Goal: Task Accomplishment & Management: Manage account settings

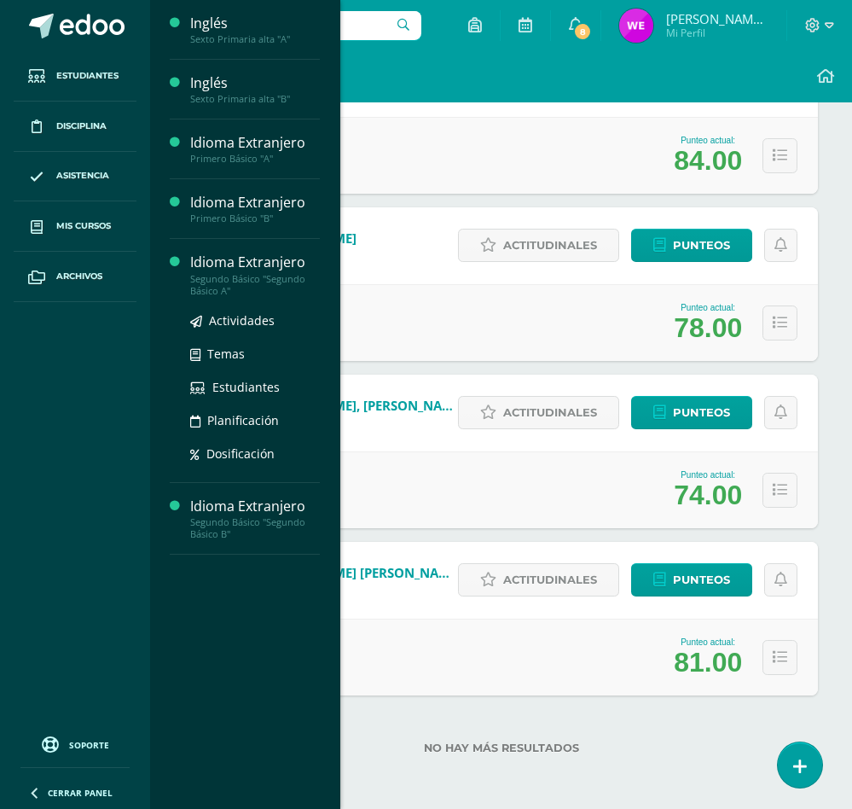
click at [233, 264] on div "Idioma Extranjero" at bounding box center [255, 262] width 130 height 20
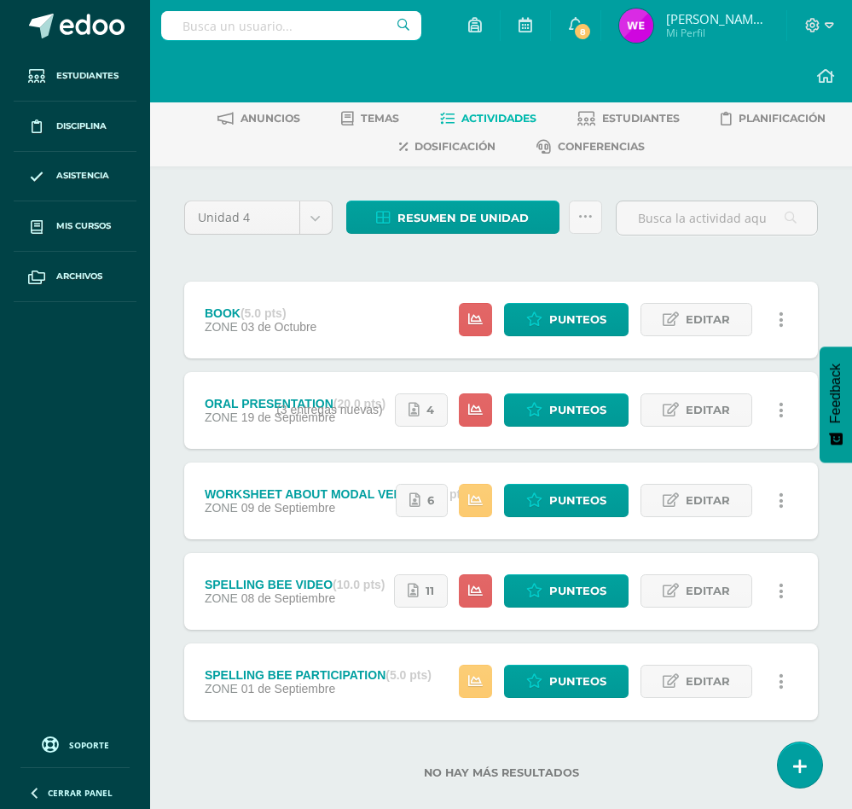
scroll to position [56, 0]
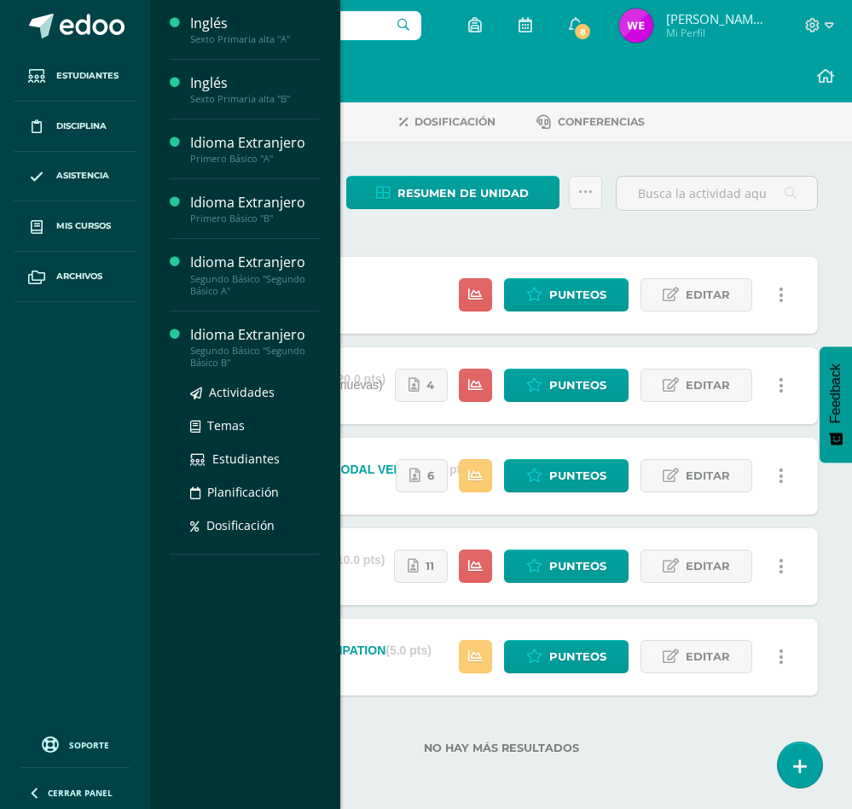
click at [234, 343] on div "Idioma Extranjero" at bounding box center [255, 335] width 130 height 20
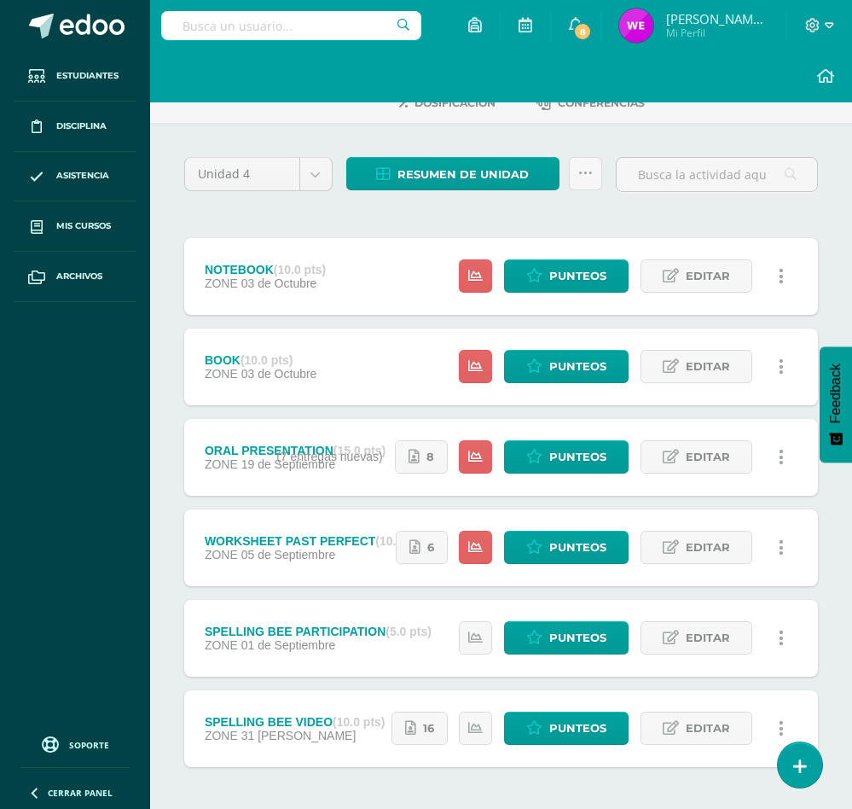
scroll to position [147, 0]
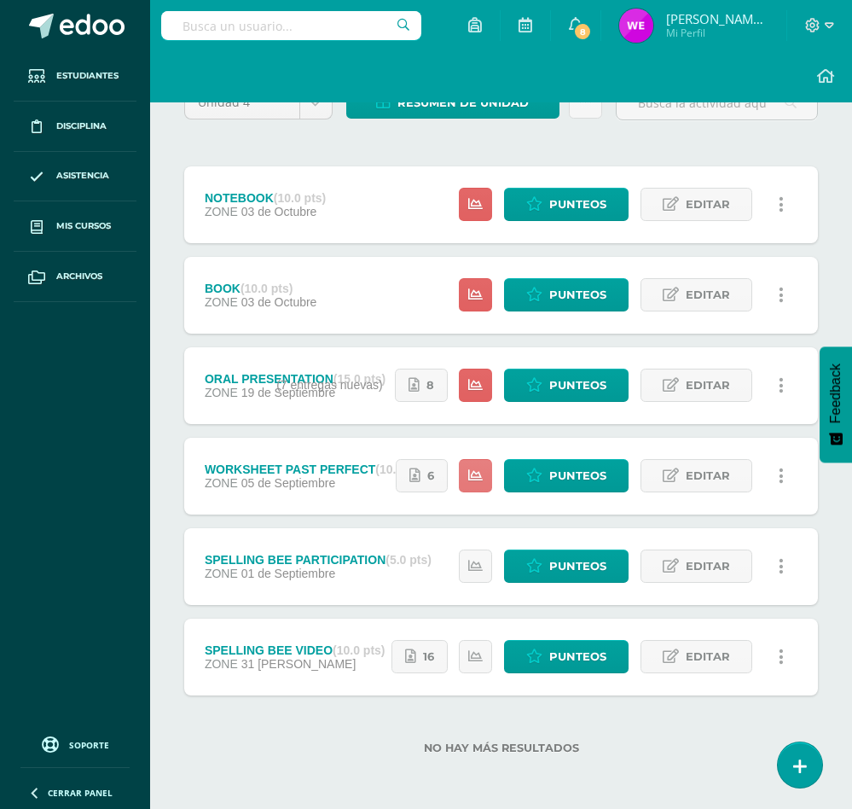
click at [464, 467] on link at bounding box center [475, 475] width 33 height 33
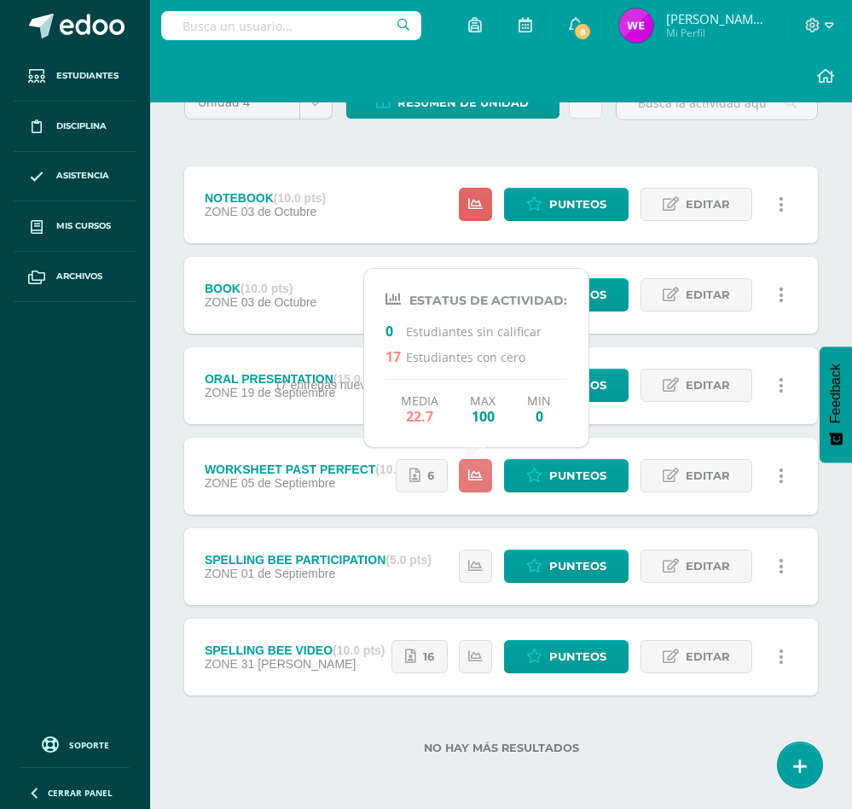
click at [468, 472] on icon at bounding box center [475, 475] width 15 height 15
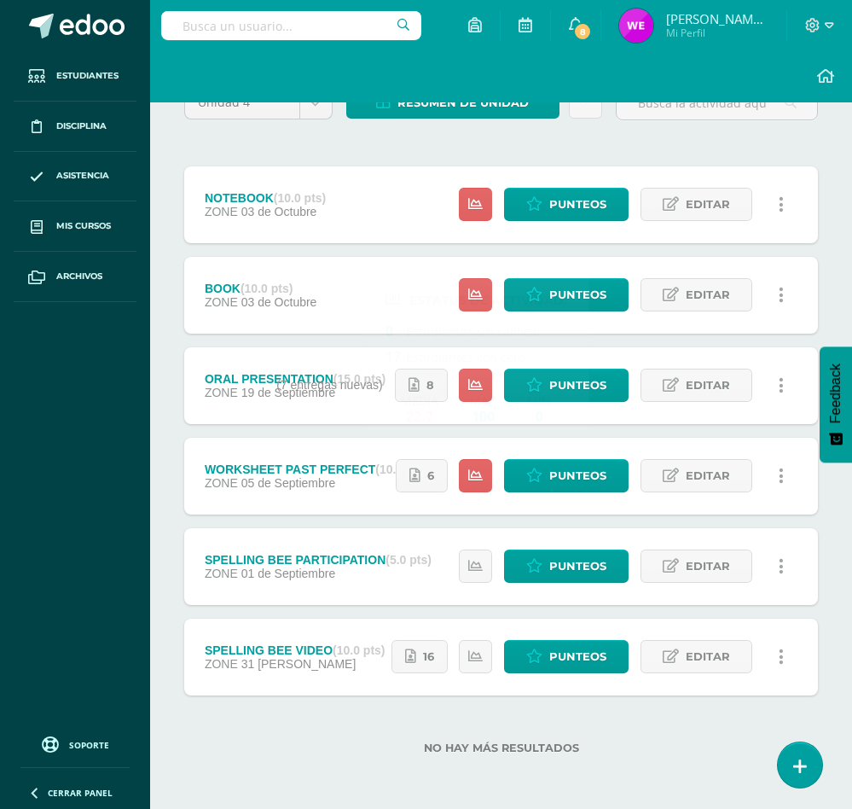
click at [320, 763] on div "No hay más resultados" at bounding box center [501, 734] width 634 height 79
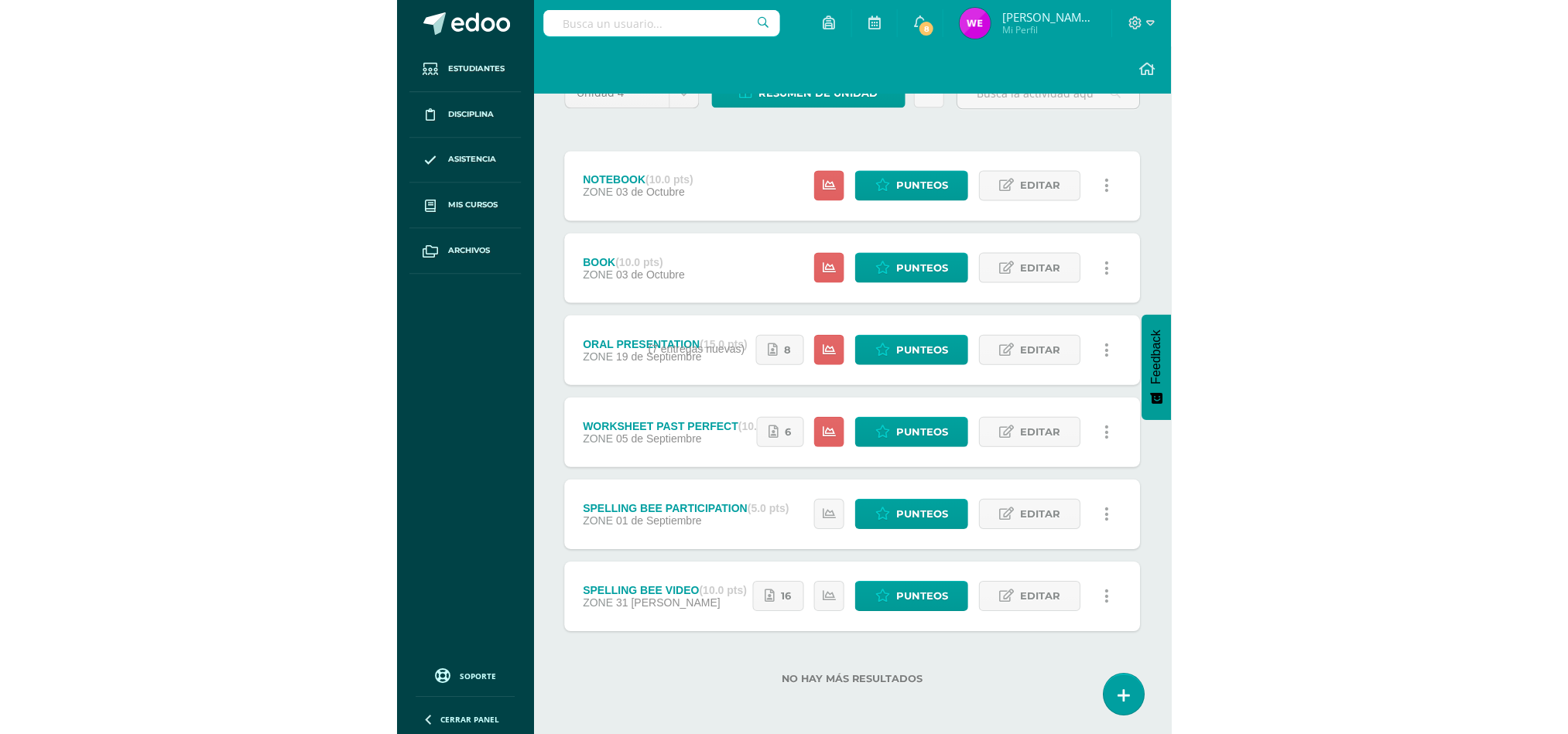
scroll to position [0, 0]
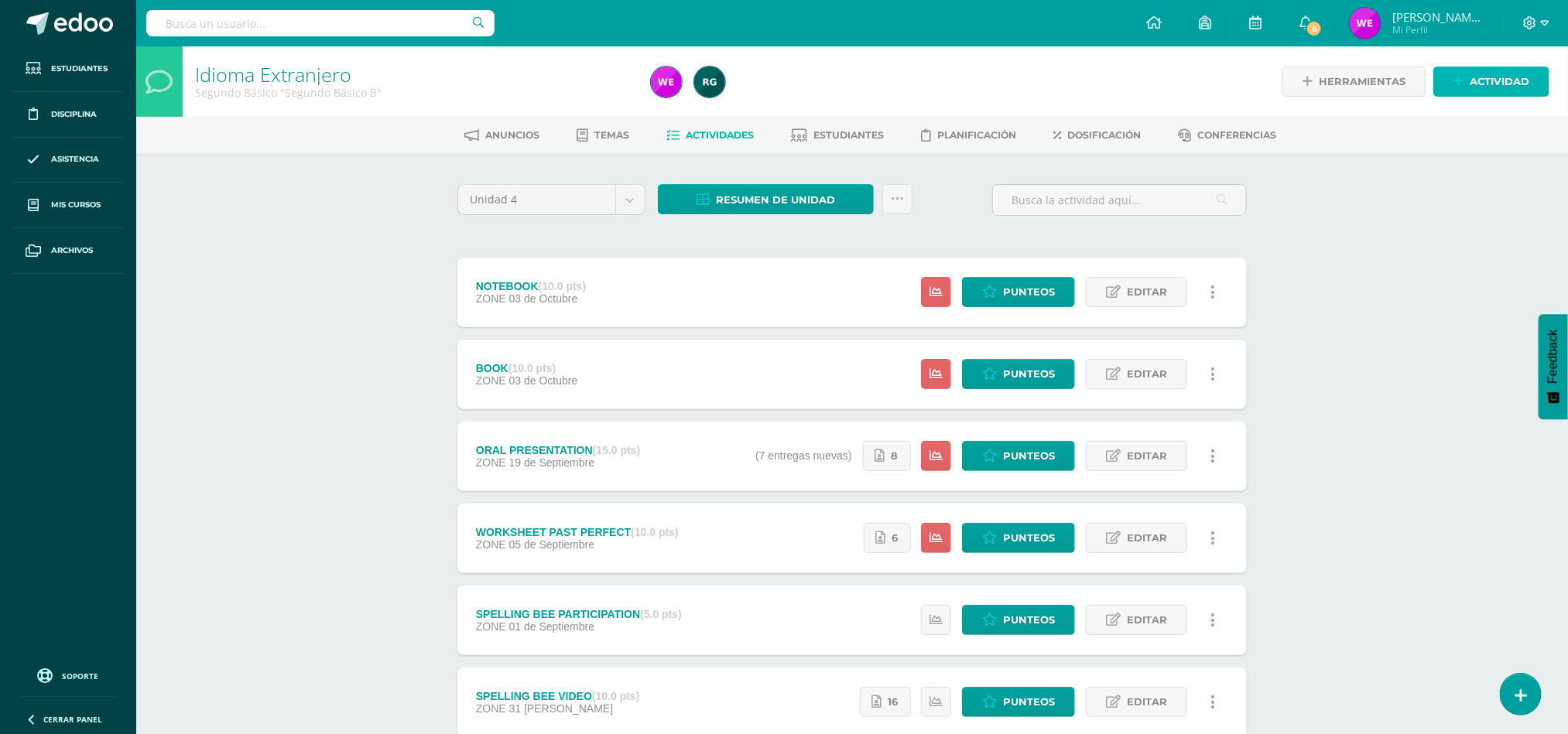
click at [789, 79] on span "Actividad" at bounding box center [1500, 82] width 60 height 29
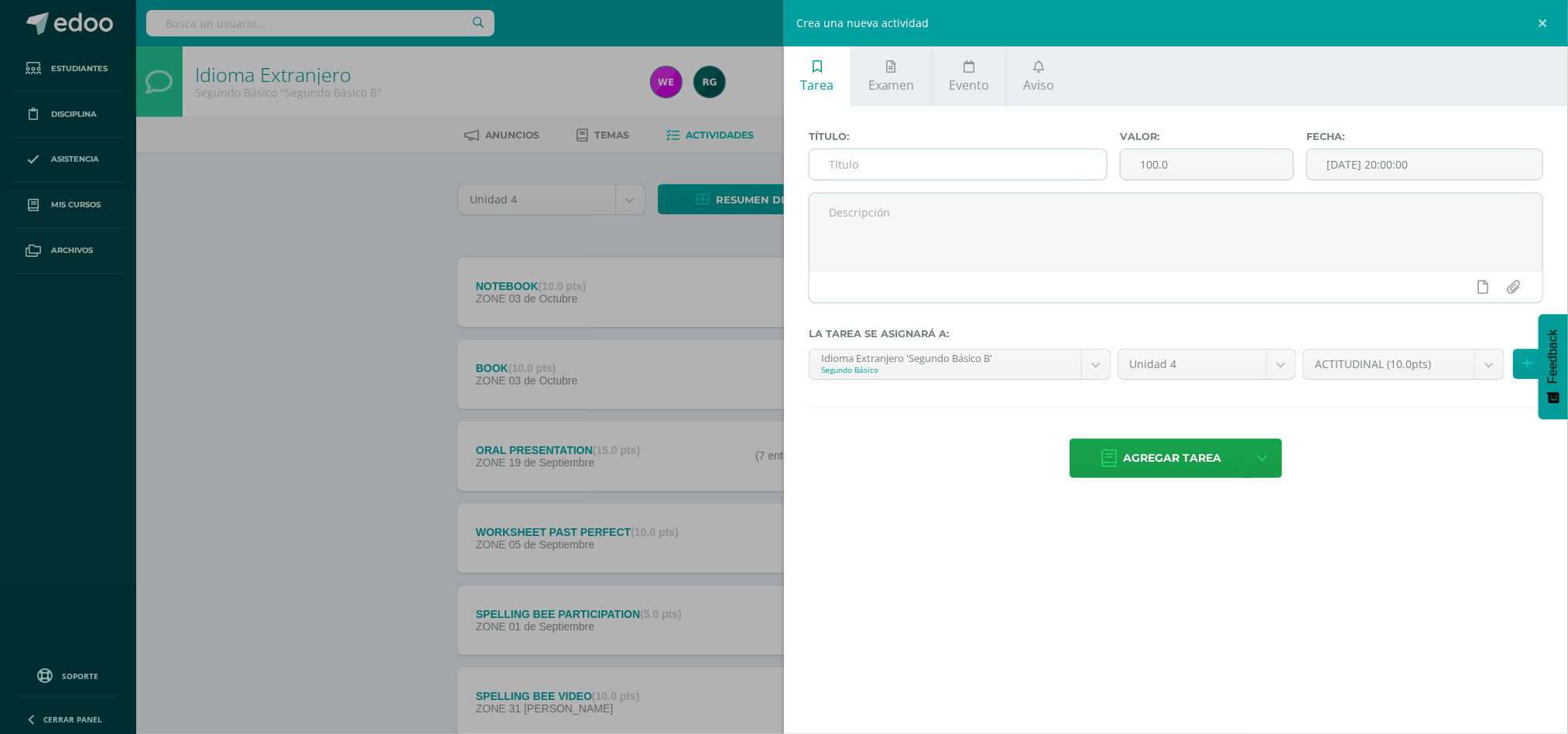
click at [789, 162] on input "text" at bounding box center [958, 164] width 298 height 30
type input "E"
type input "FINAL EXAM"
type input "30"
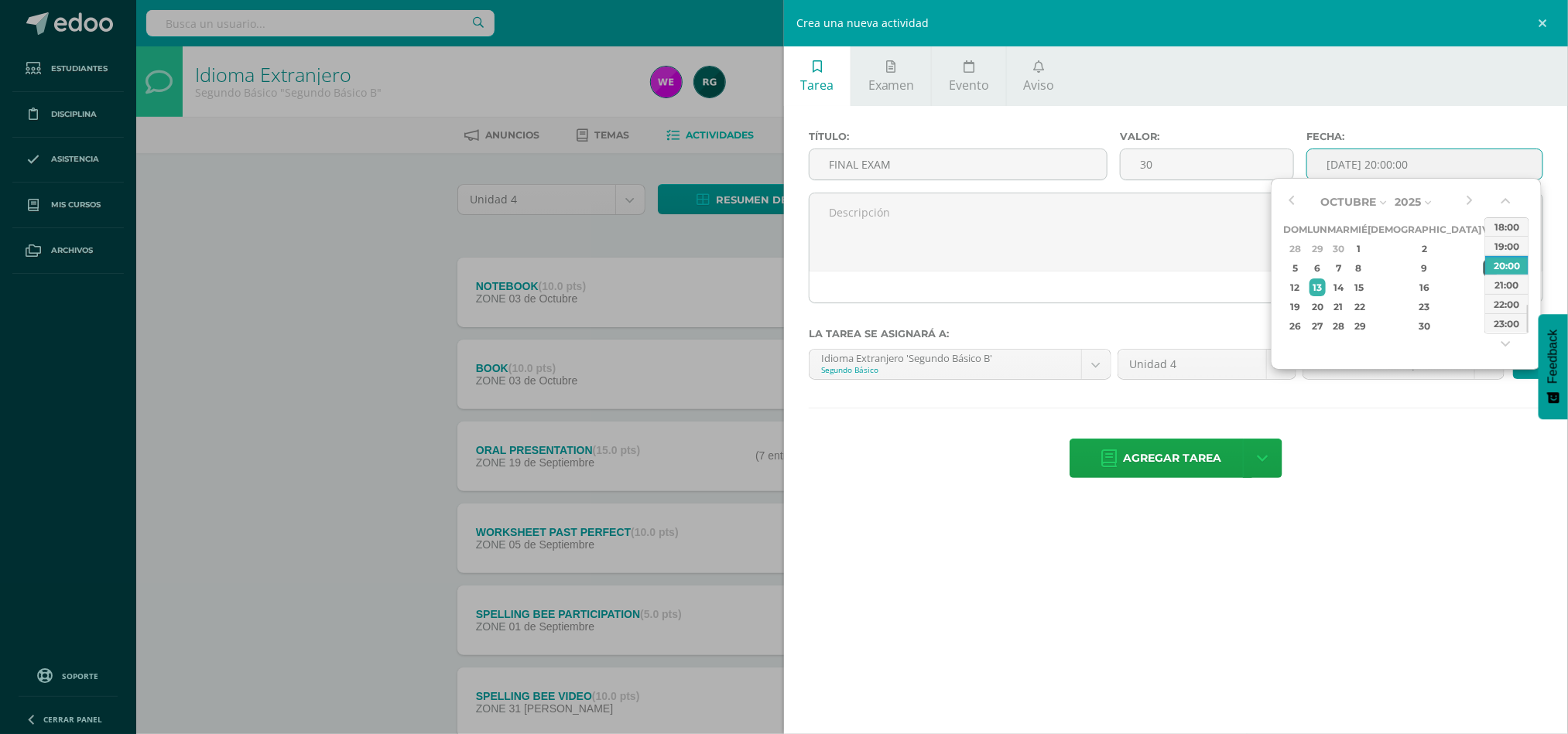
click at [789, 270] on div "10" at bounding box center [1490, 269] width 14 height 18
type input "2025-10-10 20:00"
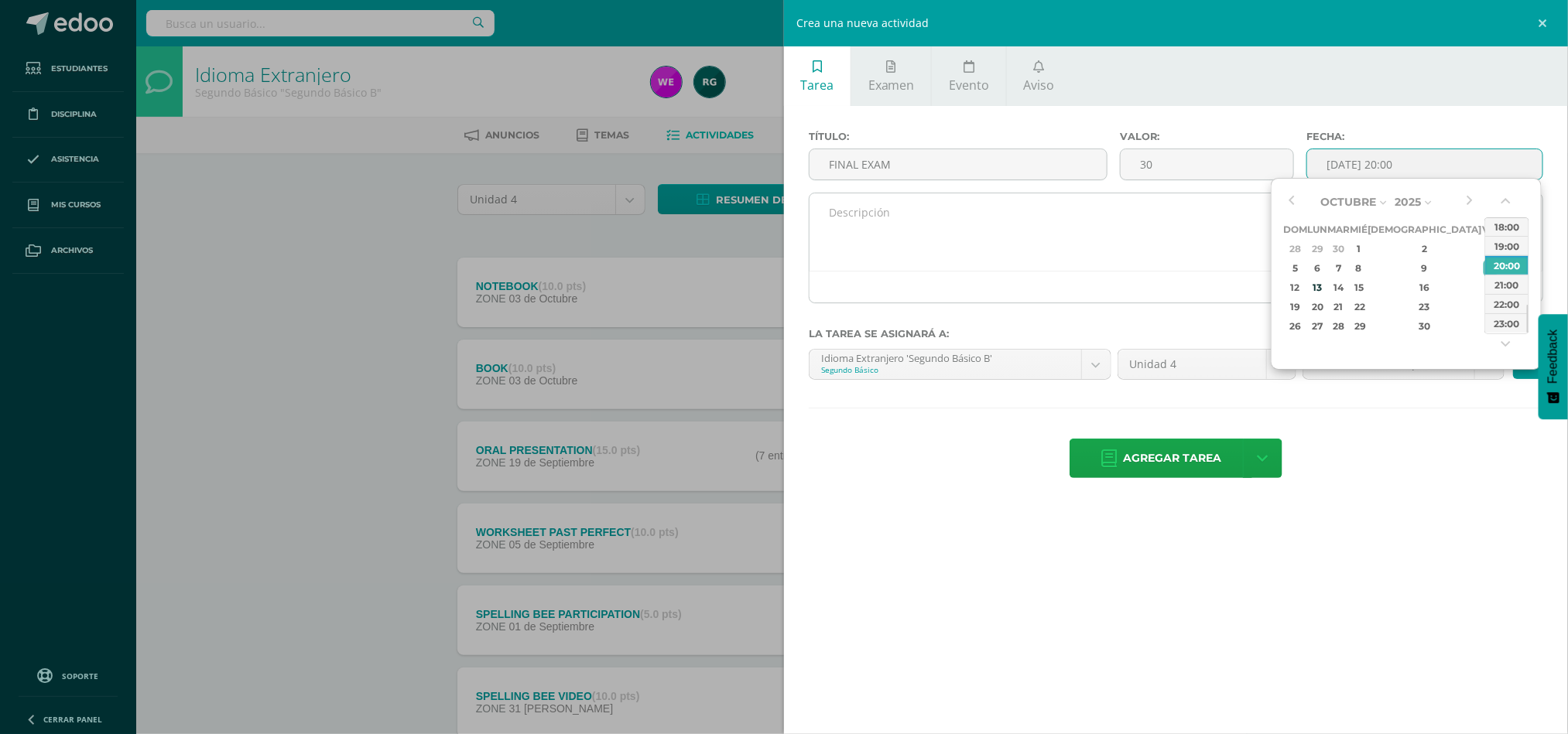
click at [789, 230] on textarea at bounding box center [1176, 231] width 733 height 77
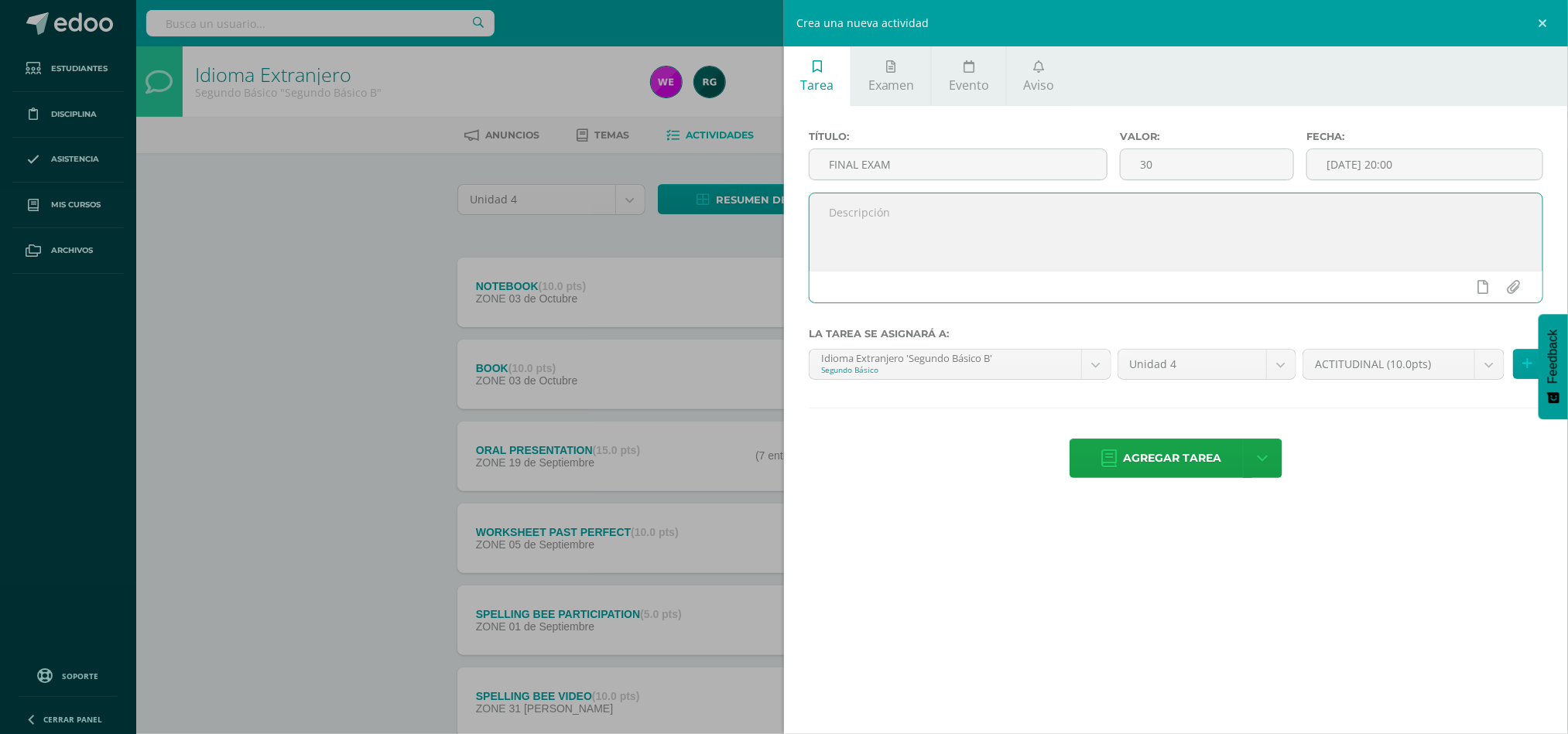
paste textarea "Hello dear students, Here you can find your final exam grade. Those who had ext…"
type textarea "Hello dear students, Here you can find your final exam grade. Those who had ext…"
click at [789, 360] on body "Estudiantes Disciplina Asistencia Mis cursos Archivos Soporte Ayuda Reportar un…" at bounding box center [784, 420] width 1568 height 840
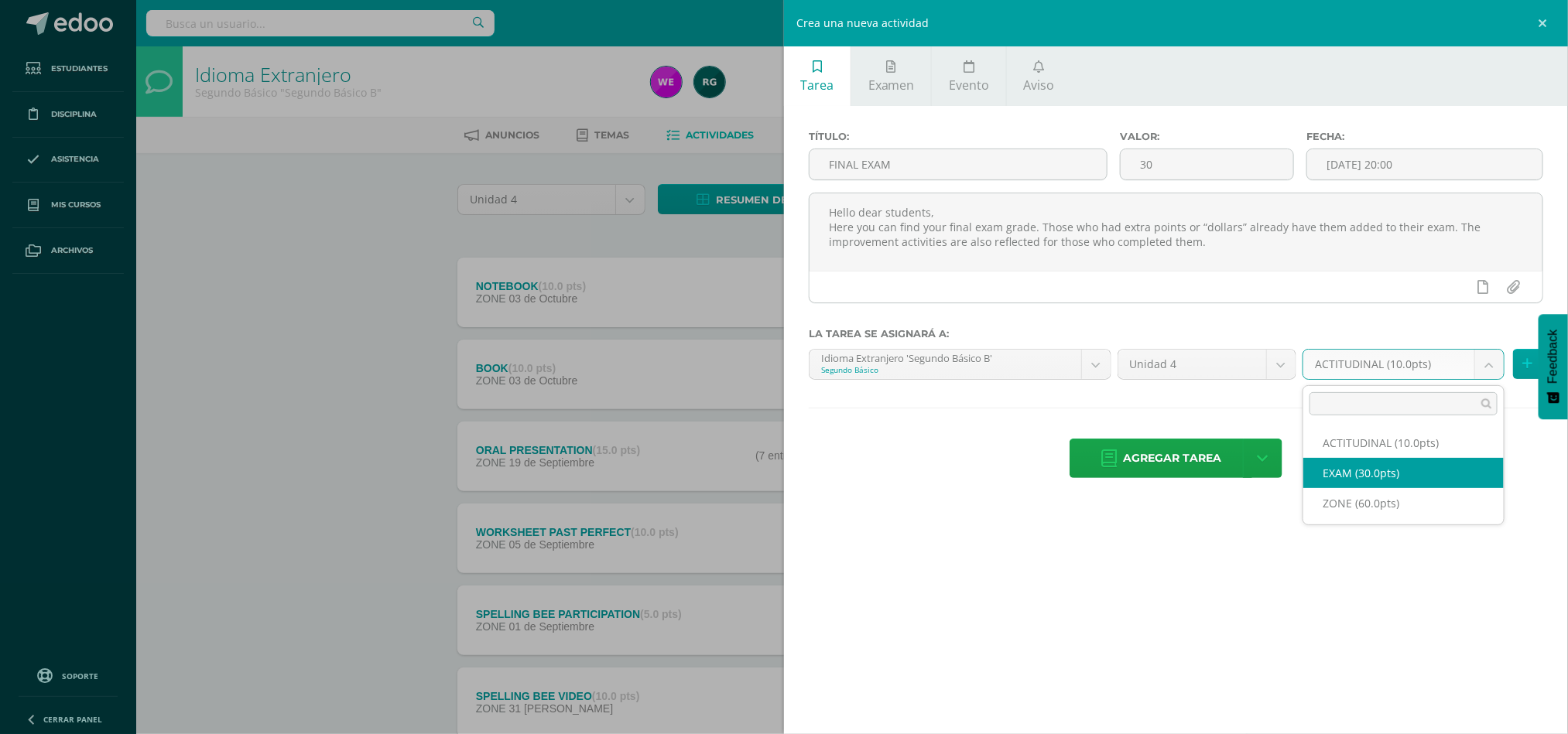
select select "107707"
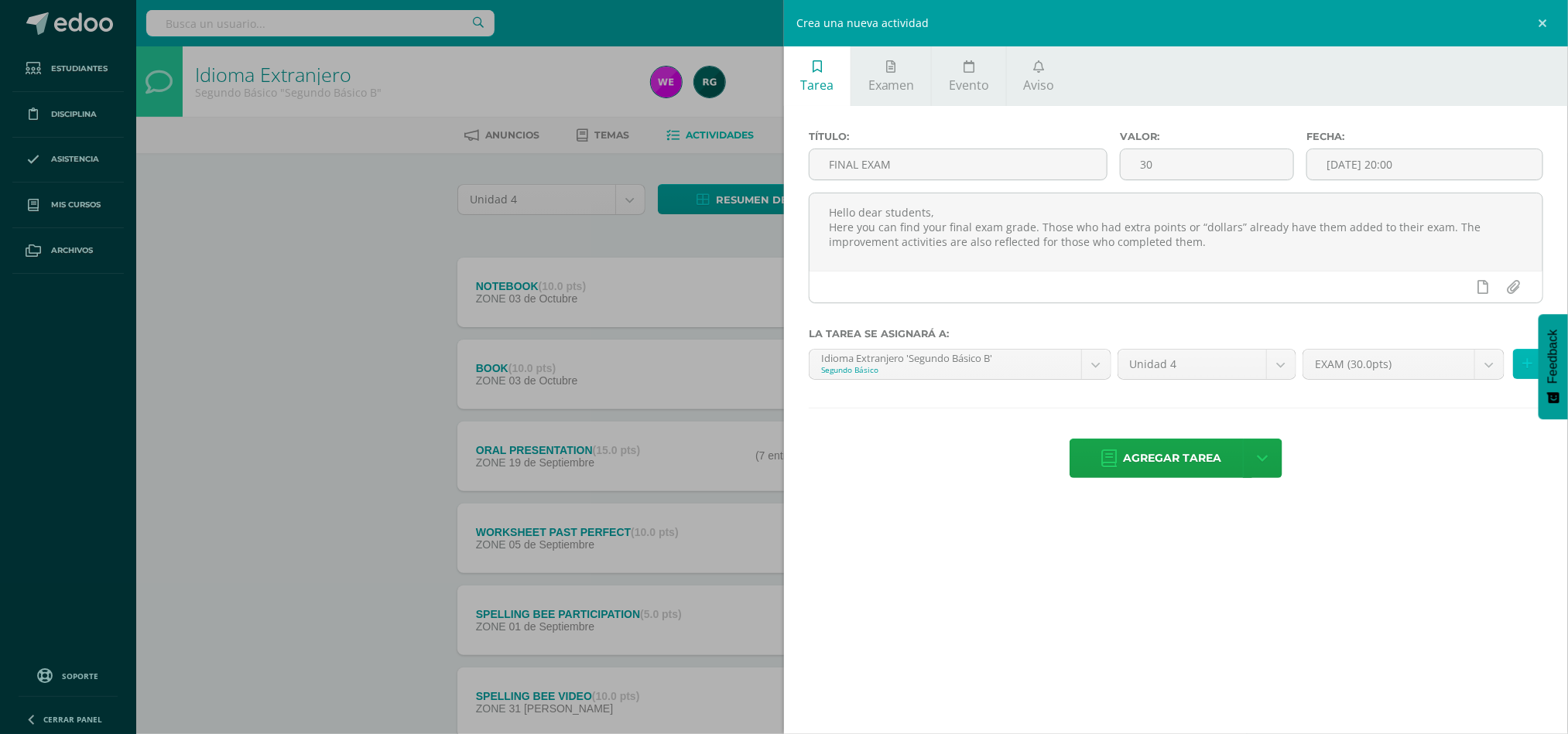
click at [789, 370] on icon at bounding box center [1528, 364] width 10 height 14
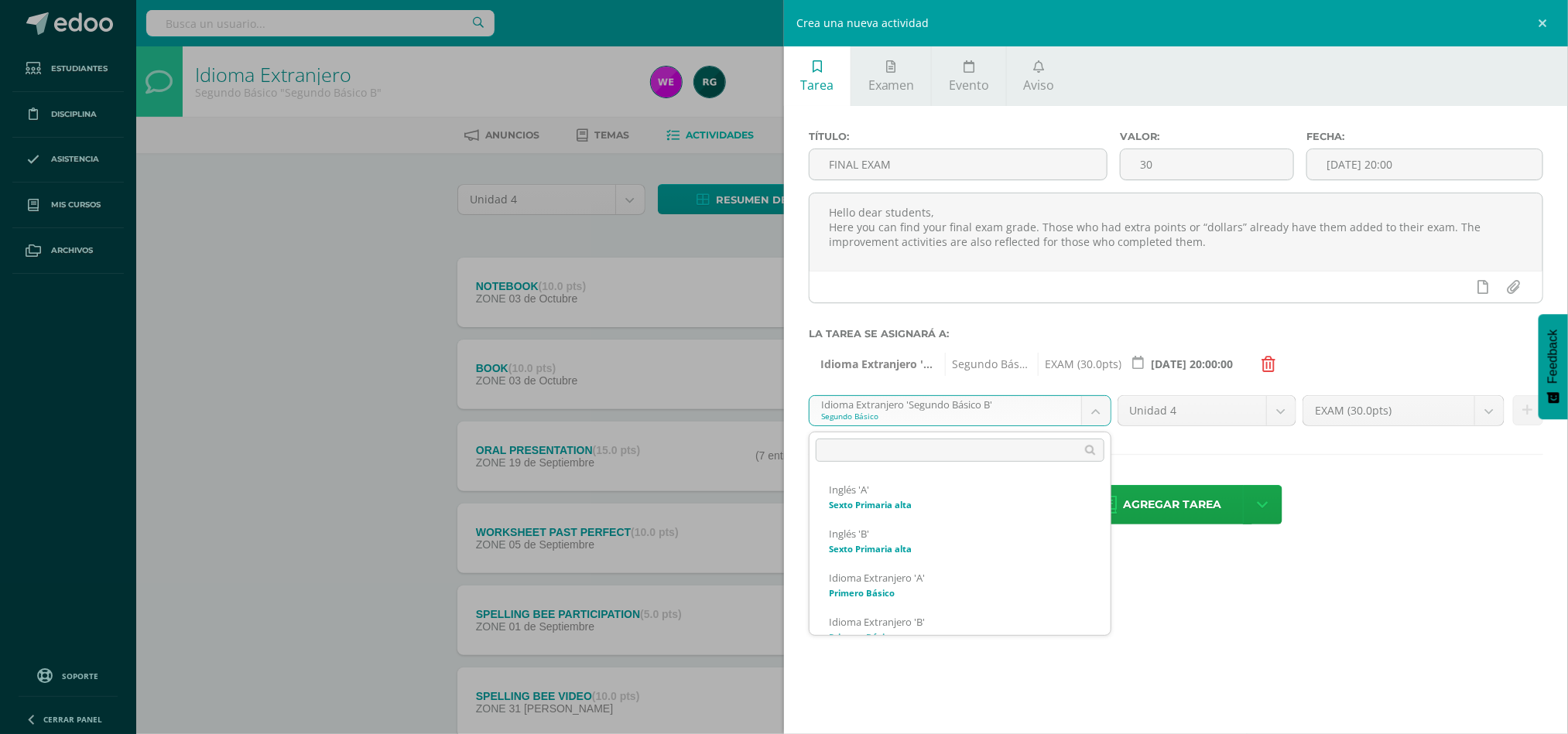
click at [789, 411] on body "Estudiantes Disciplina Asistencia Mis cursos Archivos Soporte Ayuda Reportar un…" at bounding box center [784, 420] width 1568 height 840
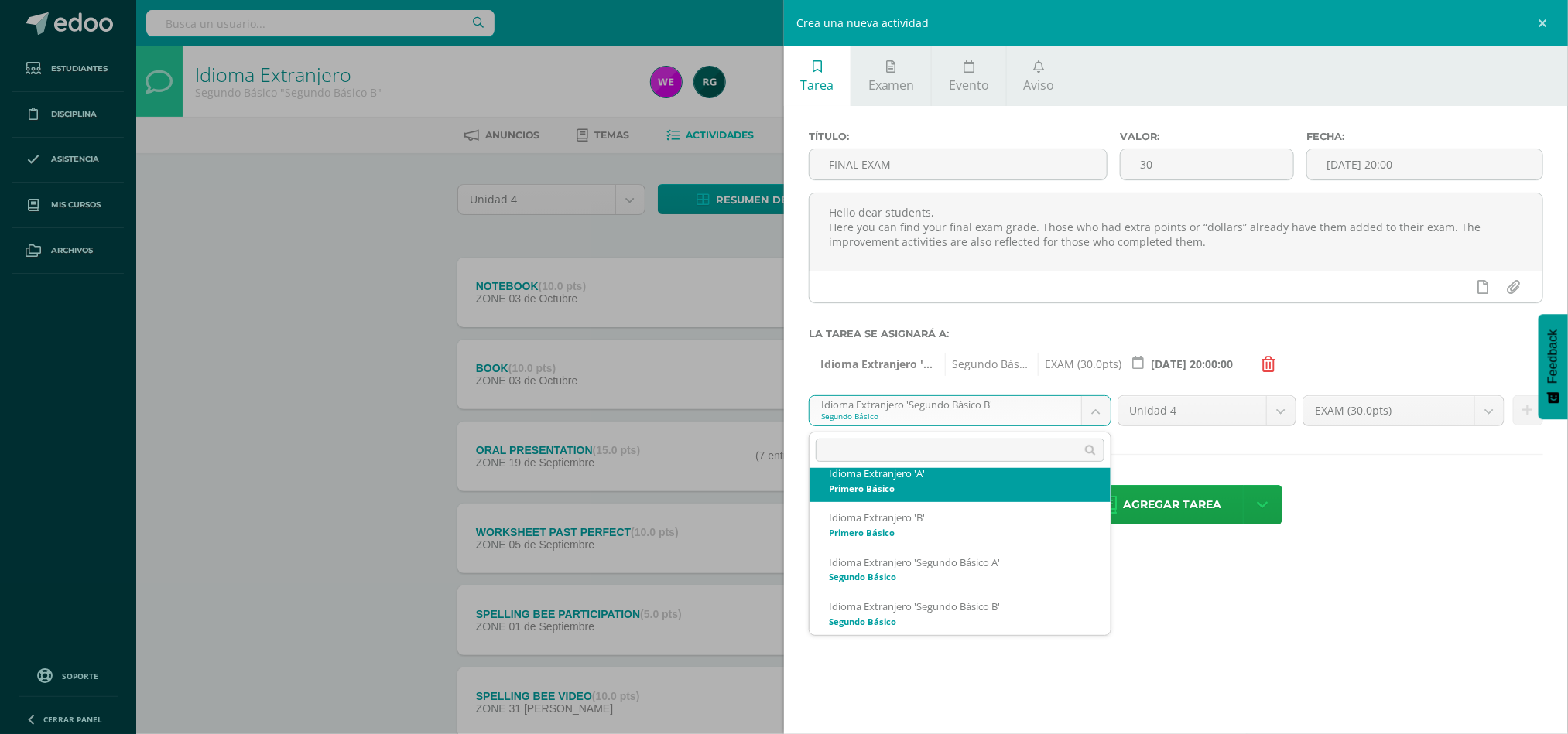
scroll to position [93, 0]
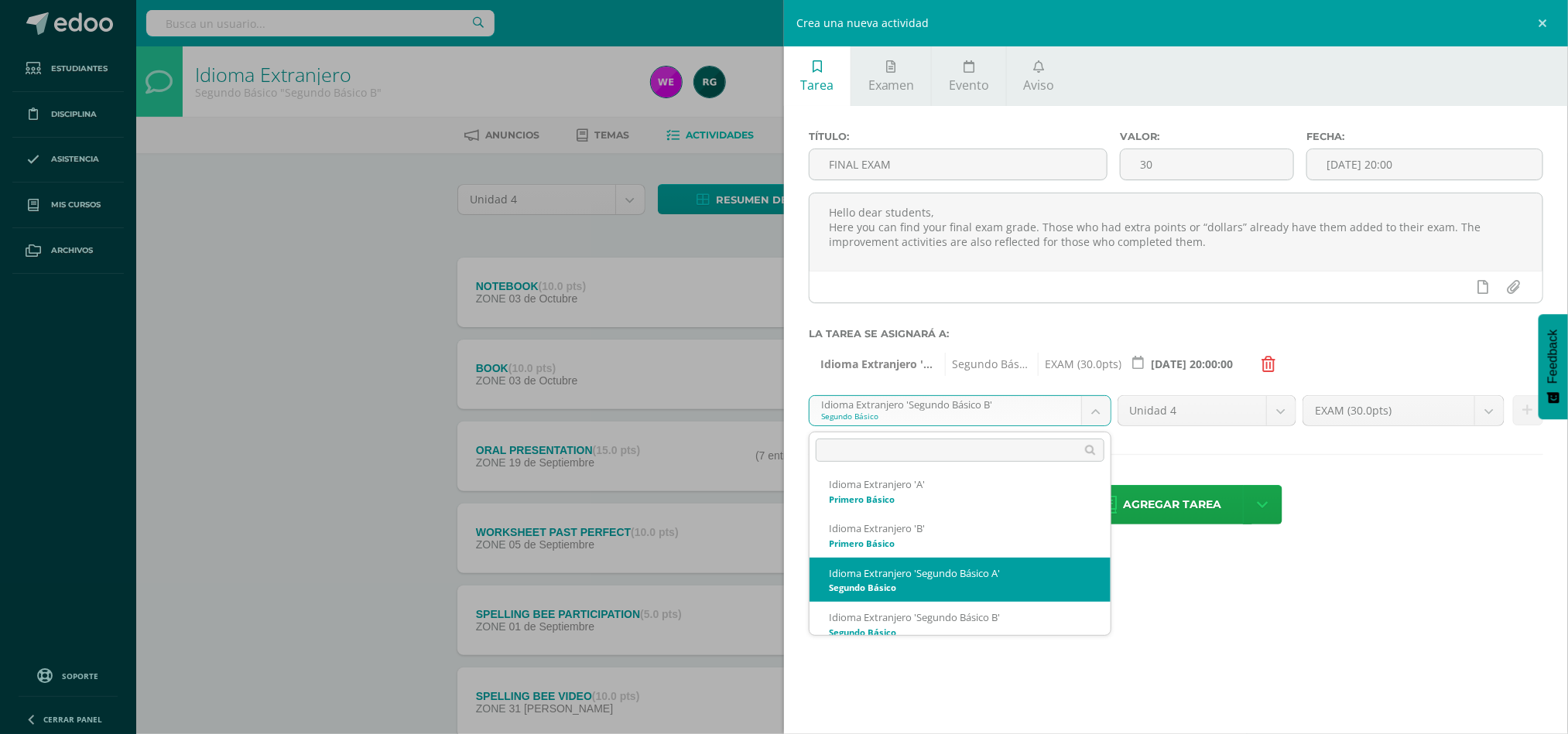
select select "91386"
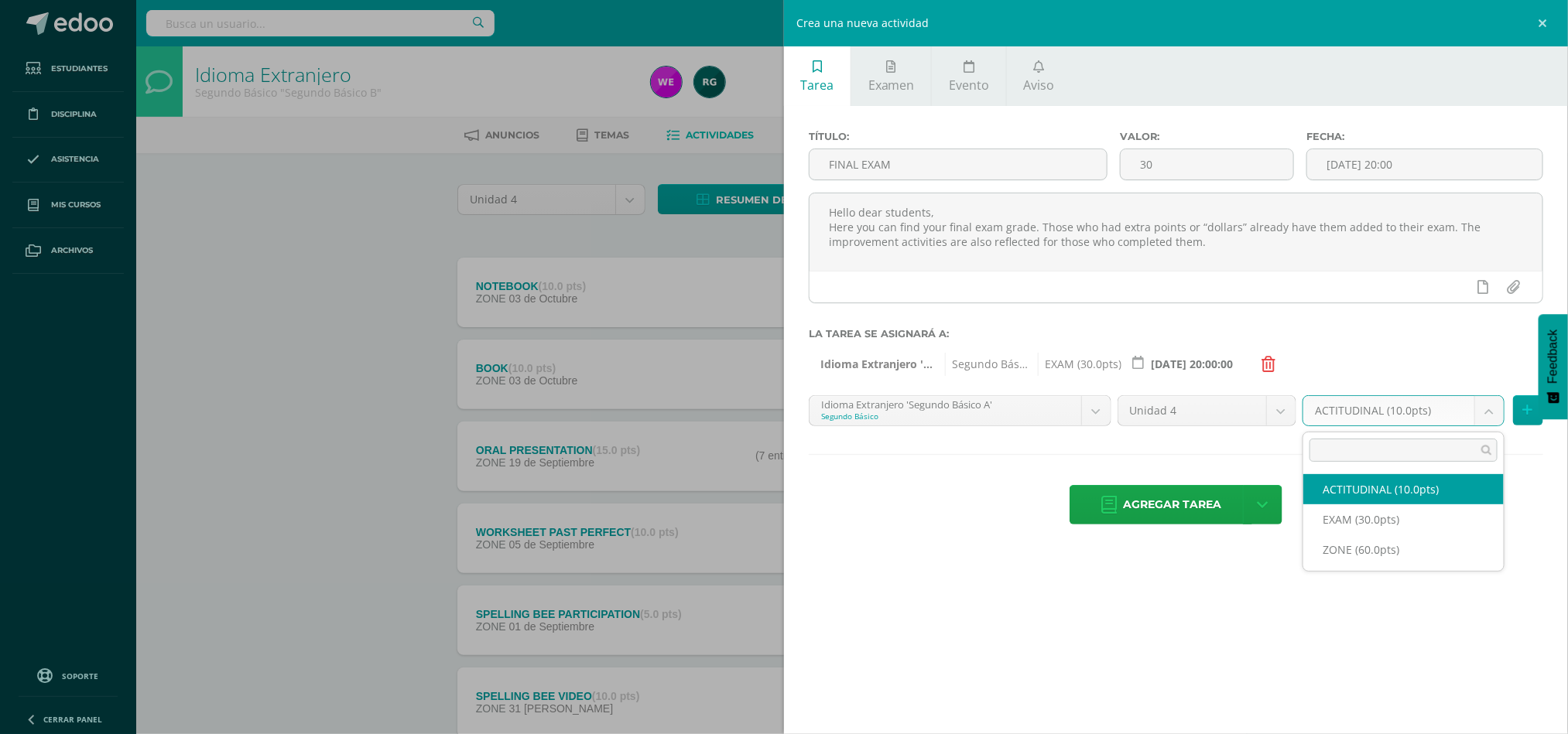
click at [789, 416] on body "Estudiantes Disciplina Asistencia Mis cursos Archivos Soporte Ayuda Reportar un…" at bounding box center [784, 420] width 1568 height 840
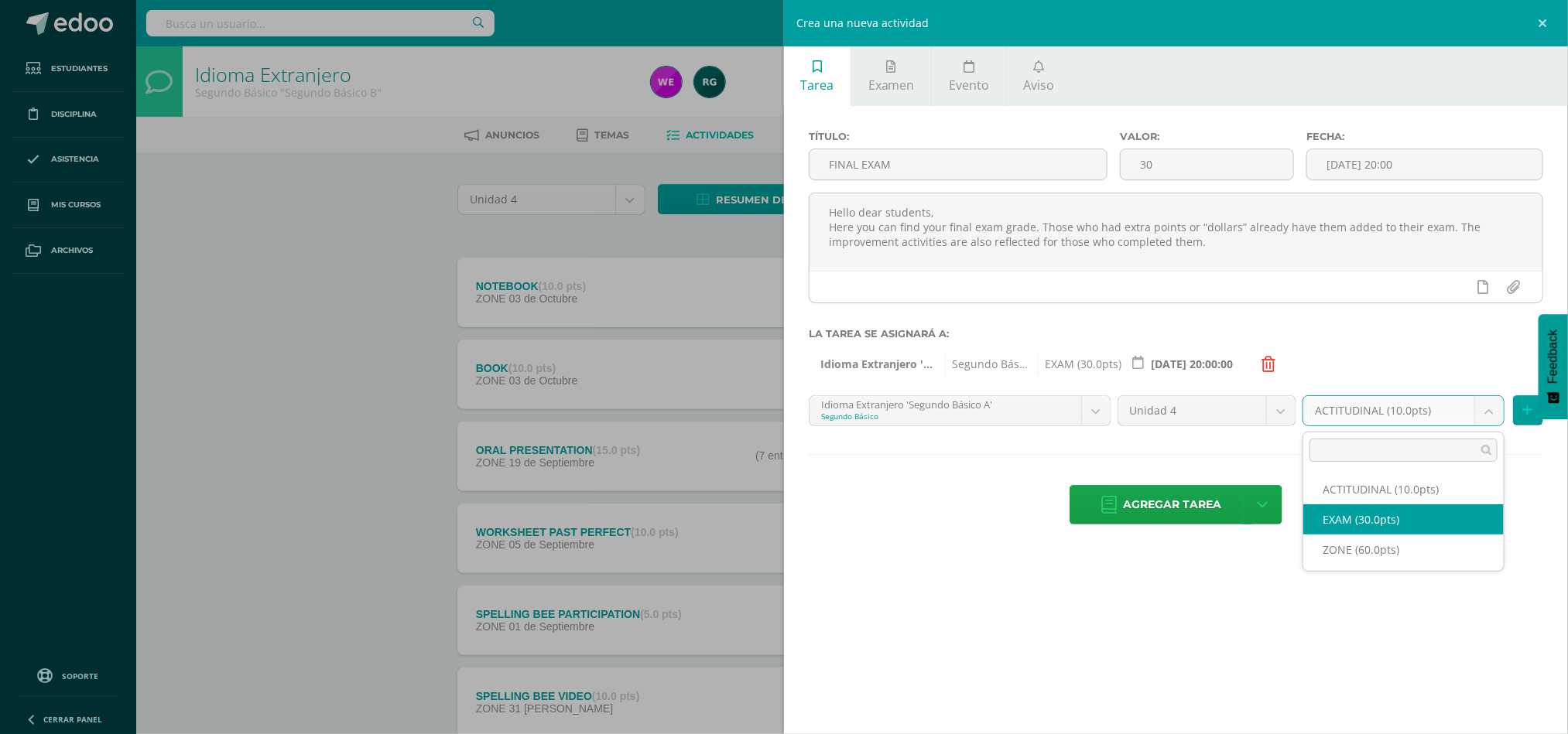
select select "107698"
click at [789, 413] on icon at bounding box center [1528, 410] width 10 height 14
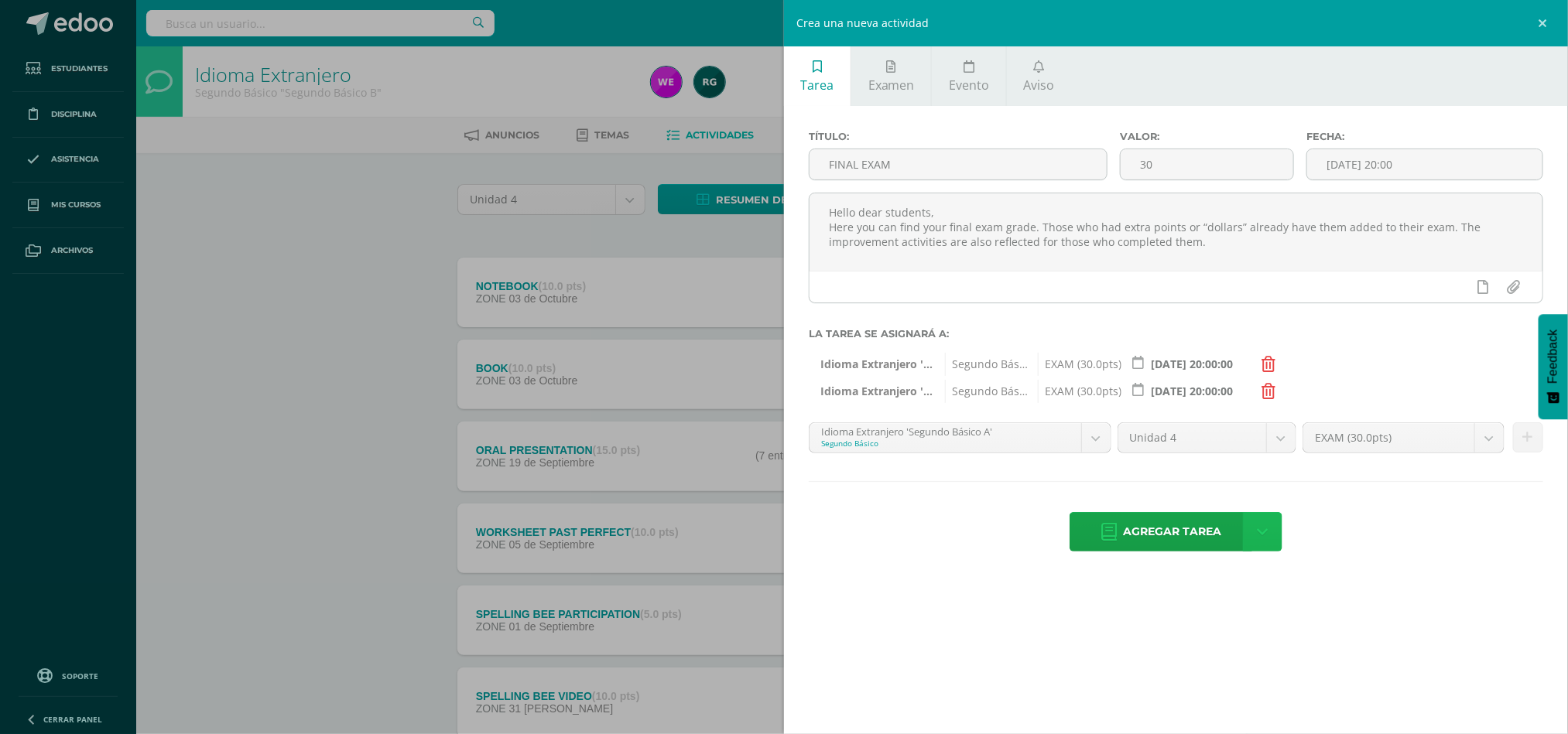
click at [789, 533] on icon at bounding box center [1263, 532] width 11 height 17
click at [789, 475] on link "Agregar tarea y ocultar" at bounding box center [1264, 476] width 168 height 24
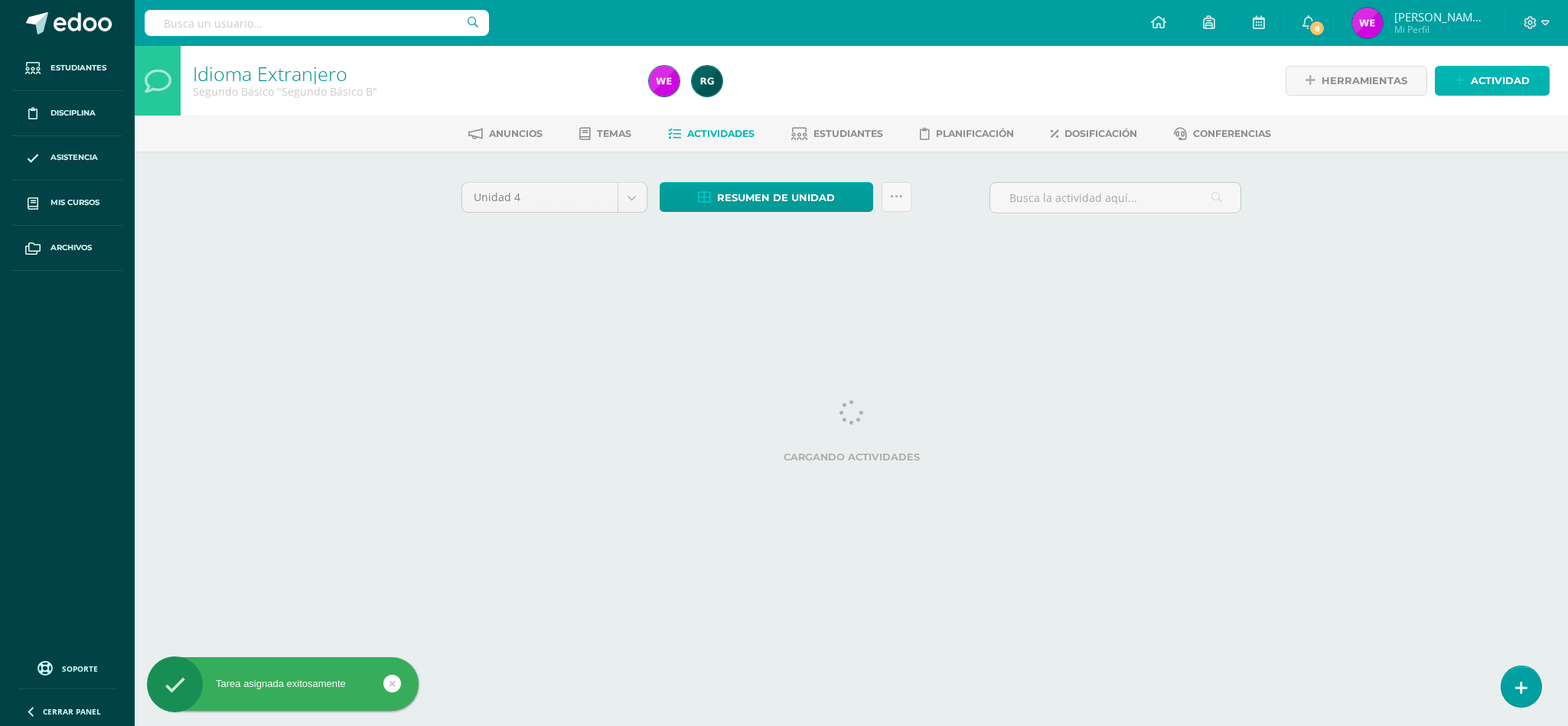
click at [1467, 83] on link "Actividad" at bounding box center [1492, 80] width 115 height 30
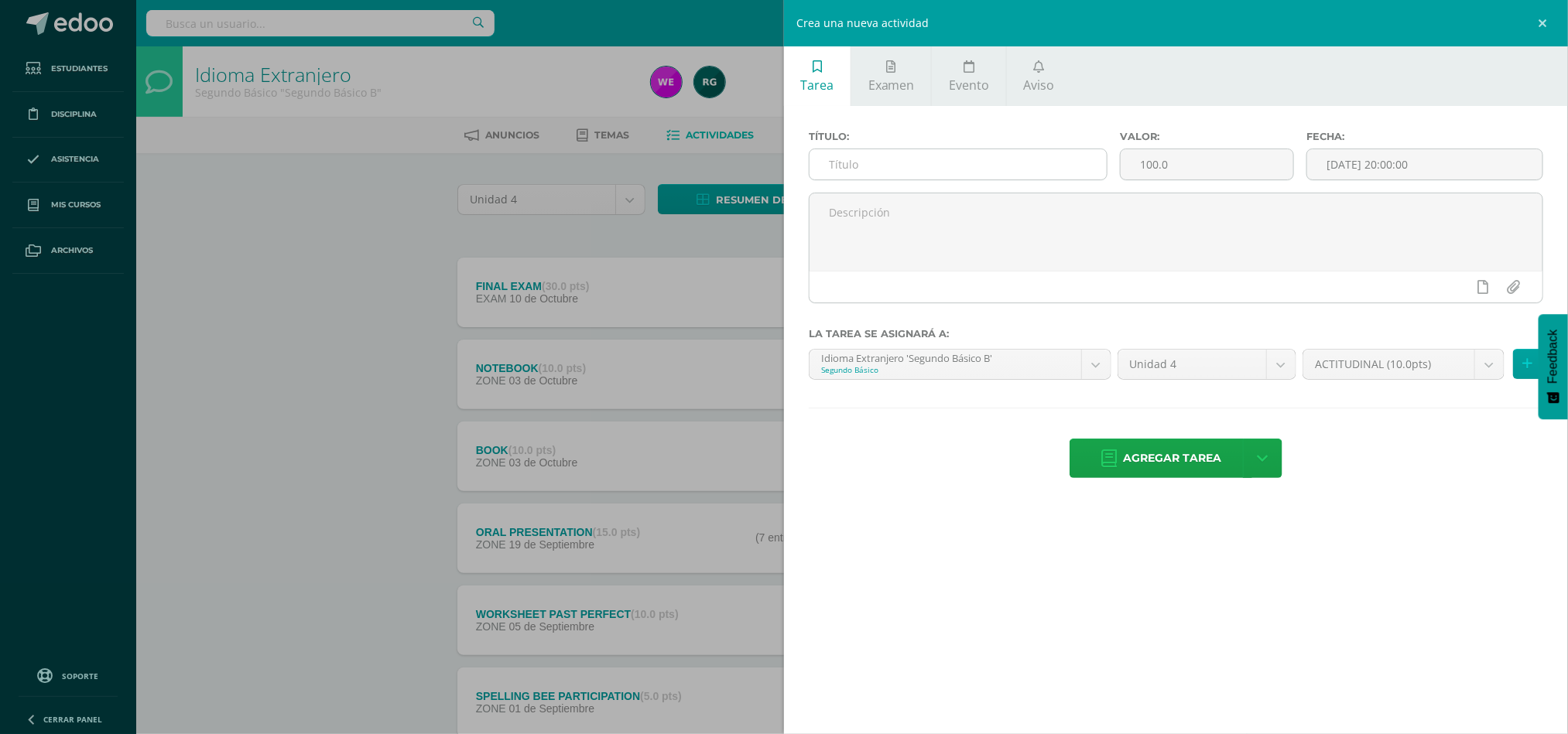
click at [906, 171] on input "text" at bounding box center [958, 164] width 298 height 30
type input "ACTITUDINAL"
type input "10"
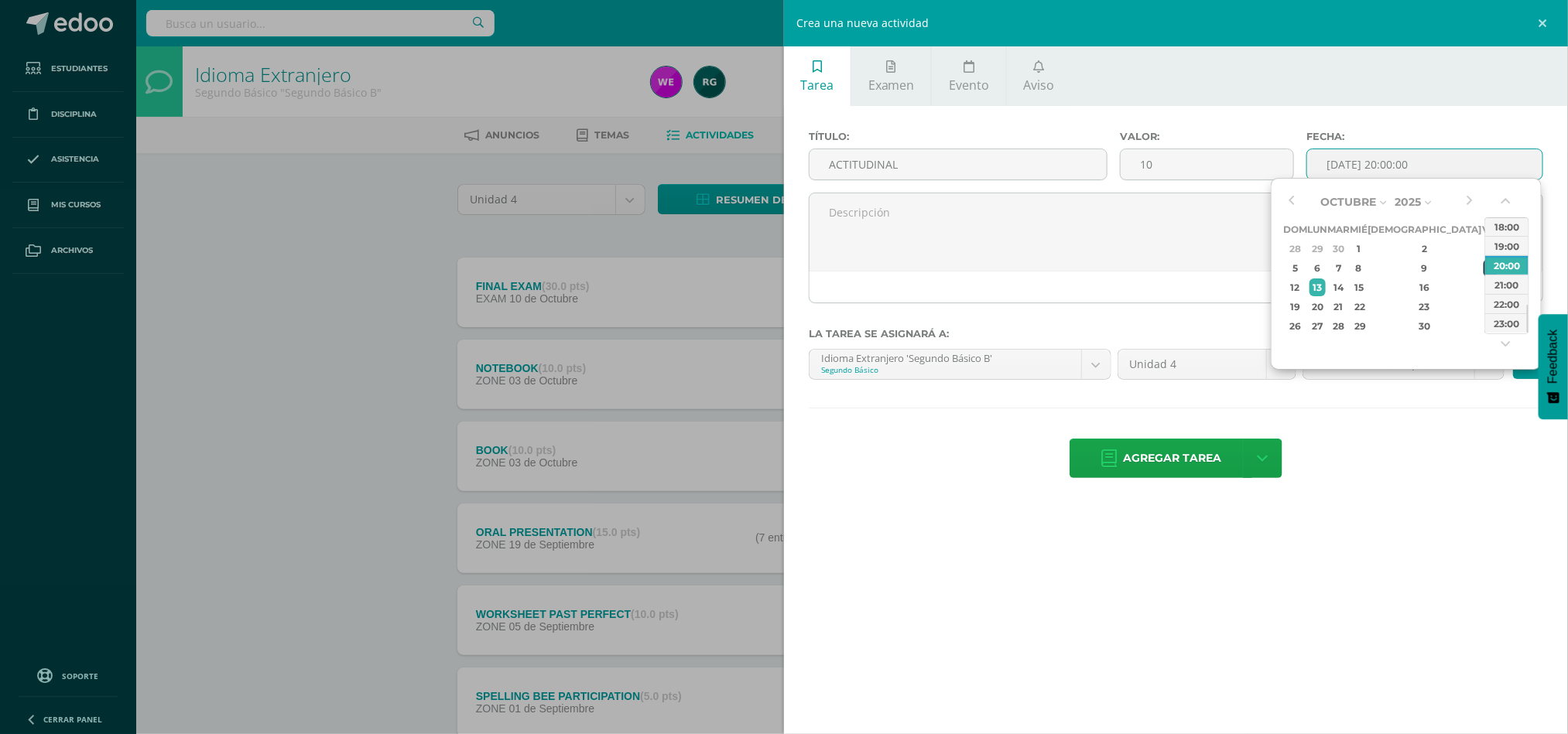
click at [1484, 269] on div "10" at bounding box center [1490, 269] width 14 height 18
type input "2025-10-10 20:00"
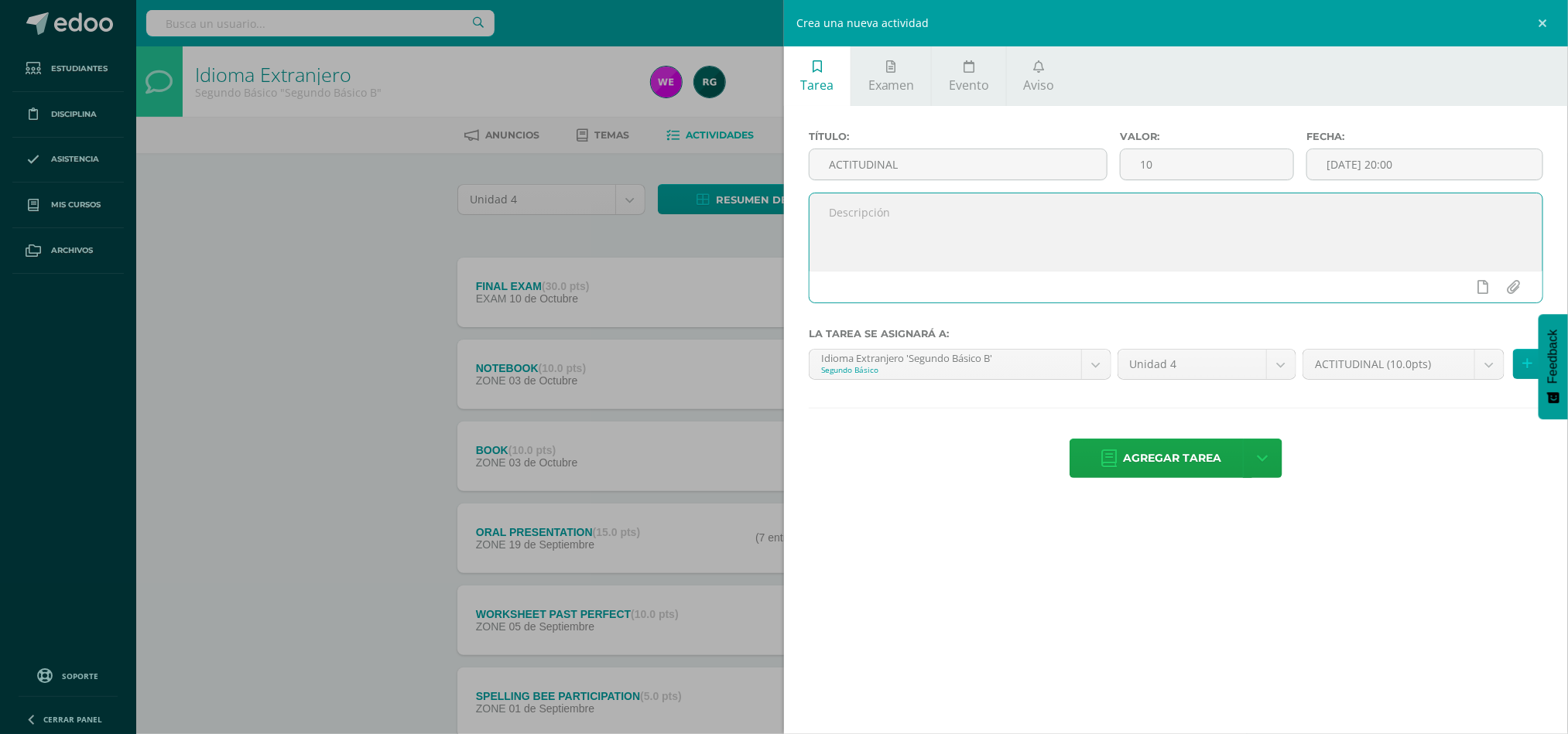
click at [1060, 210] on textarea at bounding box center [1176, 231] width 733 height 77
paste textarea "Hello dear students, Here you can find your final grade for the attitudinal ass…"
type textarea "Hello dear students, Here you can find your final grade for the attitudinal ass…"
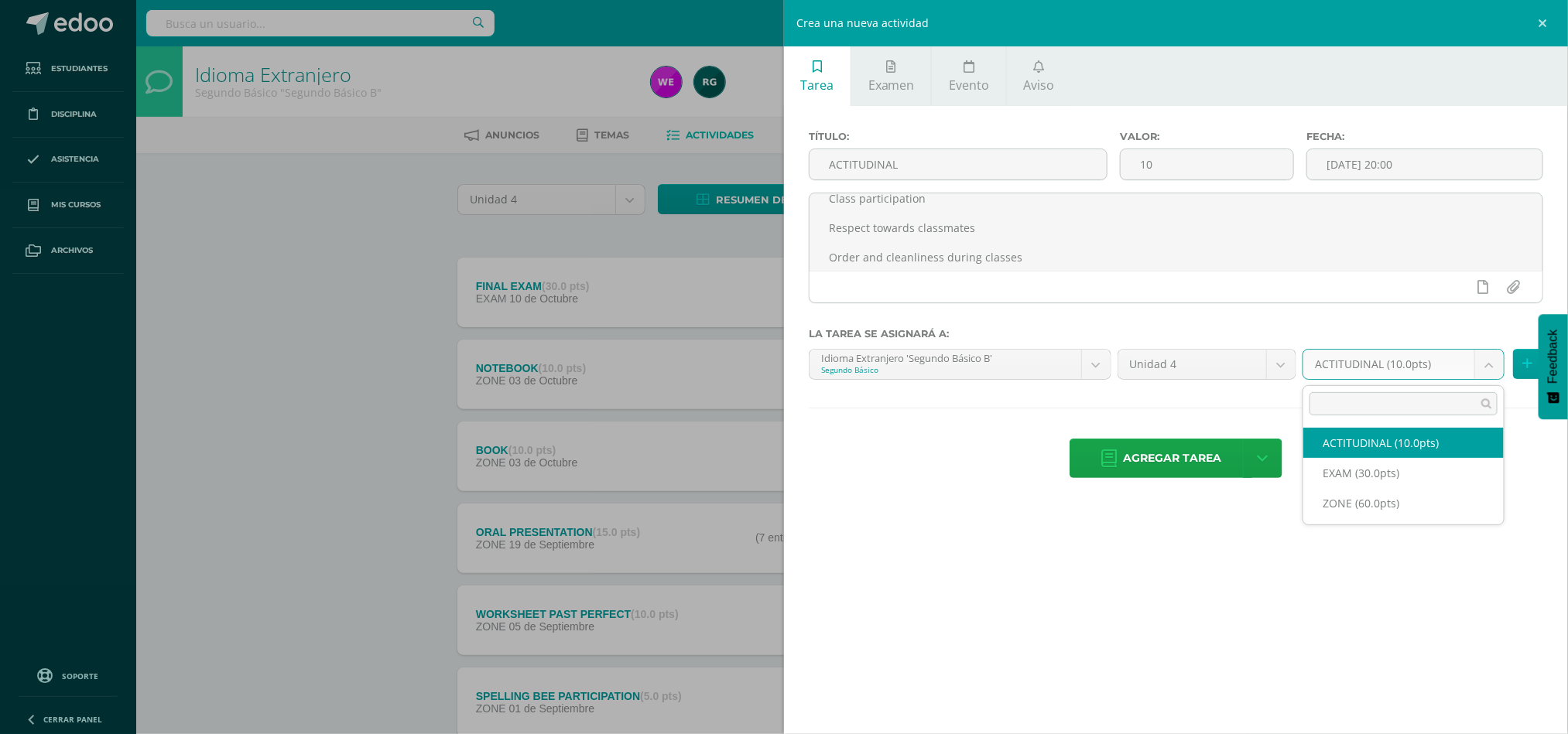
click at [1419, 370] on body "Tarea asignada exitosamente Estudiantes Disciplina Asistencia Mis cursos Archiv…" at bounding box center [784, 461] width 1568 height 923
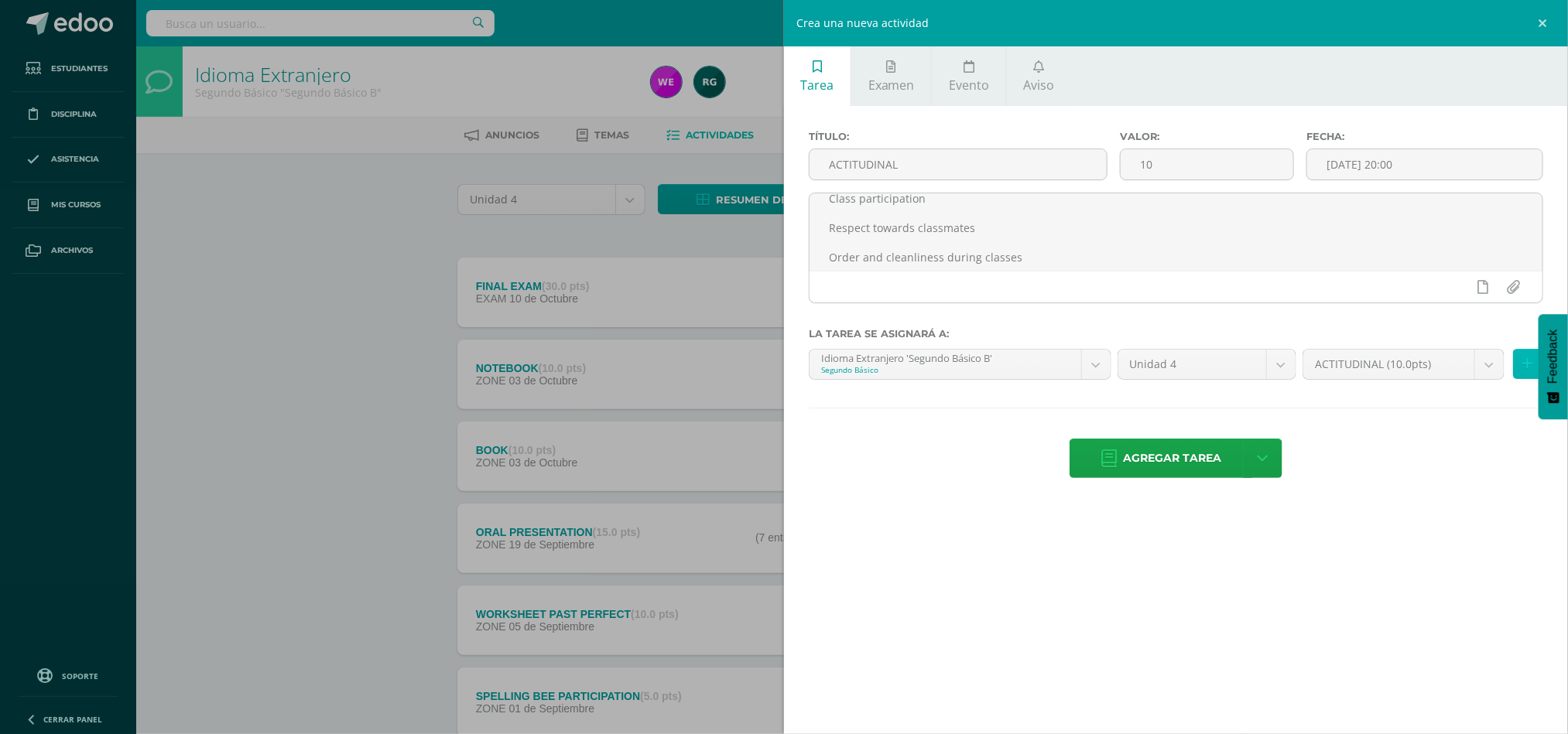
click at [1522, 362] on button at bounding box center [1528, 364] width 30 height 30
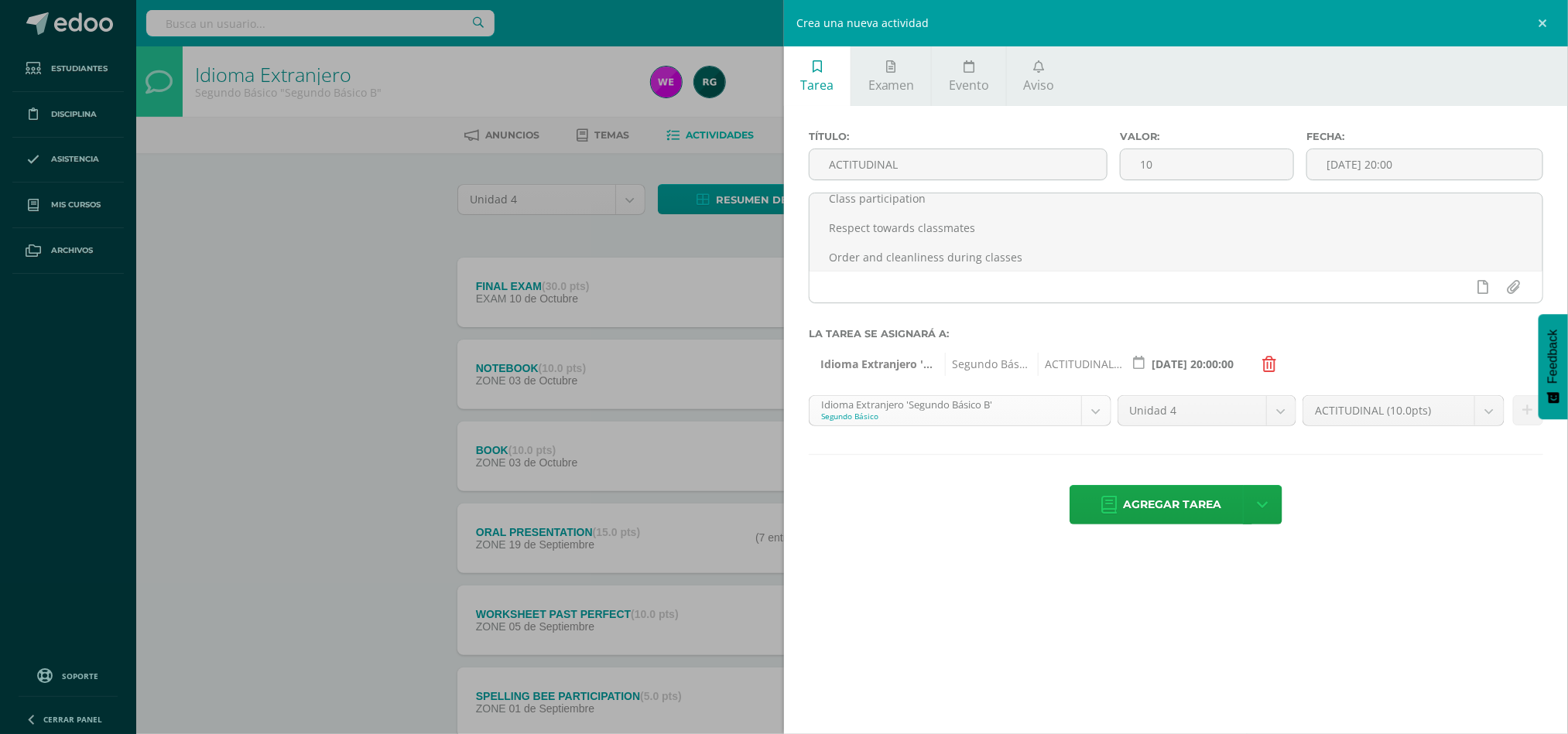
click at [1044, 396] on div "Título: ACTITUDINAL Valor: 10 Fecha: 2025-10-10 20:00 Hello dear students, Here…" at bounding box center [1176, 329] width 784 height 446
click at [1044, 403] on body "Tarea asignada exitosamente Estudiantes Disciplina Asistencia Mis cursos Archiv…" at bounding box center [784, 461] width 1568 height 923
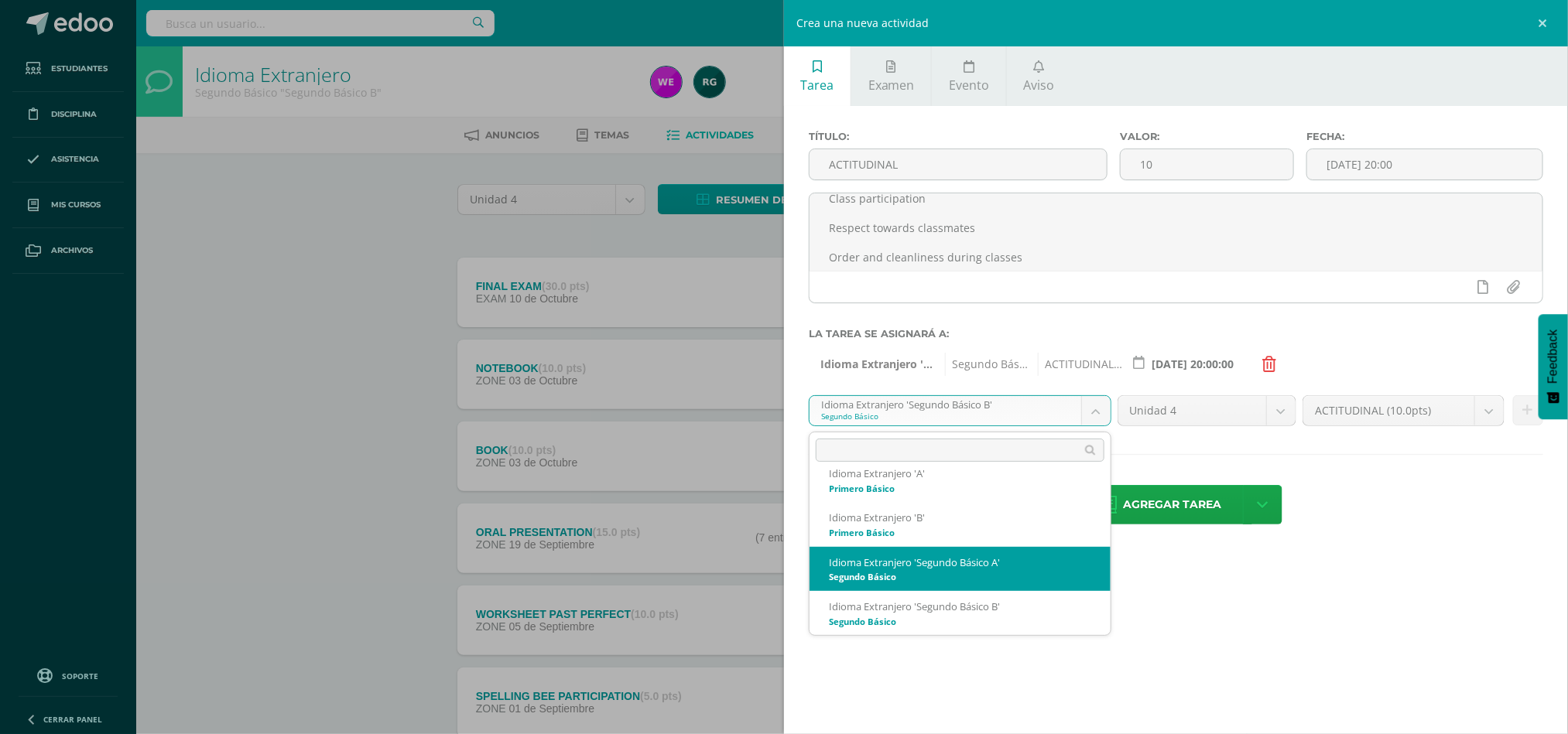
scroll to position [93, 0]
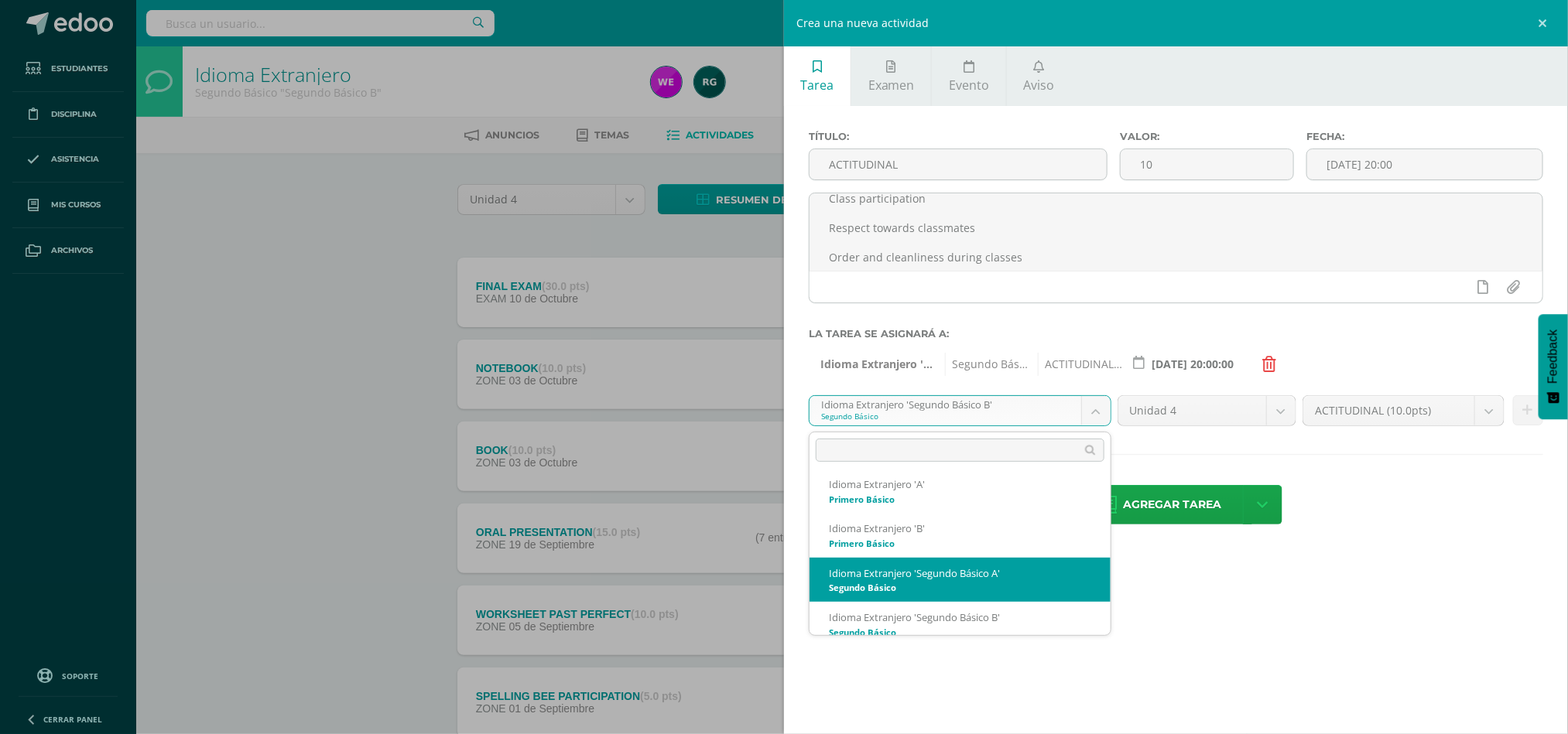
select select "91386"
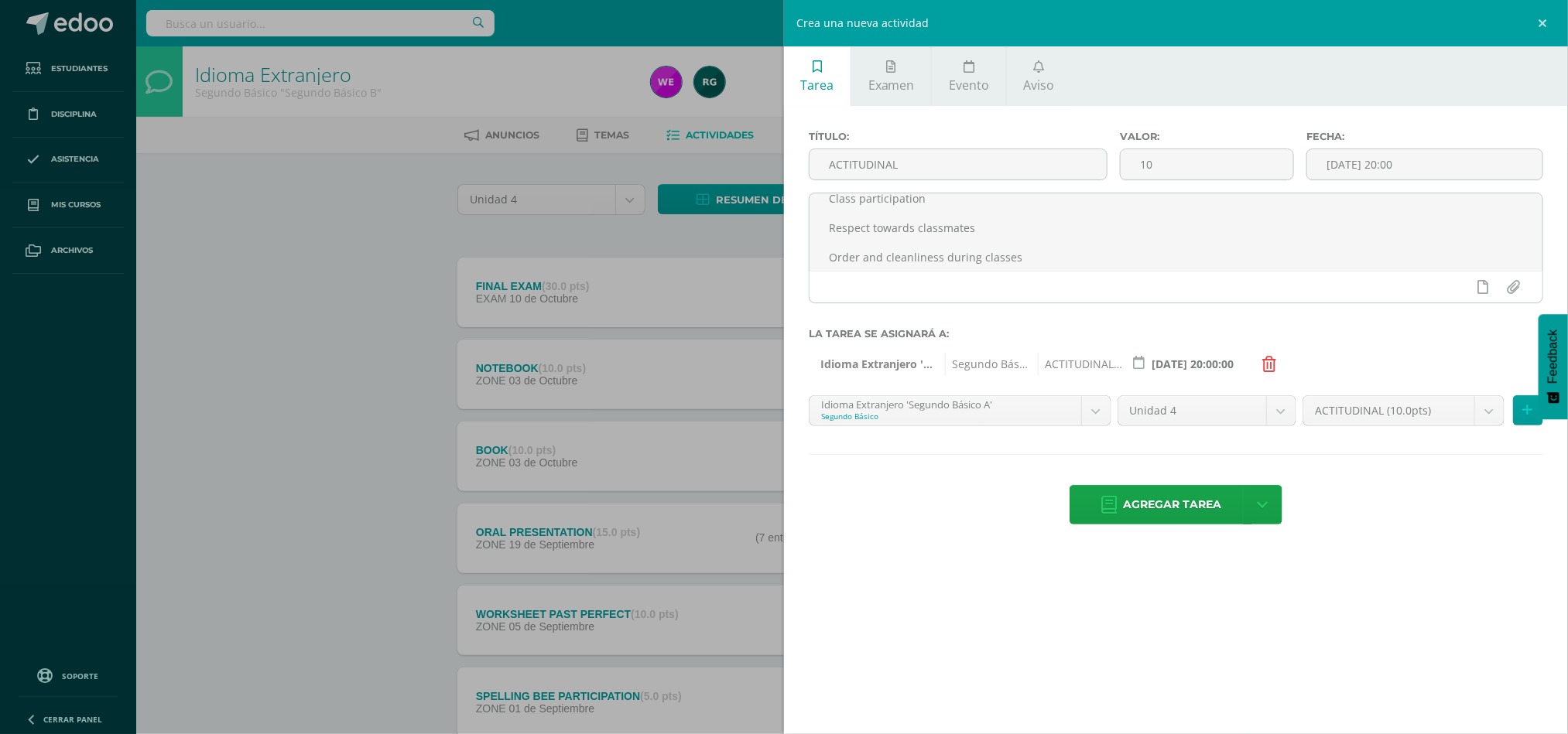
click at [1493, 534] on div "Título: ACTITUDINAL Valor: 10 Fecha: 2025-10-10 20:00 Hello dear students, Here…" at bounding box center [1176, 329] width 784 height 446
click at [1517, 416] on button at bounding box center [1528, 410] width 30 height 30
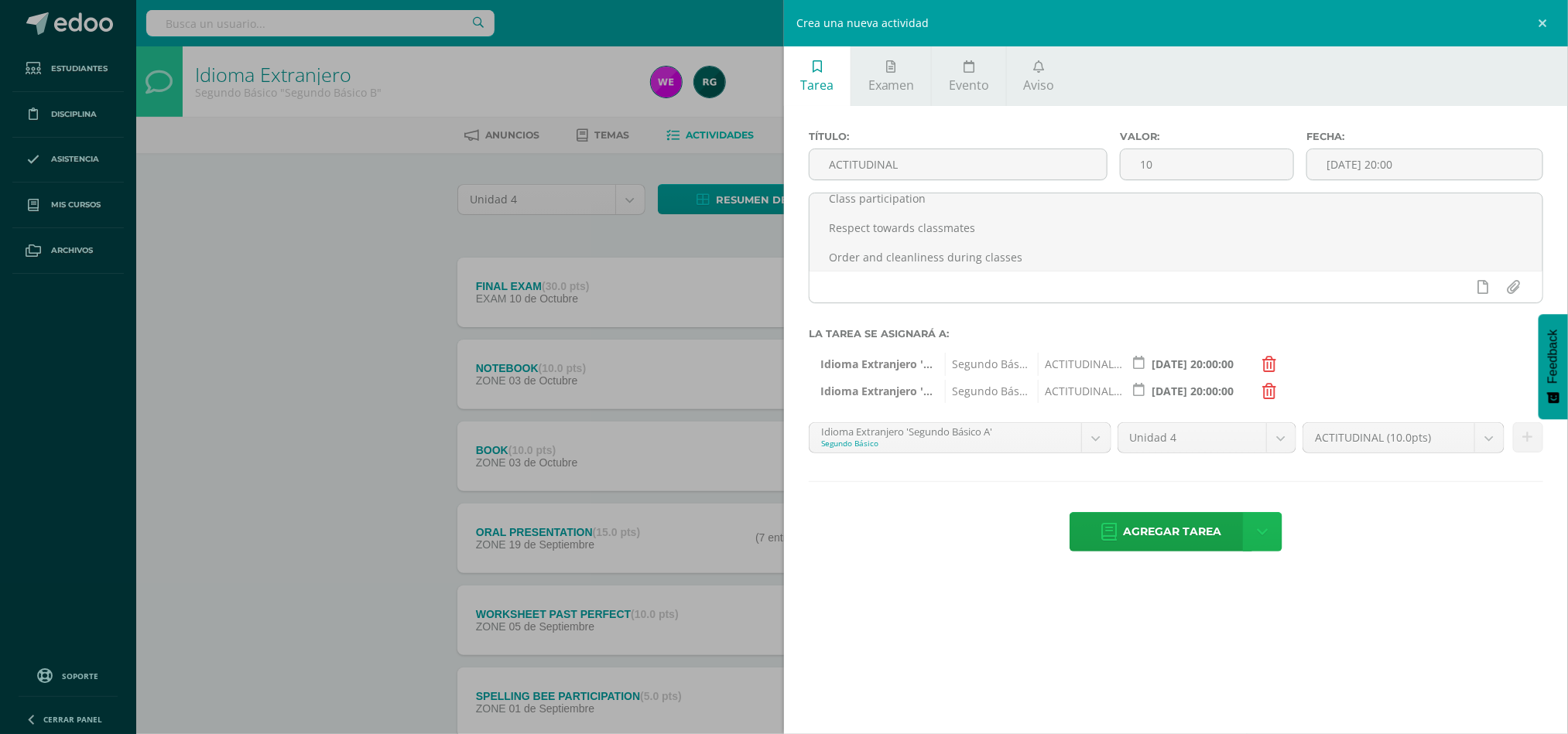
click at [1271, 537] on link at bounding box center [1263, 533] width 40 height 40
click at [1298, 479] on link "Agregar tarea y ocultar" at bounding box center [1264, 476] width 168 height 24
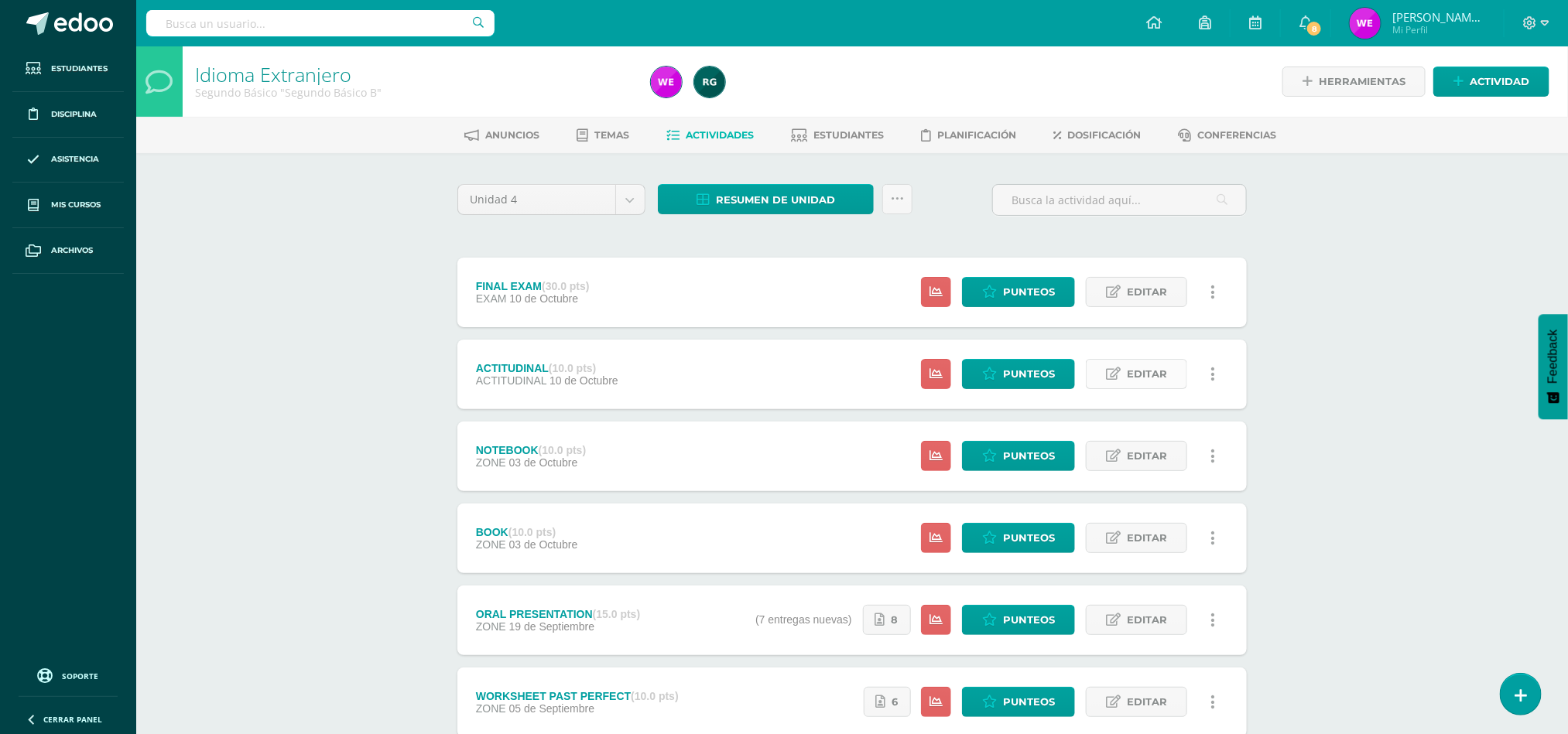
click at [1140, 371] on span "Editar" at bounding box center [1147, 375] width 40 height 29
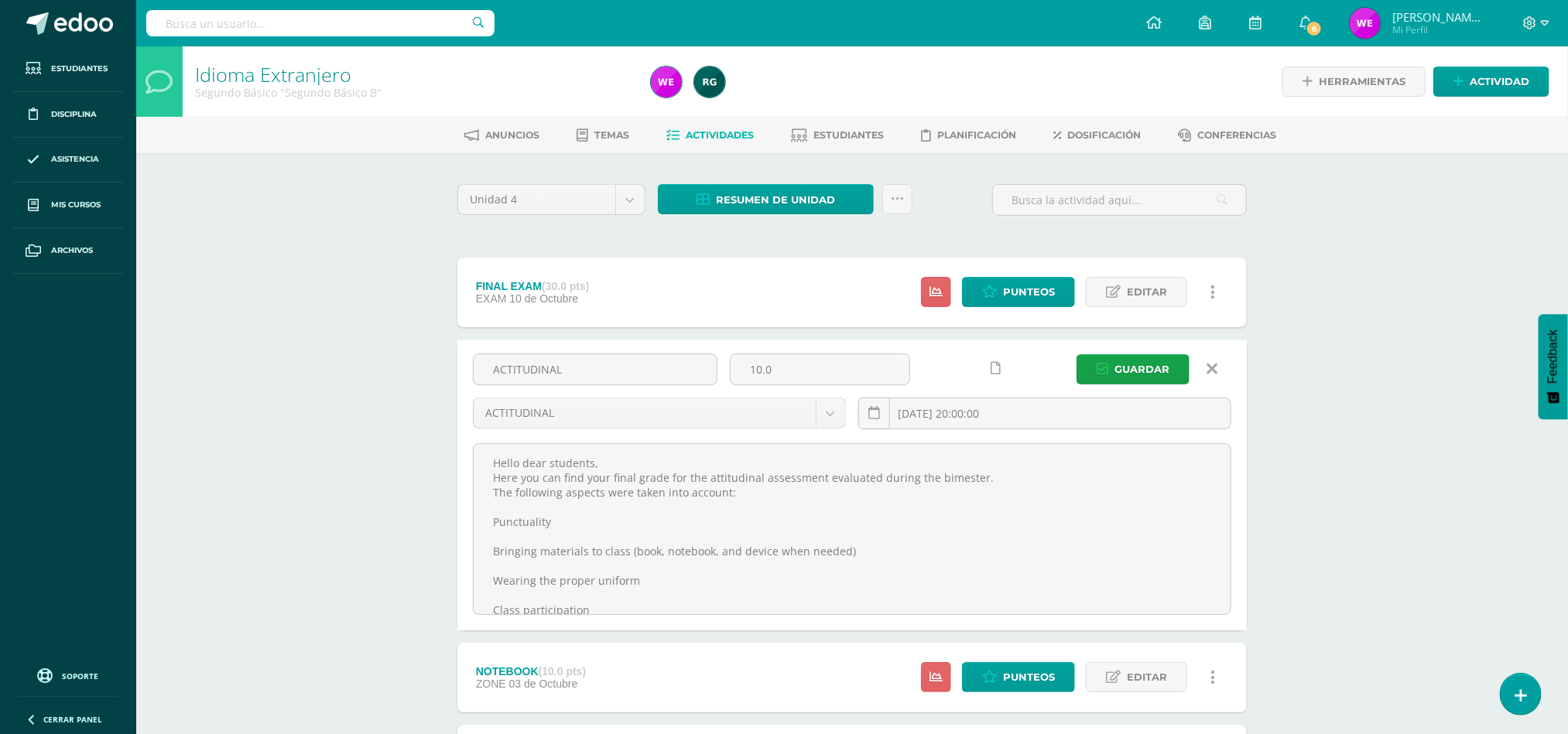
click at [1212, 371] on icon at bounding box center [1213, 368] width 11 height 17
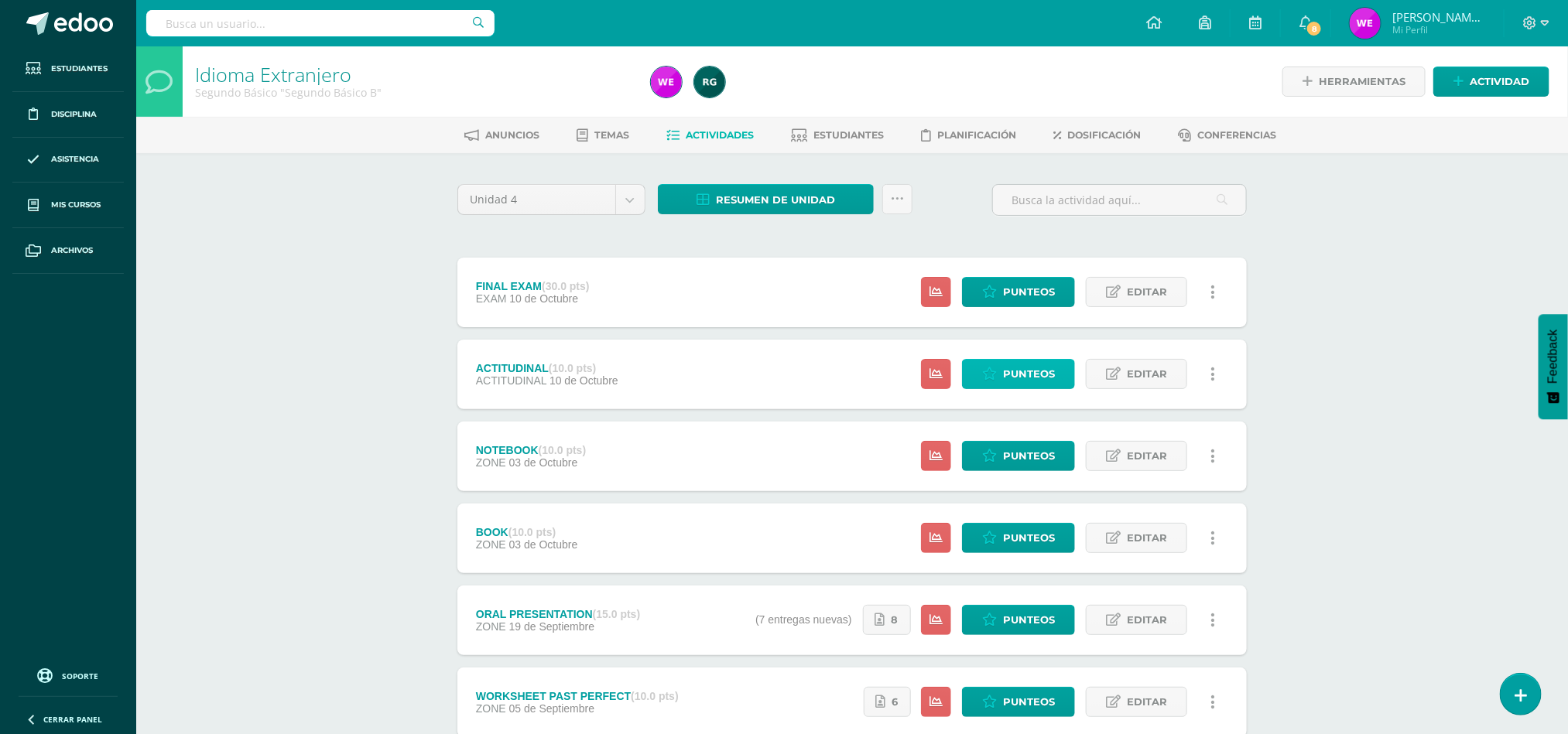
click at [1054, 378] on span "Punteos" at bounding box center [1028, 375] width 52 height 29
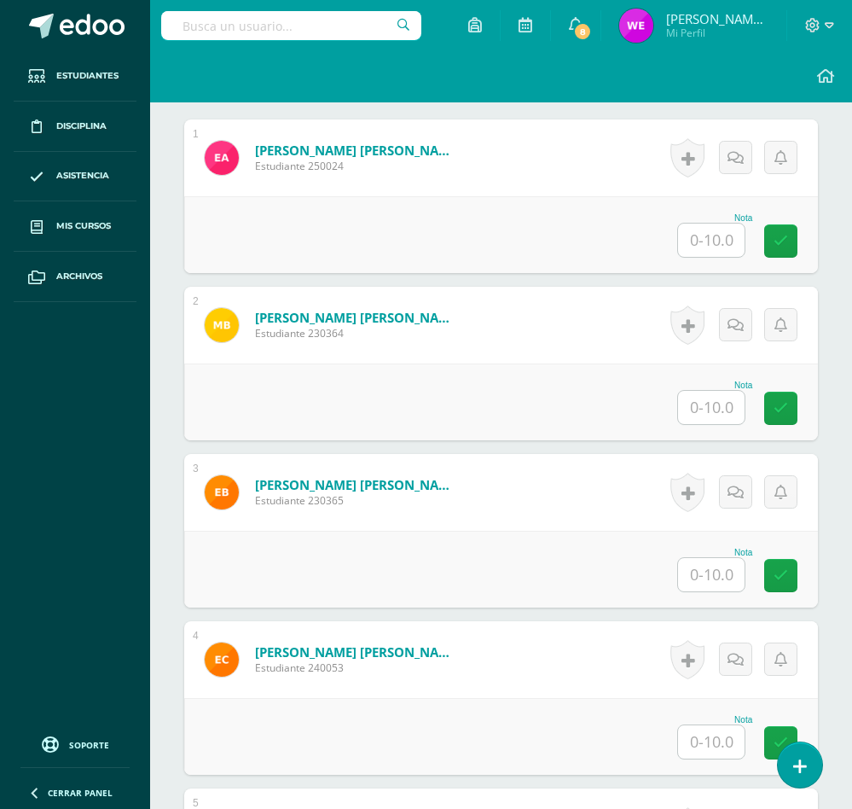
scroll to position [607, 0]
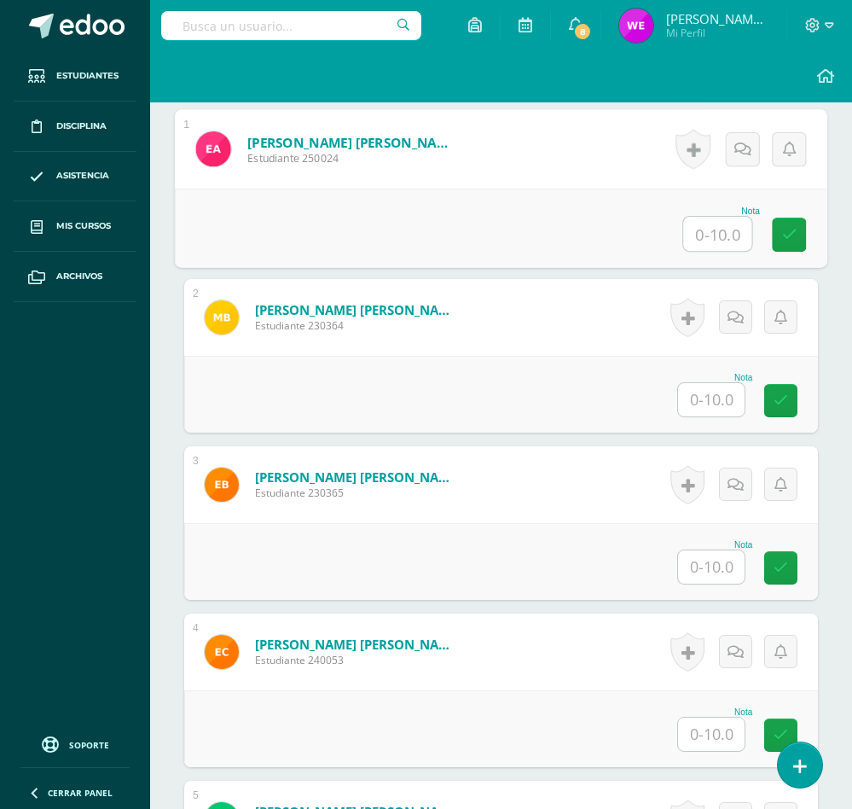
click at [702, 239] on input "text" at bounding box center [717, 234] width 68 height 34
type input "10"
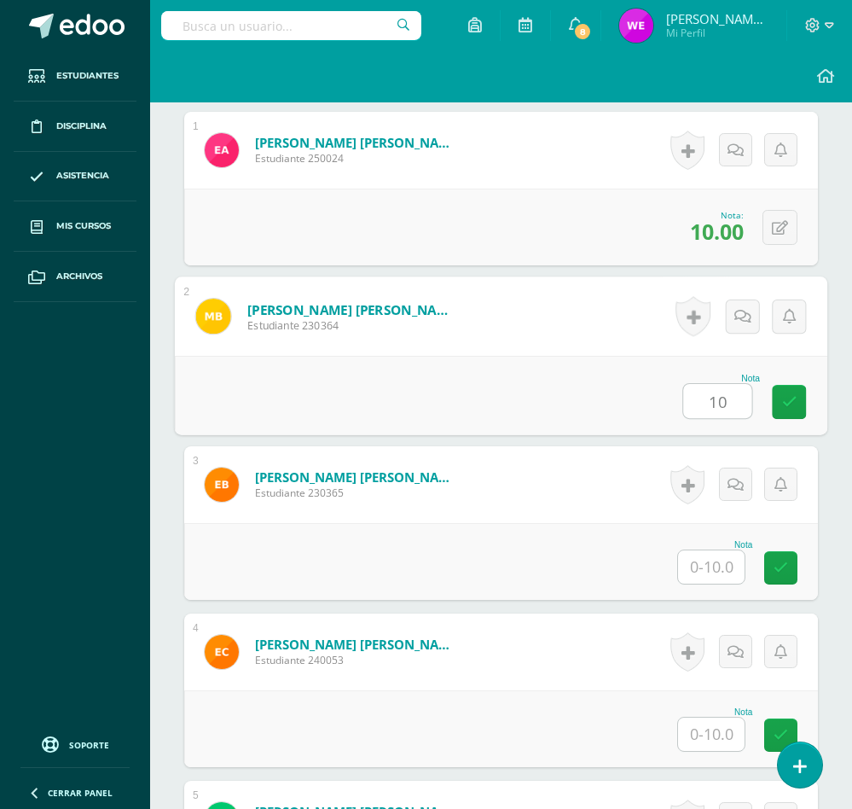
type input "10"
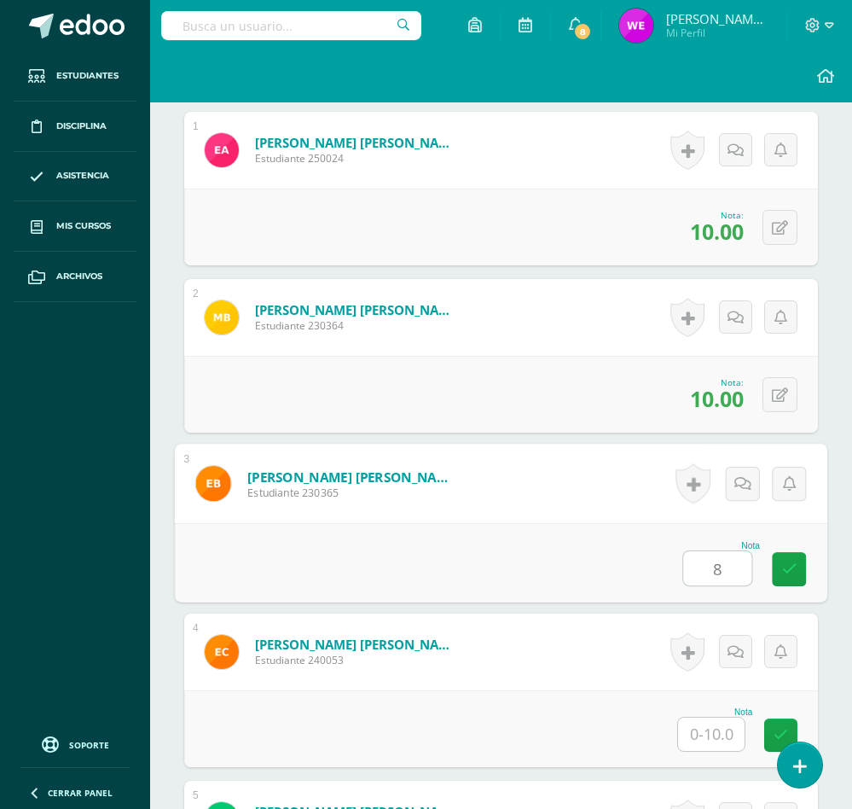
type input "8"
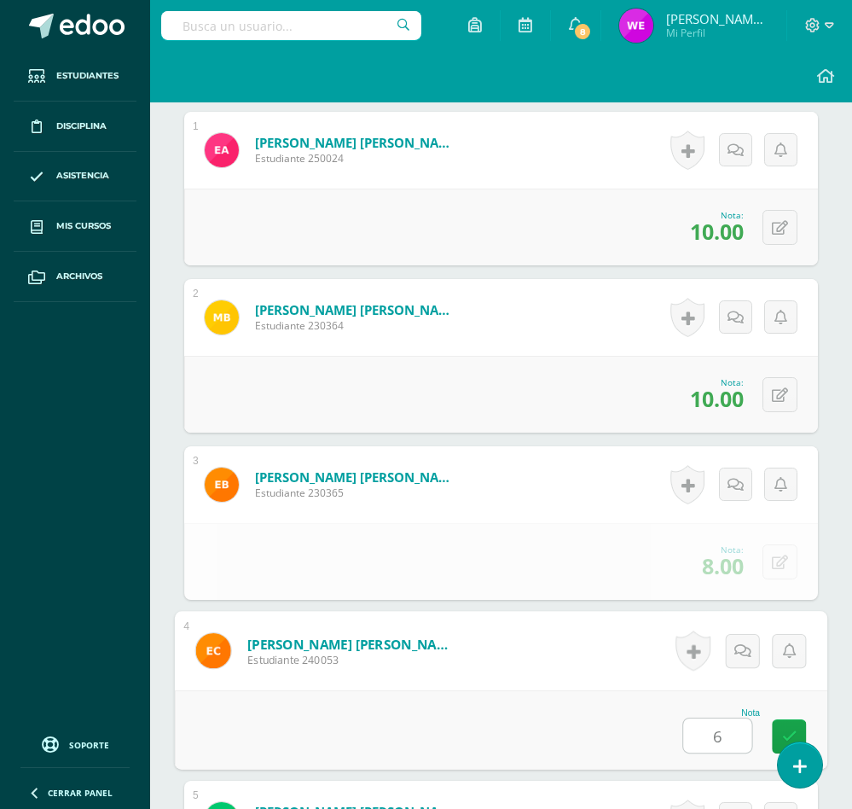
type input "6"
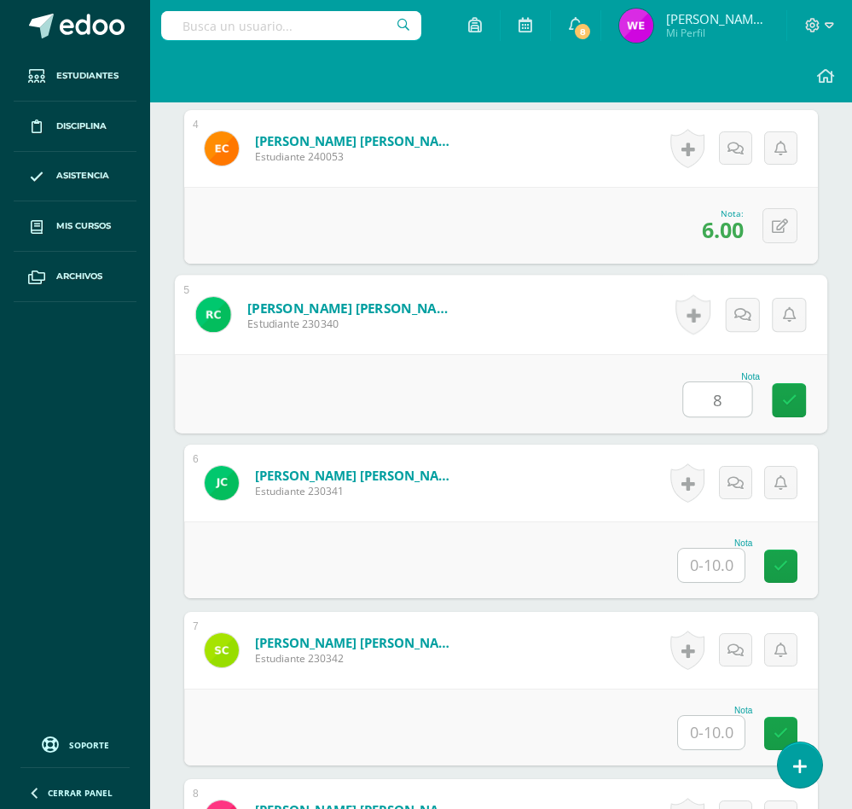
type input "8"
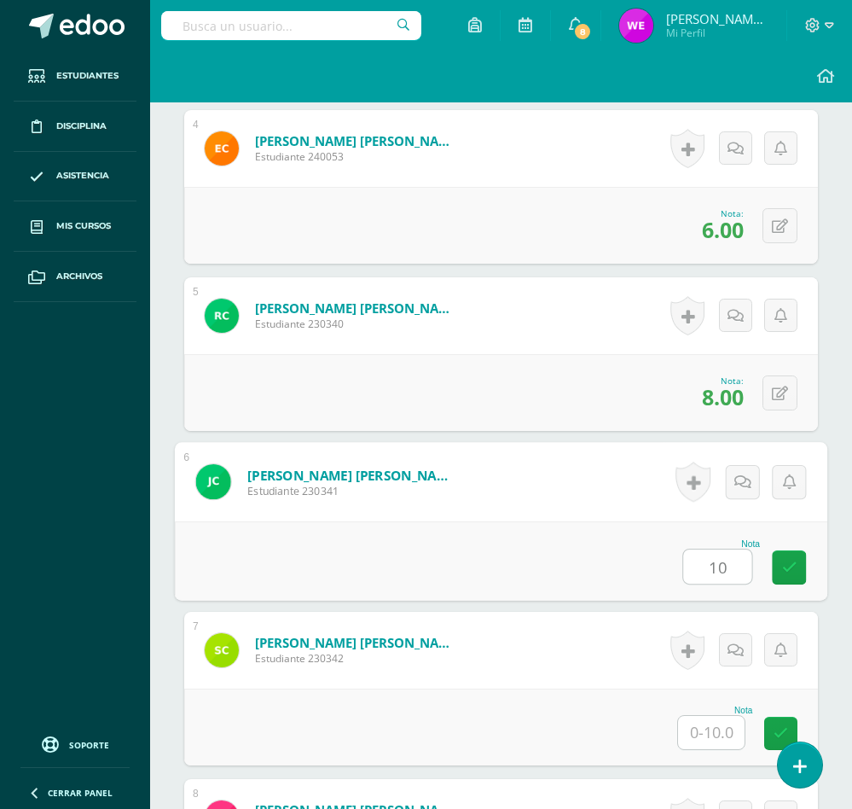
type input "10"
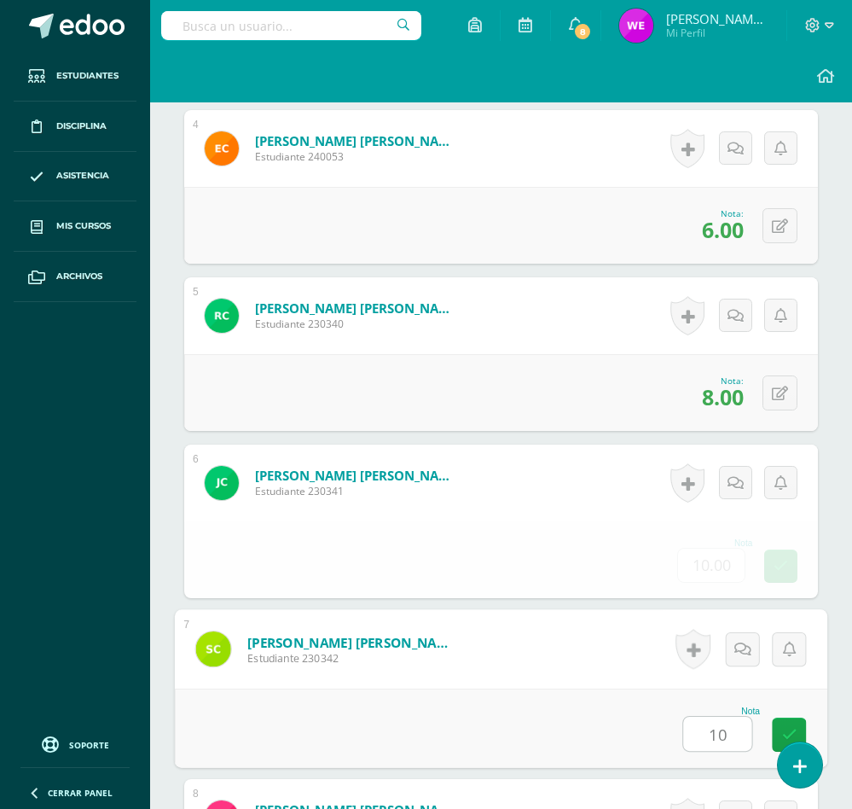
type input "10"
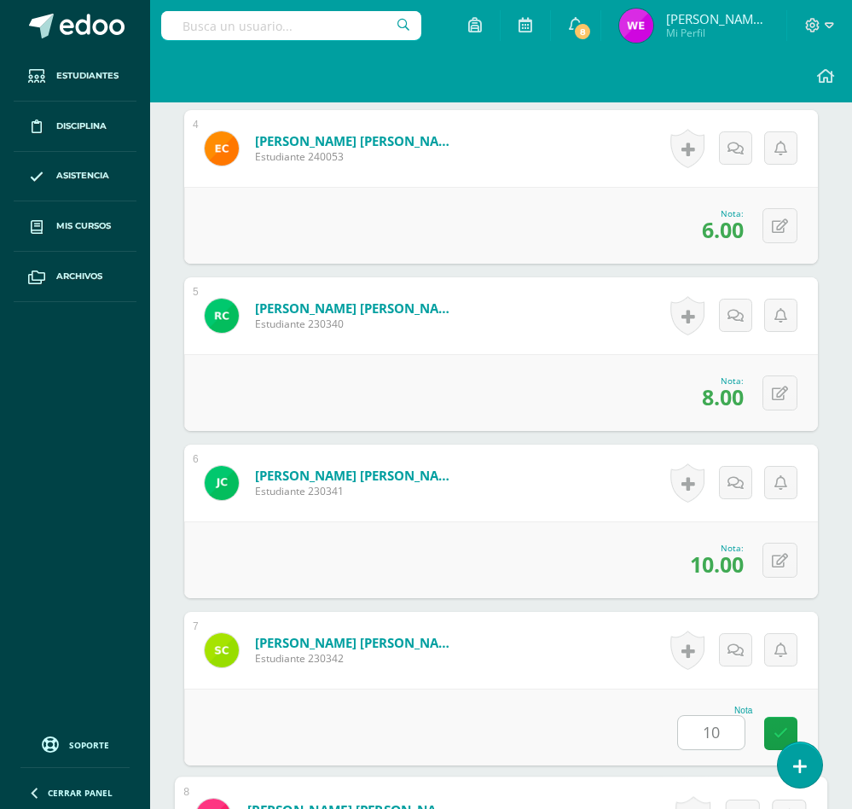
scroll to position [1612, 0]
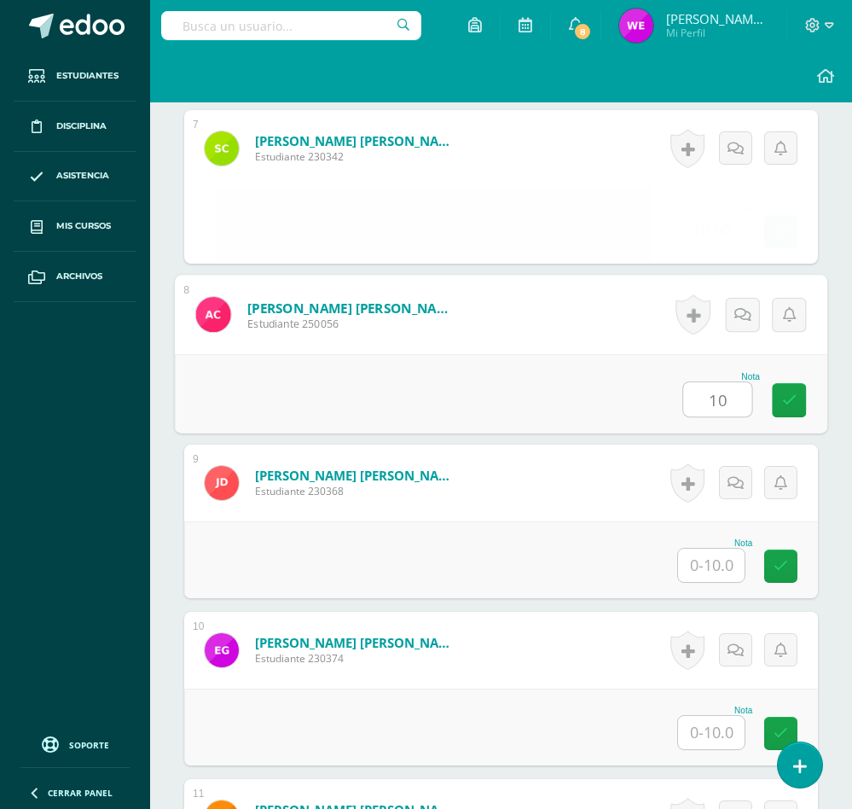
type input "10"
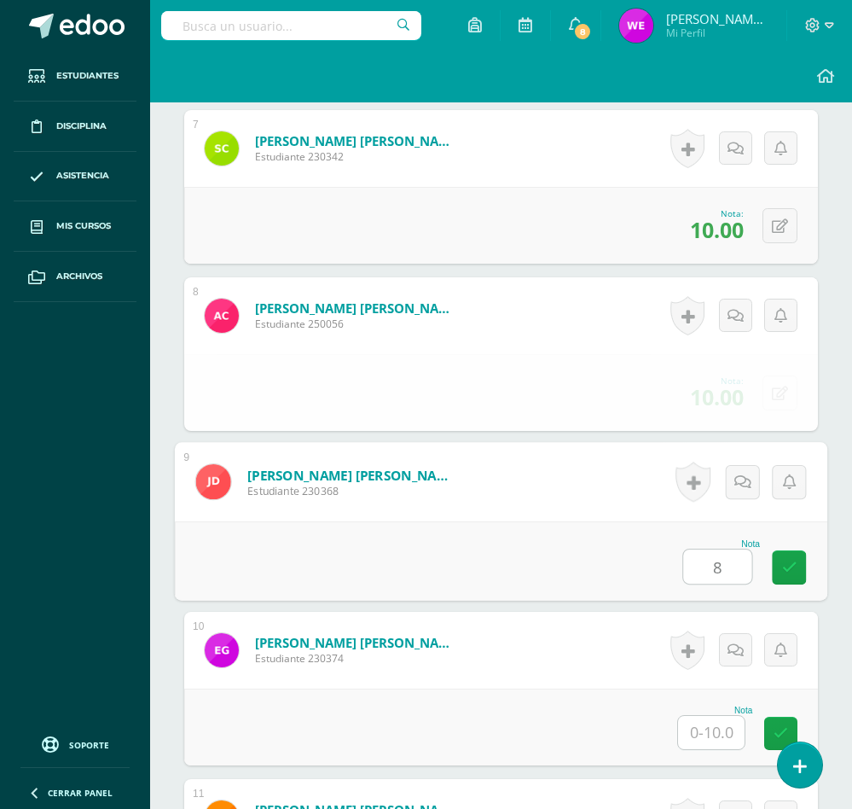
type input "8"
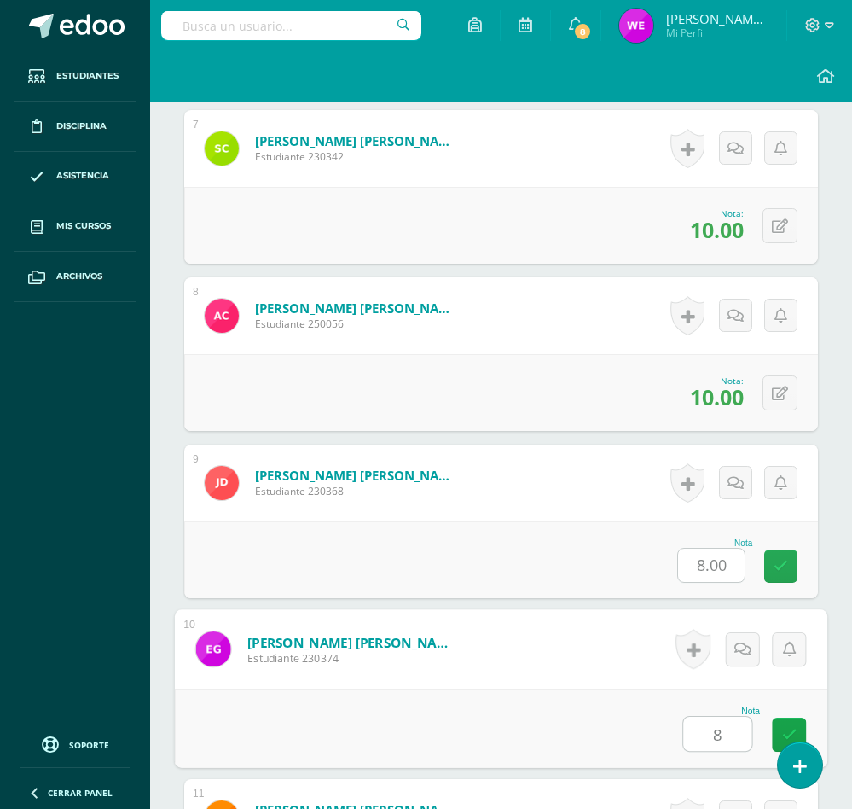
type input "8"
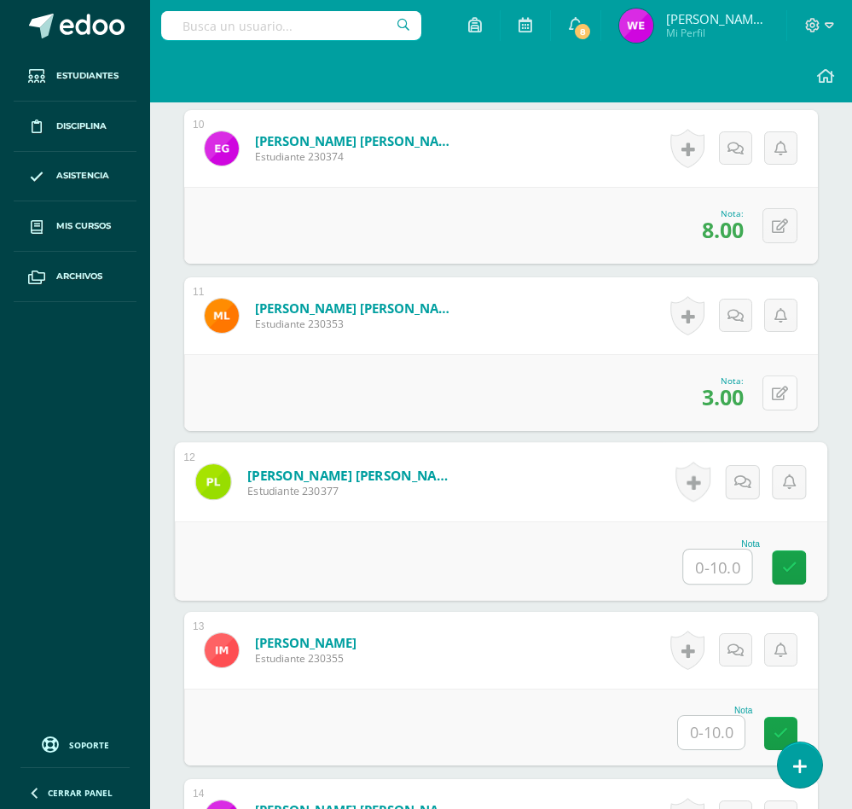
click at [774, 404] on button at bounding box center [780, 392] width 35 height 35
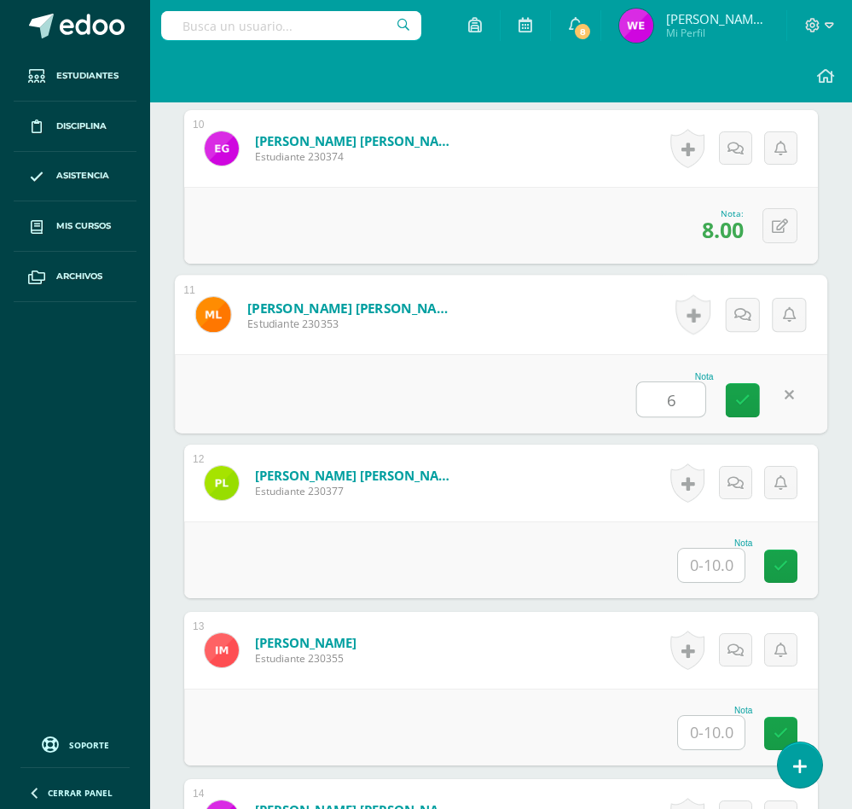
type input "6"
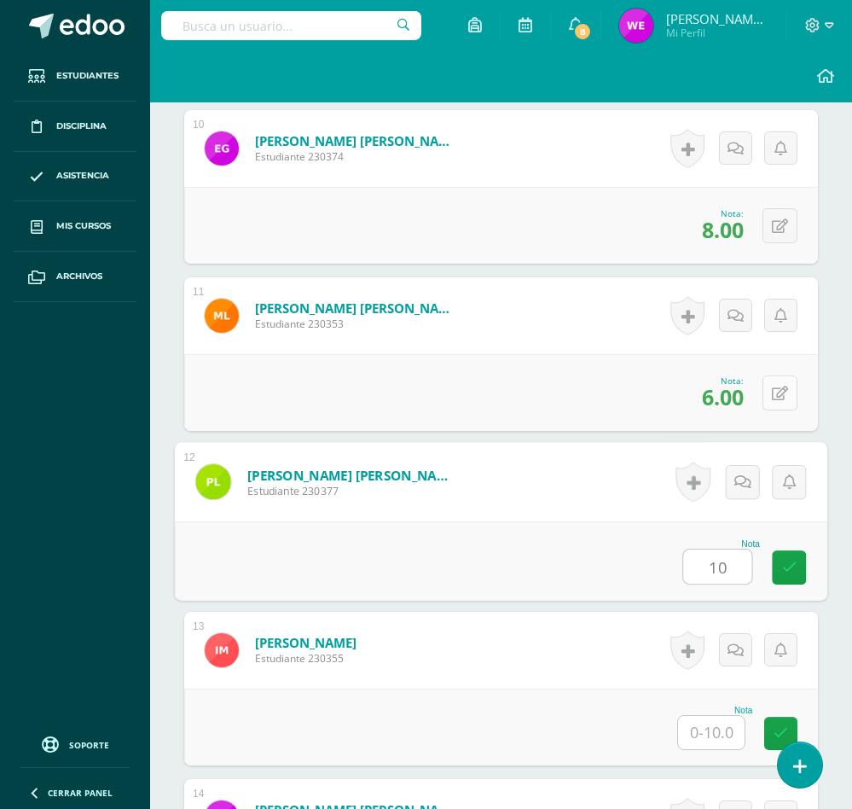
type input "10"
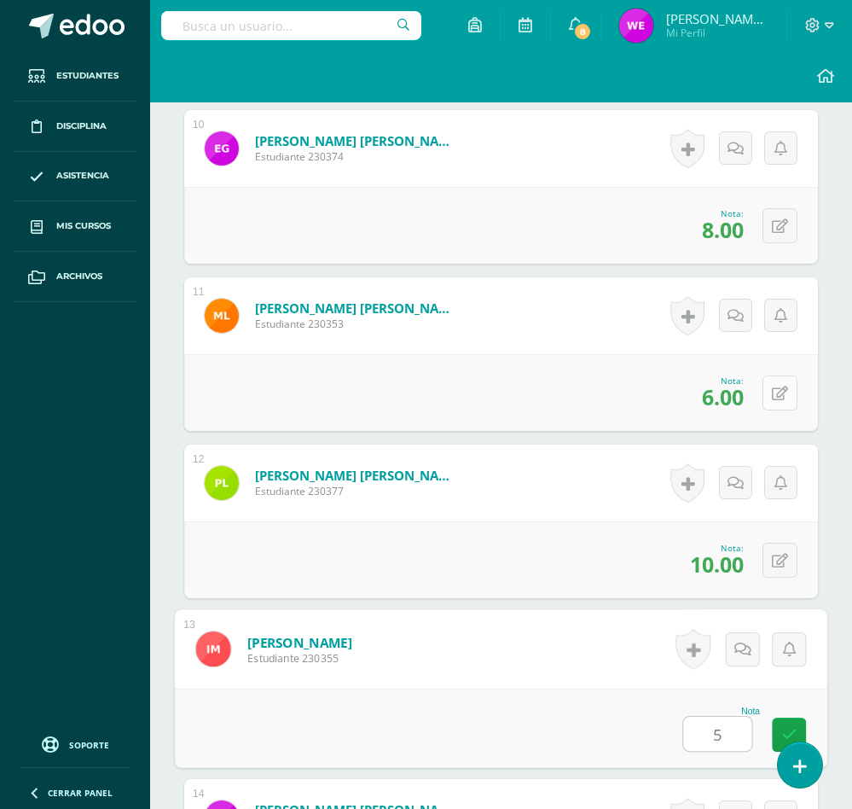
type input "5"
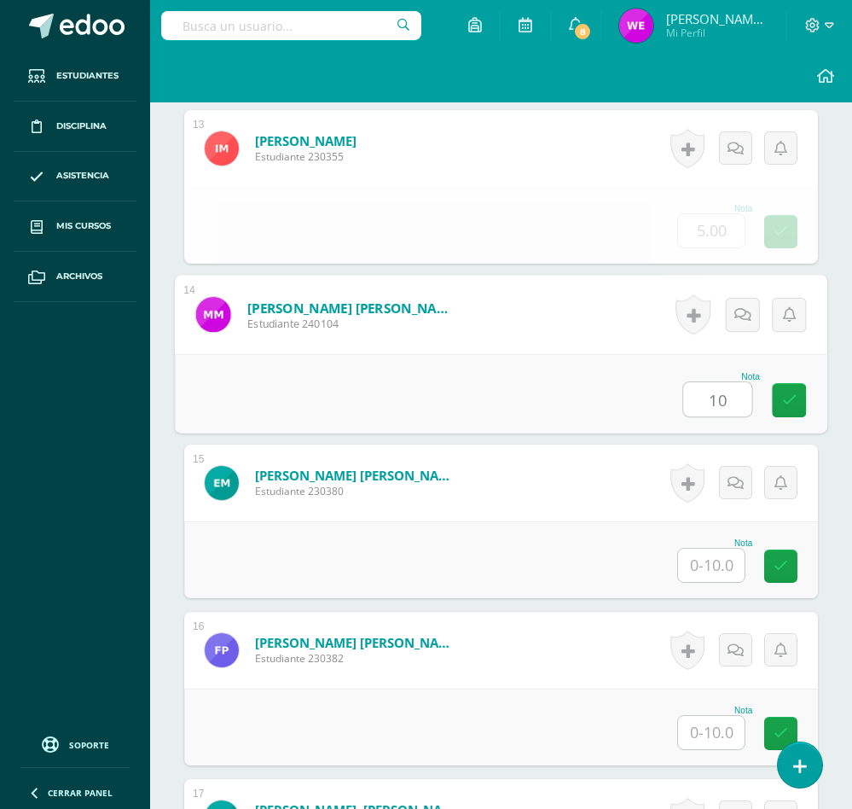
type input "10"
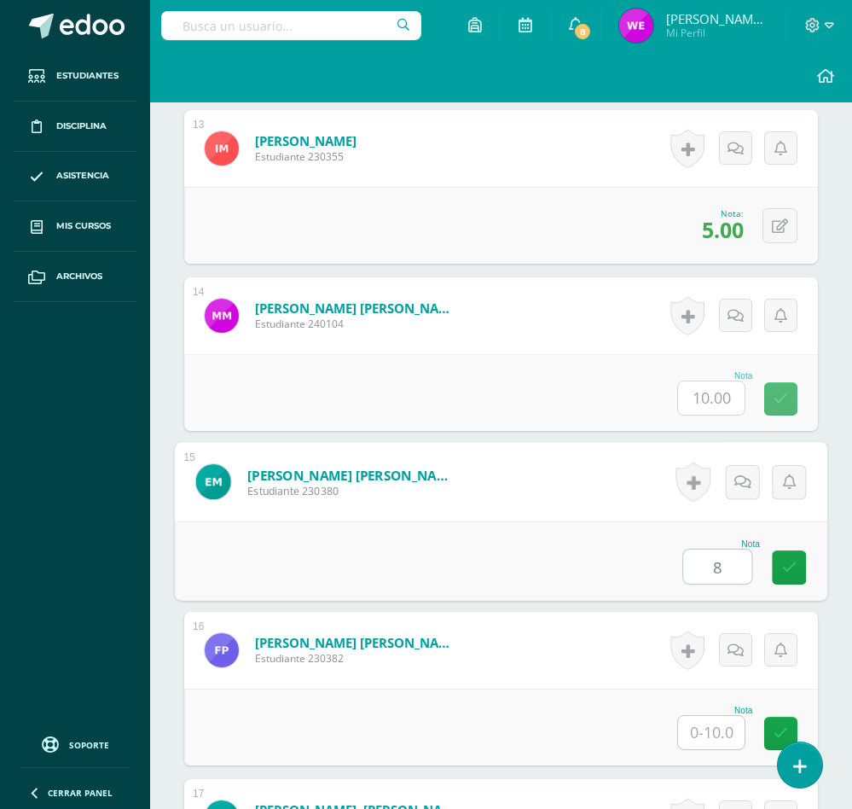
type input "8"
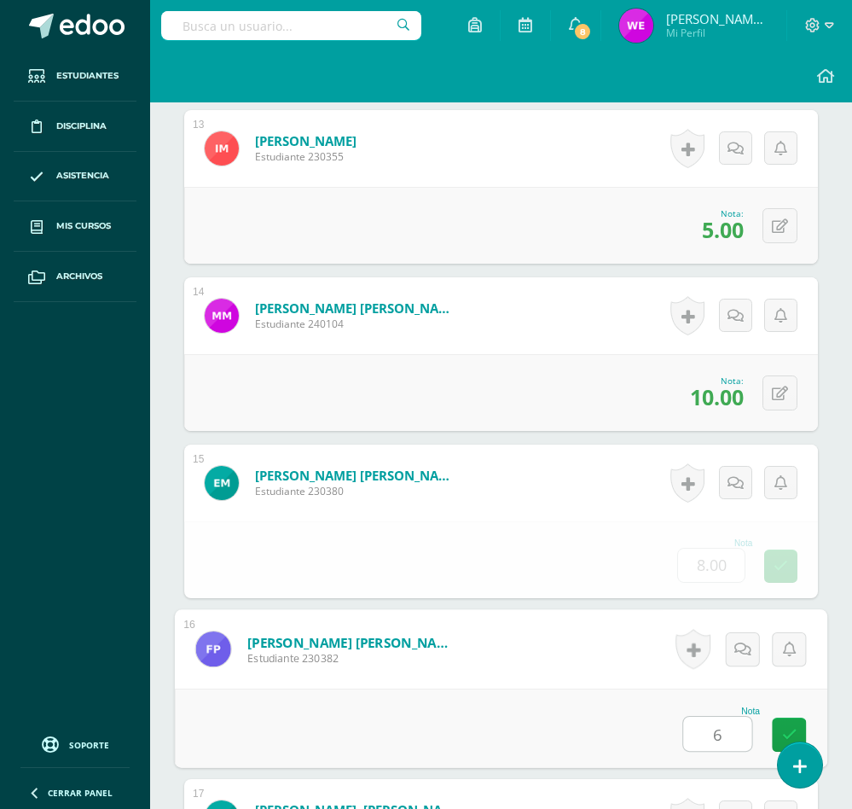
type input "6"
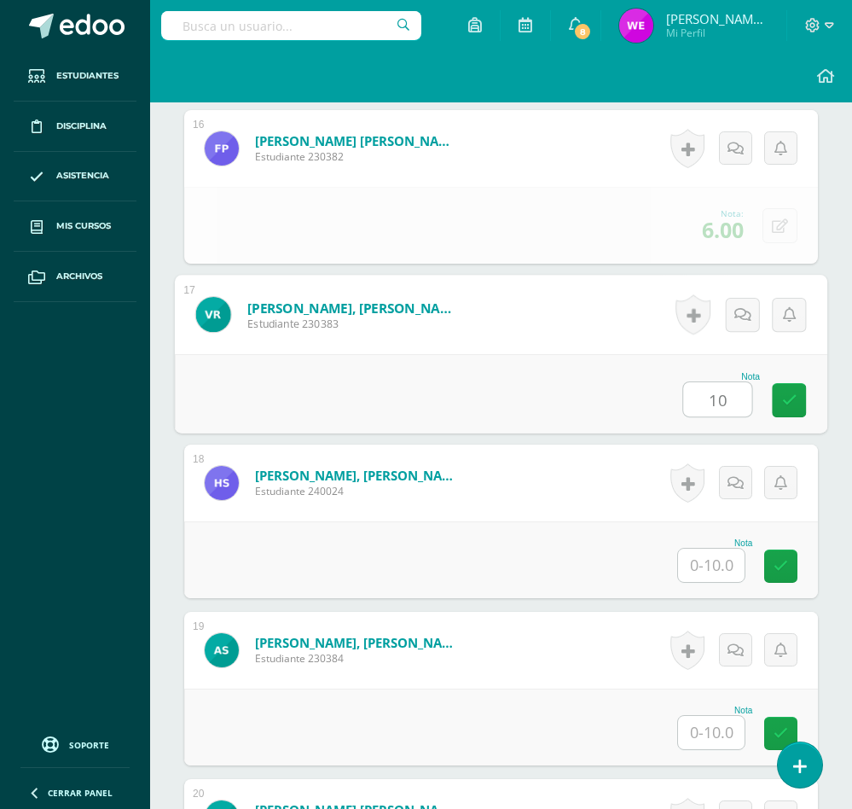
type input "10"
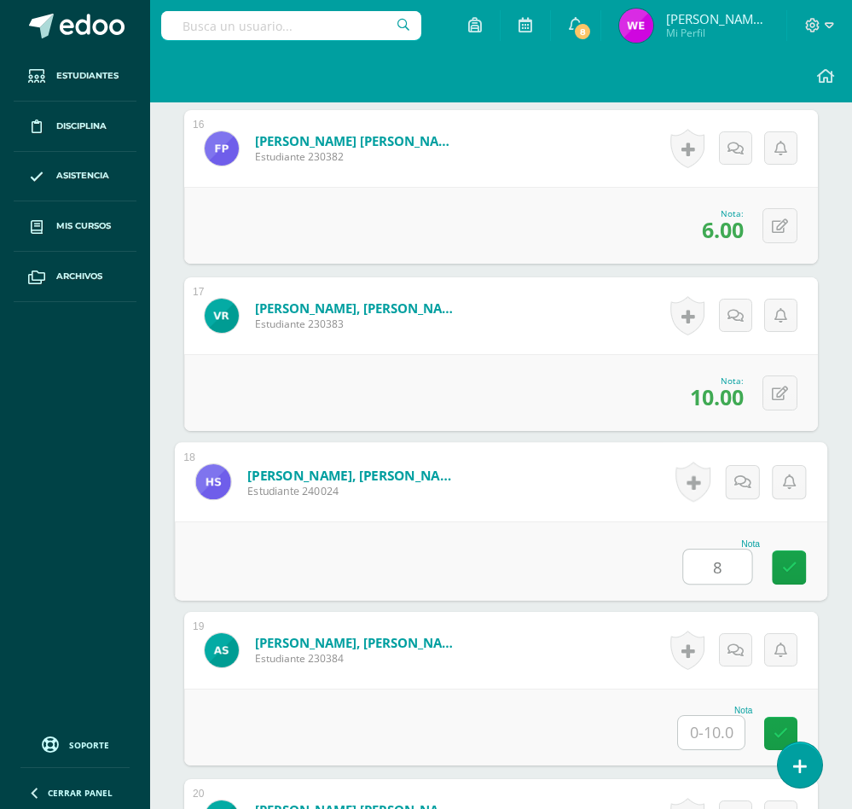
type input "8"
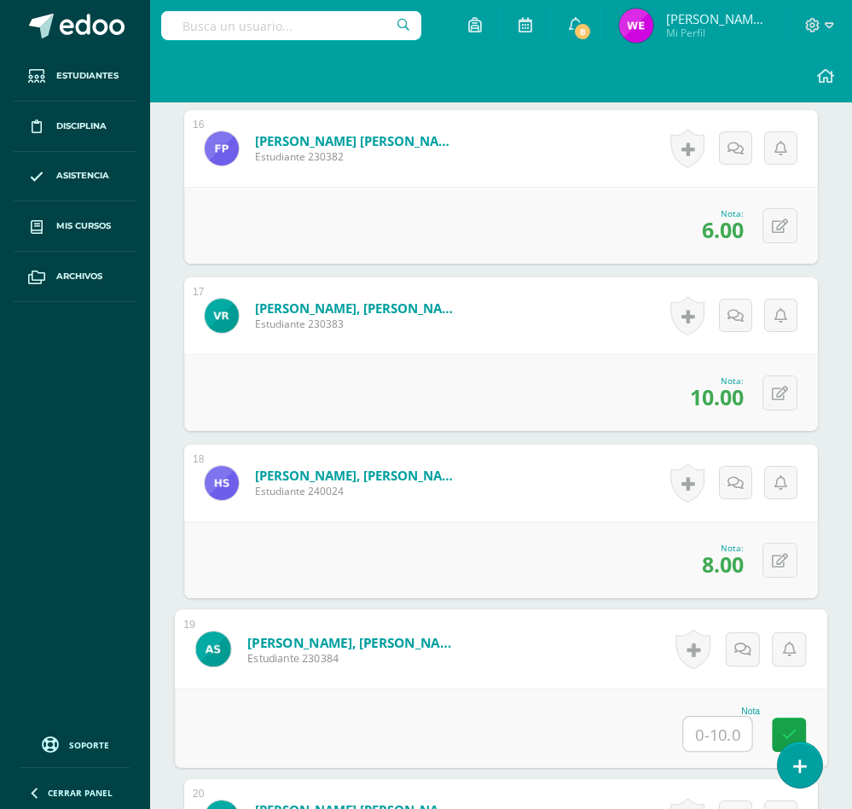
click at [710, 732] on input "text" at bounding box center [717, 733] width 68 height 34
type input "8"
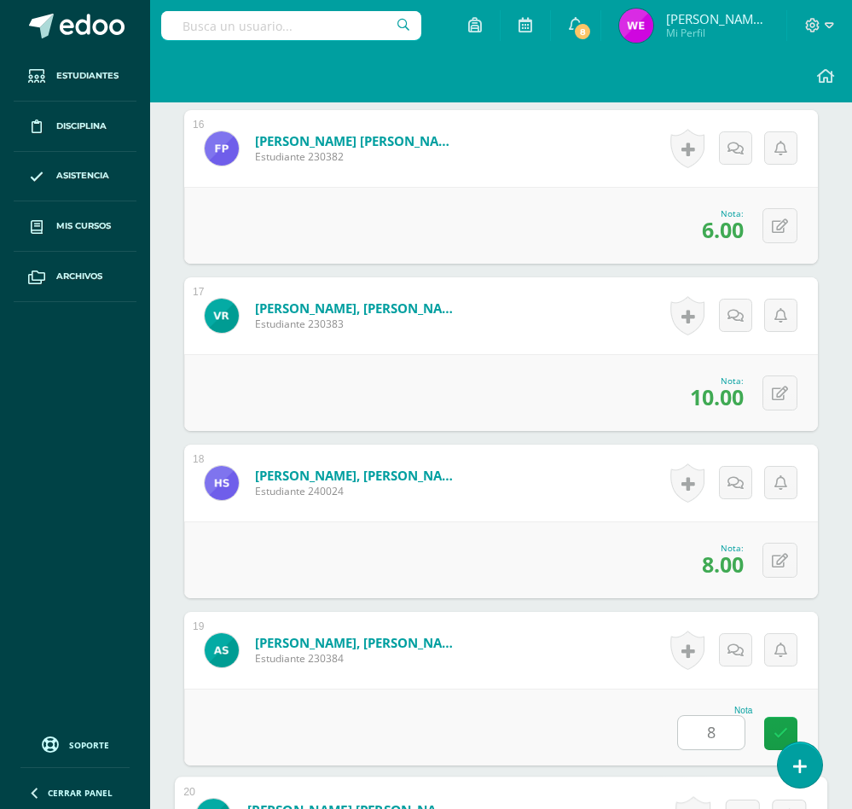
scroll to position [3618, 0]
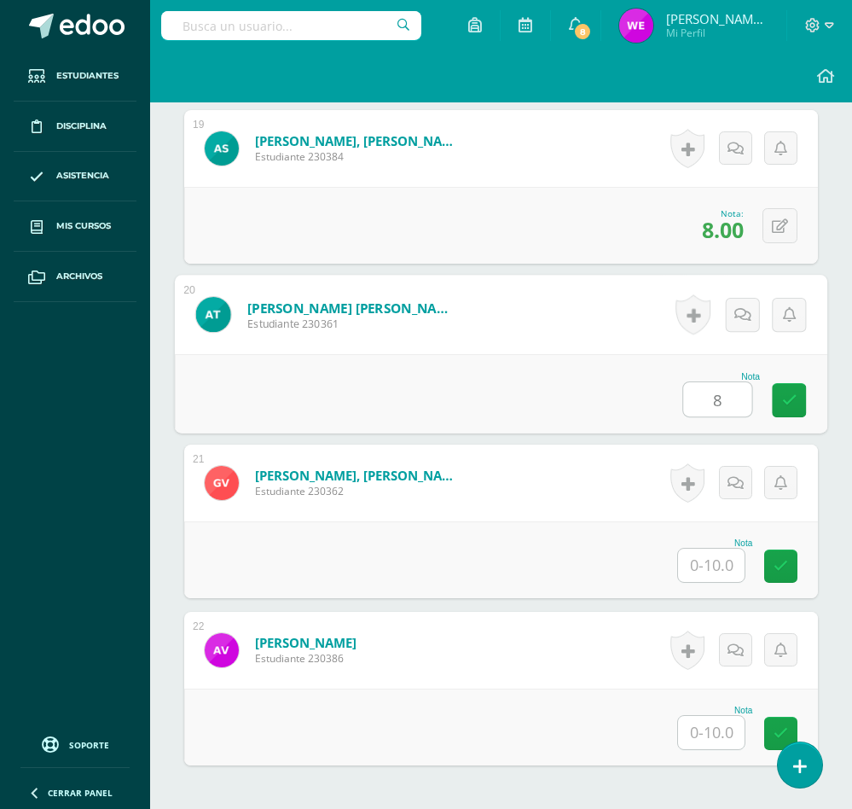
type input "8"
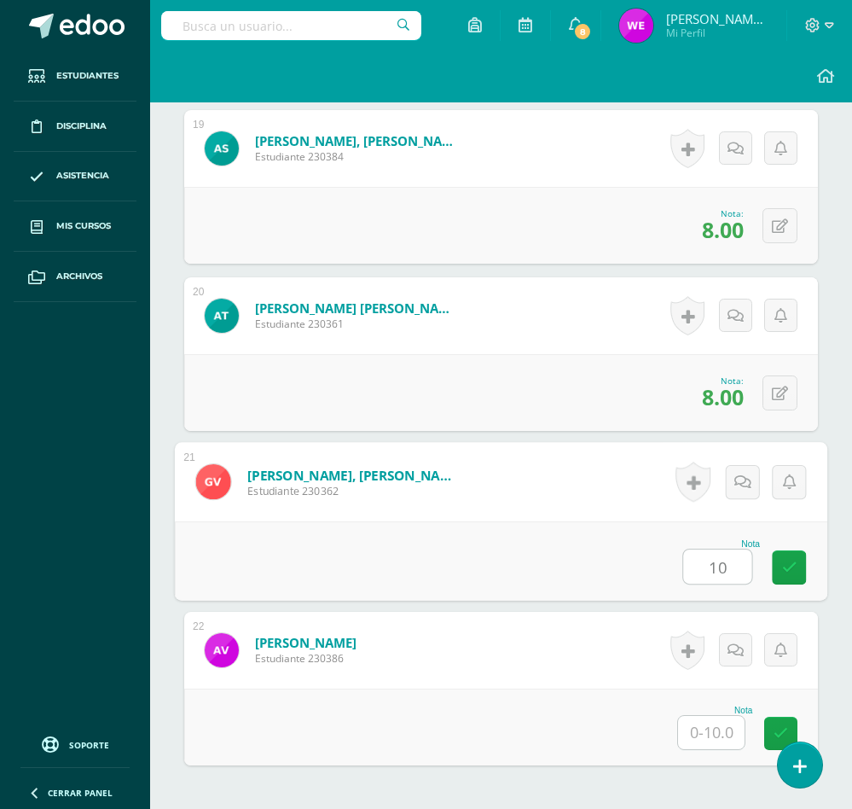
type input "10"
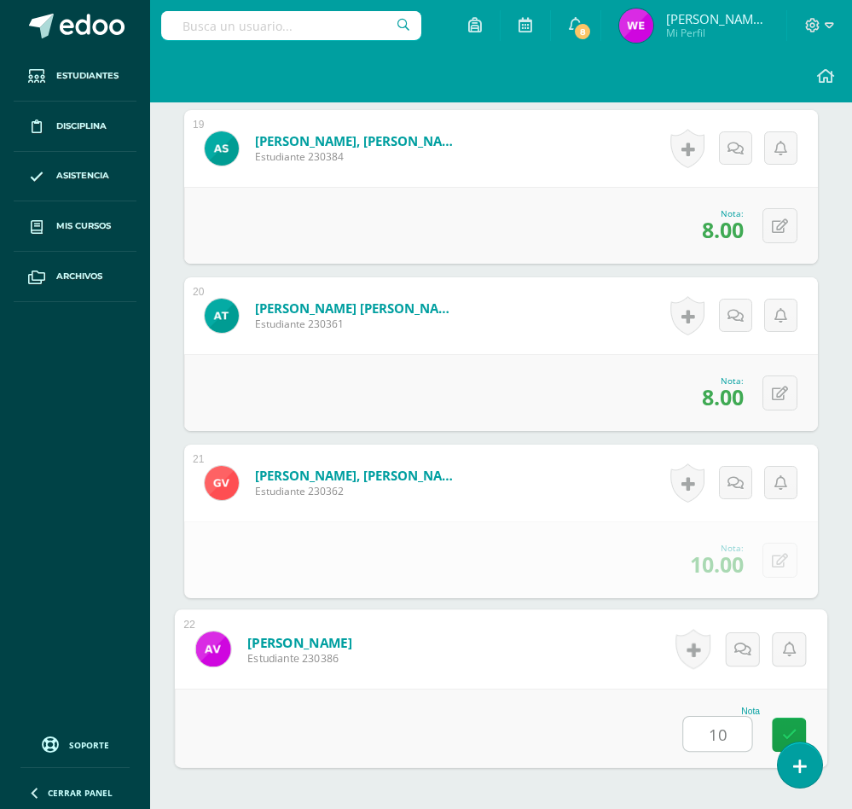
type input "10"
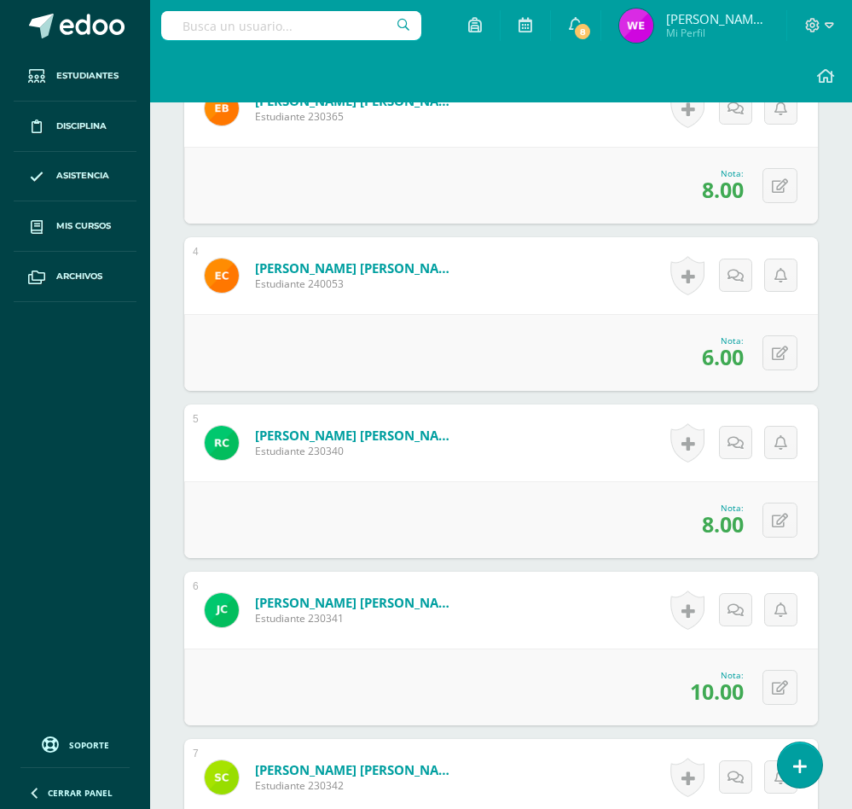
scroll to position [0, 0]
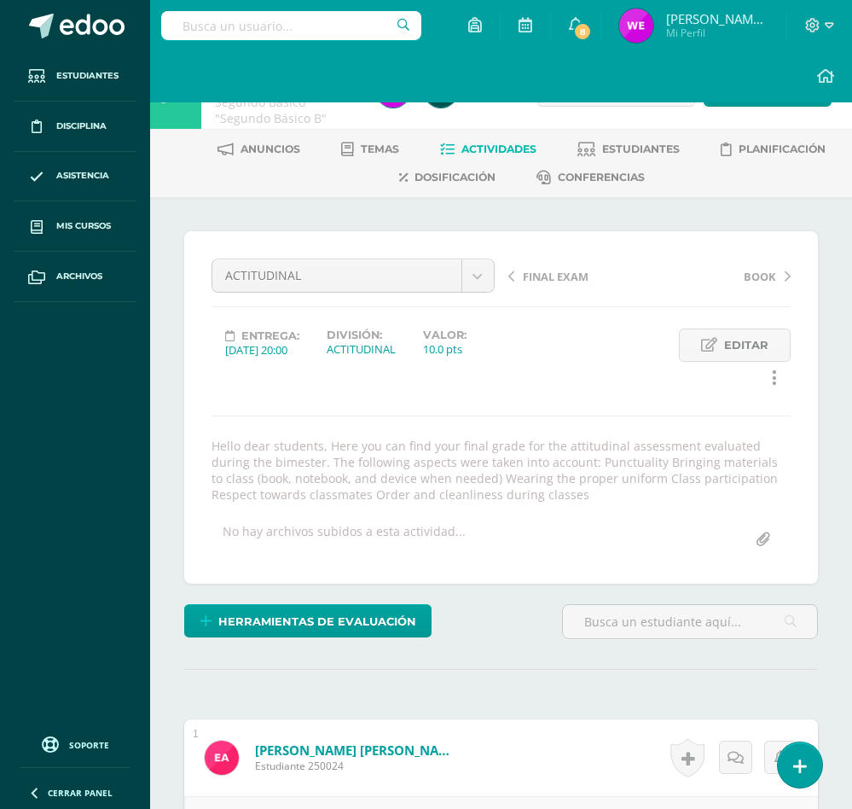
click at [502, 147] on span "Actividades" at bounding box center [498, 148] width 75 height 13
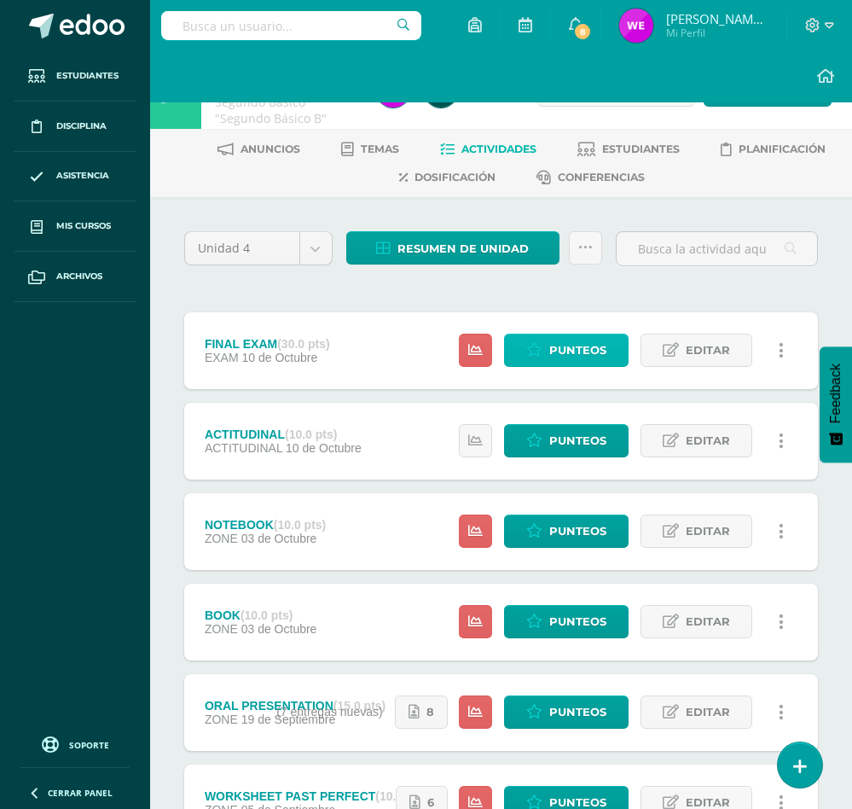
click at [589, 345] on span "Punteos" at bounding box center [577, 350] width 57 height 32
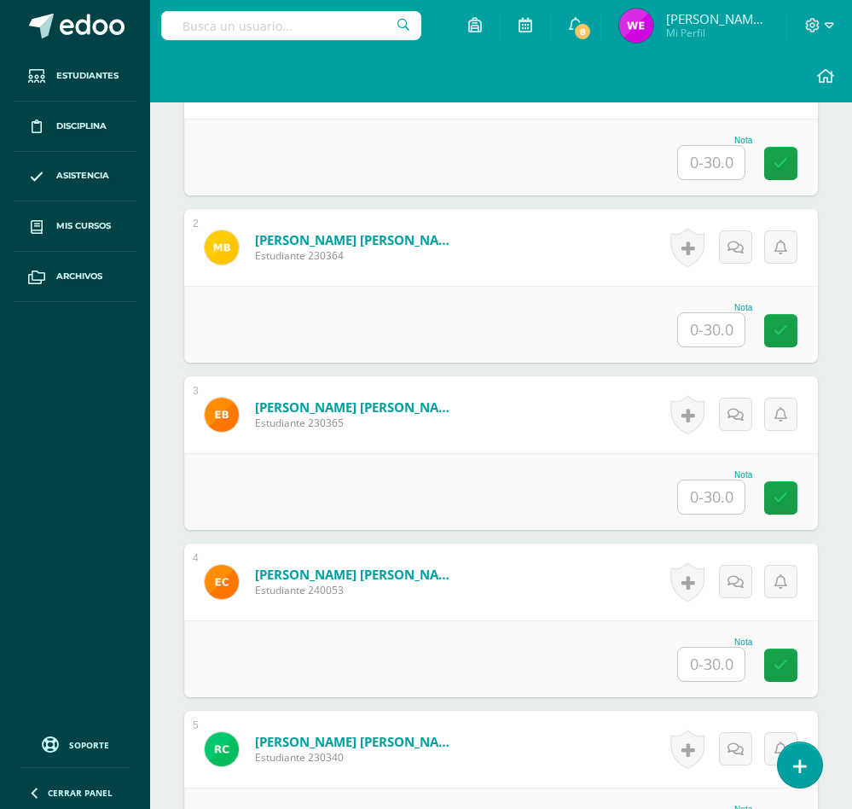
scroll to position [607, 0]
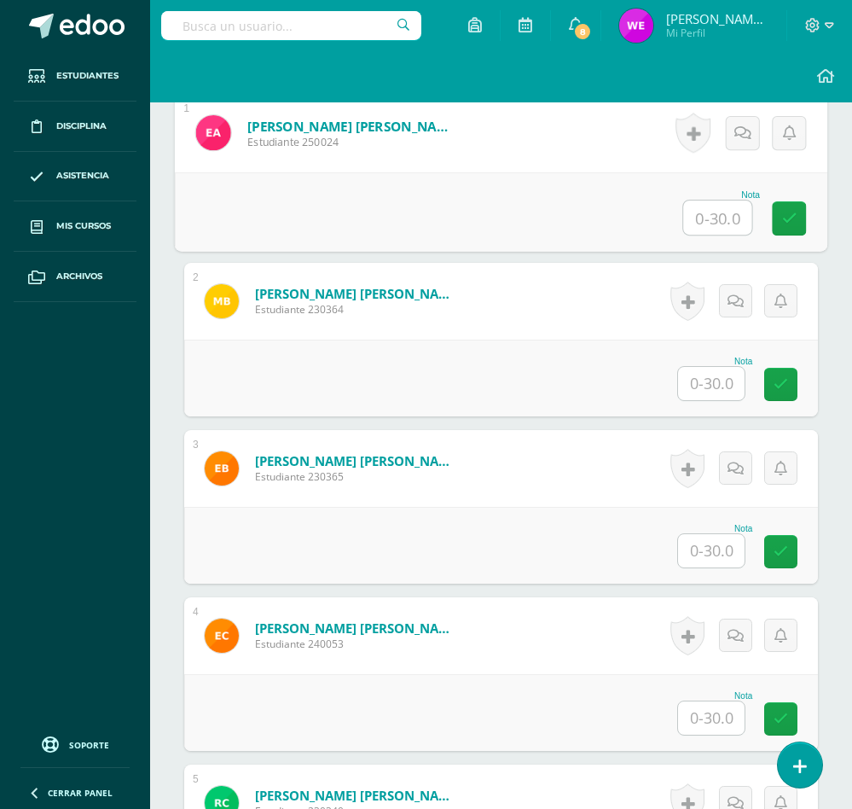
click at [691, 213] on input "text" at bounding box center [717, 217] width 68 height 34
type input "27"
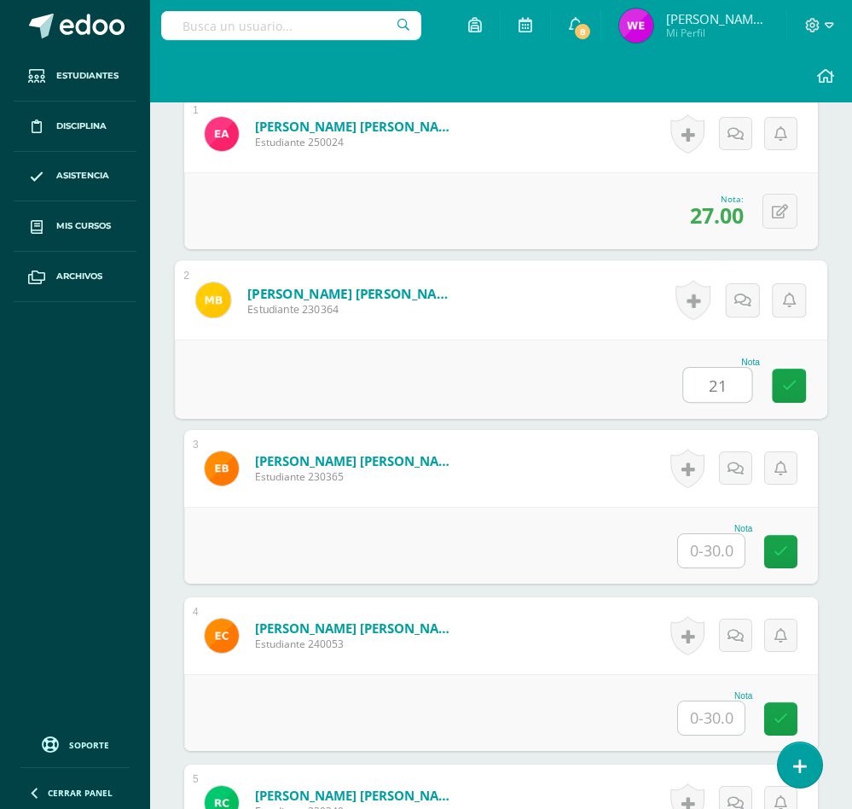
type input "21"
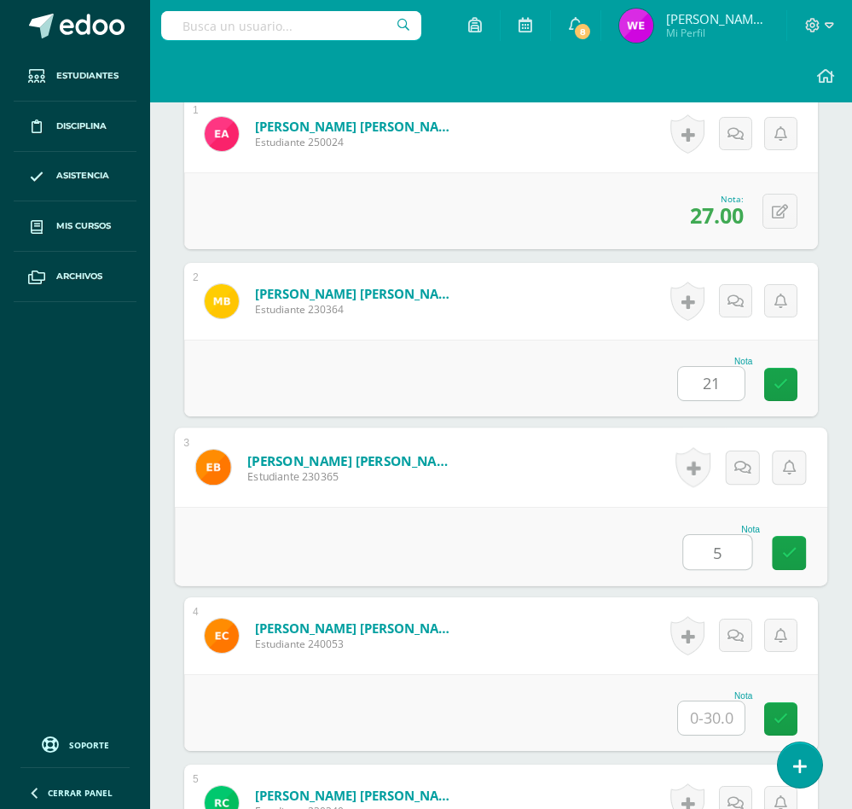
type input "5"
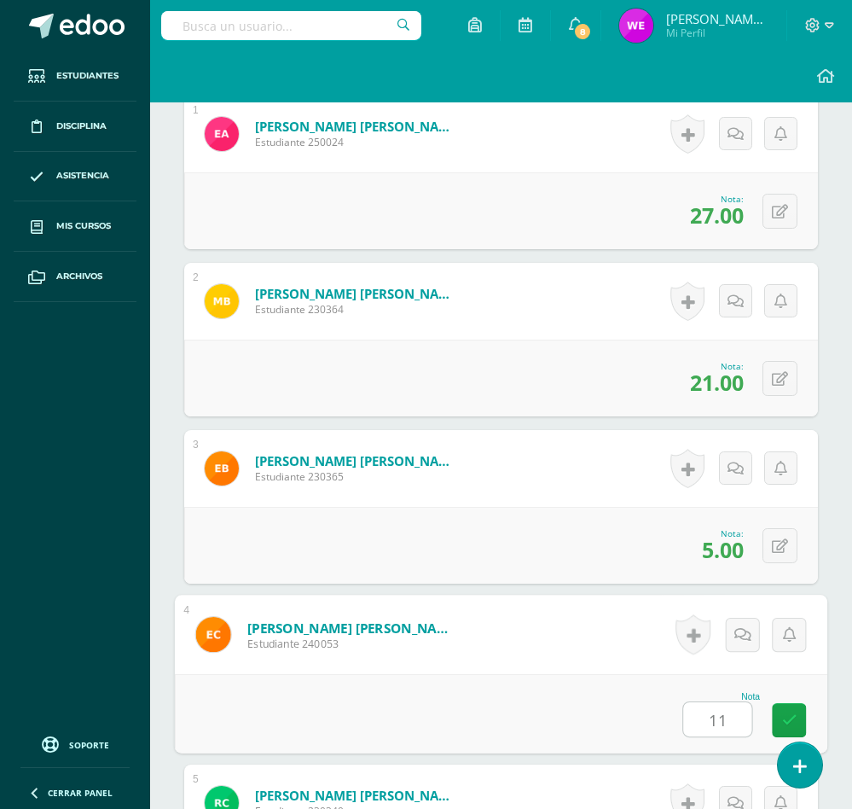
type input "11"
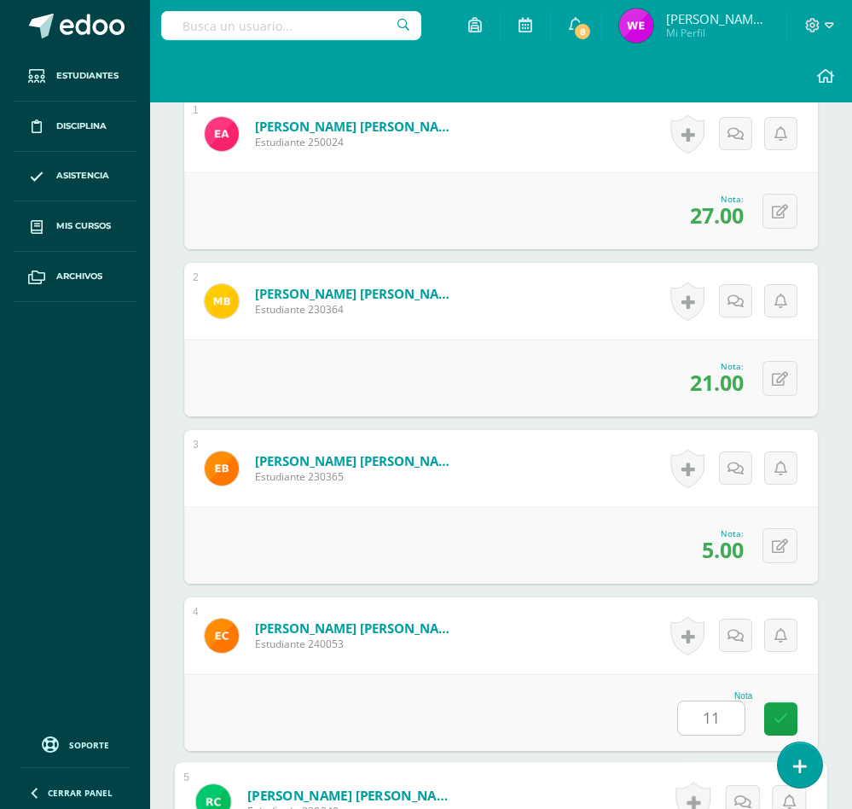
scroll to position [1093, 0]
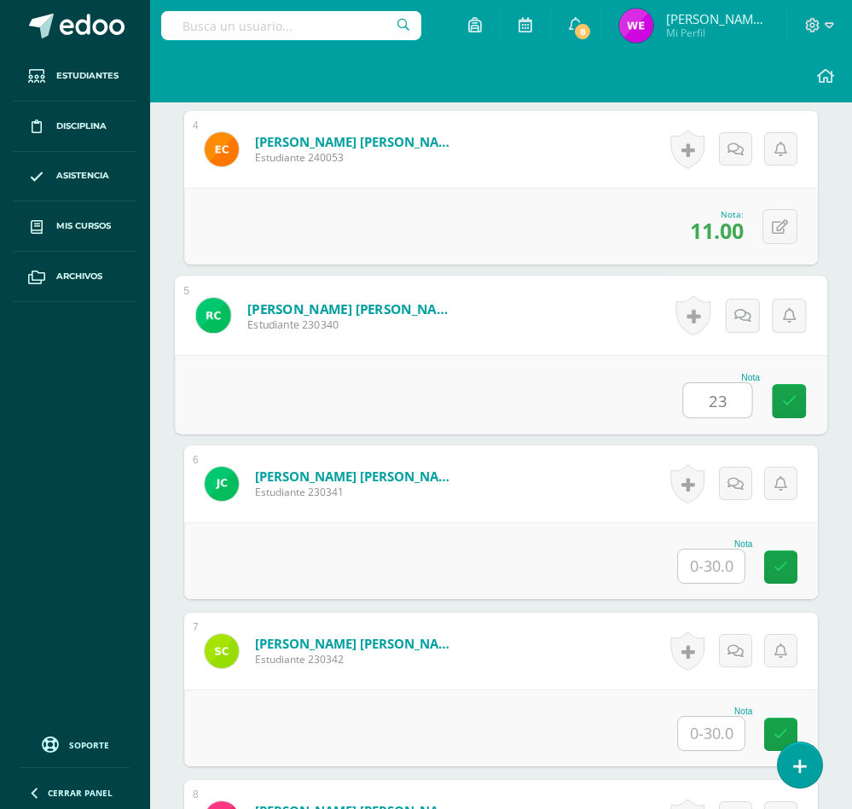
type input "23"
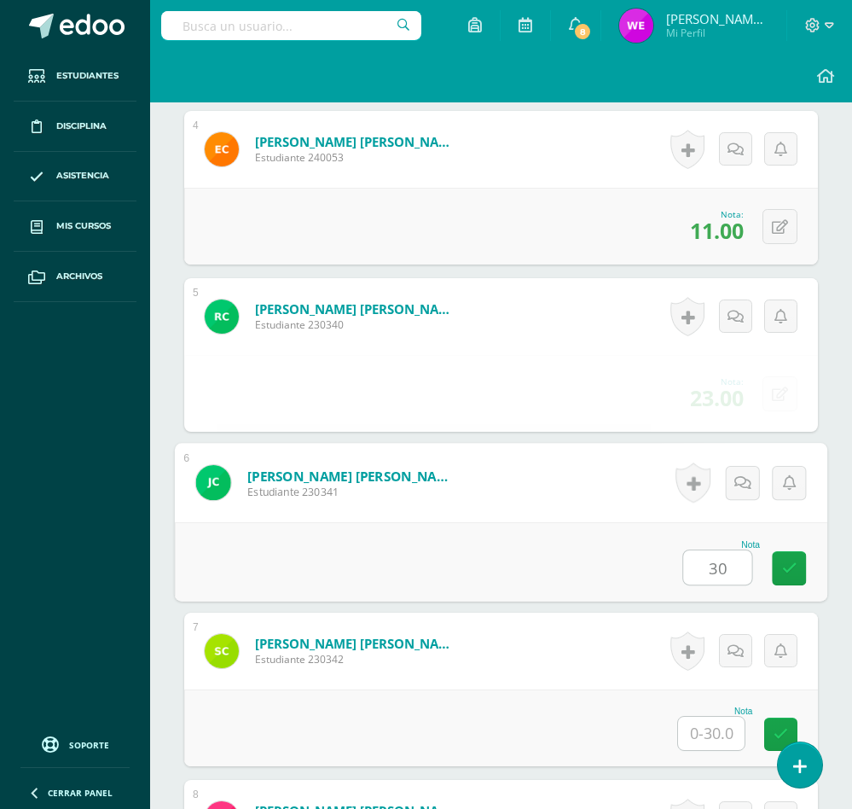
type input "30"
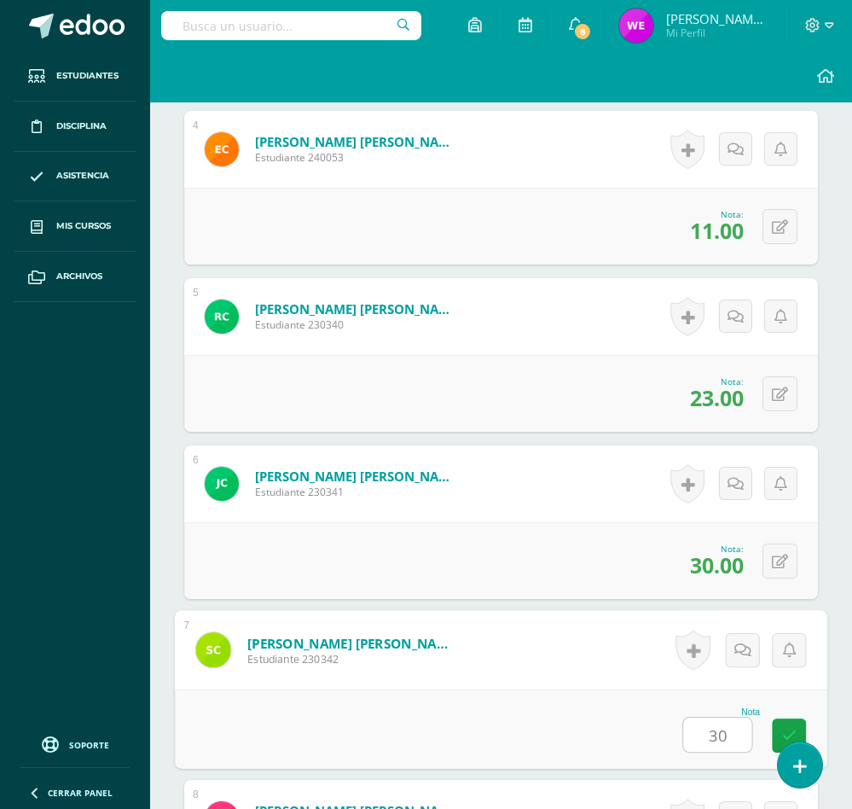
type input "30"
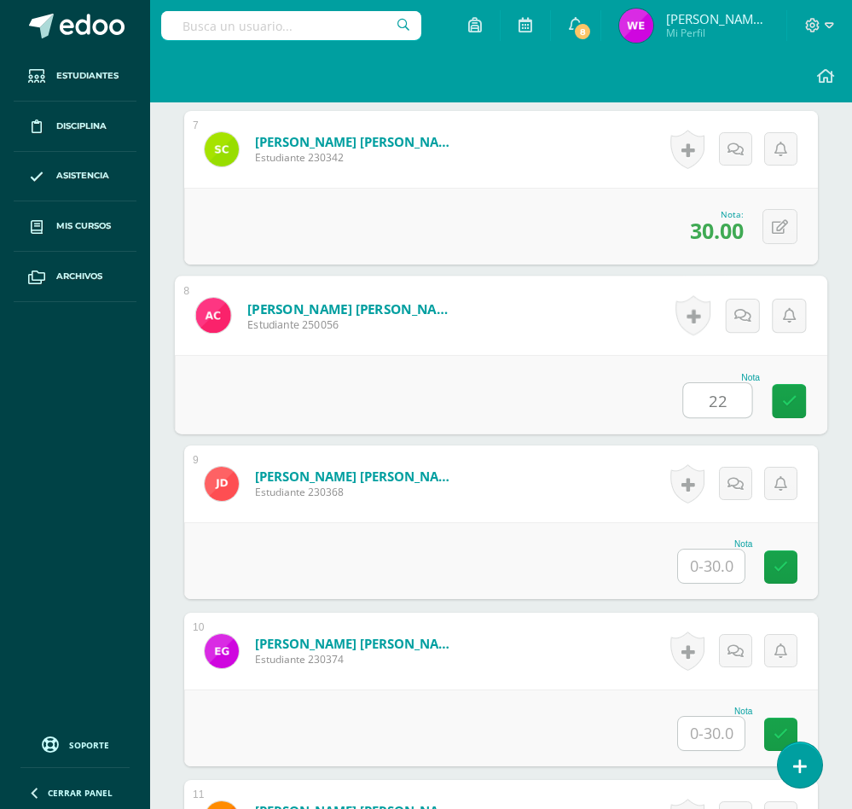
type input "22"
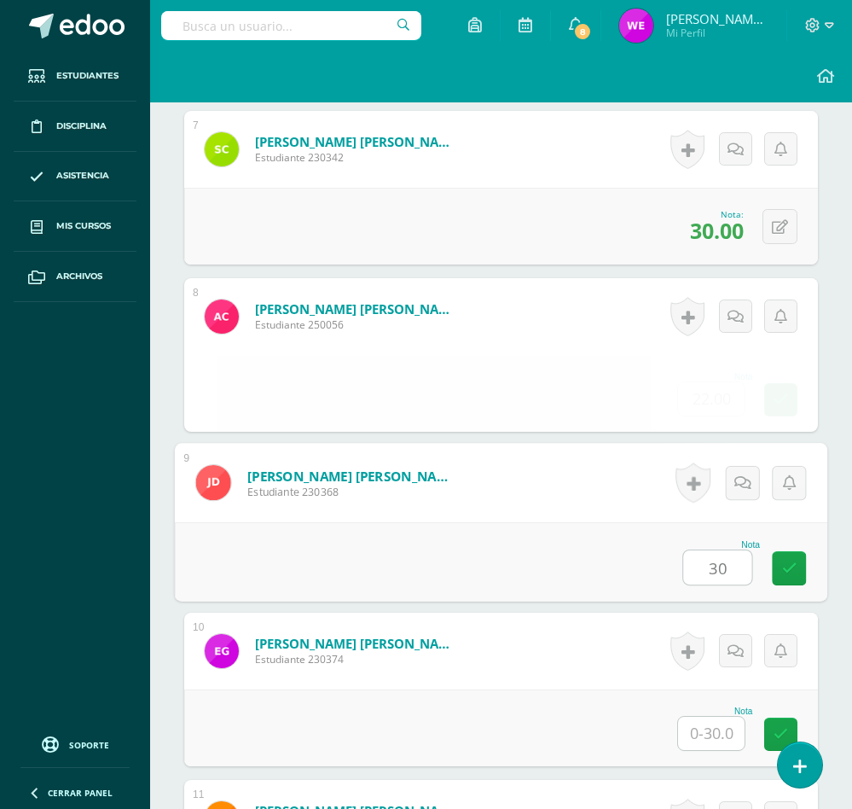
type input "30"
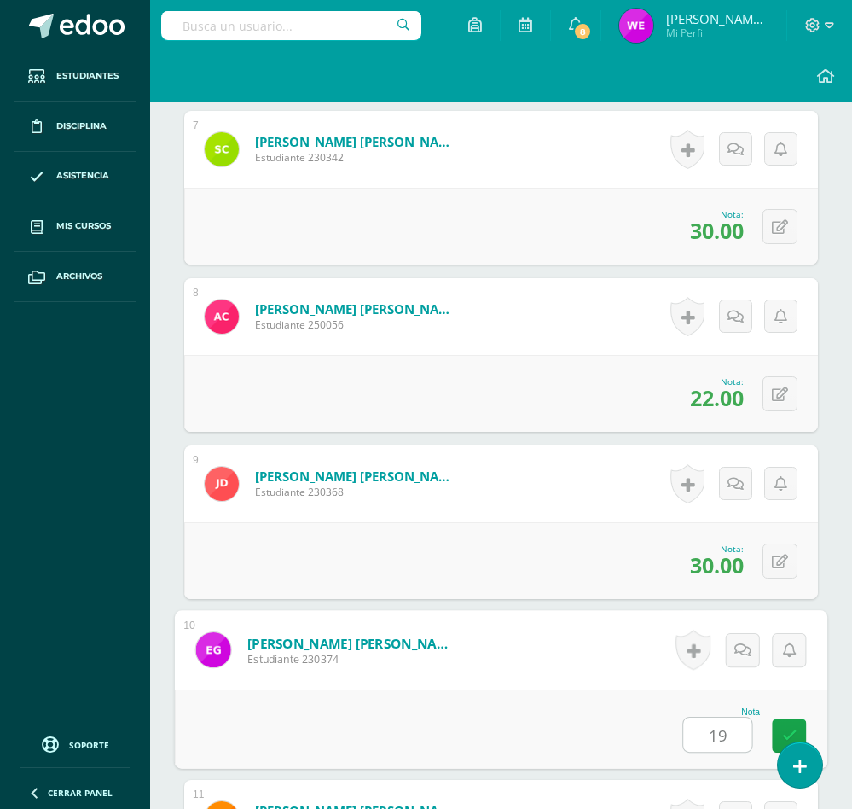
type input "19"
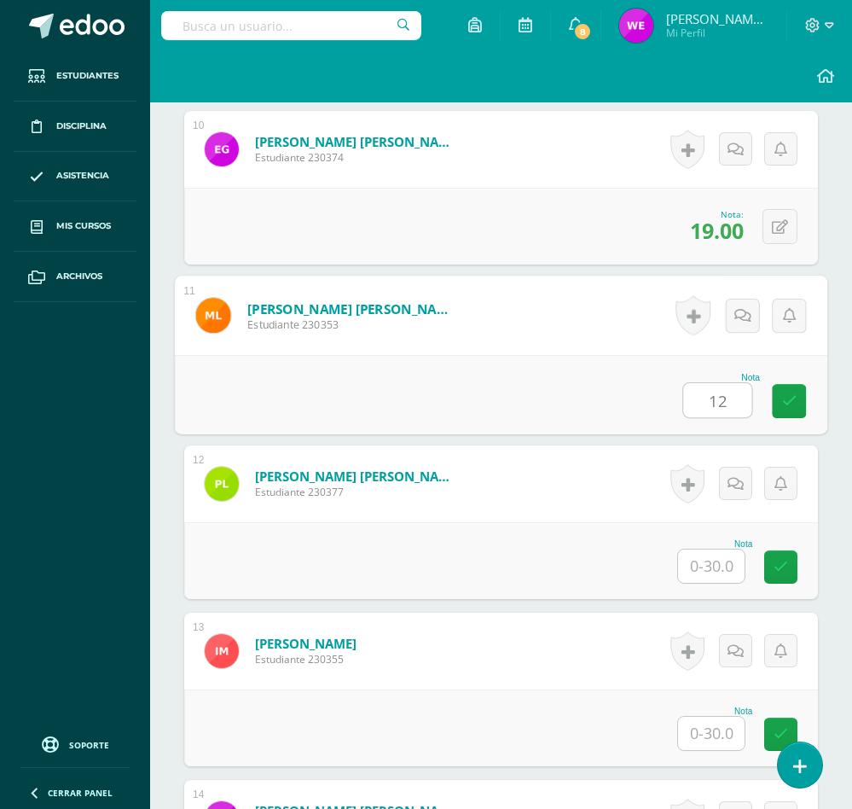
type input "12"
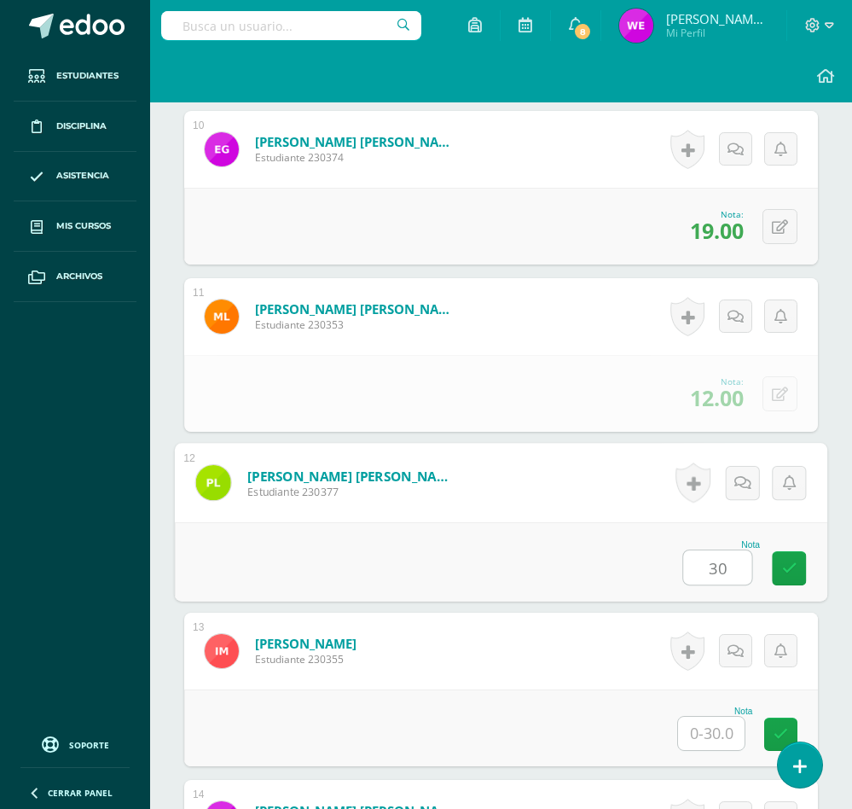
type input "30"
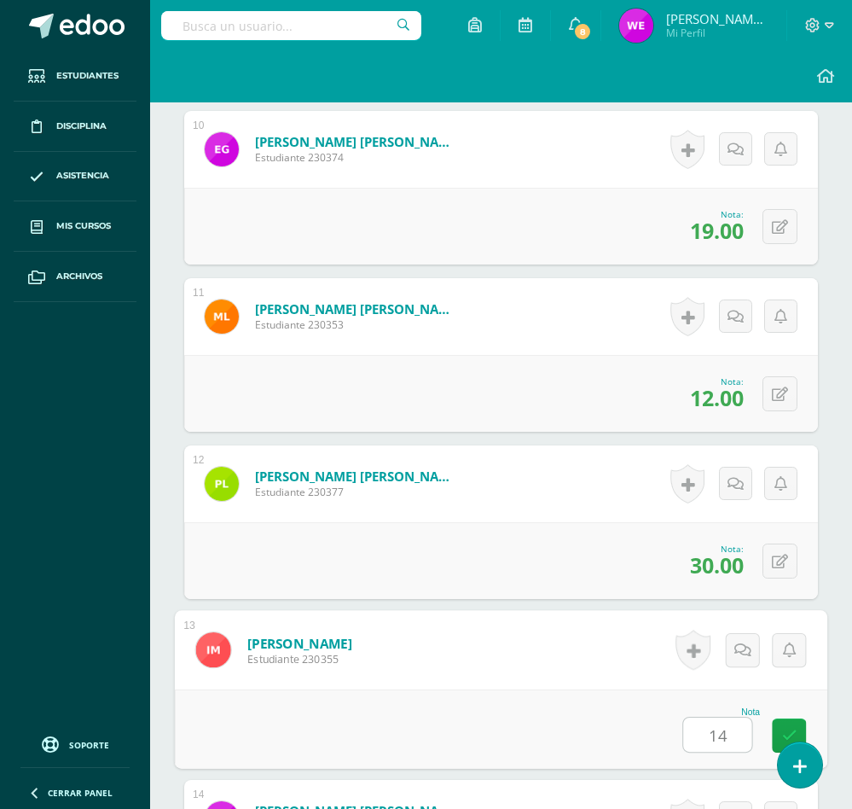
type input "14"
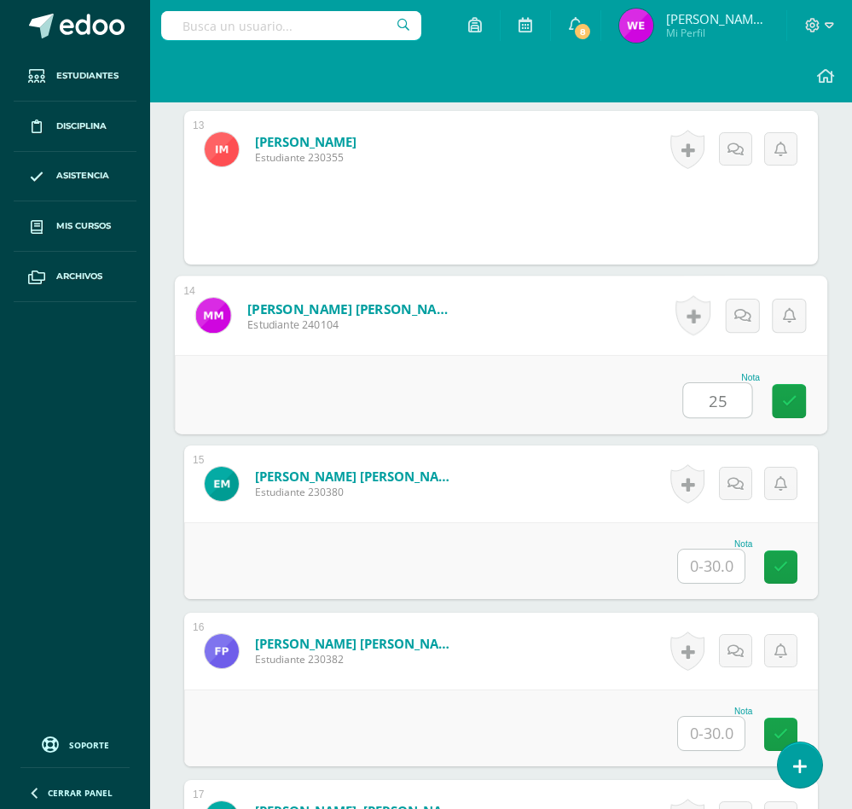
type input "25"
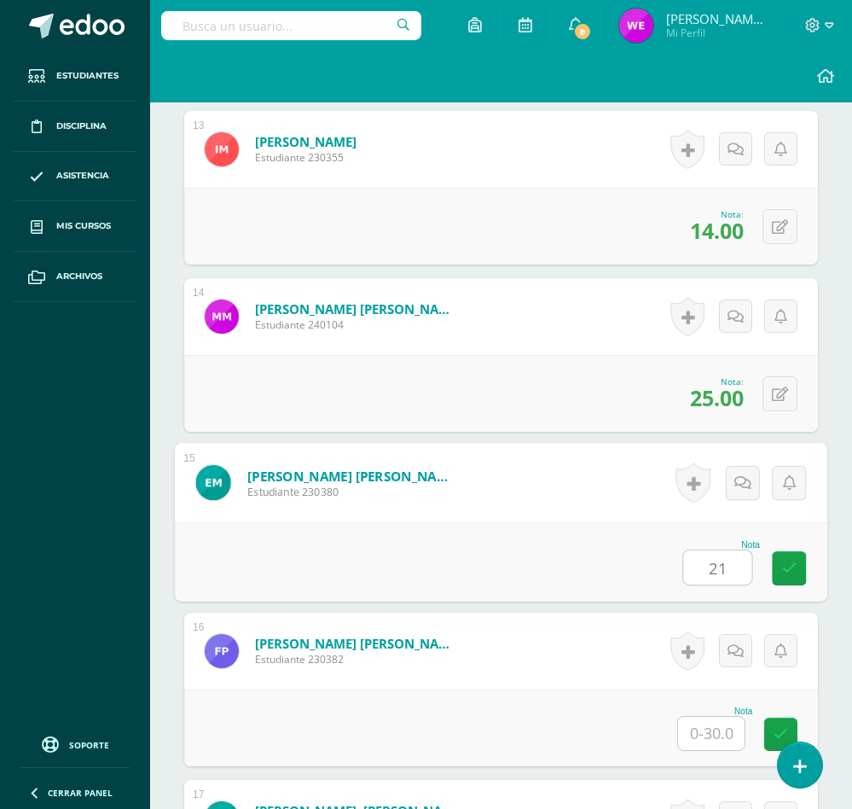
type input "21"
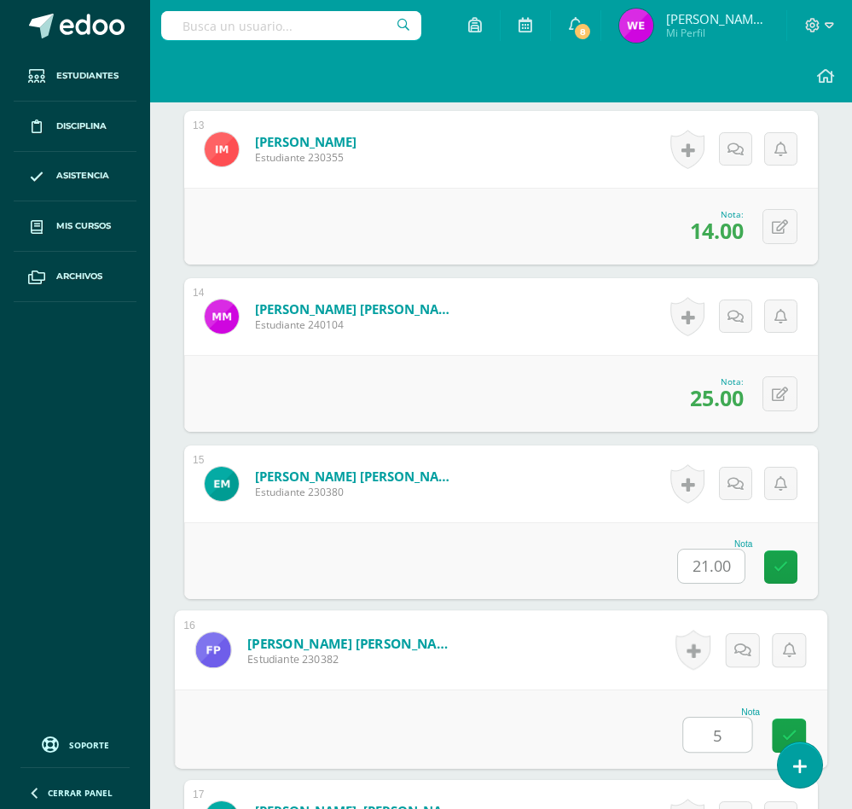
type input "5"
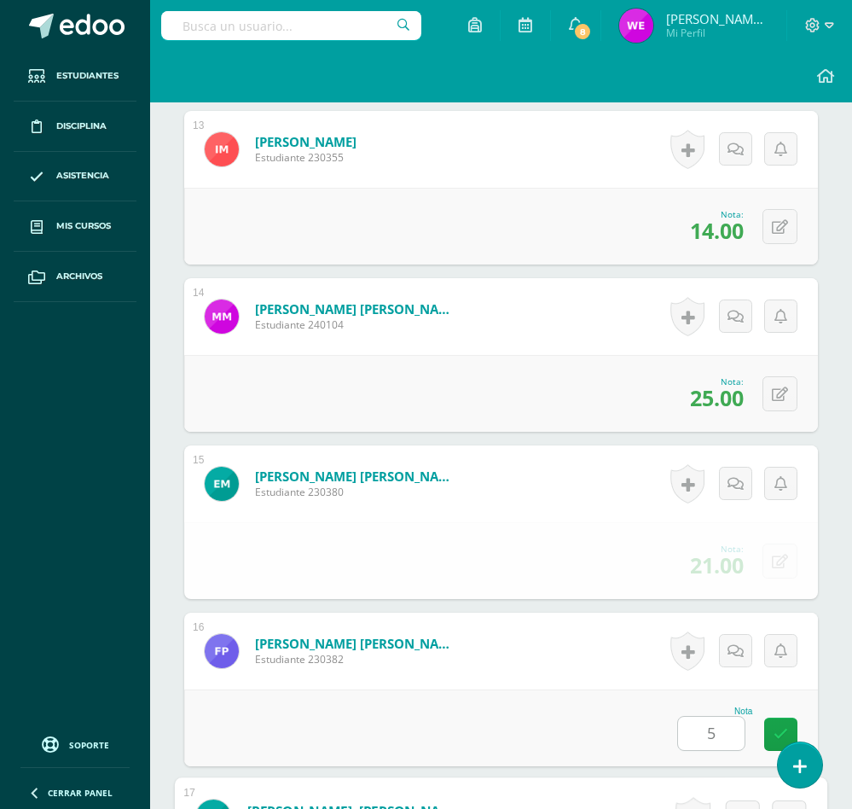
scroll to position [3100, 0]
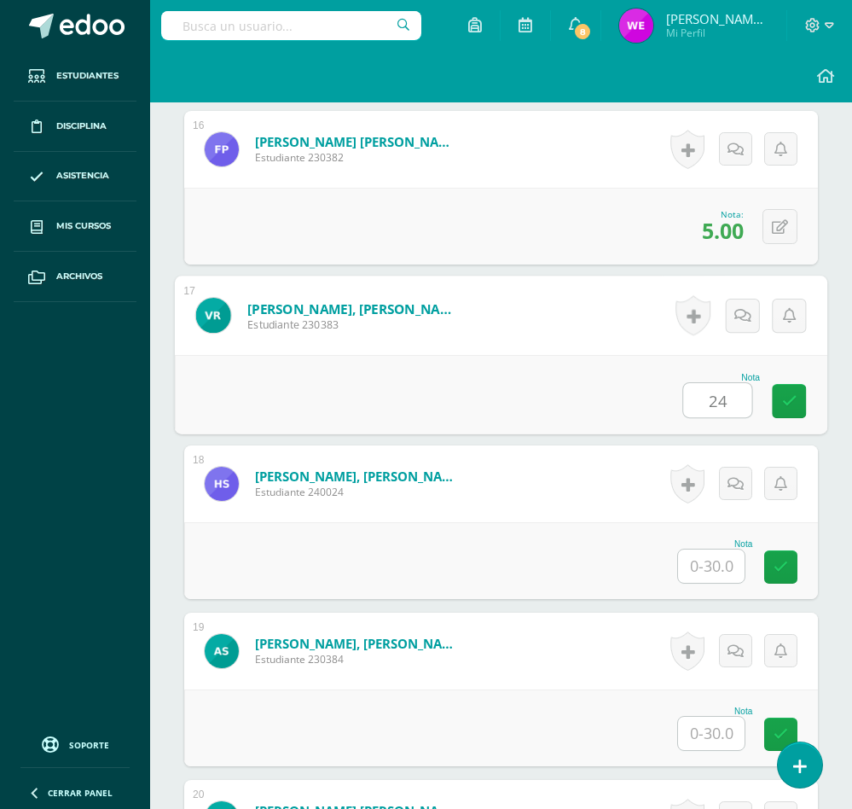
type input "24"
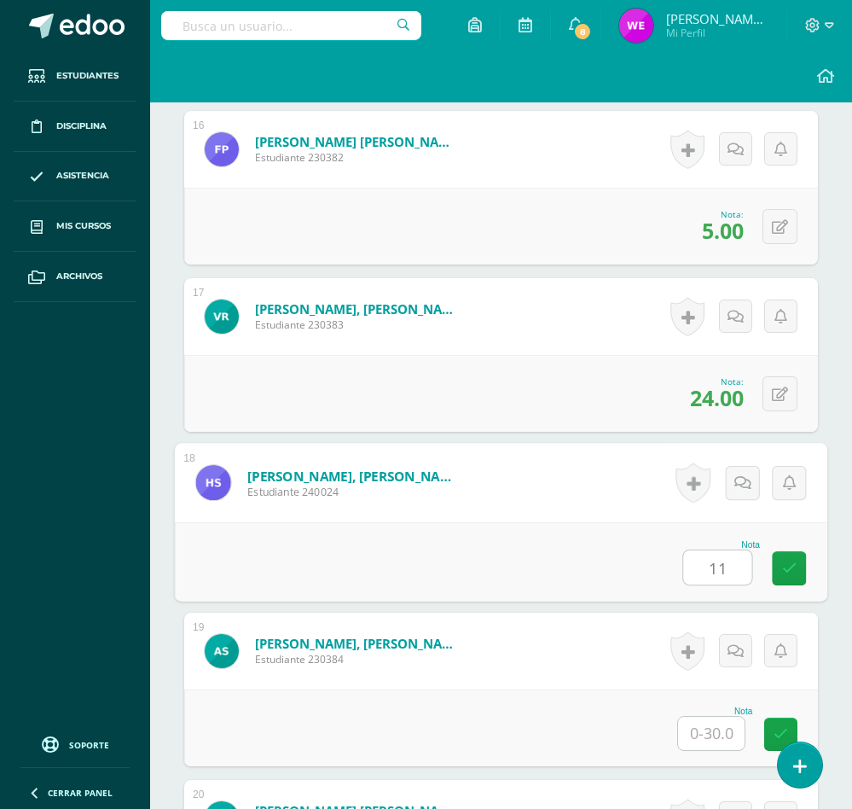
type input "11"
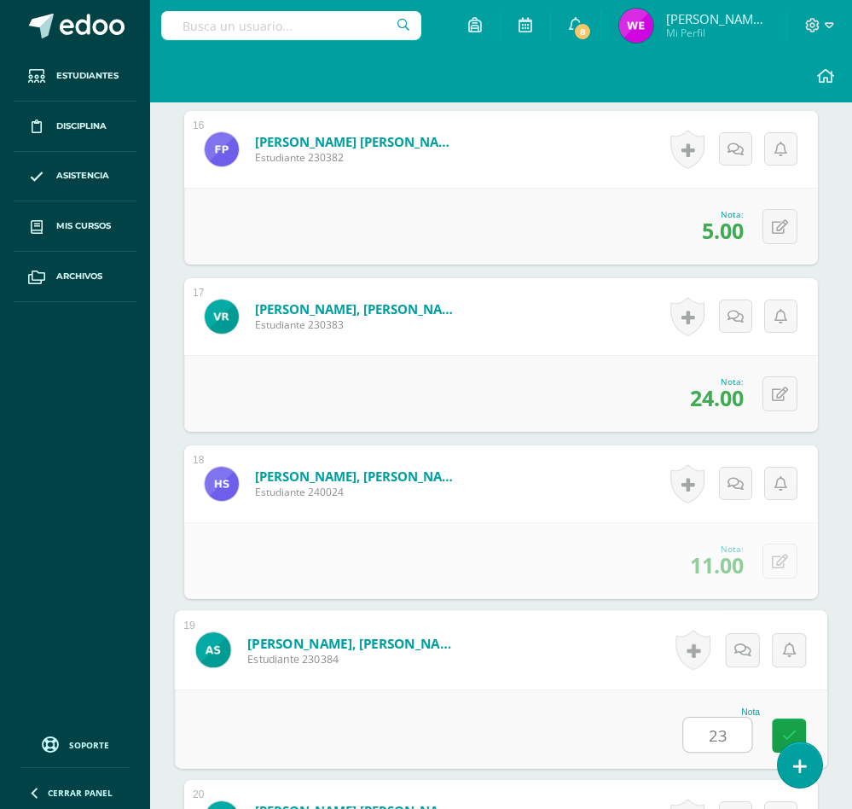
type input "23"
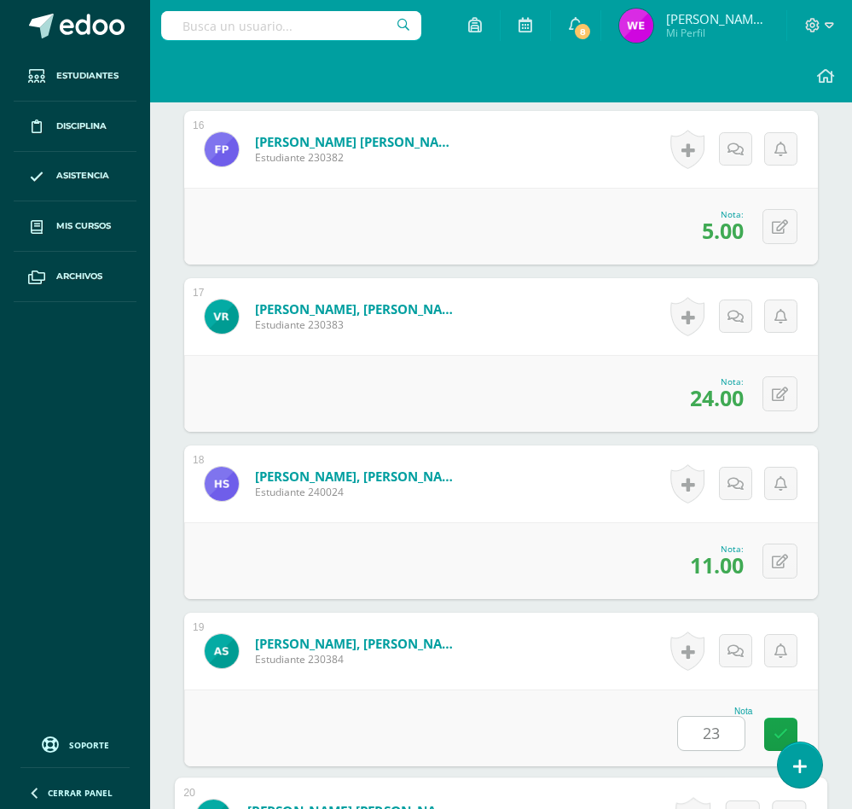
scroll to position [3601, 0]
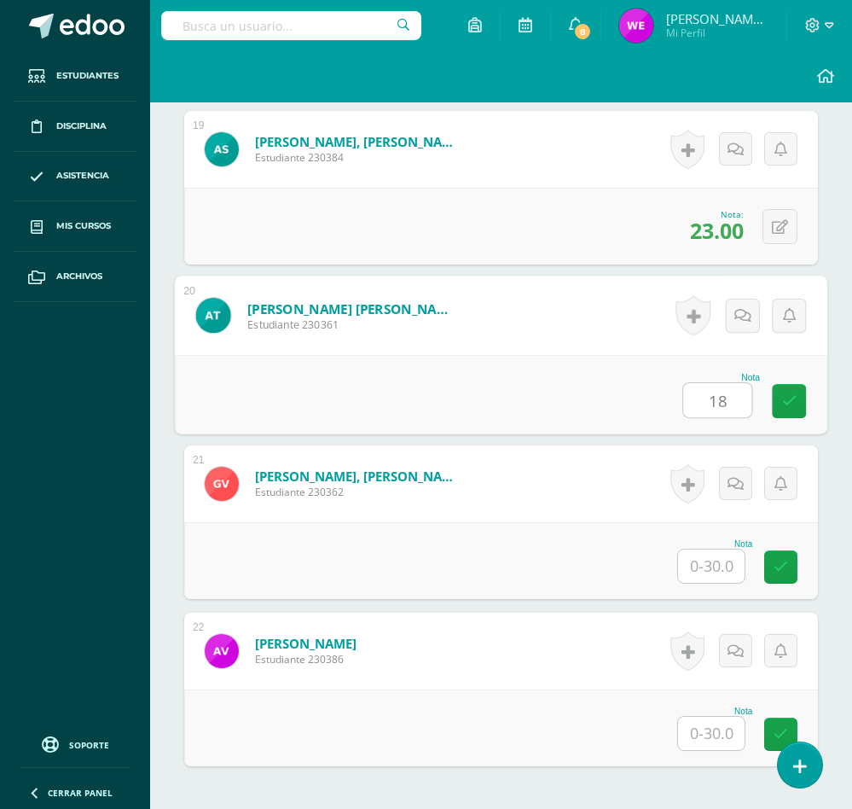
type input "18"
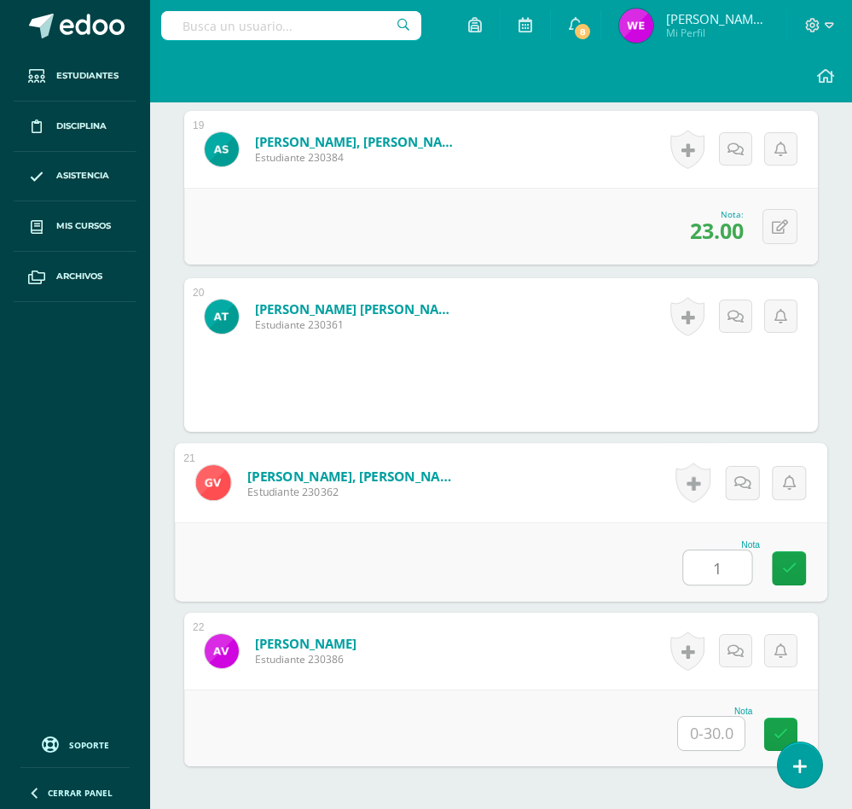
type input "1"
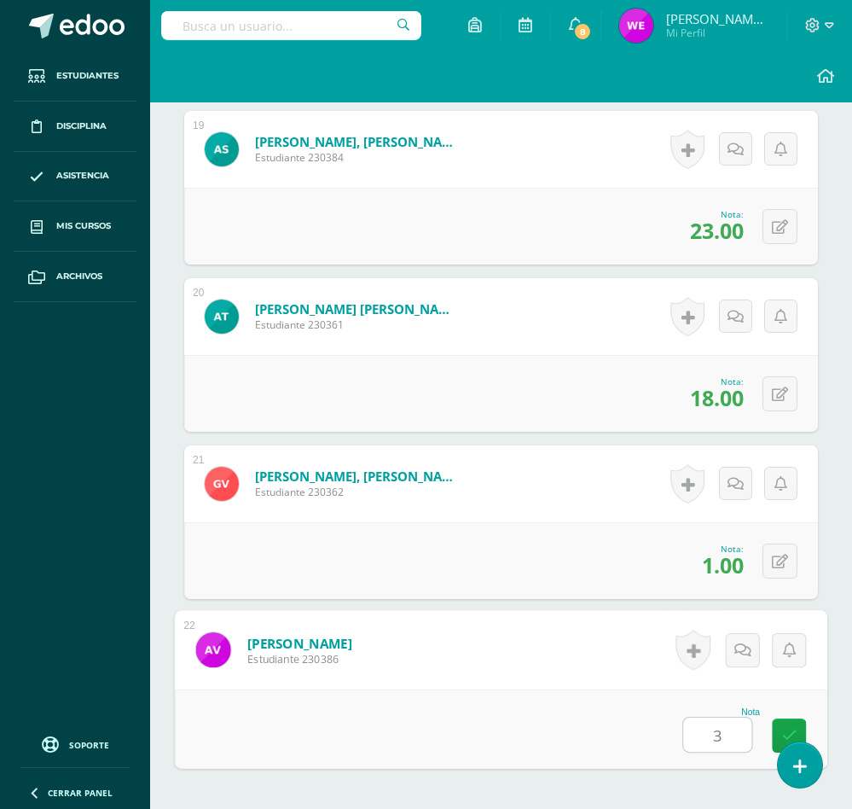
type input "30"
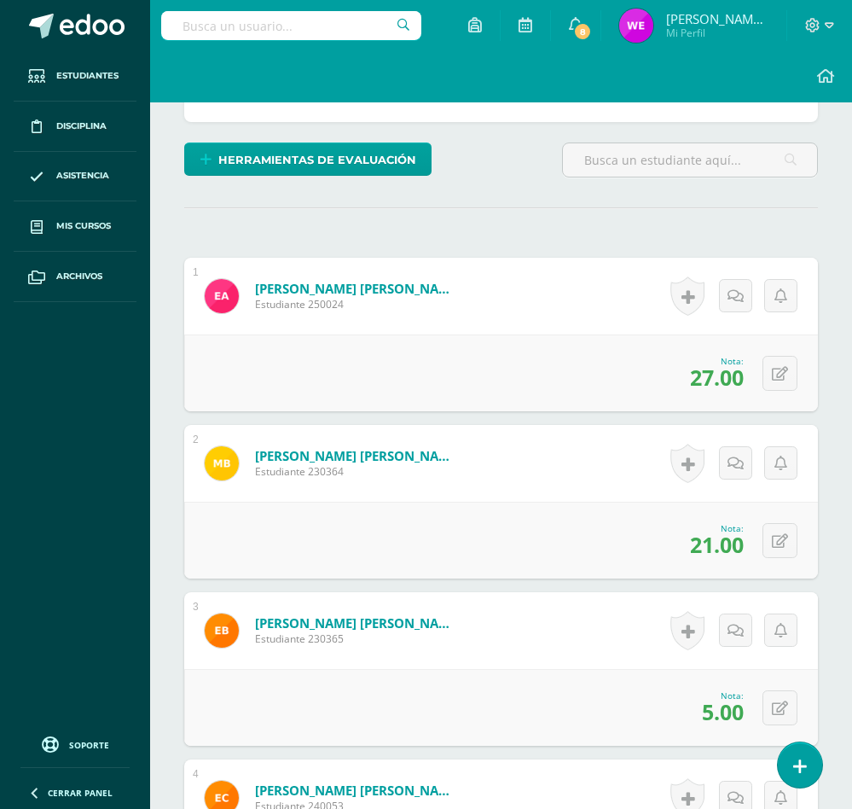
scroll to position [0, 0]
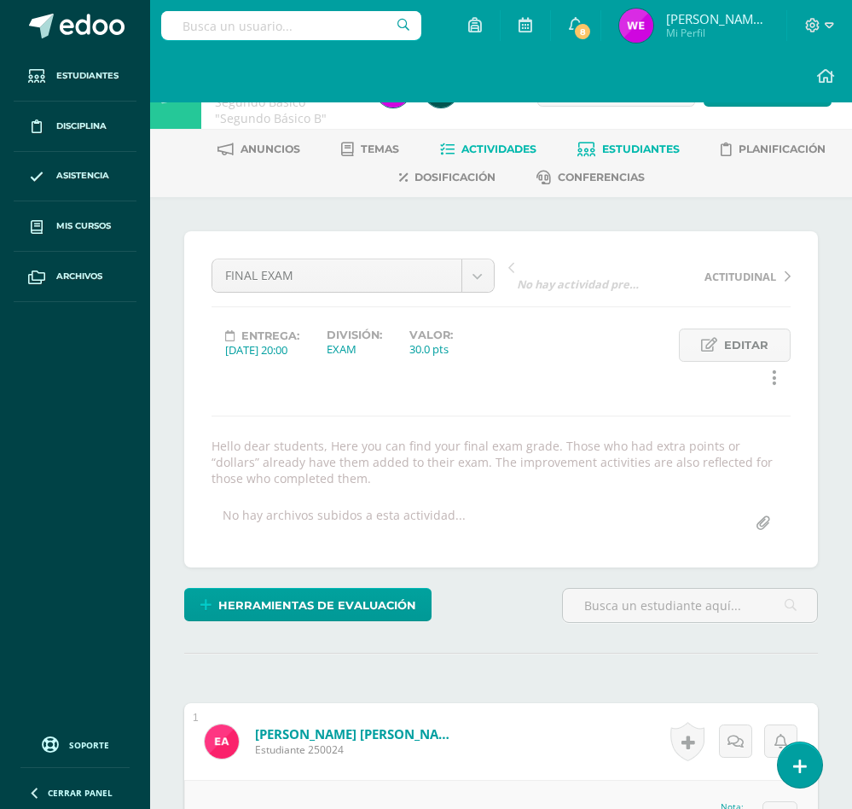
click at [632, 143] on span "Estudiantes" at bounding box center [641, 148] width 78 height 13
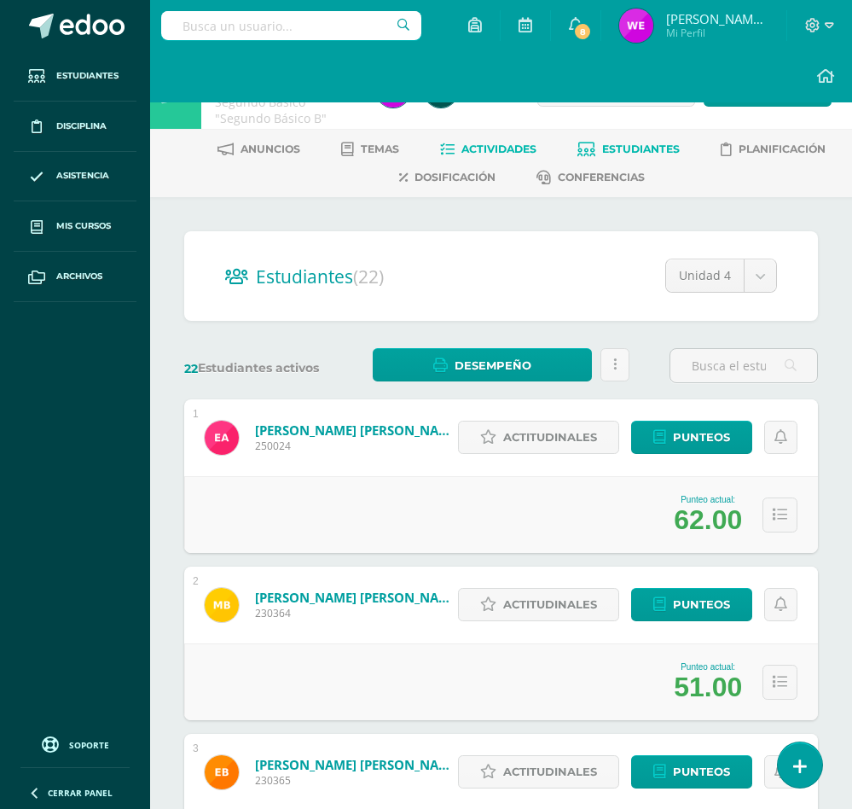
click at [486, 148] on span "Actividades" at bounding box center [498, 148] width 75 height 13
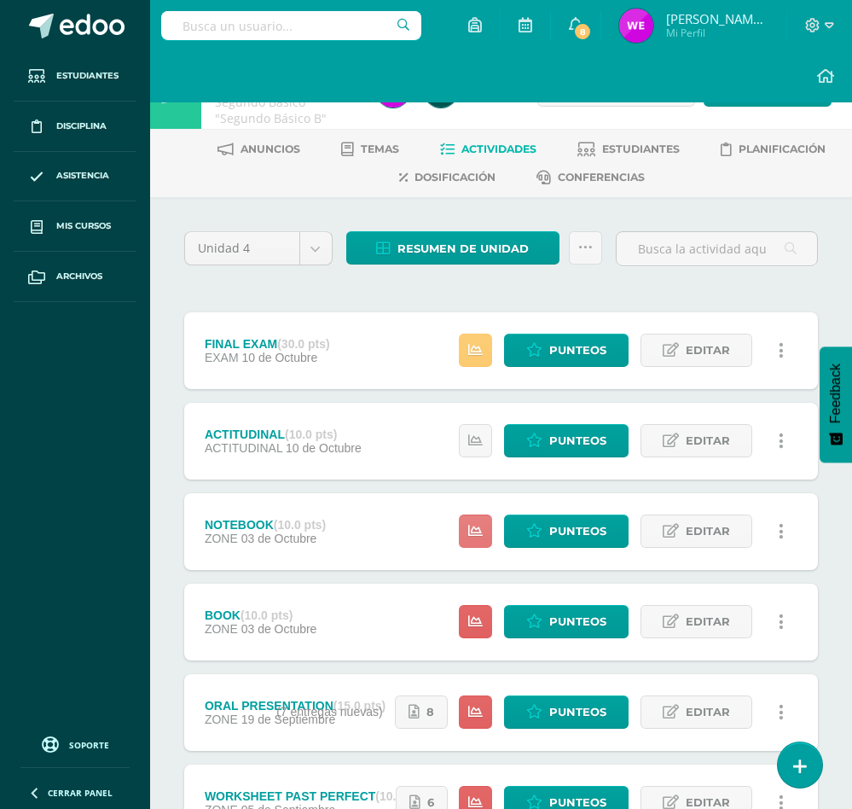
click at [477, 535] on icon at bounding box center [475, 531] width 15 height 15
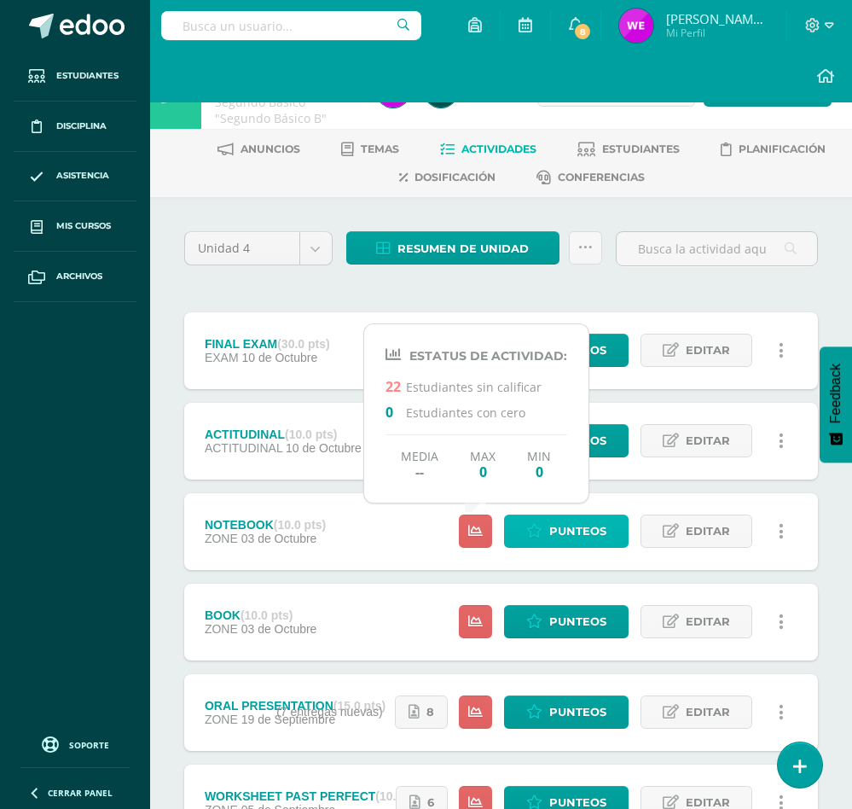
click at [561, 545] on span "Punteos" at bounding box center [577, 531] width 57 height 32
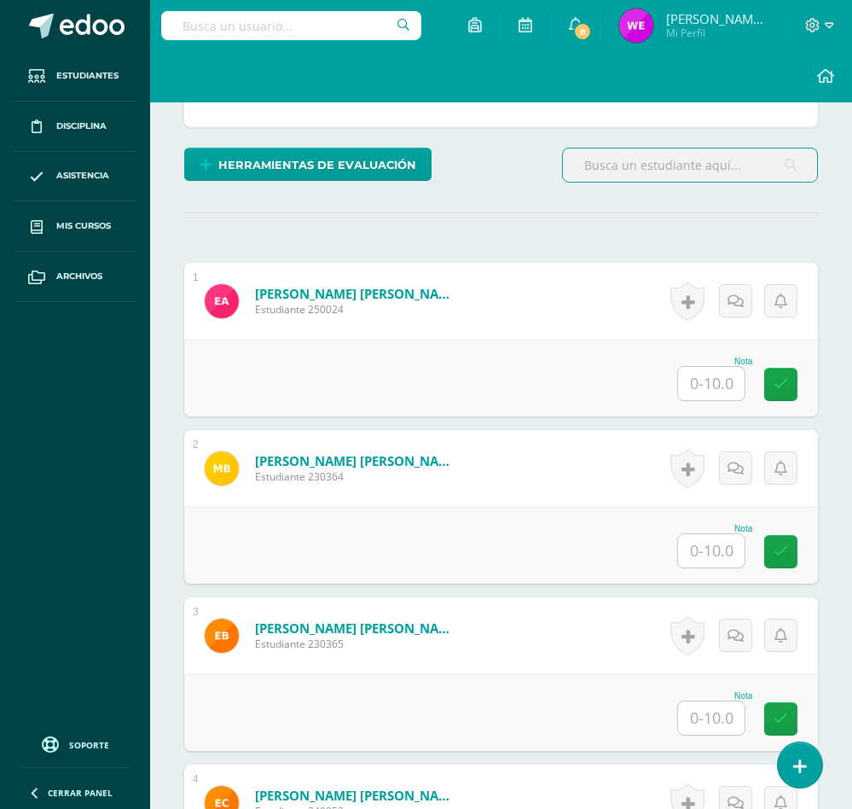
scroll to position [517, 0]
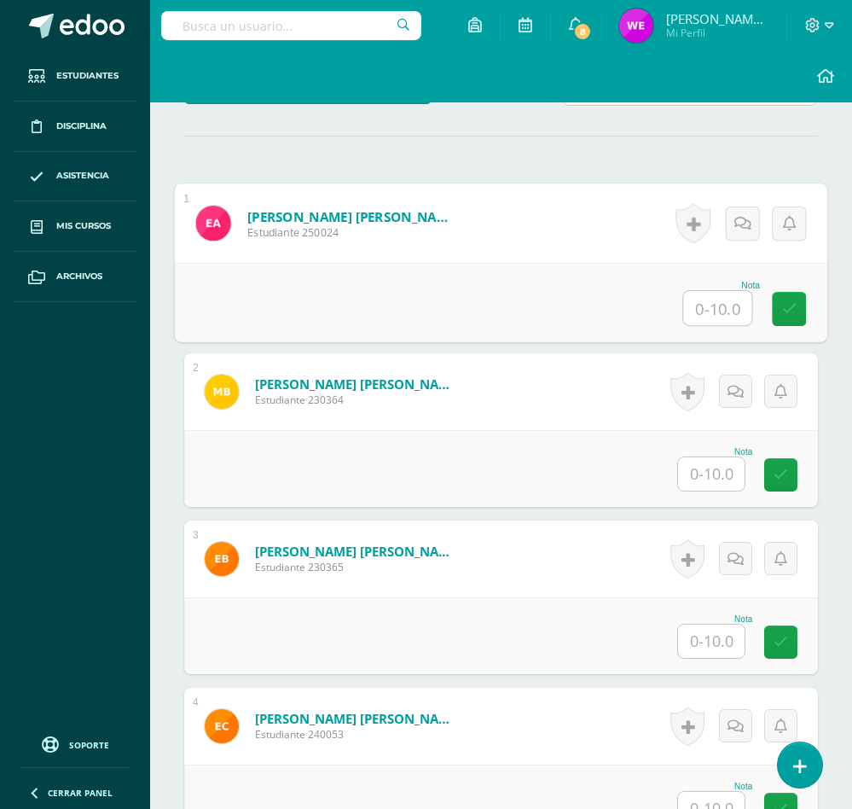
click at [724, 318] on input "text" at bounding box center [717, 308] width 68 height 34
type input "10"
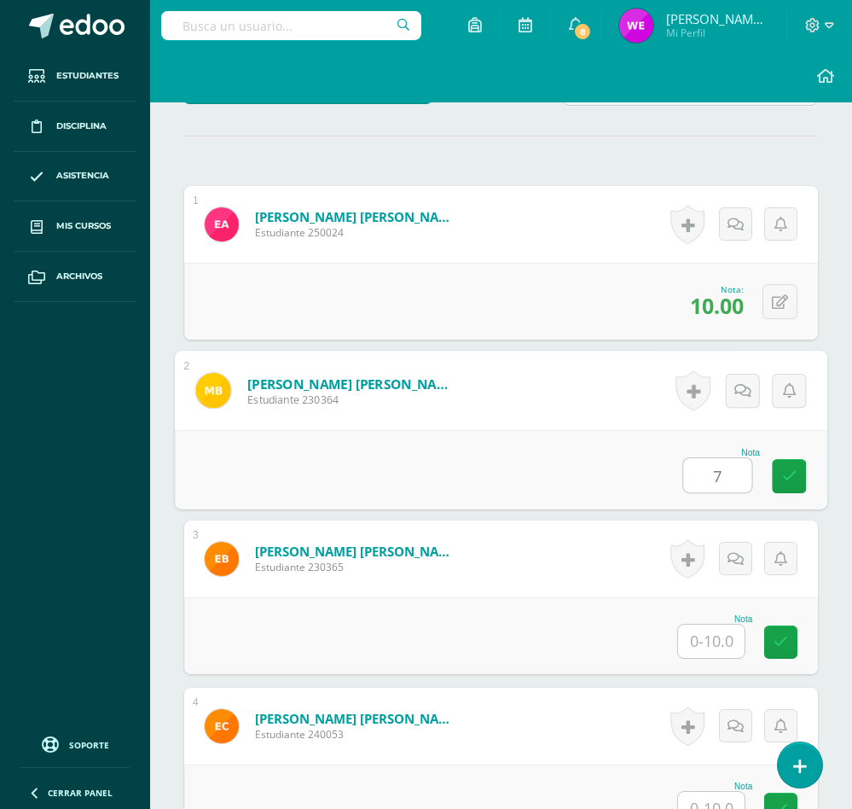
type input "7"
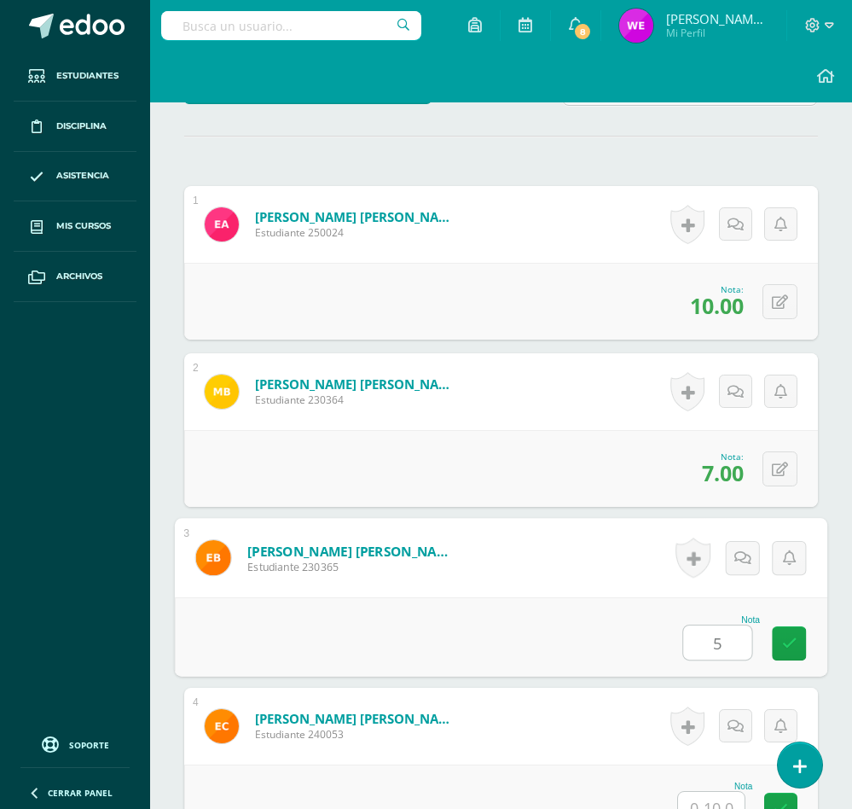
type input "5"
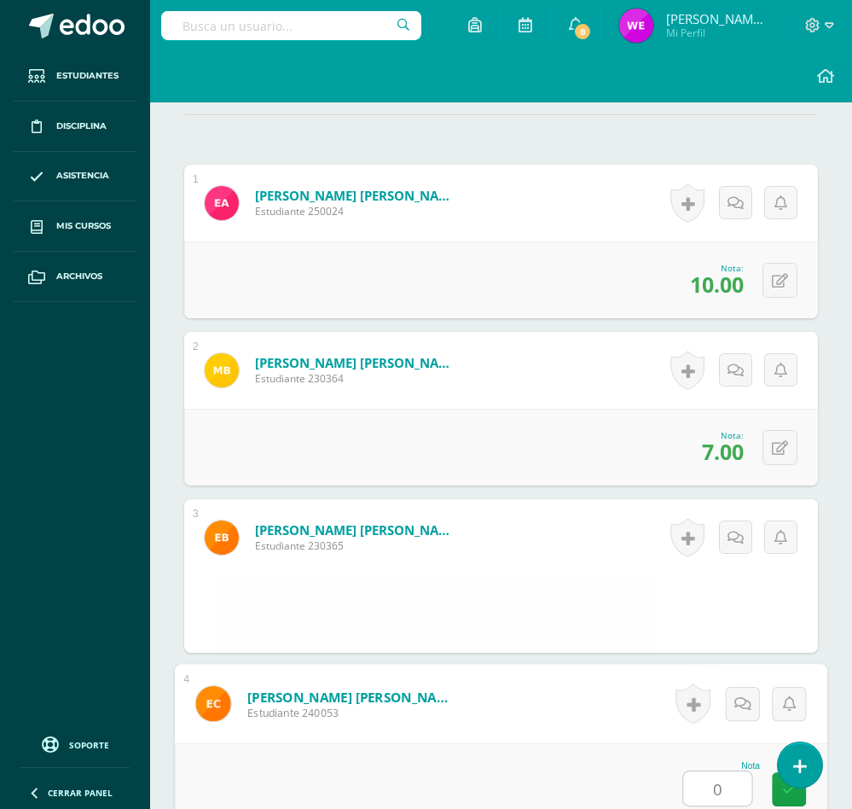
type input "0"
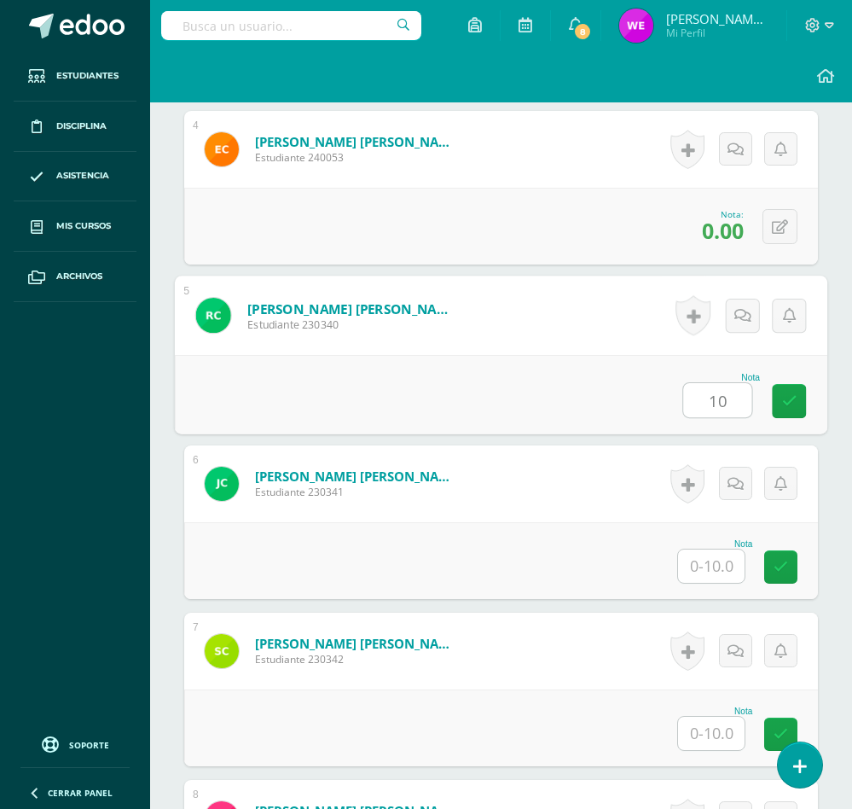
type input "10"
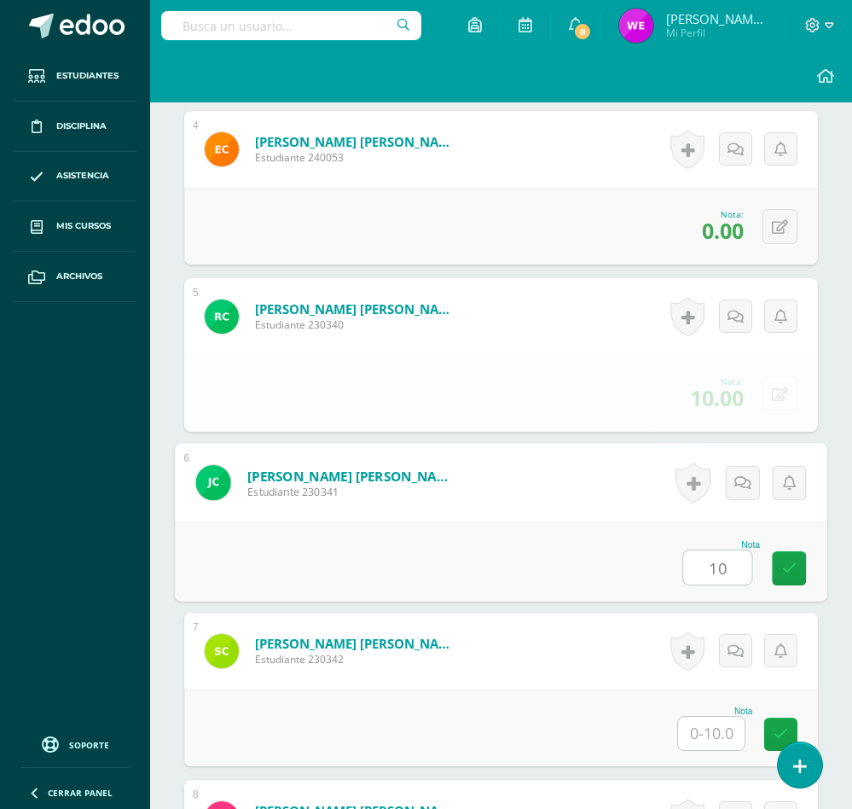
type input "10"
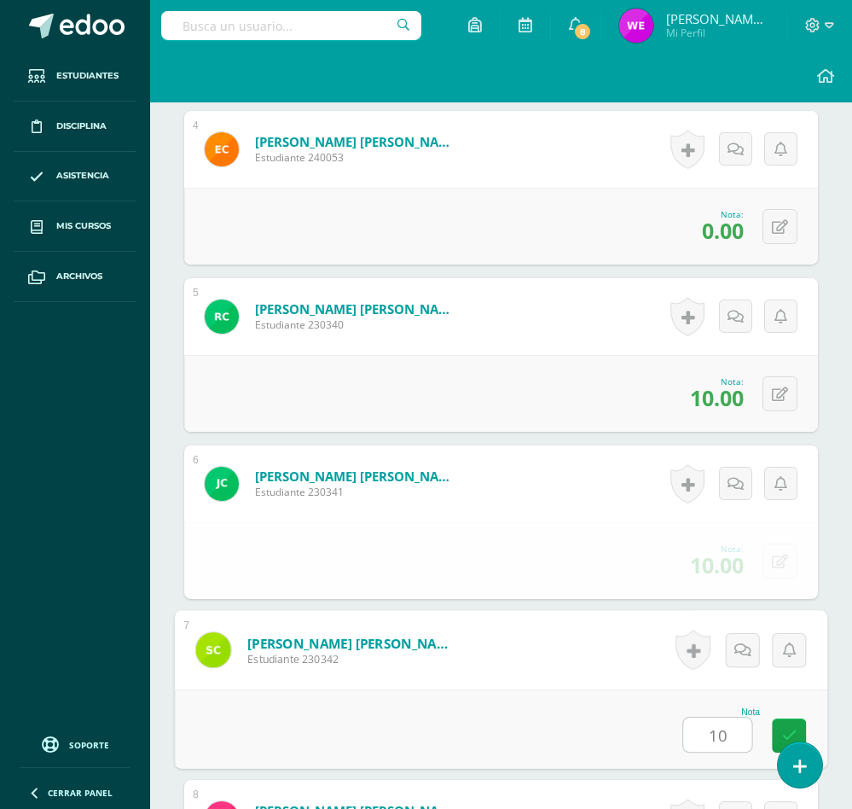
type input "10"
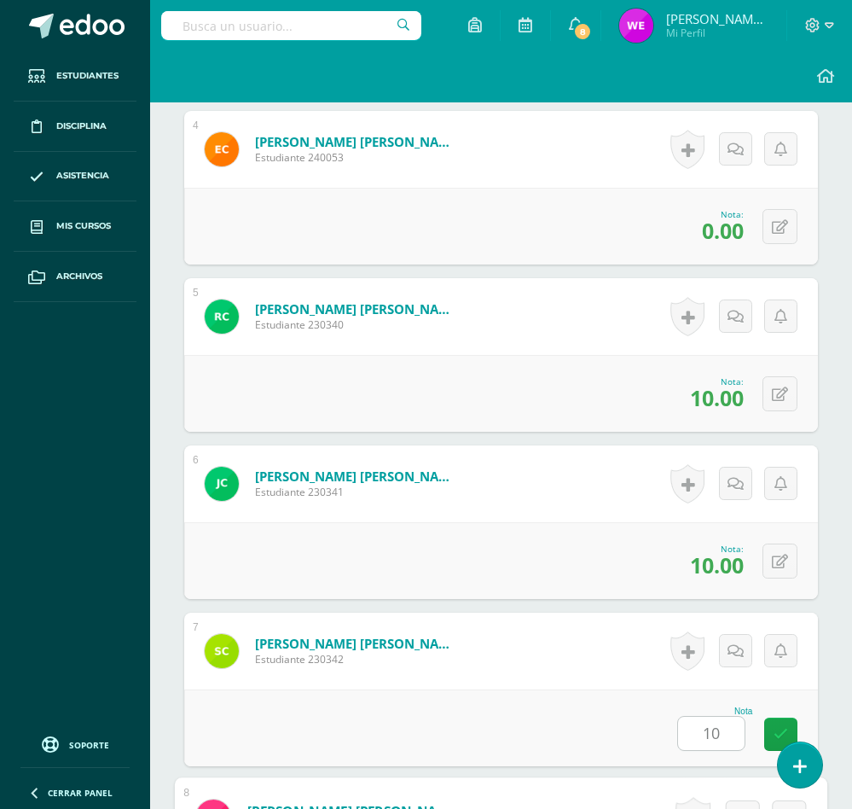
scroll to position [1595, 0]
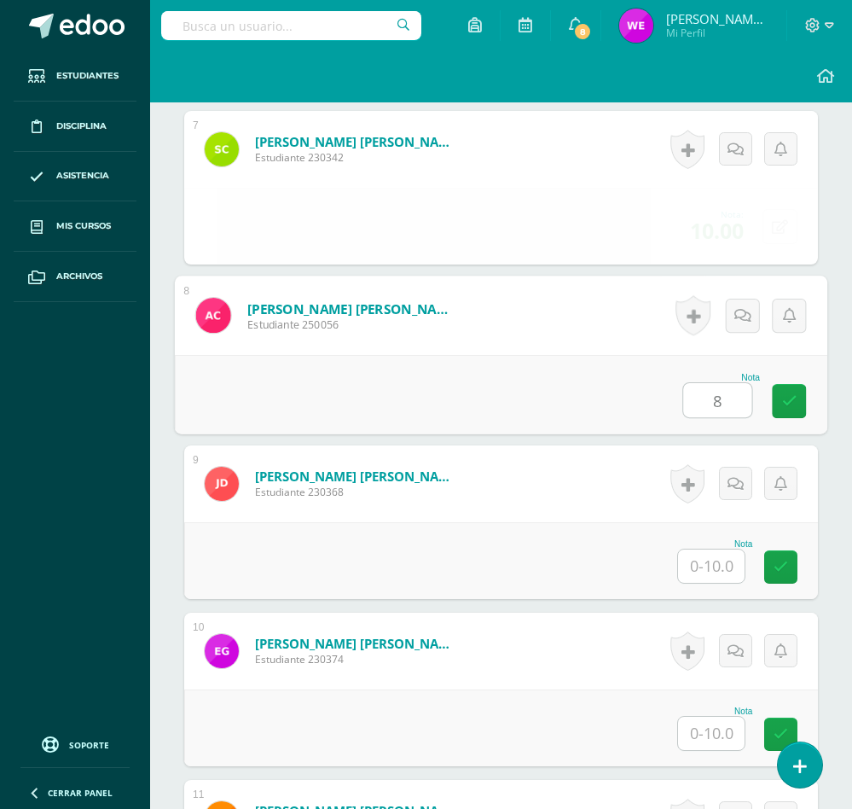
type input "8"
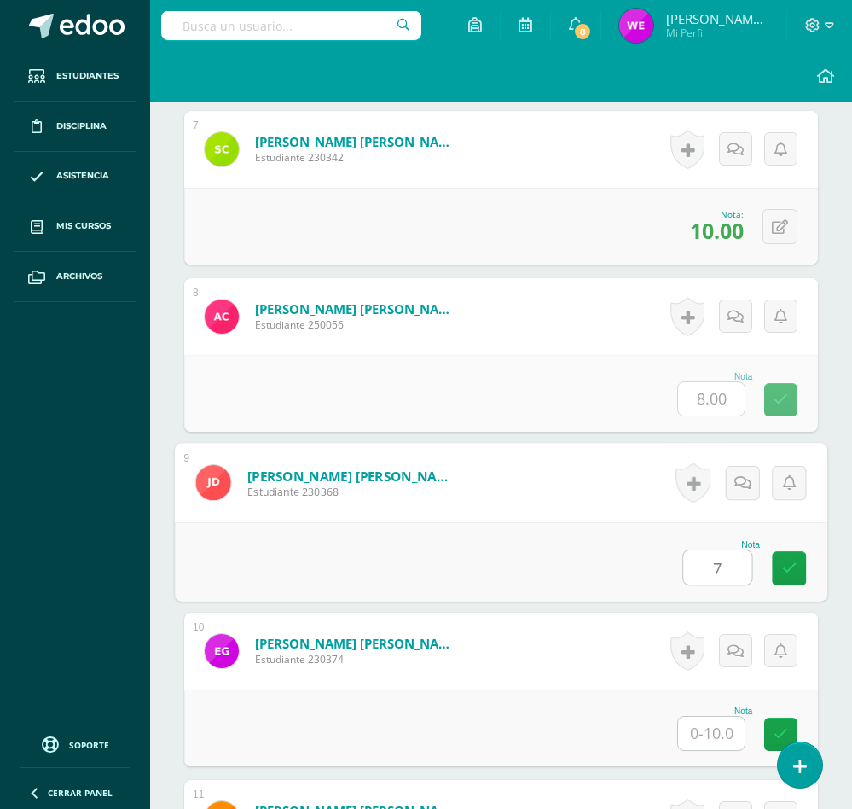
type input "7"
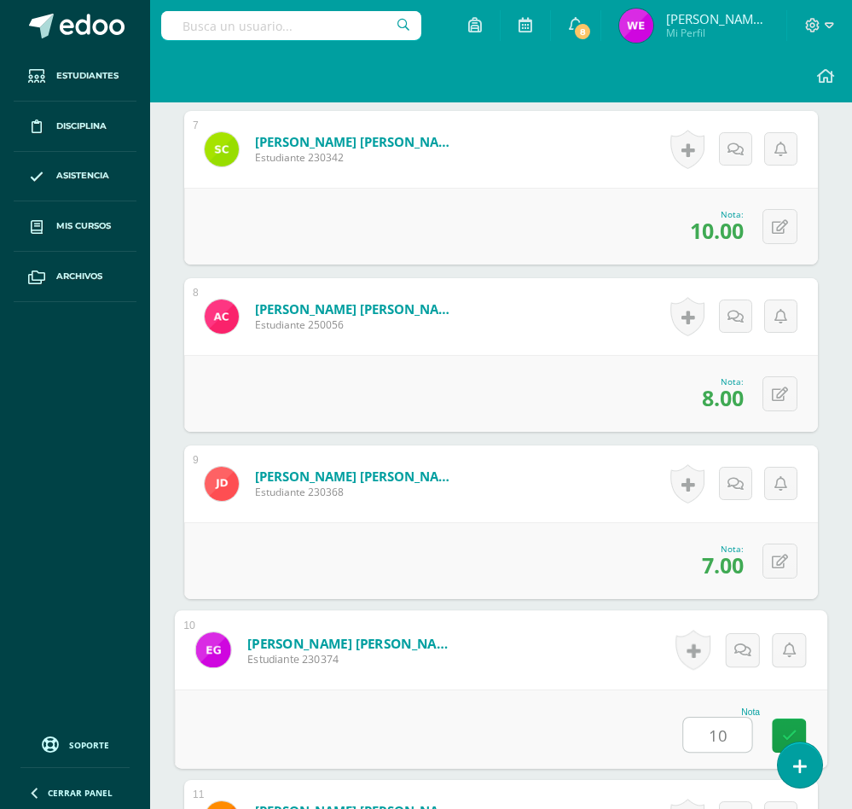
type input "10"
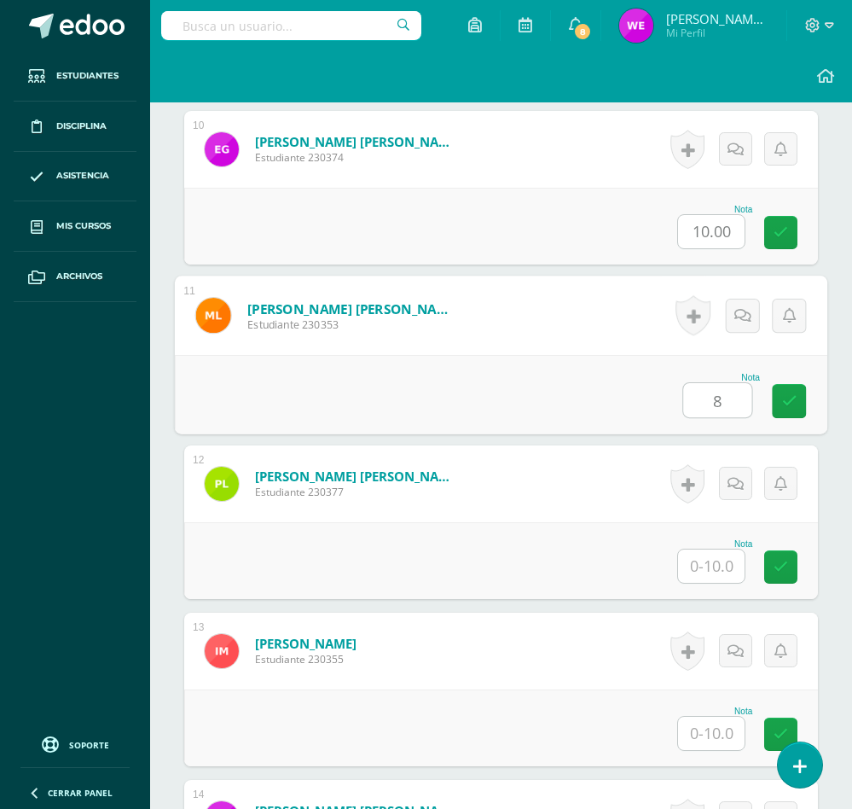
type input "8"
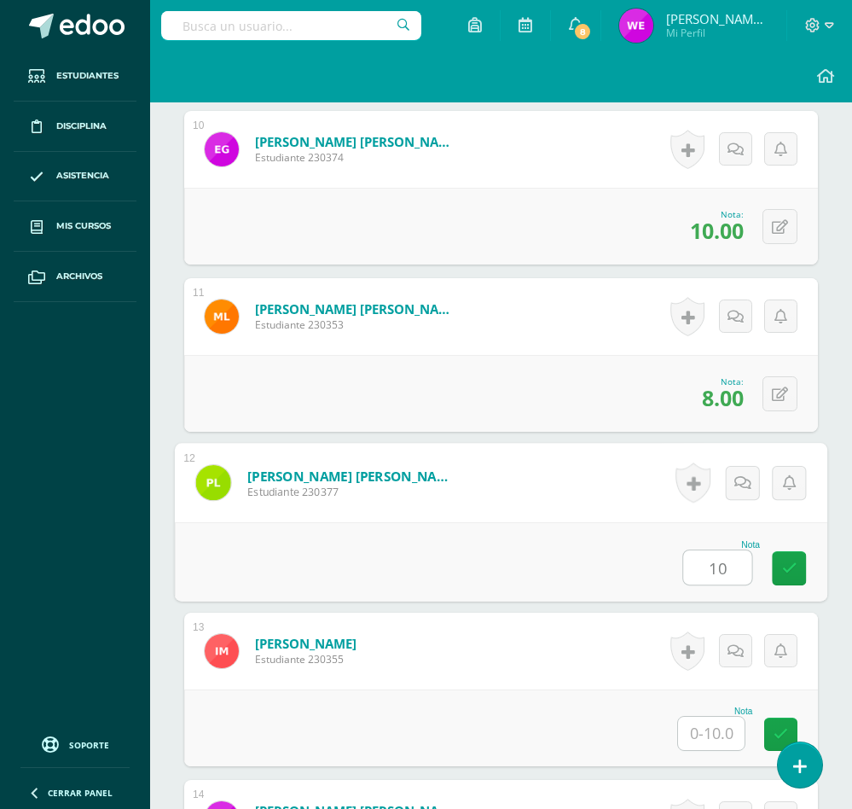
type input "10"
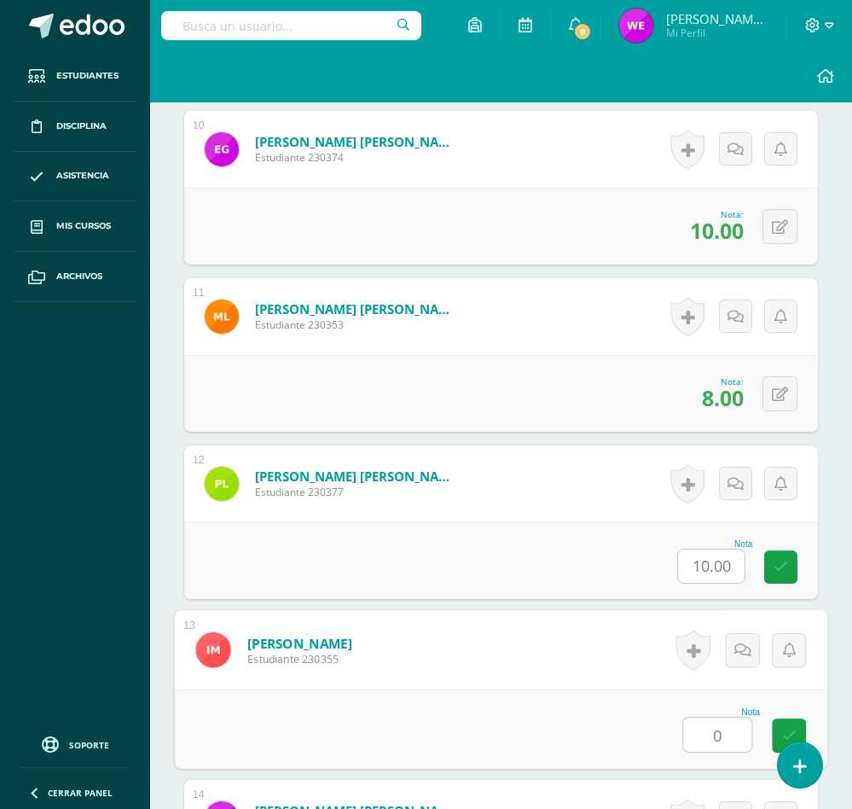
type input "0"
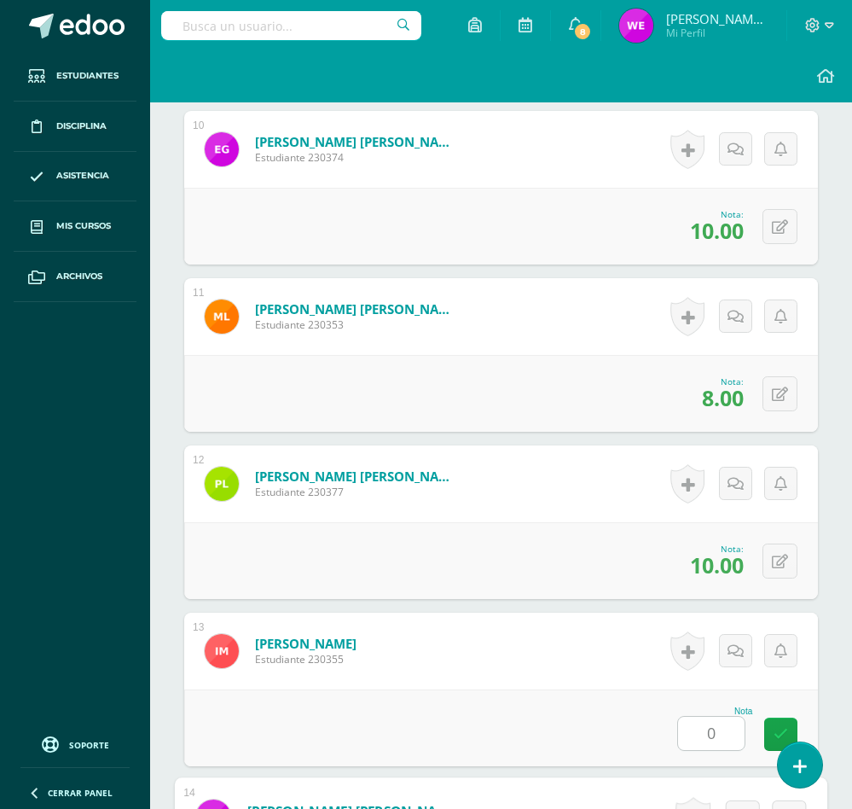
scroll to position [2598, 0]
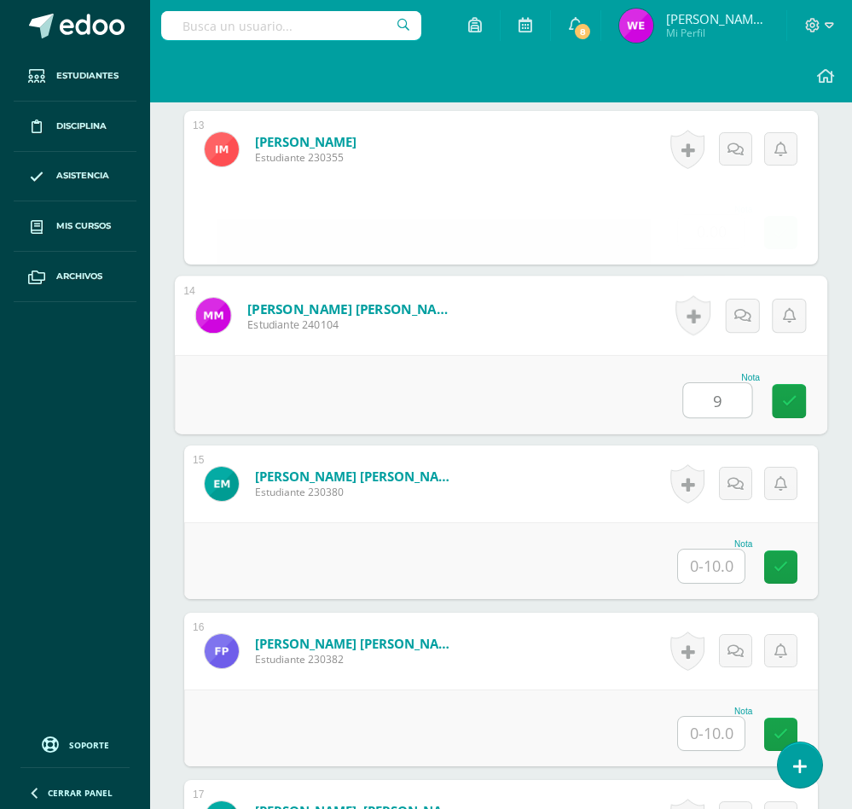
type input "9"
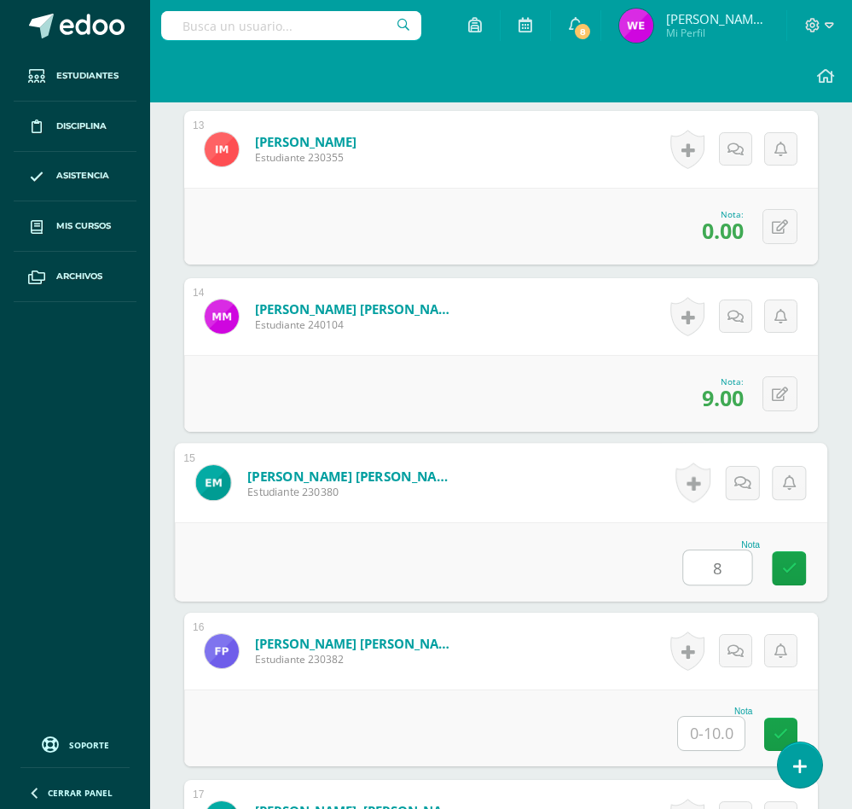
type input "8"
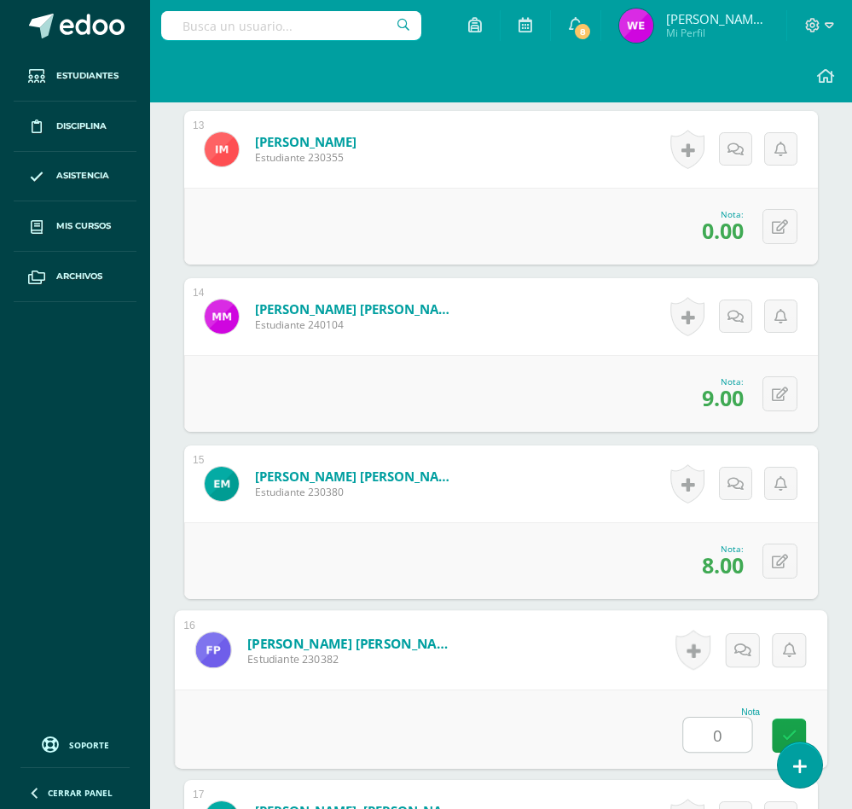
type input "0"
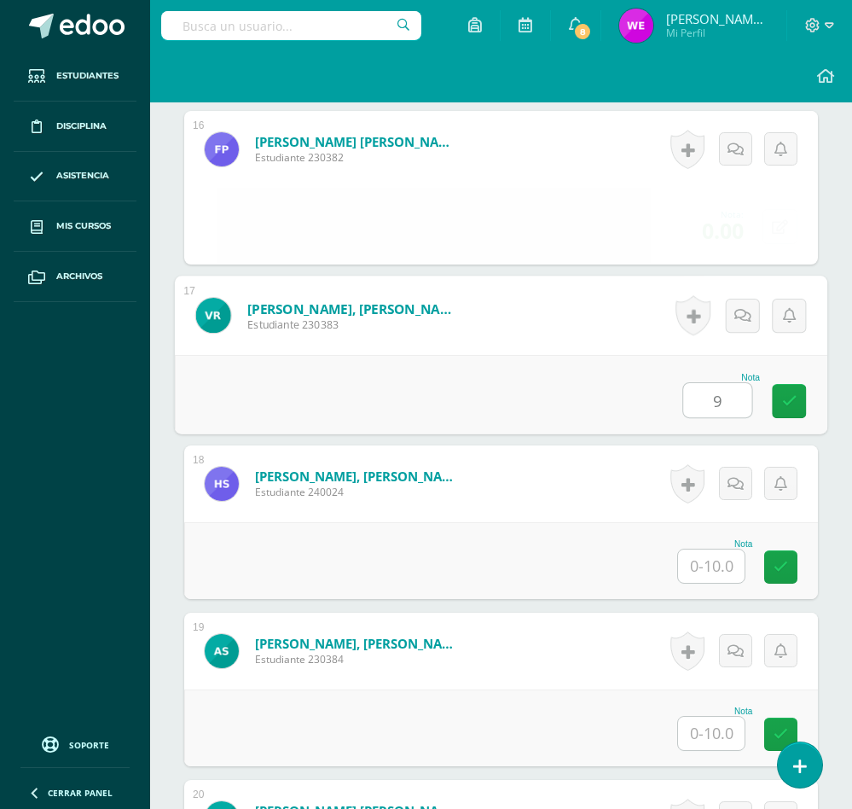
type input "9"
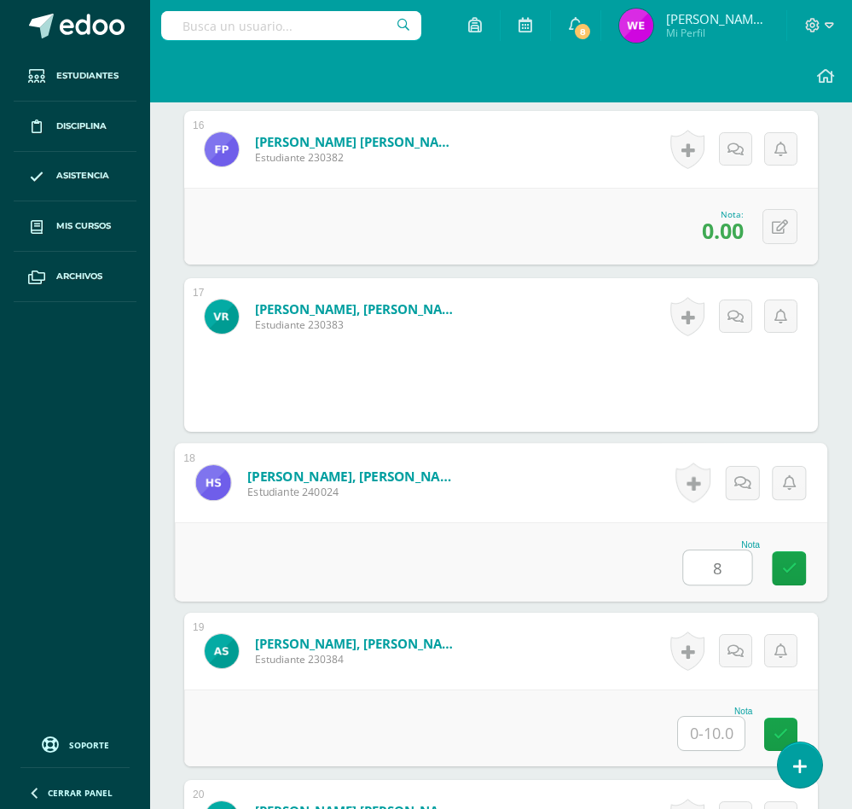
type input "8"
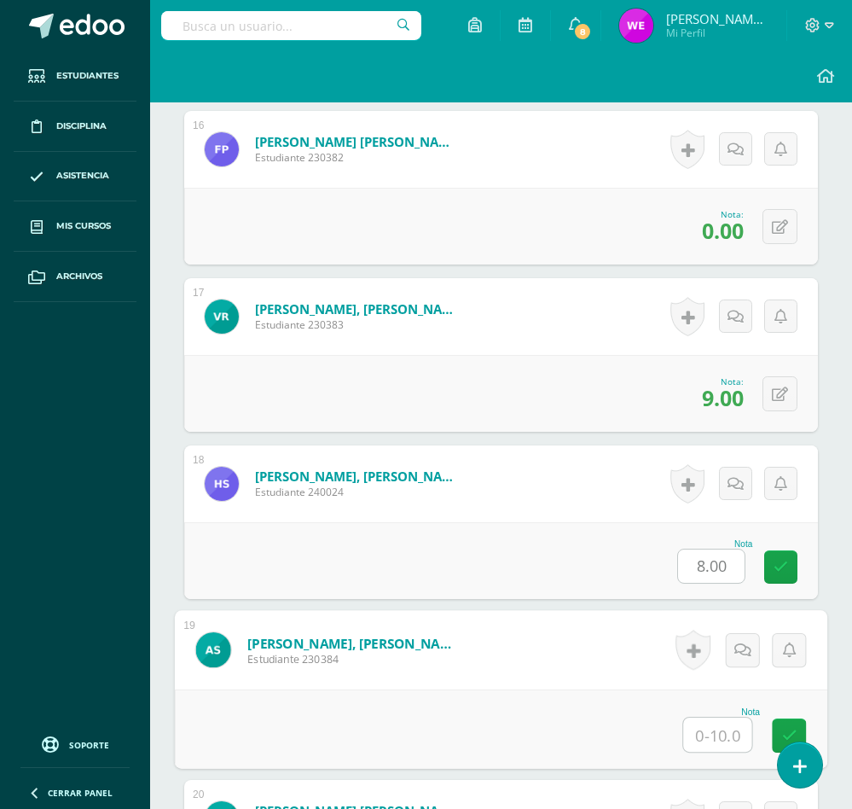
type input "1"
type input "7"
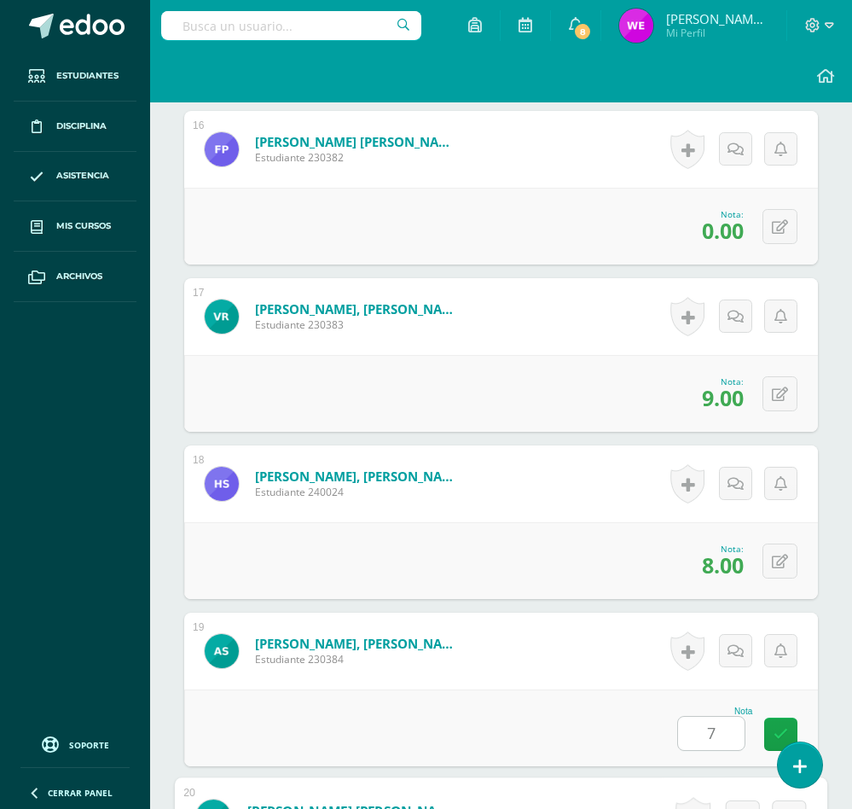
scroll to position [3601, 0]
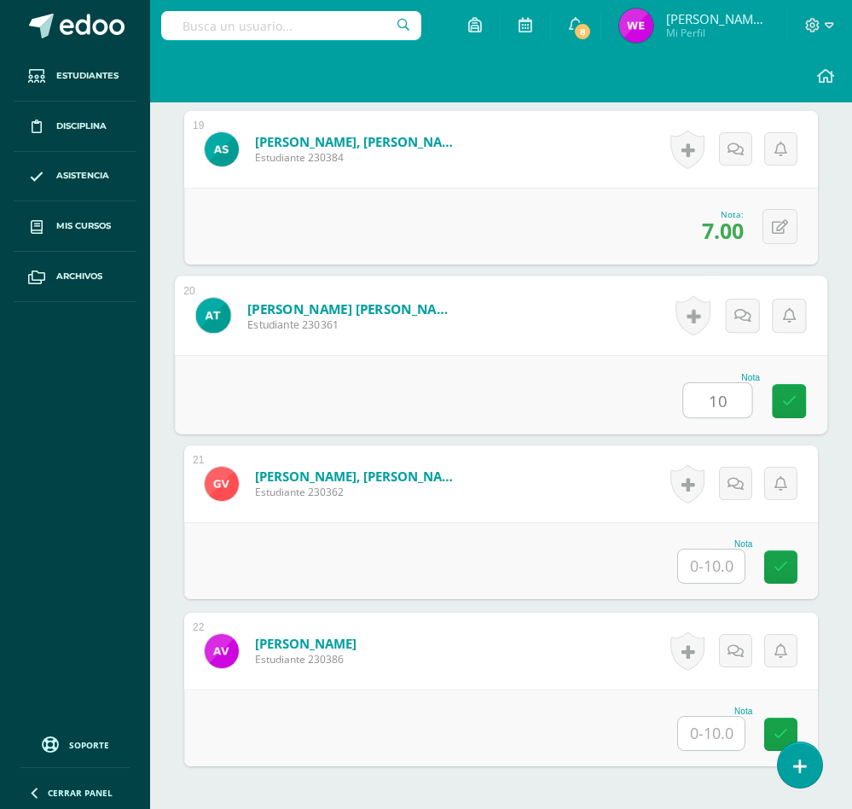
type input "10"
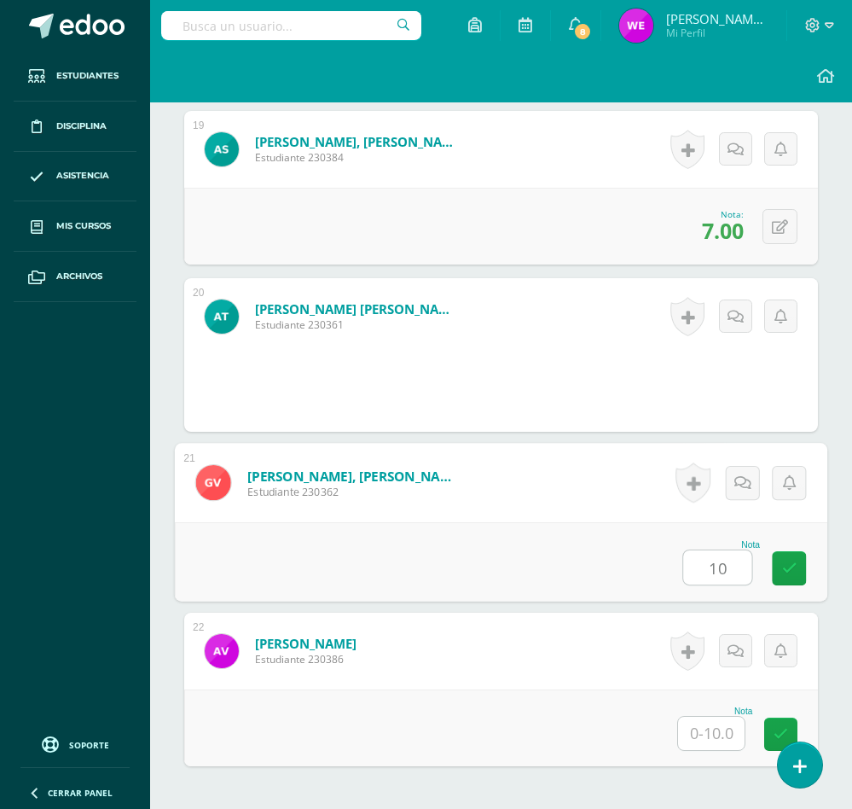
type input "10"
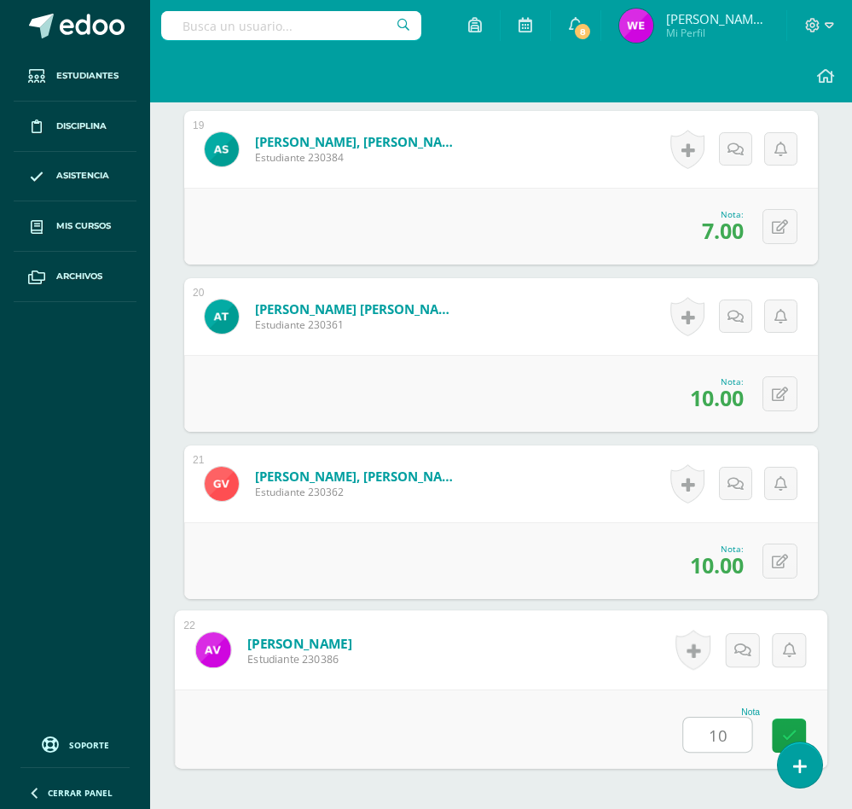
type input "10"
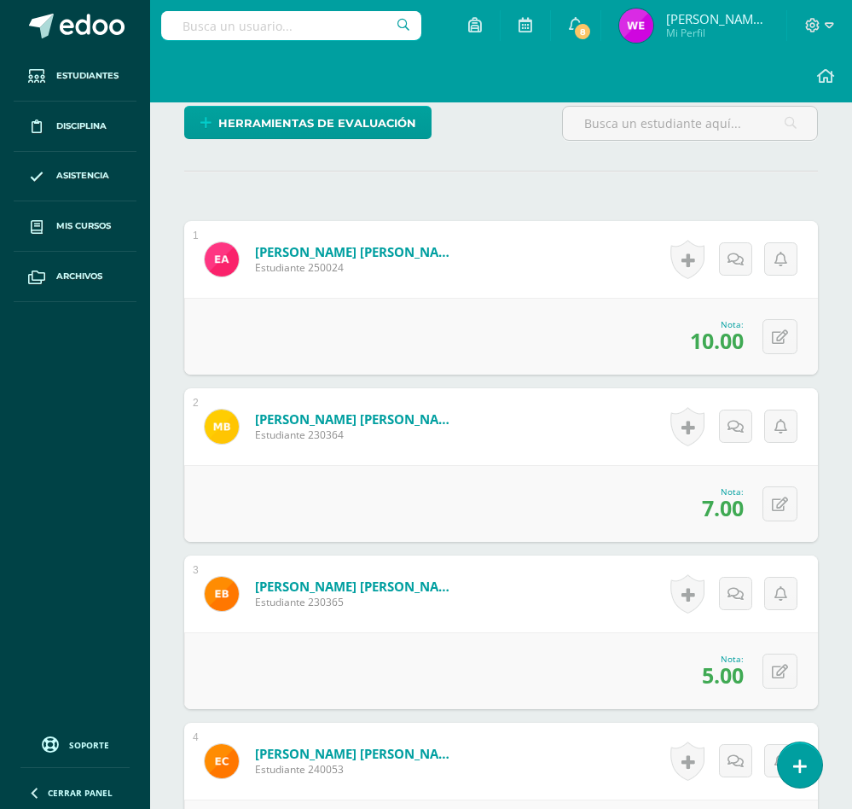
scroll to position [0, 0]
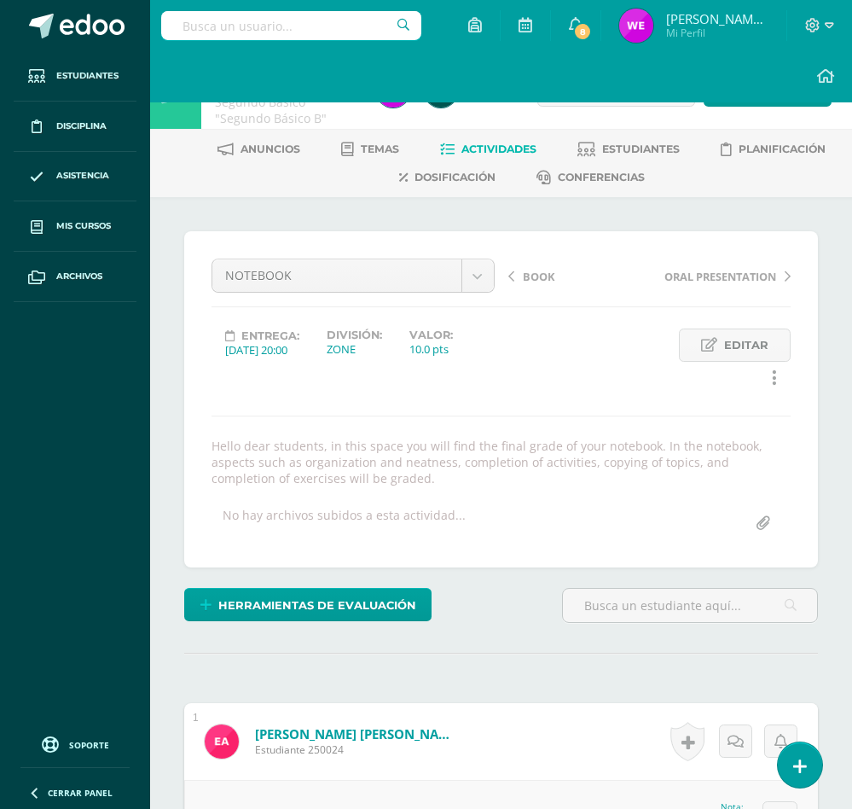
click at [507, 144] on span "Actividades" at bounding box center [498, 148] width 75 height 13
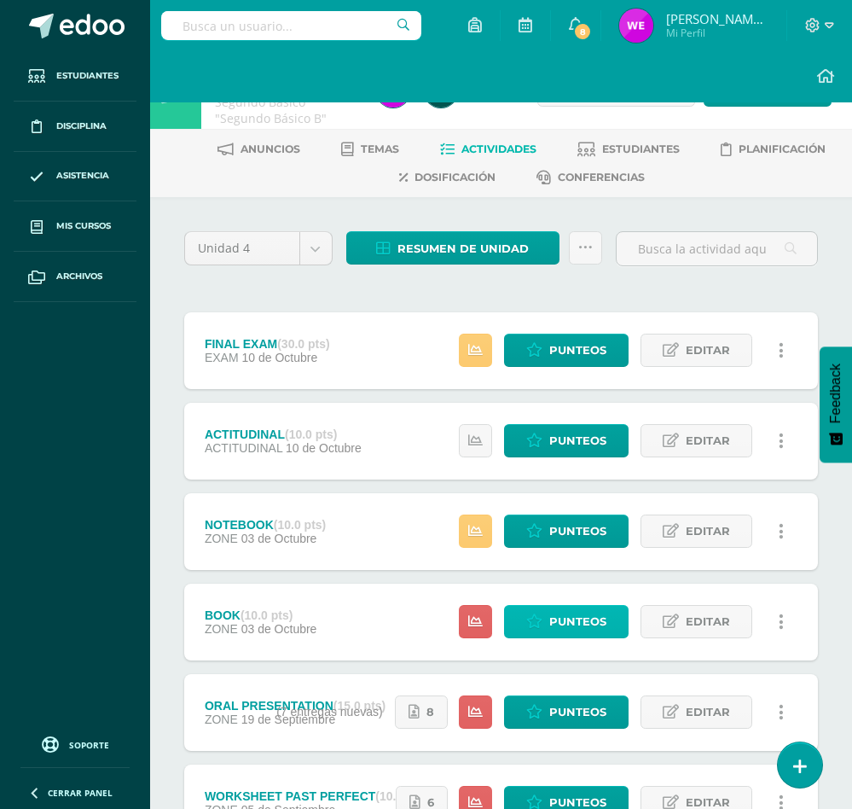
click at [566, 624] on span "Punteos" at bounding box center [577, 622] width 57 height 32
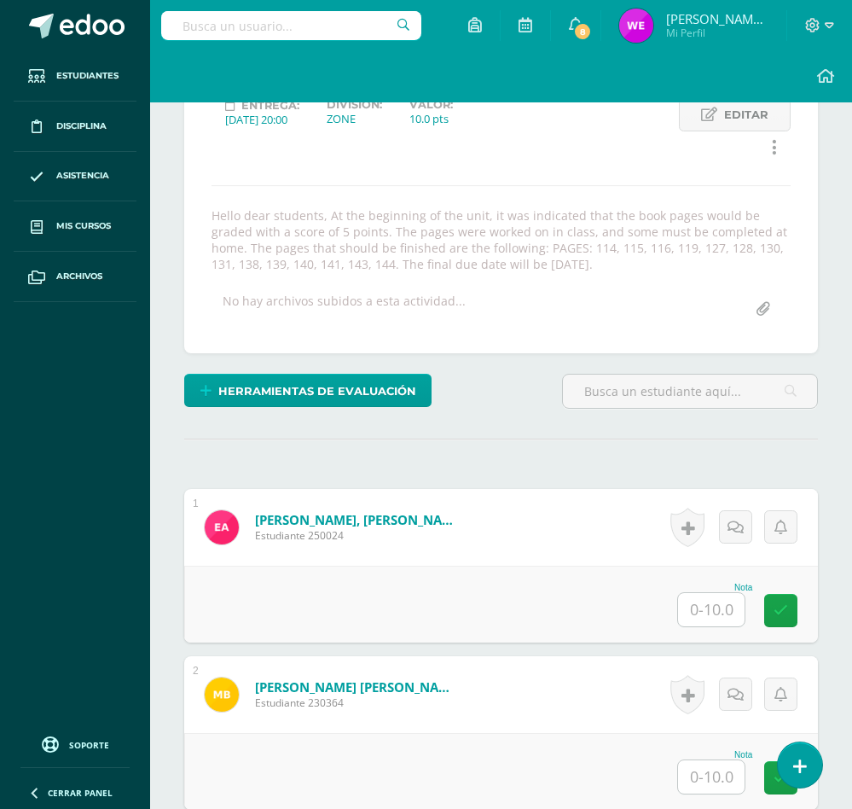
scroll to position [231, 0]
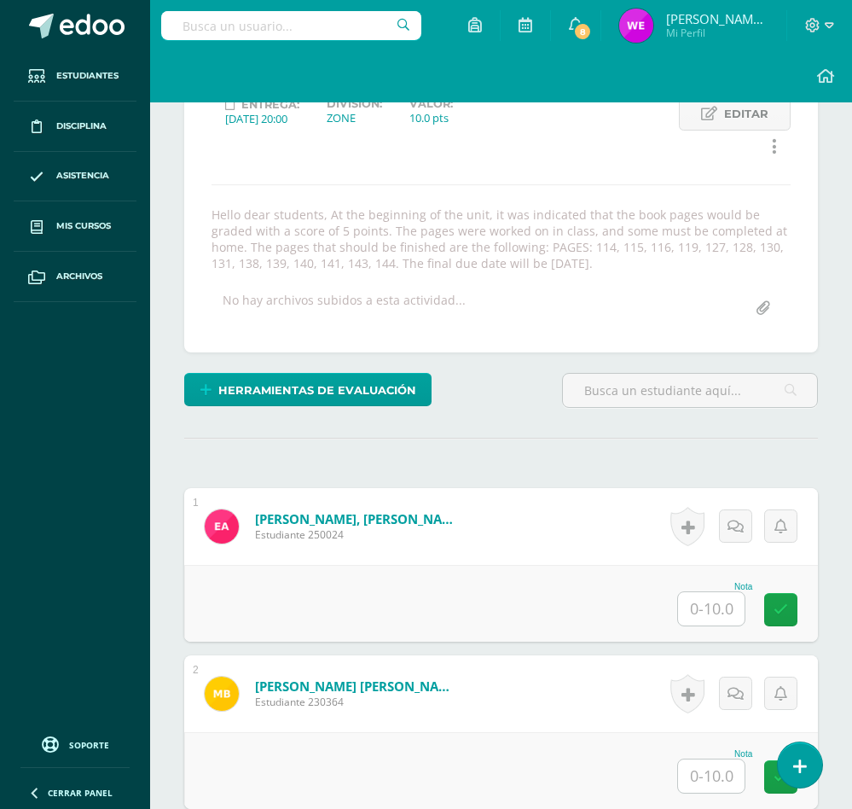
click at [707, 623] on input "text" at bounding box center [711, 608] width 67 height 33
type input "10"
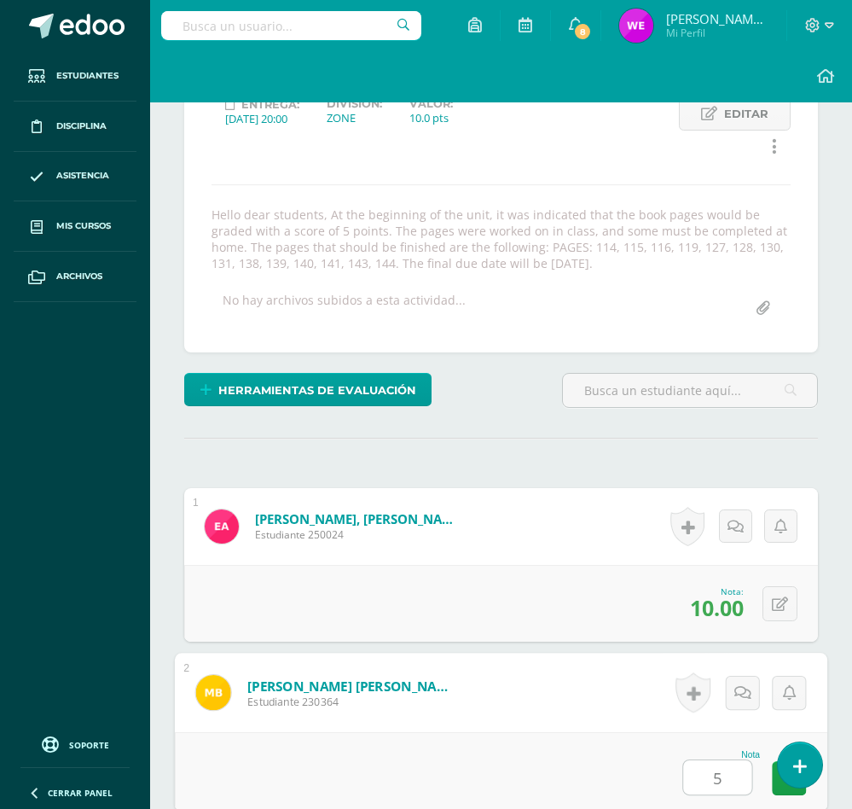
type input "5"
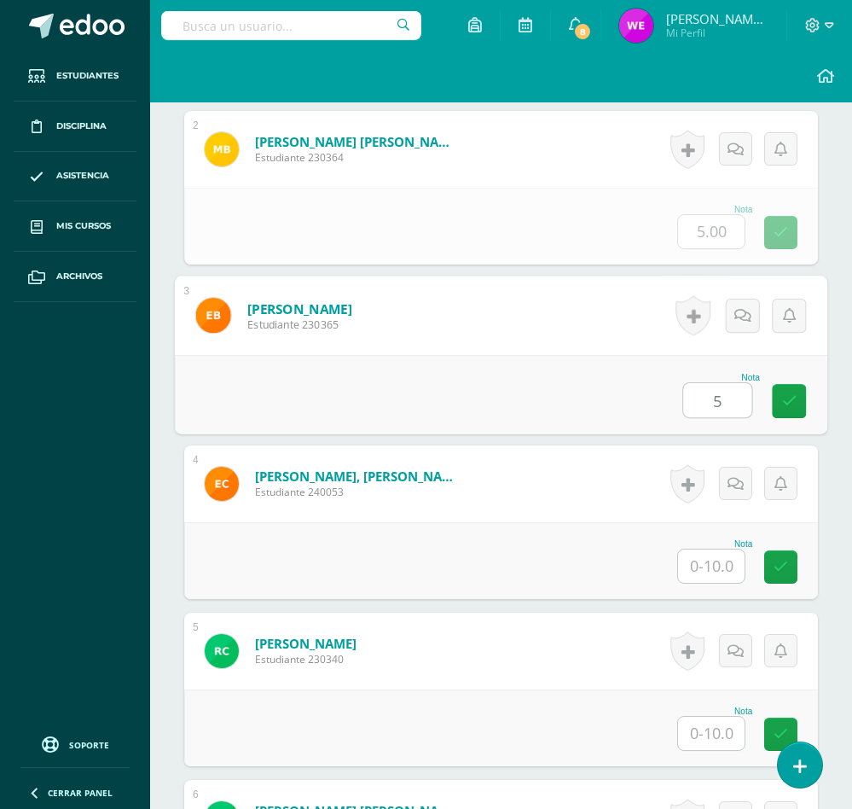
type input "5"
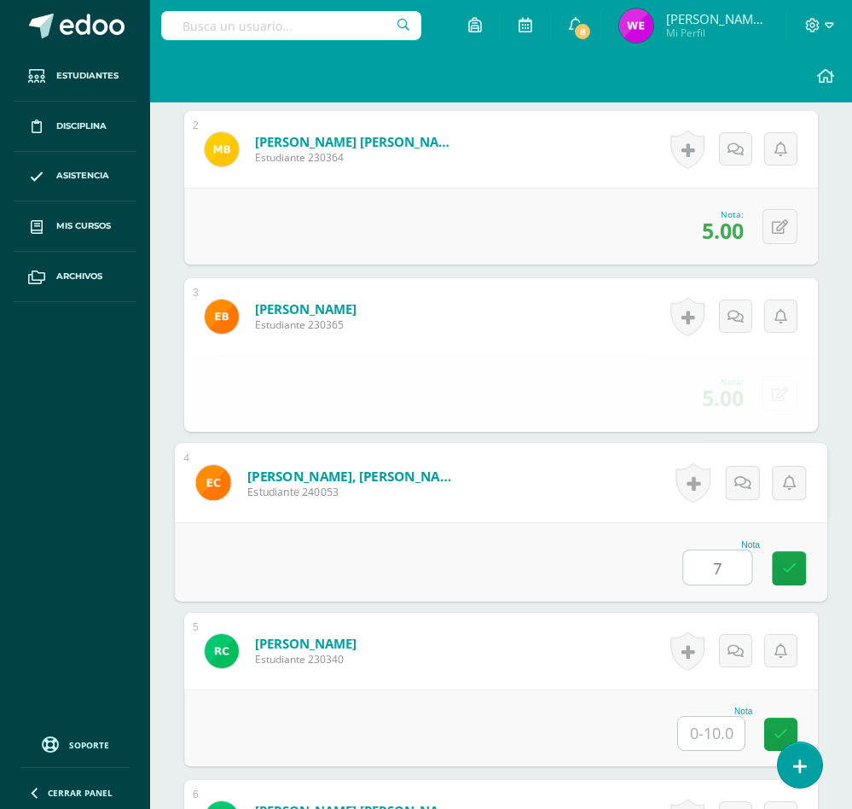
type input "7"
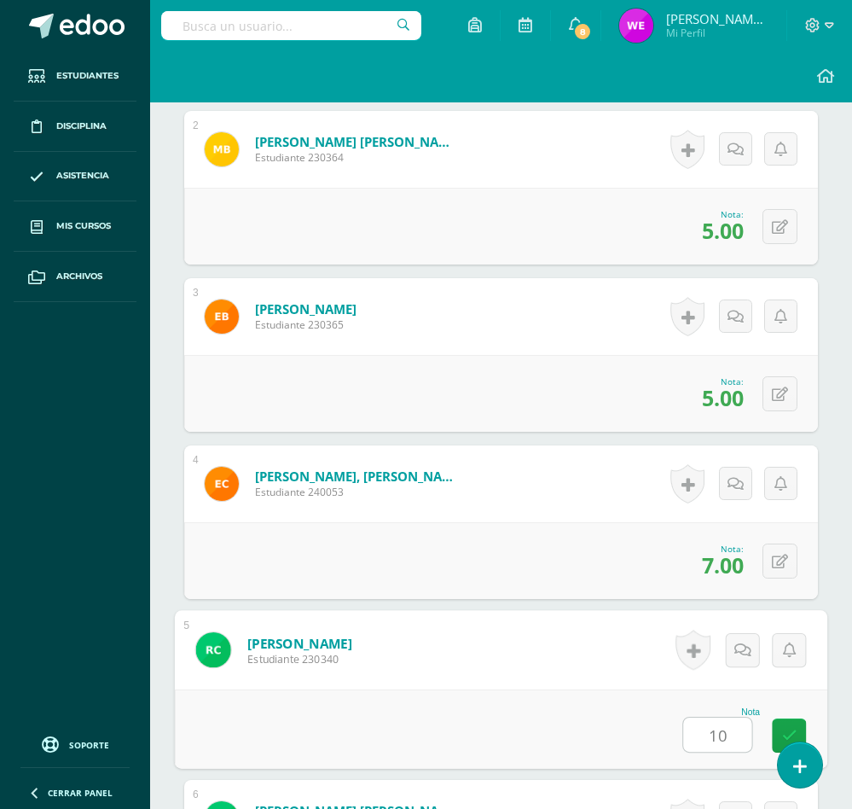
type input "10"
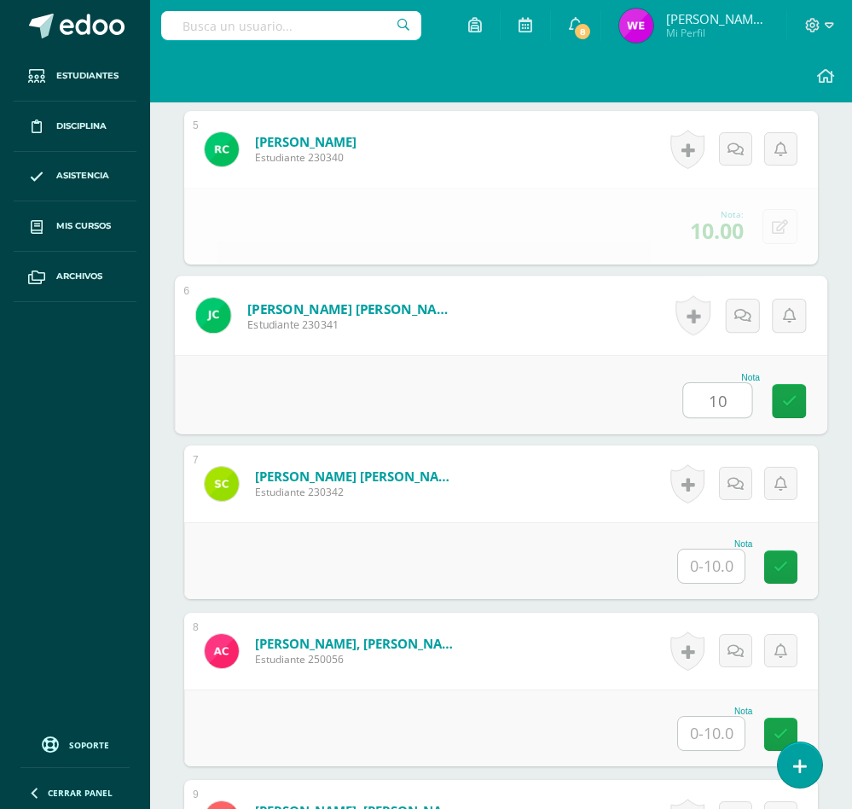
type input "10"
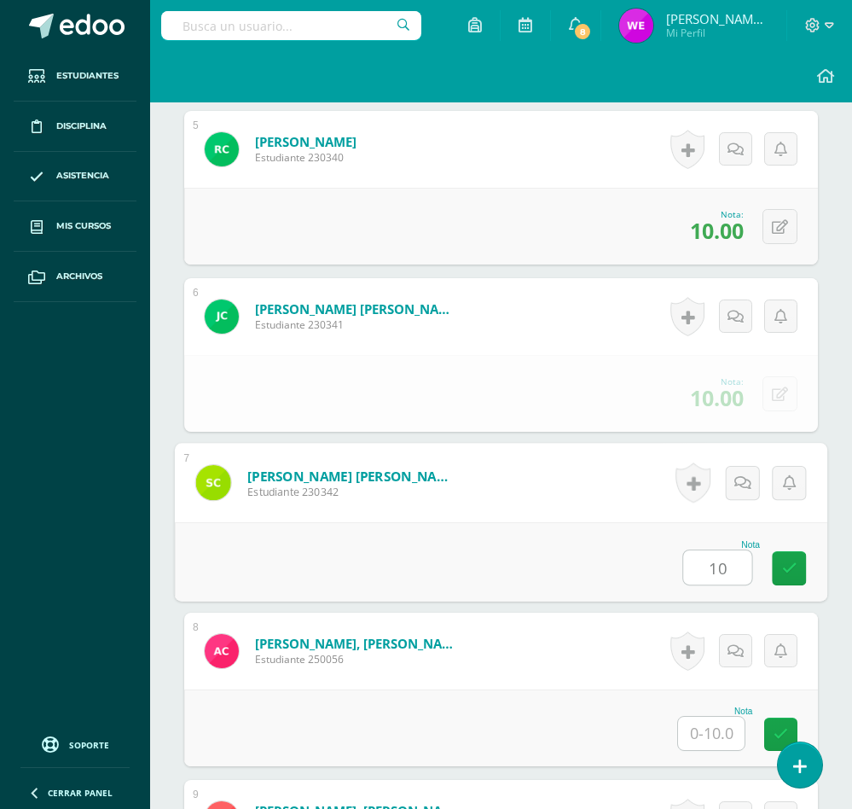
type input "10"
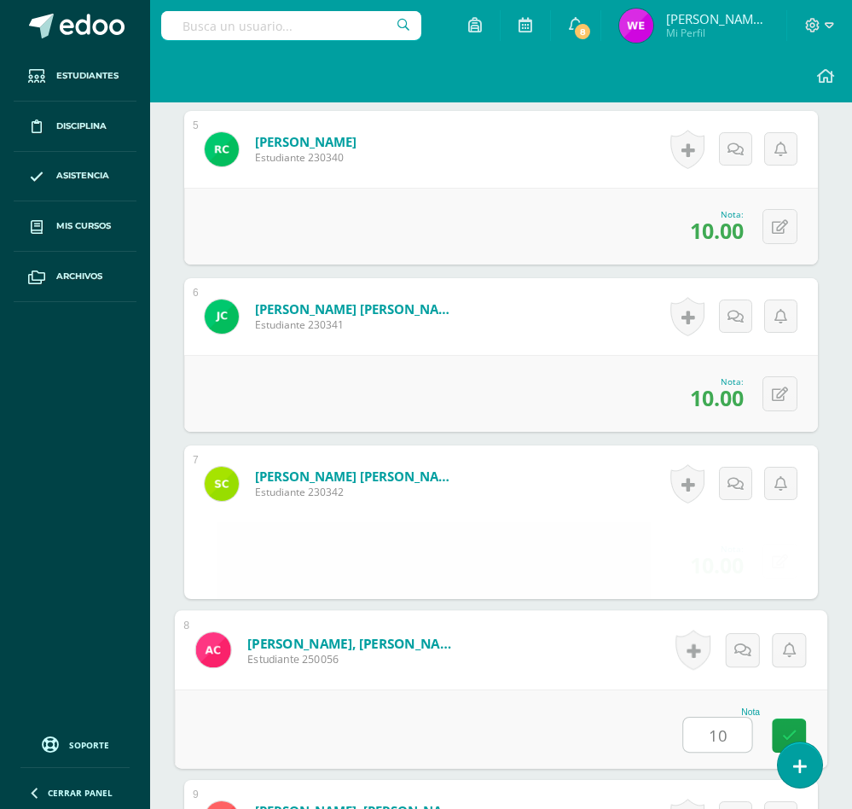
type input "10"
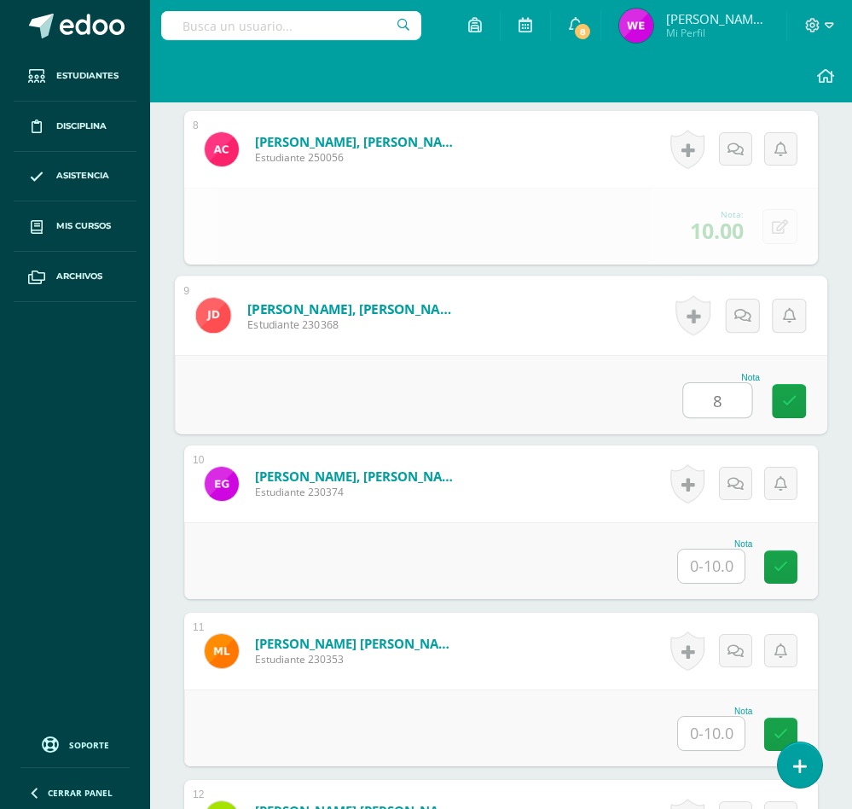
type input "8"
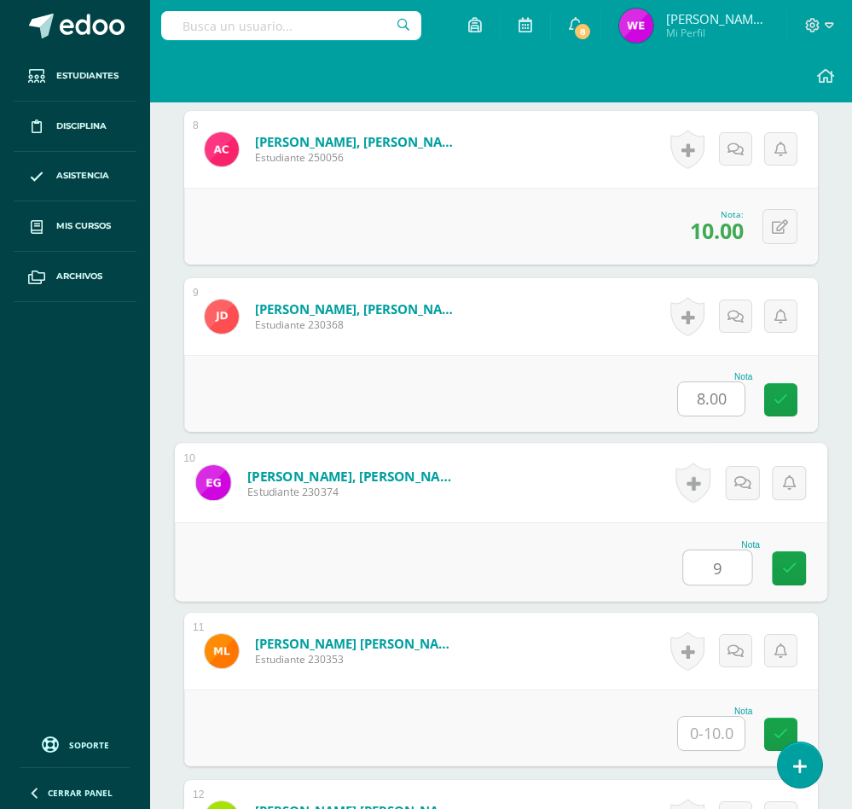
type input "9"
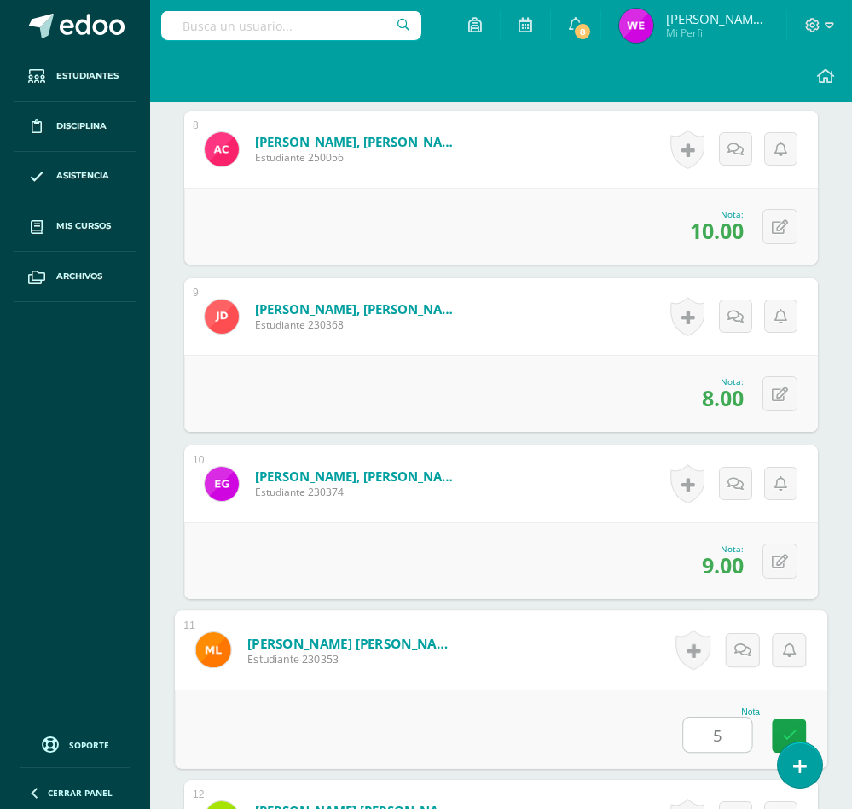
type input "5"
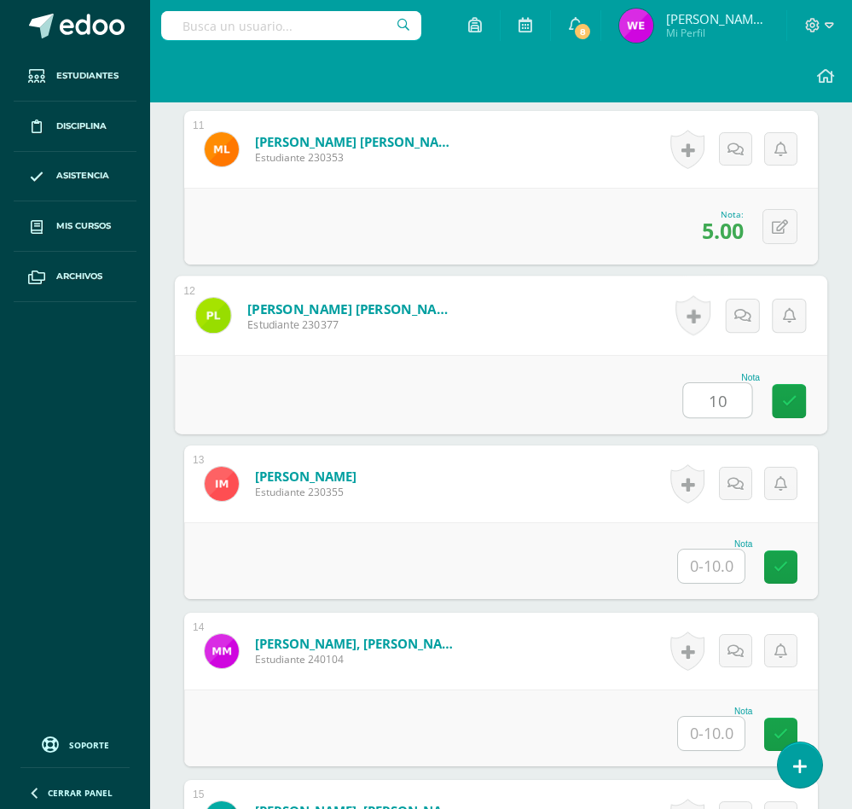
type input "10"
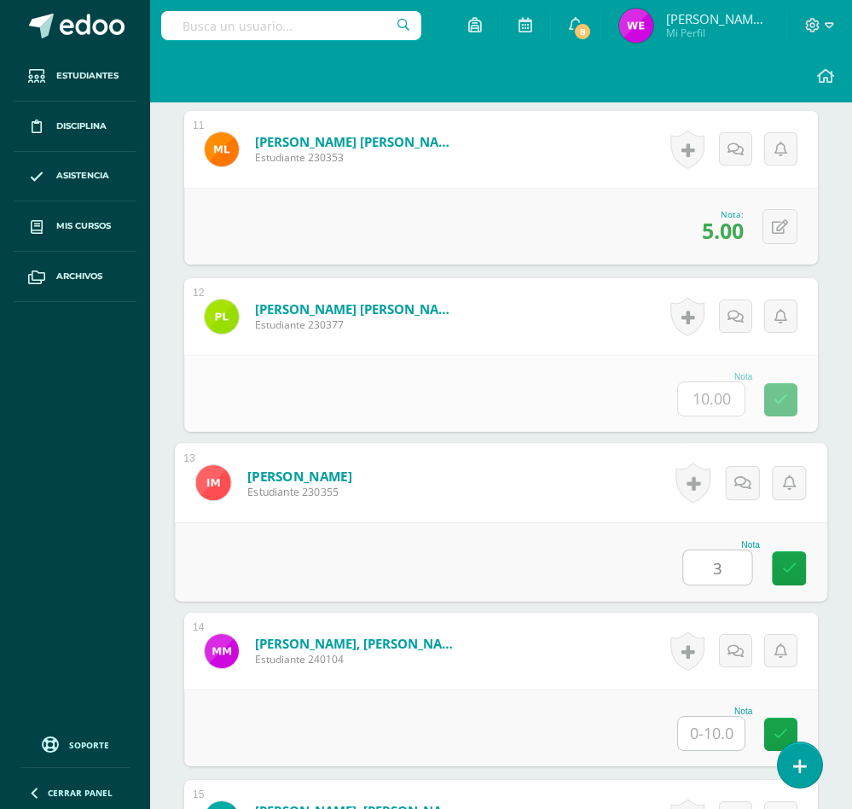
type input "3"
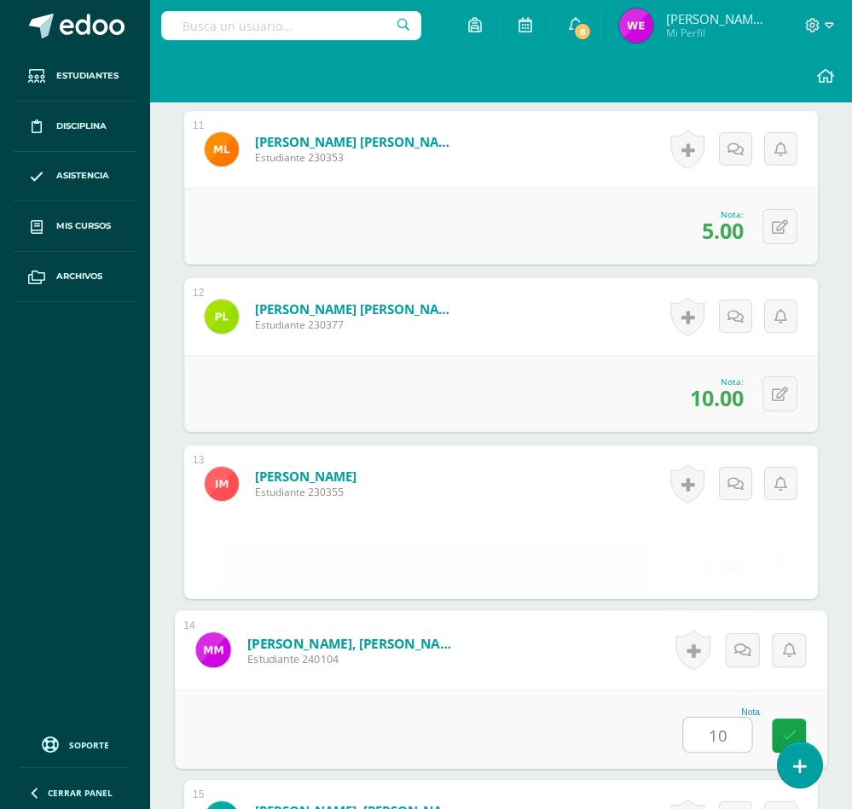
type input "10"
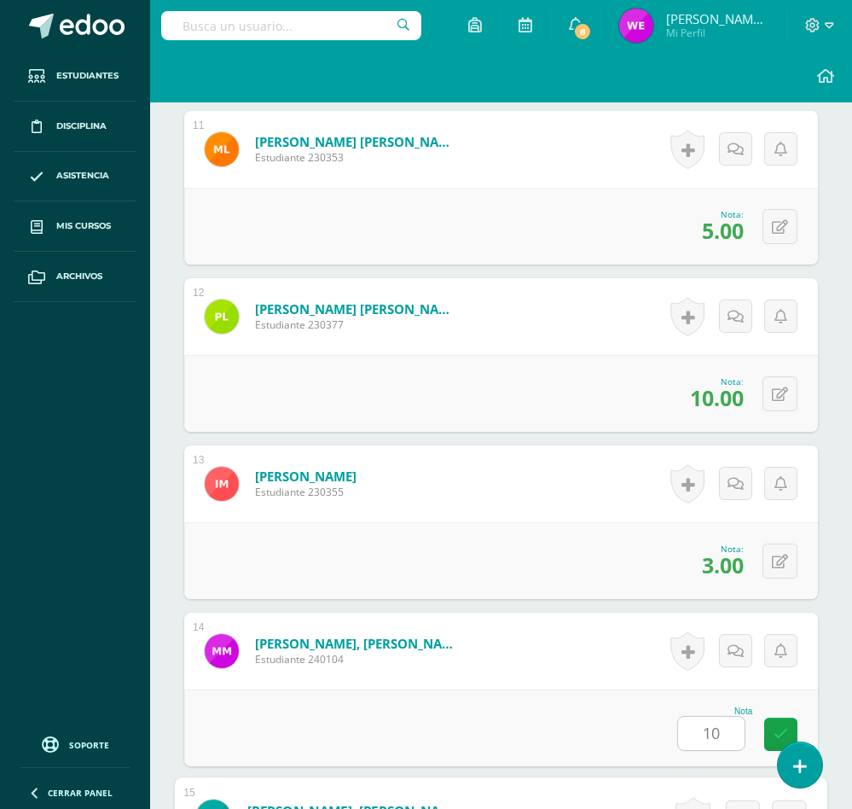
scroll to position [2782, 0]
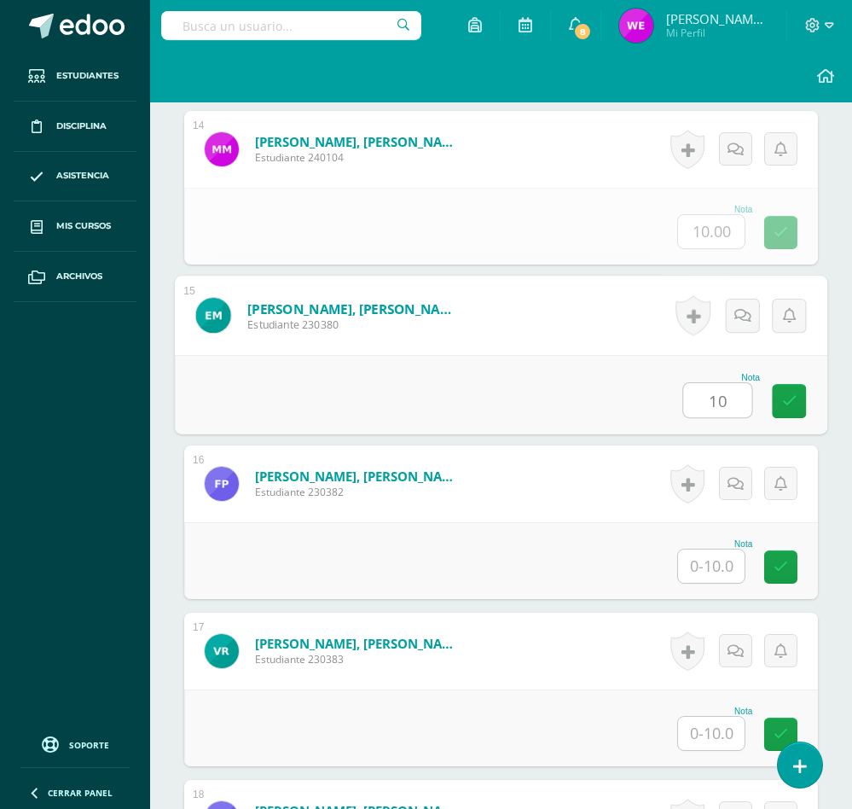
type input "10"
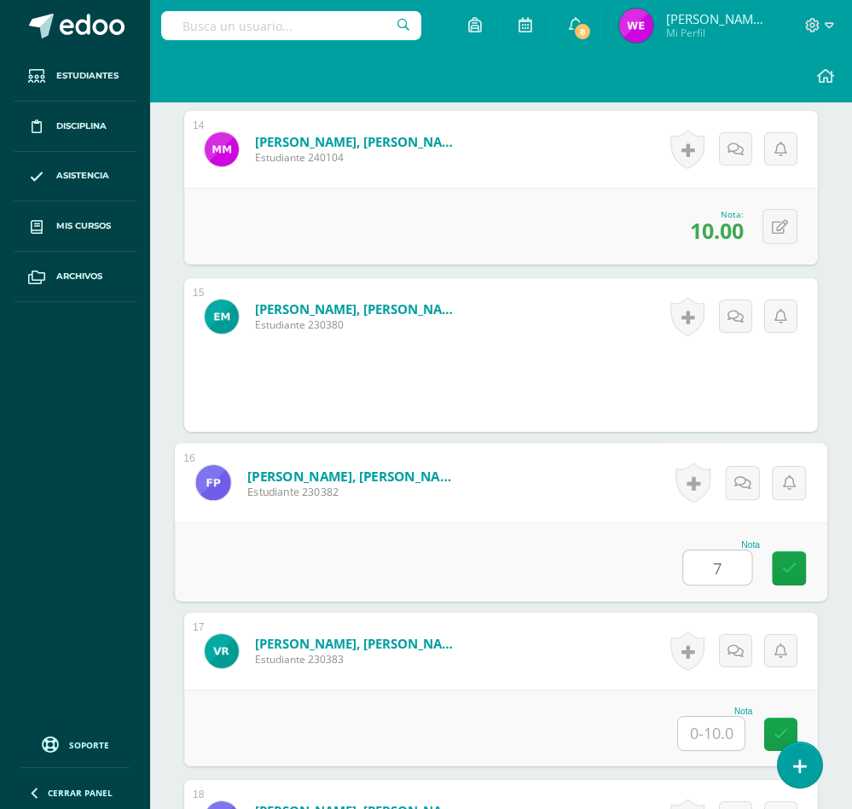
type input "7"
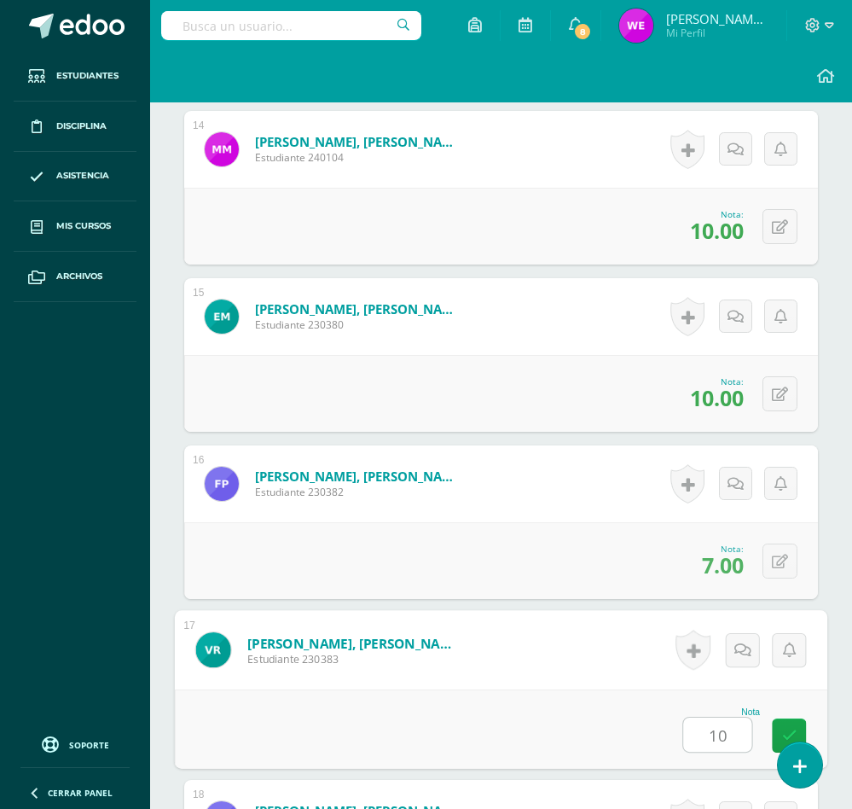
type input "10"
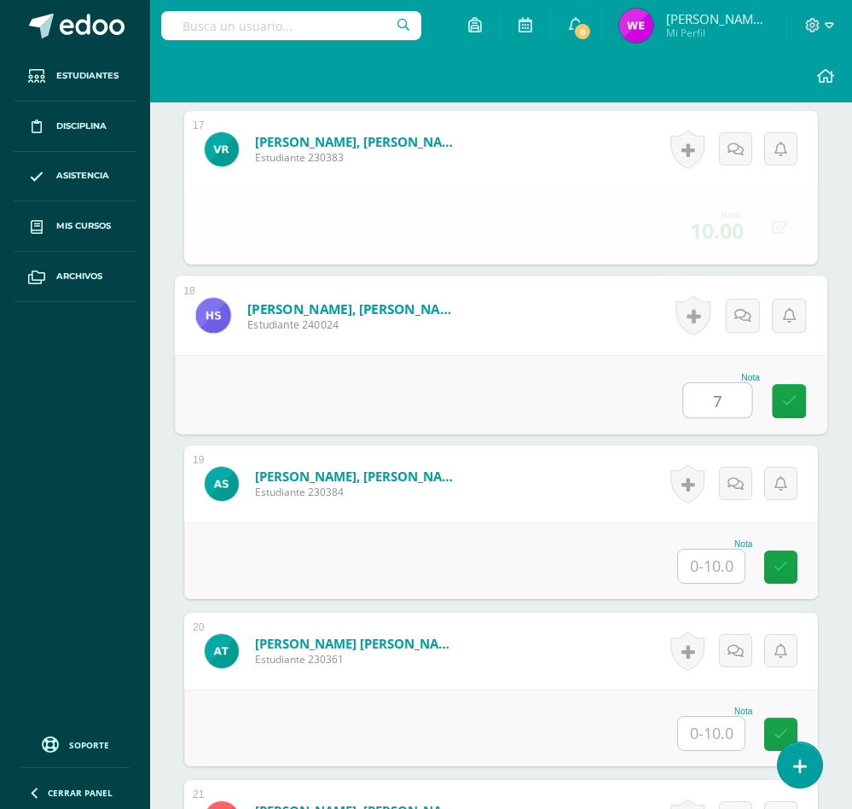
type input "7"
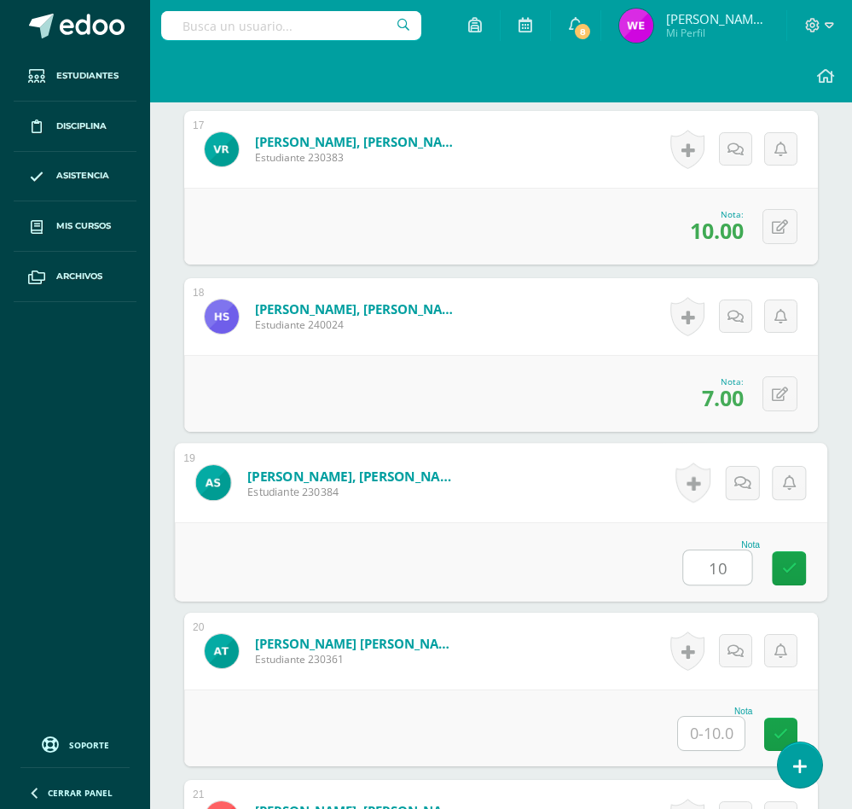
type input "10"
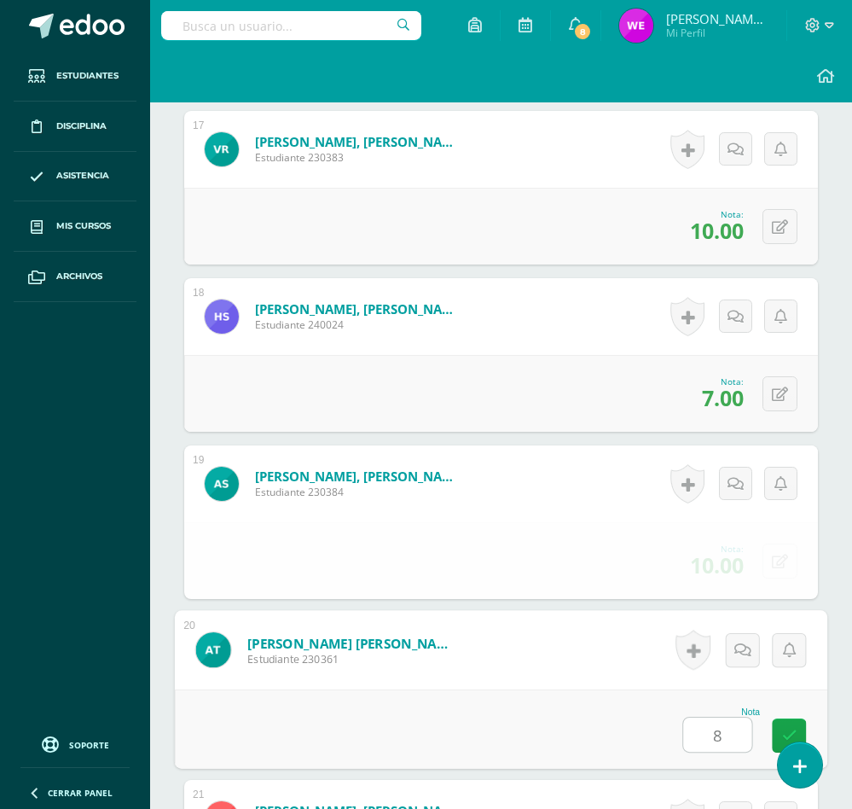
type input "8"
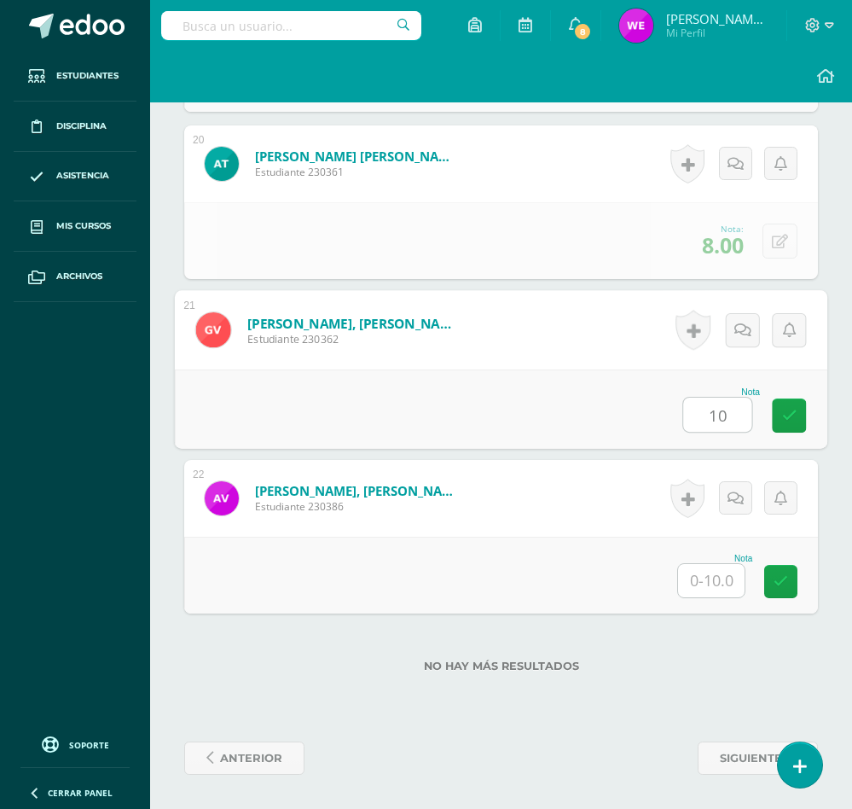
type input "10"
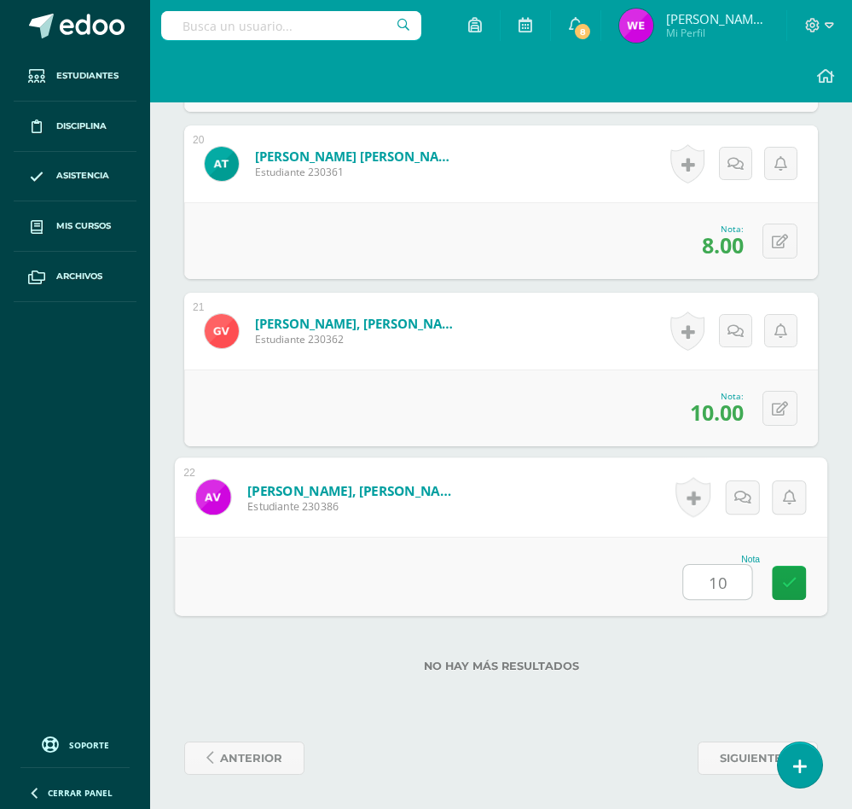
type input "10"
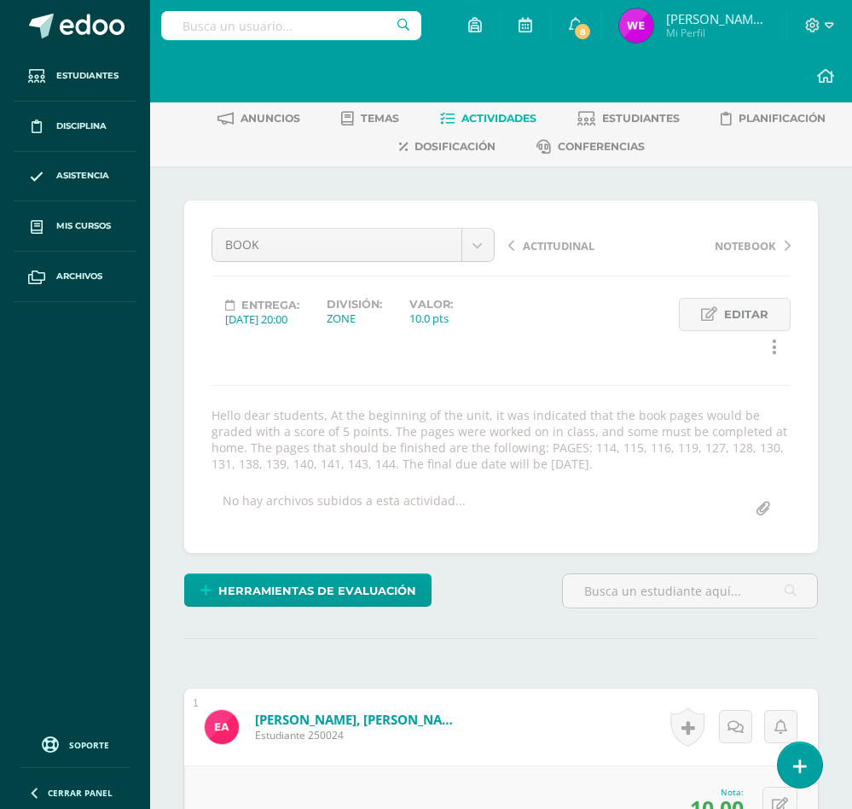
scroll to position [0, 0]
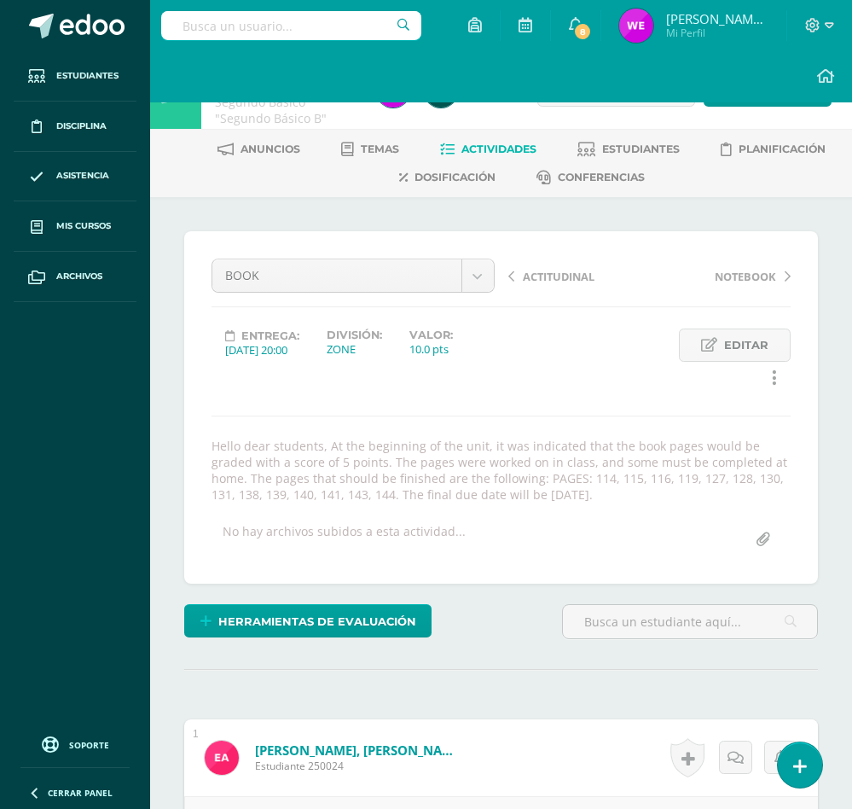
click at [486, 142] on span "Actividades" at bounding box center [498, 148] width 75 height 13
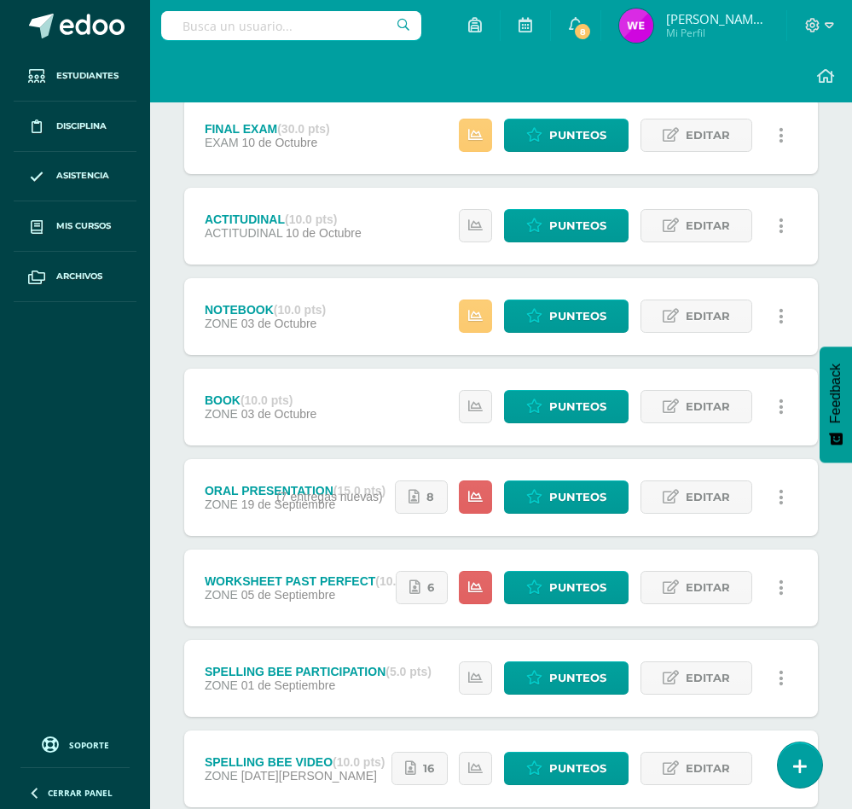
scroll to position [230, 0]
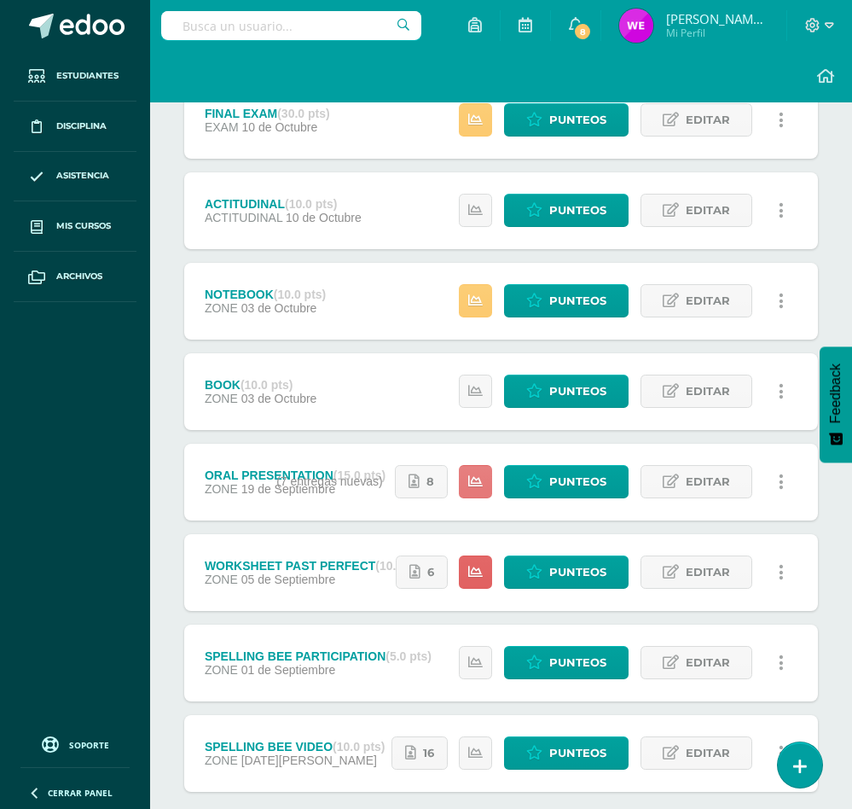
click at [464, 481] on link at bounding box center [475, 481] width 33 height 33
click at [568, 484] on span "Punteos" at bounding box center [577, 482] width 57 height 32
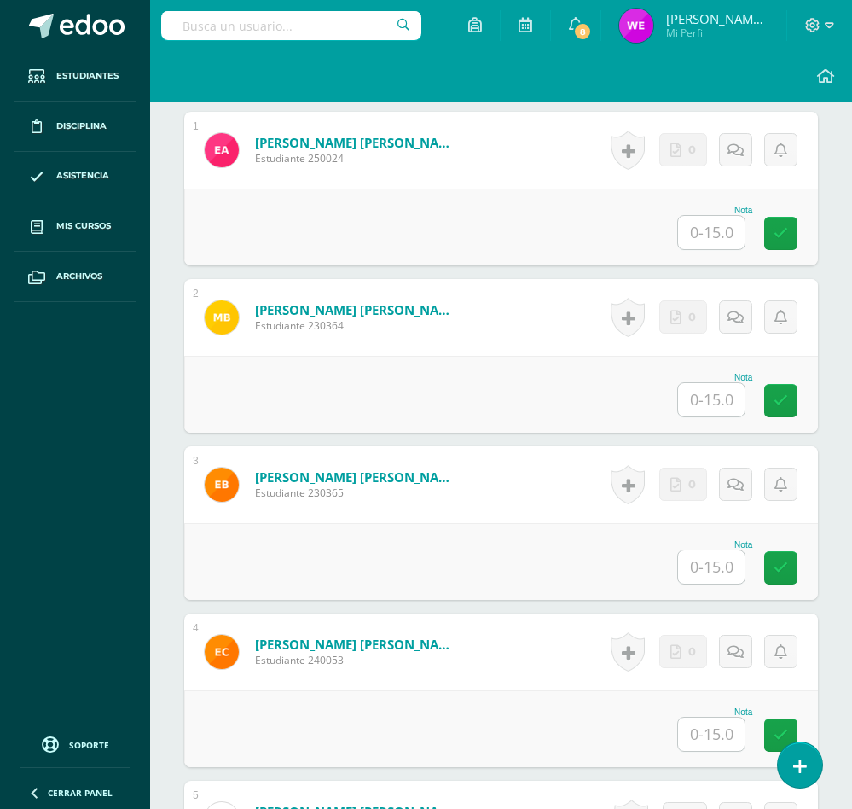
scroll to position [668, 0]
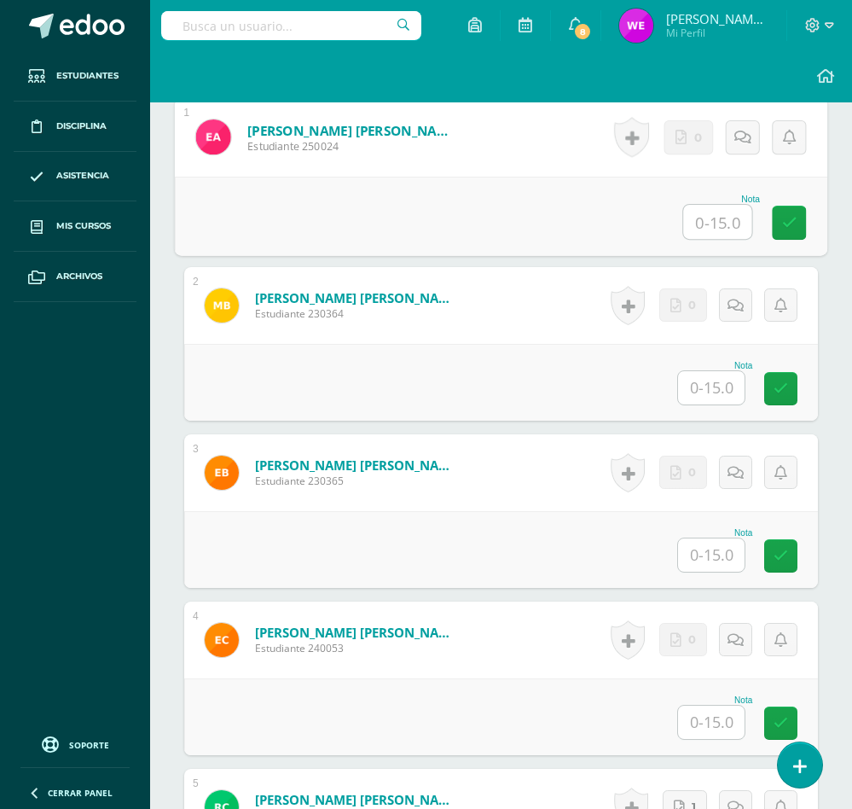
click at [728, 208] on input "text" at bounding box center [717, 222] width 68 height 34
type input "15"
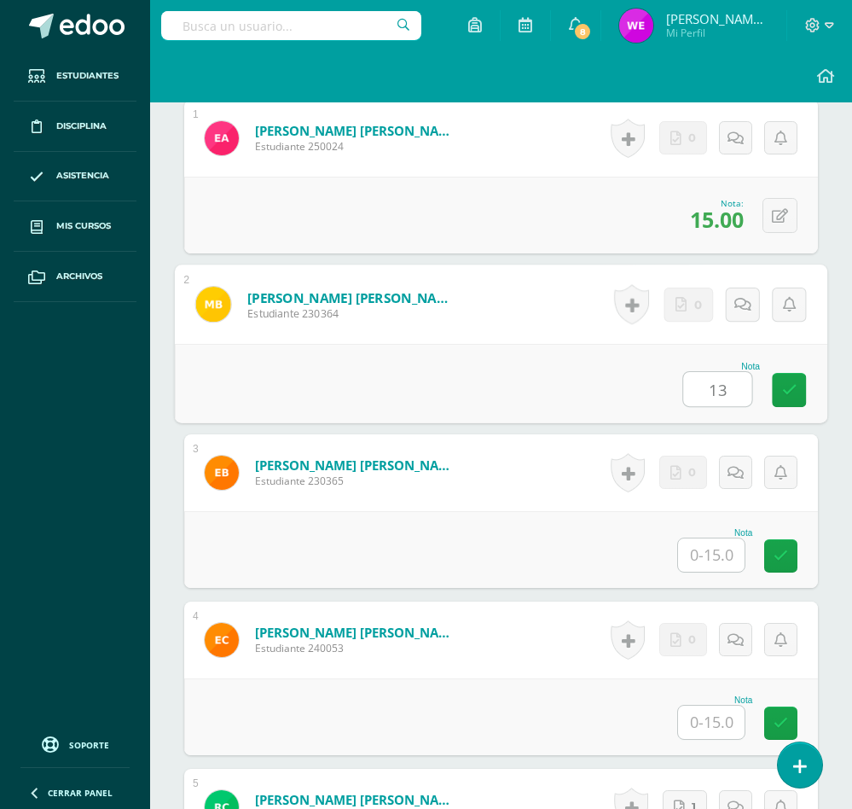
type input "13"
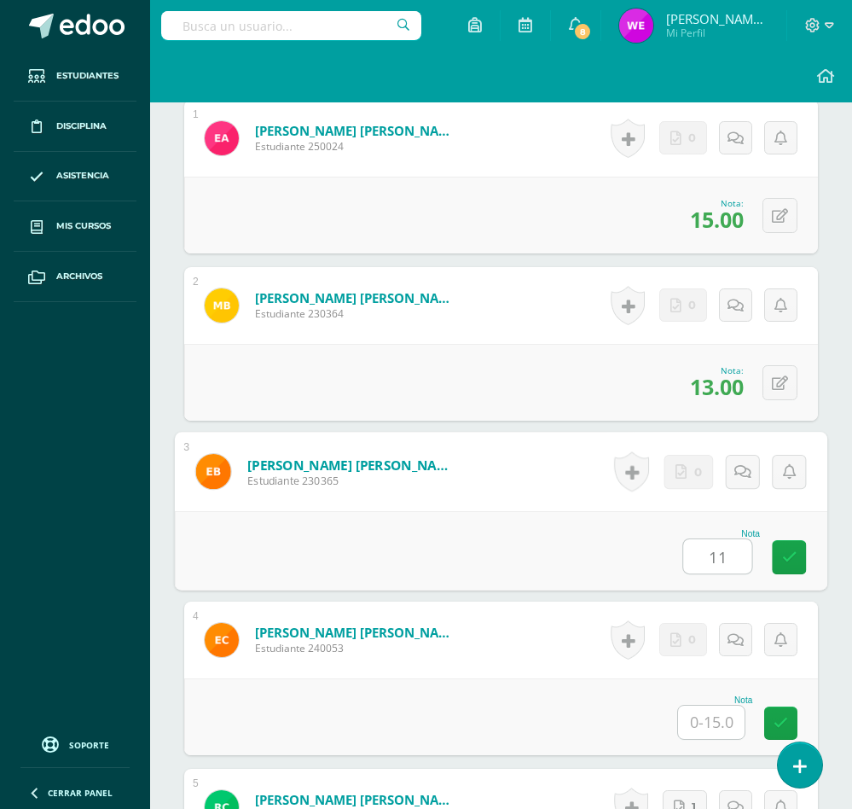
type input "11"
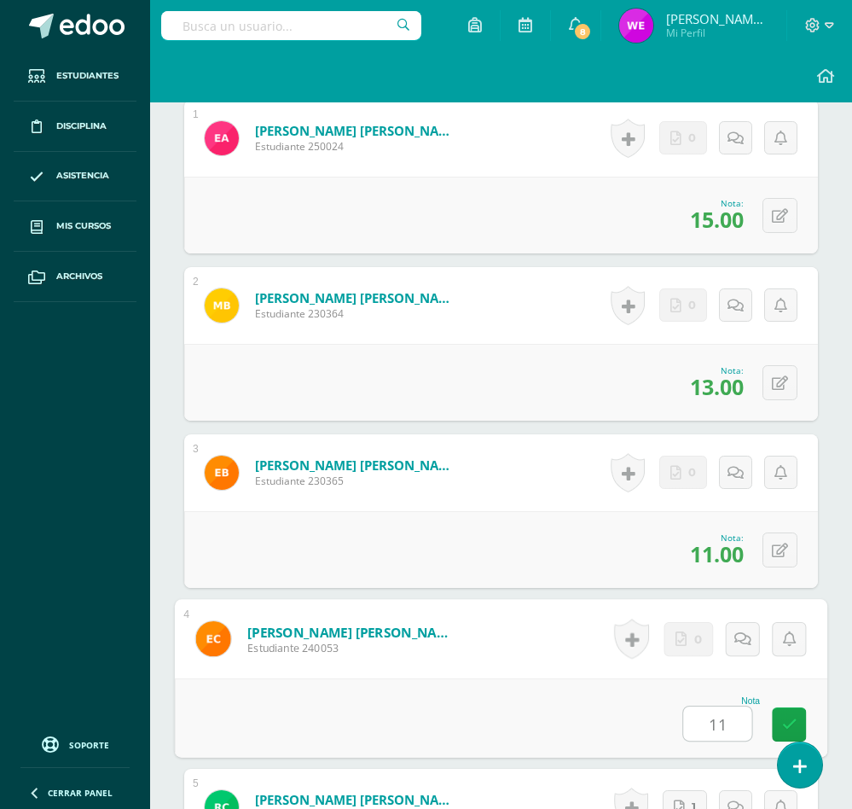
type input "11"
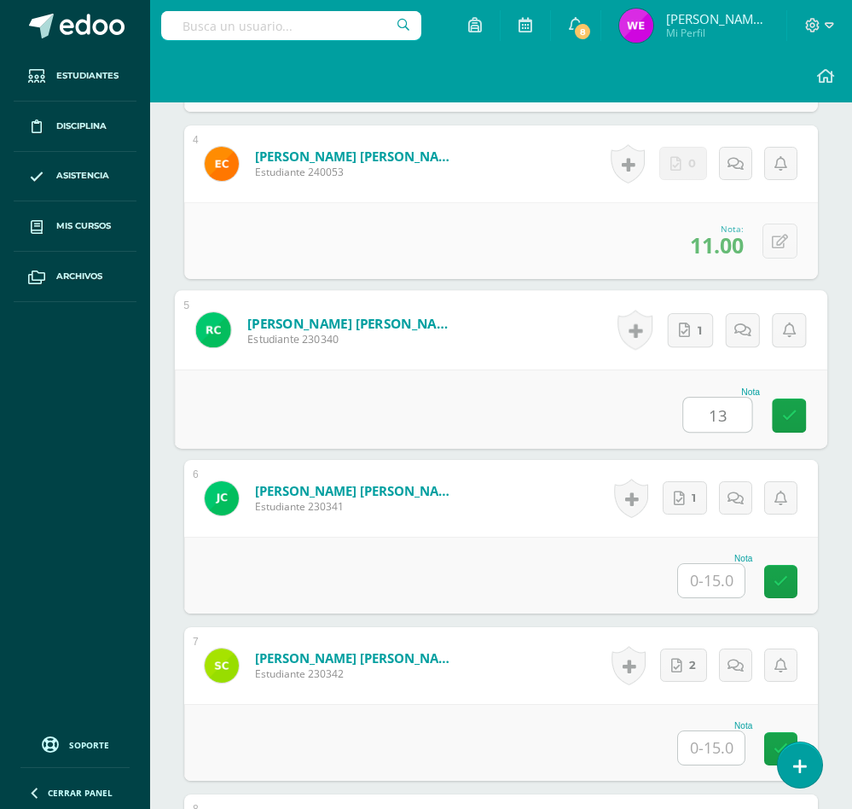
type input "13"
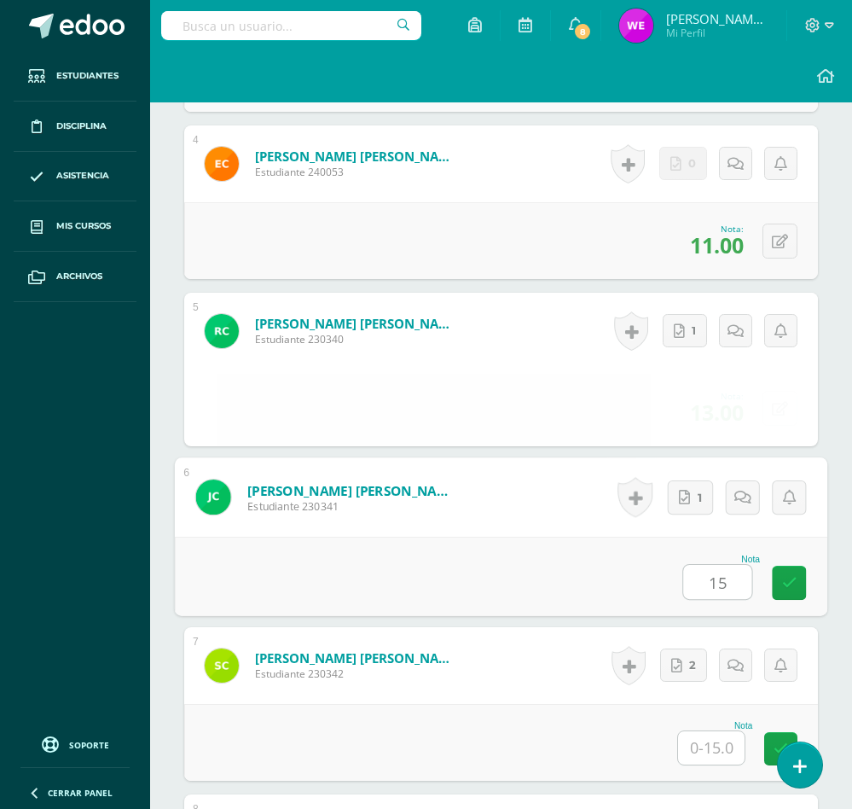
type input "15"
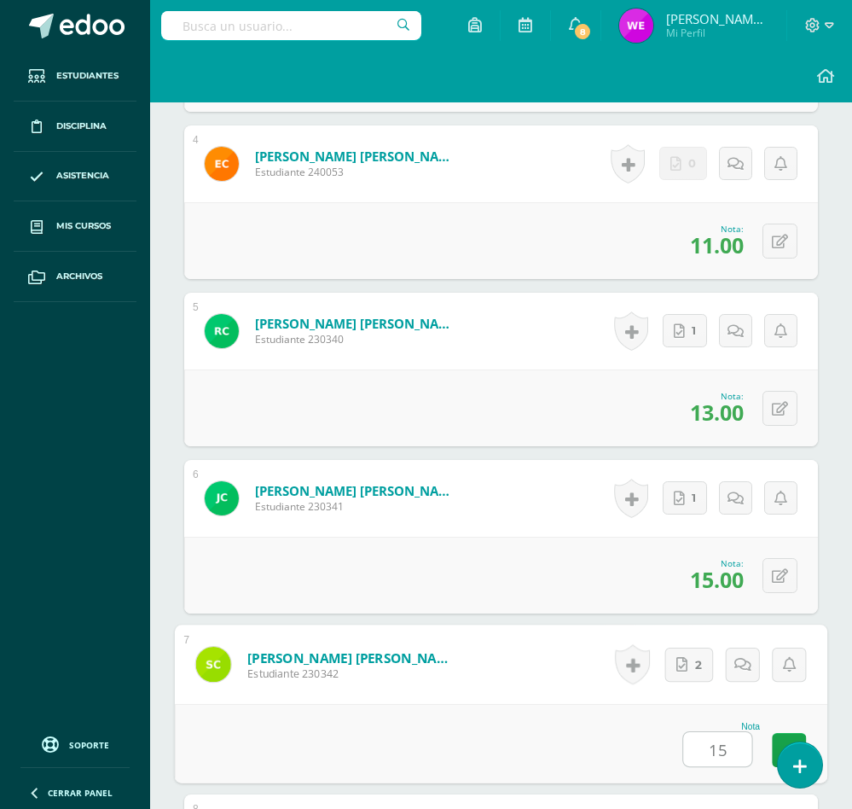
type input "15"
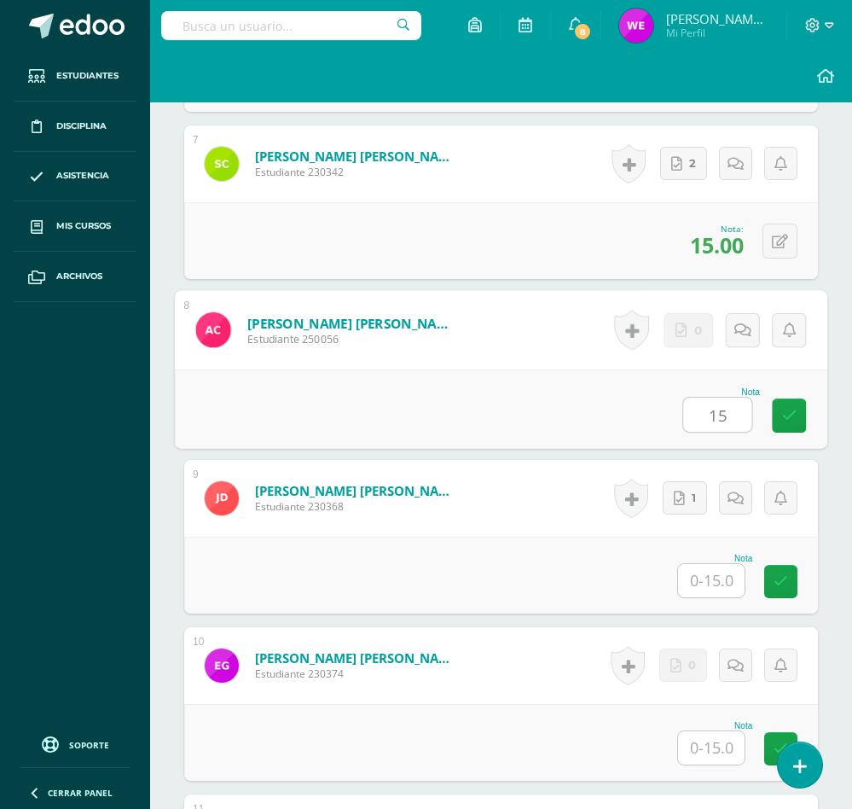
type input "15"
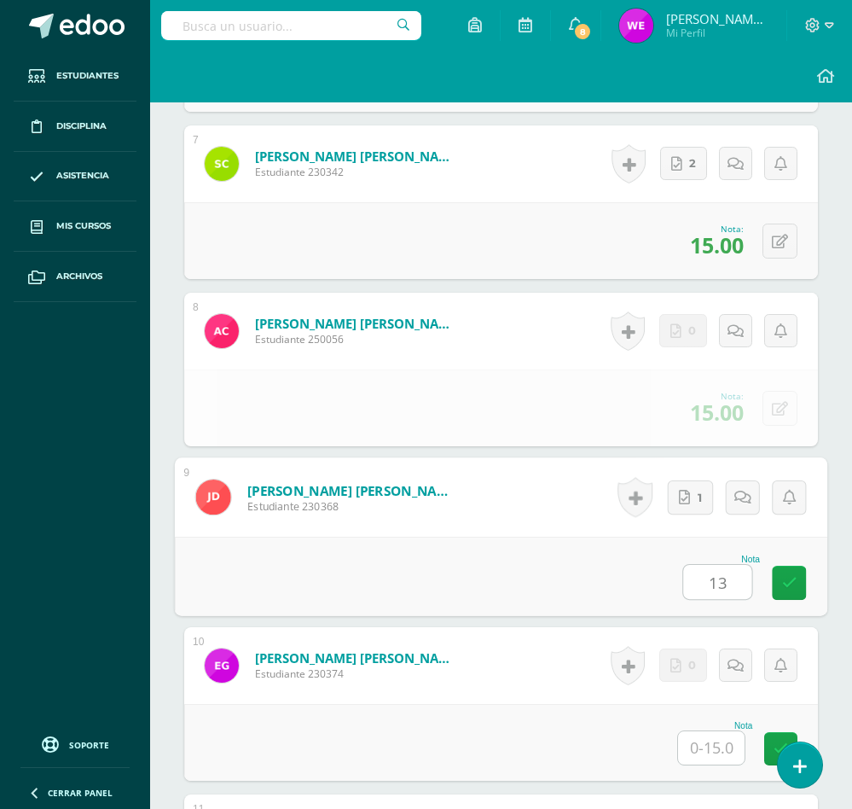
type input "13"
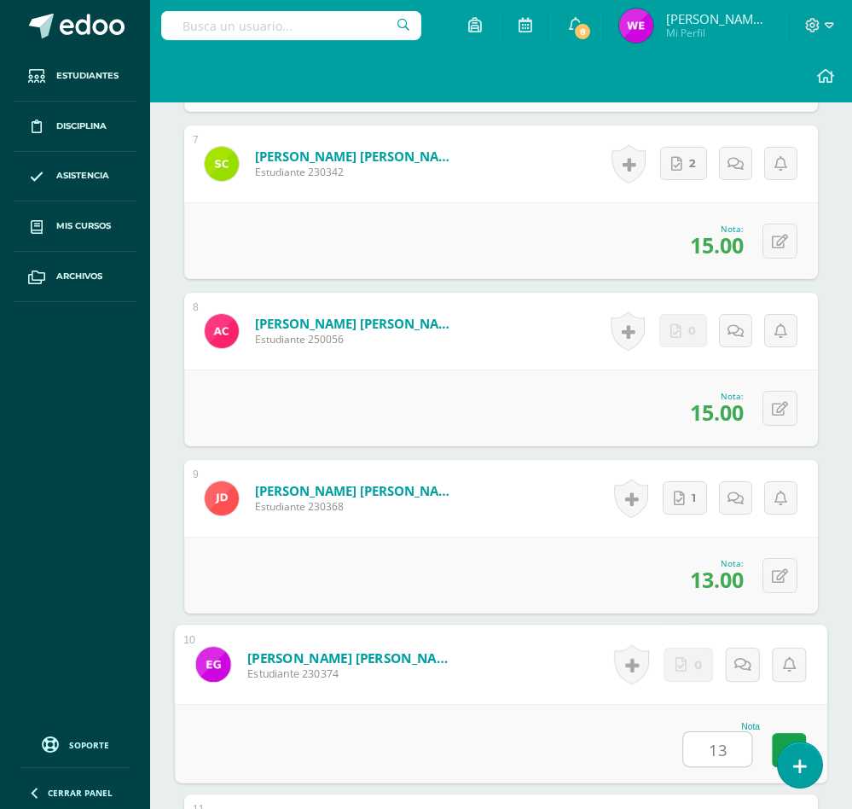
type input "13"
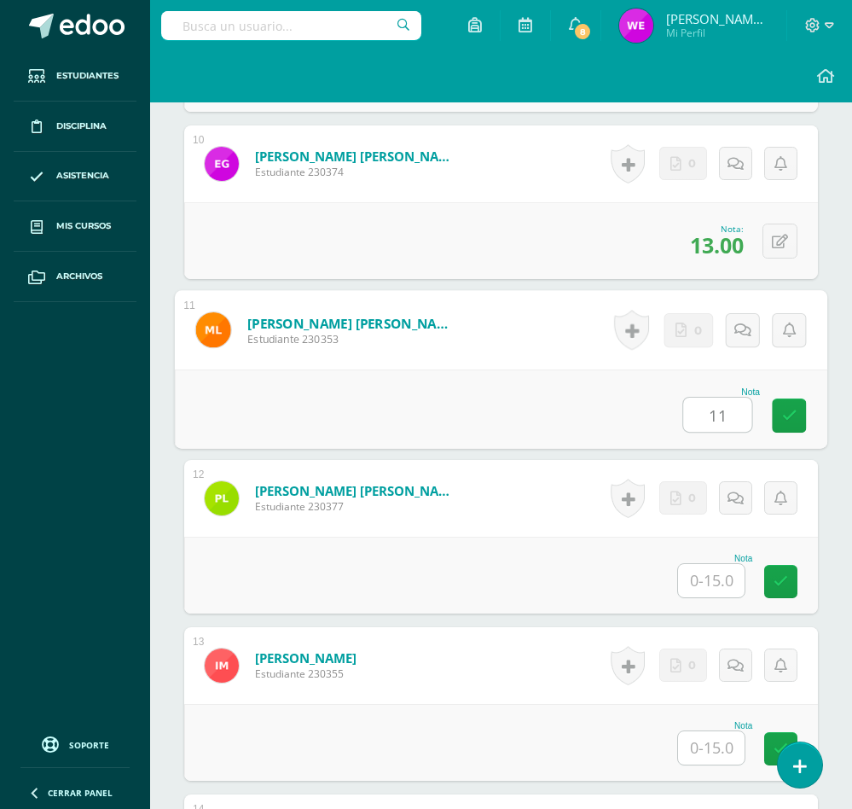
type input "11"
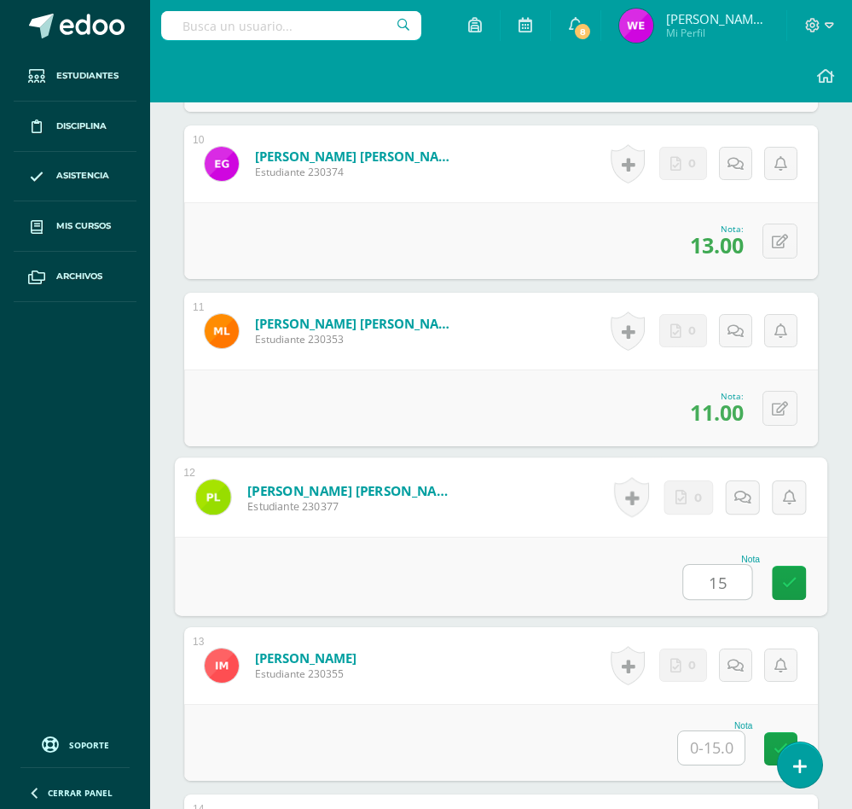
type input "15"
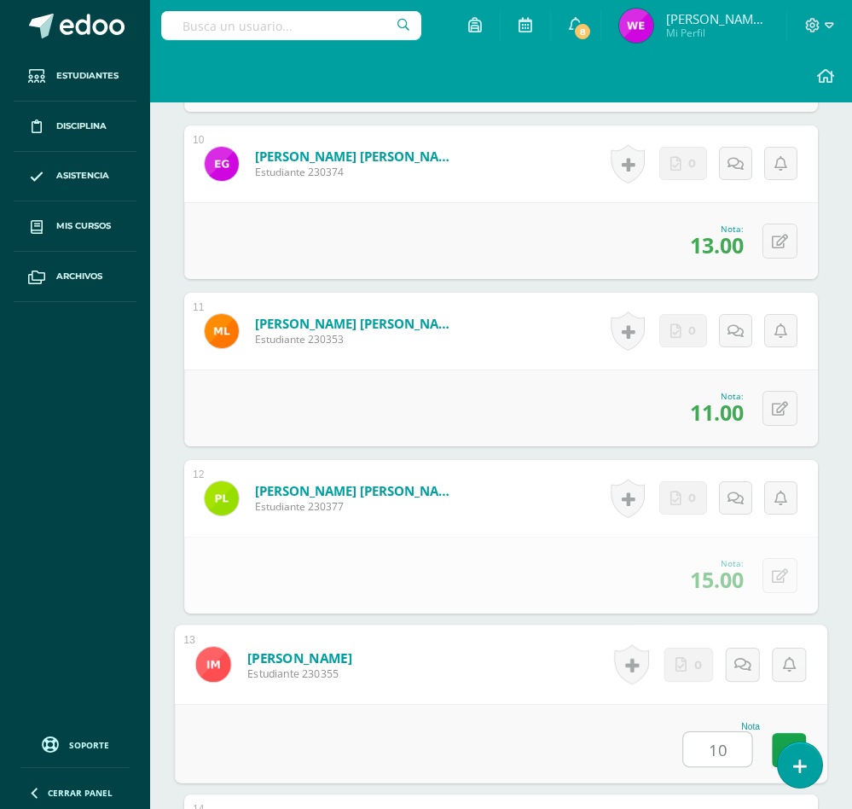
type input "10"
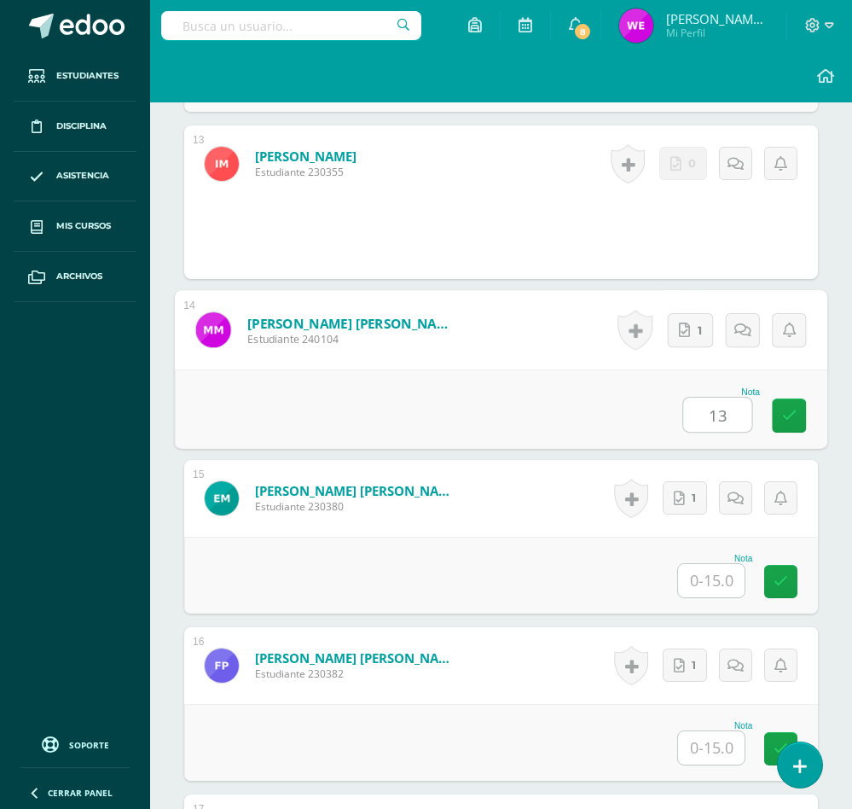
type input "13"
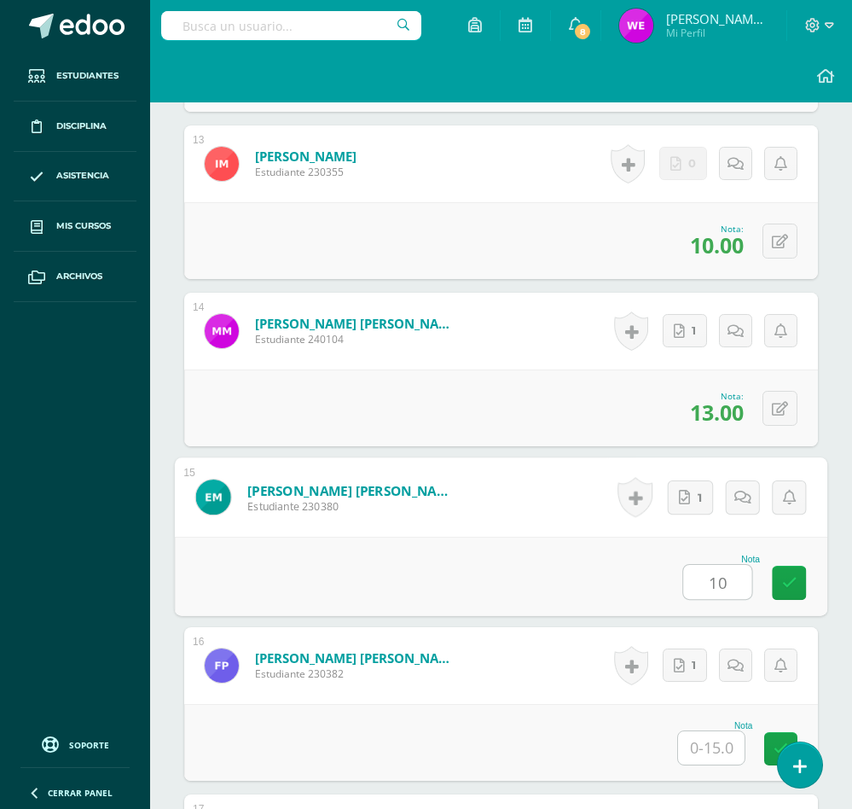
type input "10"
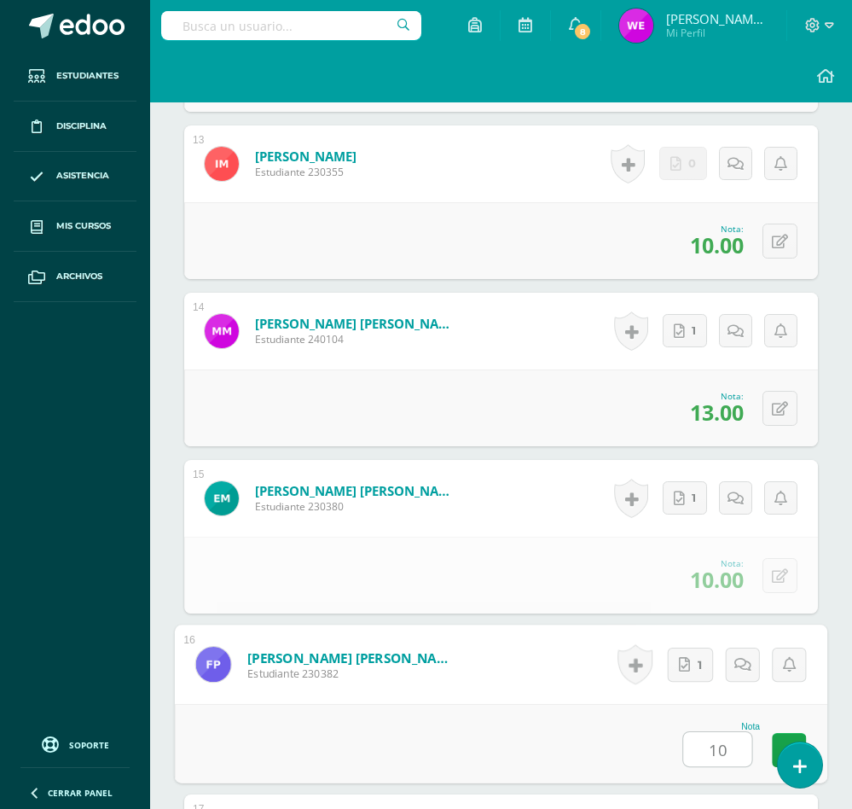
type input "10"
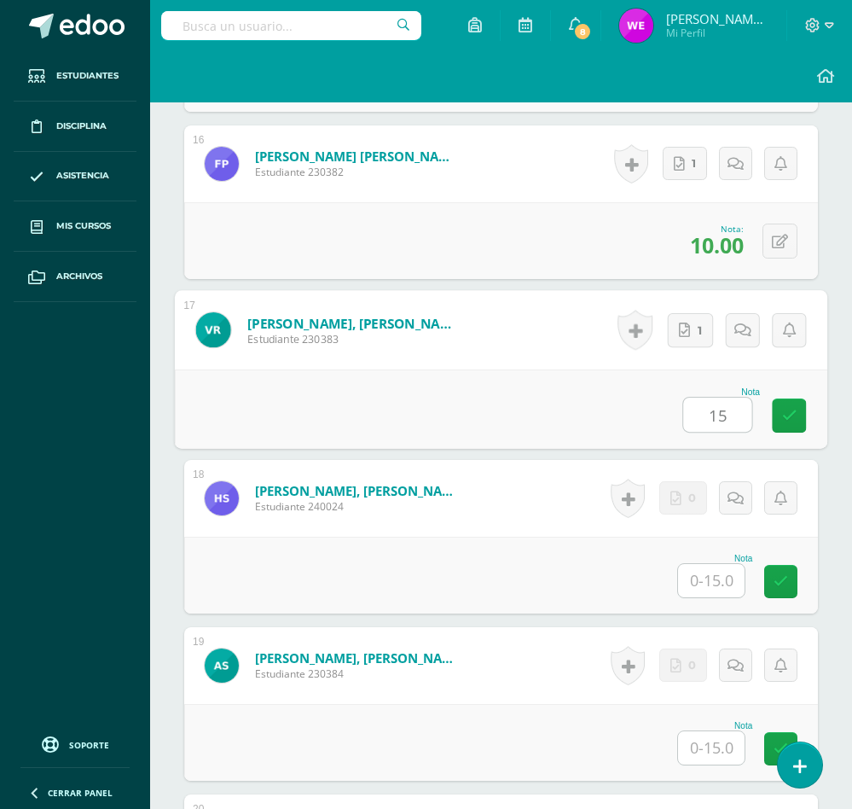
type input "15"
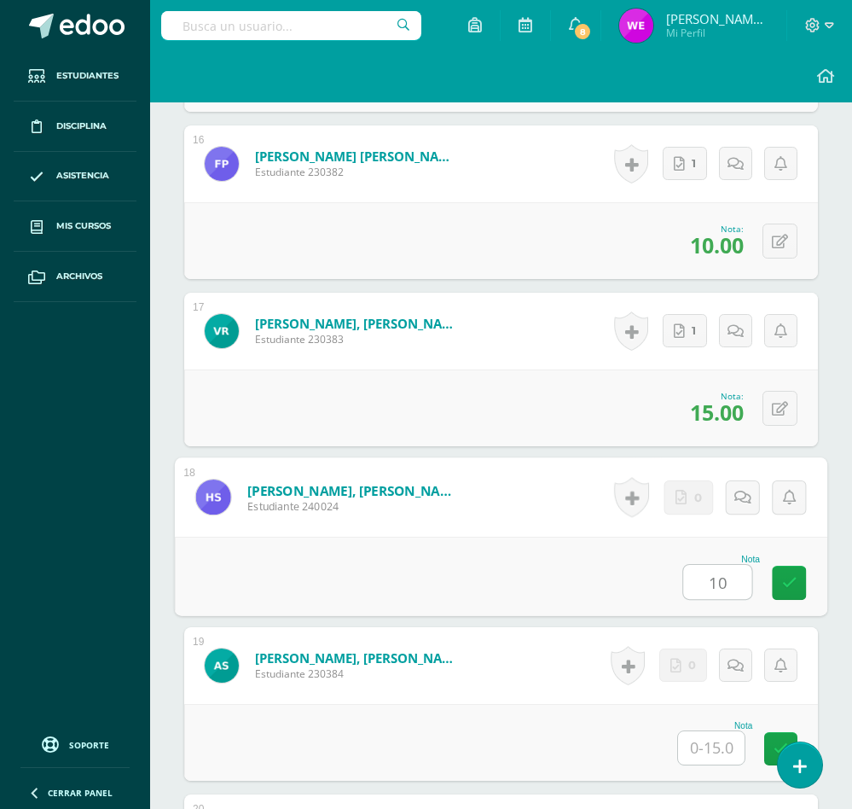
type input "10"
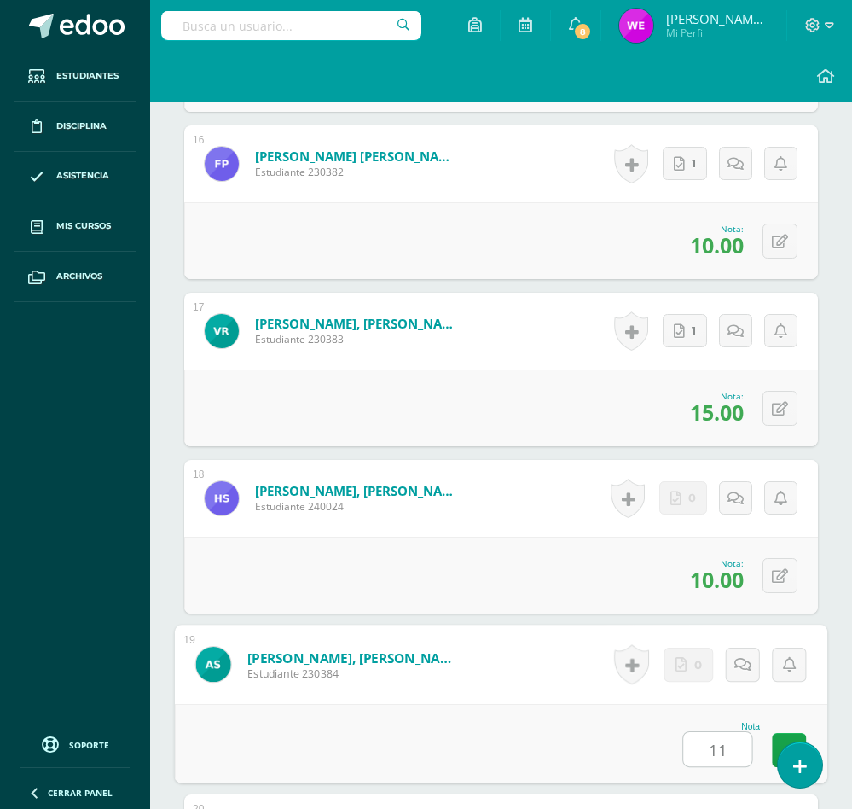
type input "11"
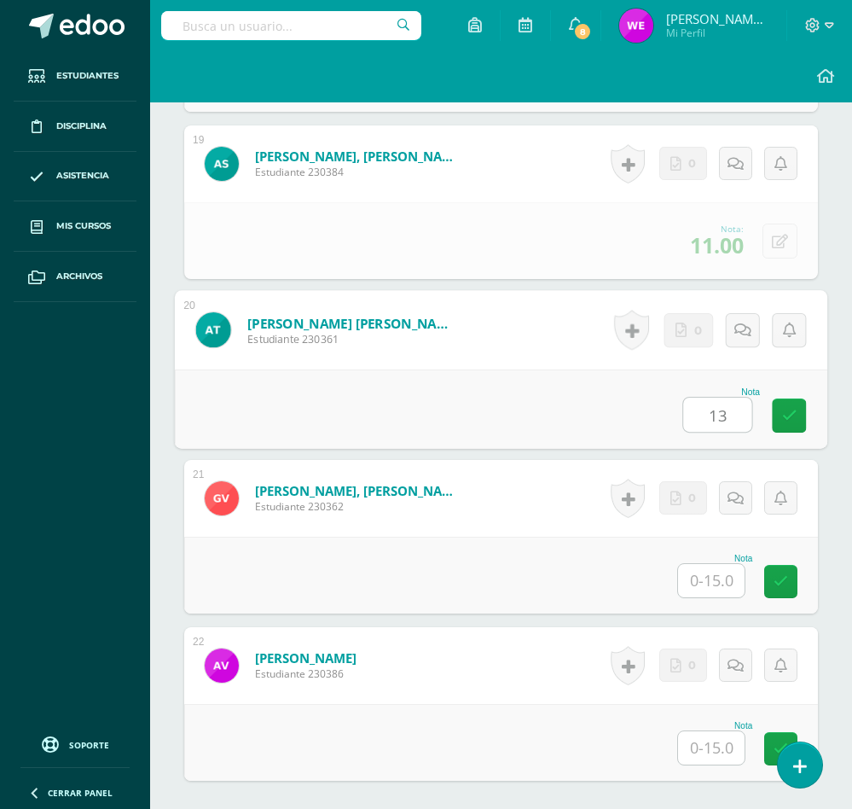
type input "13"
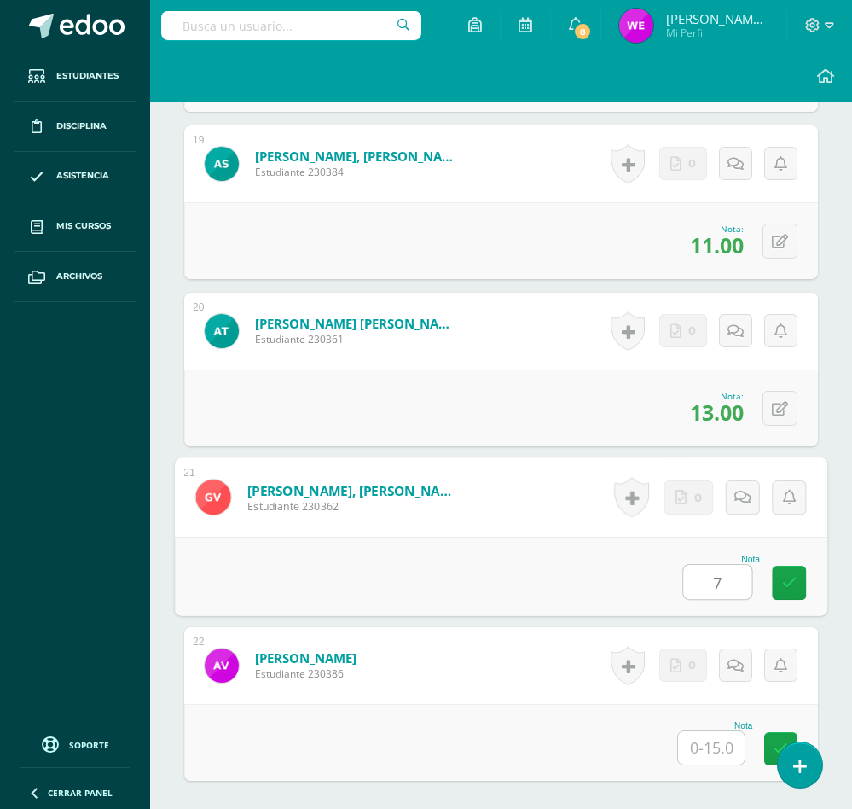
type input "7"
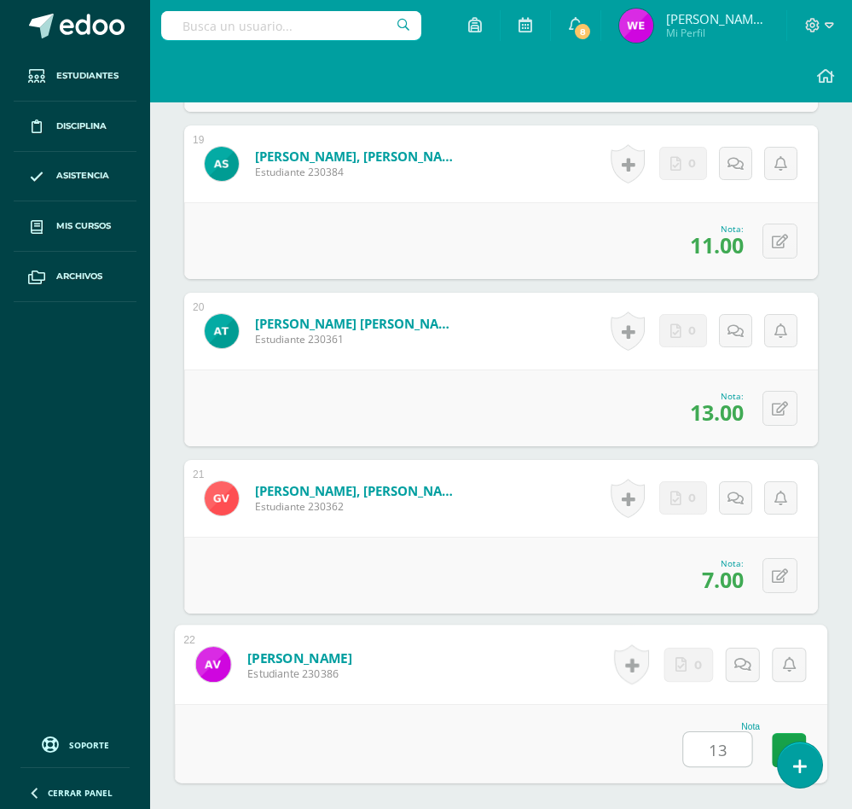
type input "13"
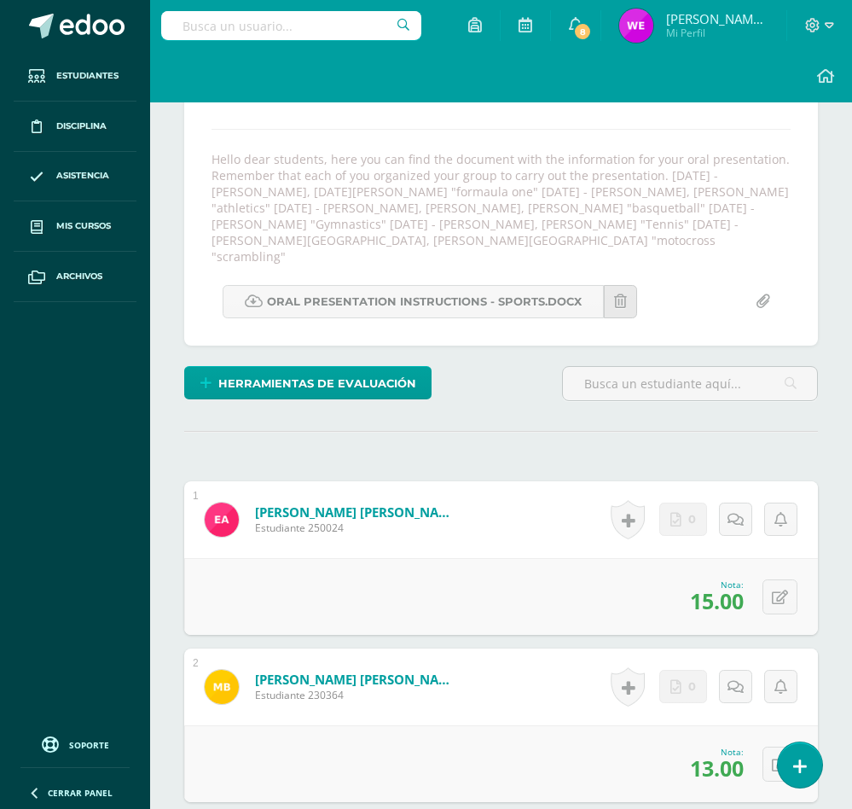
scroll to position [0, 0]
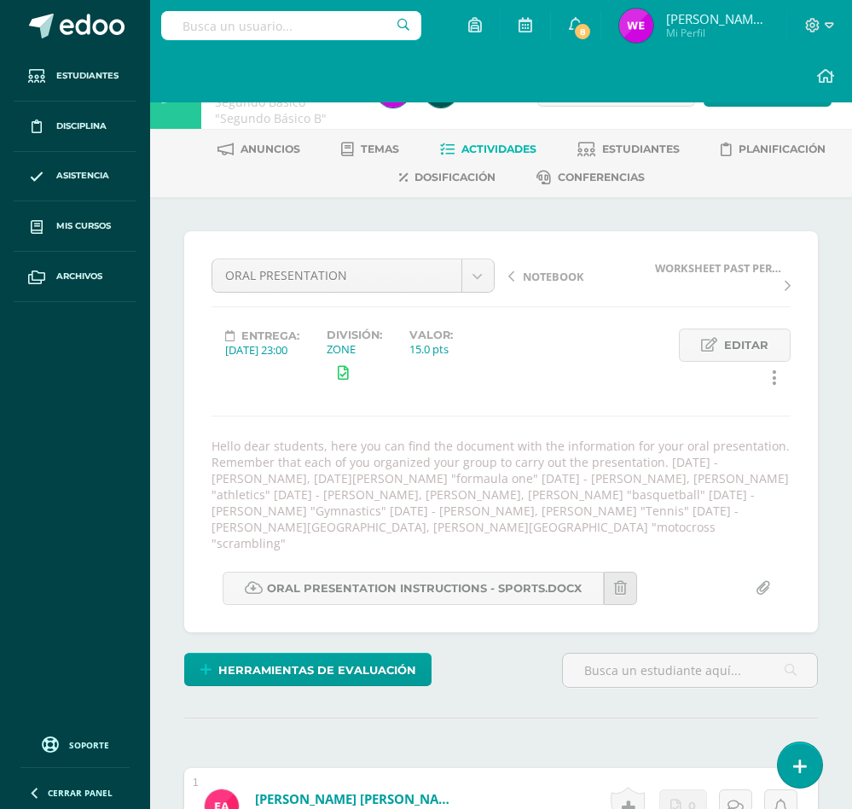
click at [513, 147] on span "Actividades" at bounding box center [498, 148] width 75 height 13
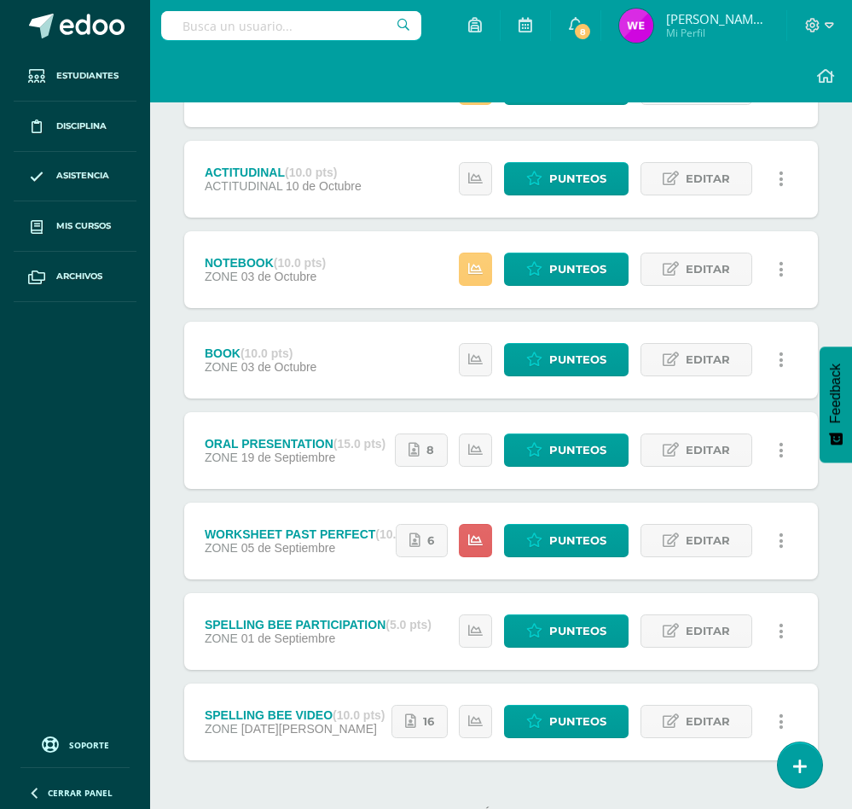
scroll to position [328, 0]
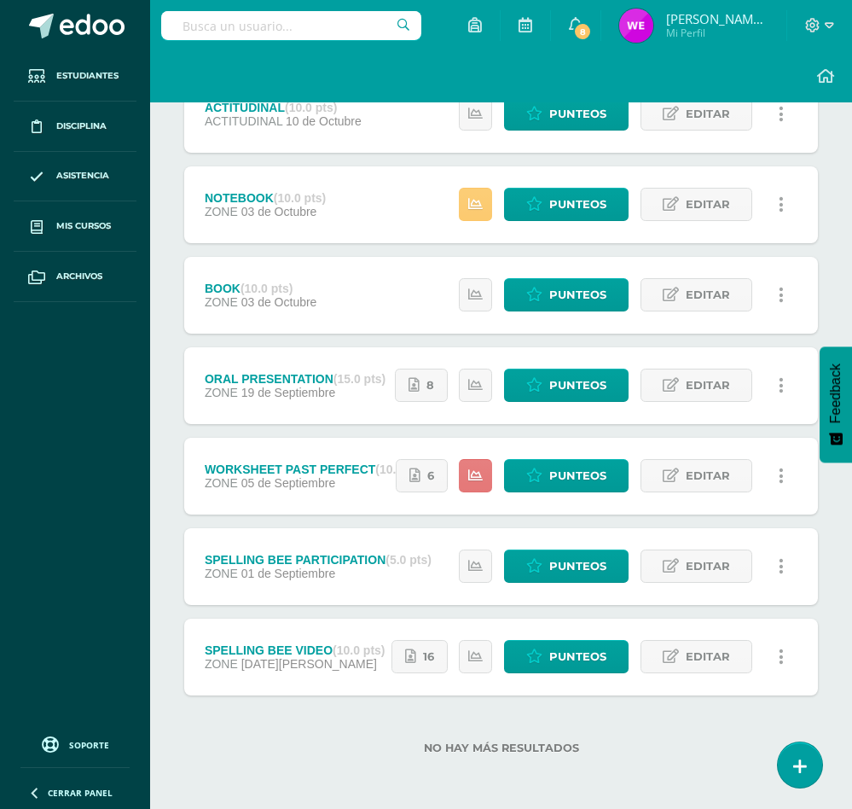
click at [461, 461] on link at bounding box center [475, 475] width 33 height 33
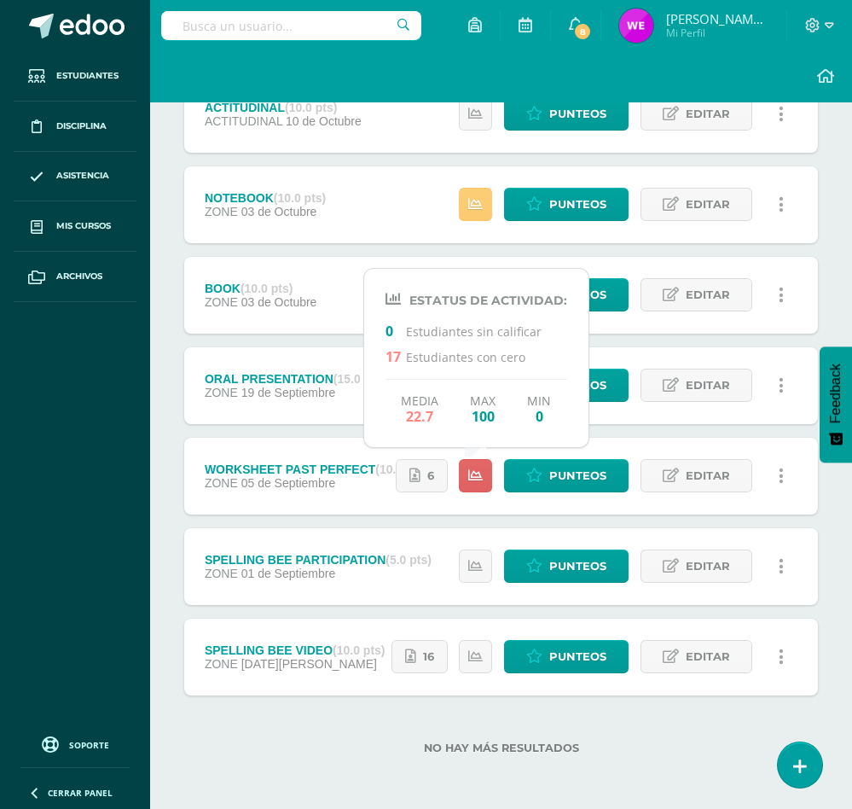
click at [835, 514] on div "Unidad 4 Unidad 1 Unidad 2 Unidad 3 Unidad 4 Resumen de unidad Descargar como H…" at bounding box center [501, 339] width 702 height 938
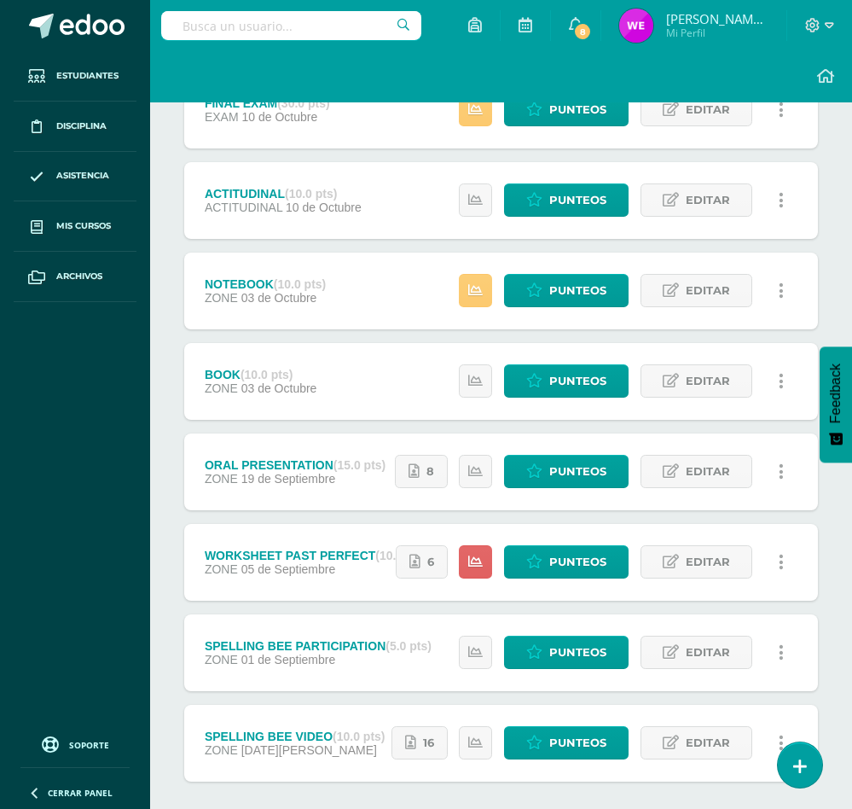
scroll to position [0, 0]
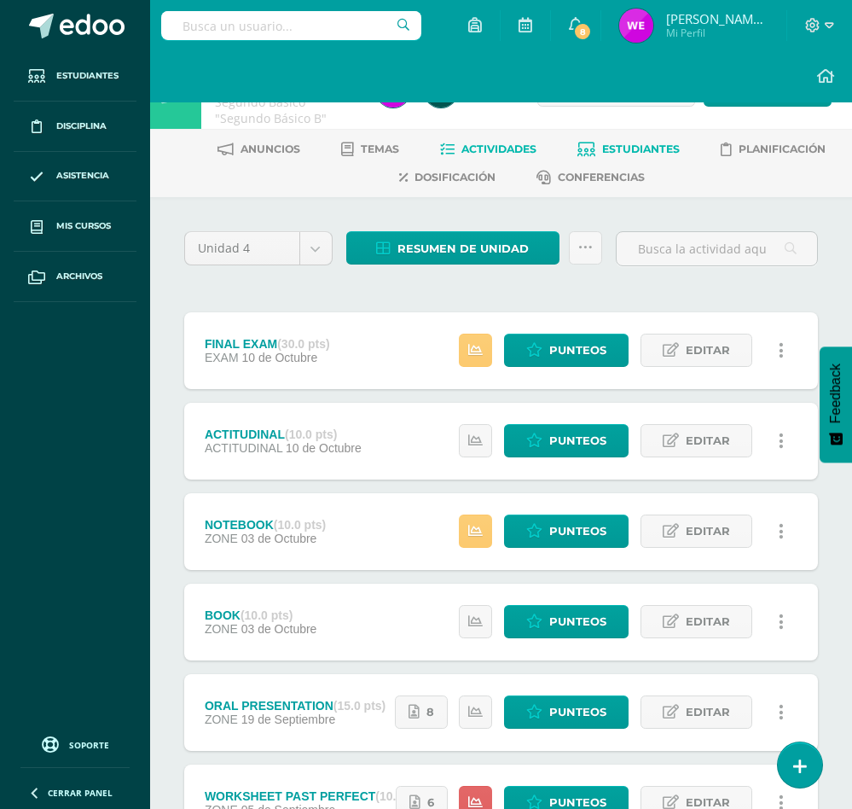
click at [614, 148] on span "Estudiantes" at bounding box center [641, 148] width 78 height 13
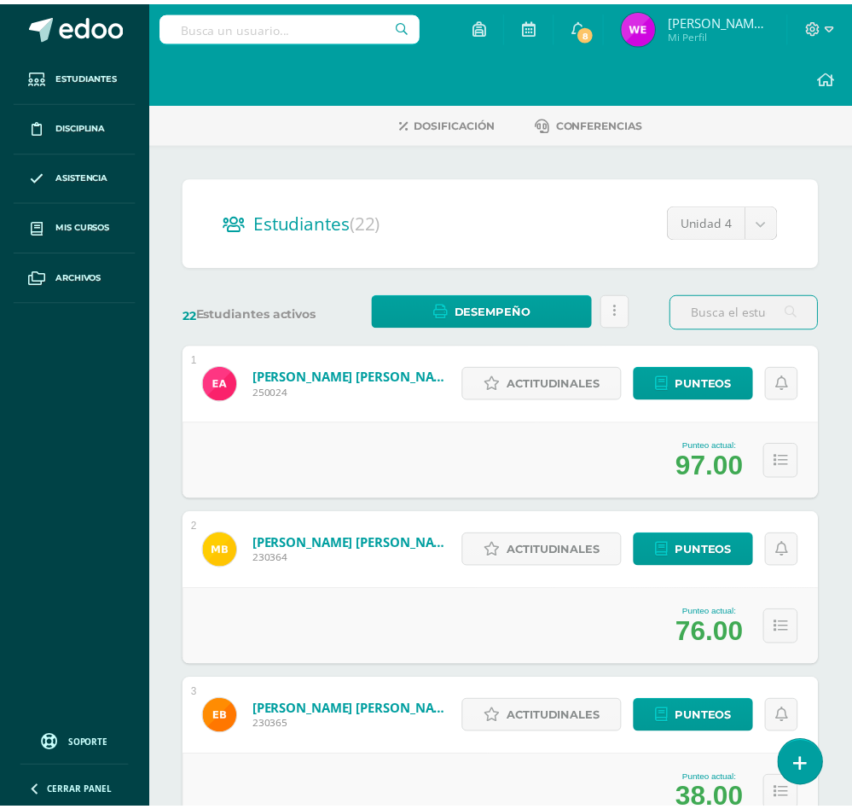
scroll to position [33, 0]
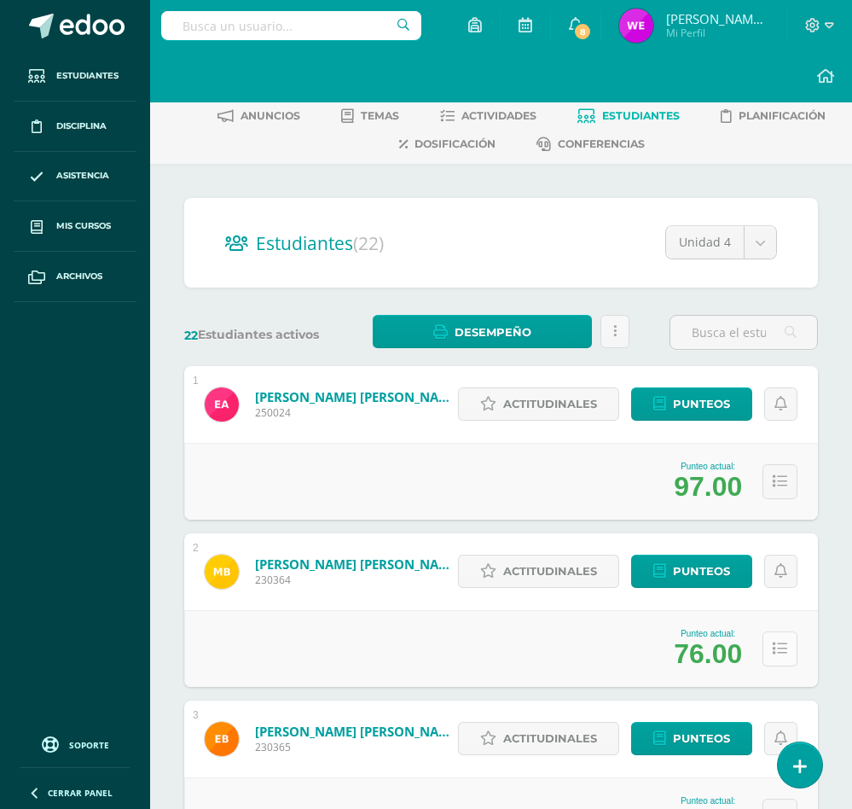
click at [776, 640] on button at bounding box center [780, 648] width 35 height 35
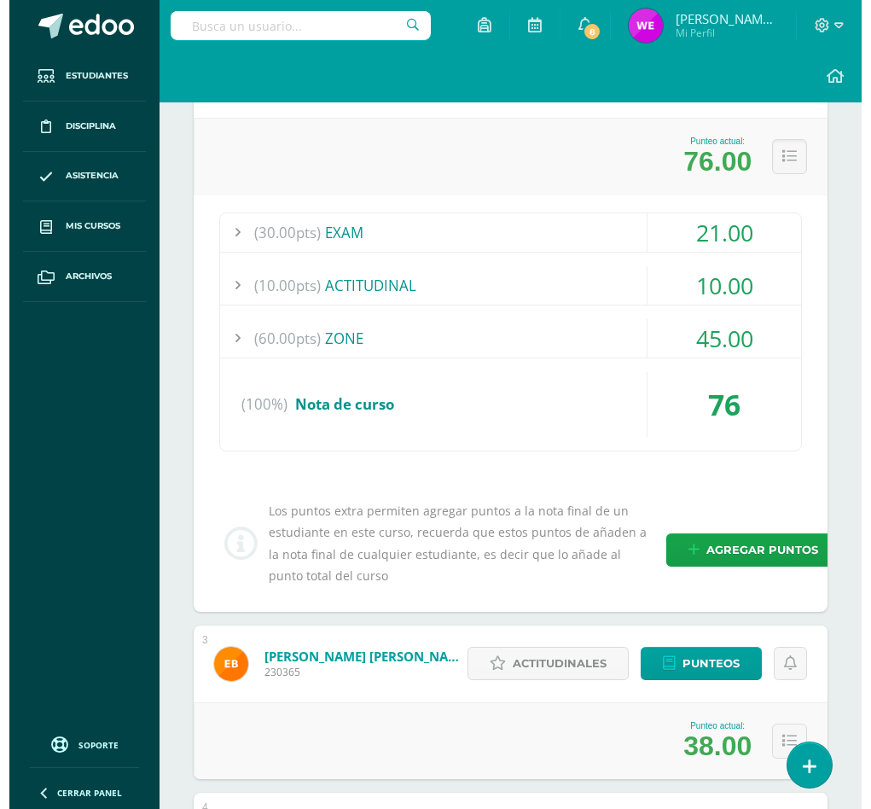
scroll to position [560, 0]
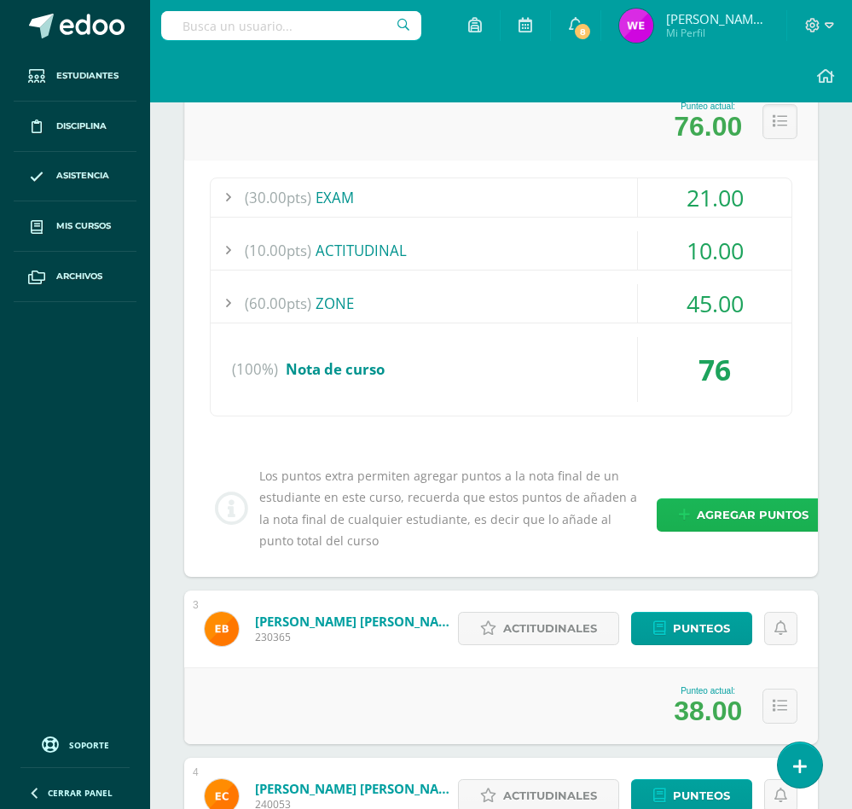
click at [728, 515] on span "Agregar puntos" at bounding box center [753, 515] width 112 height 32
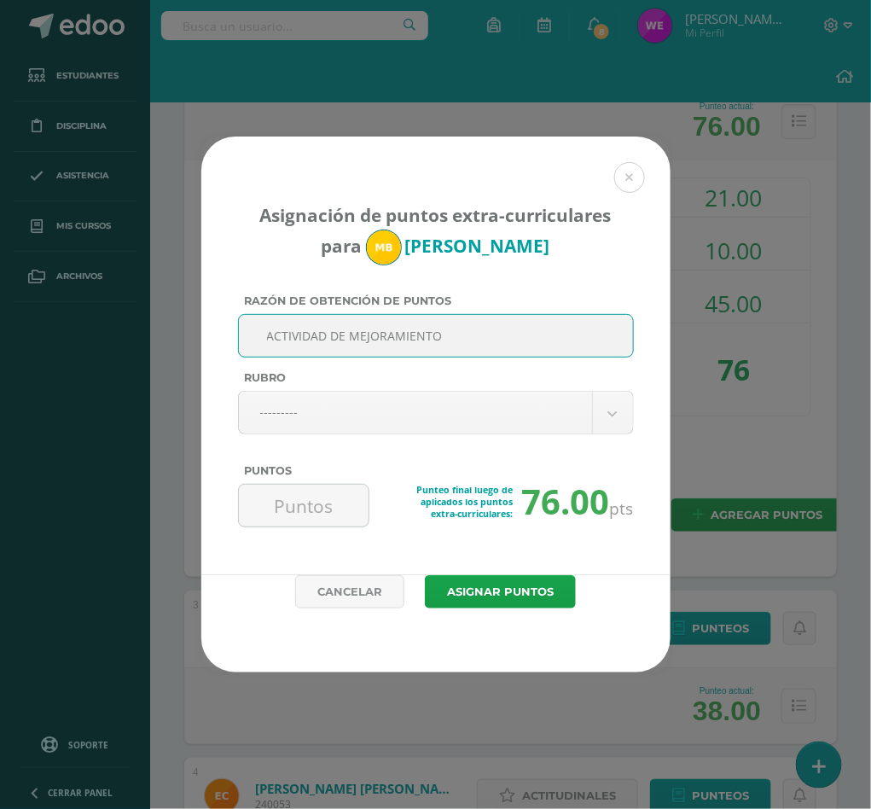
type input "ACTIVIDAD DE MEJORAMIENTO"
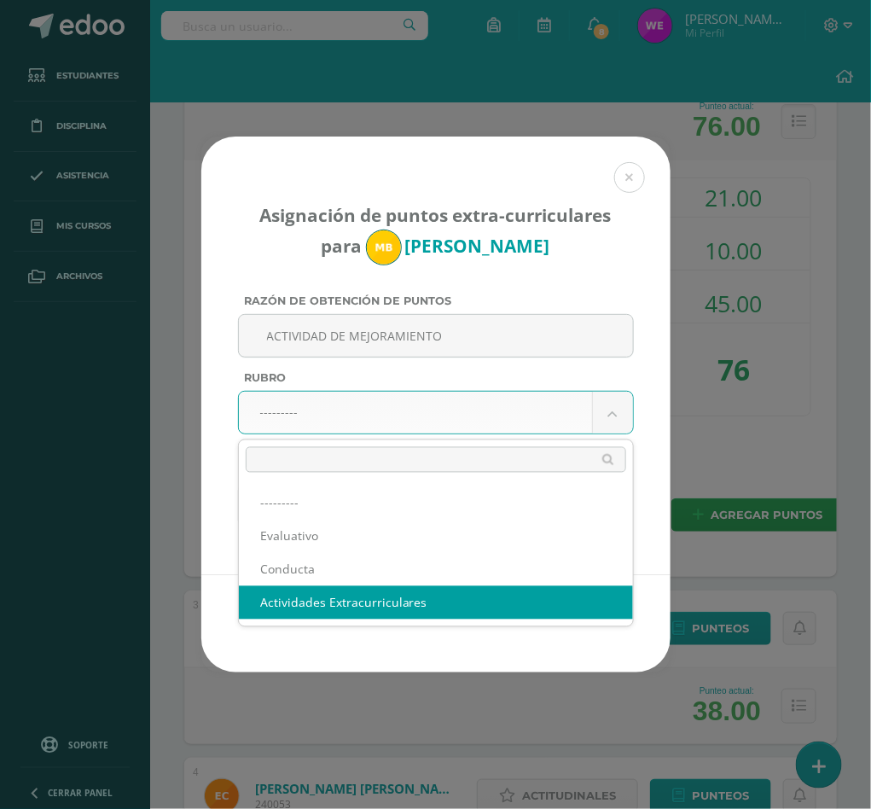
select select "3"
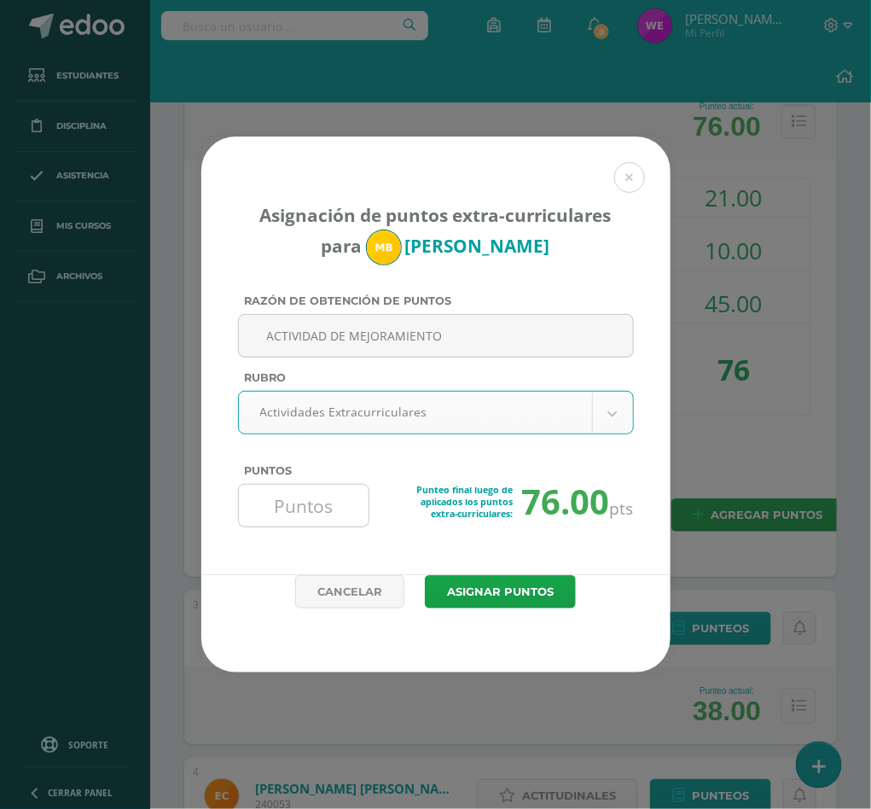
click at [339, 517] on input "Puntos" at bounding box center [304, 505] width 117 height 42
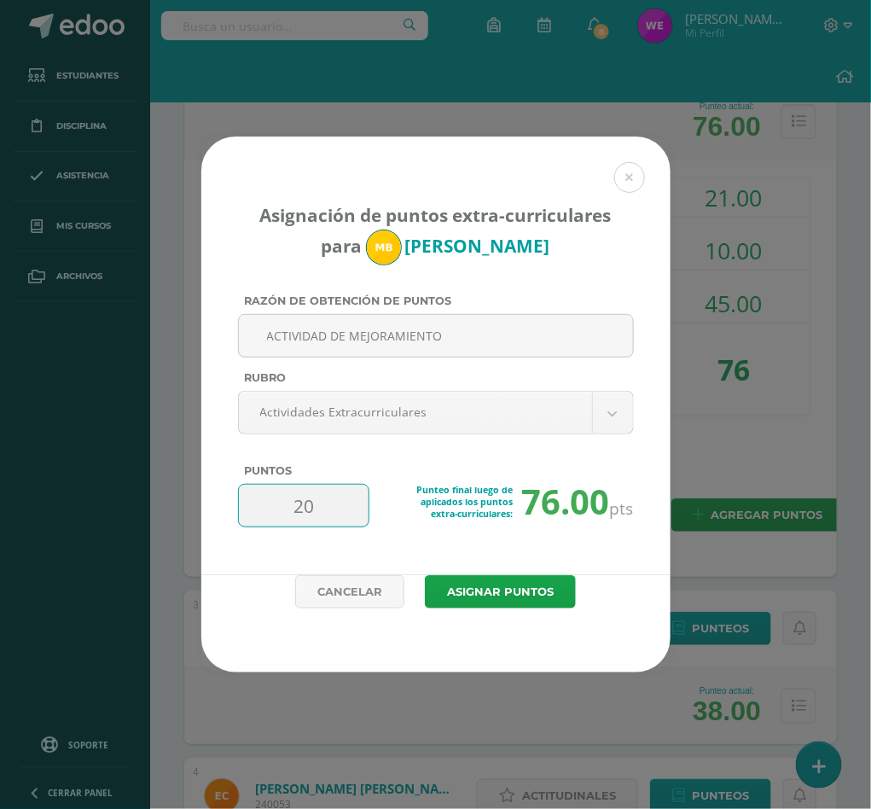
type input "20"
click at [425, 575] on button "Asignar puntos" at bounding box center [500, 591] width 151 height 33
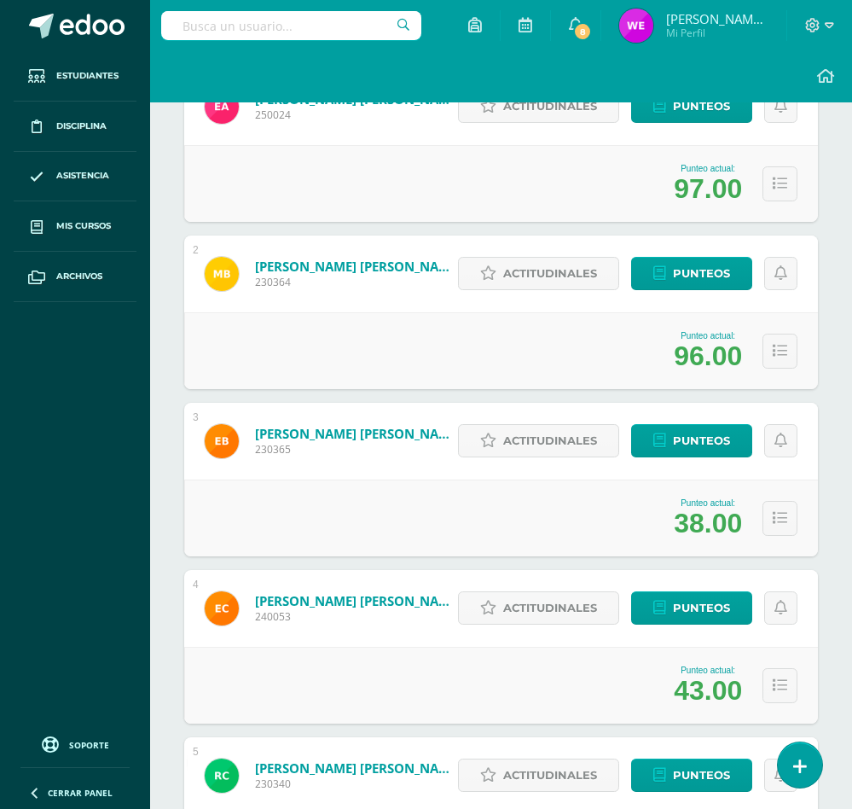
scroll to position [384, 0]
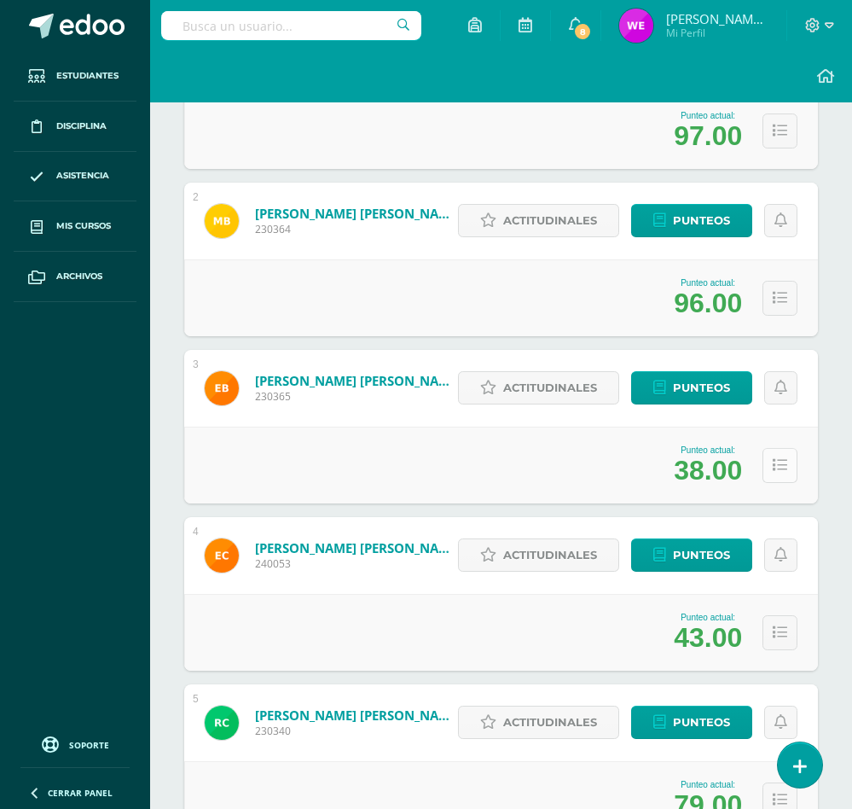
click at [768, 456] on button at bounding box center [780, 465] width 35 height 35
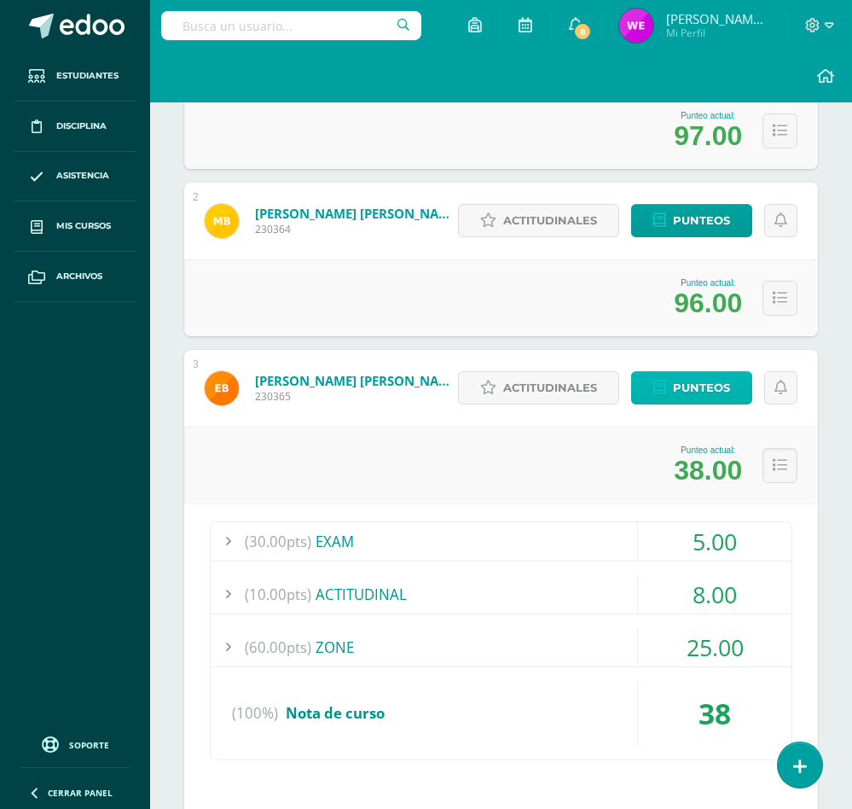
click at [656, 390] on icon at bounding box center [659, 387] width 13 height 15
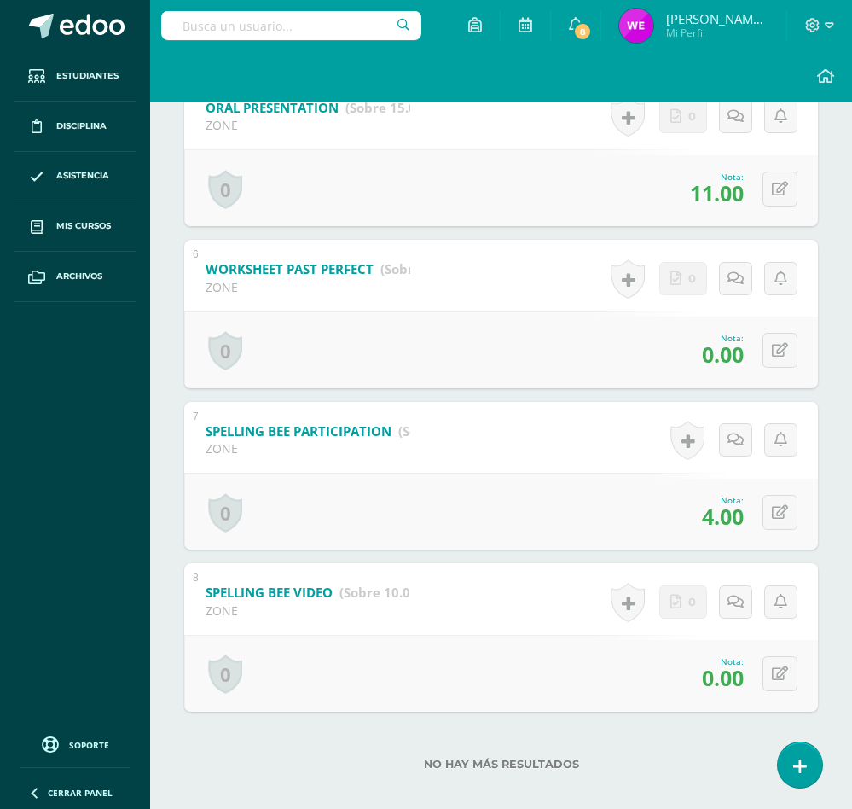
scroll to position [1024, 0]
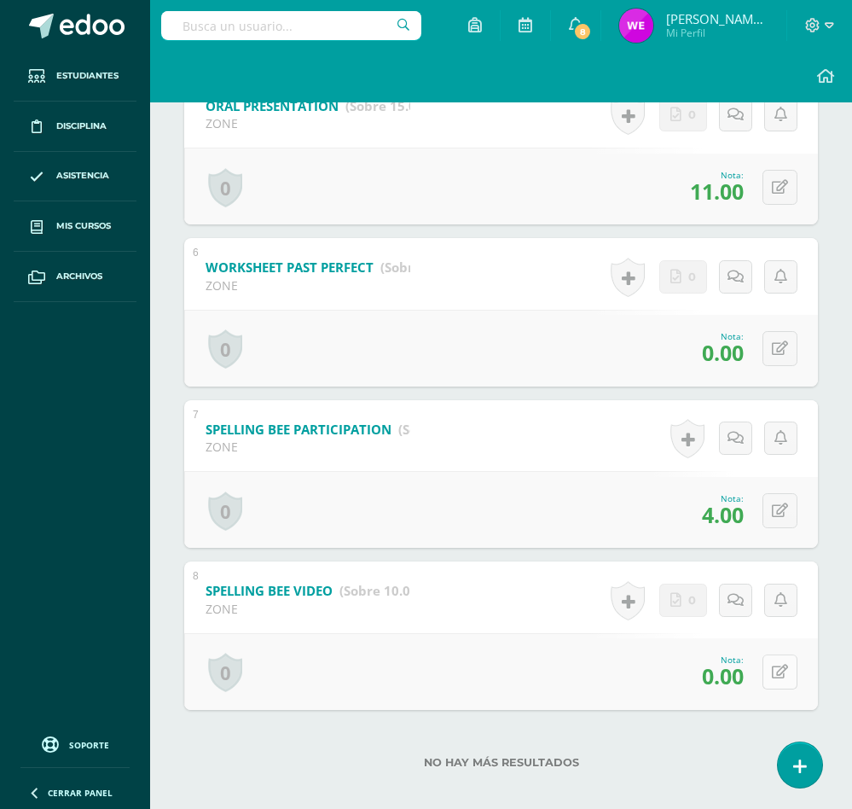
click at [783, 671] on button at bounding box center [780, 671] width 35 height 35
type input "10"
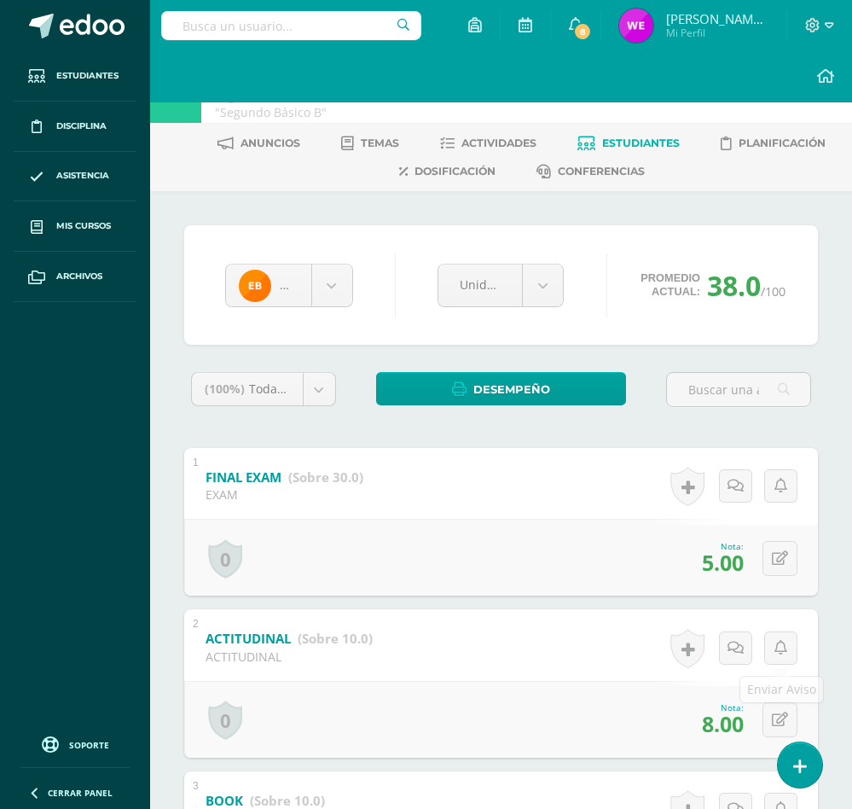
scroll to position [0, 0]
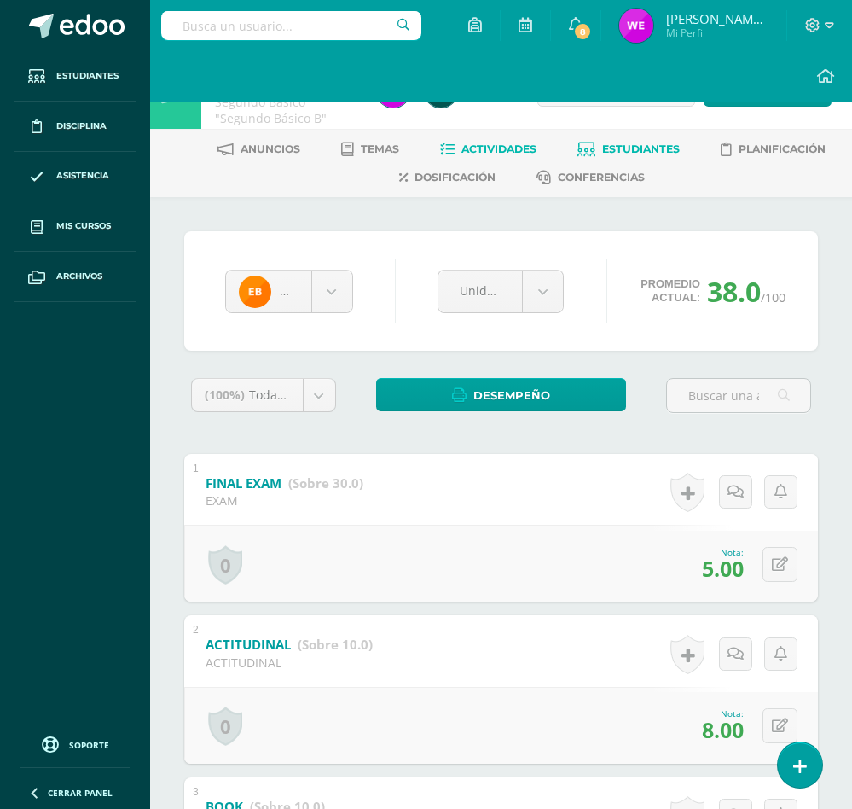
click at [533, 152] on span "Actividades" at bounding box center [498, 148] width 75 height 13
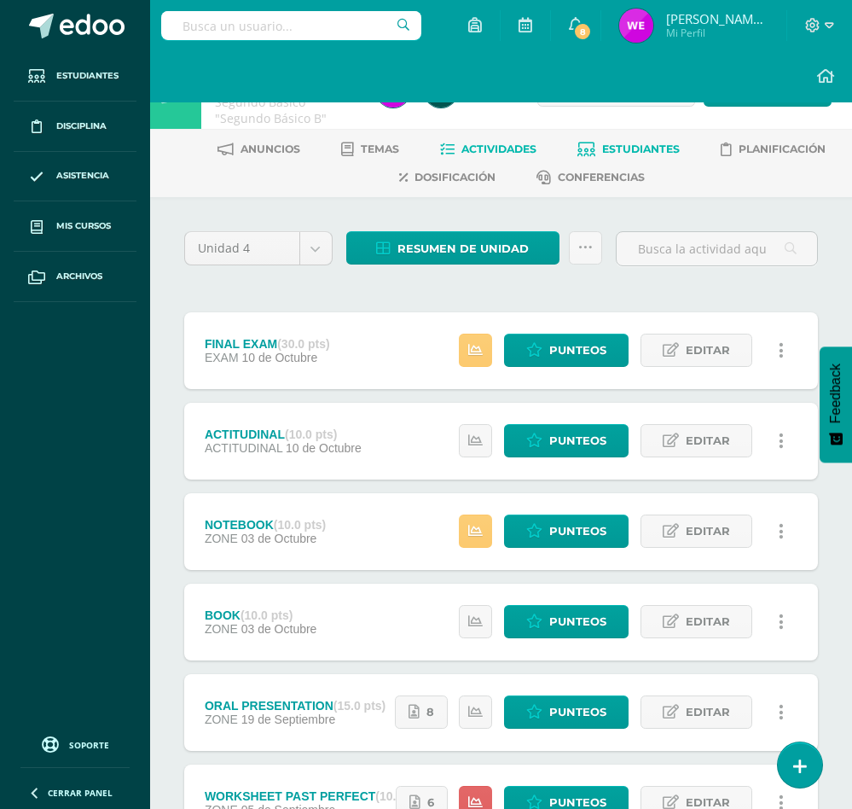
click at [655, 142] on span "Estudiantes" at bounding box center [641, 148] width 78 height 13
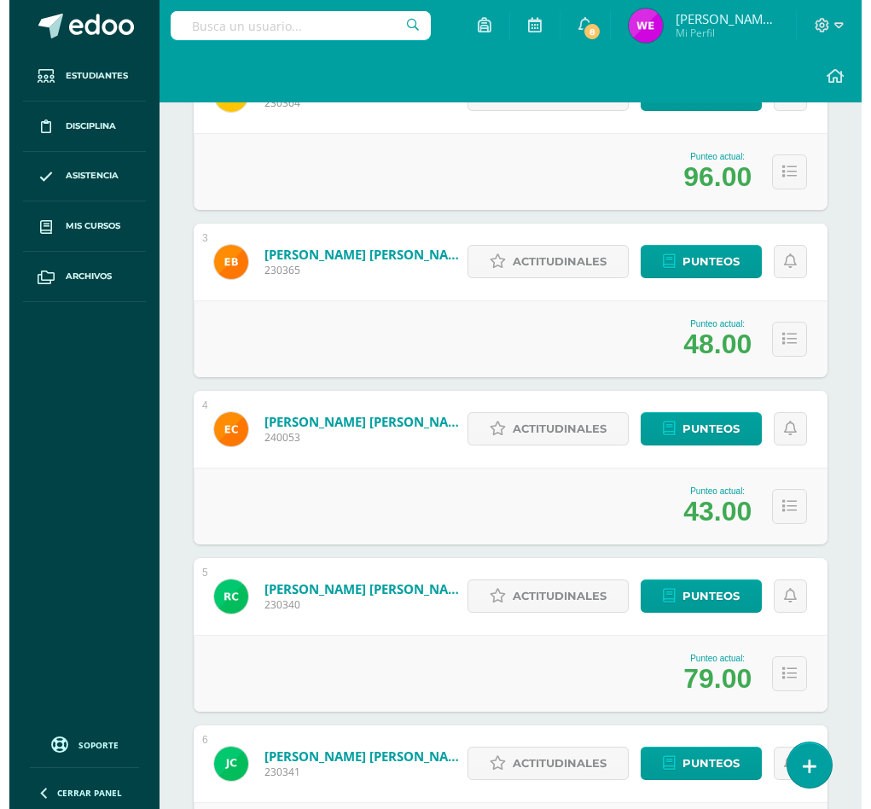
scroll to position [512, 0]
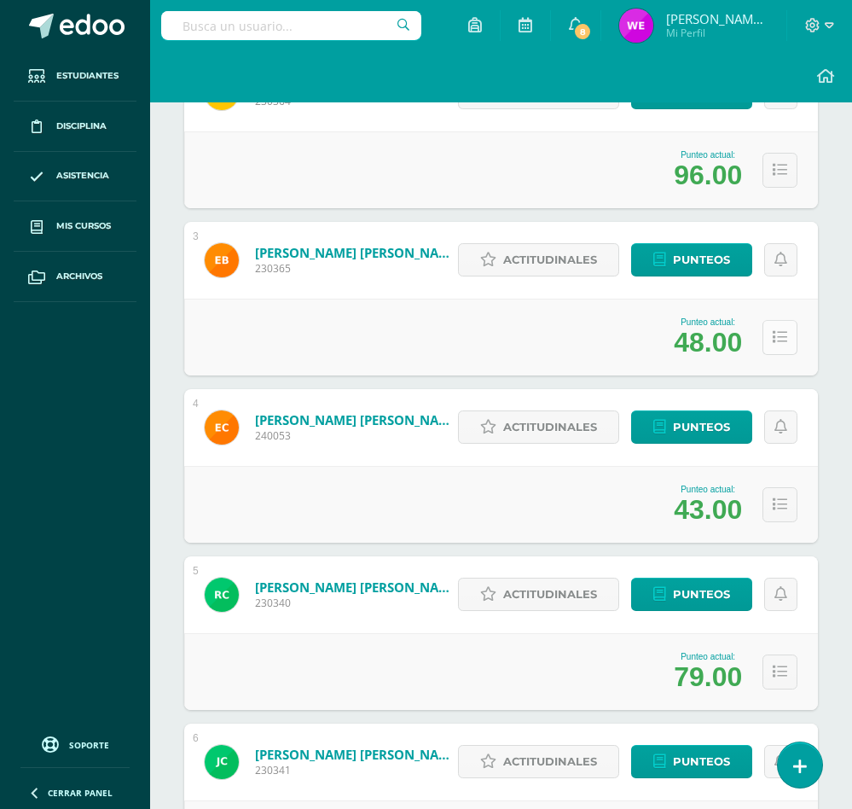
click at [763, 346] on button at bounding box center [780, 337] width 35 height 35
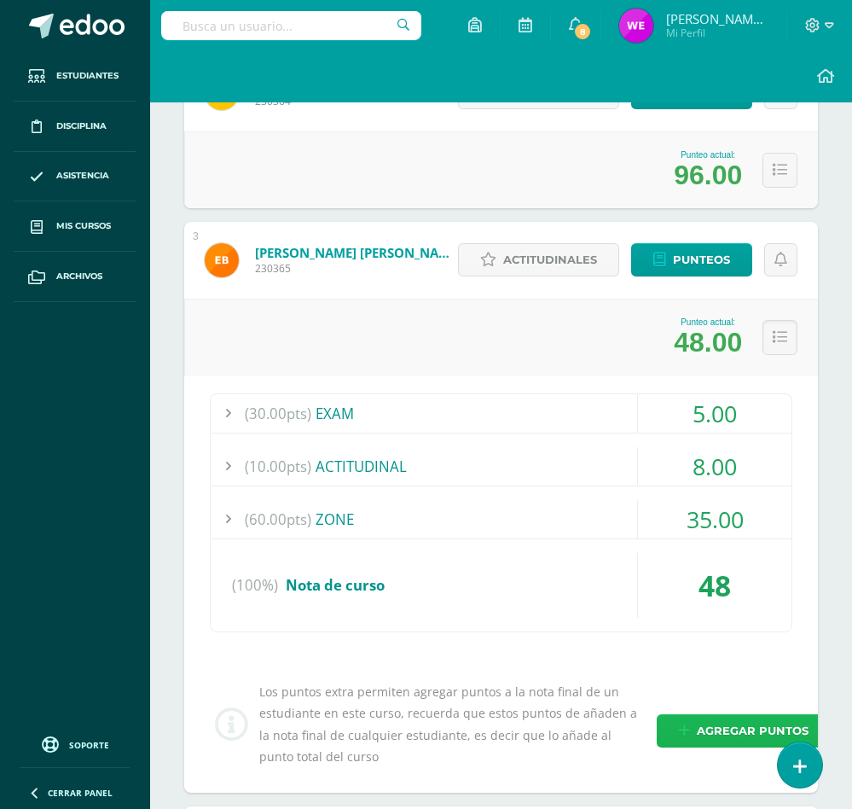
click at [724, 742] on span "Agregar puntos" at bounding box center [753, 731] width 112 height 32
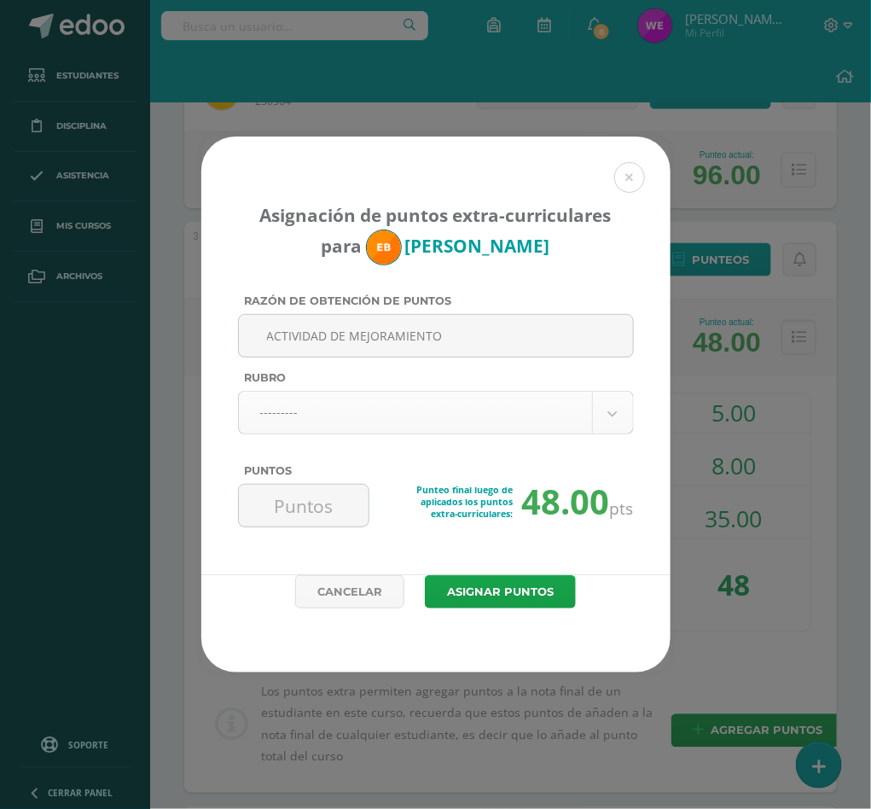
type input "ACTIVIDAD DE MEJORAMIENTO"
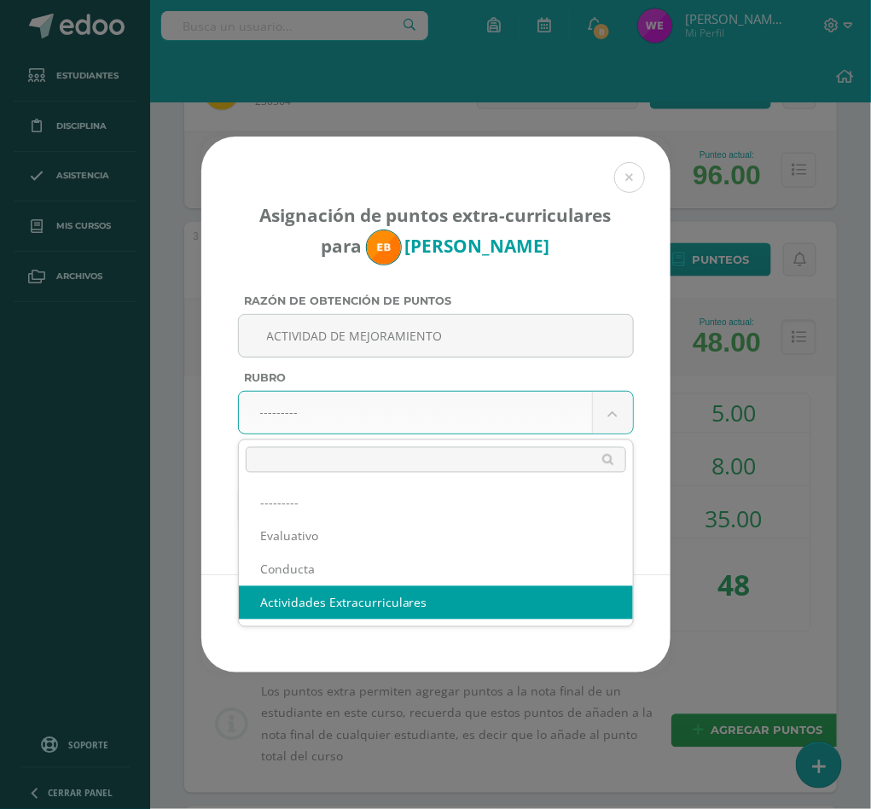
select select "3"
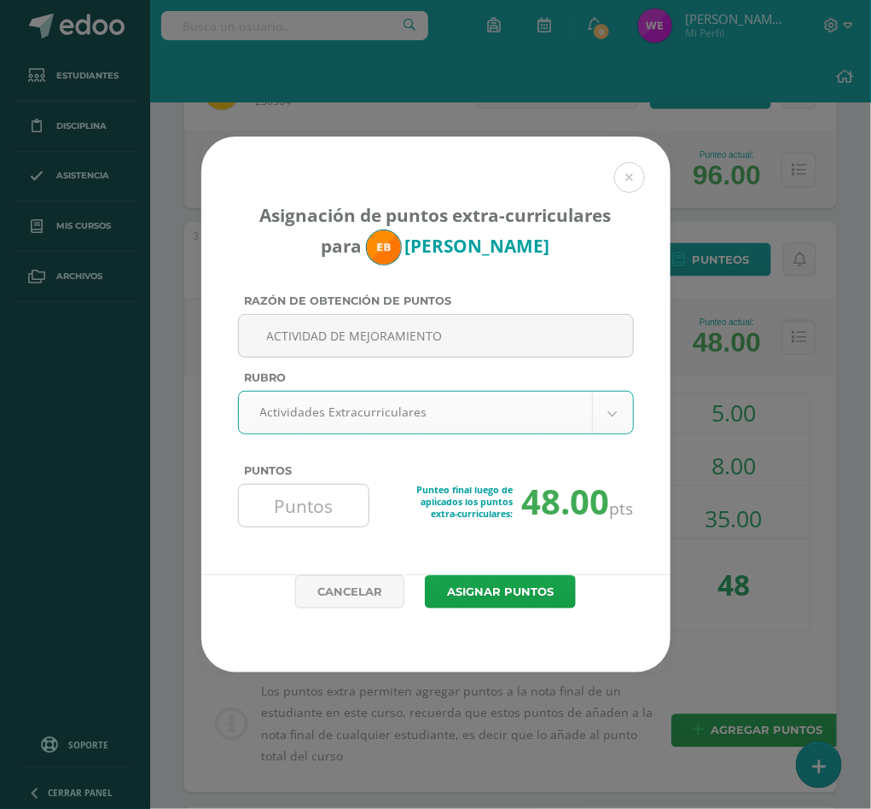
click at [316, 510] on input "Puntos" at bounding box center [304, 505] width 117 height 42
type input "20"
click at [425, 575] on button "Asignar puntos" at bounding box center [500, 591] width 151 height 33
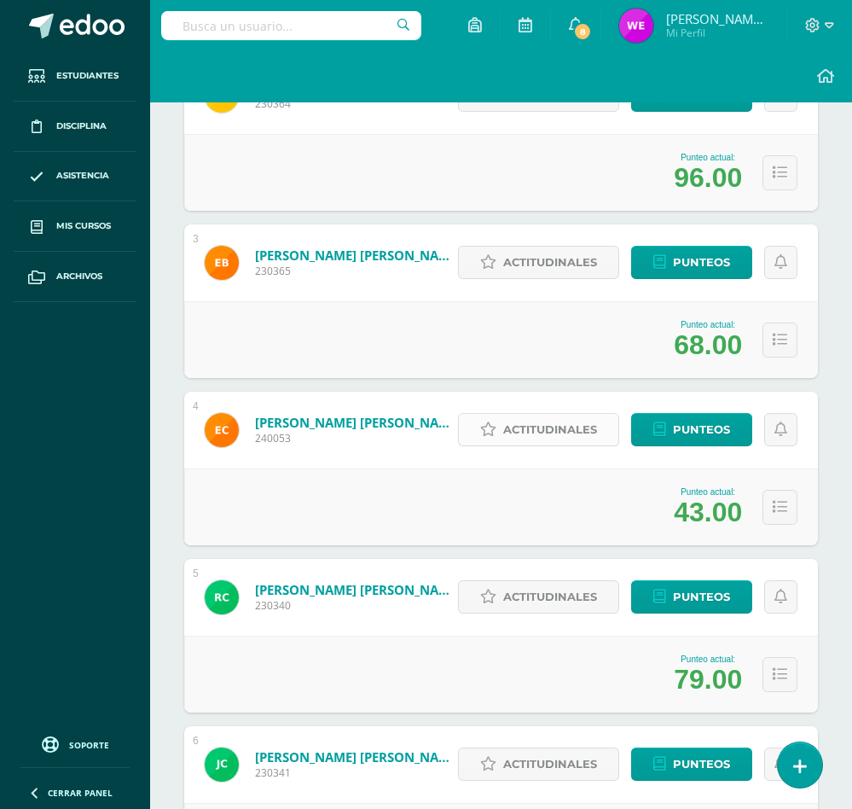
scroll to position [512, 0]
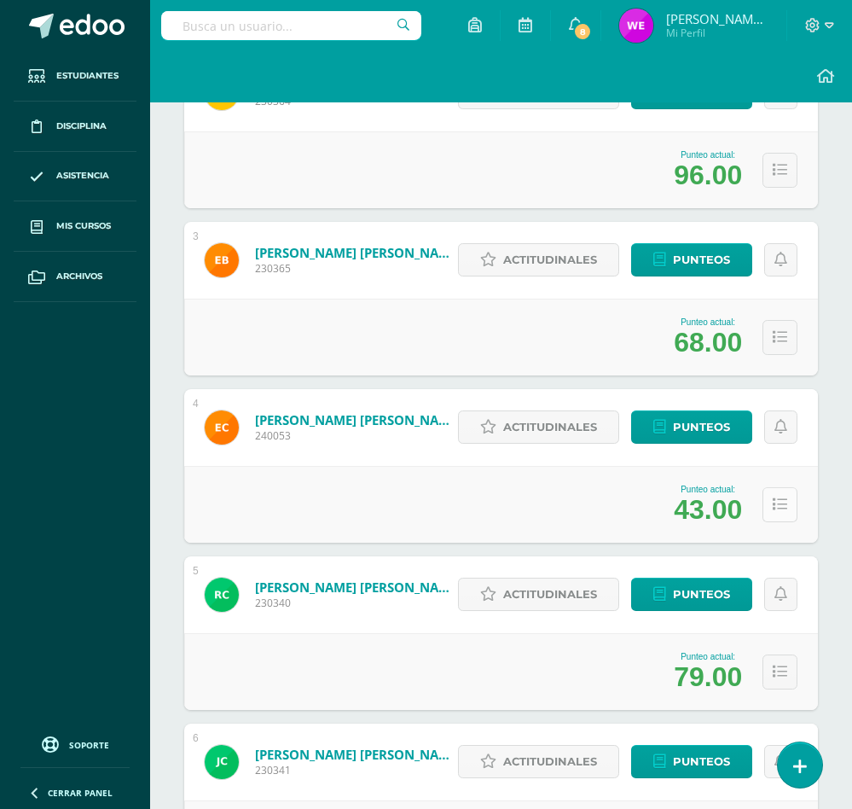
click at [781, 492] on button at bounding box center [780, 504] width 35 height 35
click at [778, 508] on icon at bounding box center [780, 504] width 15 height 15
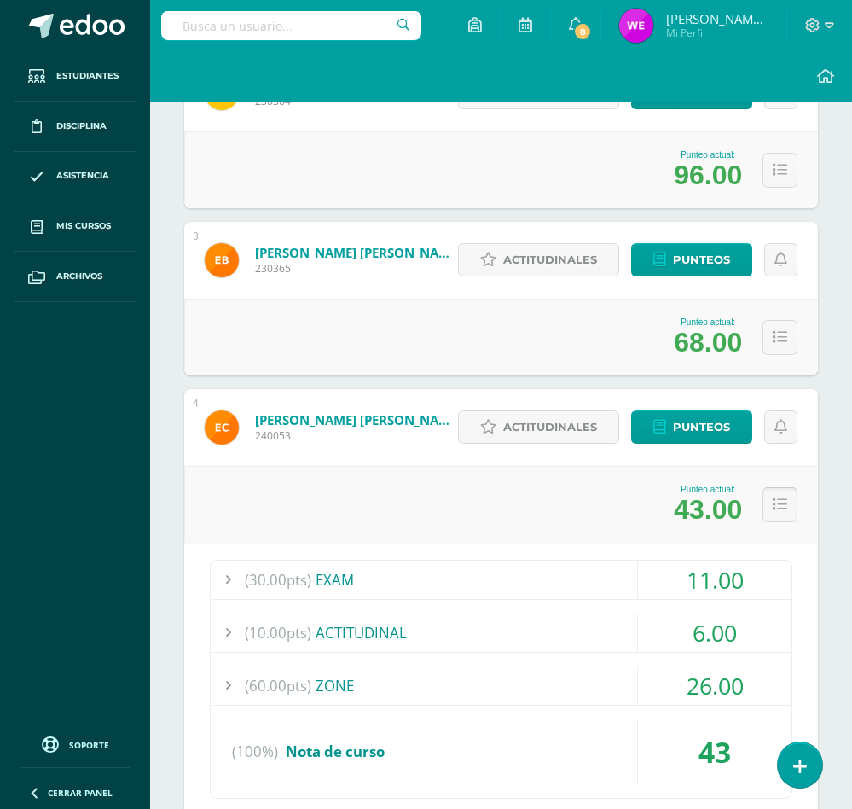
click at [778, 507] on icon at bounding box center [780, 504] width 15 height 15
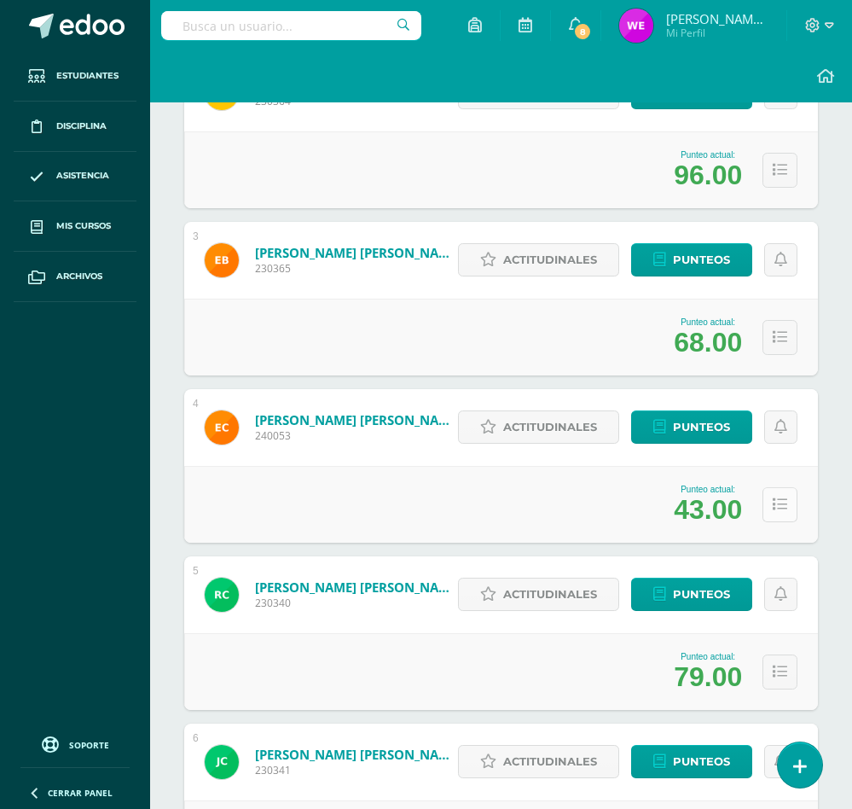
click at [778, 507] on icon at bounding box center [780, 504] width 15 height 15
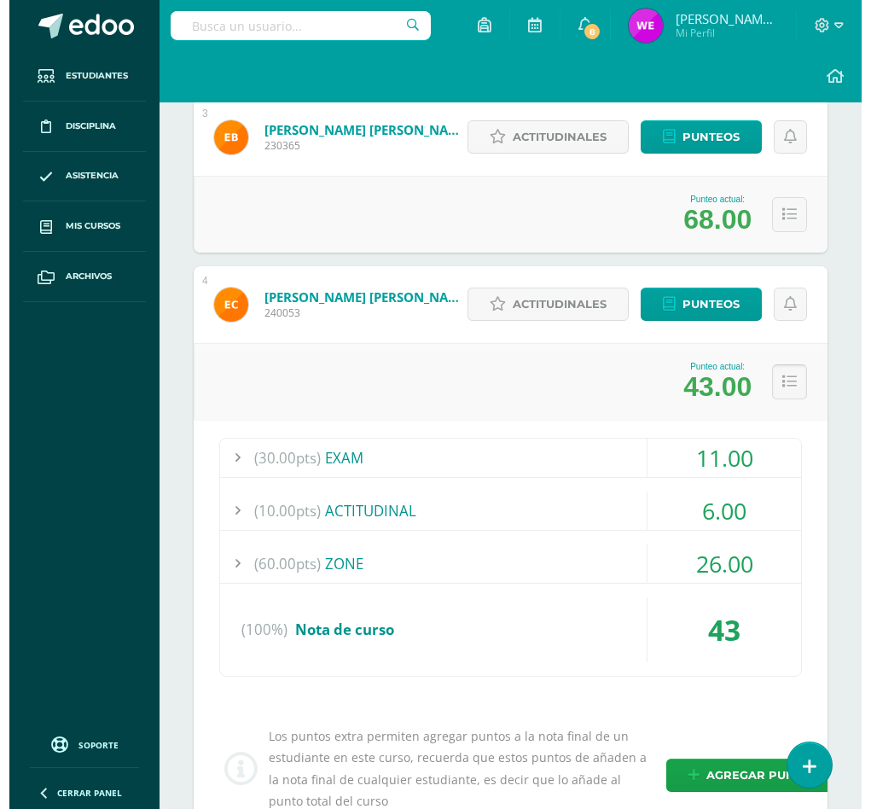
scroll to position [896, 0]
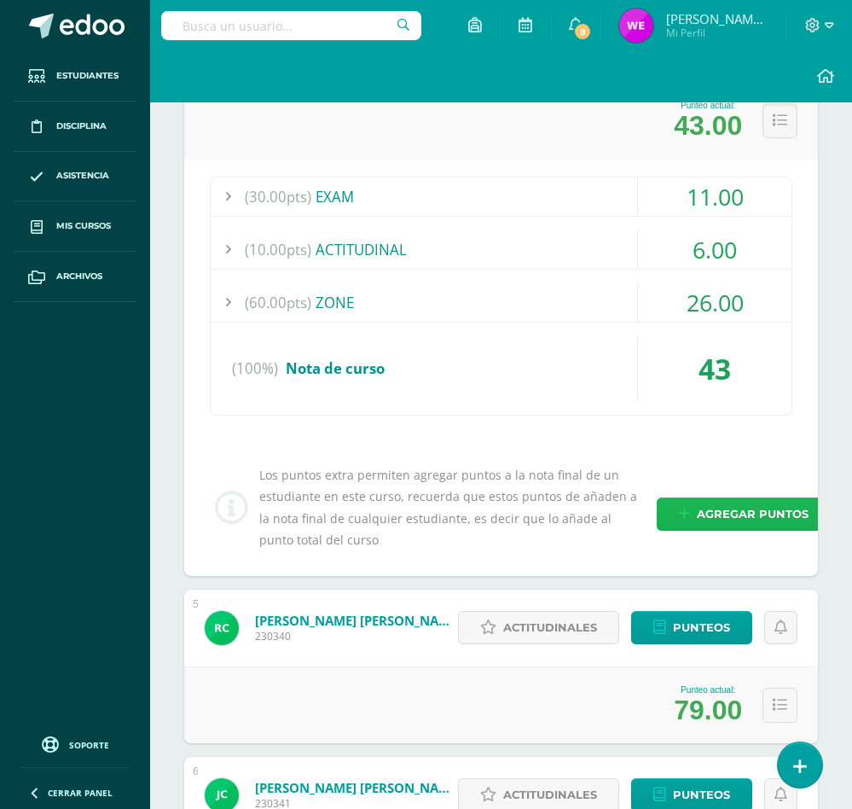
click at [763, 515] on span "Agregar puntos" at bounding box center [753, 514] width 112 height 32
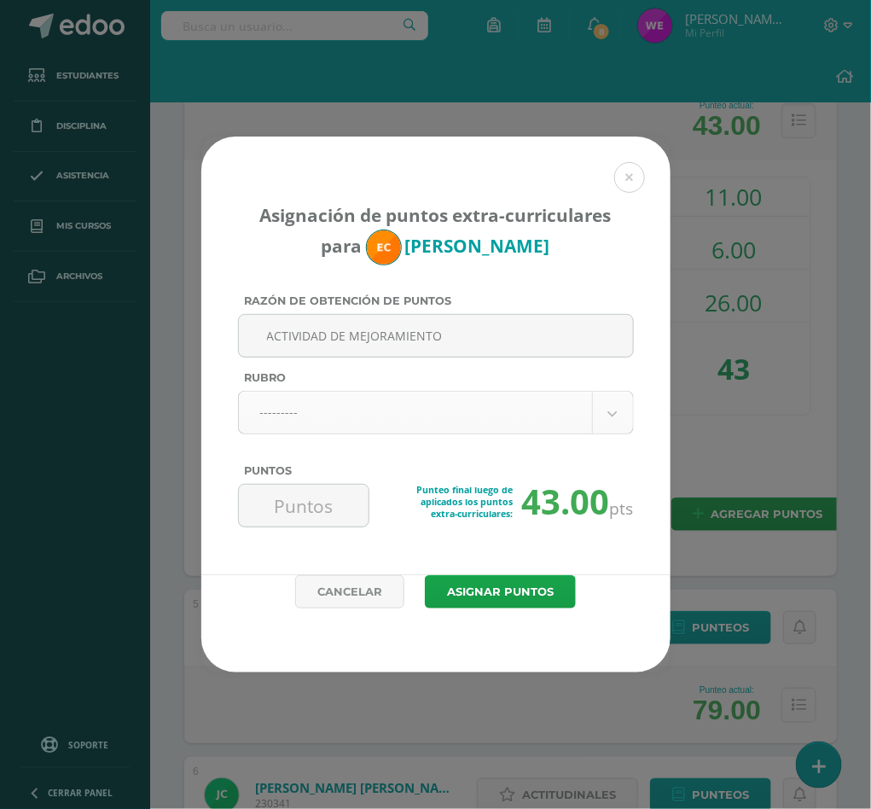
type input "ACTIVIDAD DE MEJORAMIENTO"
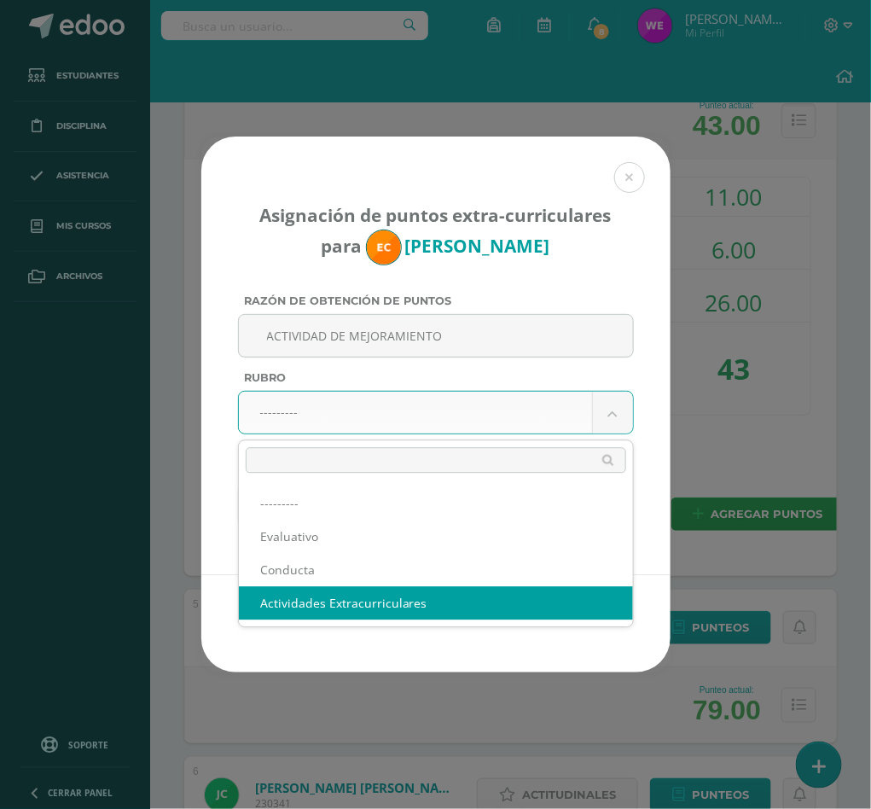
select select "3"
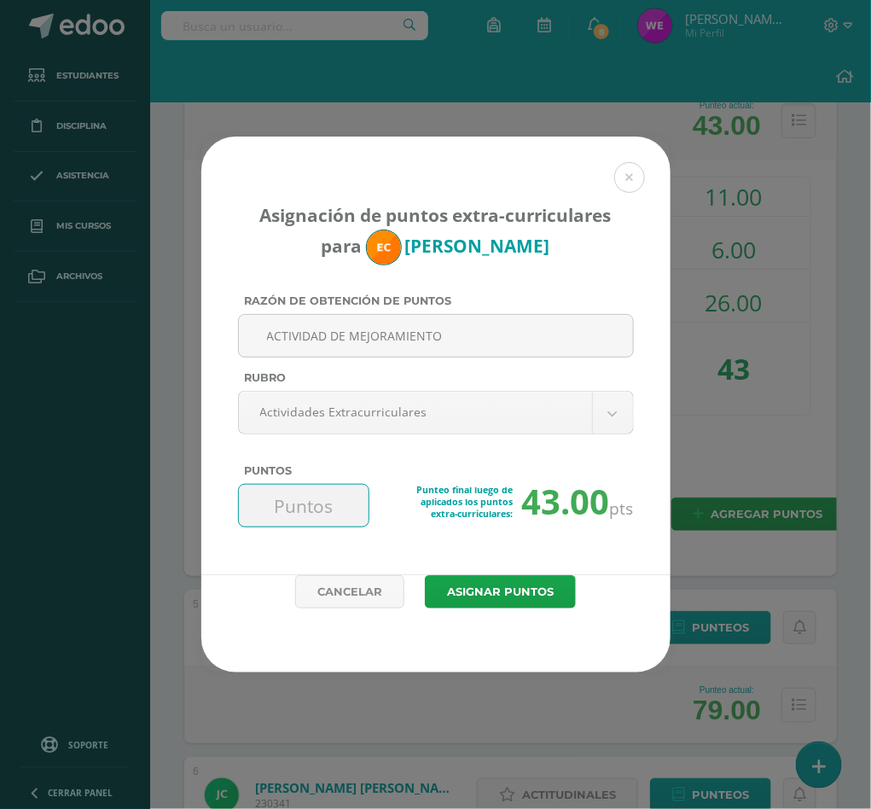
click at [330, 523] on input "Puntos" at bounding box center [304, 505] width 117 height 42
type input "20"
click at [425, 575] on button "Asignar puntos" at bounding box center [500, 591] width 151 height 33
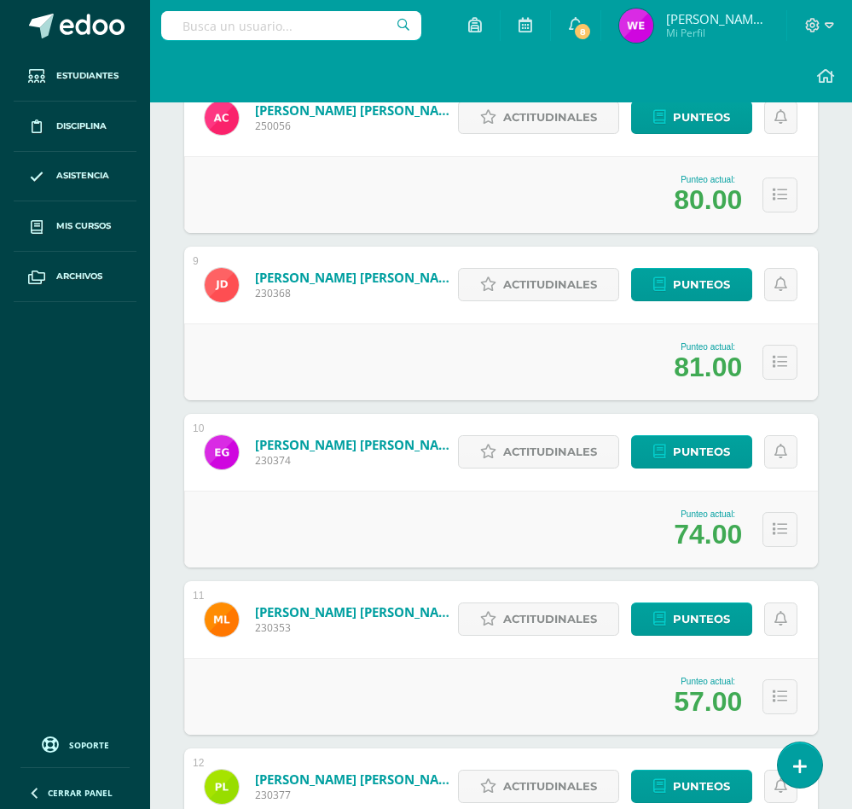
scroll to position [1535, 0]
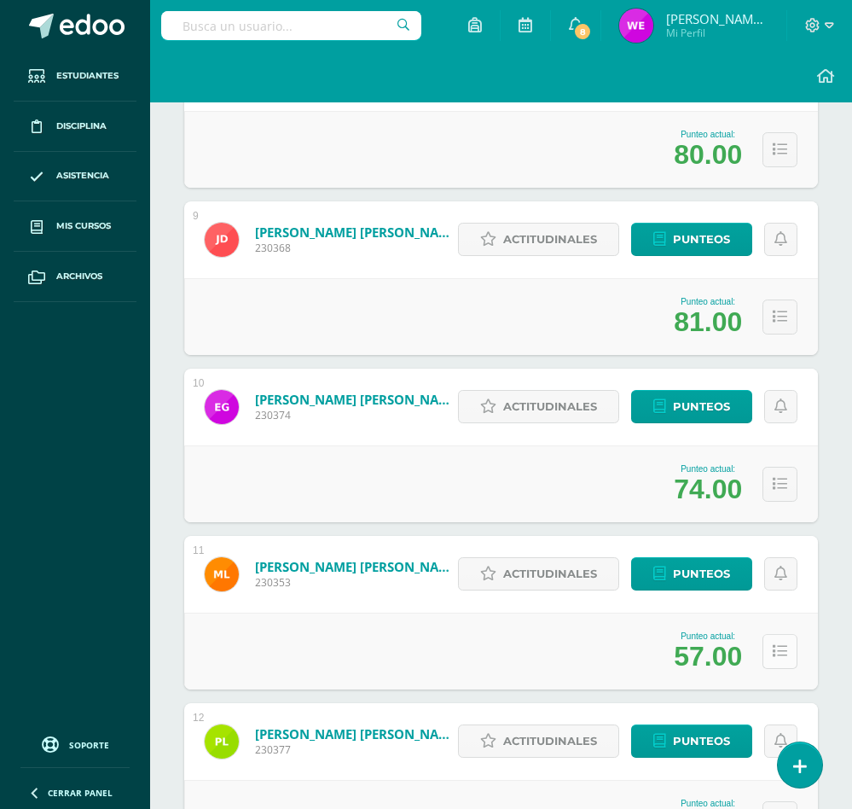
click at [780, 653] on icon at bounding box center [780, 651] width 15 height 15
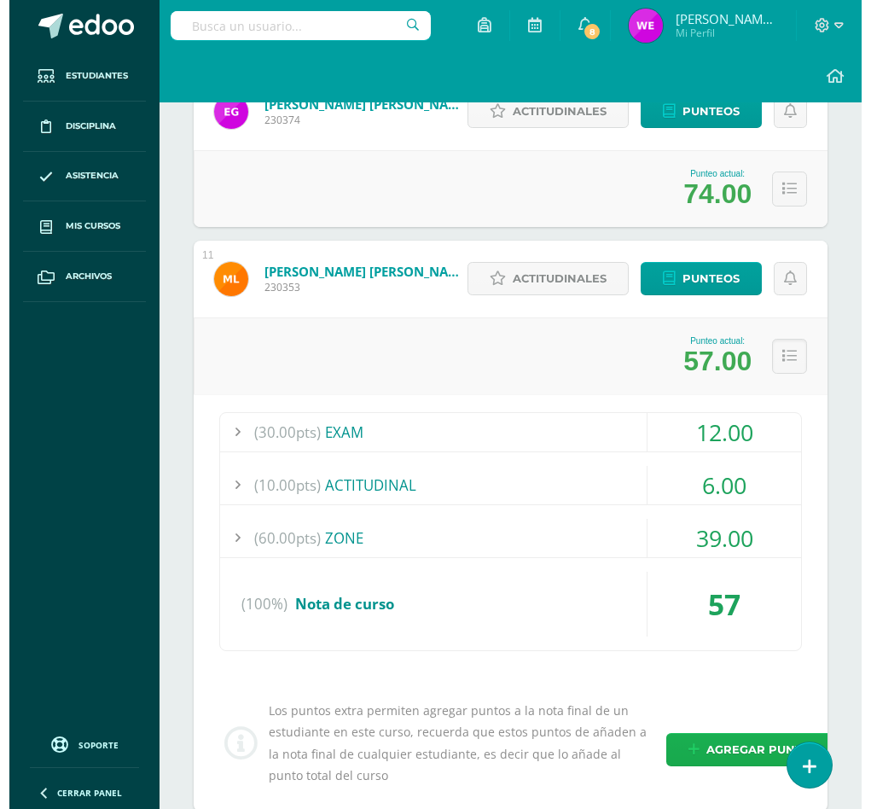
scroll to position [1919, 0]
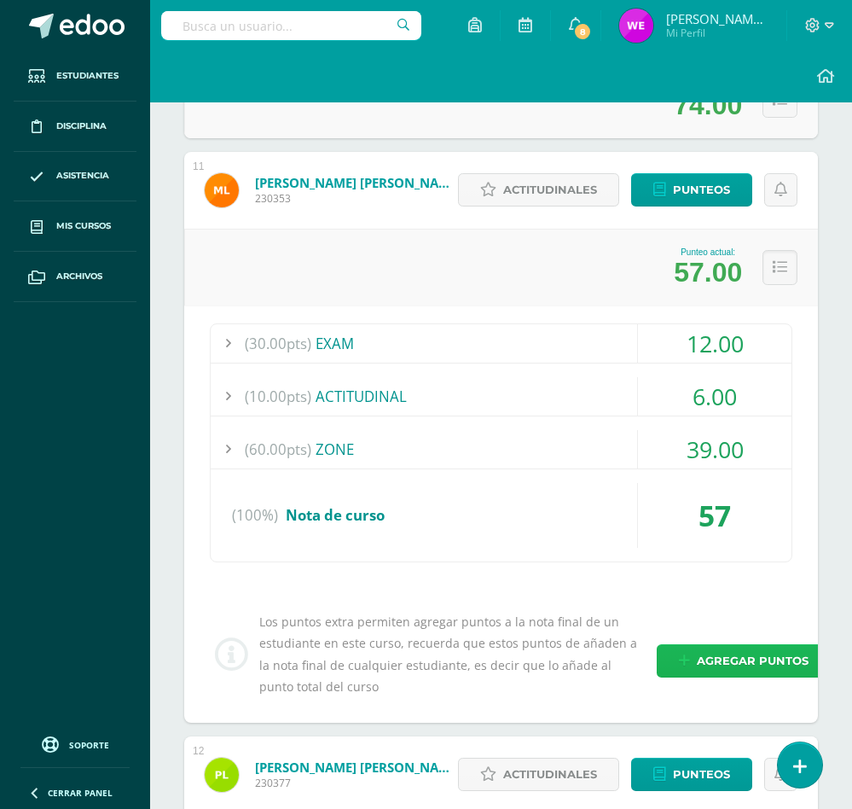
click at [753, 666] on span "Agregar puntos" at bounding box center [753, 661] width 112 height 32
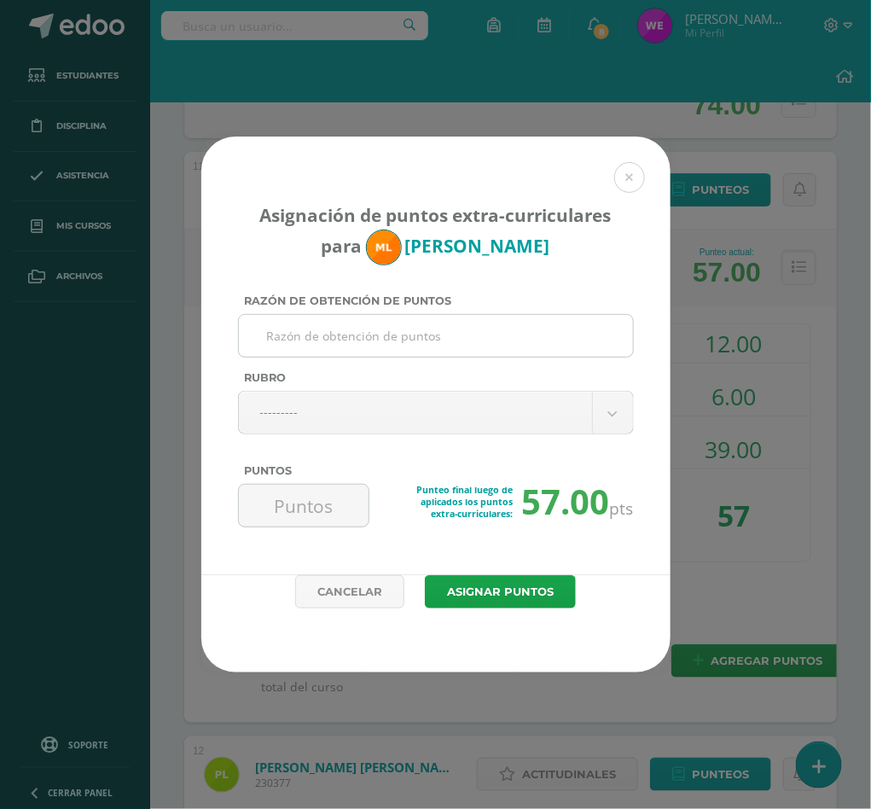
paste input "ACTIVIDAD DE MEJORAMIENTO"
type input "ACTIVIDAD DE MEJORAMIENTO"
click at [431, 399] on body "Asignación de puntos extra-curriculares para Maryorie López Razón de obtención …" at bounding box center [435, 378] width 871 height 4594
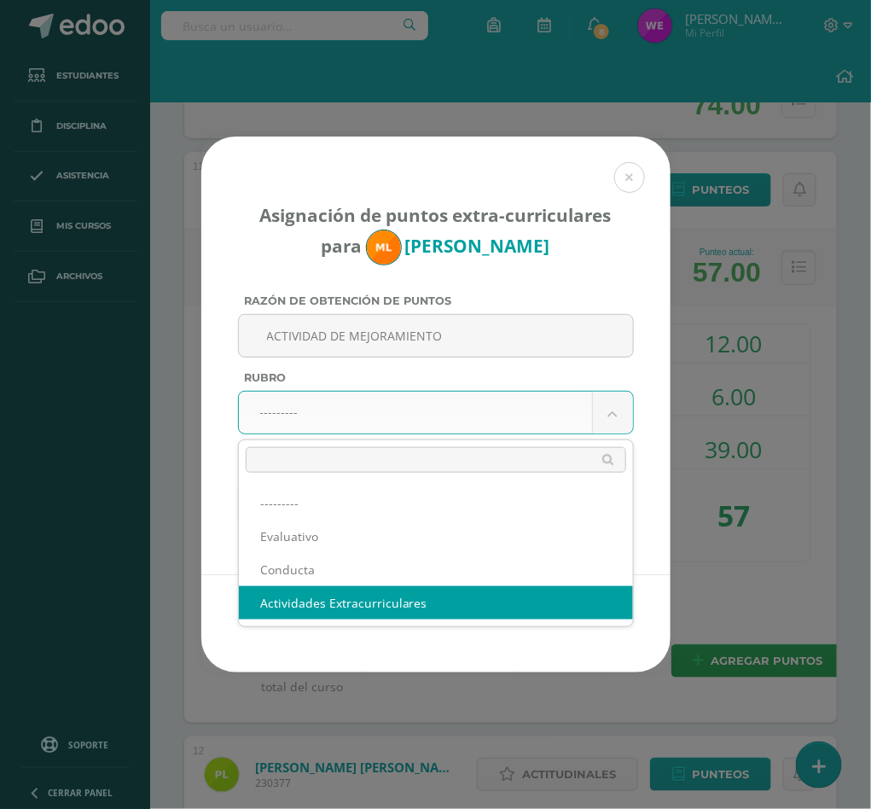
select select "3"
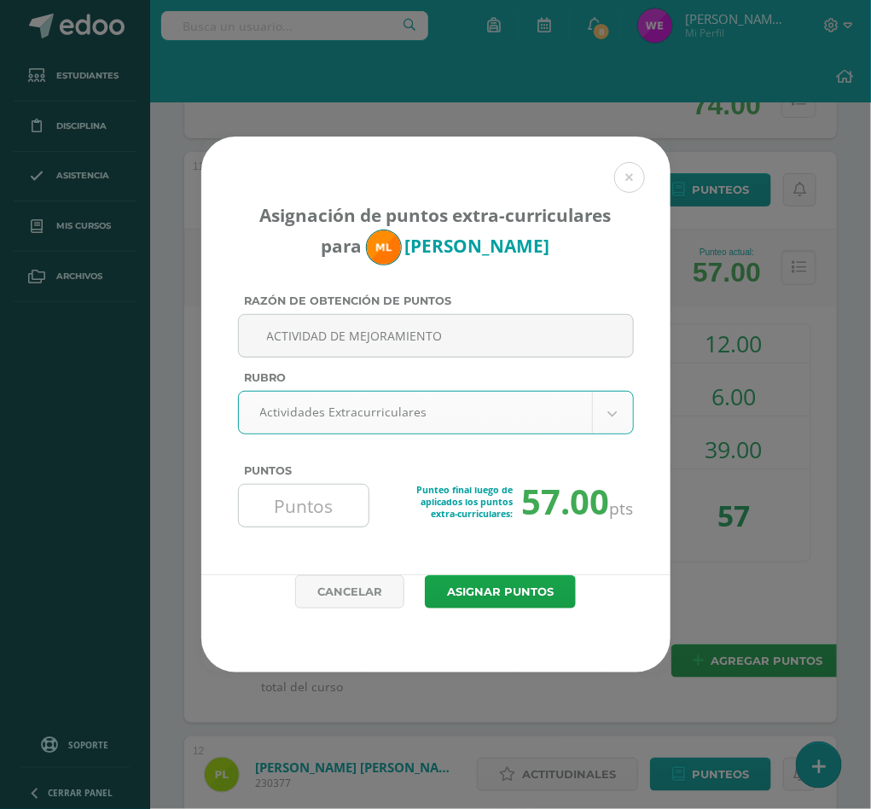
click at [333, 512] on input "Puntos" at bounding box center [304, 505] width 117 height 42
type input "0"
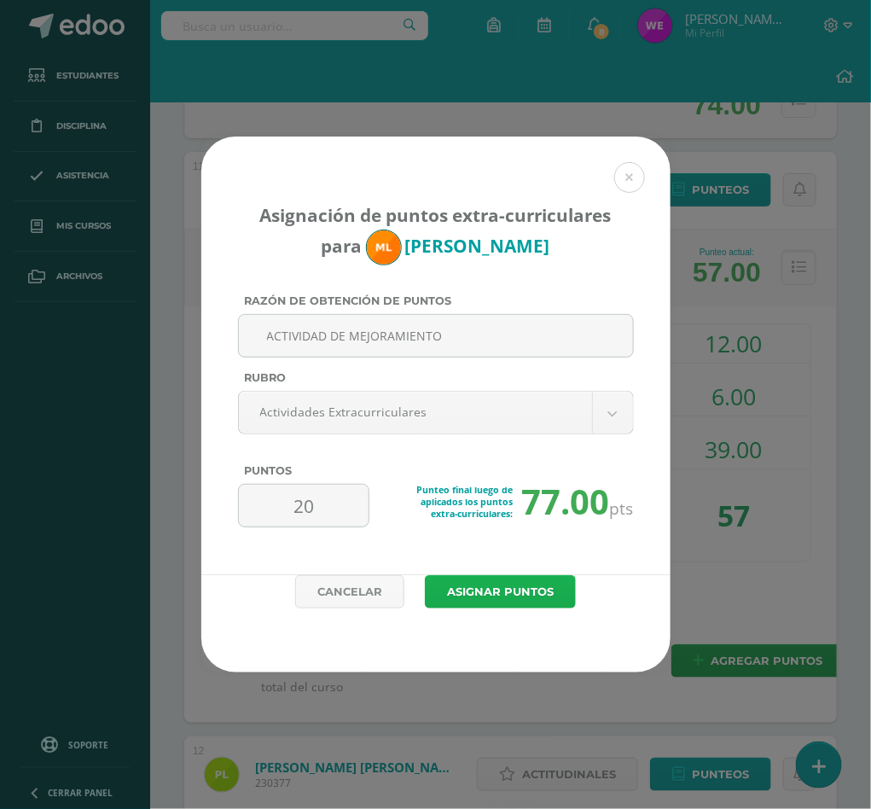
type input "20"
click at [425, 575] on button "Asignar puntos" at bounding box center [500, 591] width 151 height 33
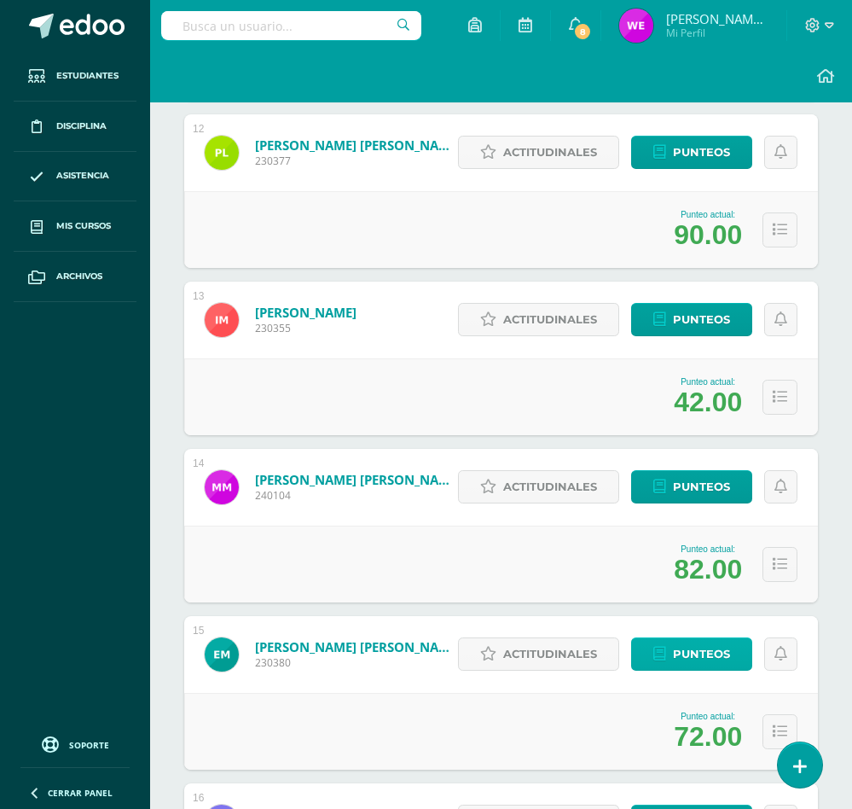
scroll to position [2252, 0]
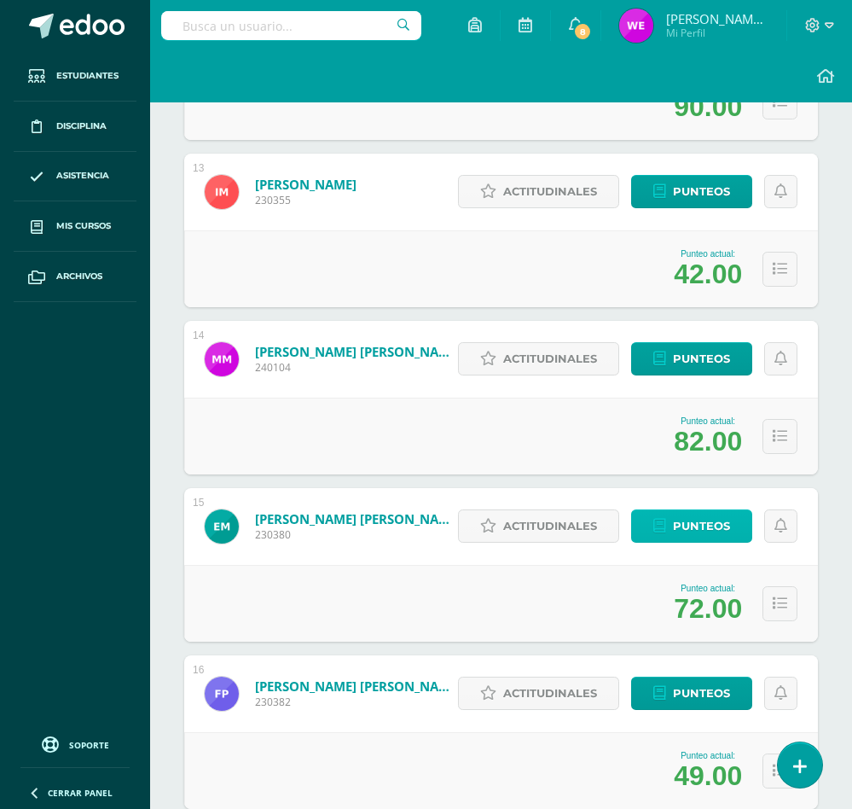
click at [658, 525] on icon at bounding box center [659, 526] width 13 height 15
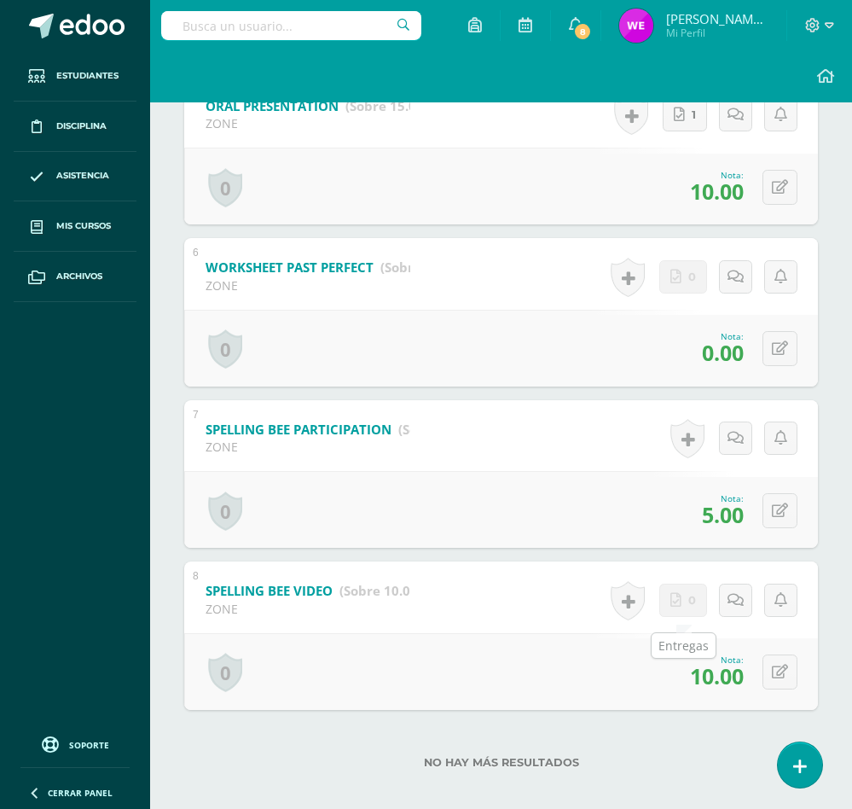
scroll to position [1047, 0]
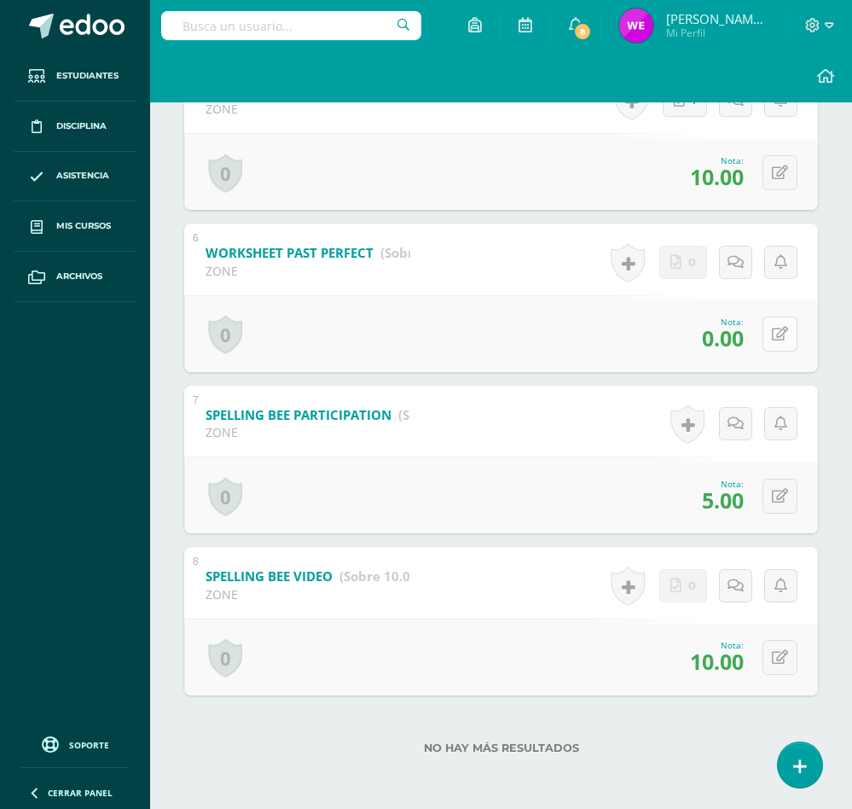
click at [763, 343] on div "0 [GEOGRAPHIC_DATA] Logros obtenidos Aún no hay logros agregados Nota: 0.00" at bounding box center [501, 333] width 634 height 77
click at [797, 328] on button at bounding box center [788, 335] width 36 height 36
type input "10"
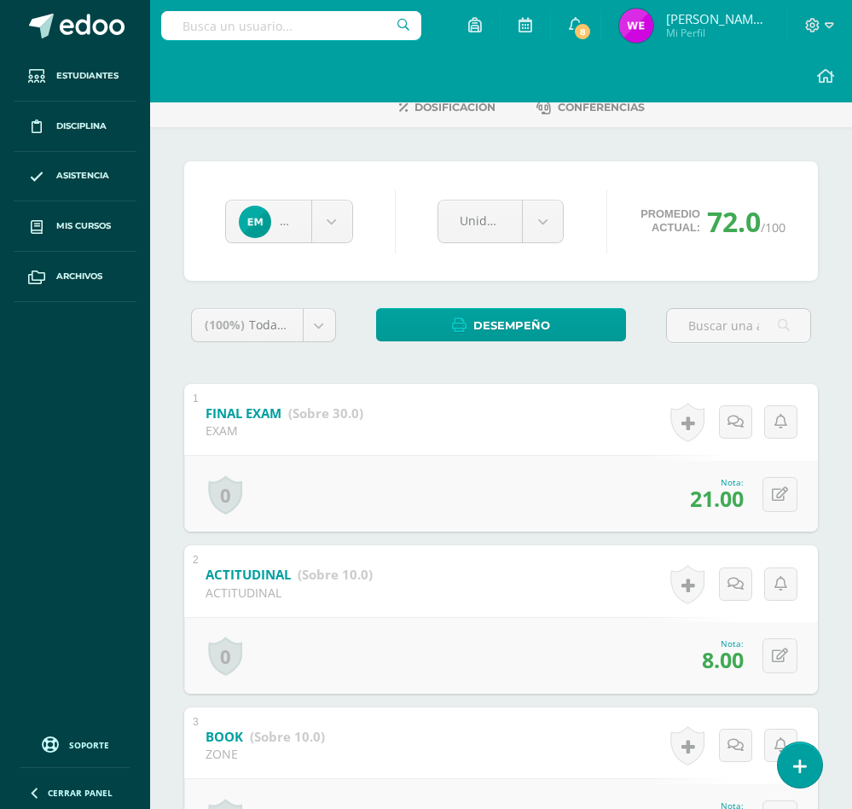
scroll to position [0, 0]
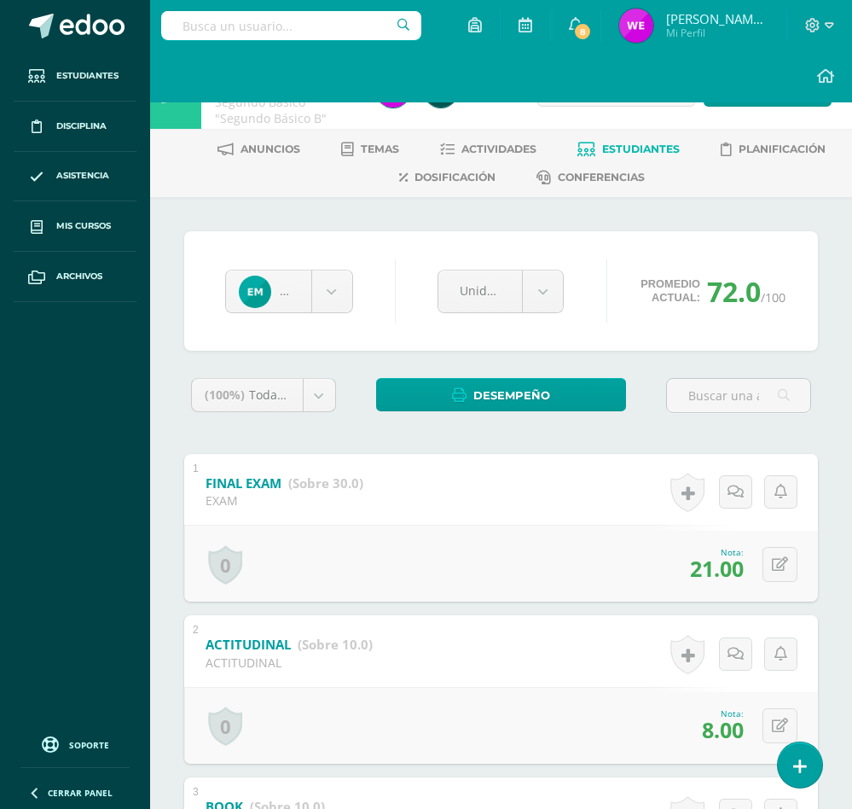
click at [625, 136] on link "Estudiantes" at bounding box center [628, 149] width 102 height 27
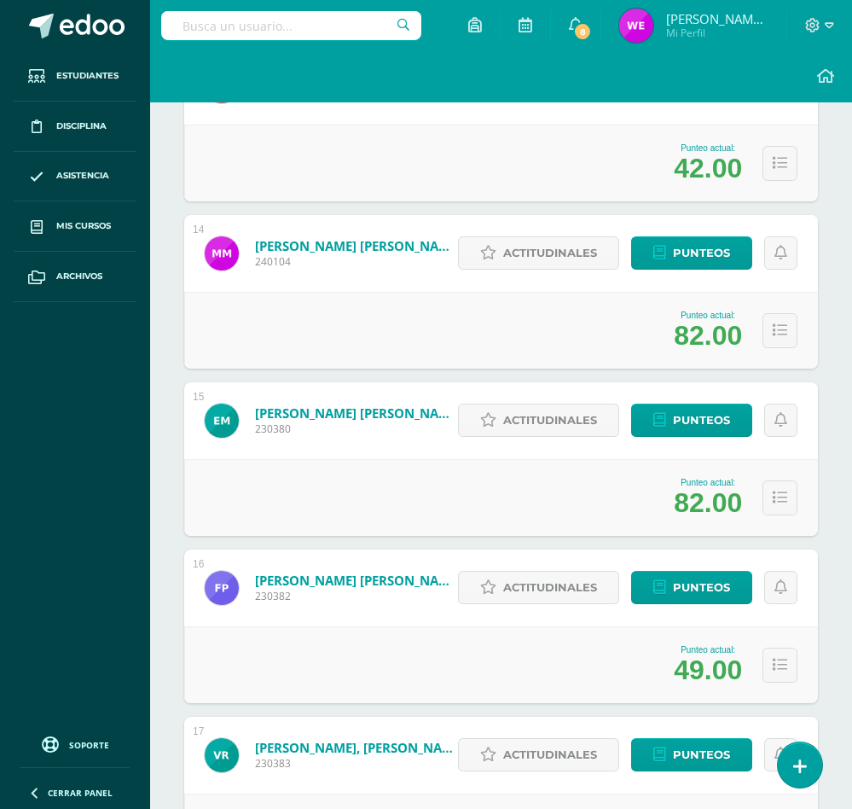
scroll to position [2508, 0]
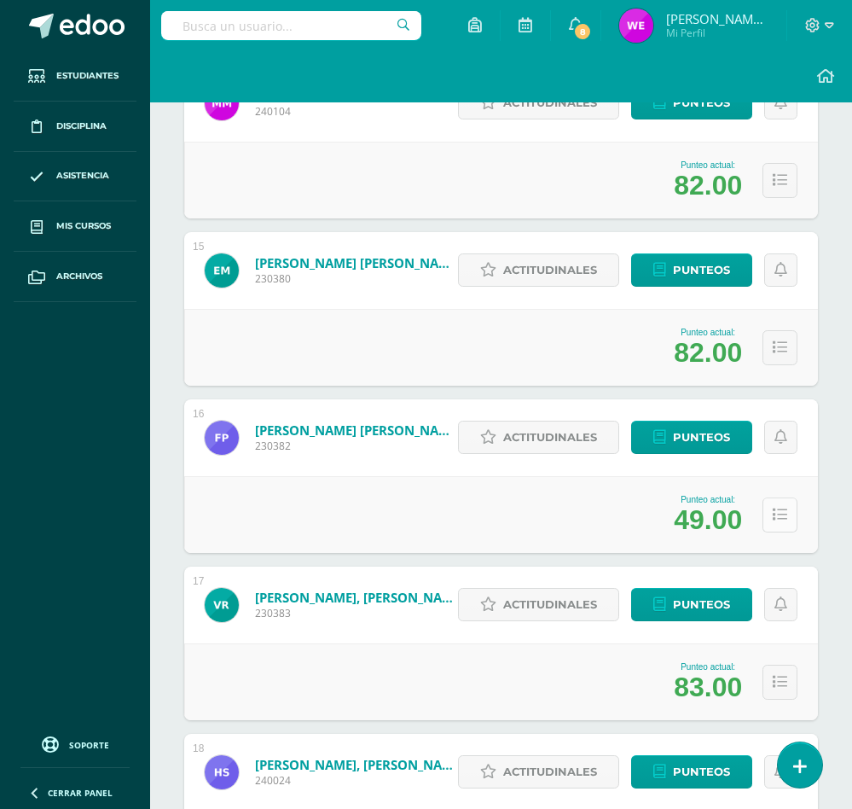
click at [783, 510] on icon at bounding box center [780, 515] width 15 height 15
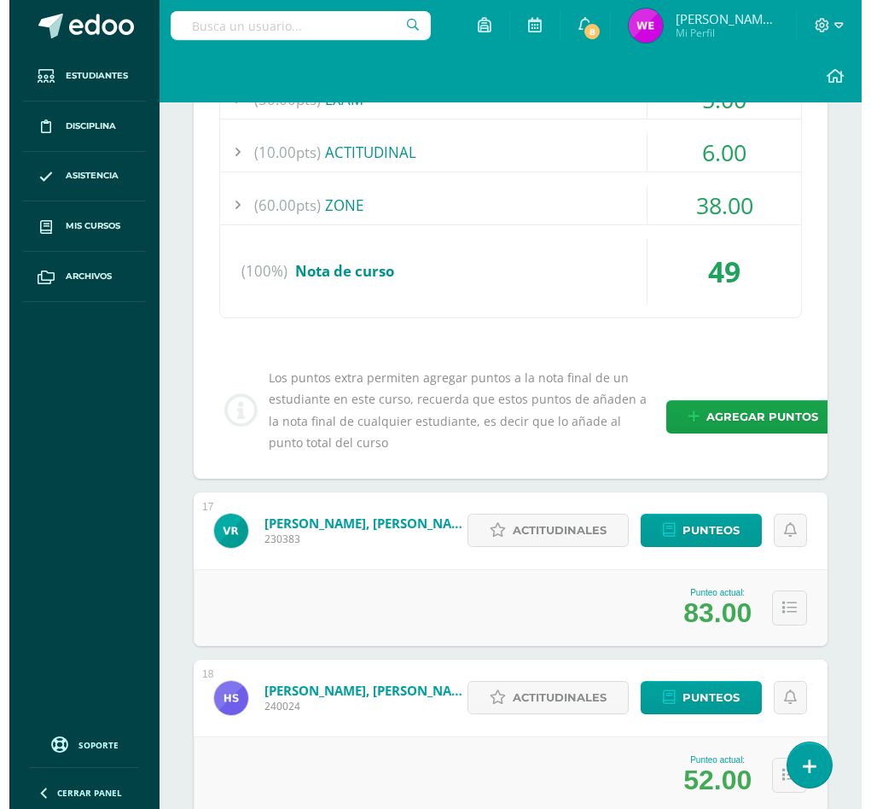
scroll to position [3019, 0]
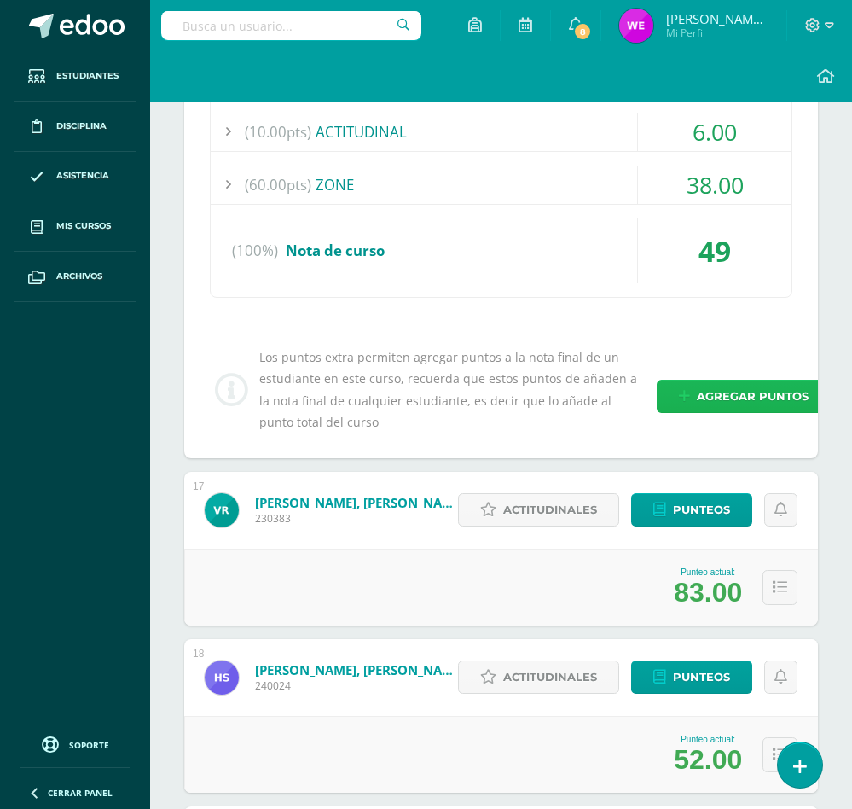
click at [692, 392] on link "Agregar puntos" at bounding box center [744, 396] width 174 height 33
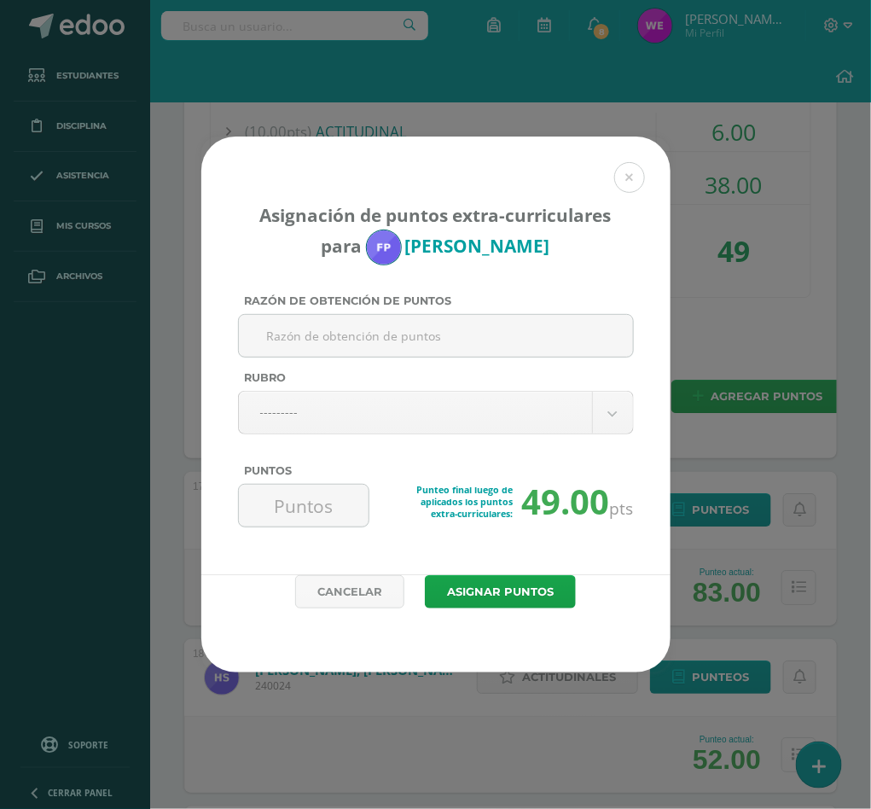
paste input "ACTIVIDAD DE MEJORAMIENTO"
type input "ACTIVIDAD DE MEJORAMIENTO"
click at [450, 387] on div "Rubro" at bounding box center [436, 381] width 396 height 20
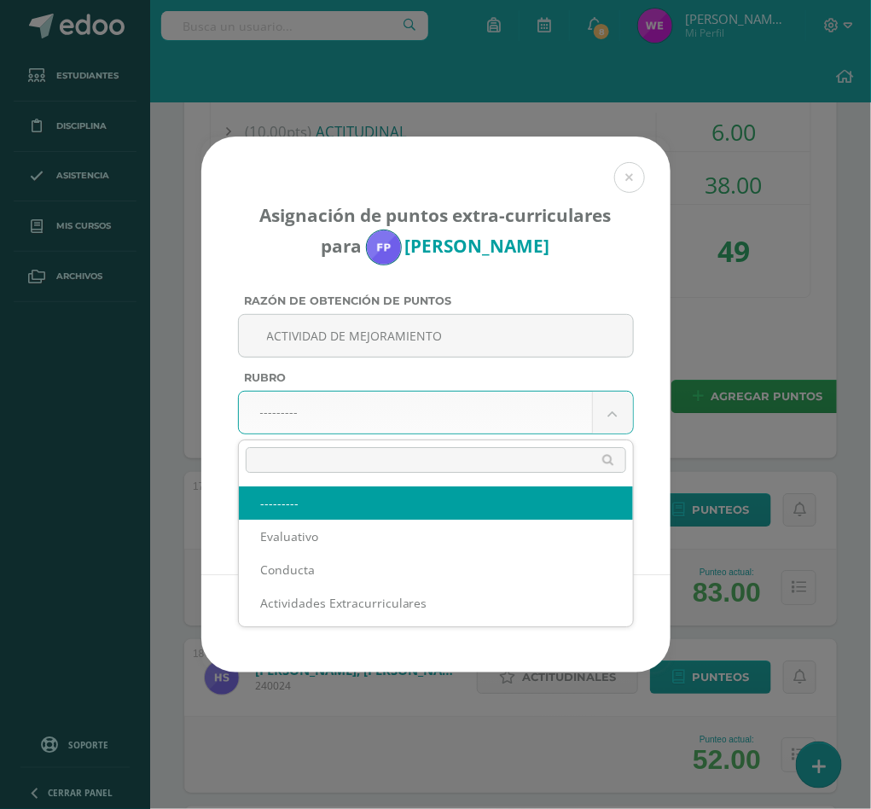
drag, startPoint x: 459, startPoint y: 403, endPoint x: 446, endPoint y: 427, distance: 27.8
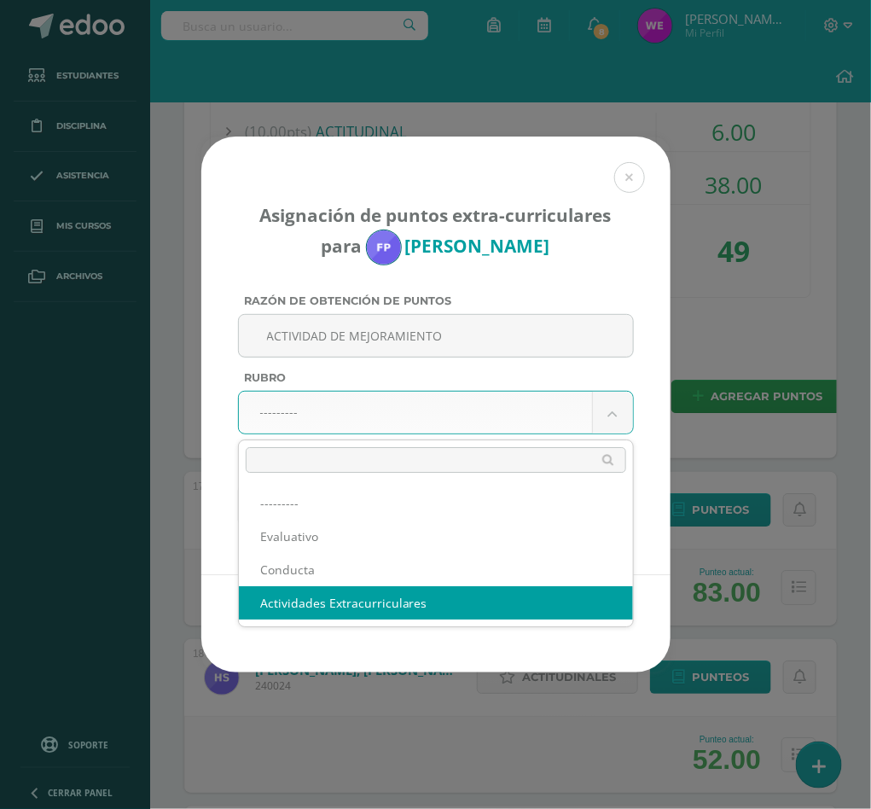
select select "3"
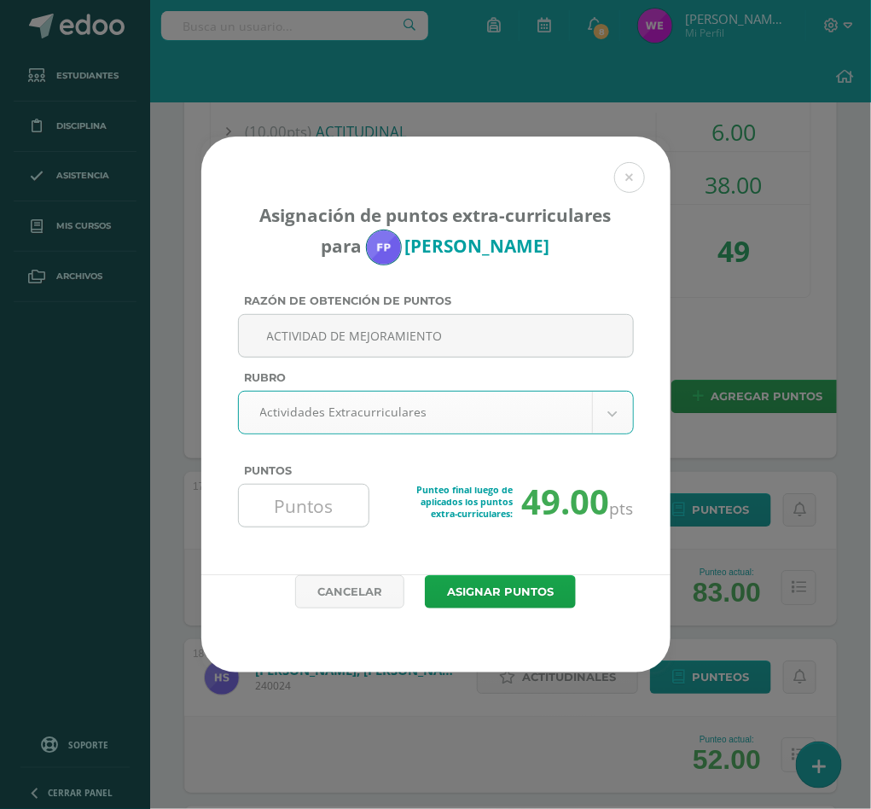
click at [345, 515] on input "Puntos" at bounding box center [304, 505] width 117 height 42
type input "20"
click at [425, 575] on button "Asignar puntos" at bounding box center [500, 591] width 151 height 33
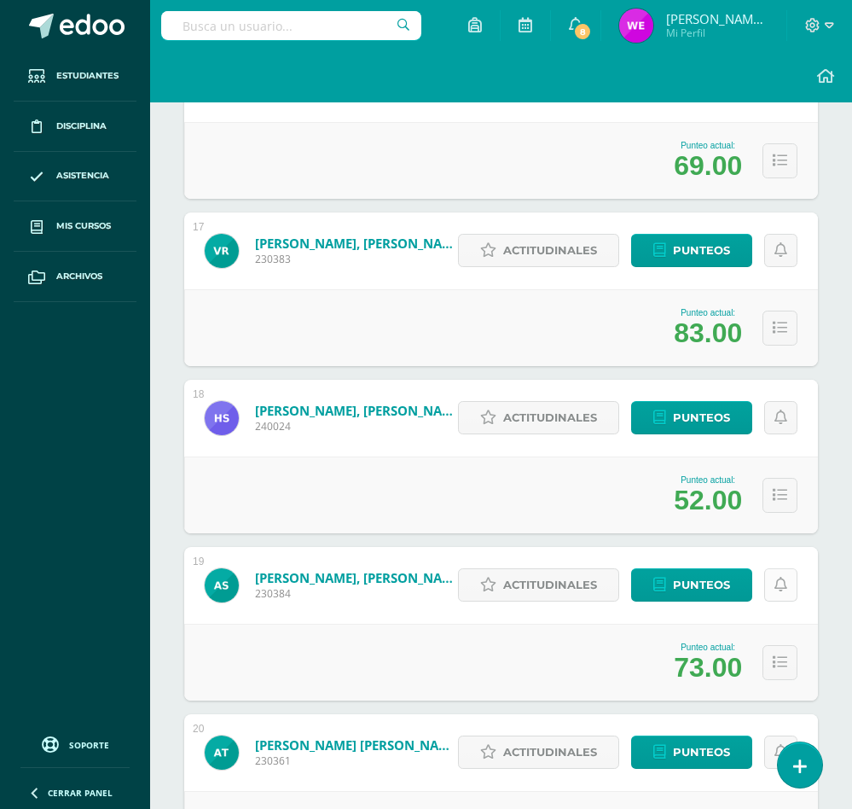
scroll to position [2892, 0]
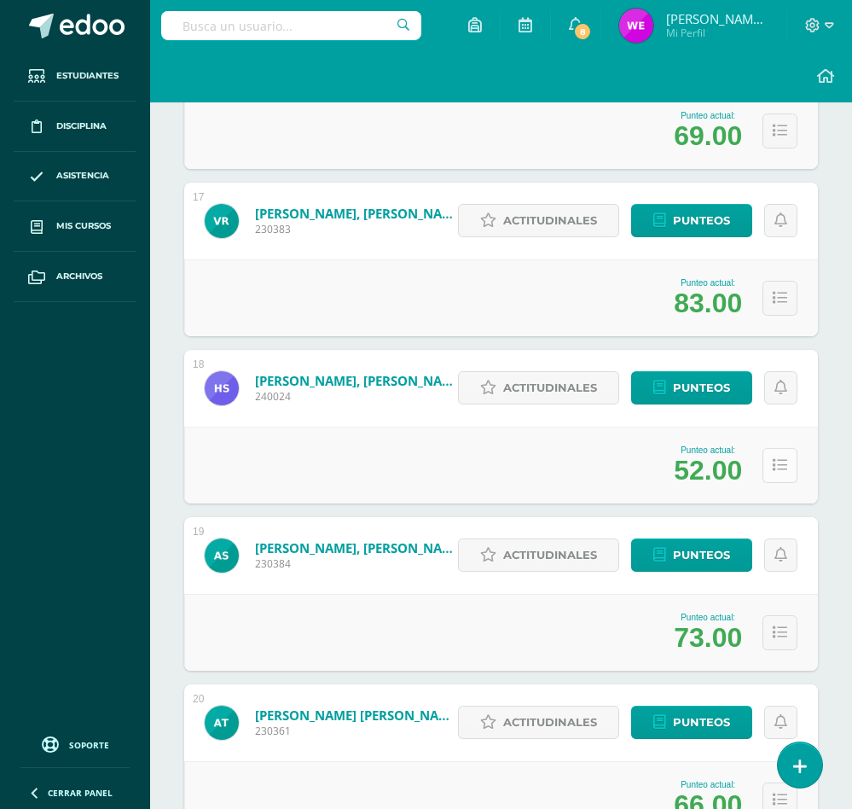
click at [778, 461] on icon at bounding box center [780, 465] width 15 height 15
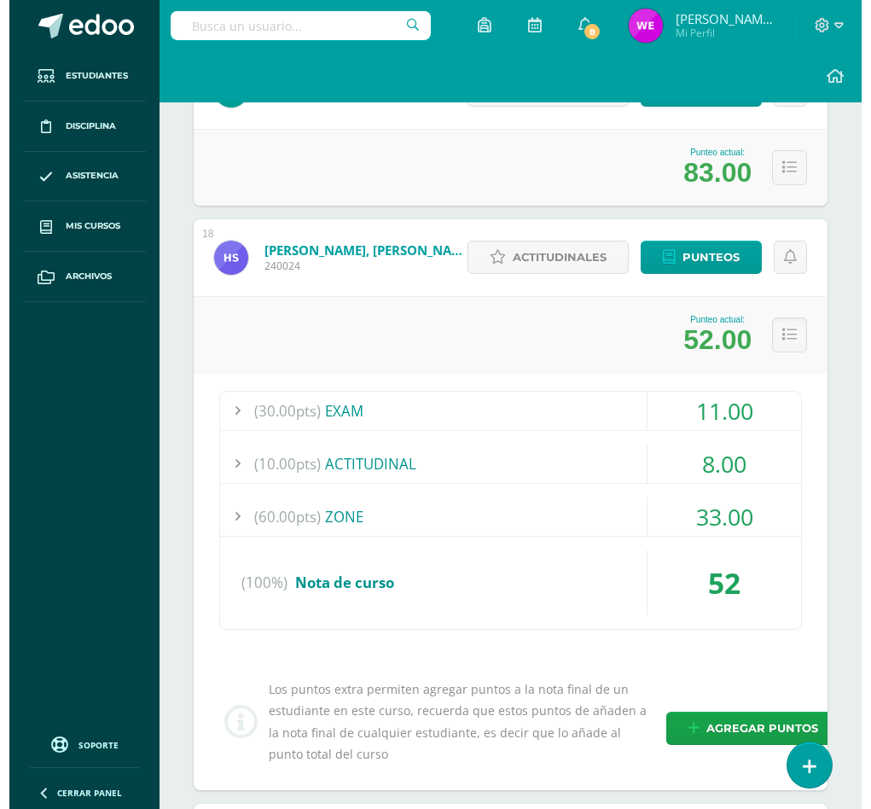
scroll to position [3275, 0]
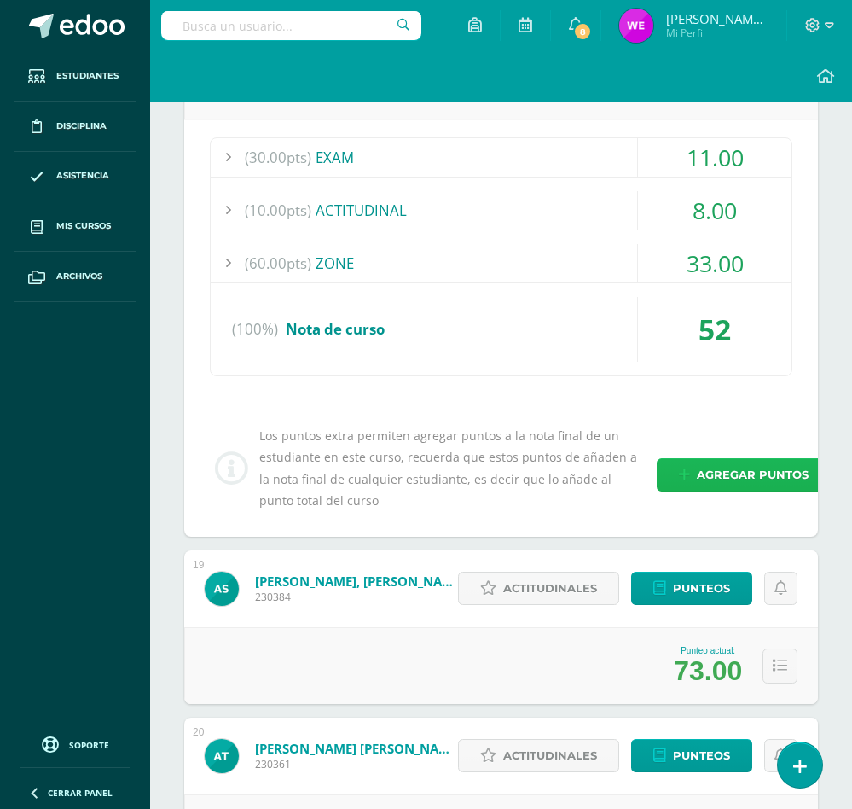
click at [711, 473] on span "Agregar puntos" at bounding box center [753, 475] width 112 height 32
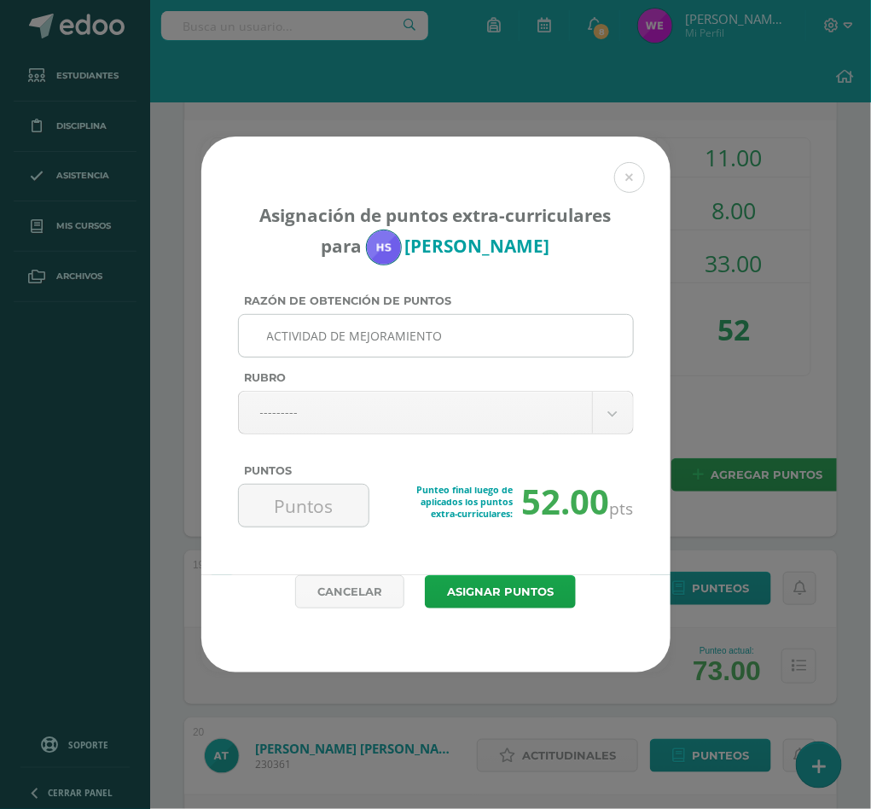
type input "ACTIVIDAD DE MEJORAMIENTO"
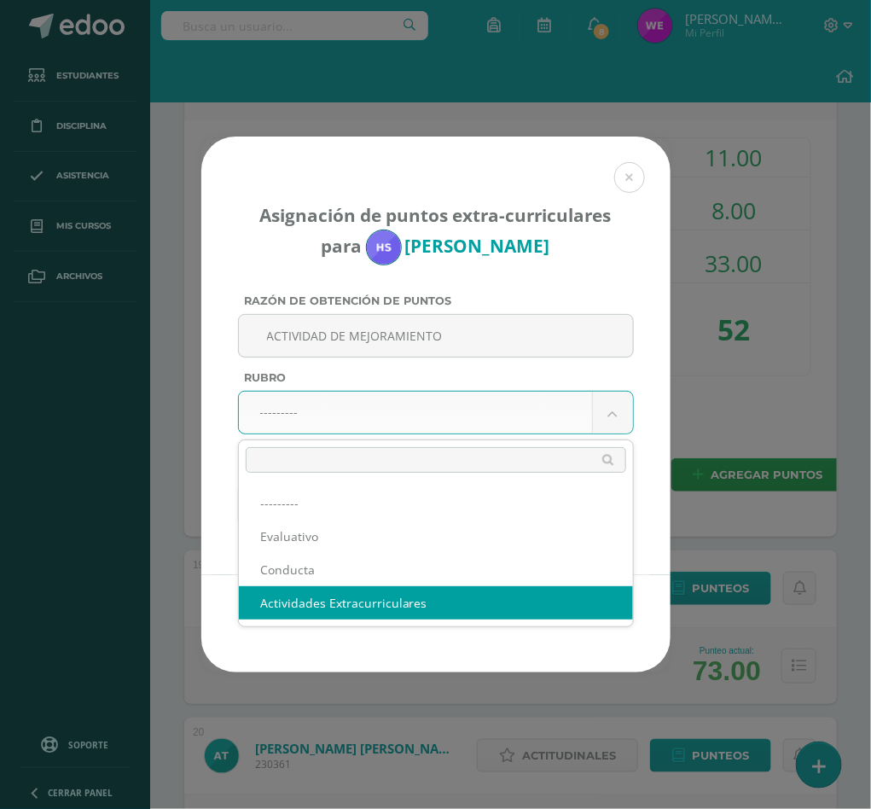
select select "3"
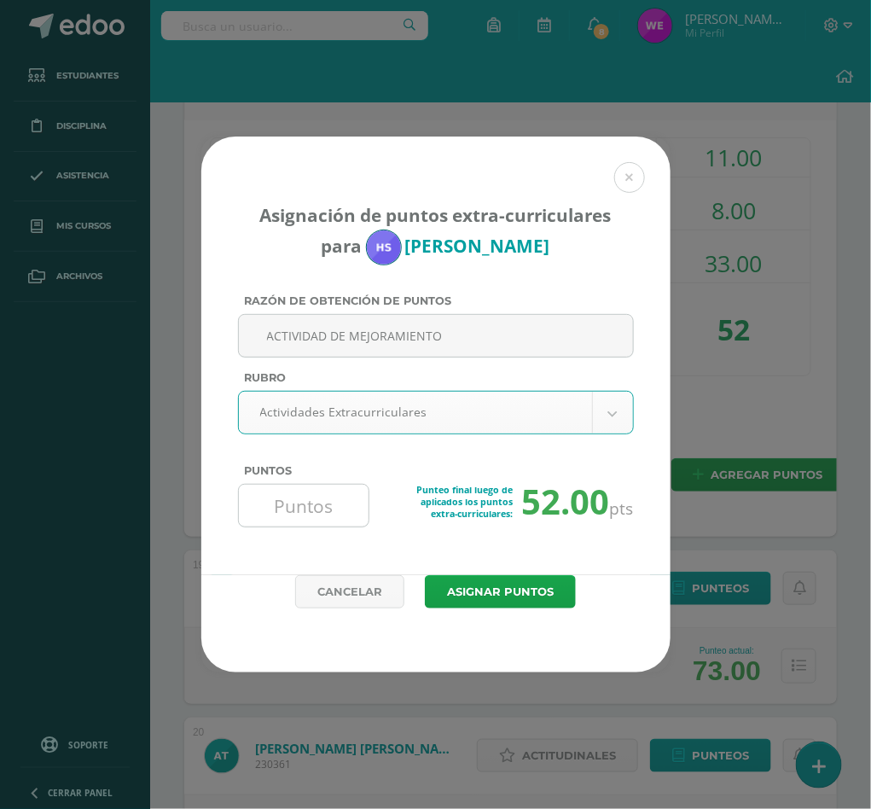
click at [333, 505] on input "Puntos" at bounding box center [304, 505] width 117 height 42
type input "20"
click at [425, 575] on button "Asignar puntos" at bounding box center [500, 591] width 151 height 33
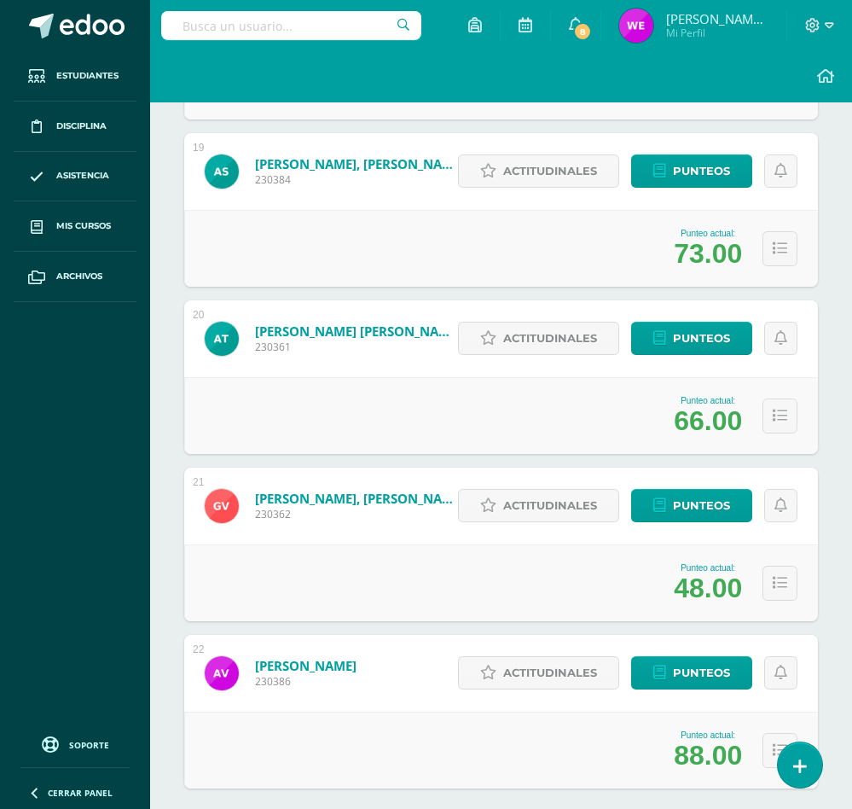
scroll to position [3368, 0]
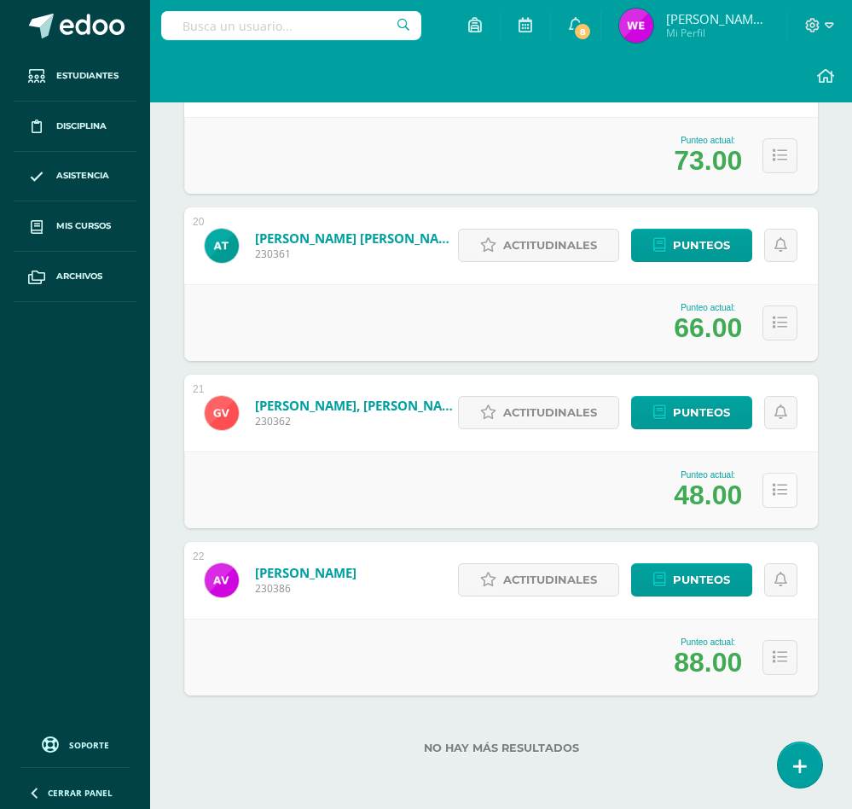
click at [775, 490] on icon at bounding box center [780, 490] width 15 height 15
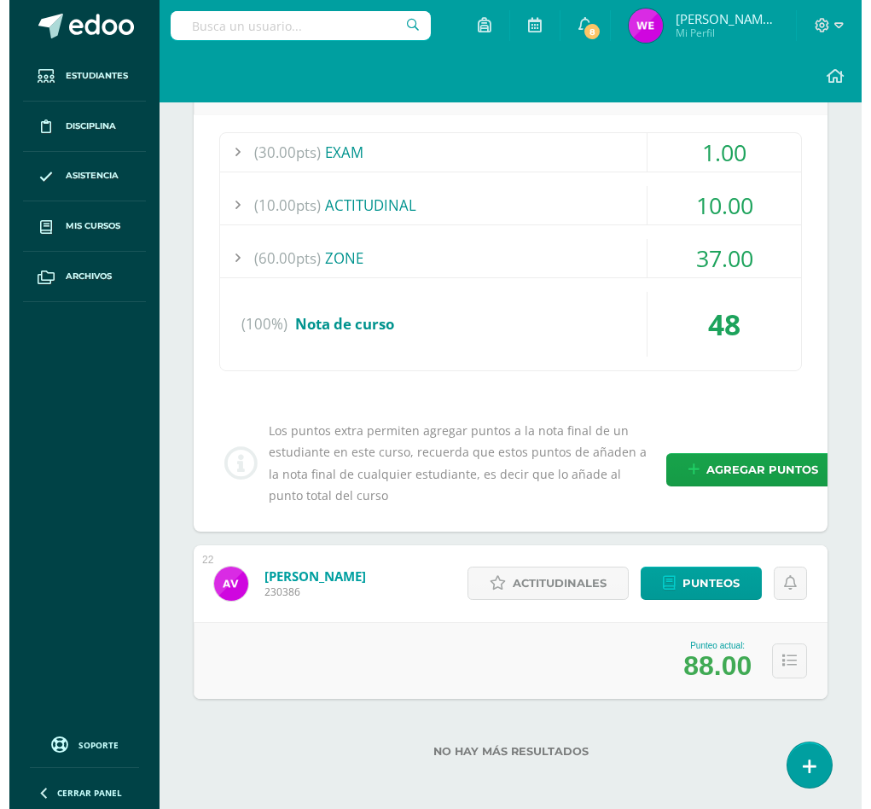
scroll to position [3788, 0]
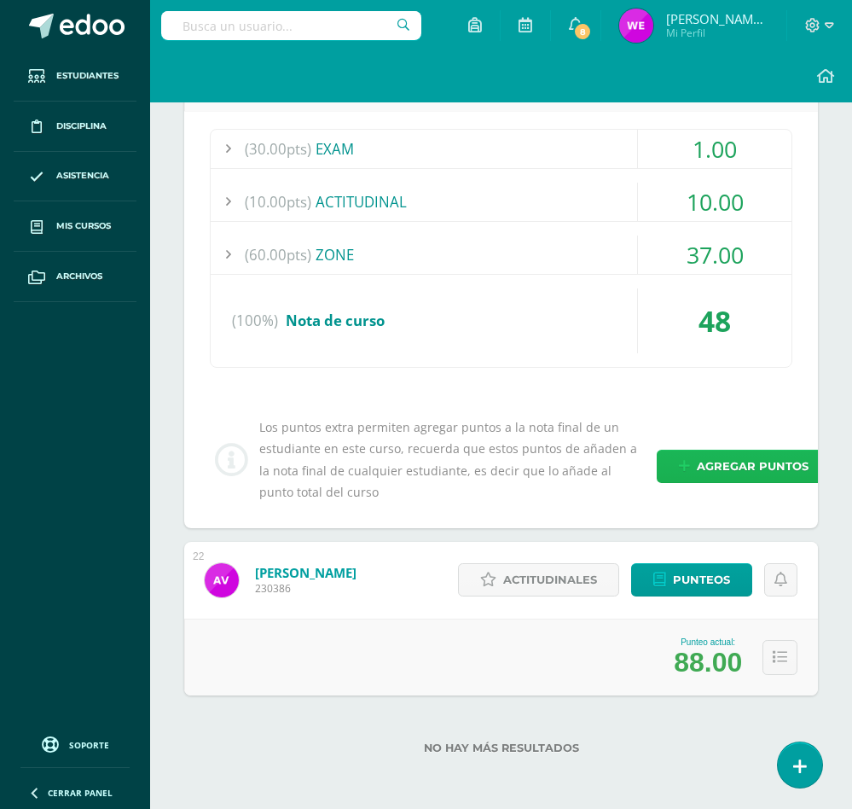
click at [699, 464] on span "Agregar puntos" at bounding box center [753, 466] width 112 height 32
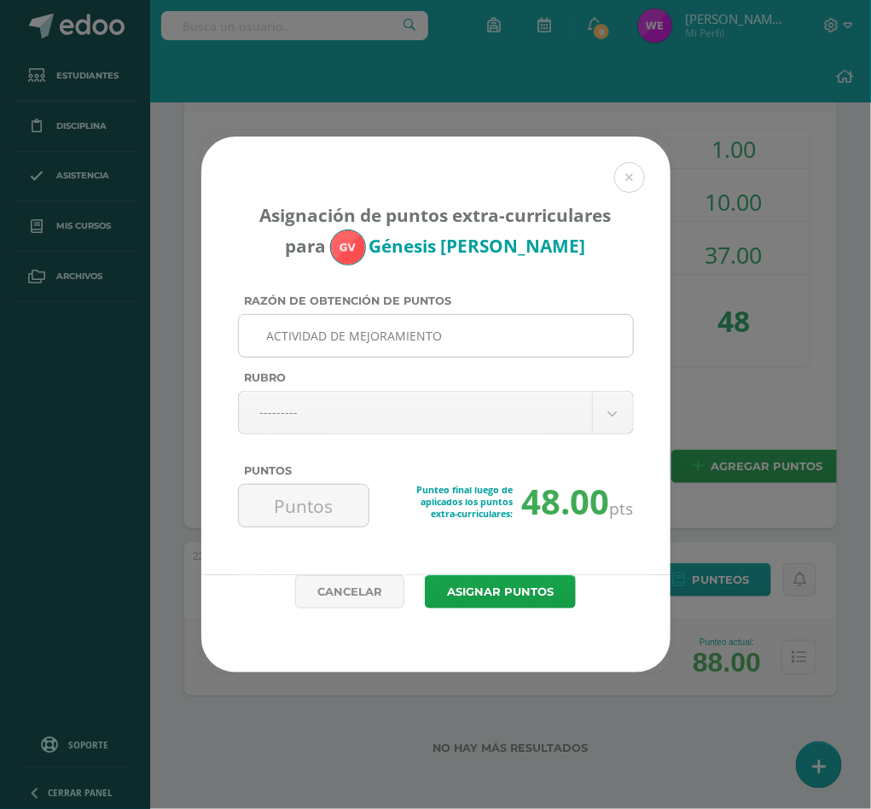
type input "ACTIVIDAD DE MEJORAMIENTO"
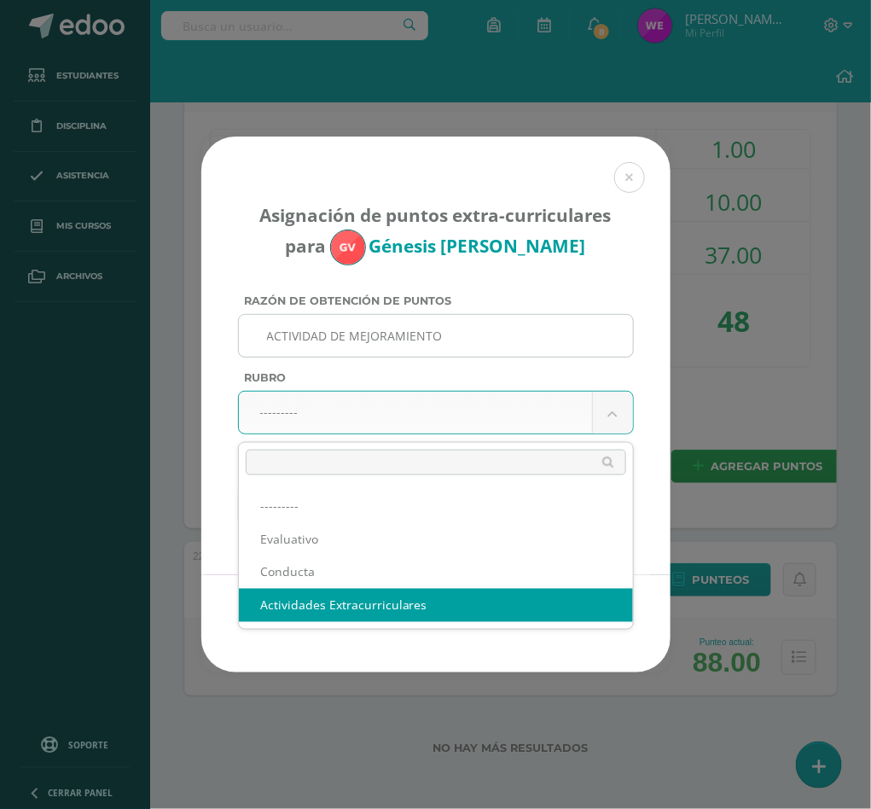
select select "3"
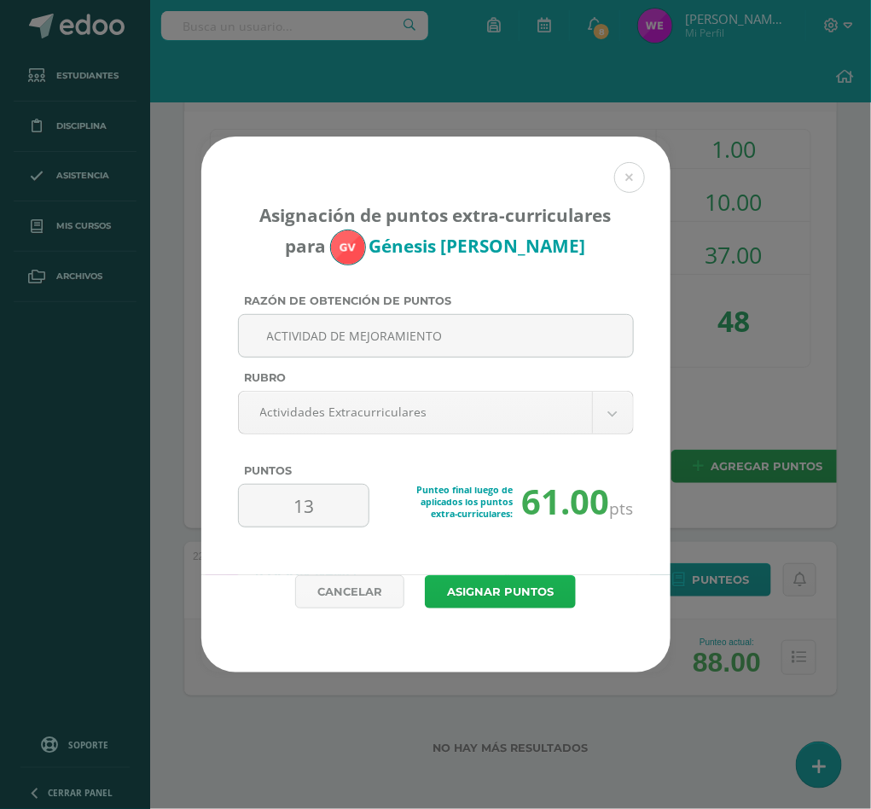
type input "13"
click at [531, 595] on button "Asignar puntos" at bounding box center [500, 591] width 151 height 33
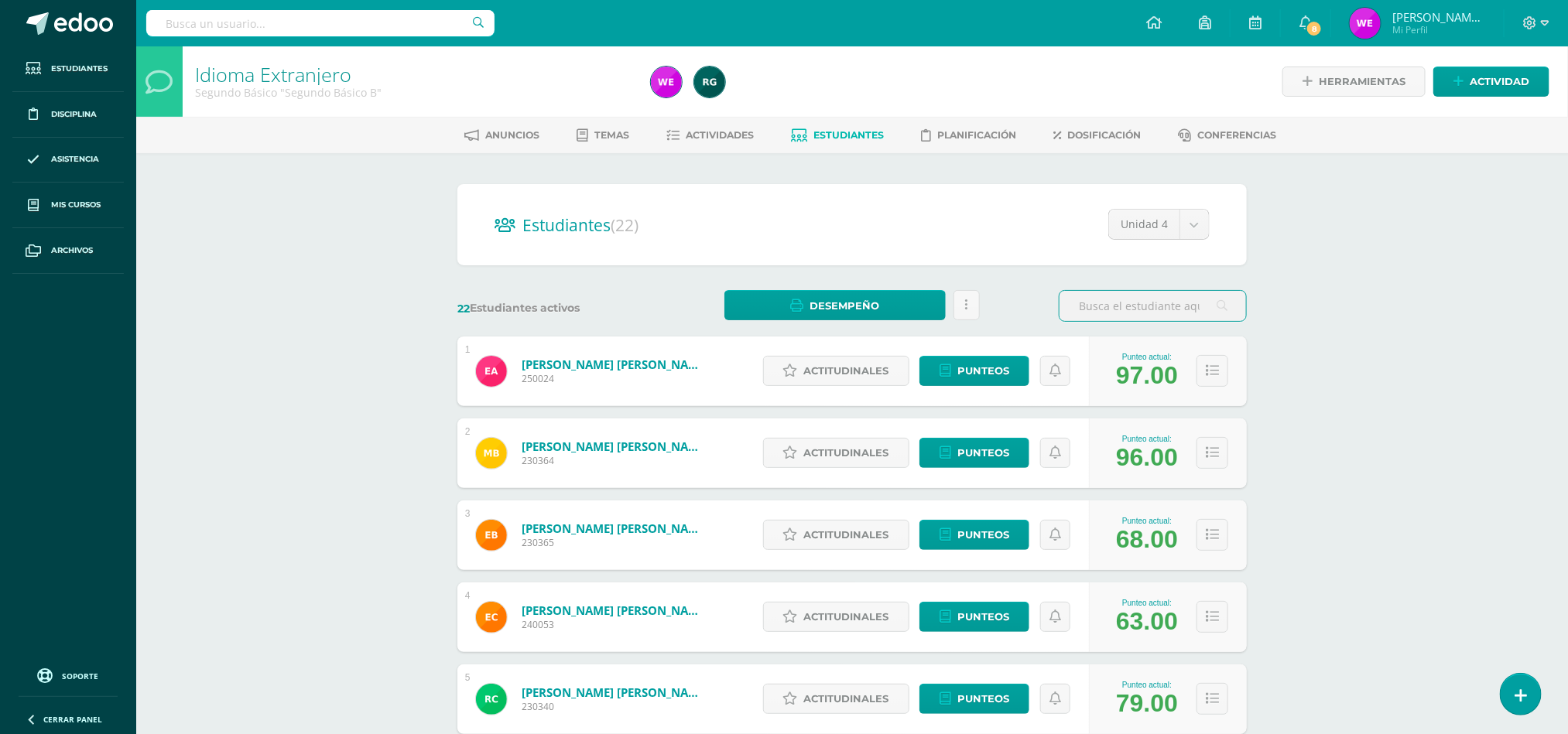
type input "-"
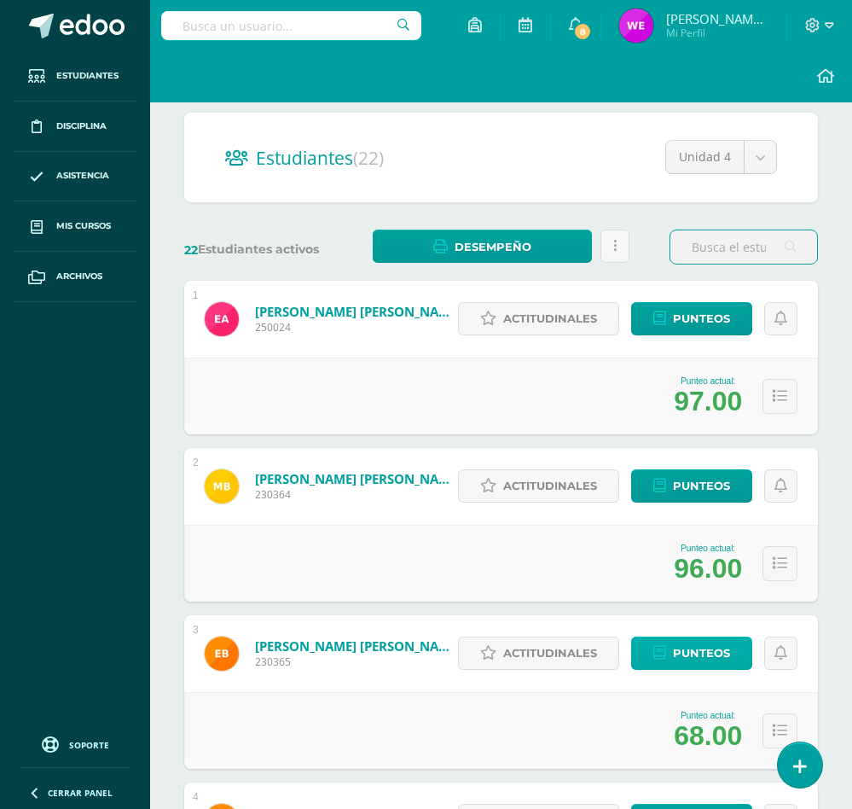
scroll to position [512, 0]
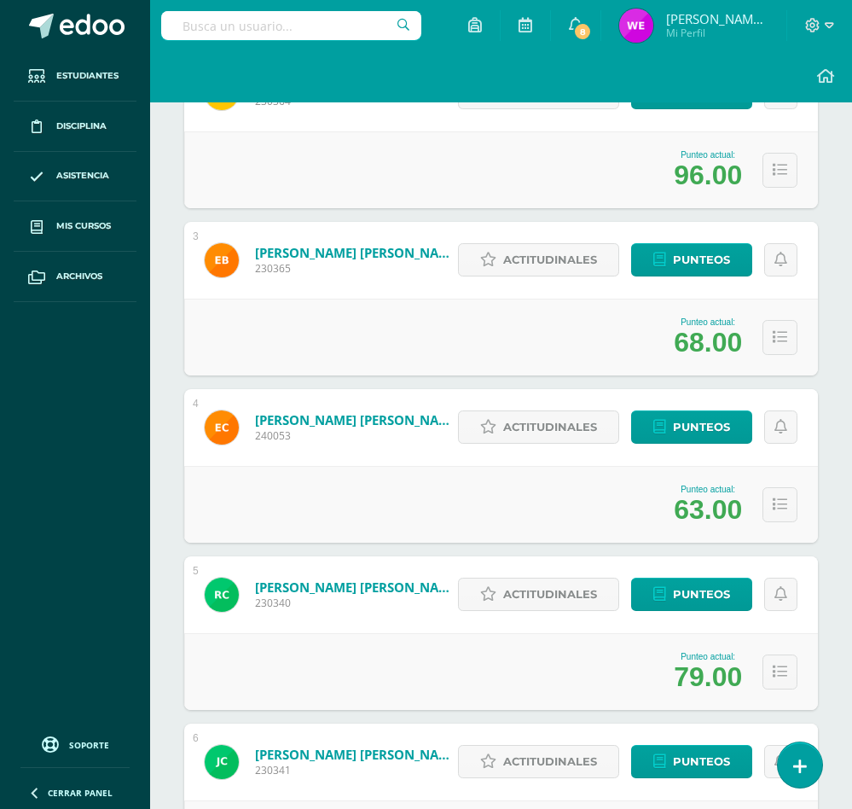
click at [821, 522] on div "Estudiantes (22) Unidad 4 Unidad 2 Unidad 4 Unidad 1 Unidad 3 22 Estudiantes ac…" at bounding box center [500, 669] width 647 height 1900
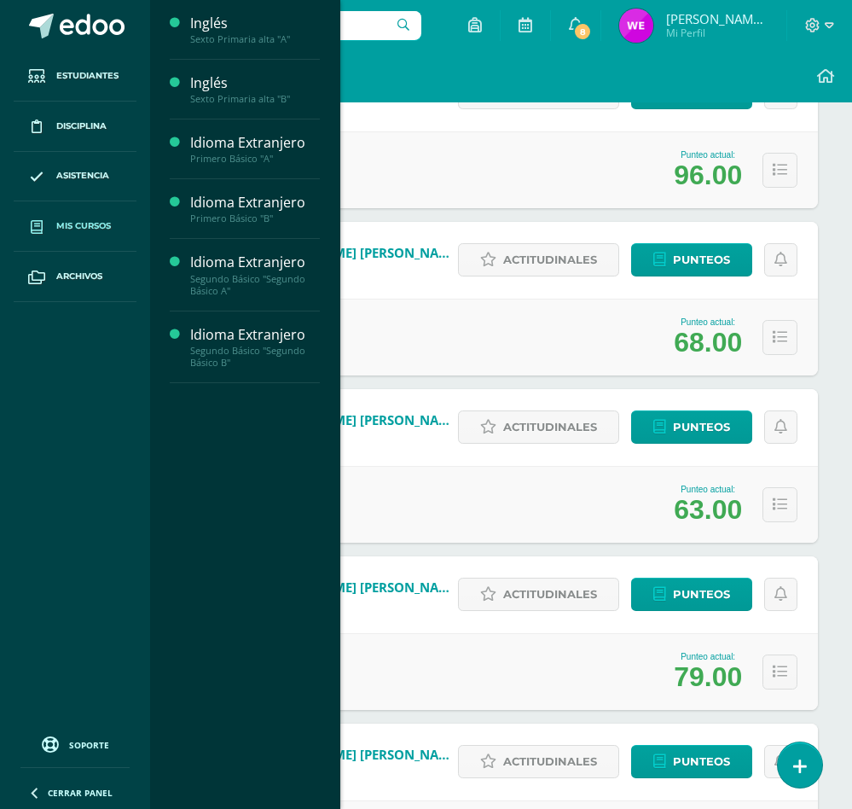
click at [72, 226] on span "Mis cursos" at bounding box center [83, 226] width 55 height 14
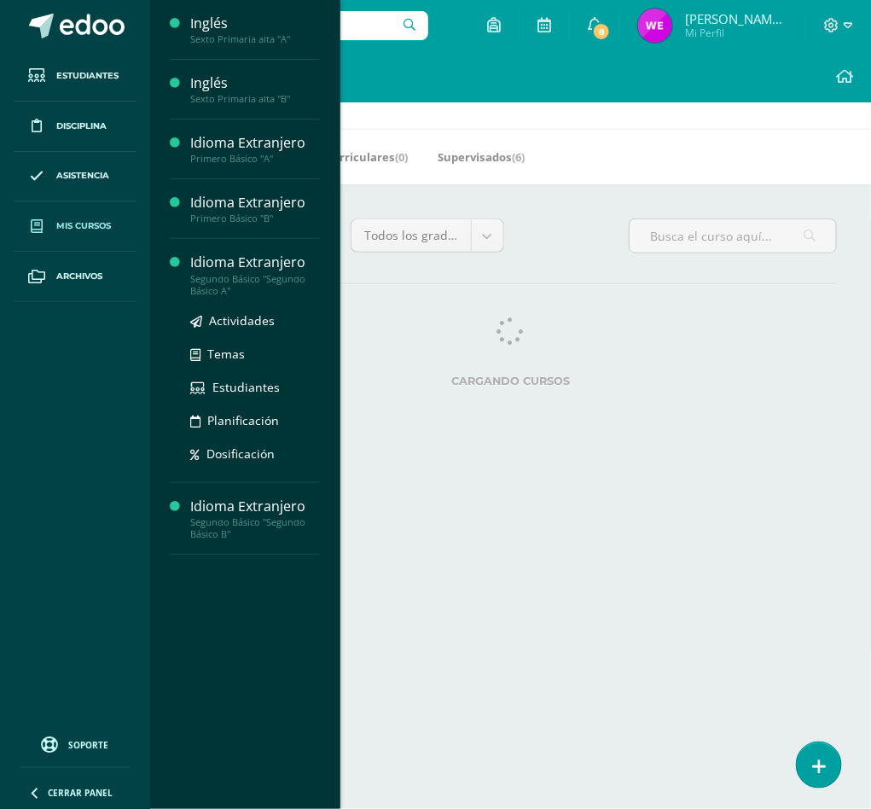
click at [226, 266] on div "Idioma Extranjero" at bounding box center [255, 262] width 130 height 20
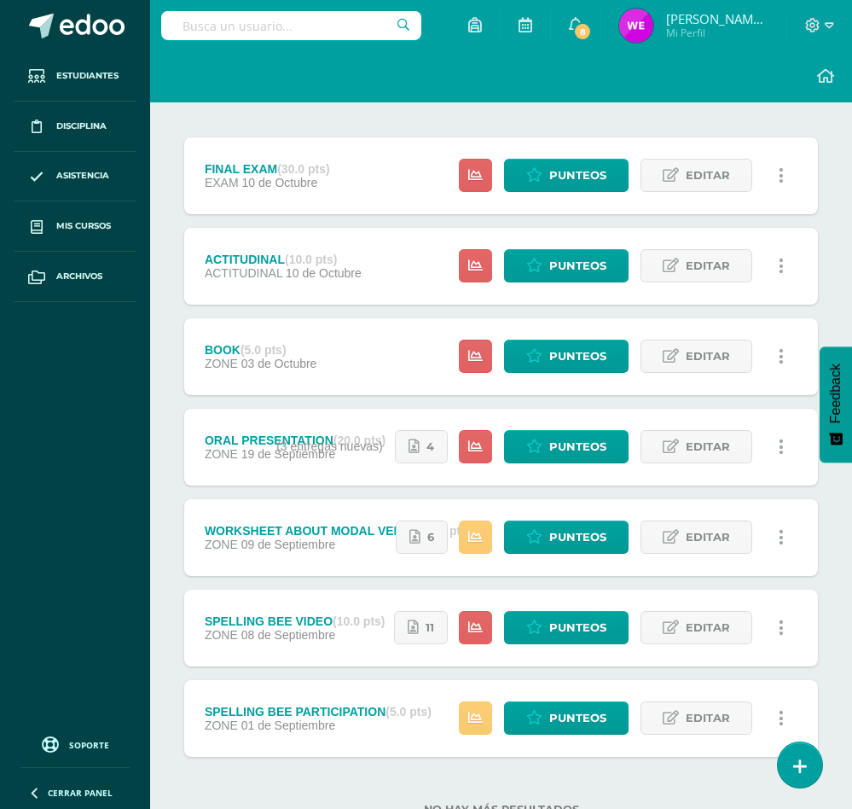
scroll to position [236, 0]
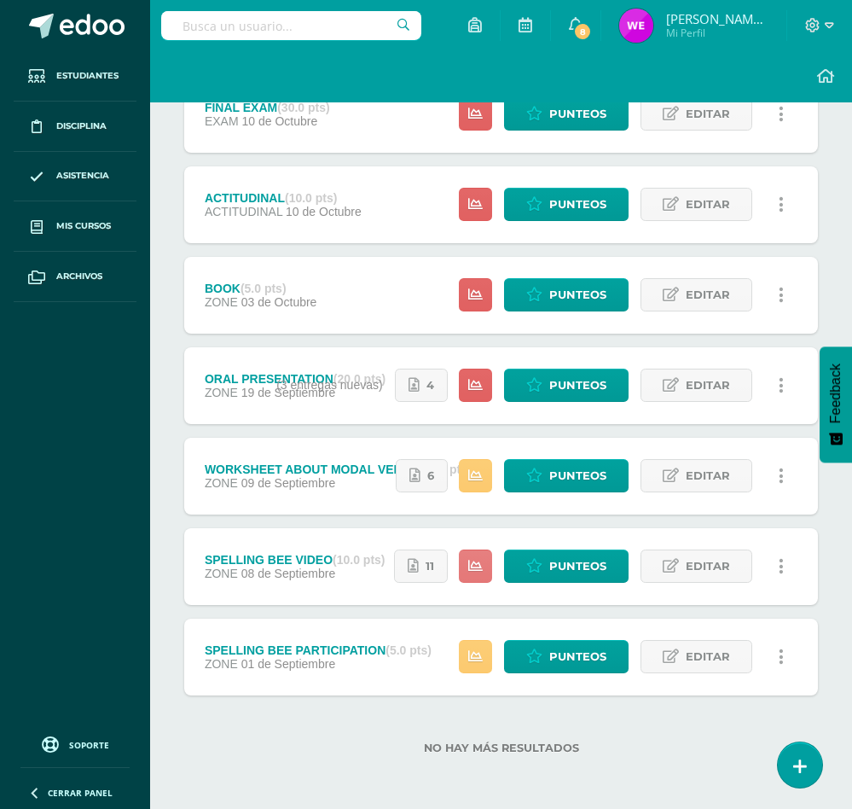
click at [481, 555] on link at bounding box center [475, 565] width 33 height 33
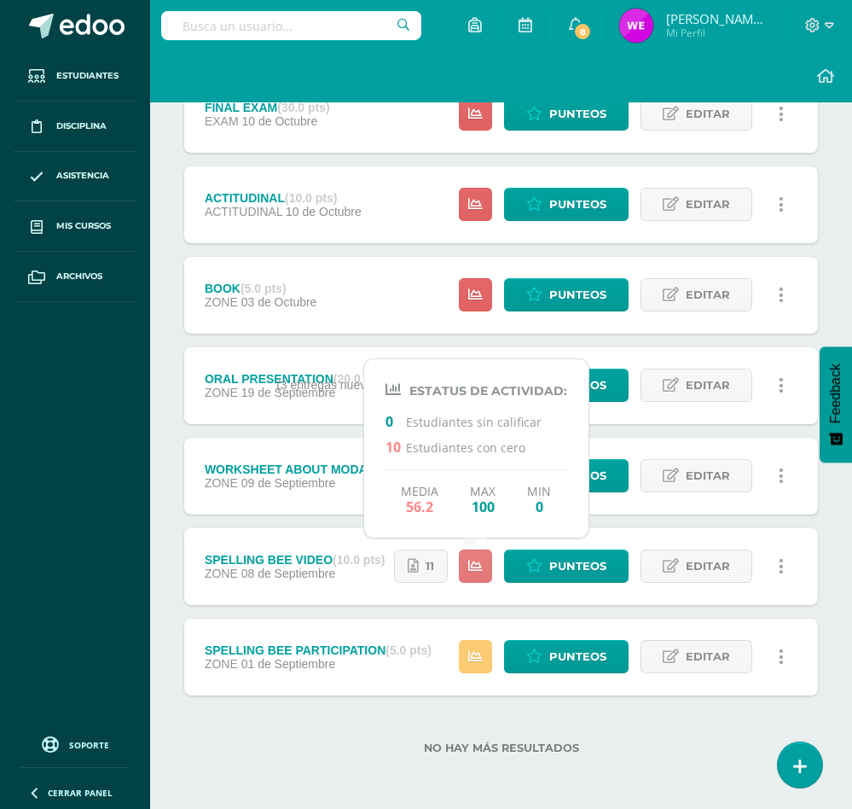
click at [479, 559] on icon at bounding box center [475, 566] width 15 height 15
click at [233, 745] on label "No hay más resultados" at bounding box center [501, 747] width 634 height 13
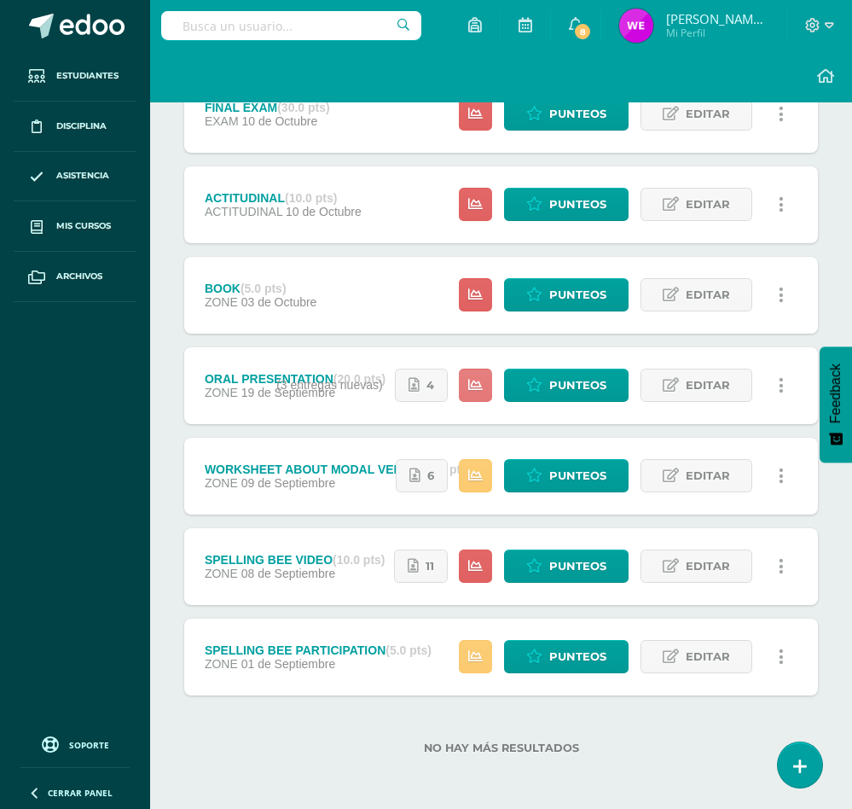
click at [473, 387] on icon at bounding box center [475, 385] width 15 height 15
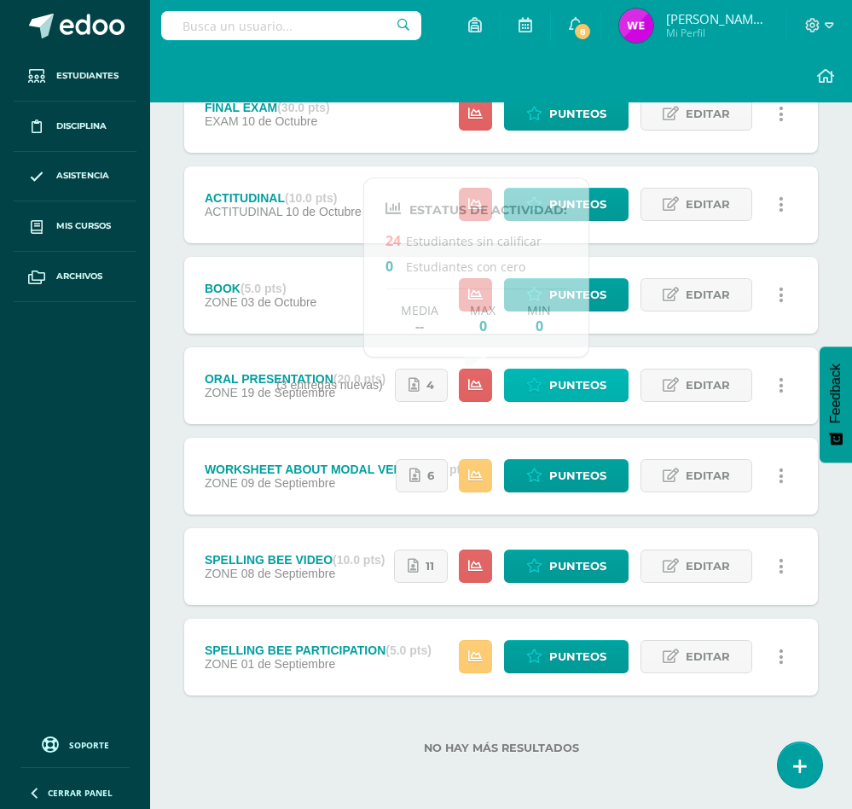
click at [535, 386] on icon at bounding box center [534, 385] width 16 height 15
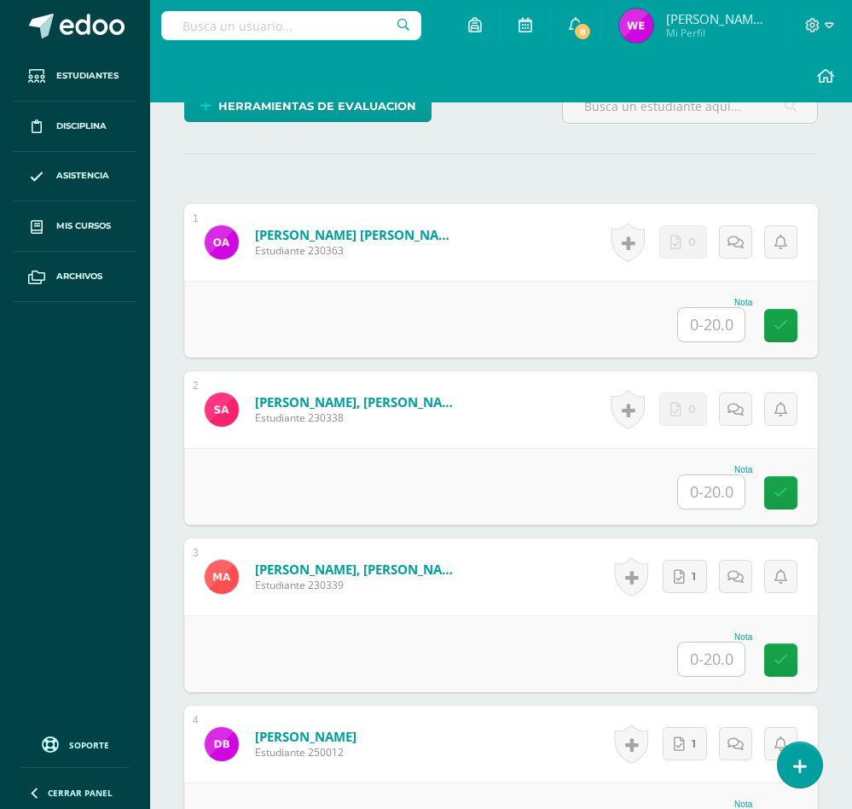
scroll to position [512, 0]
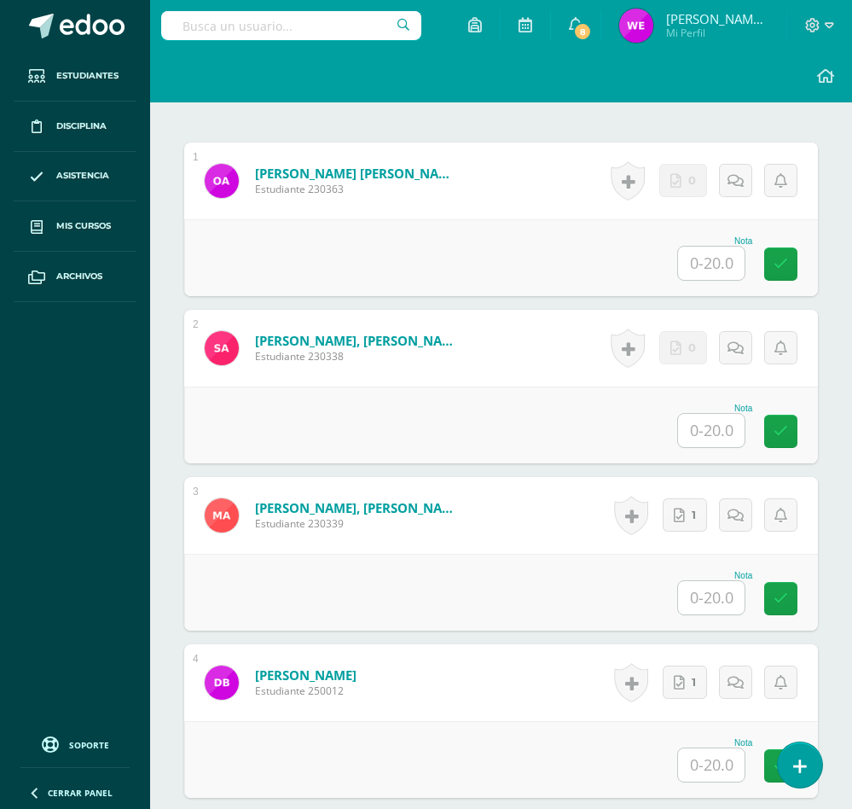
click at [714, 261] on input "text" at bounding box center [711, 263] width 67 height 33
type input "8"
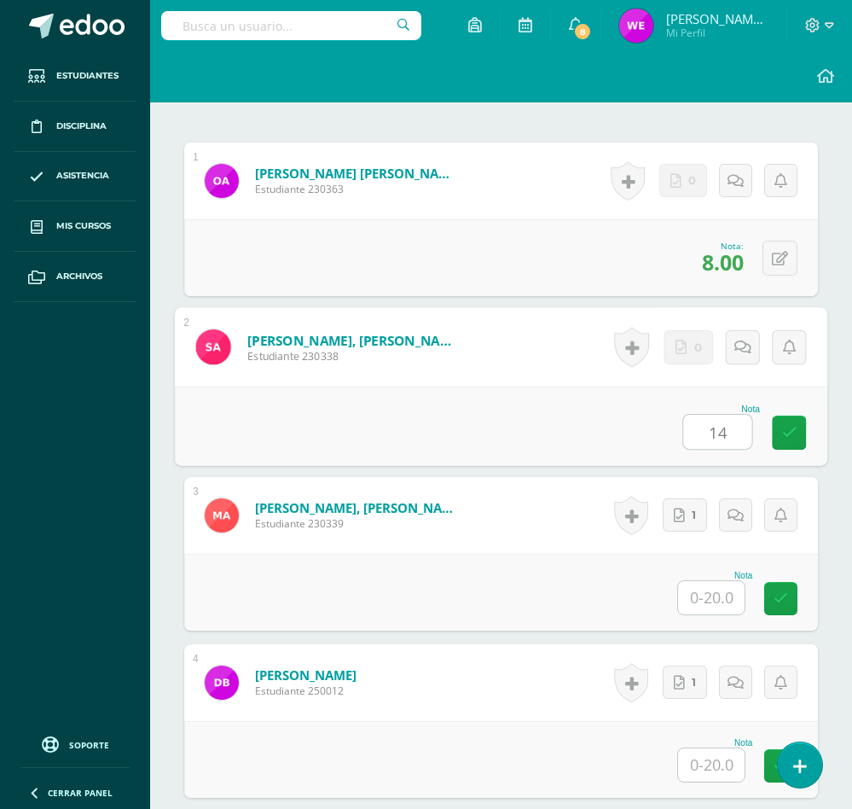
type input "14"
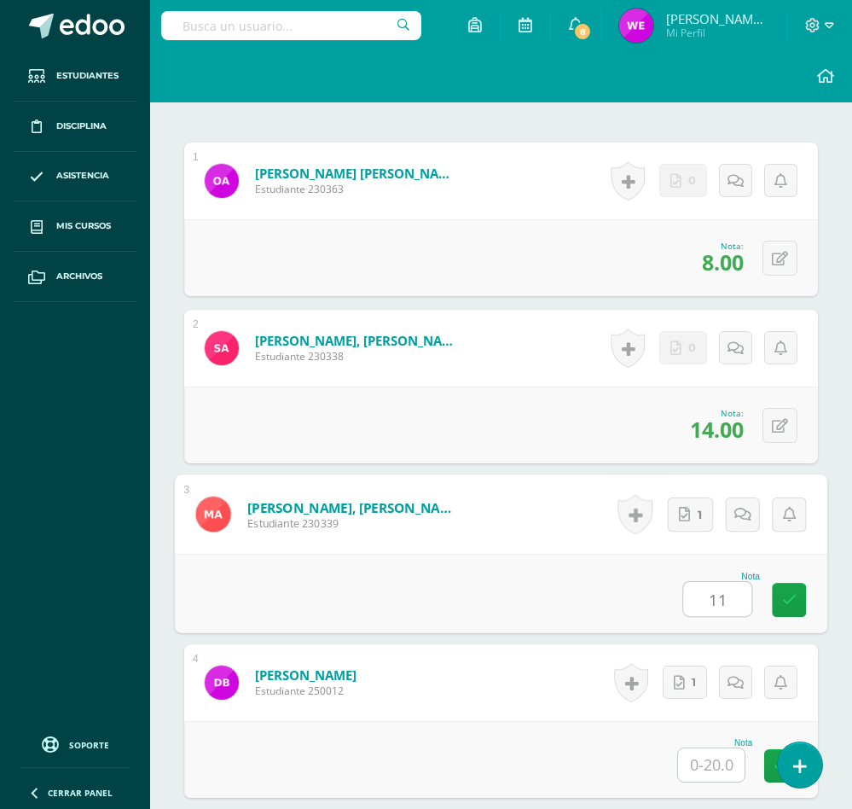
type input "11"
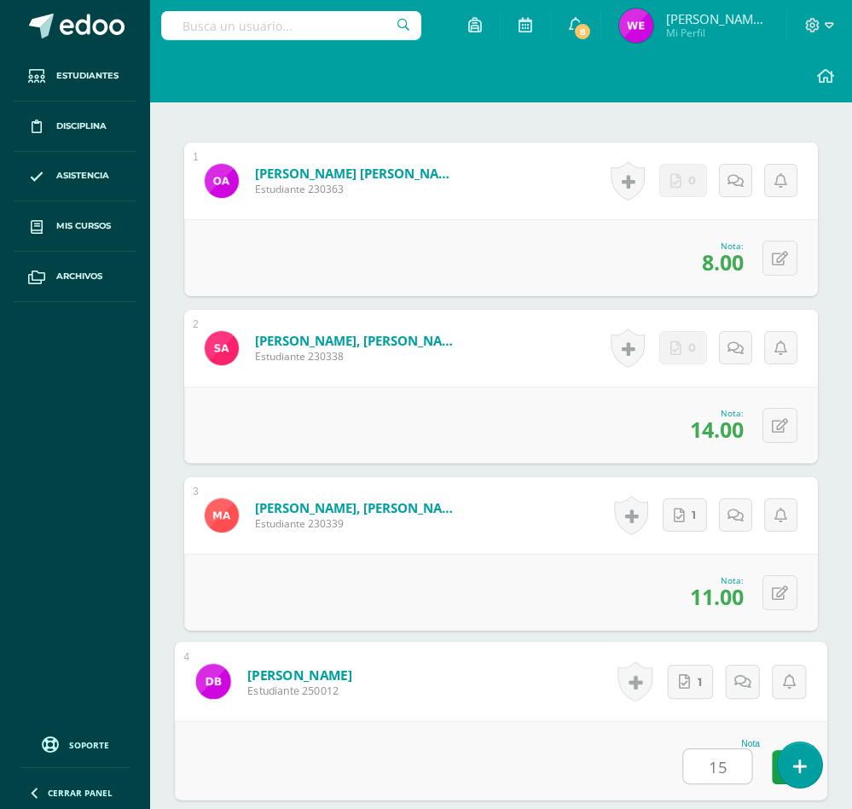
type input "15"
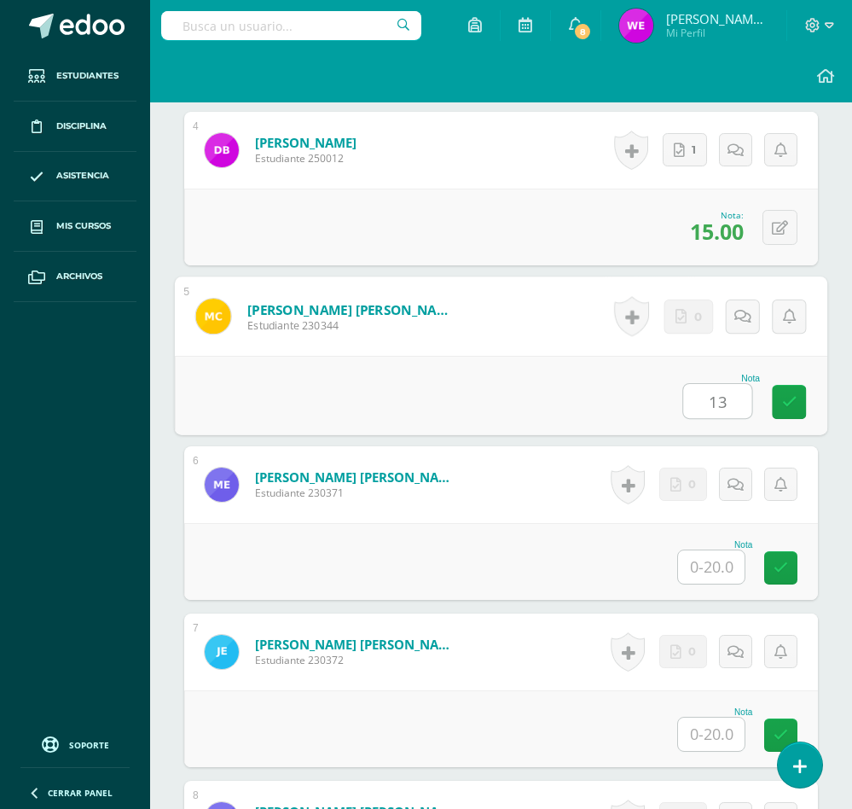
type input "13"
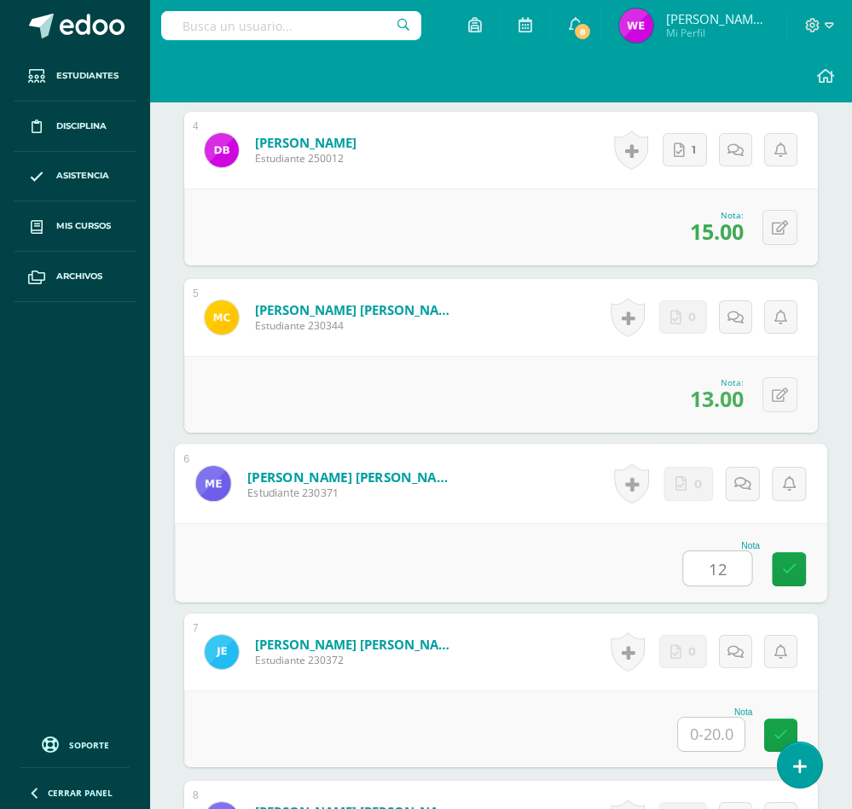
type input "12"
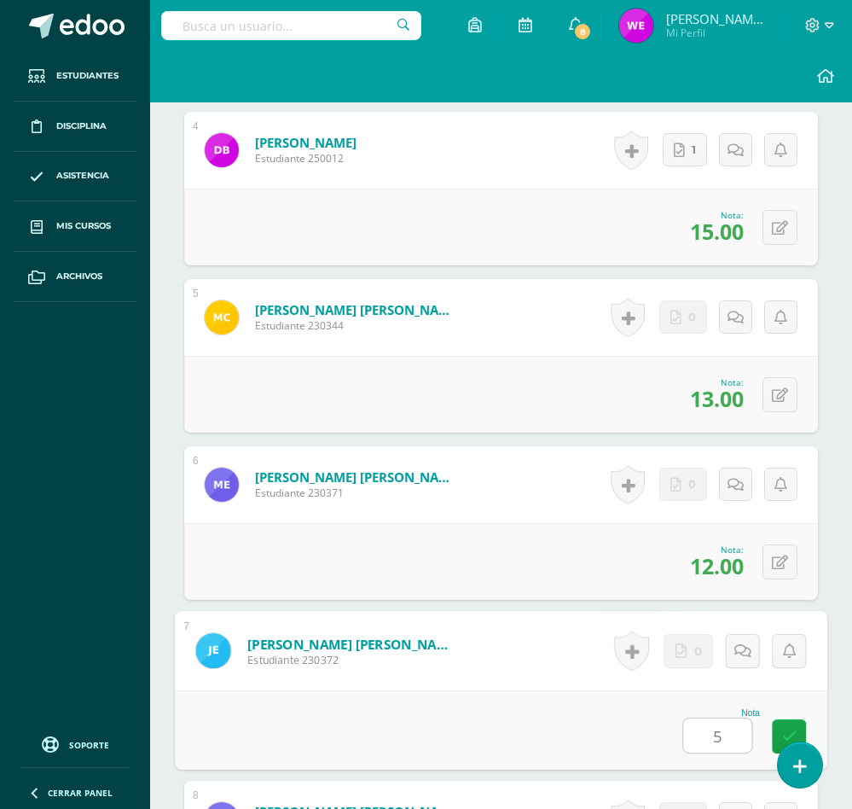
type input "5"
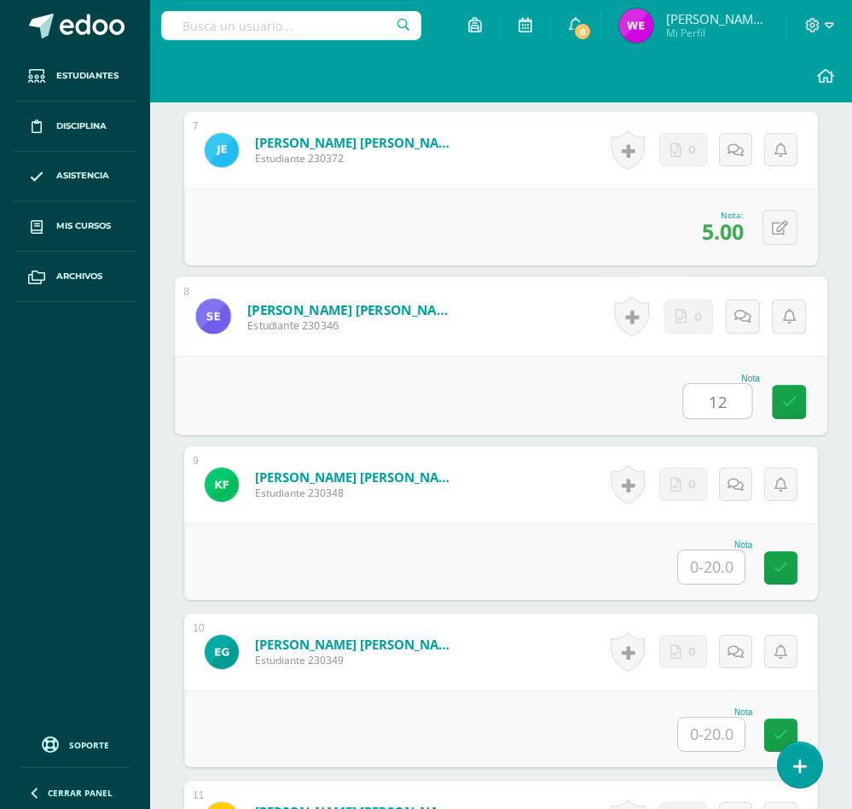
type input "12"
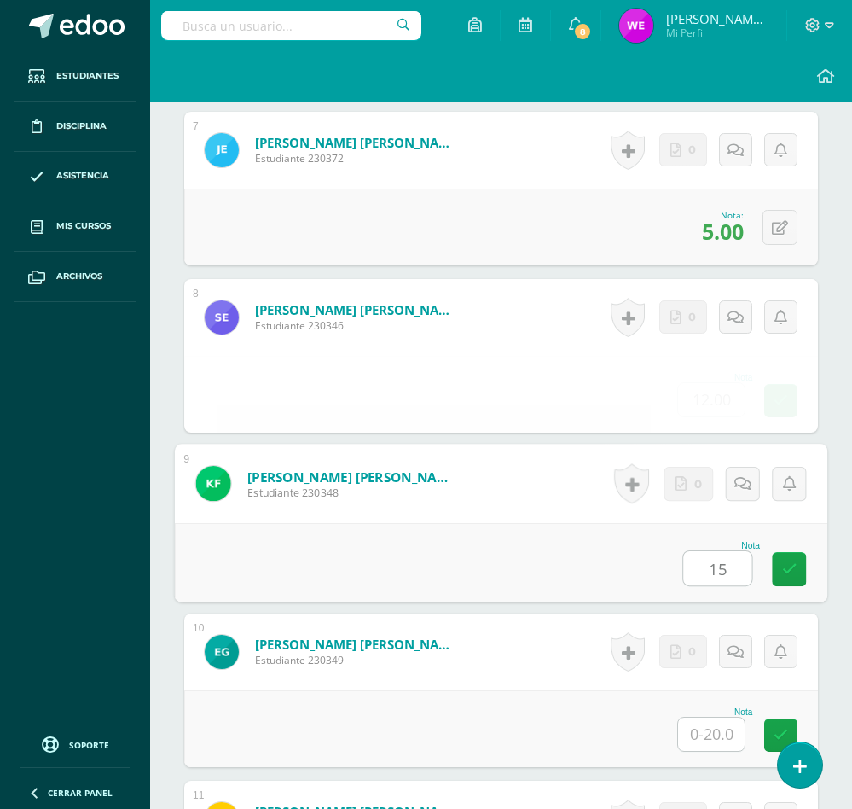
type input "15"
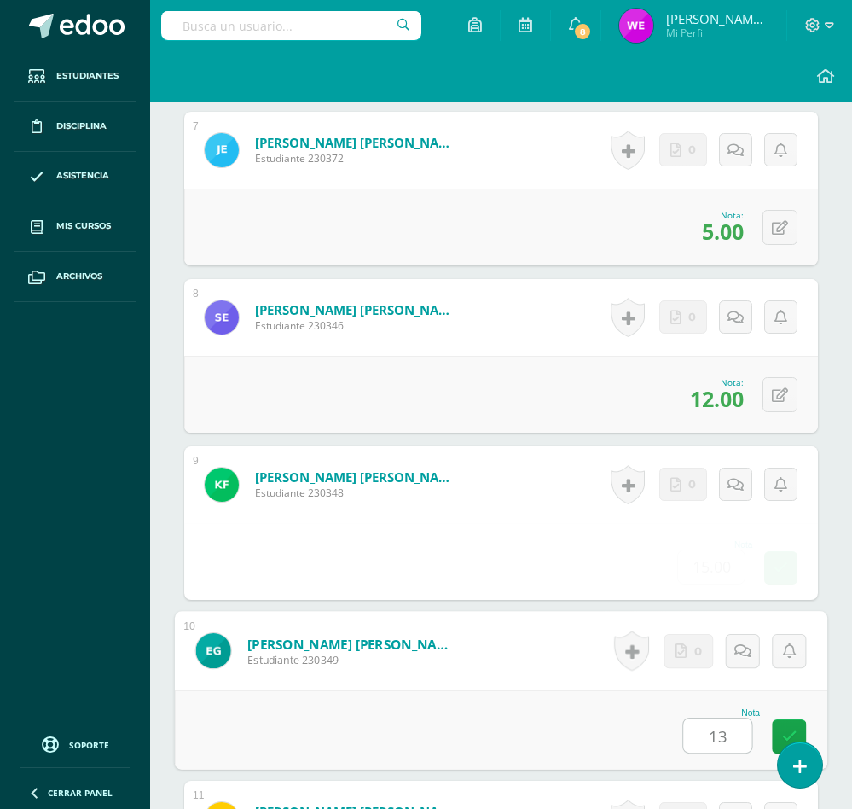
type input "13"
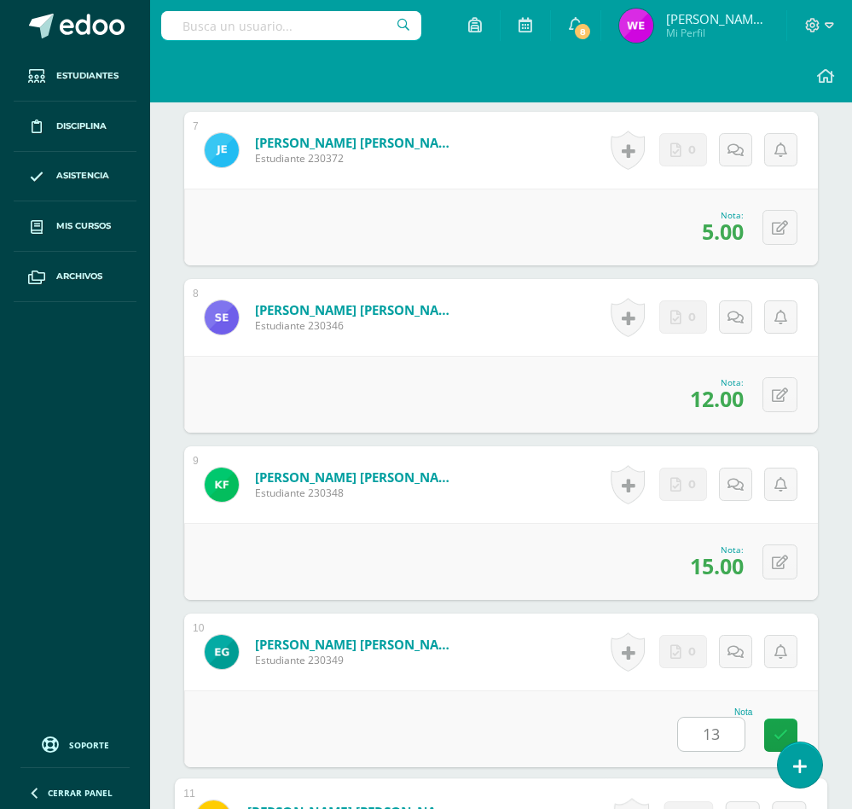
scroll to position [2047, 0]
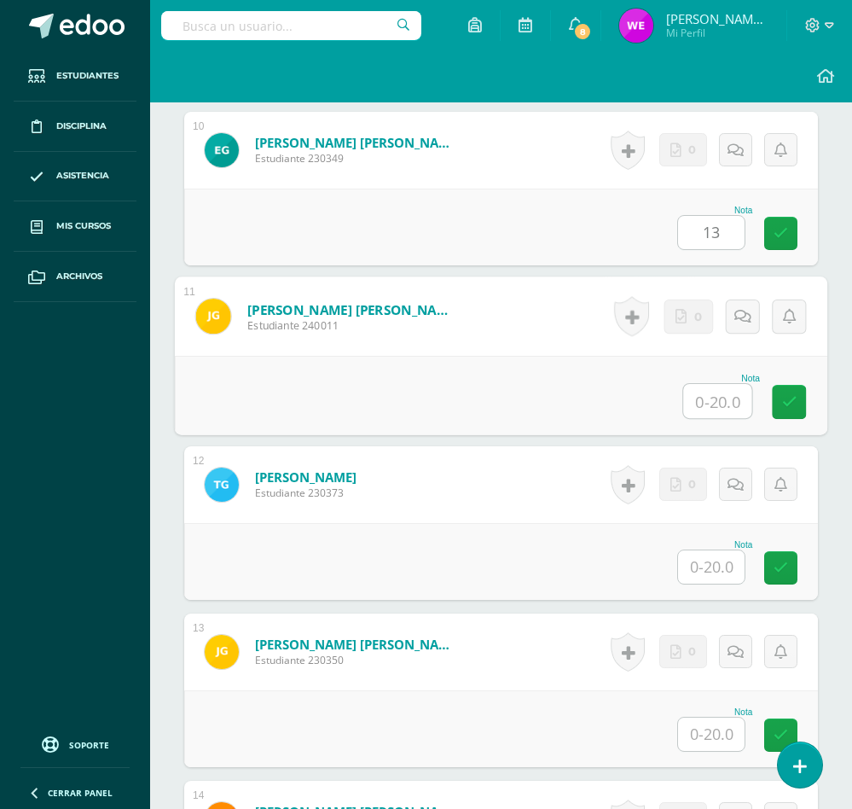
type input "1"
type input "5"
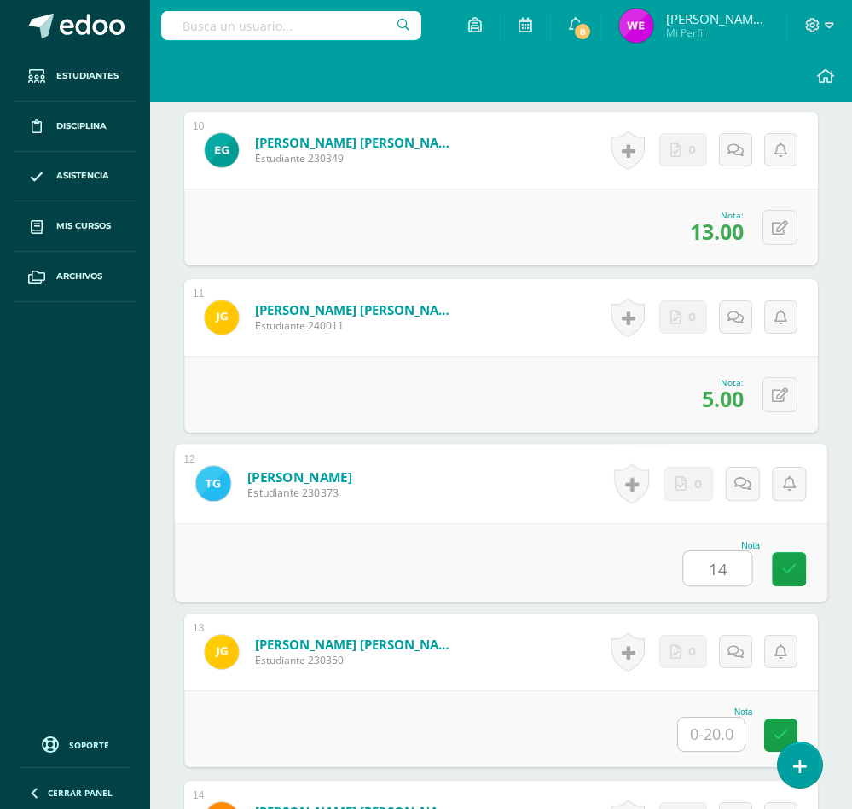
type input "14"
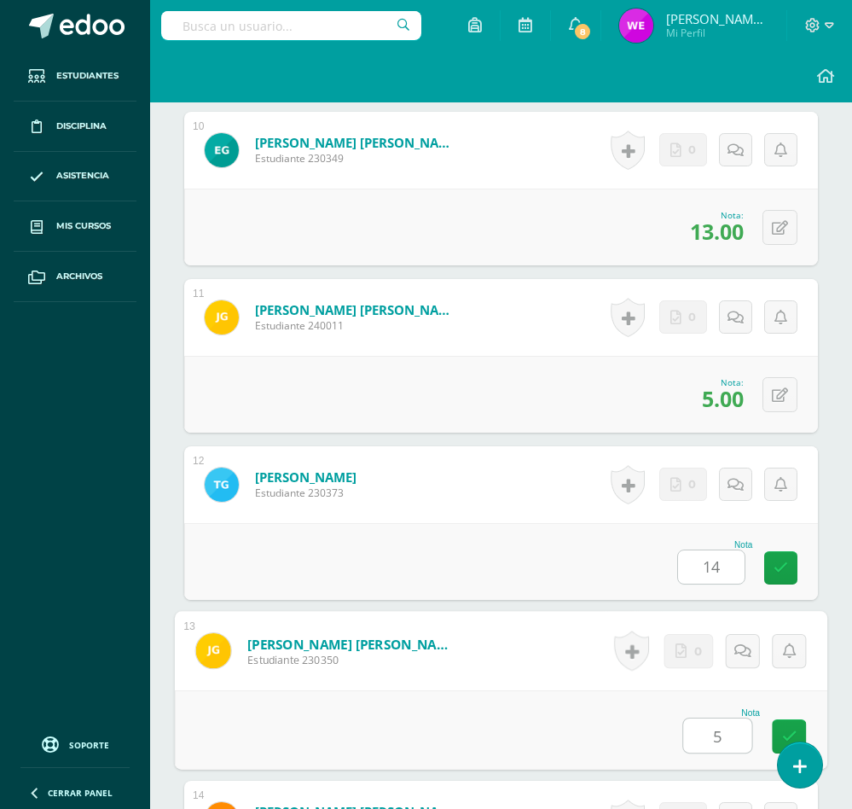
type input "5"
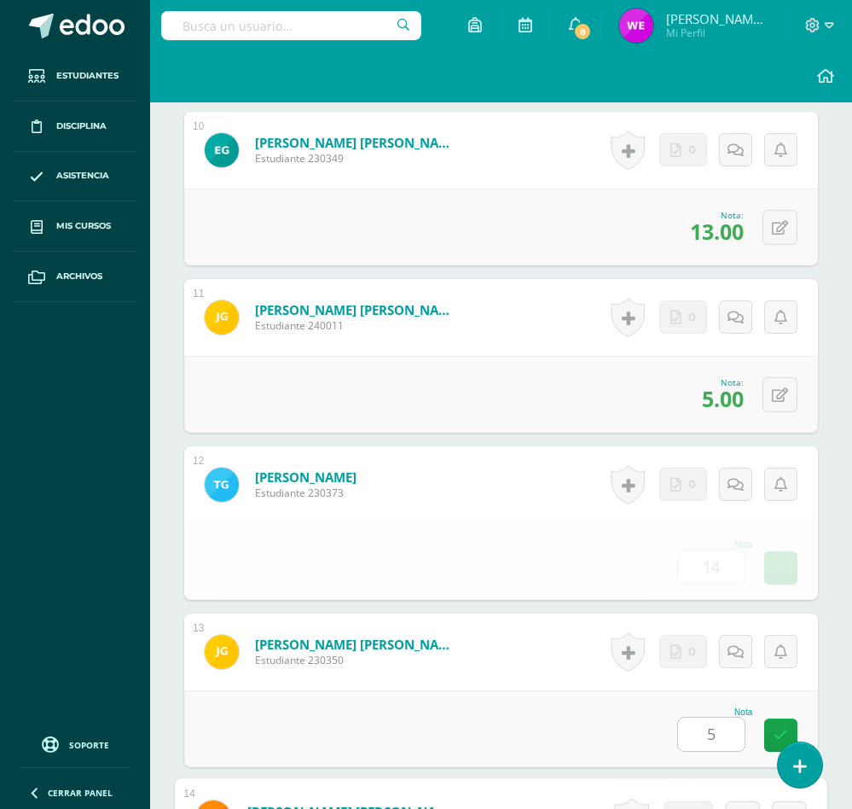
scroll to position [2549, 0]
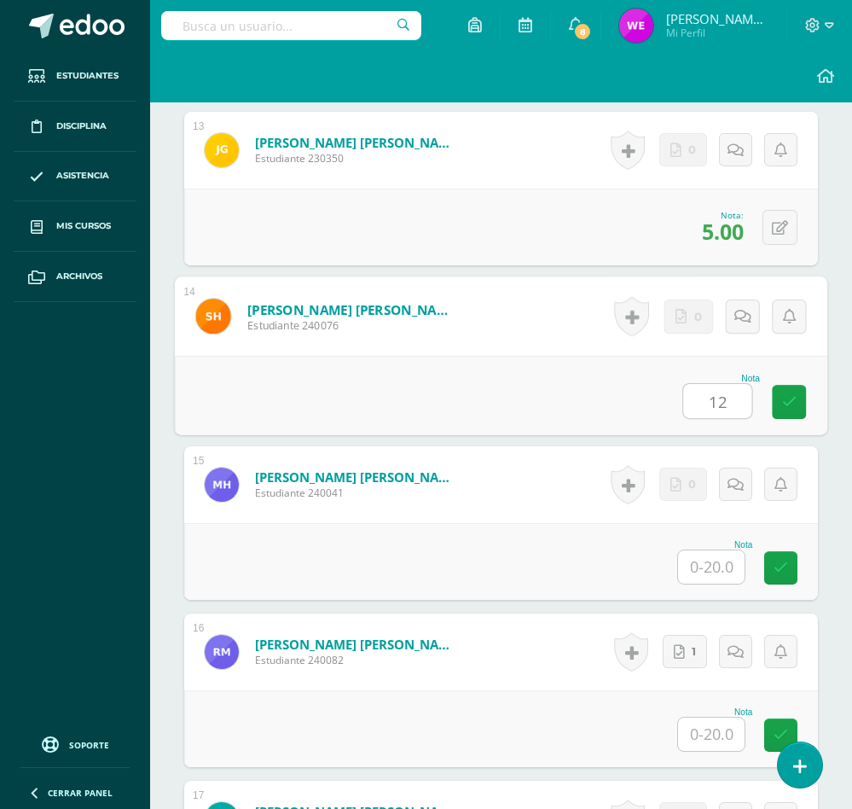
type input "12"
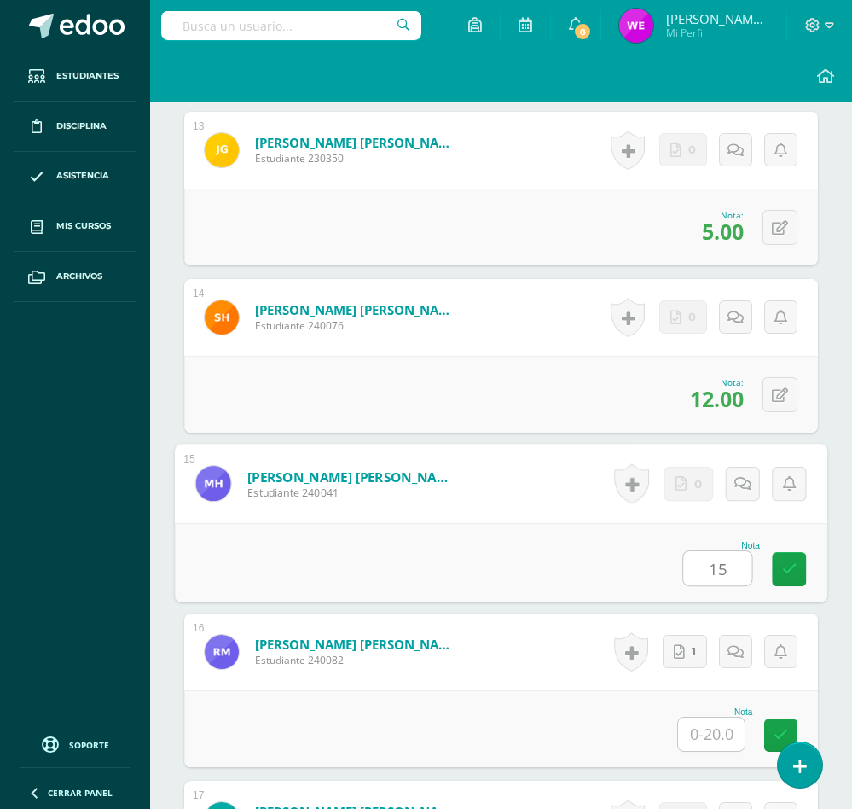
type input "15"
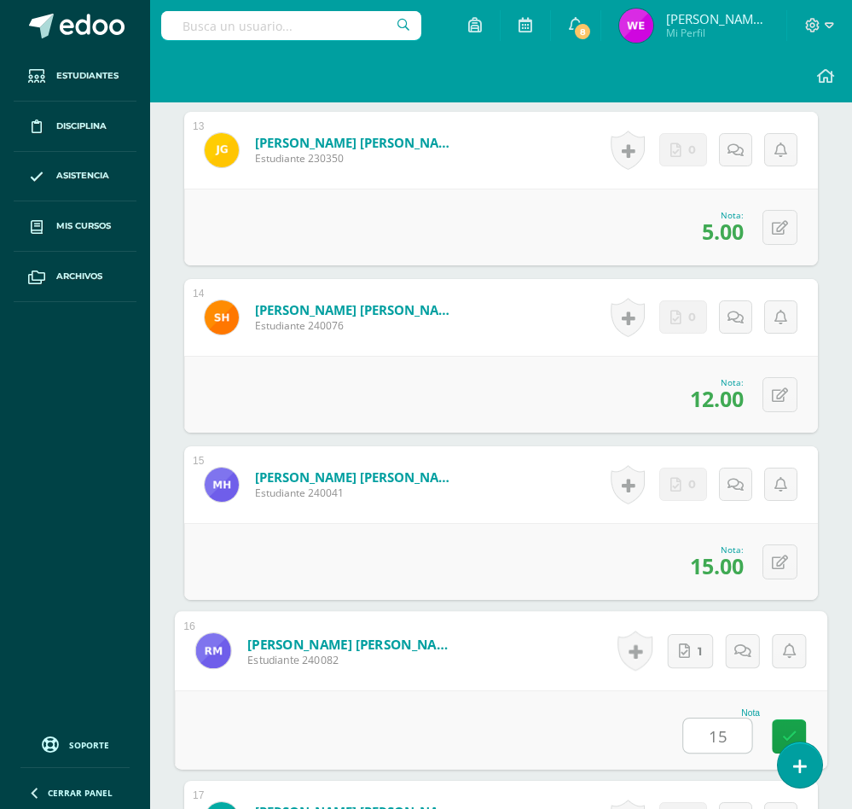
type input "15"
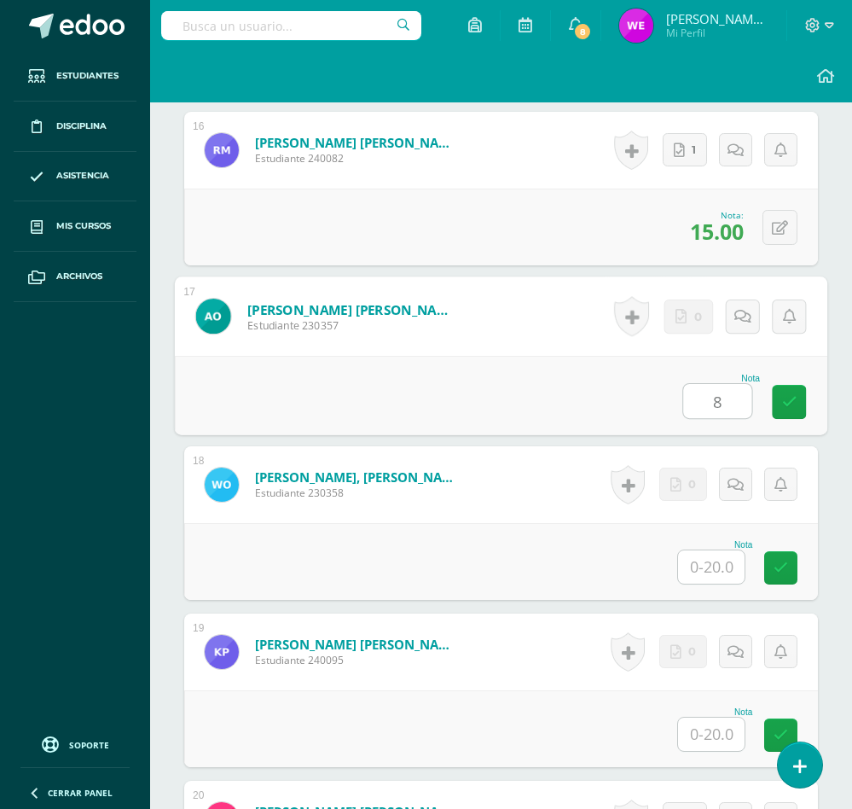
type input "8"
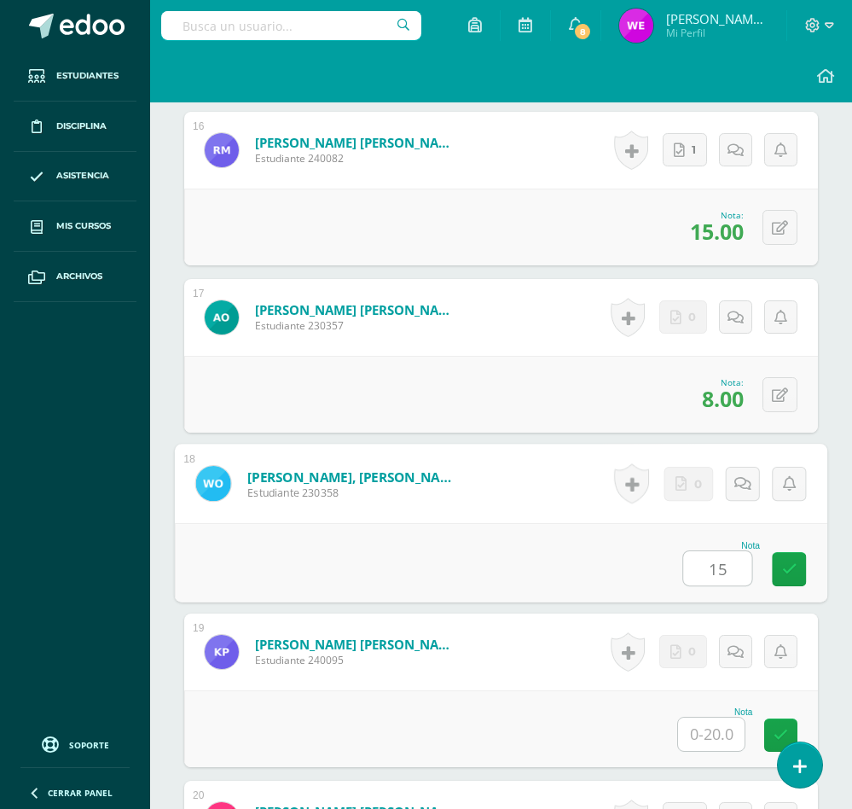
type input "15"
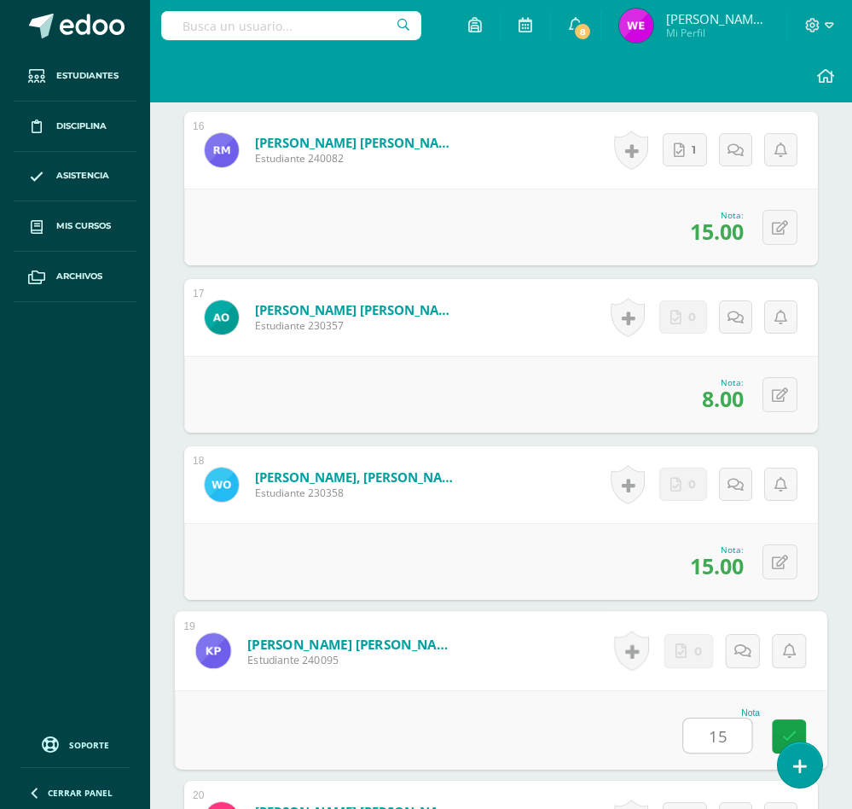
type input "15"
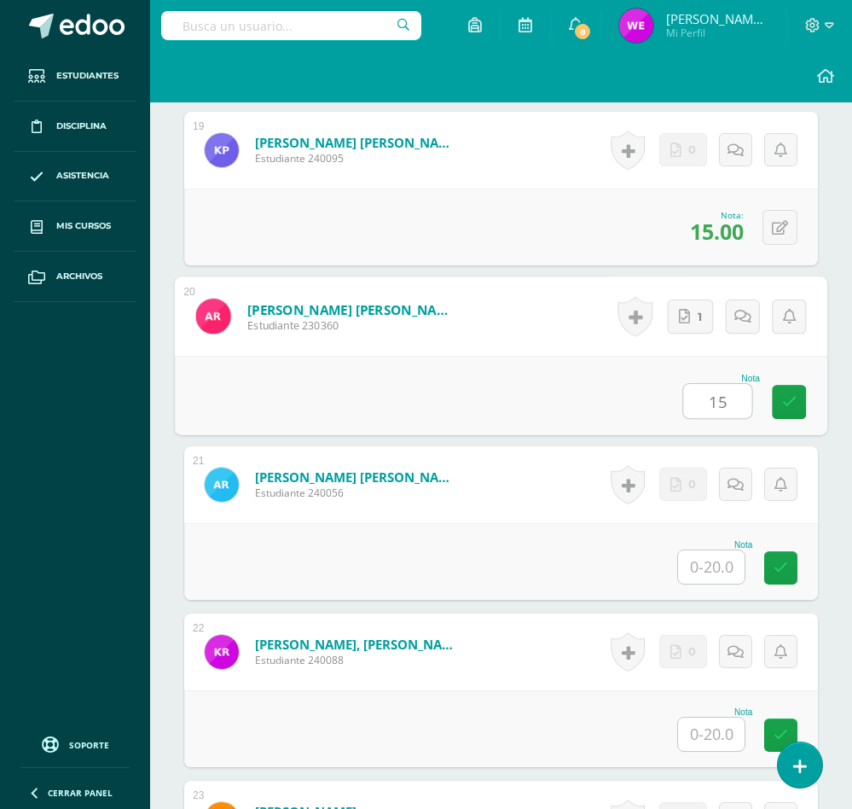
type input "15"
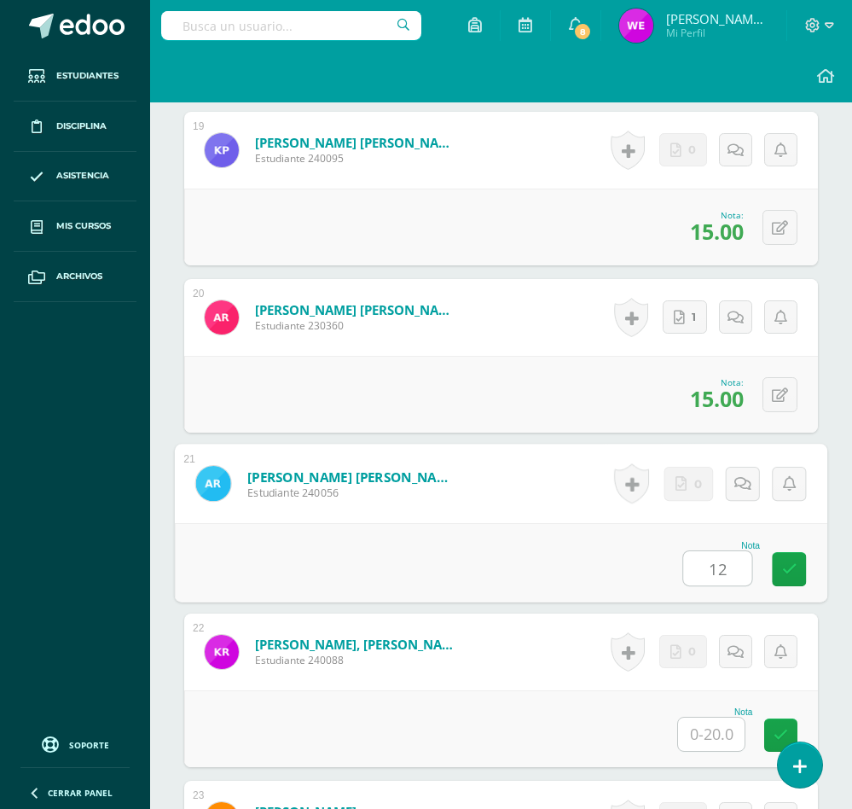
type input "12"
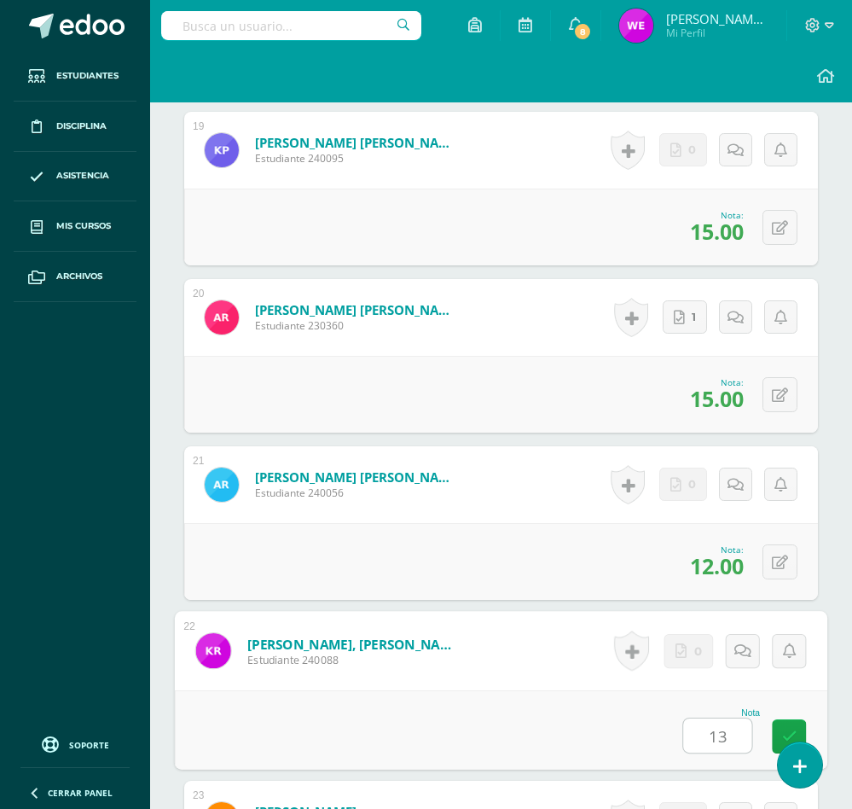
type input "13"
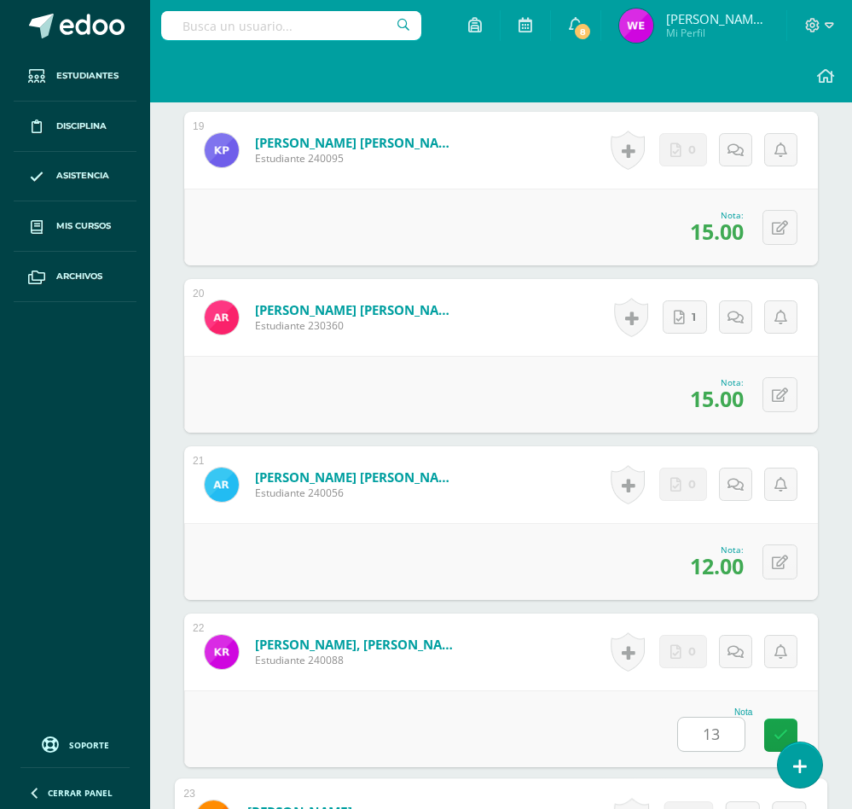
scroll to position [4046, 0]
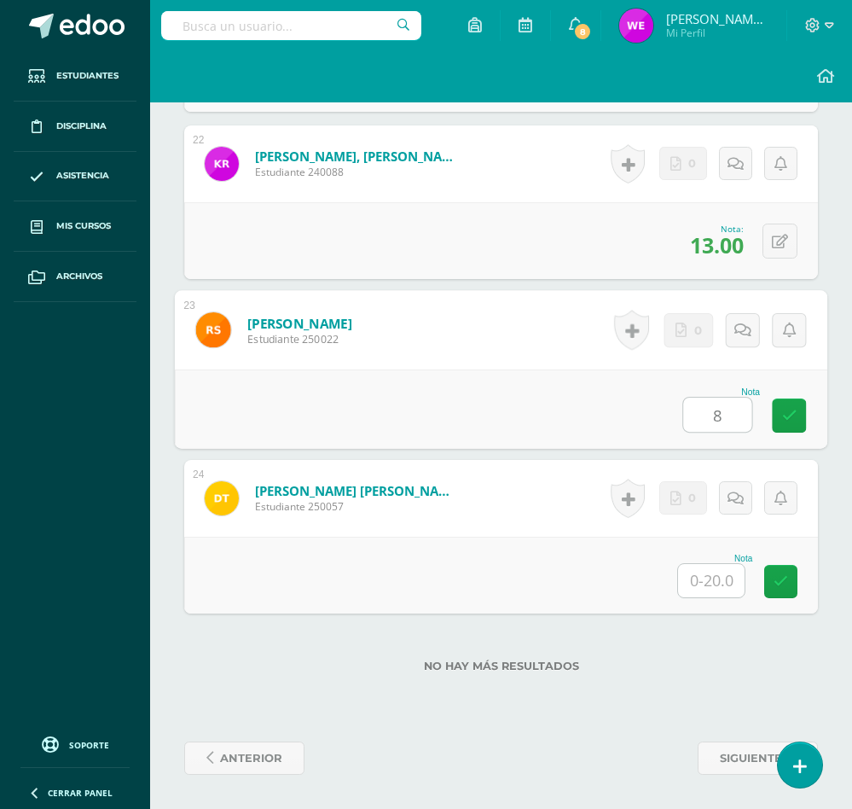
type input "8"
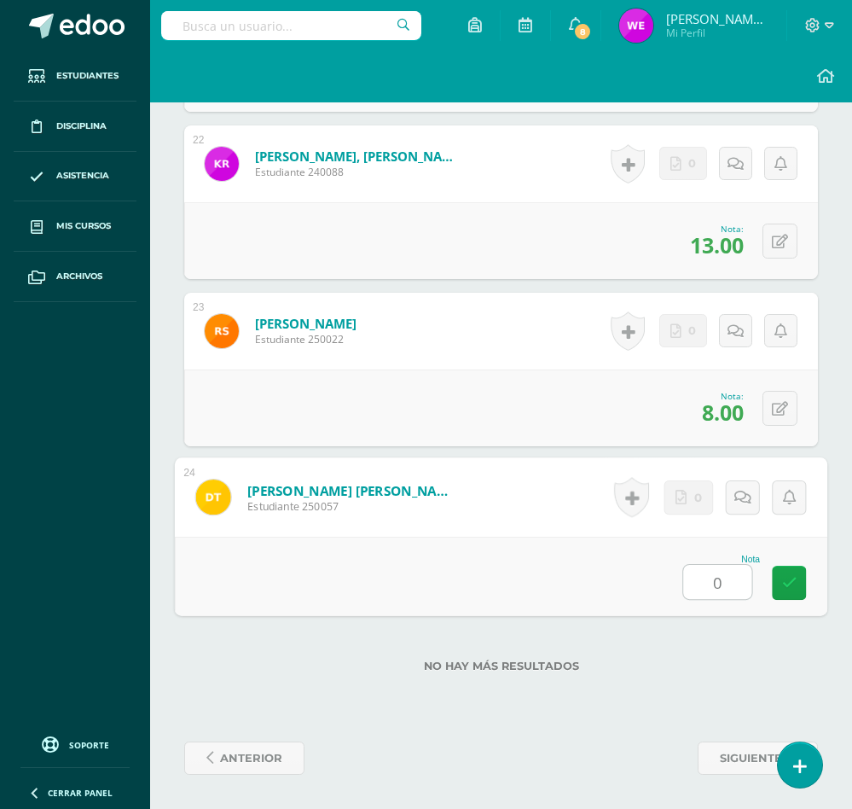
type input "0"
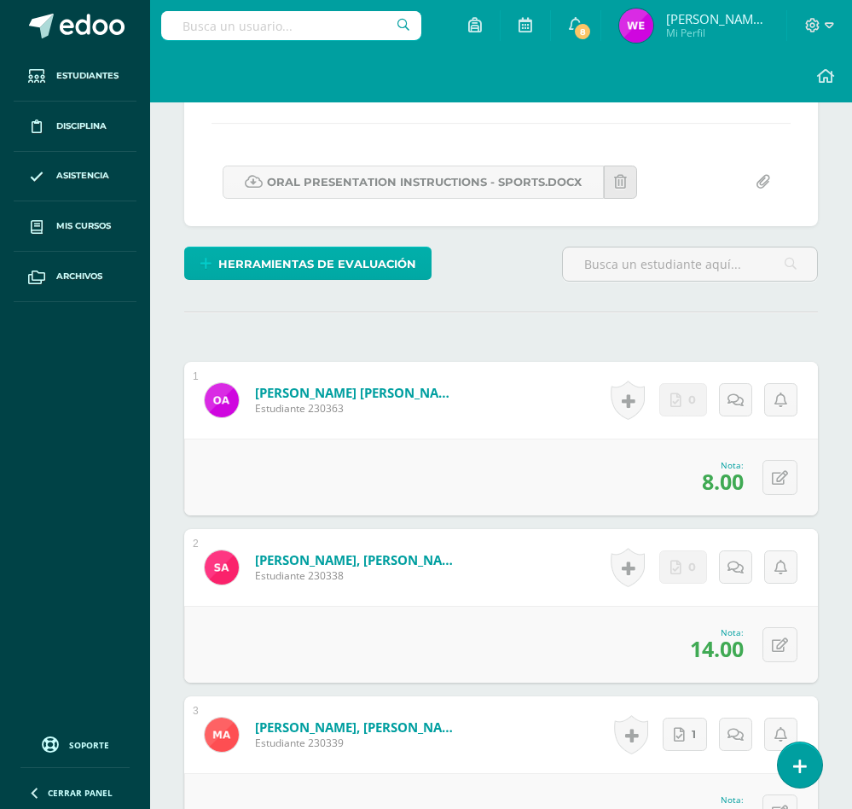
scroll to position [0, 0]
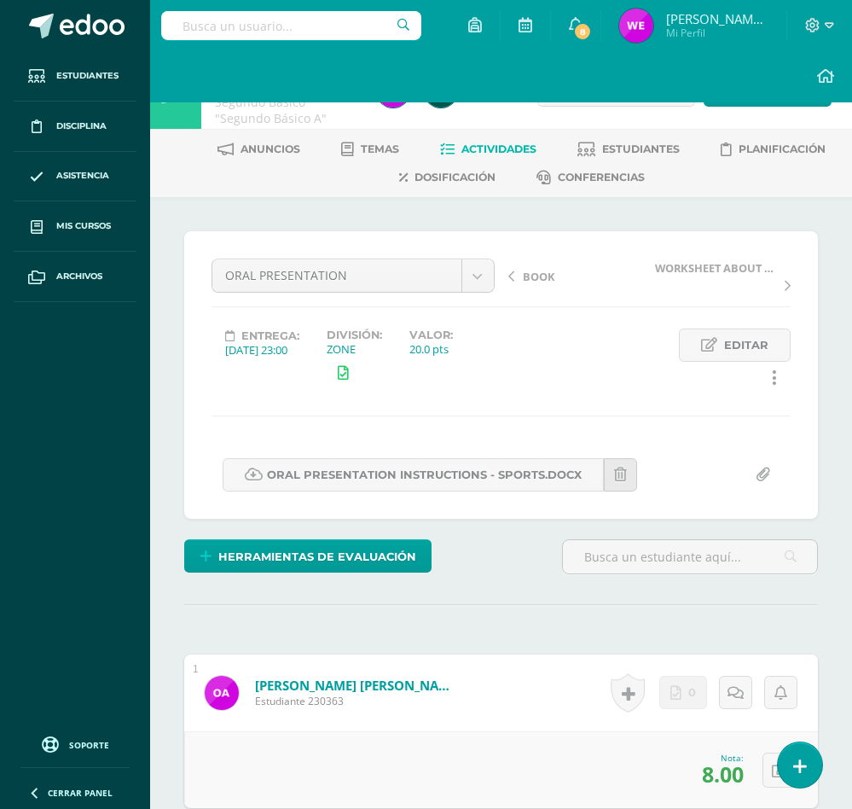
click at [482, 148] on span "Actividades" at bounding box center [498, 148] width 75 height 13
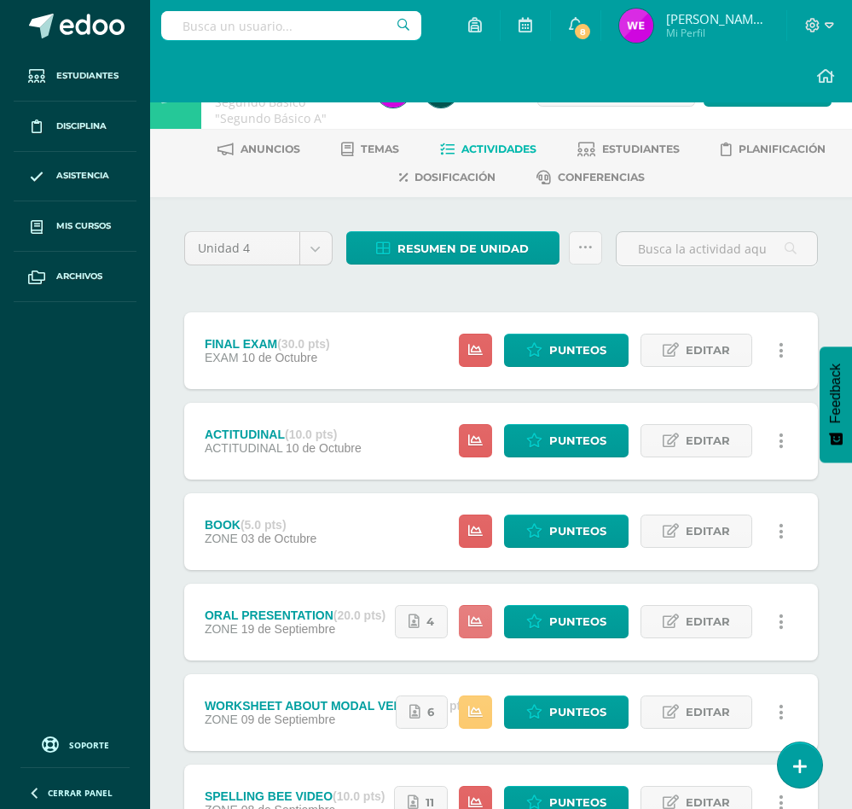
click at [468, 617] on link at bounding box center [475, 621] width 33 height 33
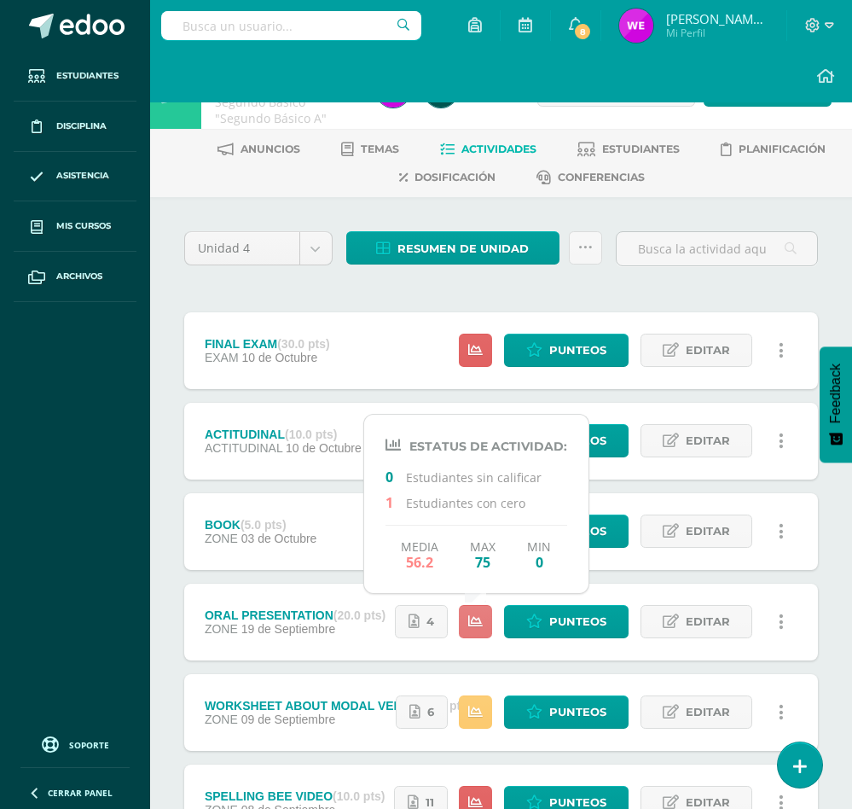
click at [468, 617] on icon at bounding box center [475, 621] width 15 height 15
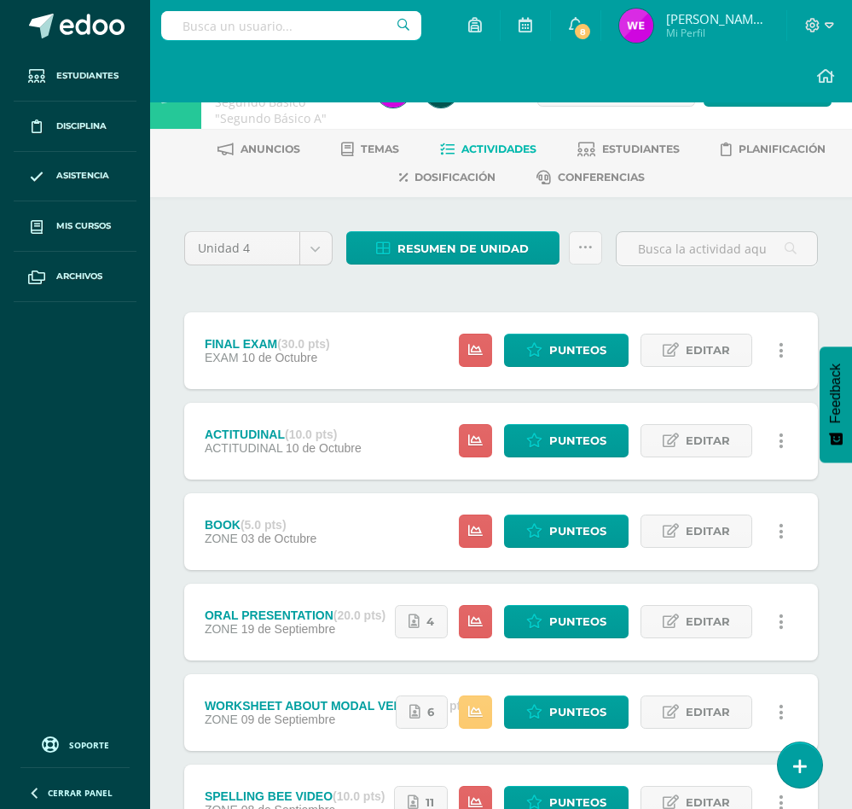
click at [126, 583] on ul "Estudiantes Disciplina Asistencia Mis cursos Archivos" at bounding box center [75, 387] width 150 height 672
click at [484, 525] on link at bounding box center [475, 530] width 33 height 33
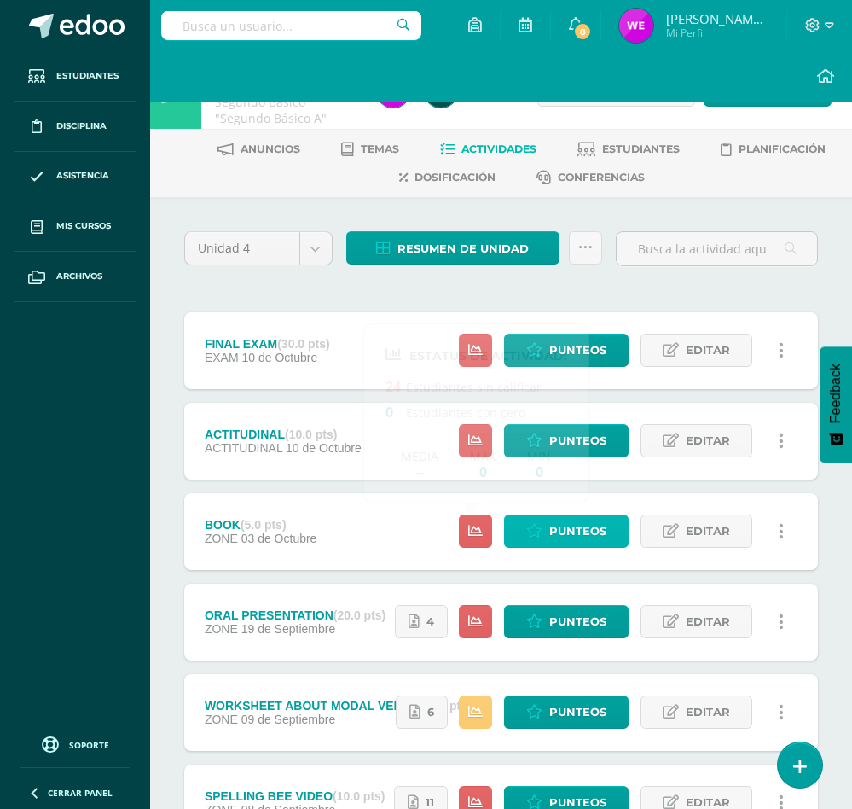
click at [582, 531] on span "Punteos" at bounding box center [577, 531] width 57 height 32
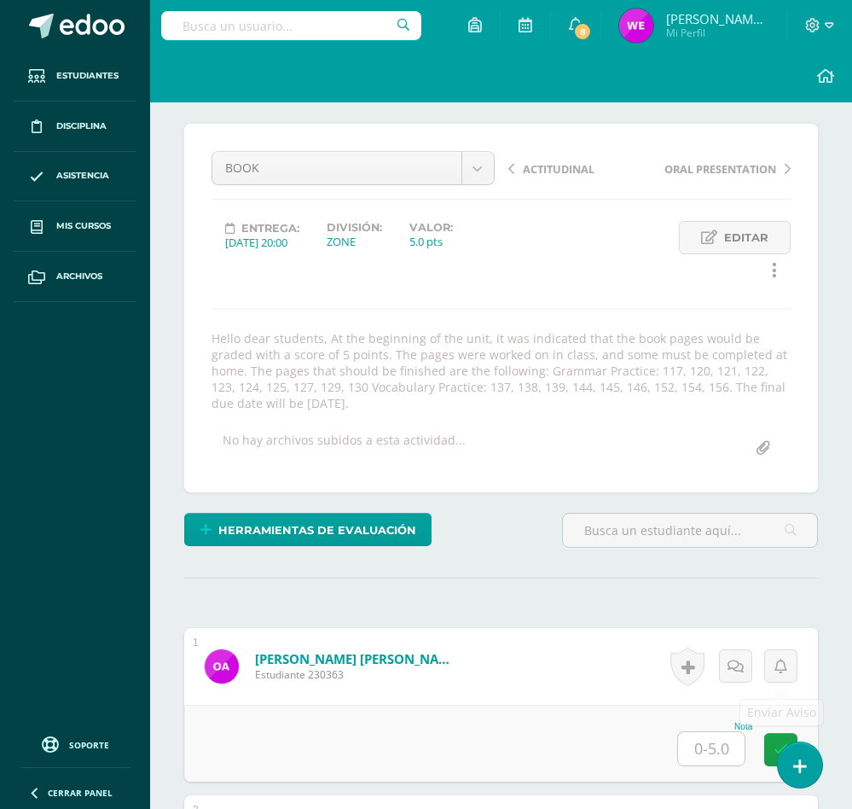
scroll to position [3, 0]
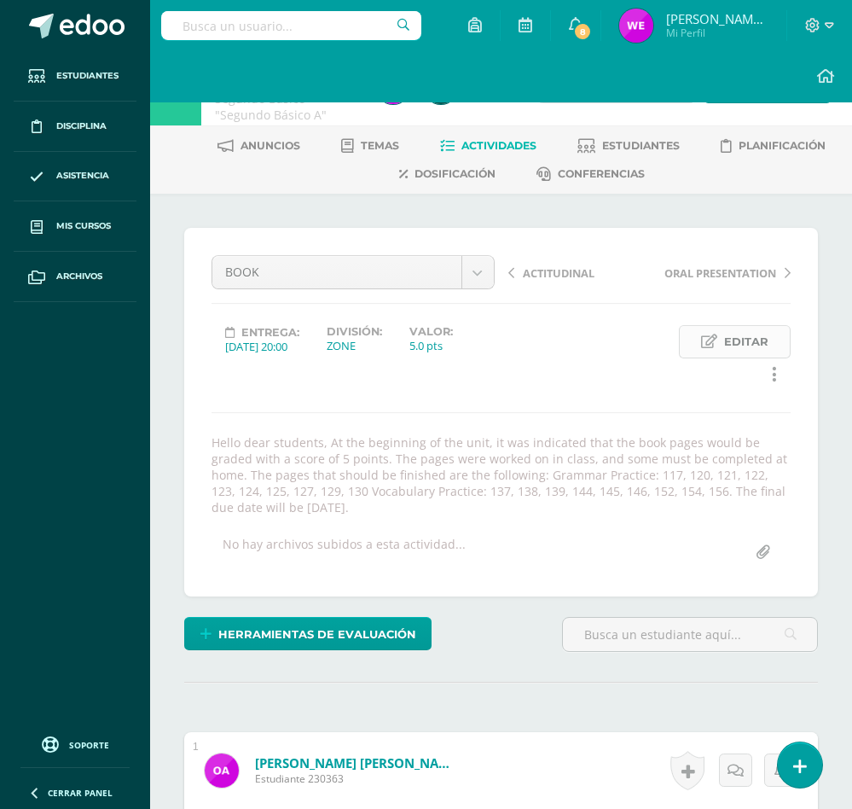
click at [734, 335] on span "Editar" at bounding box center [746, 342] width 44 height 32
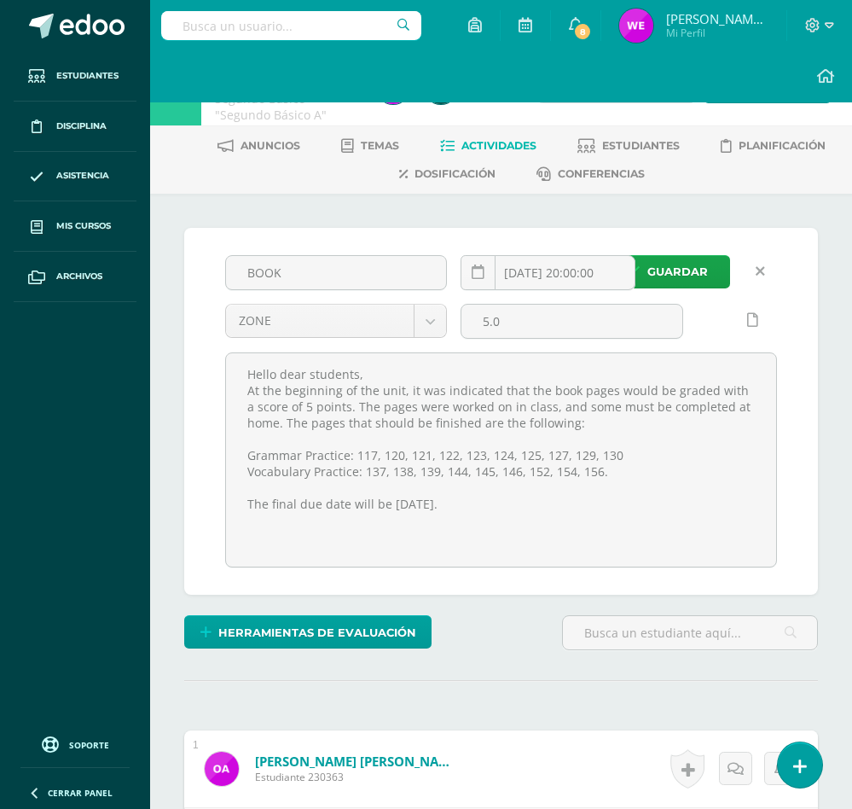
drag, startPoint x: 604, startPoint y: 320, endPoint x: 3, endPoint y: 318, distance: 601.3
type input "10"
click at [604, 255] on button "Guardar" at bounding box center [667, 271] width 126 height 33
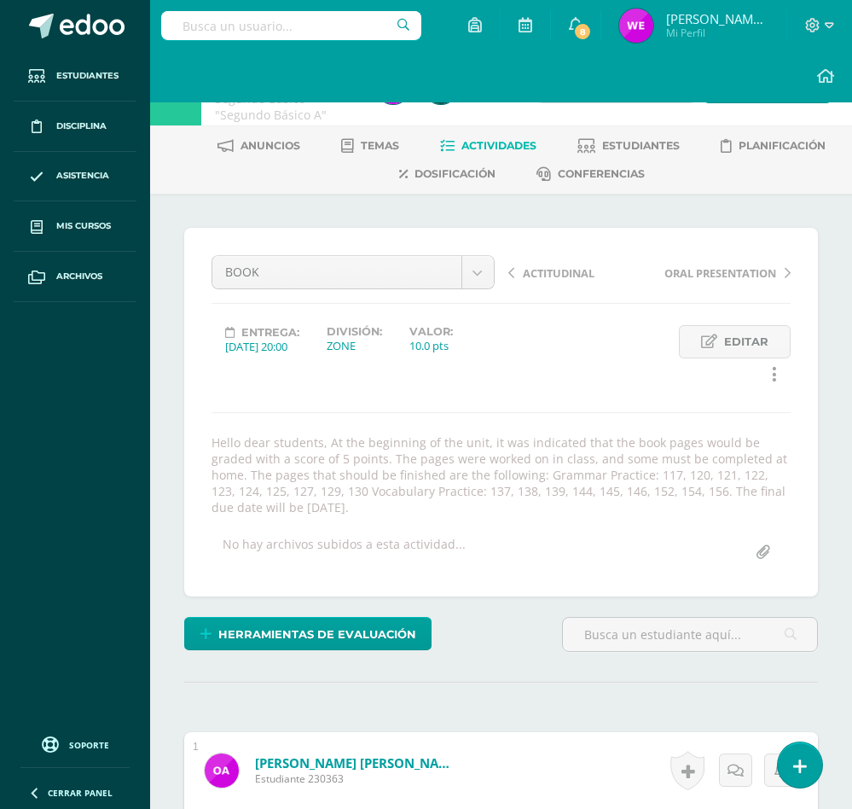
scroll to position [259, 0]
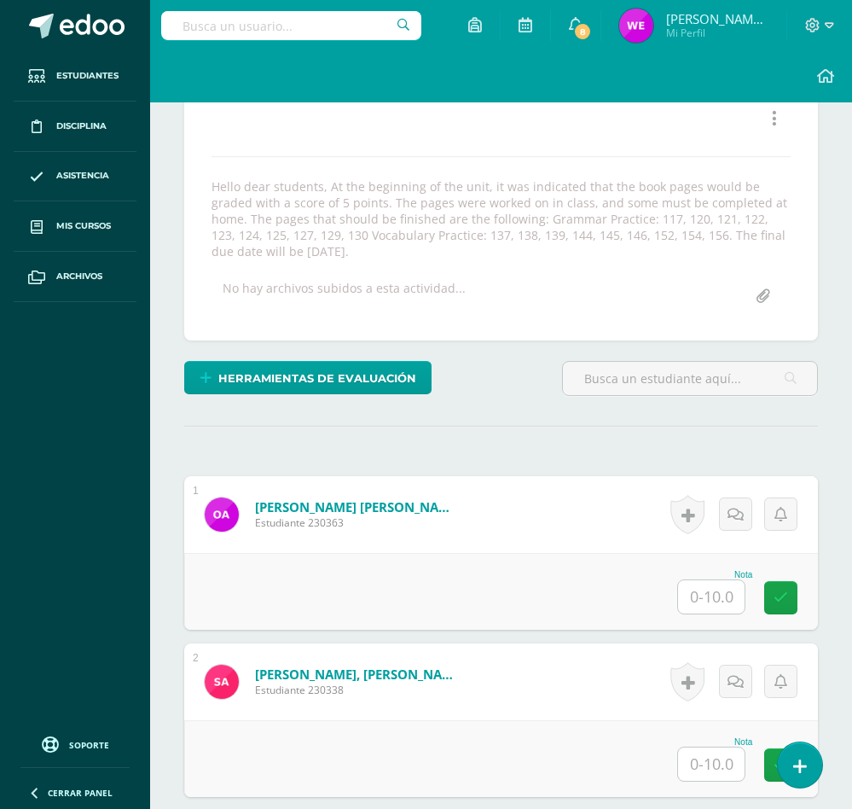
click at [704, 600] on input "text" at bounding box center [711, 596] width 67 height 33
type input "5"
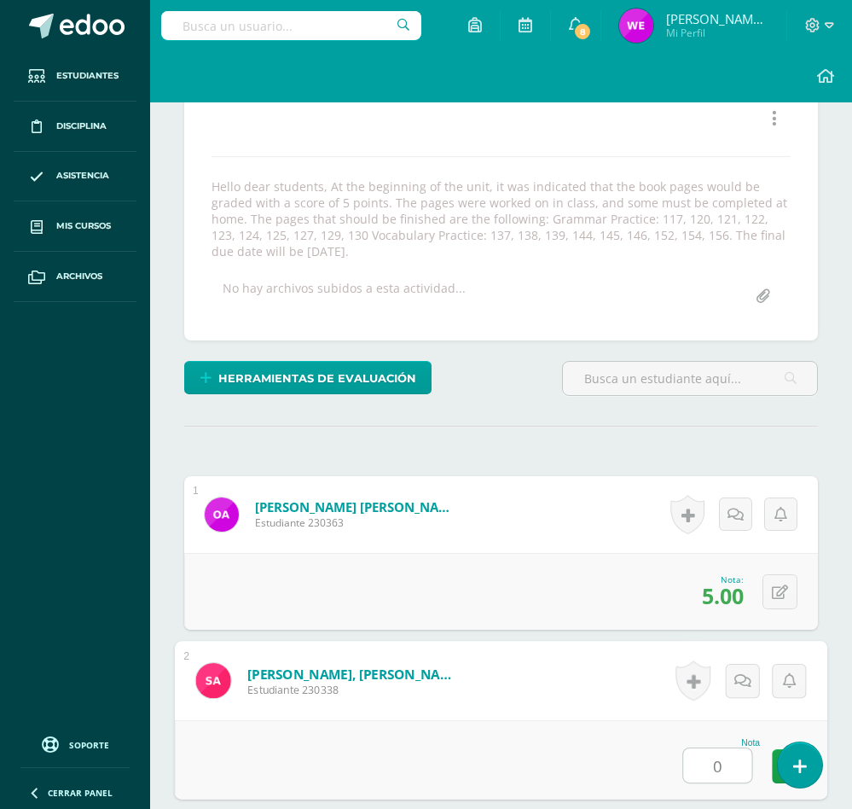
type input "0"
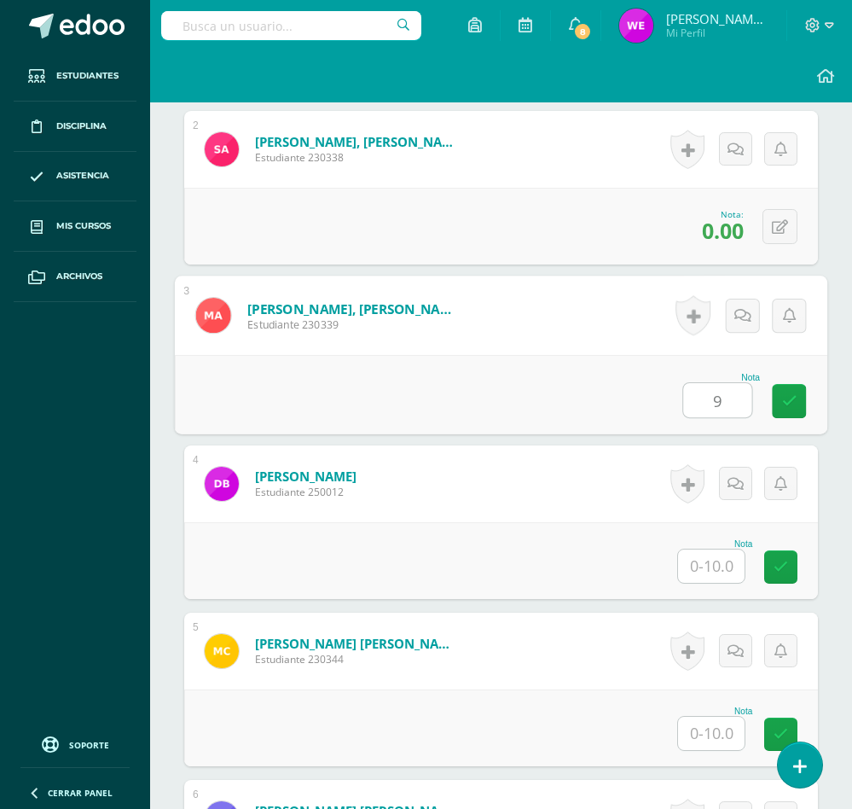
type input "9"
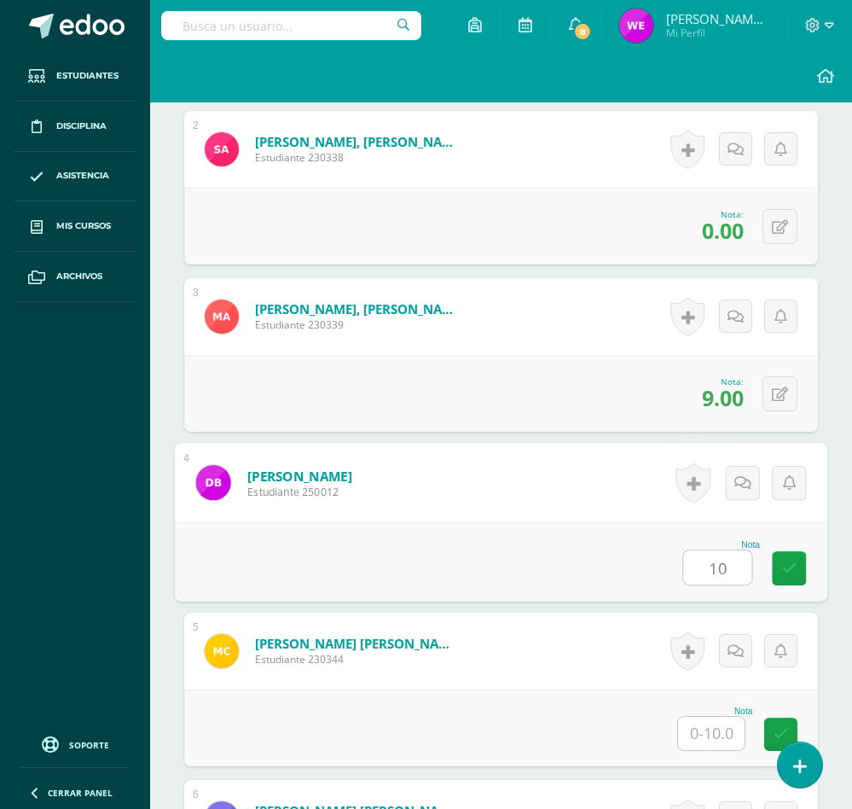
type input "10"
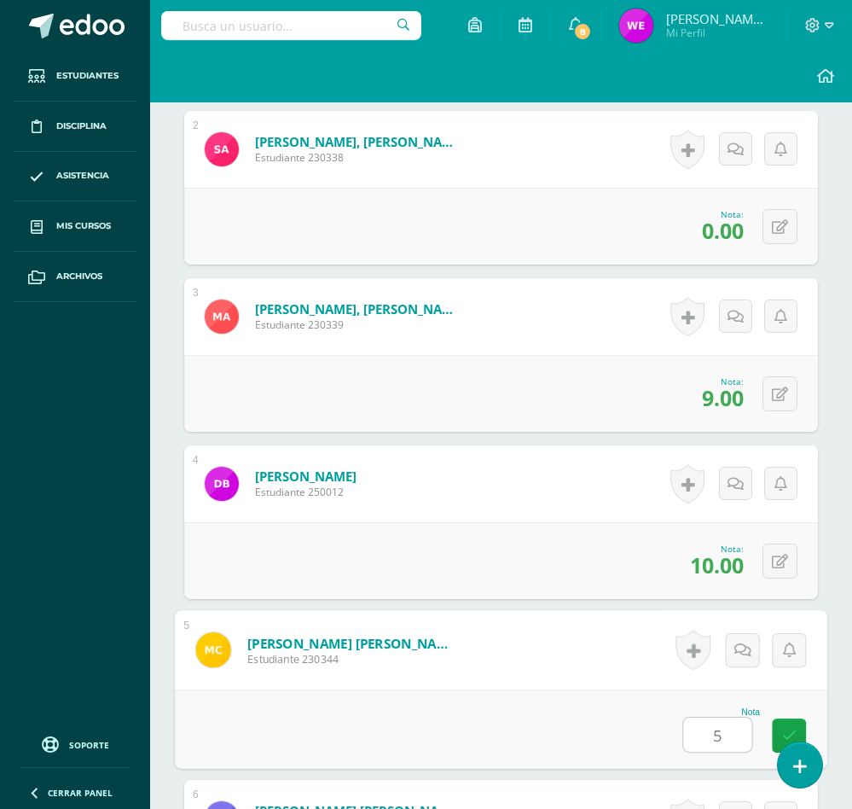
type input "5"
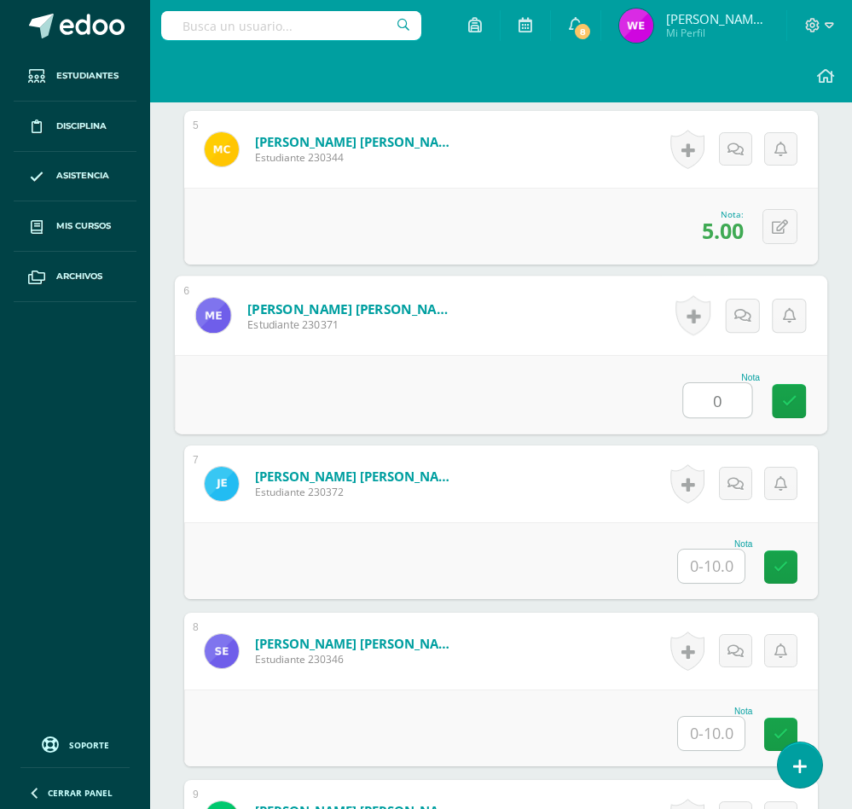
type input "0"
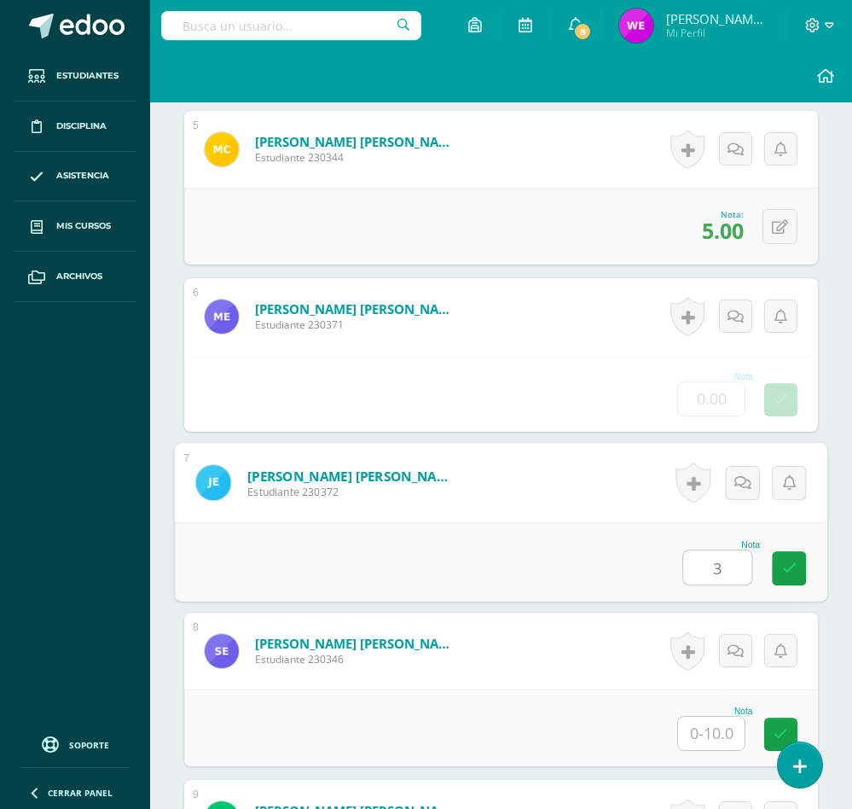
type input "3"
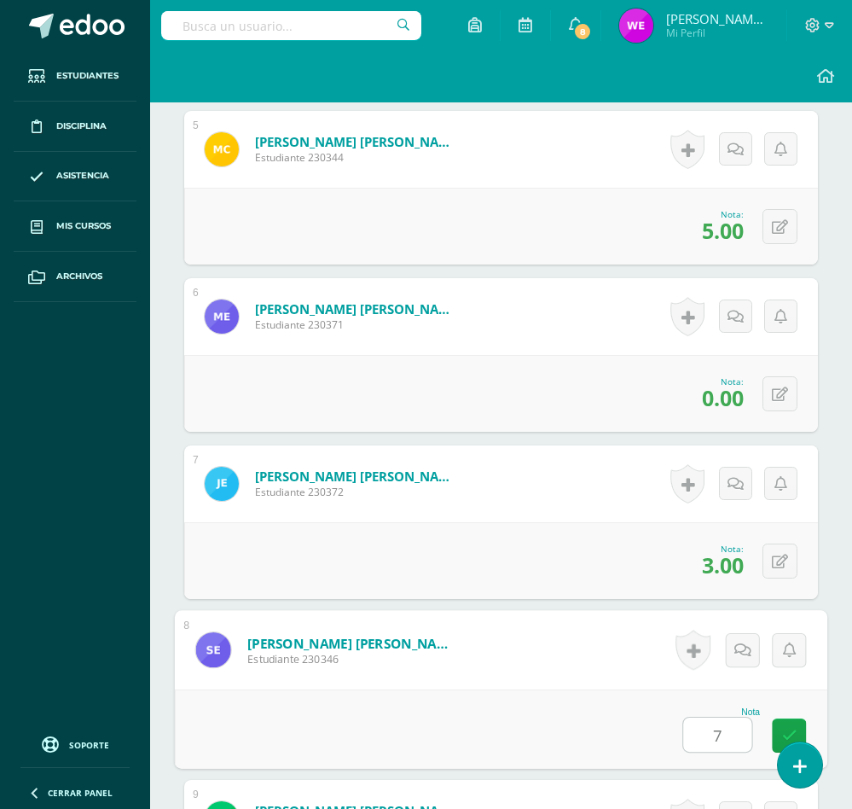
type input "7"
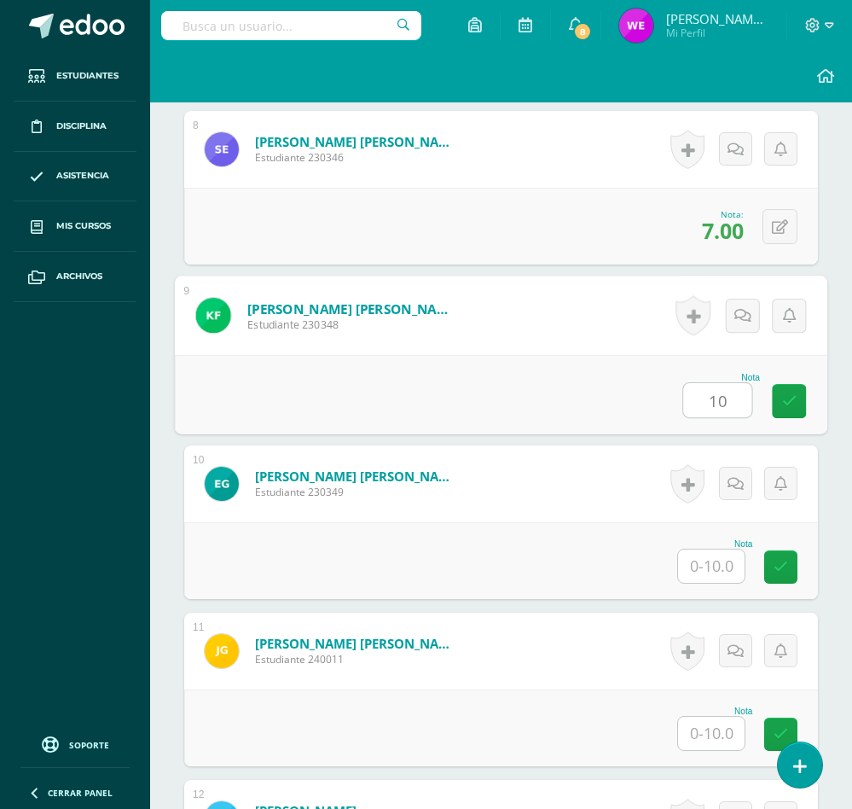
type input "10"
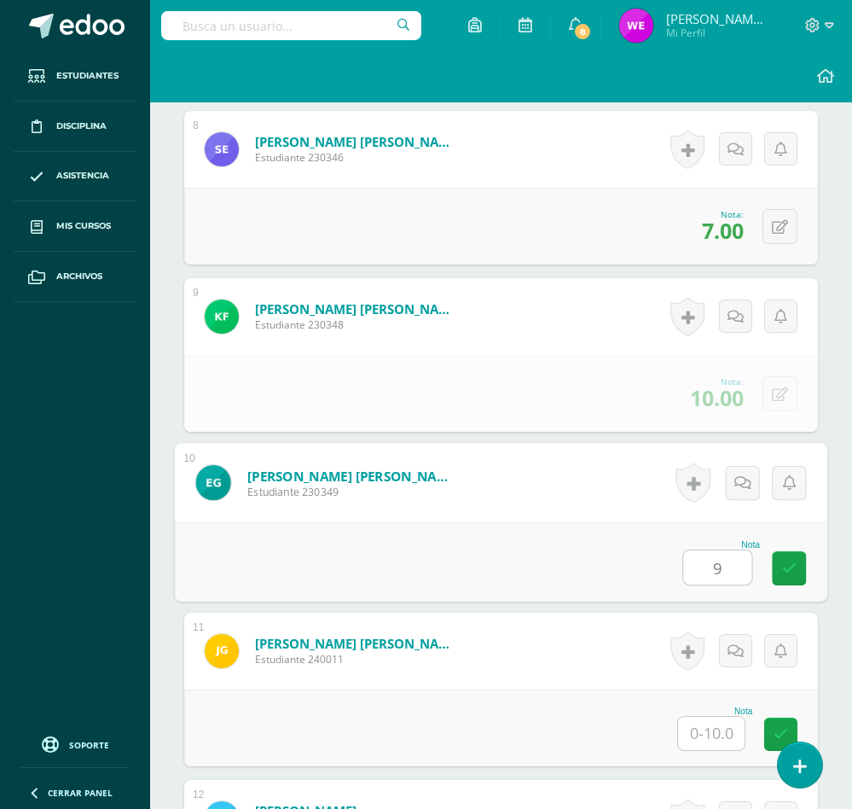
type input "9"
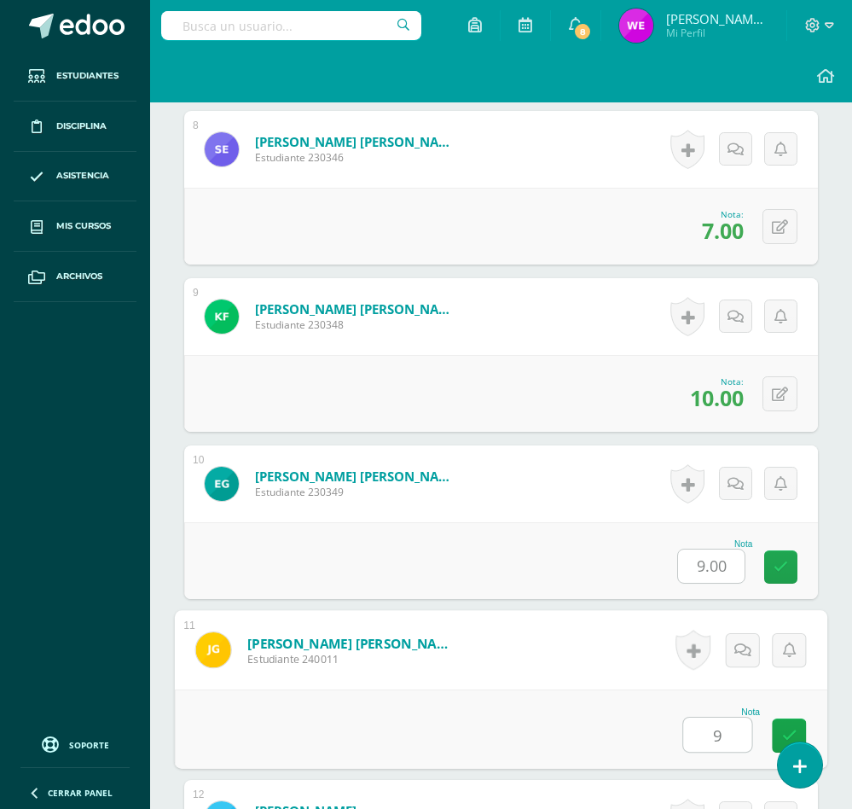
type input "9"
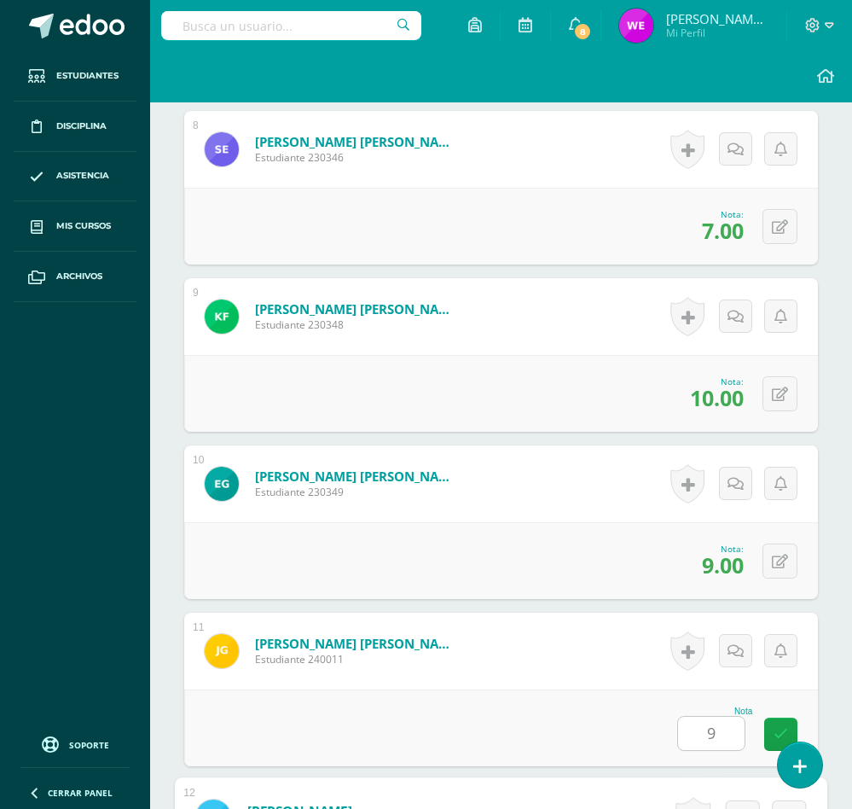
scroll to position [2296, 0]
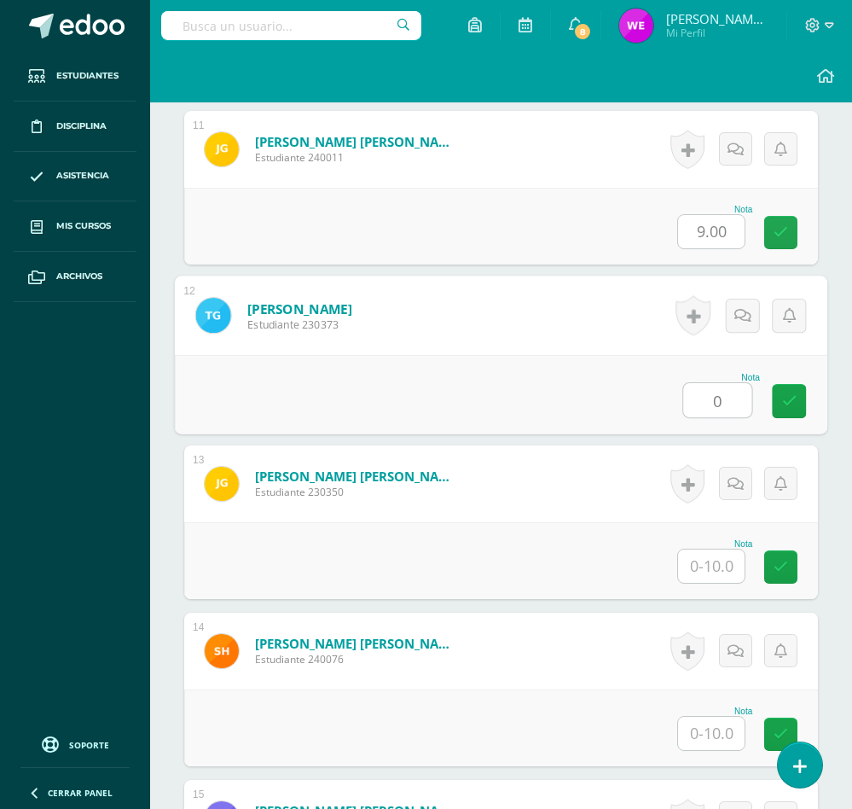
type input "0"
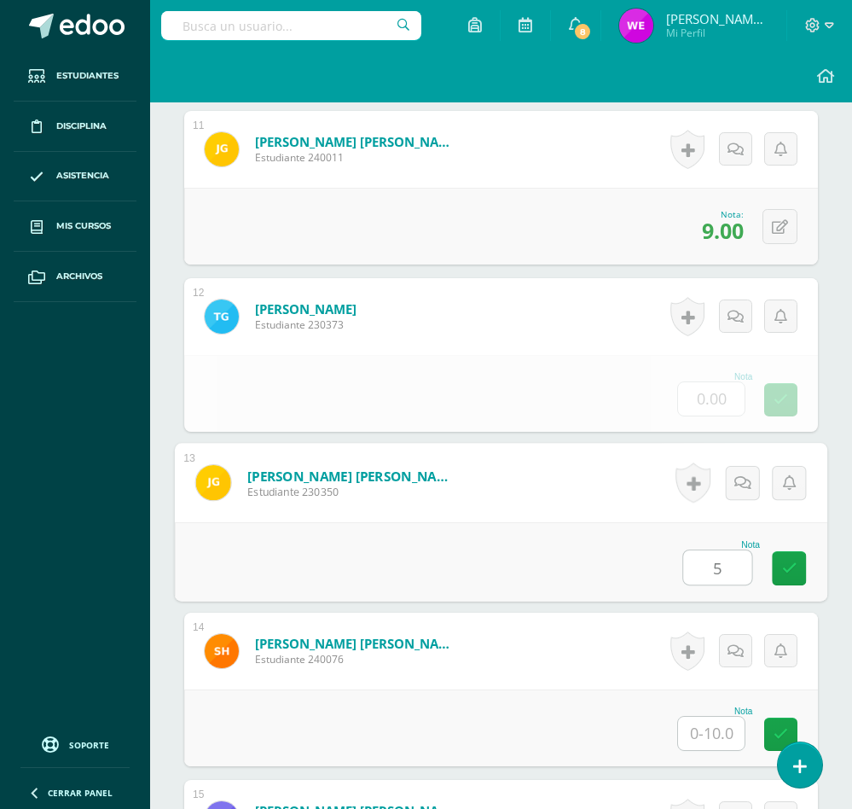
type input "5"
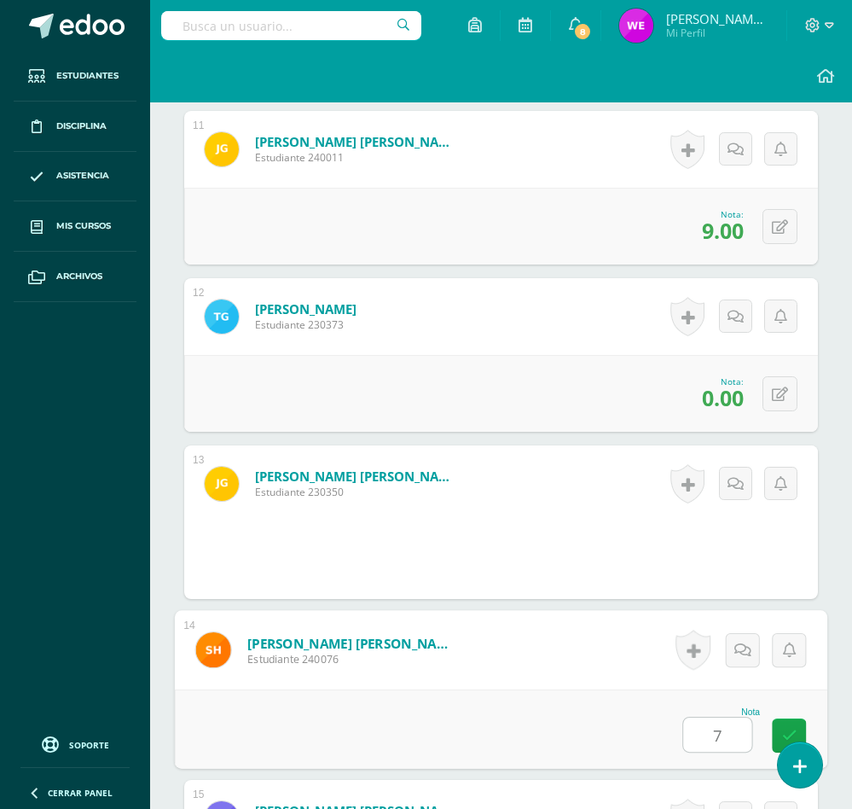
type input "7"
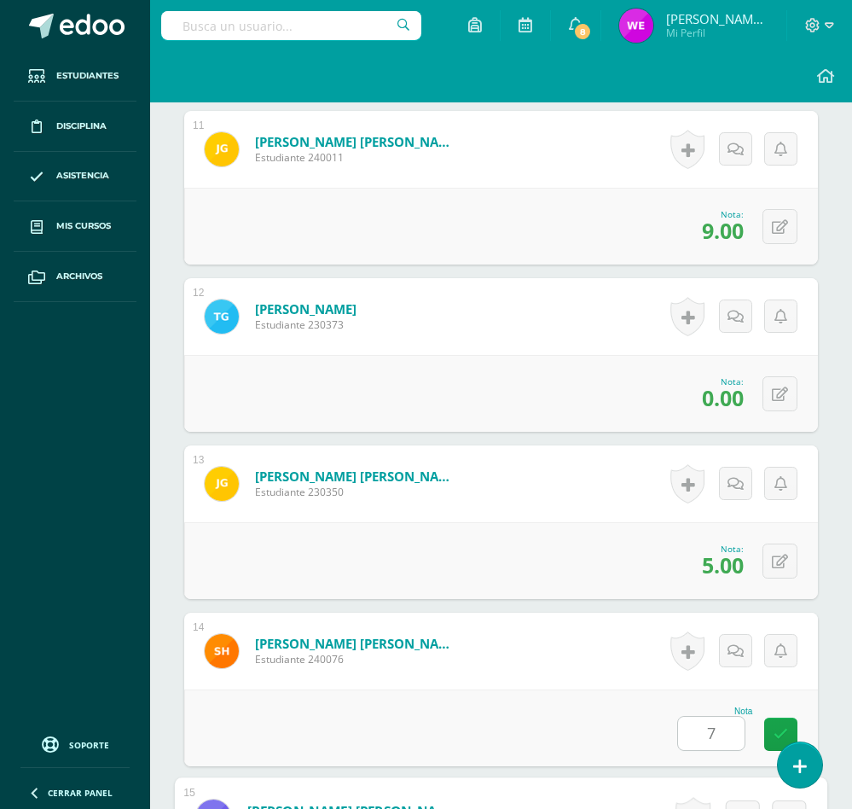
scroll to position [2798, 0]
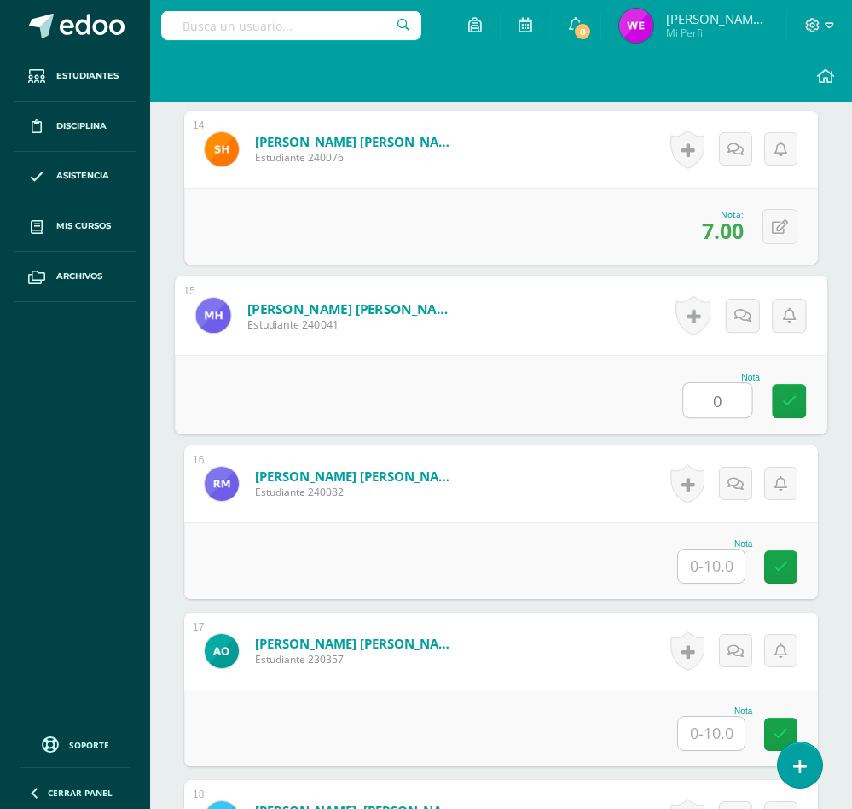
type input "0"
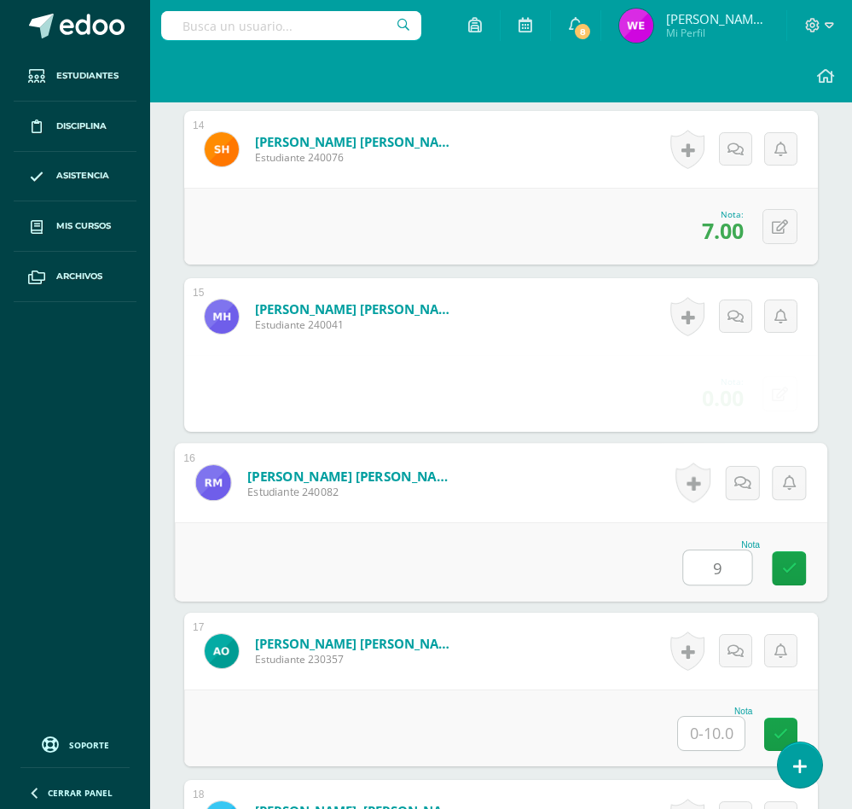
type input "9"
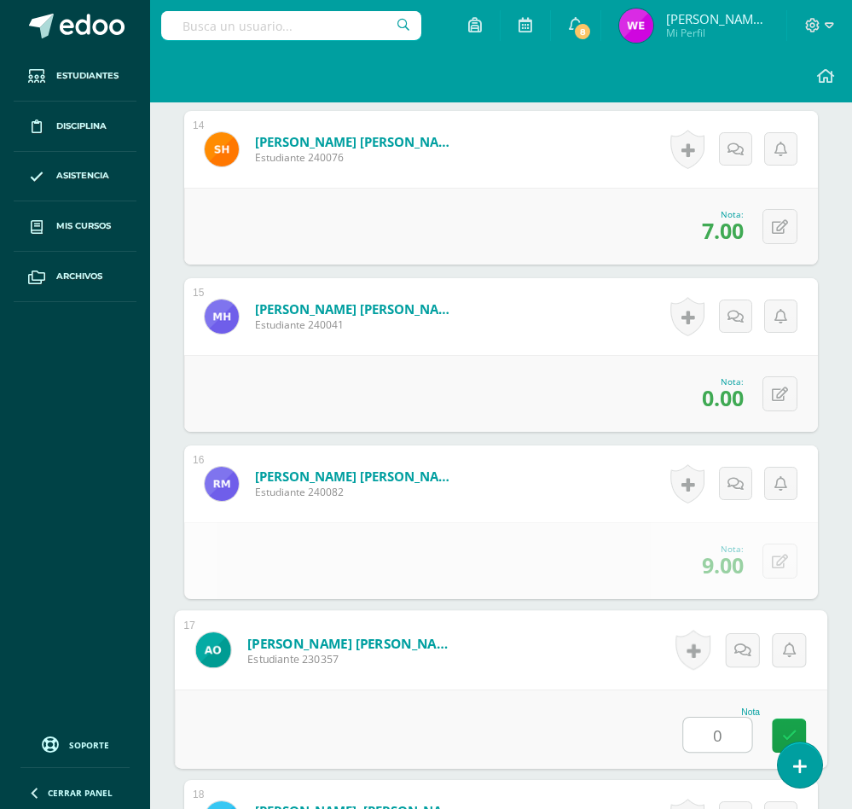
type input "0"
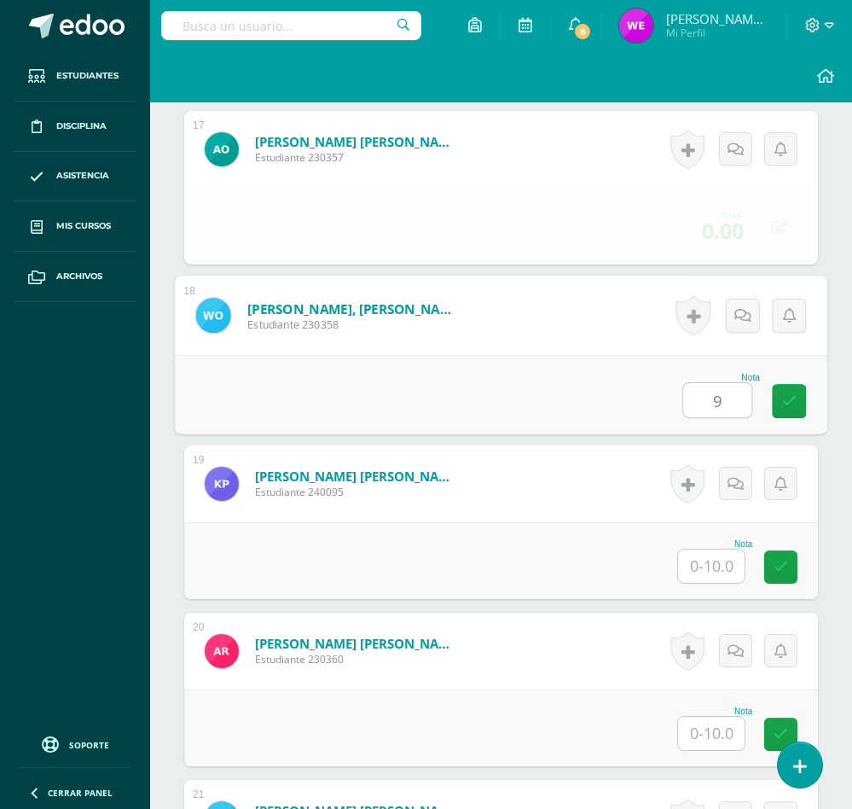
type input "9"
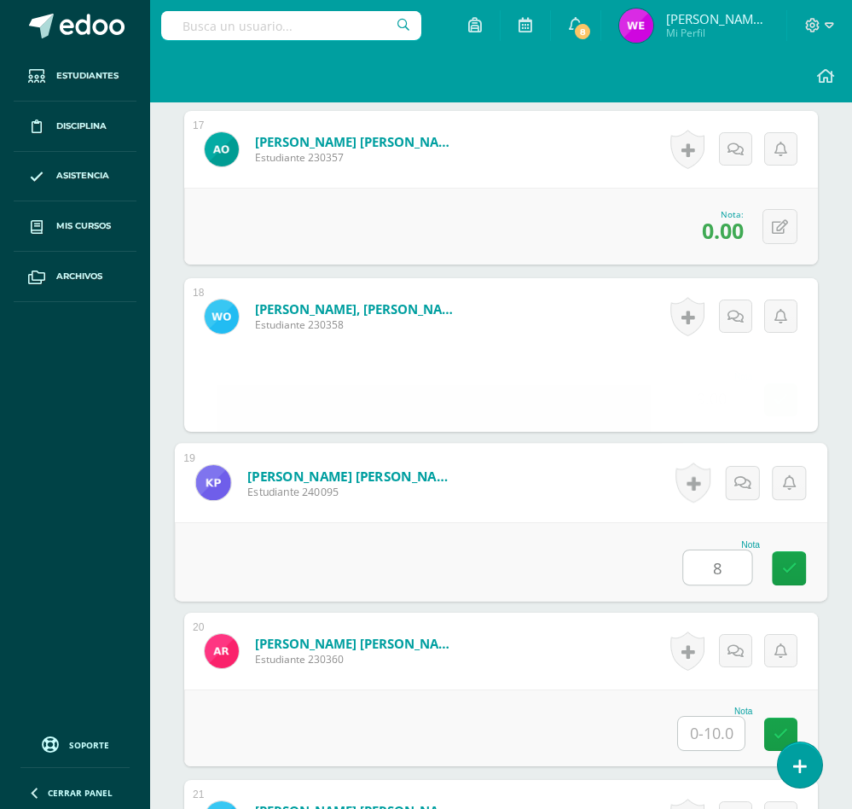
type input "8"
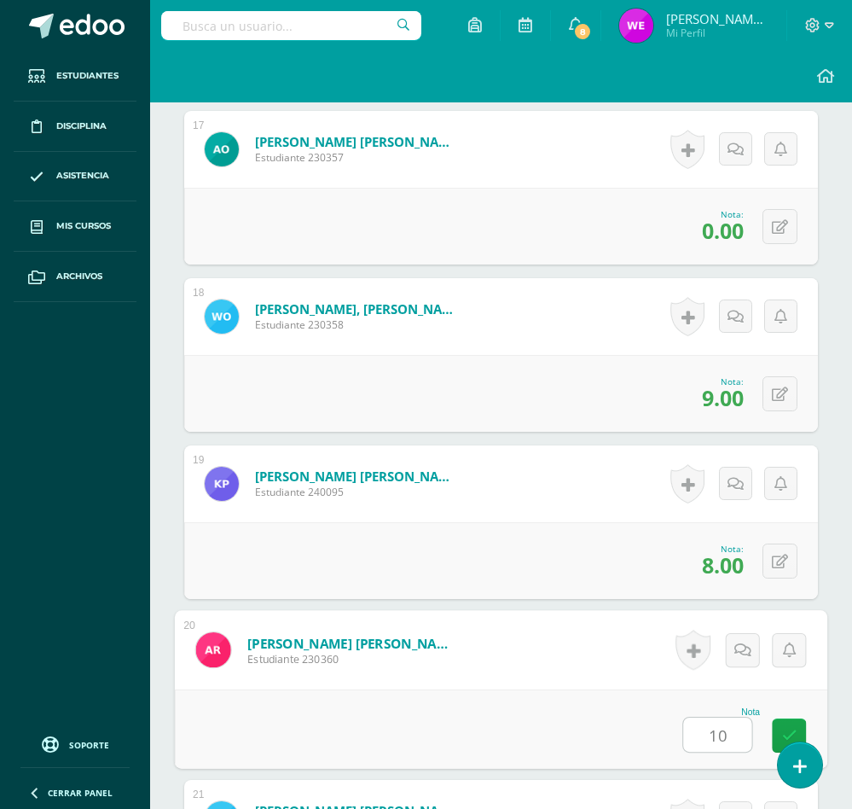
type input "10"
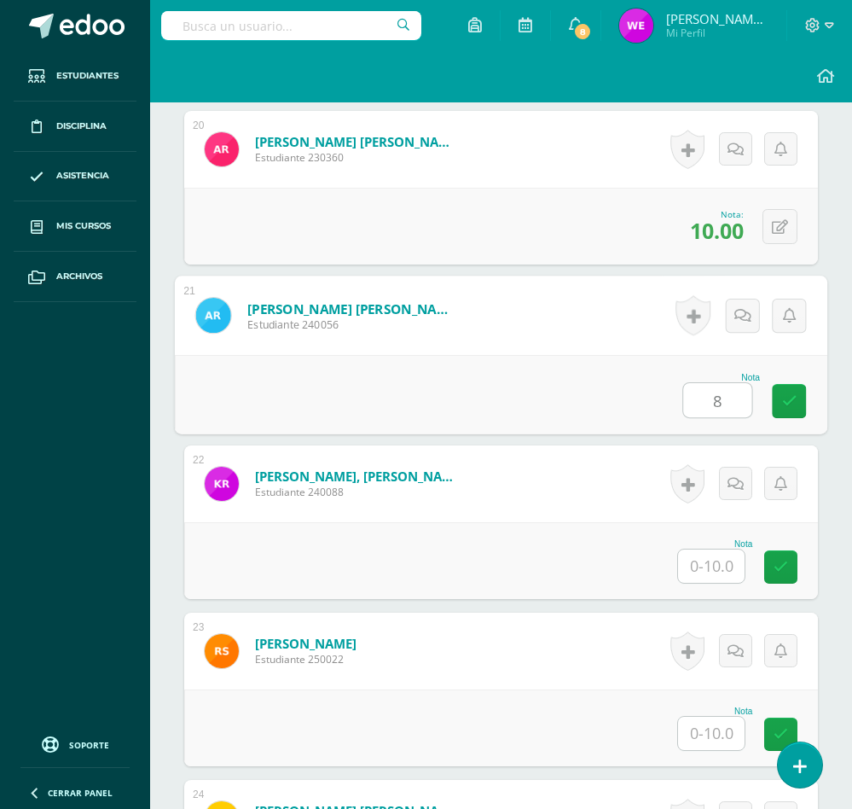
type input "8"
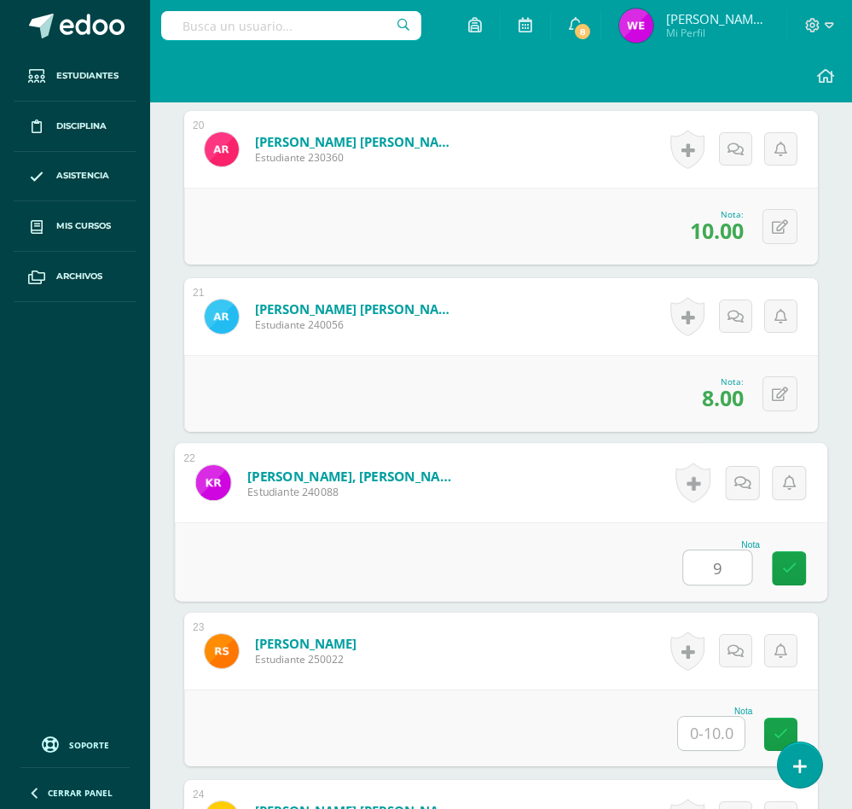
type input "9"
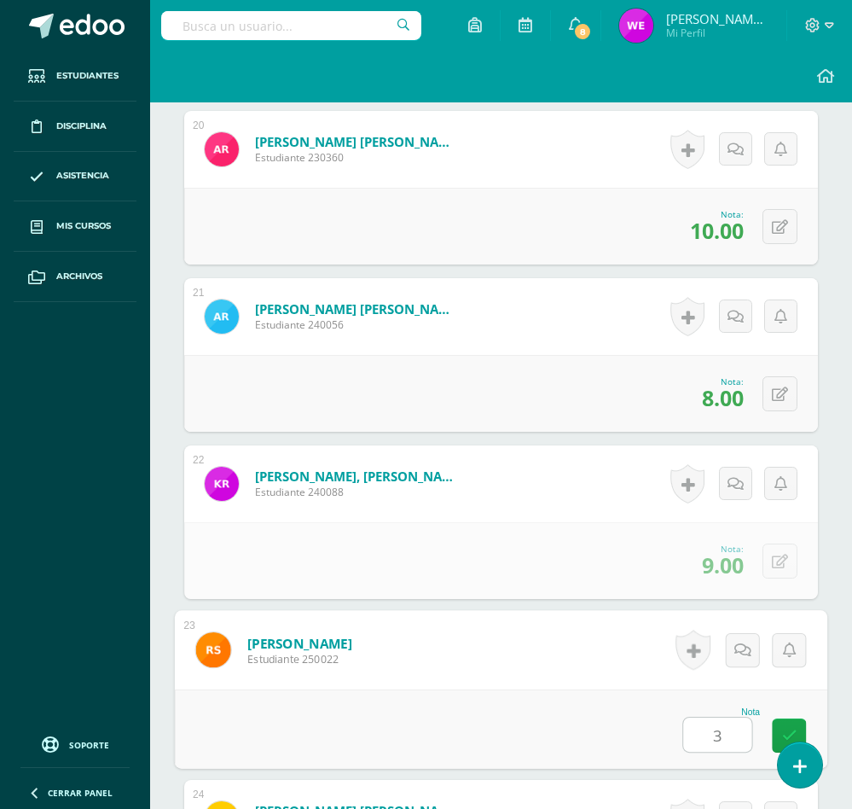
type input "3"
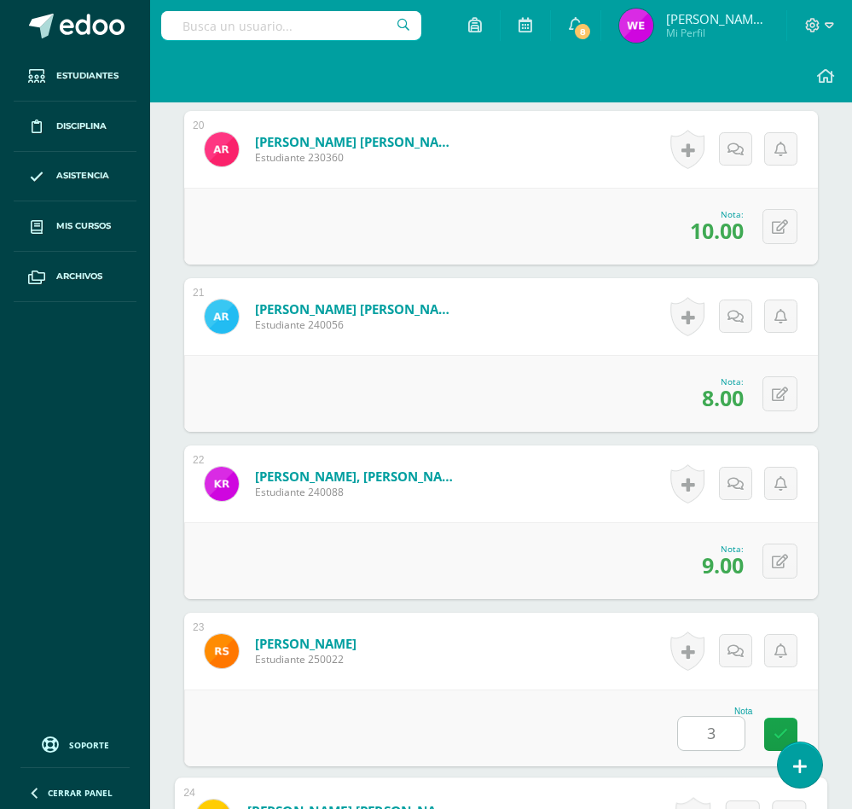
scroll to position [4128, 0]
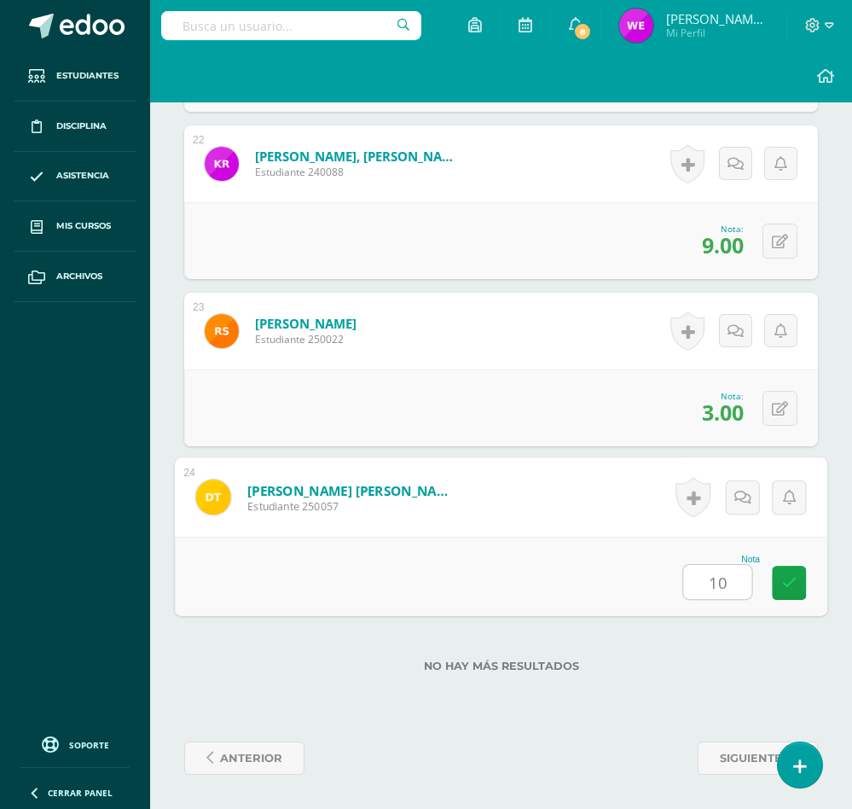
type input "10"
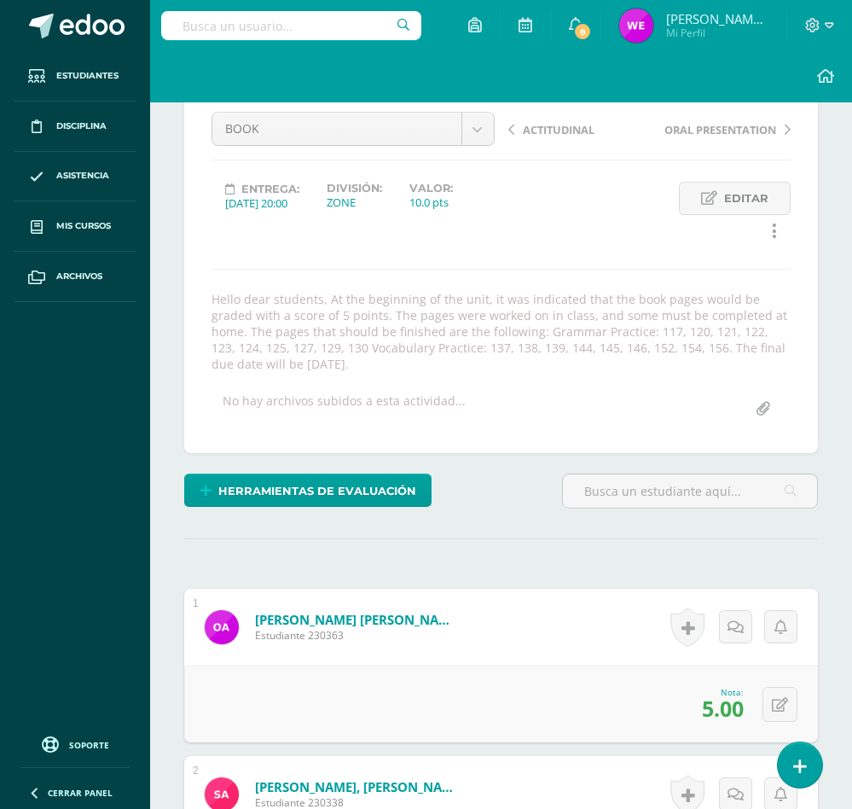
scroll to position [0, 0]
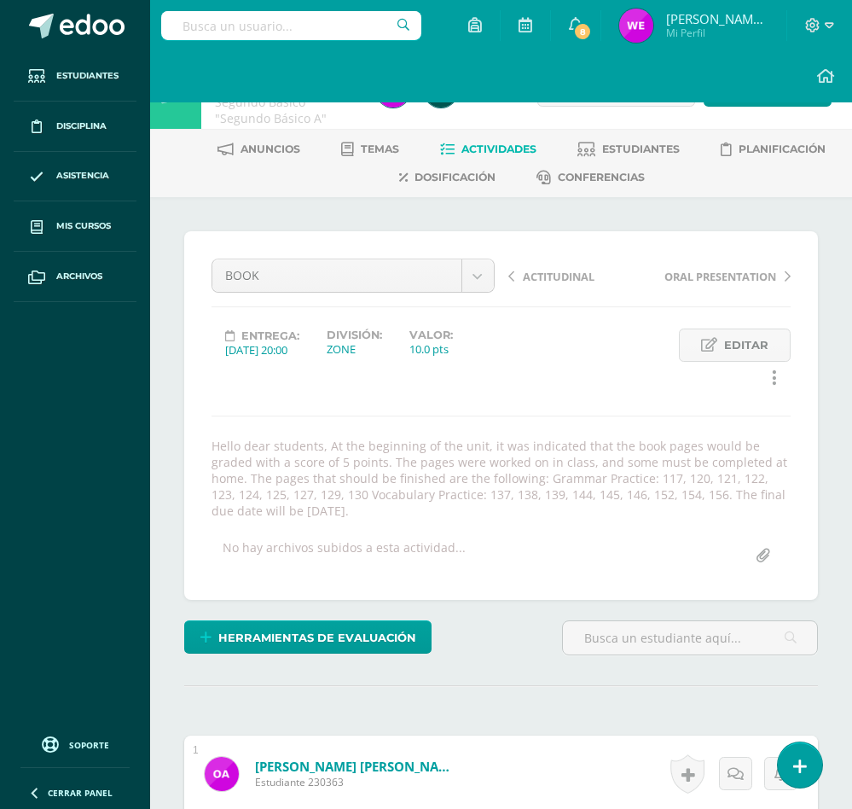
click at [554, 403] on div "BOOK FINAL EXAM ACTITUDINAL BOOK ORAL PRESENTATION WORKSHEET ABOUT MODAL VERBS …" at bounding box center [501, 415] width 579 height 314
click at [482, 152] on span "Actividades" at bounding box center [498, 148] width 75 height 13
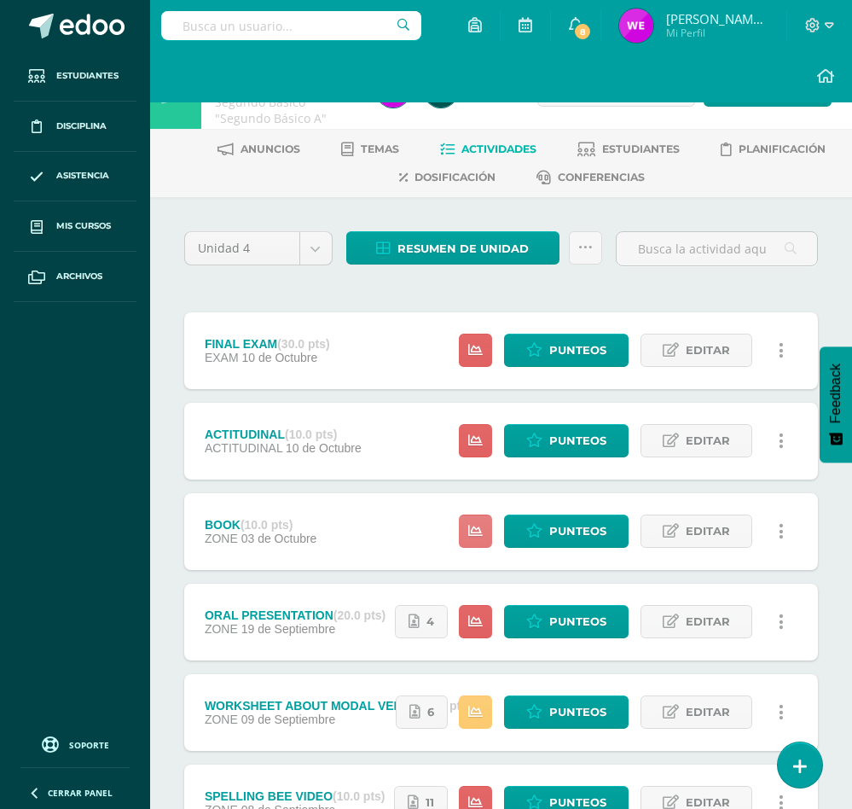
click at [481, 528] on icon at bounding box center [475, 531] width 15 height 15
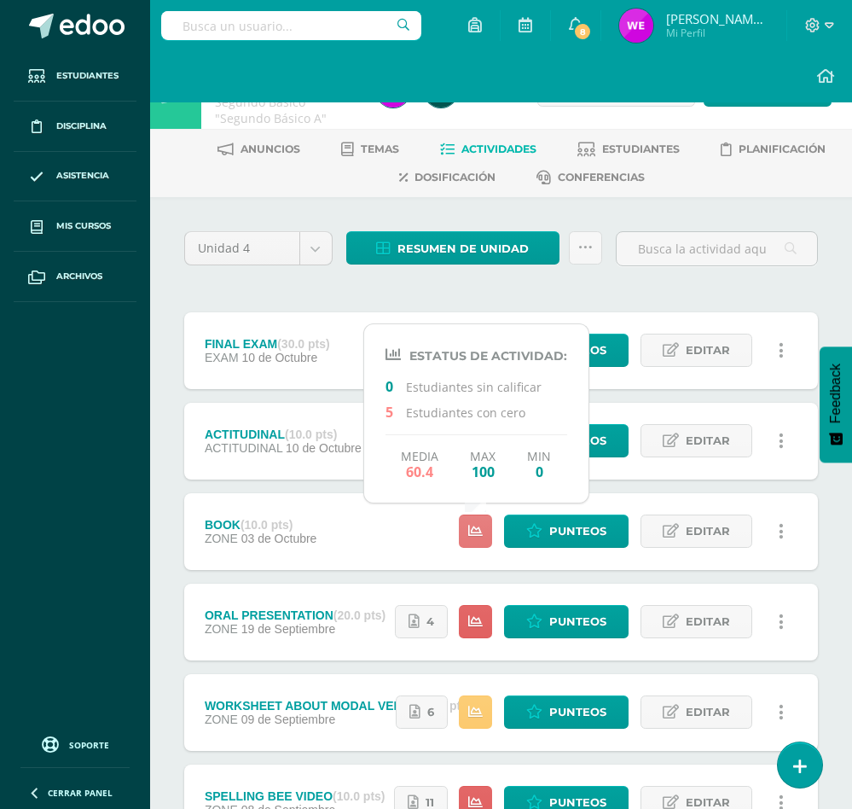
click at [481, 528] on icon at bounding box center [475, 531] width 15 height 15
click at [148, 400] on ul "Estudiantes Disciplina Asistencia Mis cursos Archivos" at bounding box center [75, 387] width 150 height 672
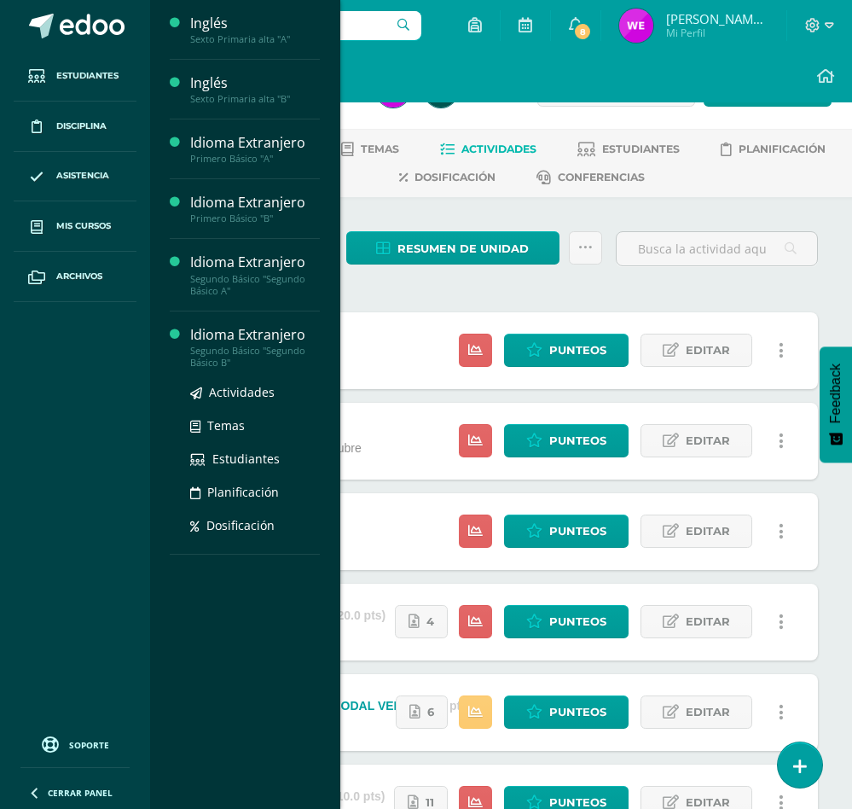
click at [269, 331] on div "Idioma Extranjero" at bounding box center [255, 335] width 130 height 20
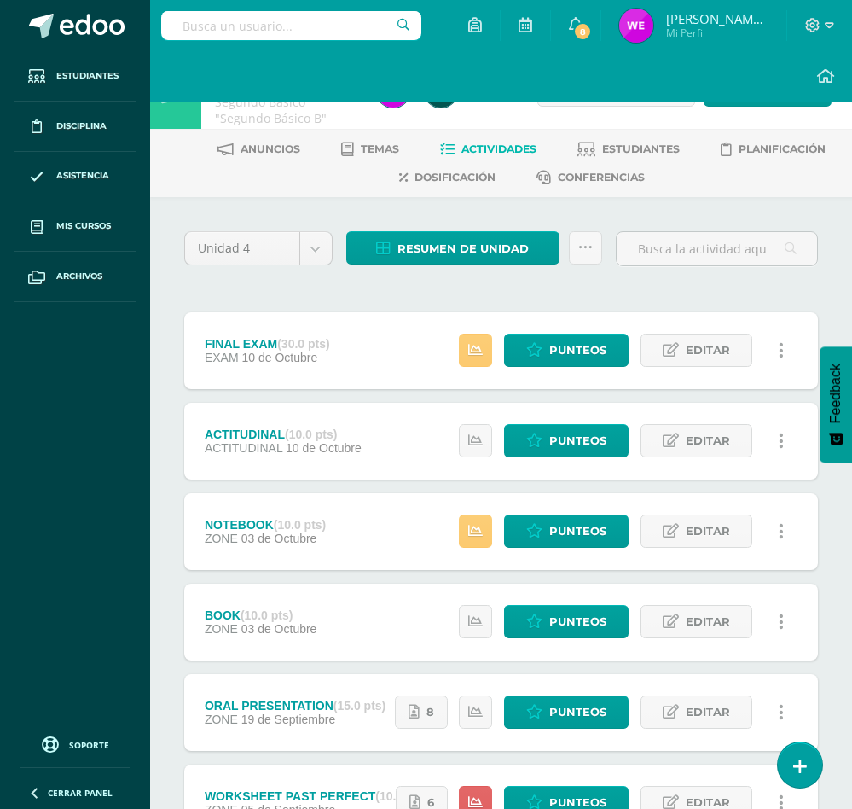
click at [402, 530] on div "NOTEBOOK (10.0 pts) ZONE 03 de Octubre Estatus de Actividad: 0 Estudiantes sin …" at bounding box center [501, 531] width 634 height 77
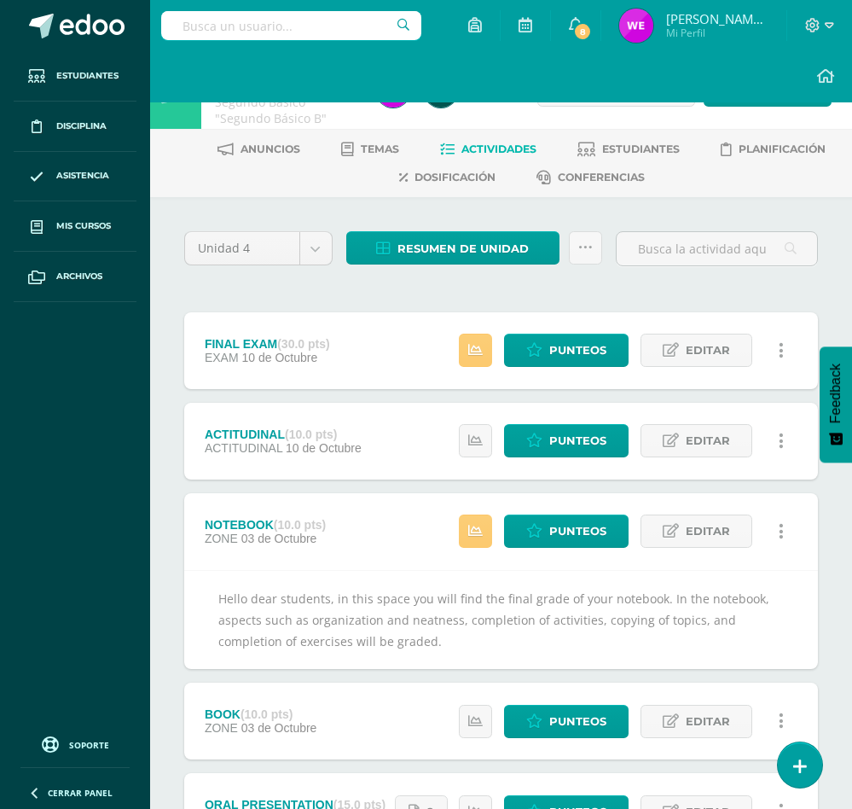
copy div "Hello dear students, in this space you will find the final grade of your notebo…"
drag, startPoint x: 453, startPoint y: 637, endPoint x: 213, endPoint y: 594, distance: 243.6
click at [213, 594] on div "Hello dear students, in this space you will find the final grade of your notebo…" at bounding box center [501, 620] width 634 height 100
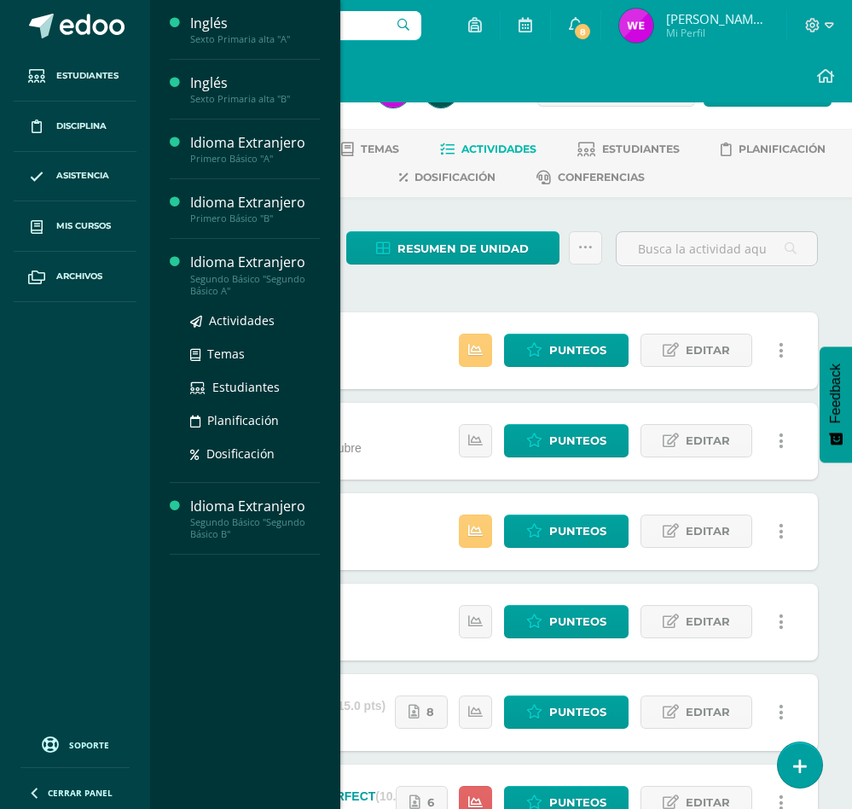
click at [275, 266] on div "Idioma Extranjero" at bounding box center [255, 262] width 130 height 20
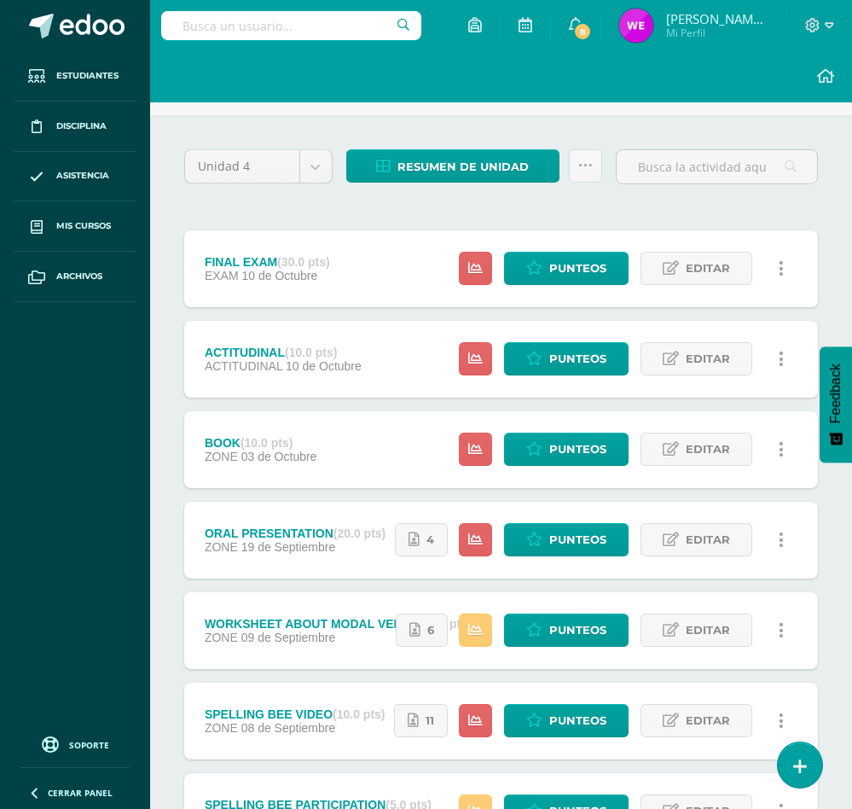
scroll to position [128, 0]
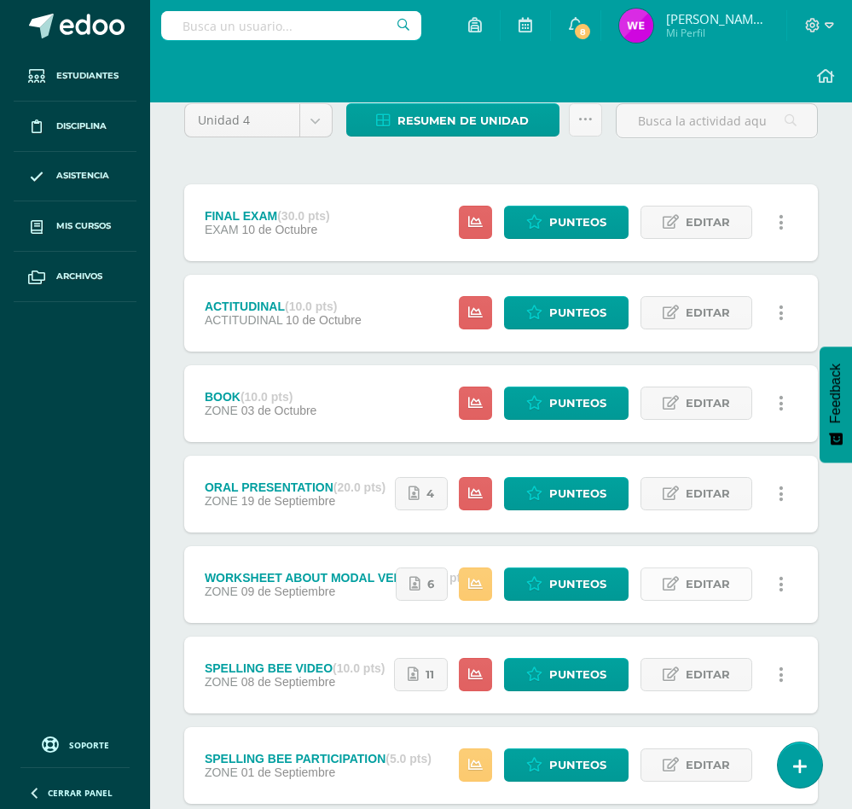
click at [656, 582] on link "Editar" at bounding box center [697, 583] width 112 height 33
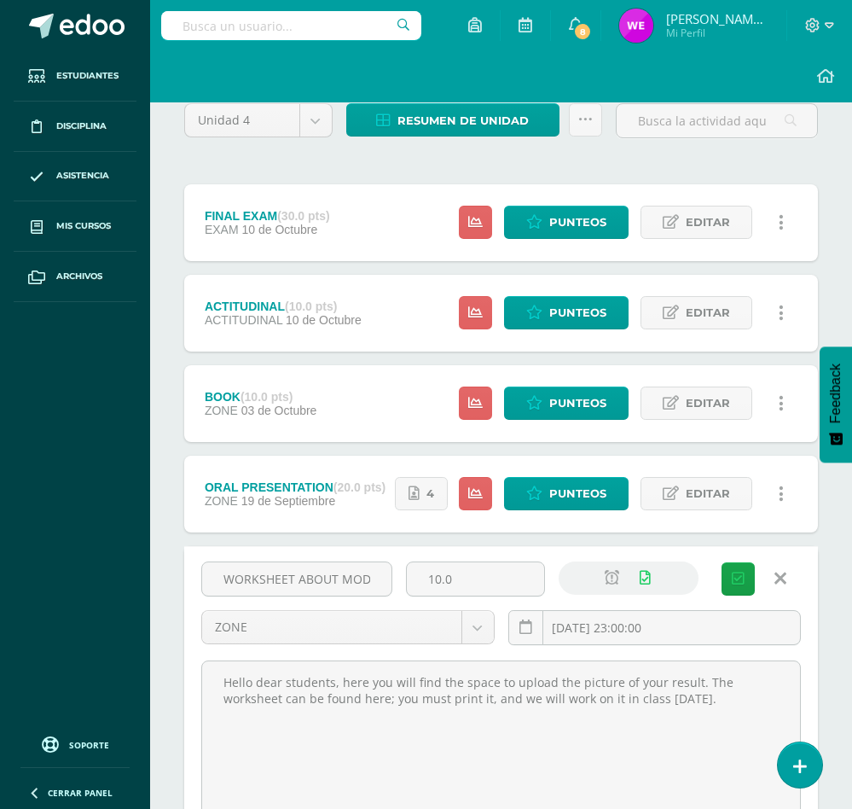
click at [775, 577] on icon at bounding box center [780, 578] width 12 height 19
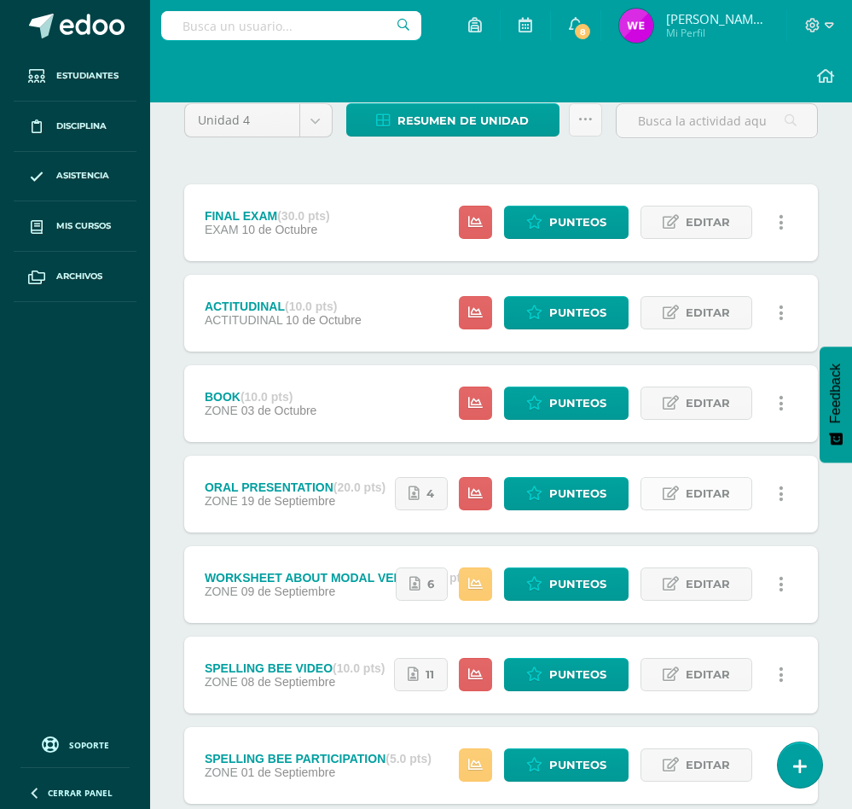
click at [665, 497] on icon at bounding box center [671, 493] width 16 height 15
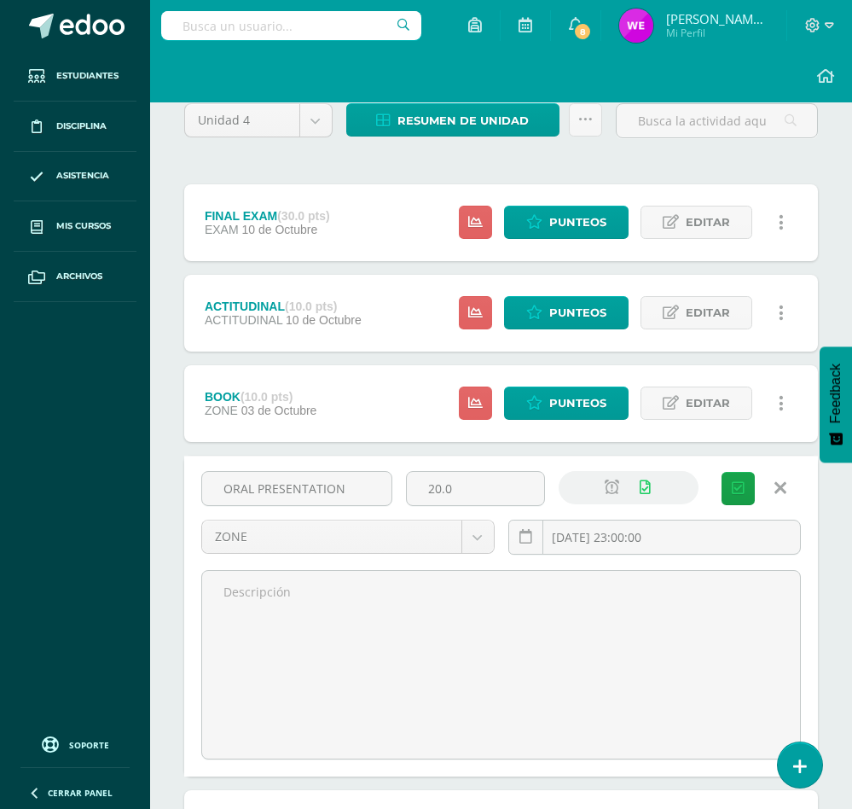
drag, startPoint x: 479, startPoint y: 472, endPoint x: 223, endPoint y: 466, distance: 255.1
click at [223, 466] on div "ORAL PRESENTATION 20.0 ZONE EXAM ACTITUDINAL ZONE 2025-09-19 23:00:00 Guardar" at bounding box center [501, 615] width 634 height 321
type input "15"
click at [722, 472] on button "Guardar" at bounding box center [738, 488] width 33 height 33
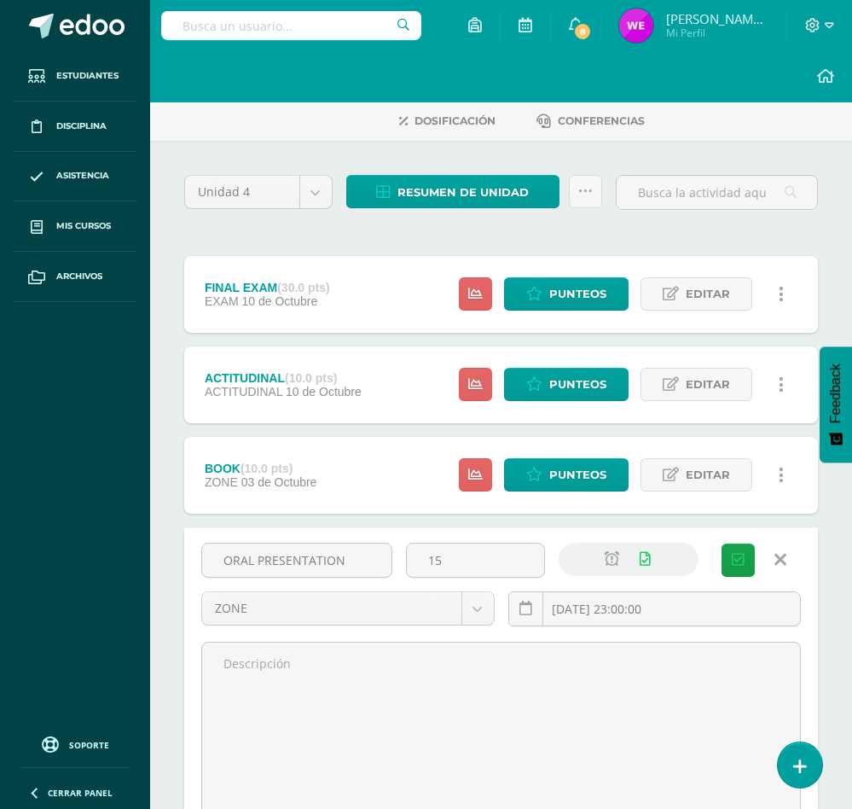
scroll to position [0, 0]
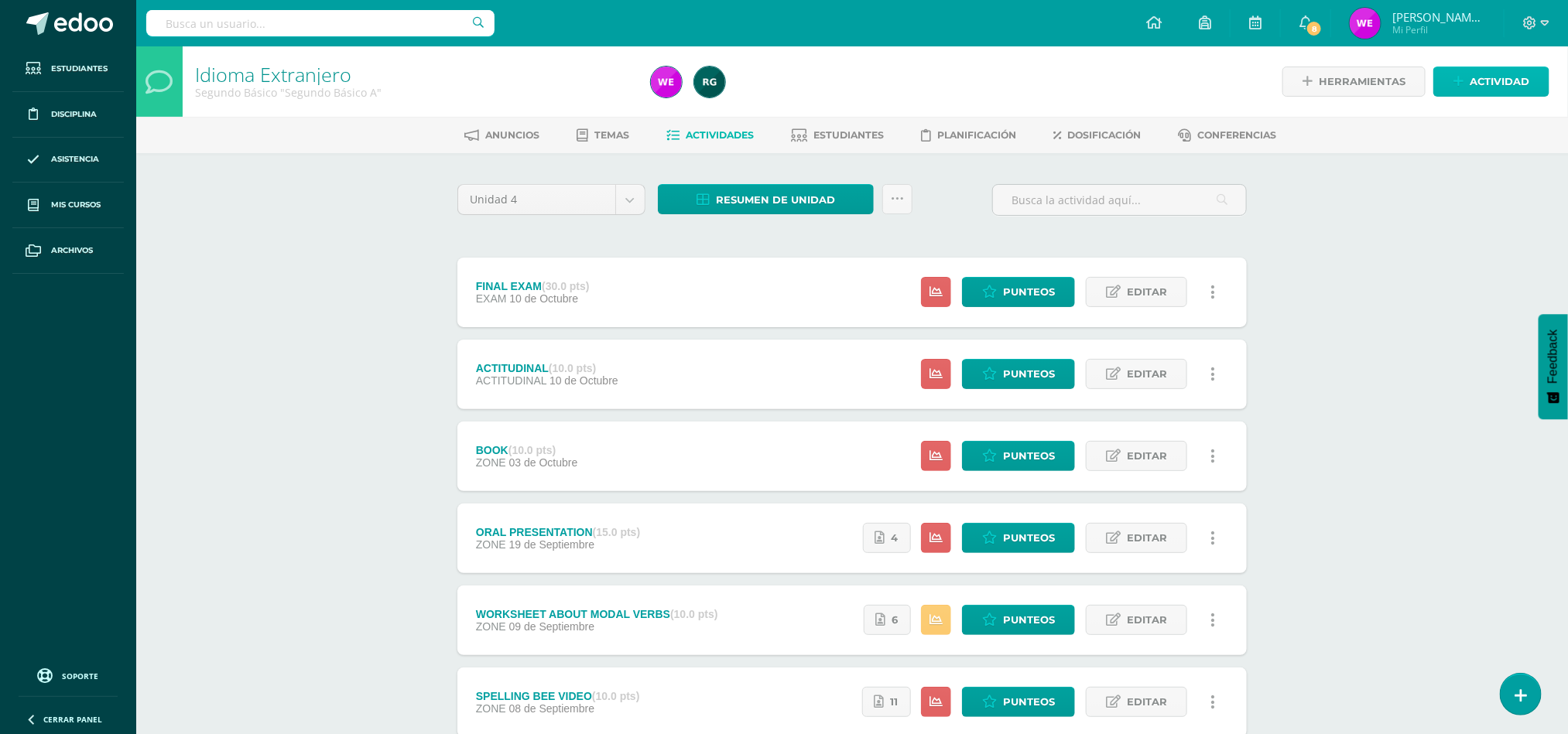
click at [789, 79] on span "Actividad" at bounding box center [1500, 82] width 60 height 29
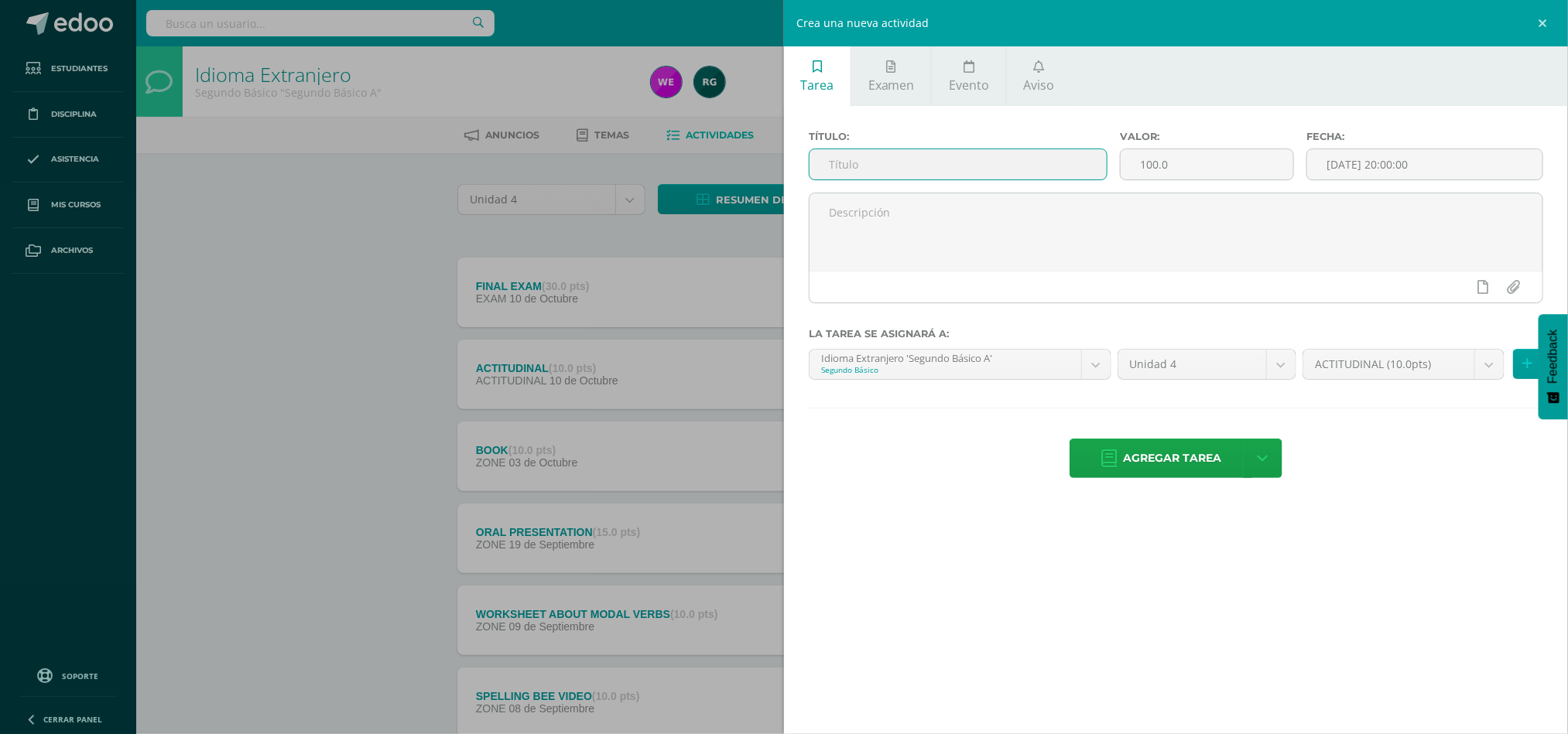
click at [789, 170] on input "text" at bounding box center [958, 164] width 298 height 30
type input "NOTEBOOK"
type input "0"
type input "10"
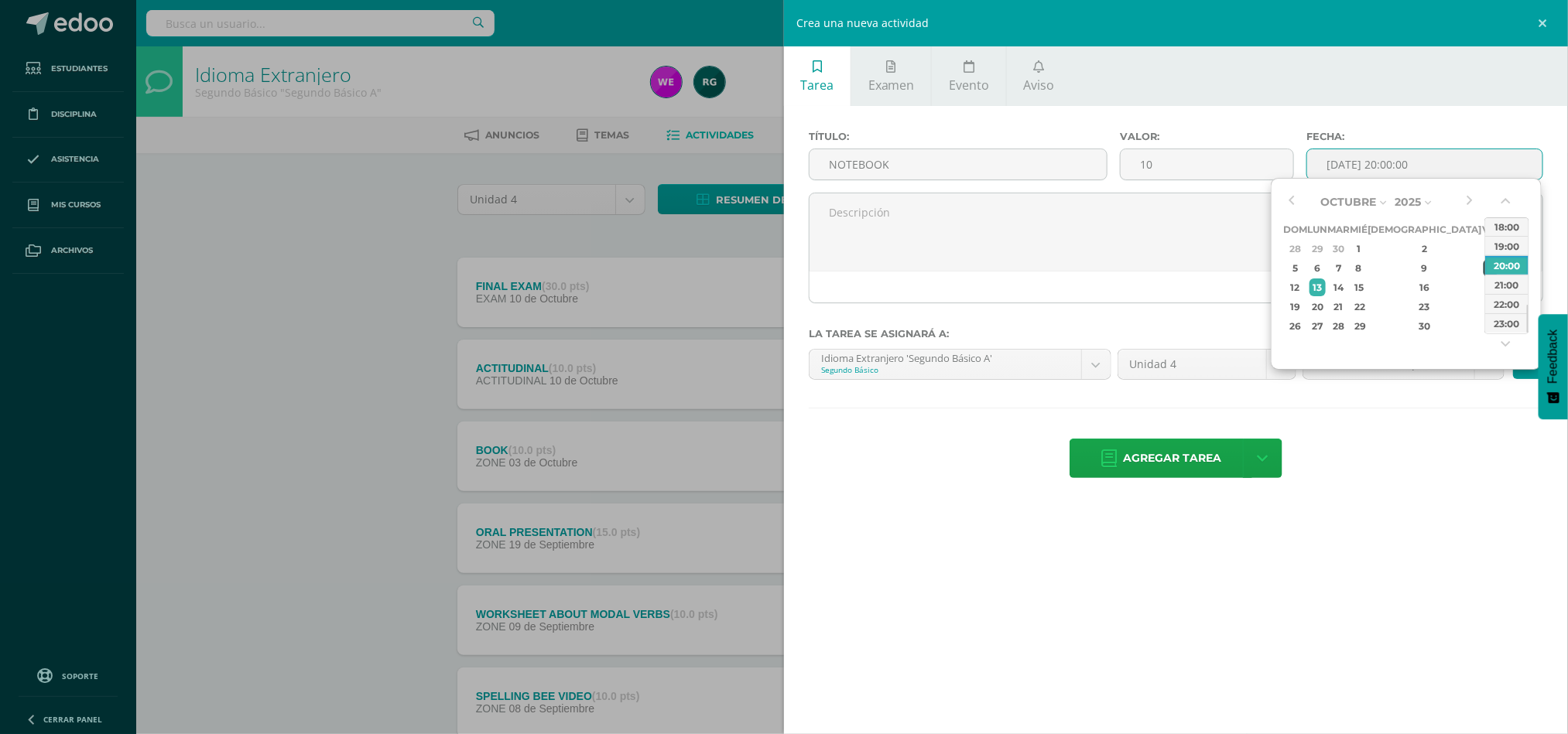
click at [789, 266] on div "10" at bounding box center [1490, 269] width 14 height 18
type input "[DATE] 20:00"
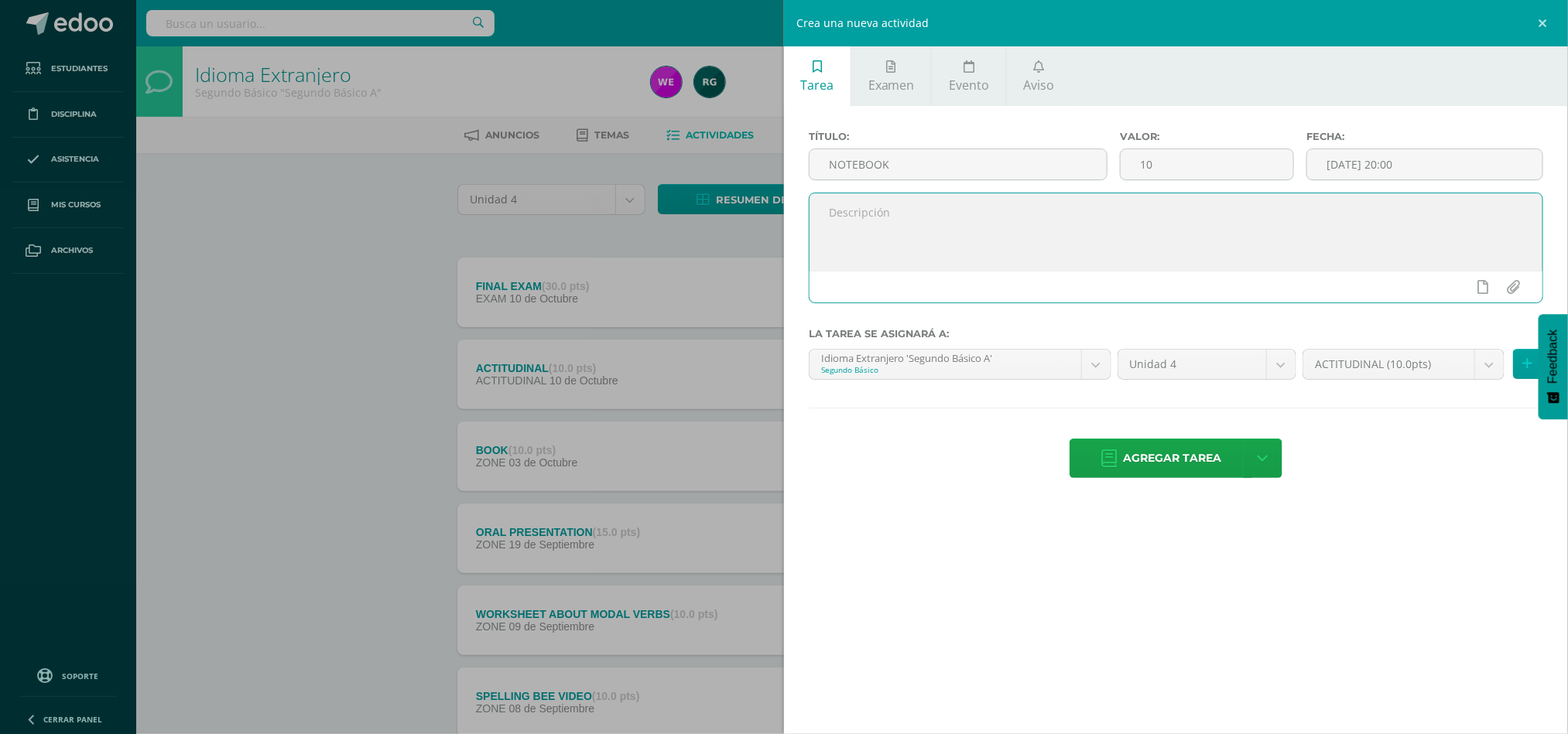
click at [789, 249] on textarea at bounding box center [1176, 231] width 733 height 77
paste textarea "Hello dear students, in this space you will find the final grade of your notebo…"
type textarea "Hello dear students, in this space you will find the final grade of your notebo…"
click at [789, 377] on body "La tarea ORAL PRESENTATION fue editada exitosamente. Estudiantes Disciplina Asi…" at bounding box center [784, 461] width 1568 height 923
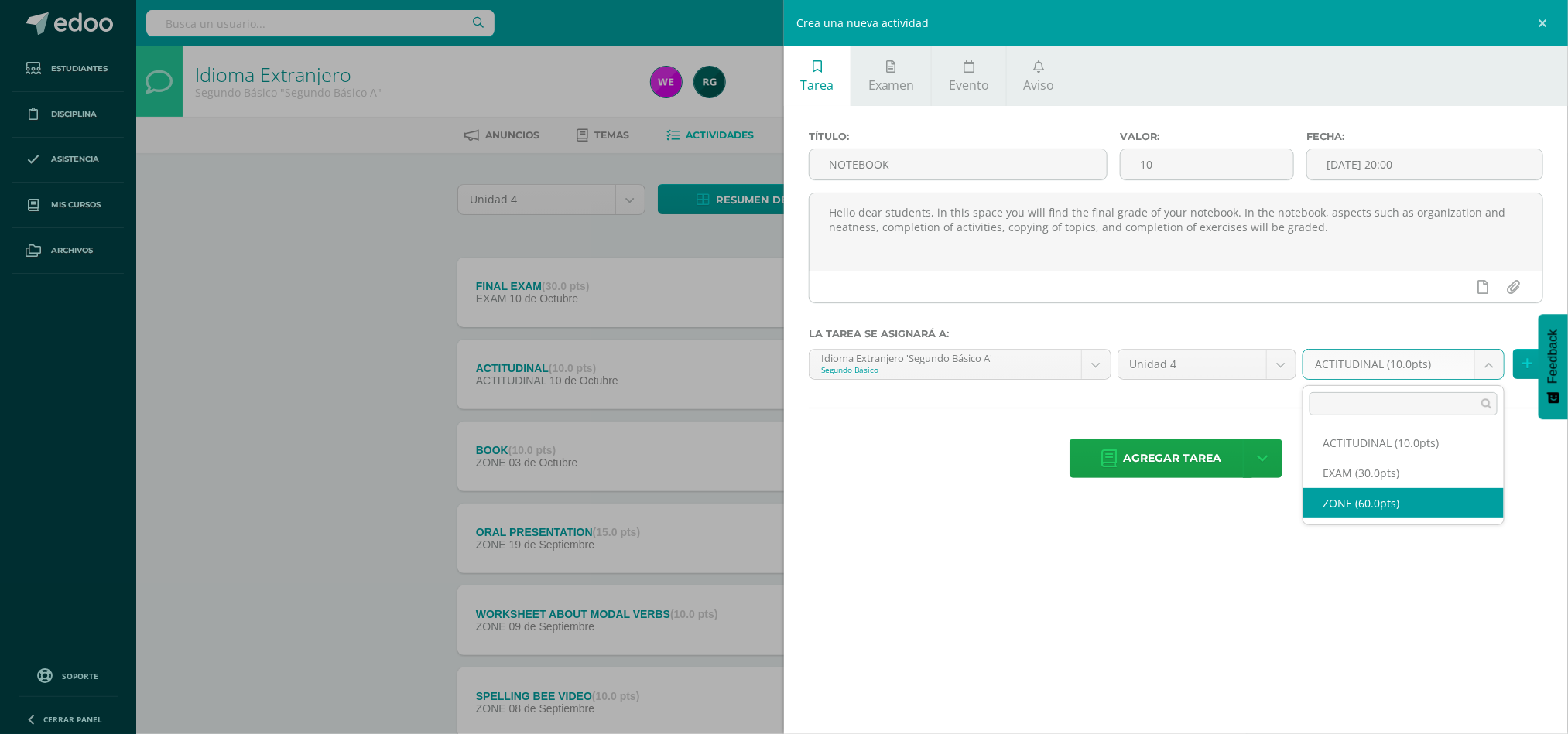
select select "107700"
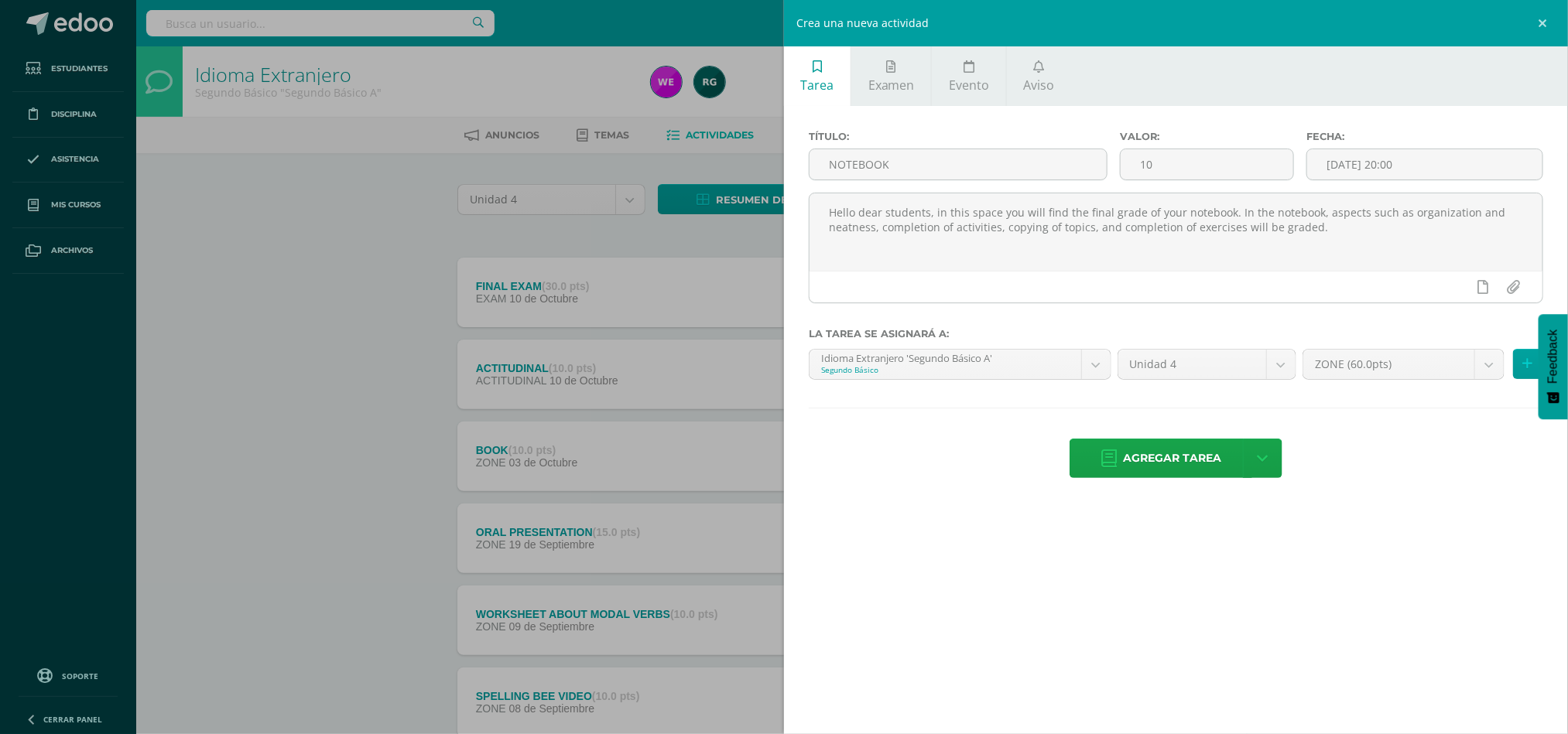
click at [789, 506] on div "Título: NOTEBOOK Valor: 10 Fecha: [DATE] 20:00 Hello dear students, in this spa…" at bounding box center [1176, 306] width 784 height 400
click at [789, 467] on icon at bounding box center [1263, 458] width 11 height 17
click at [789, 409] on link "Agregar tarea y ocultar" at bounding box center [1264, 403] width 168 height 24
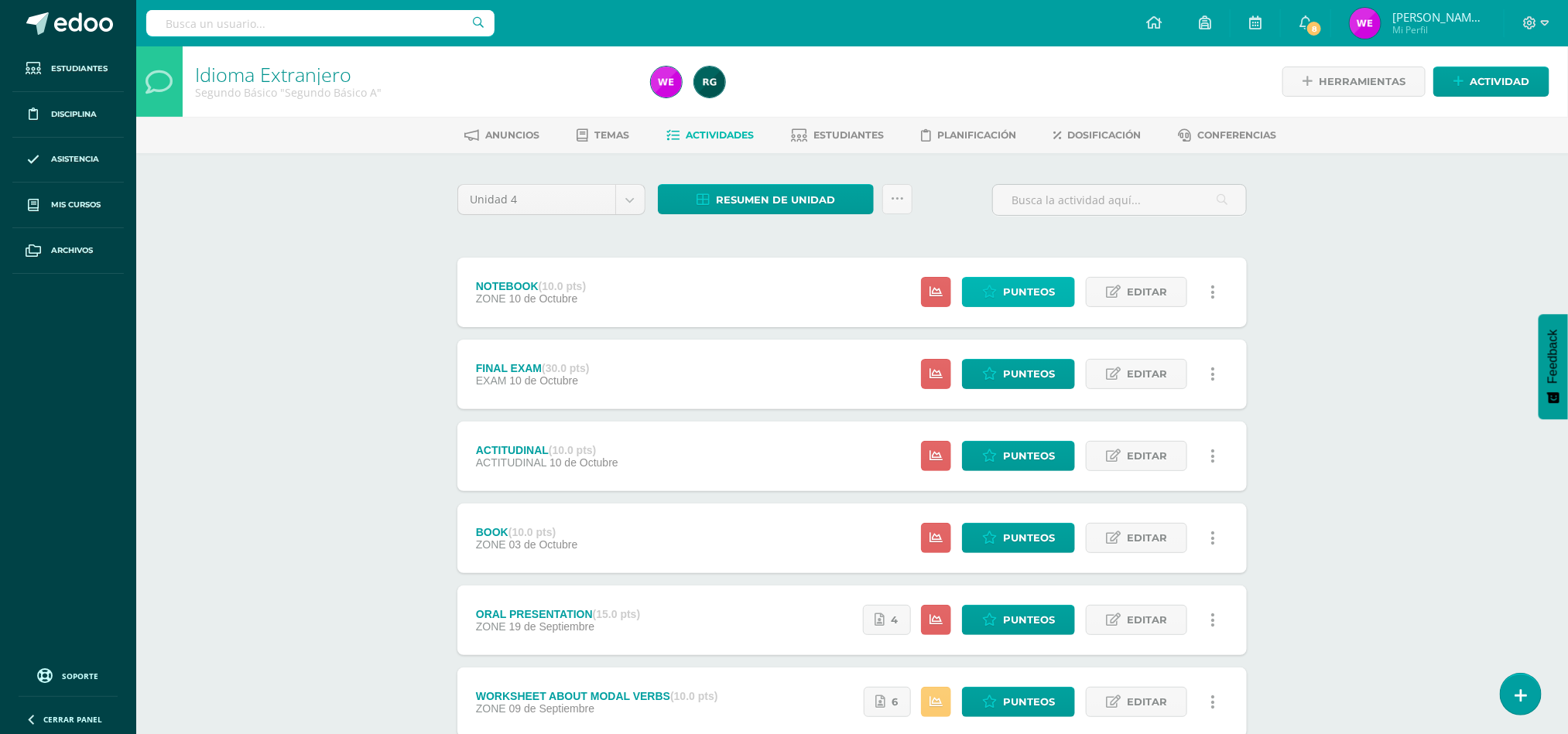
click at [987, 291] on icon at bounding box center [989, 292] width 15 height 14
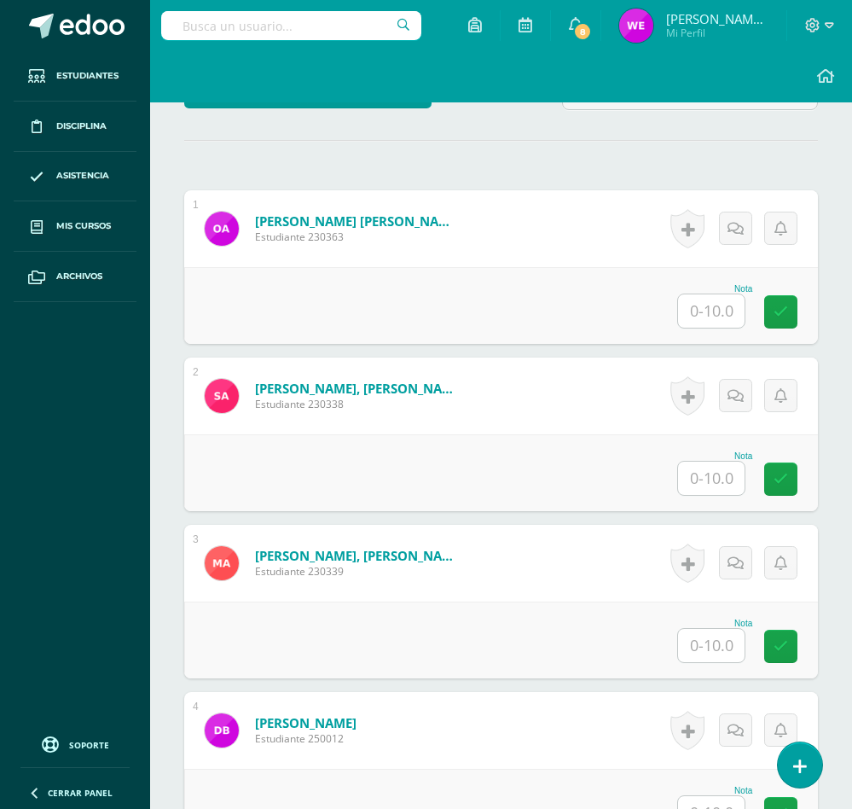
scroll to position [514, 0]
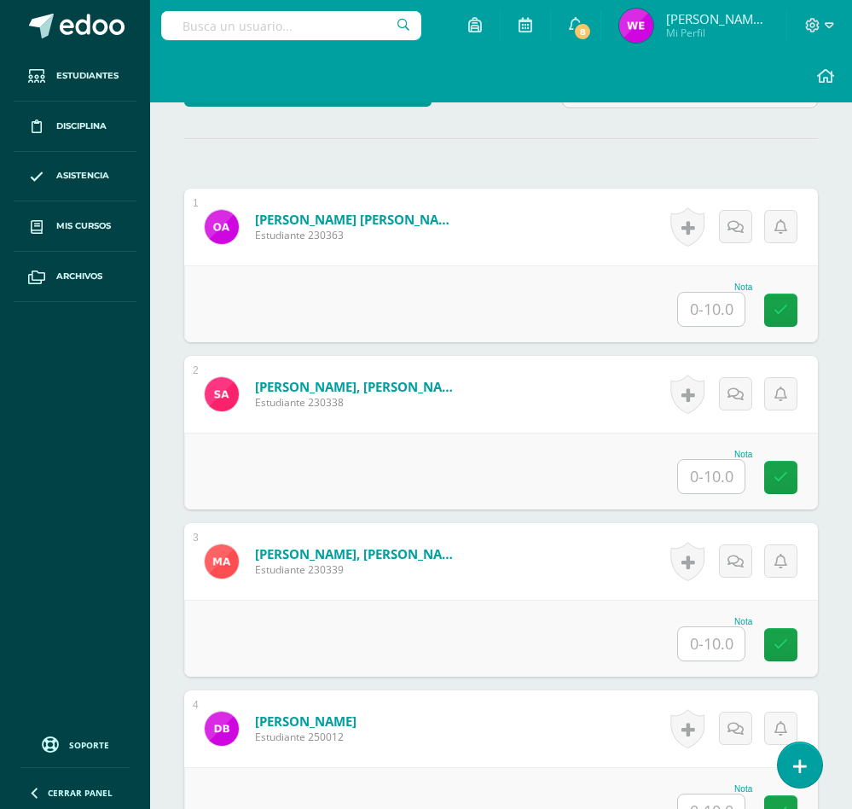
click at [719, 310] on input "text" at bounding box center [711, 309] width 67 height 33
type input "5"
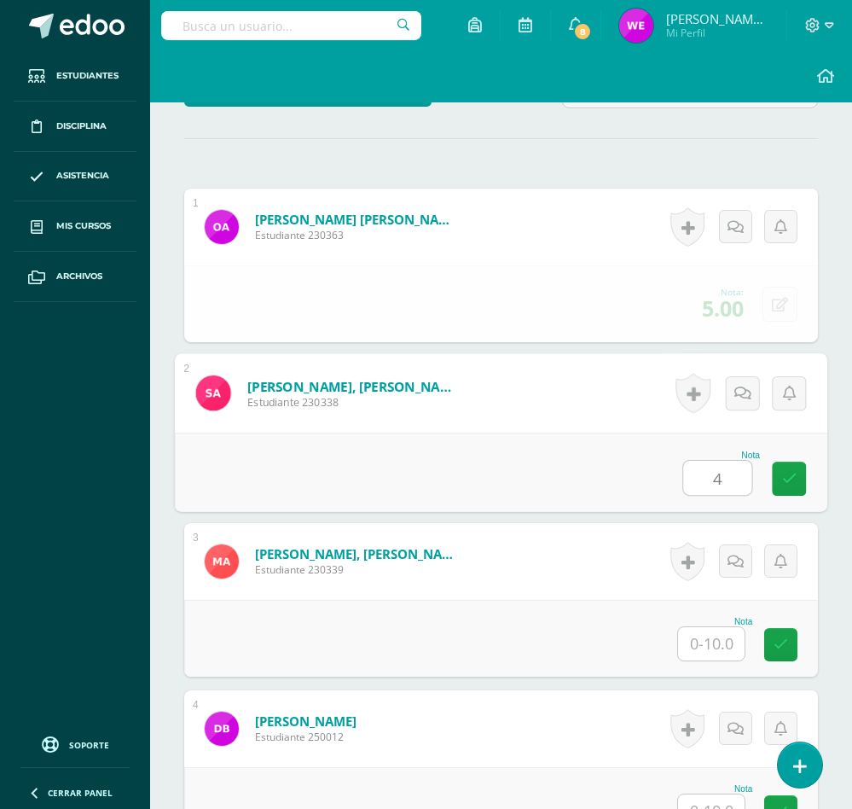
type input "4"
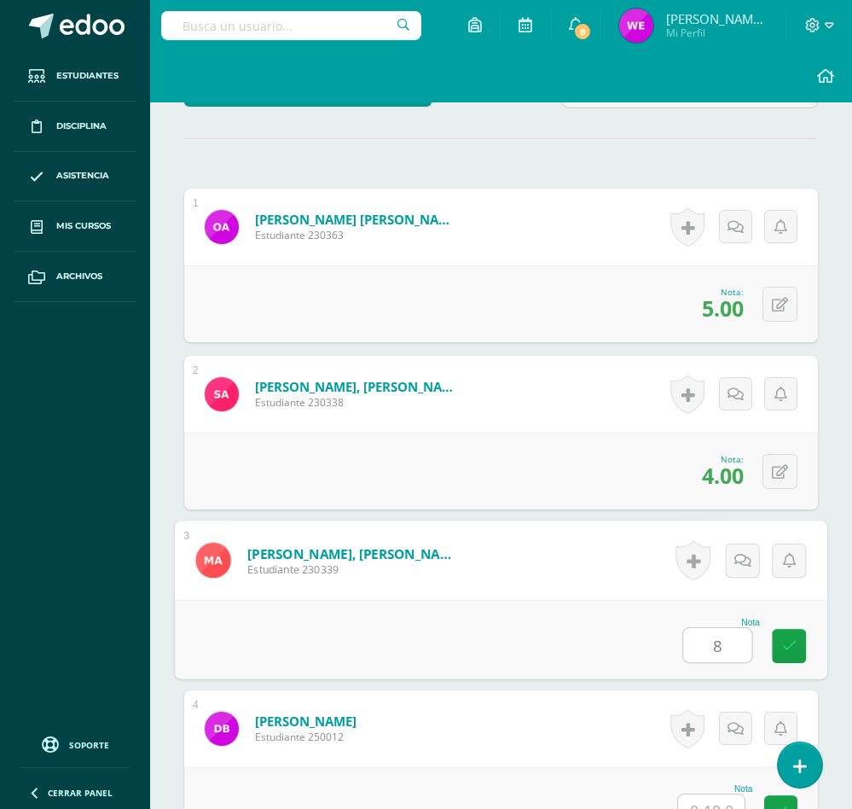
type input "8"
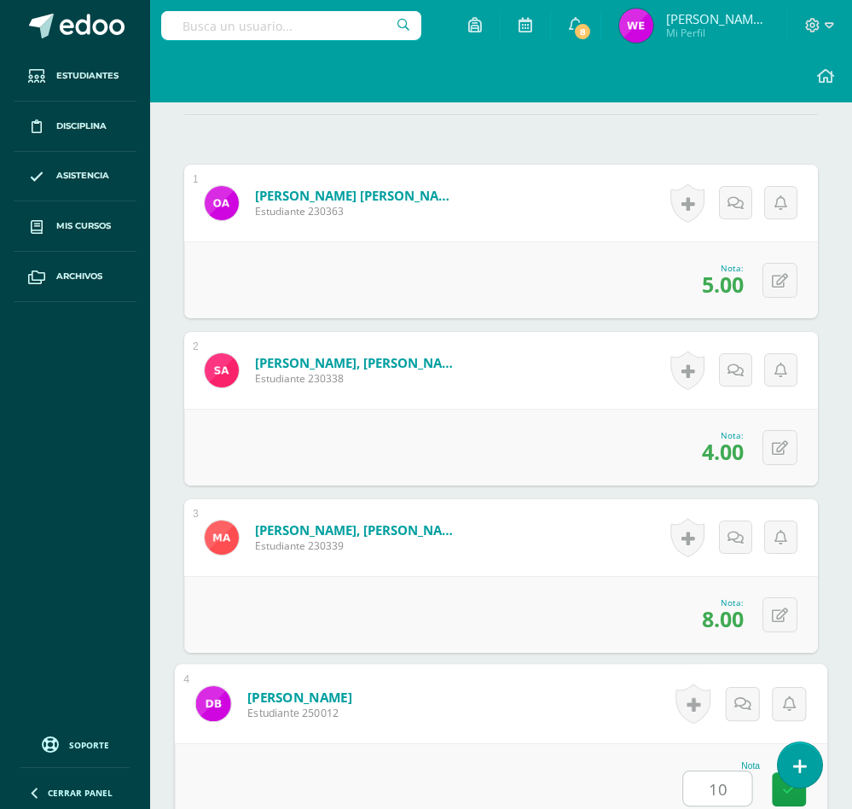
type input "10"
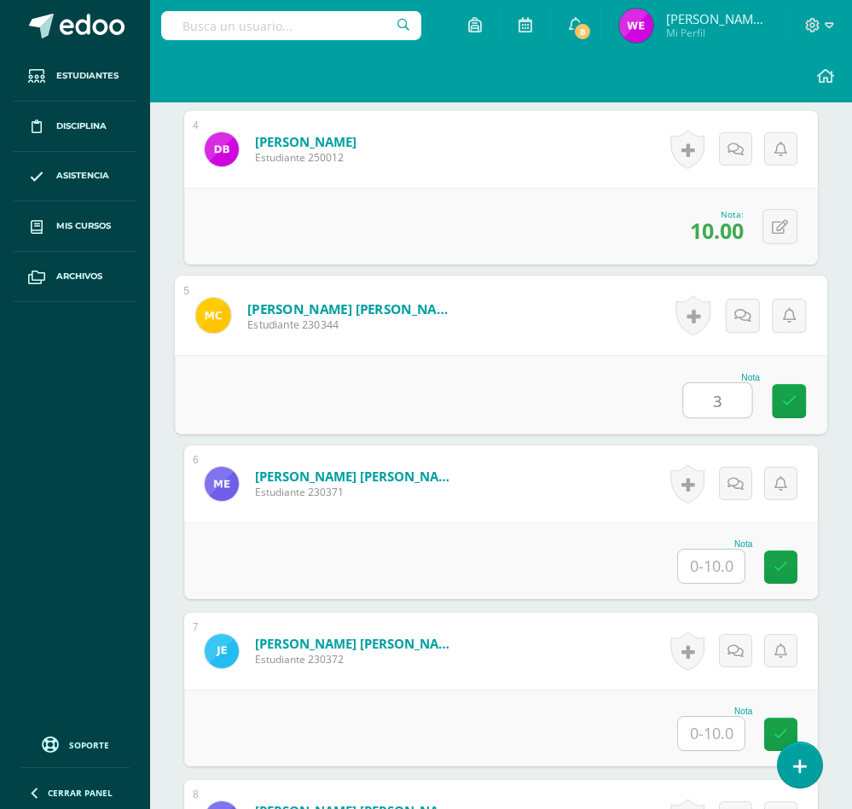
type input "3"
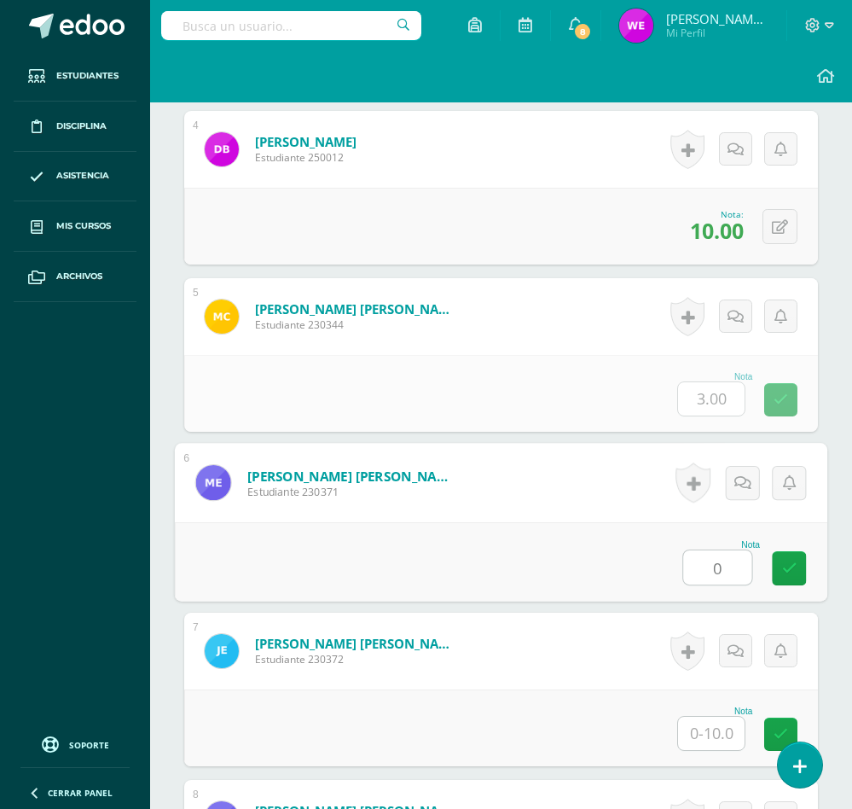
type input "0"
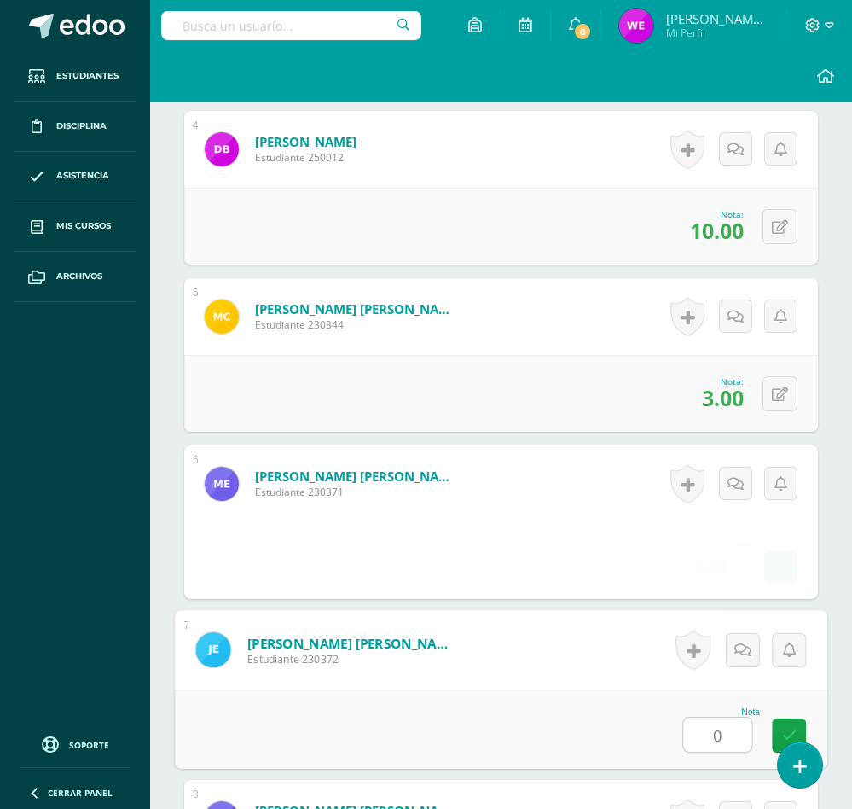
type input "0"
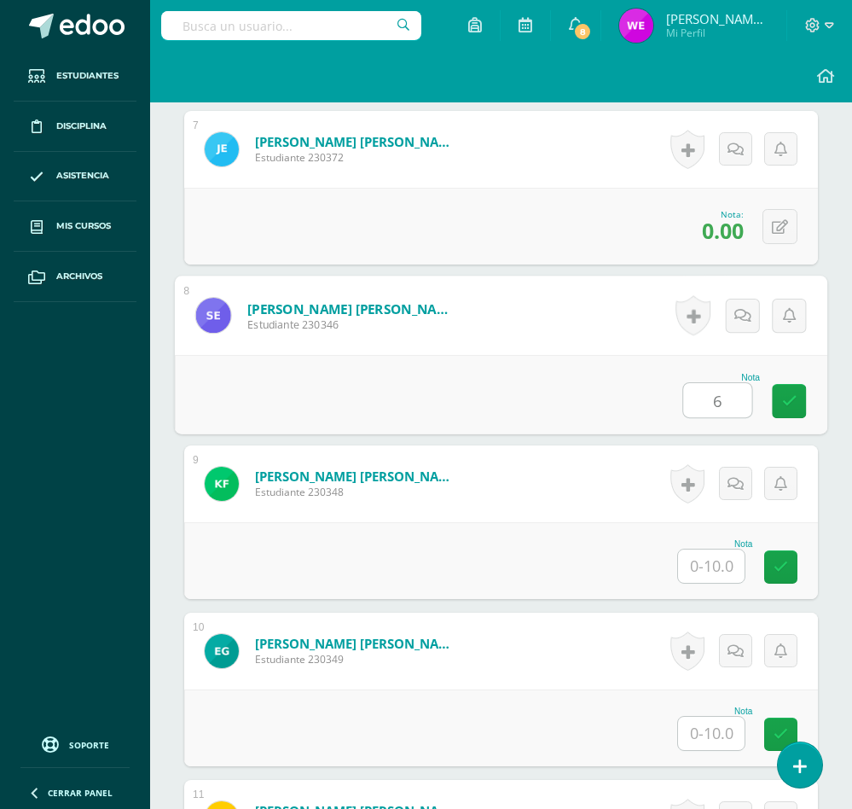
type input "6"
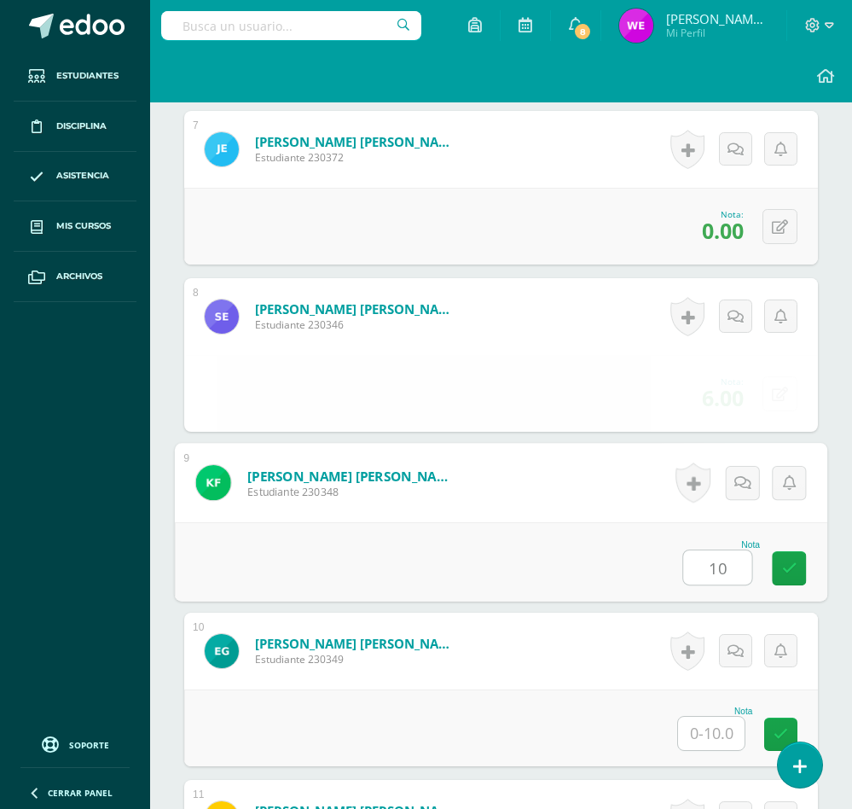
type input "10"
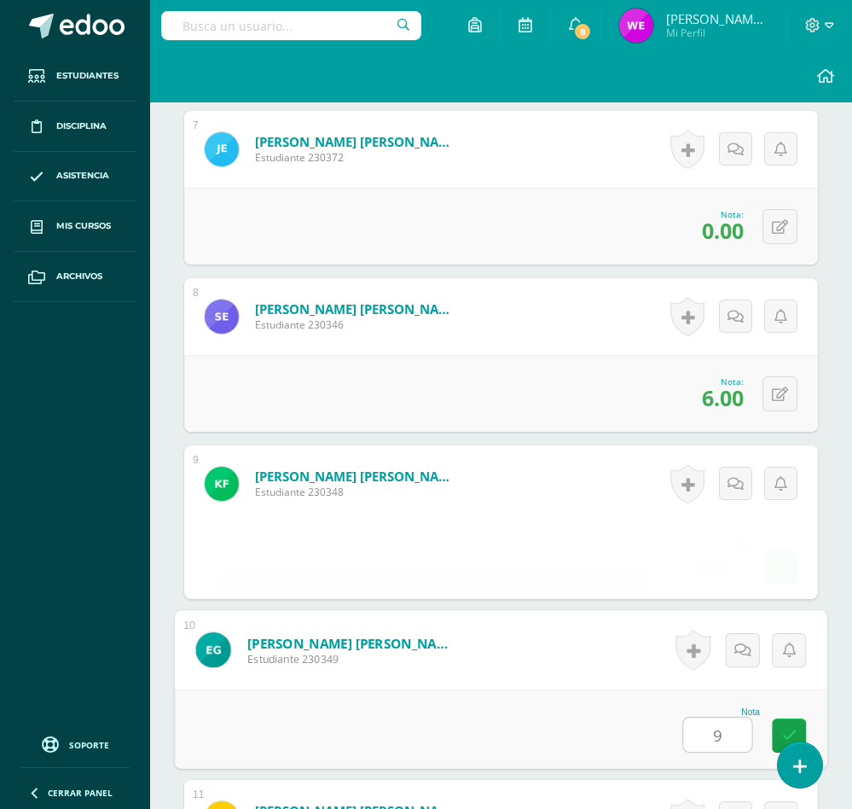
type input "9"
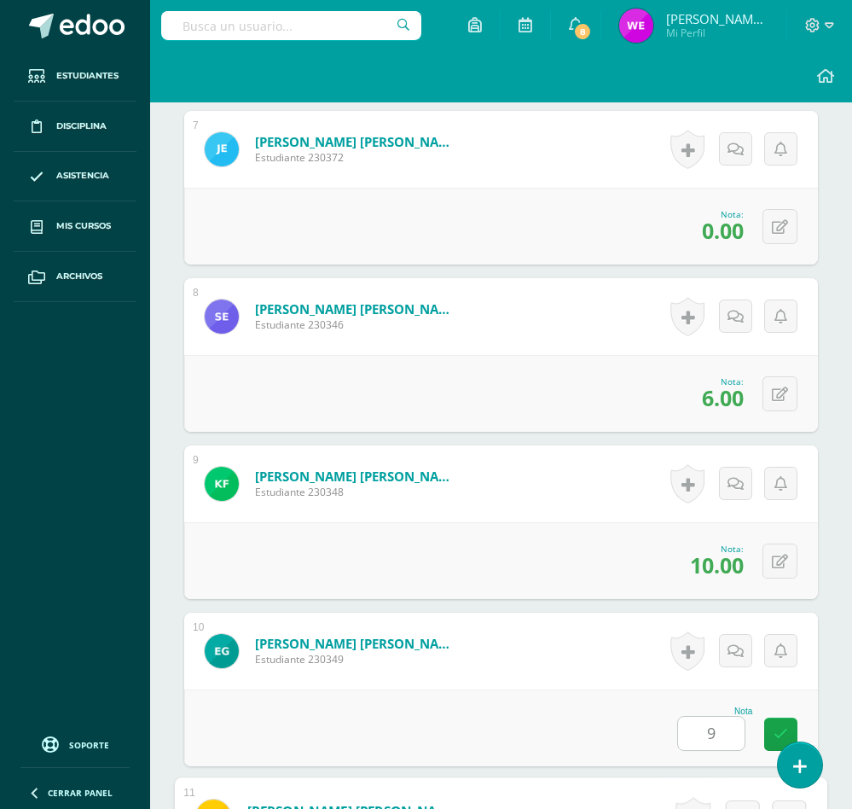
scroll to position [2097, 0]
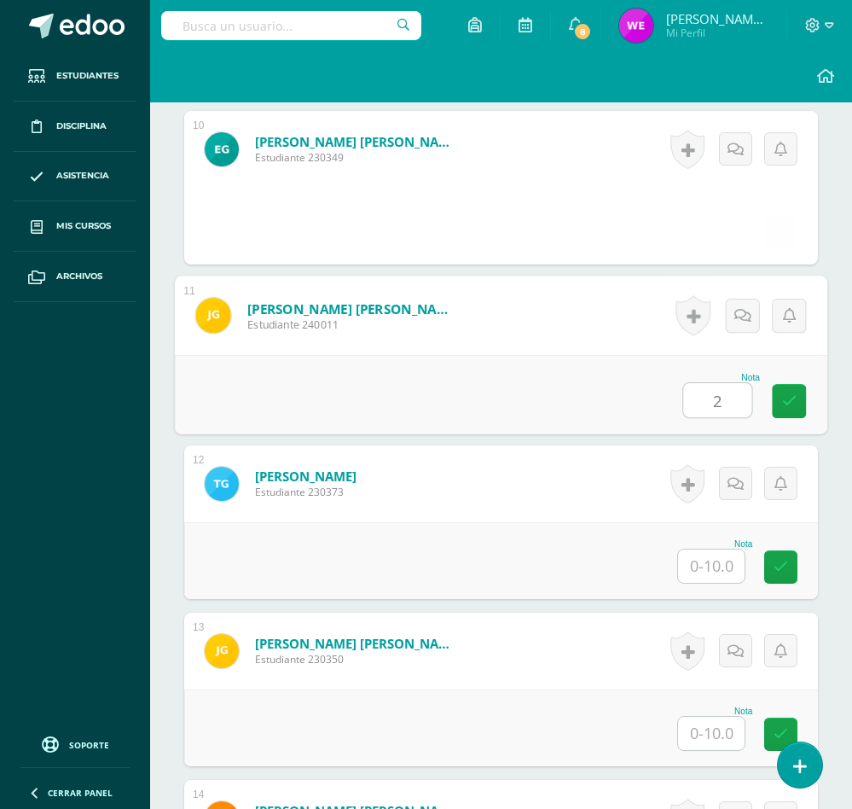
type input "2"
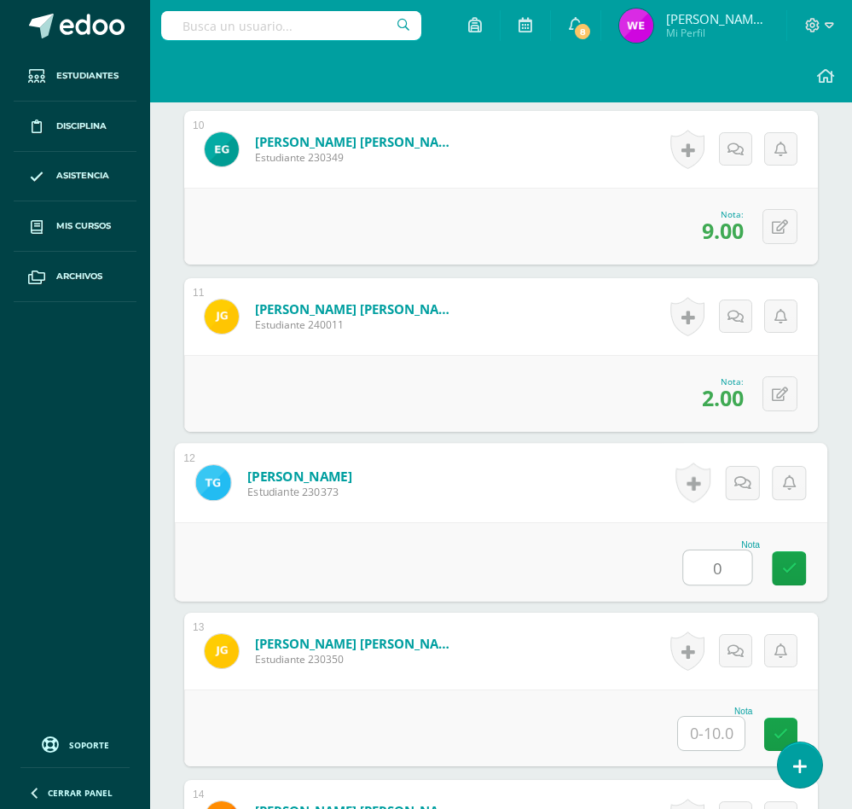
type input "0"
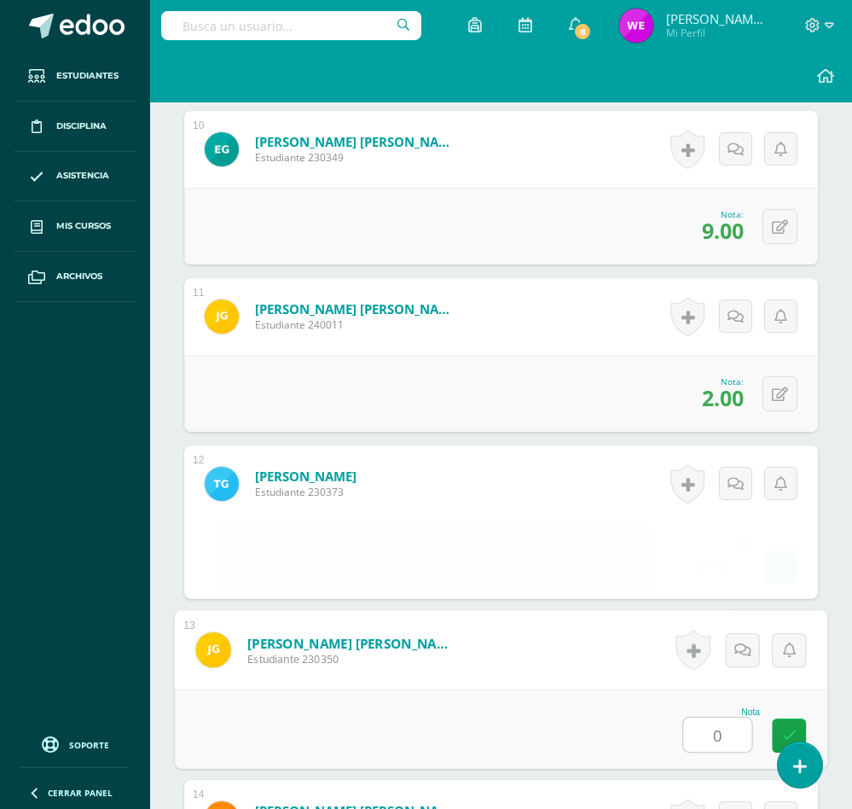
type input "0"
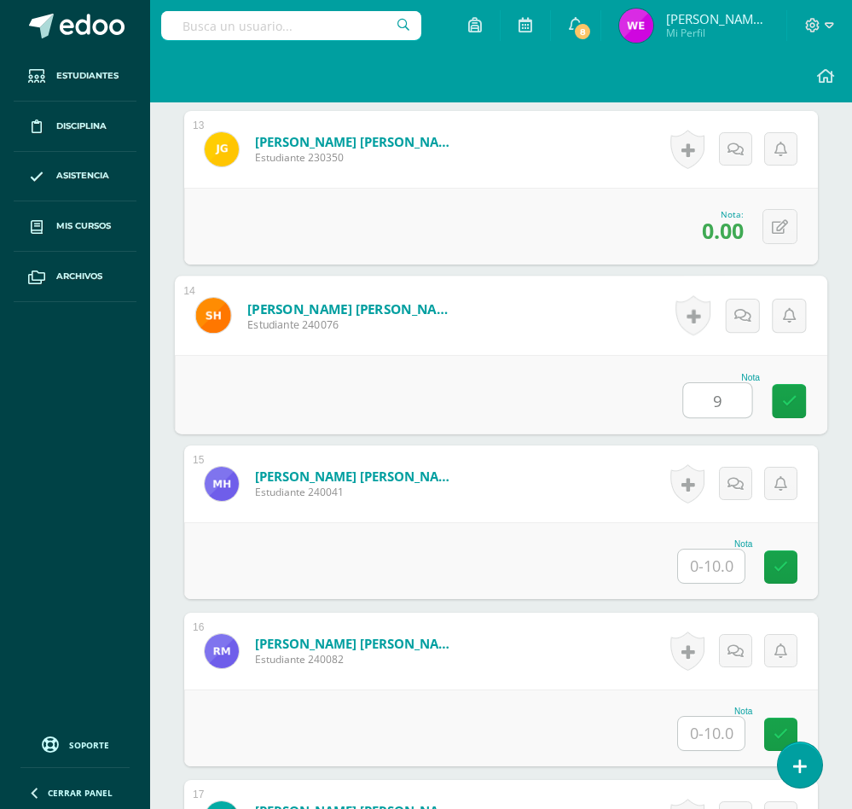
type input "9"
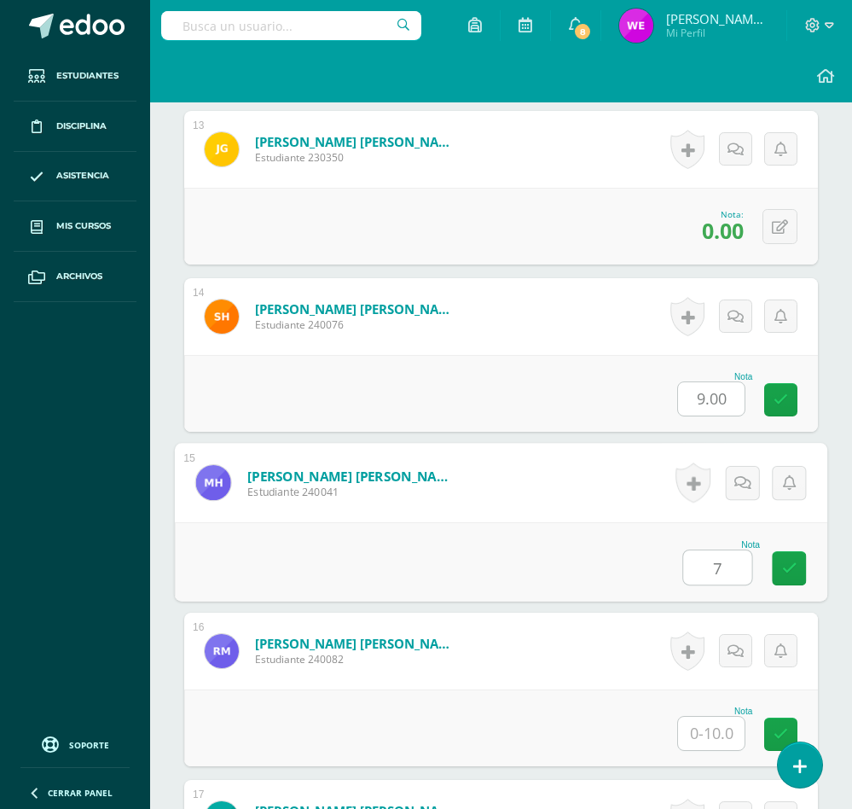
type input "7"
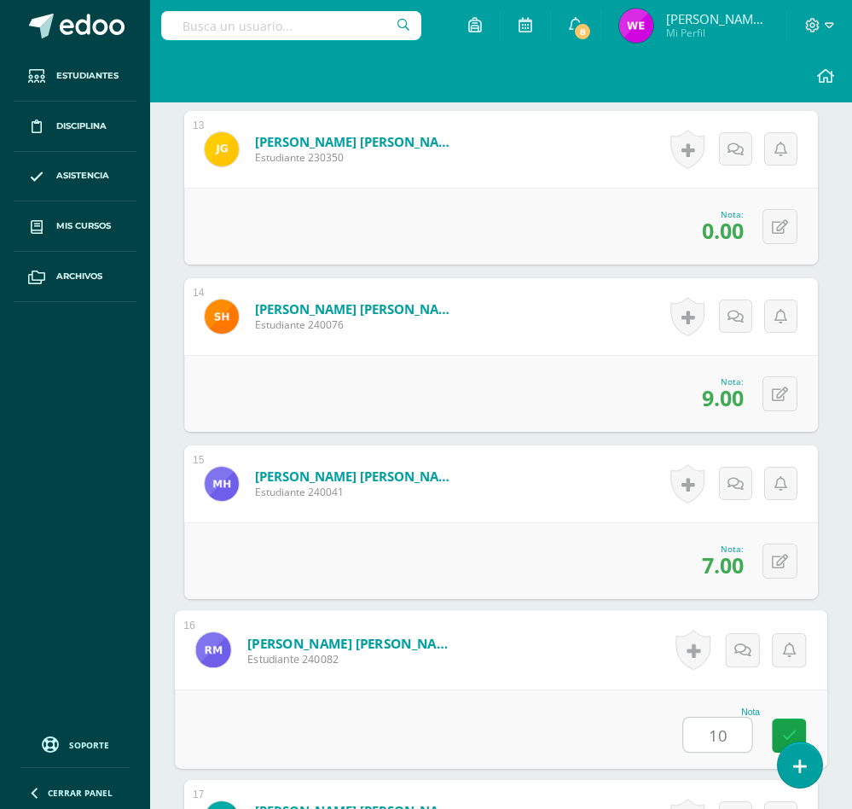
type input "10"
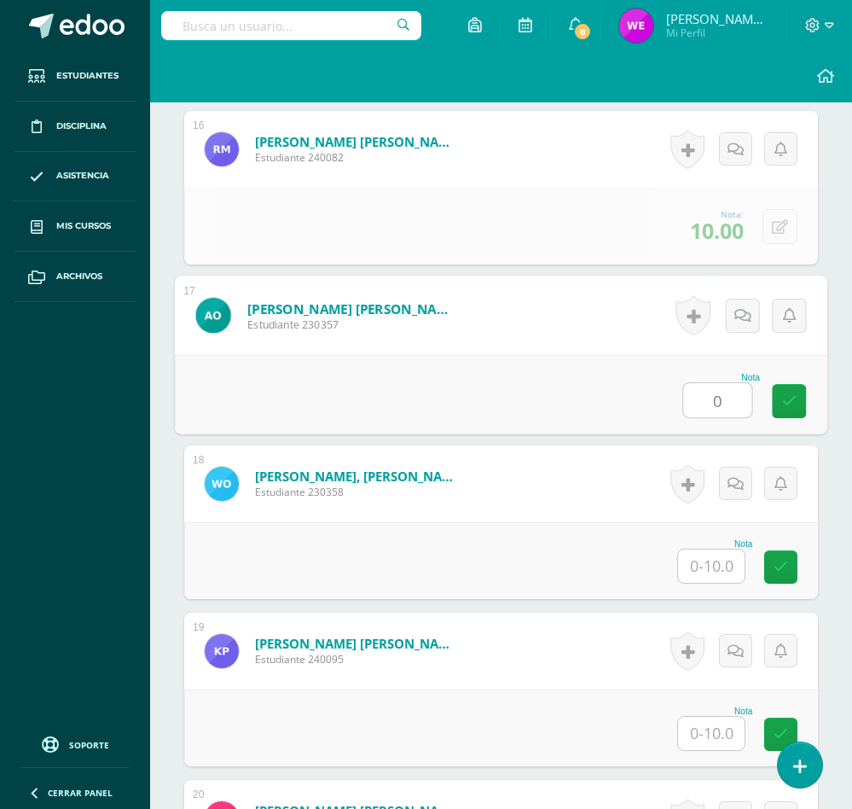
type input "0"
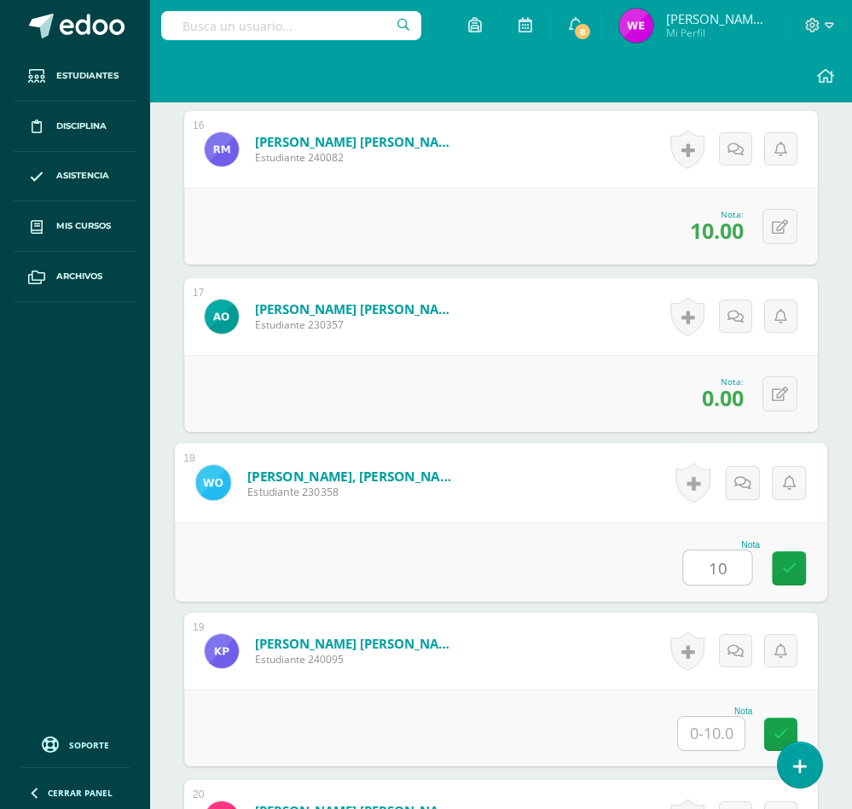
type input "10"
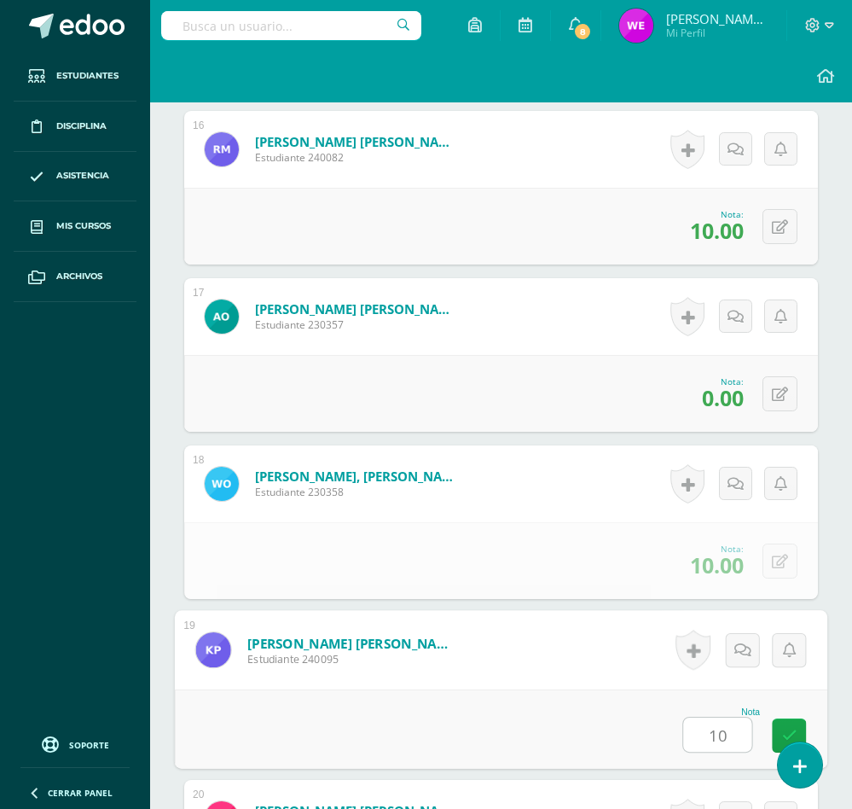
type input "10"
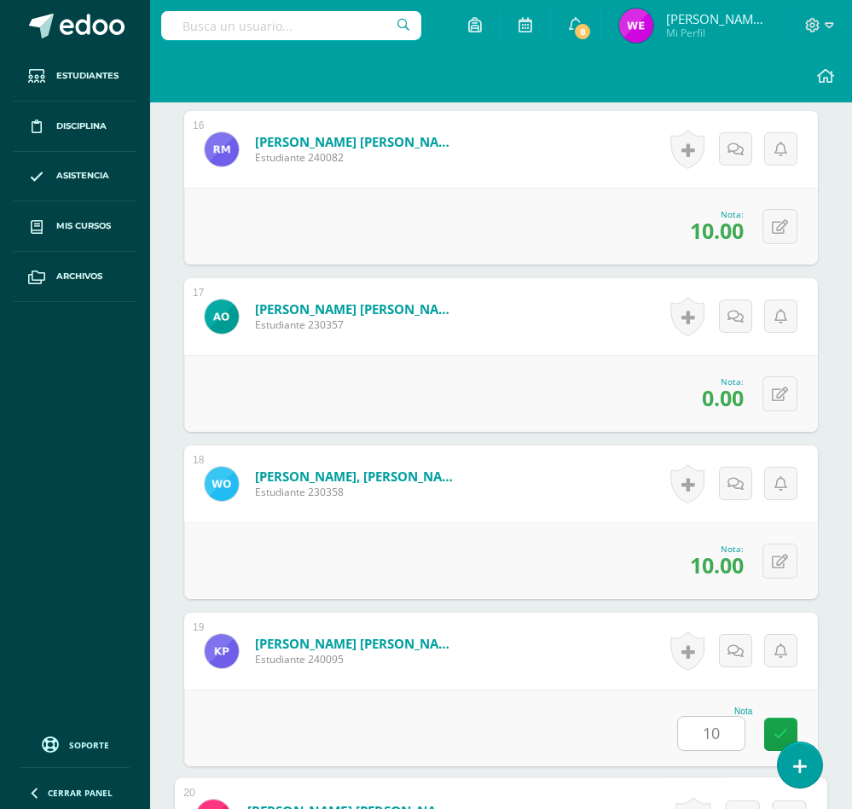
scroll to position [3601, 0]
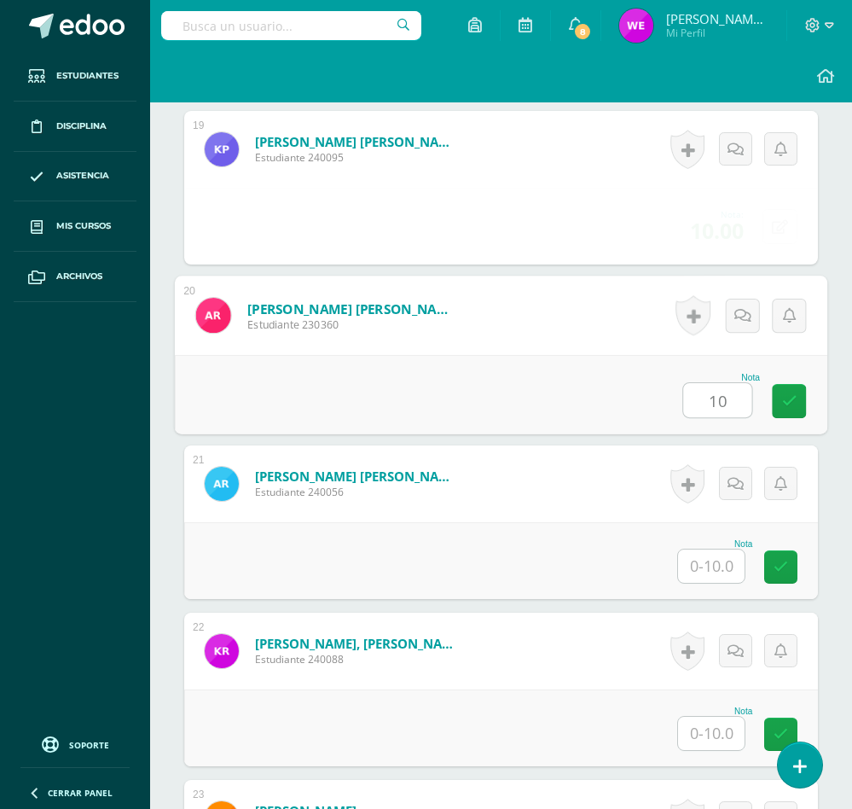
type input "10"
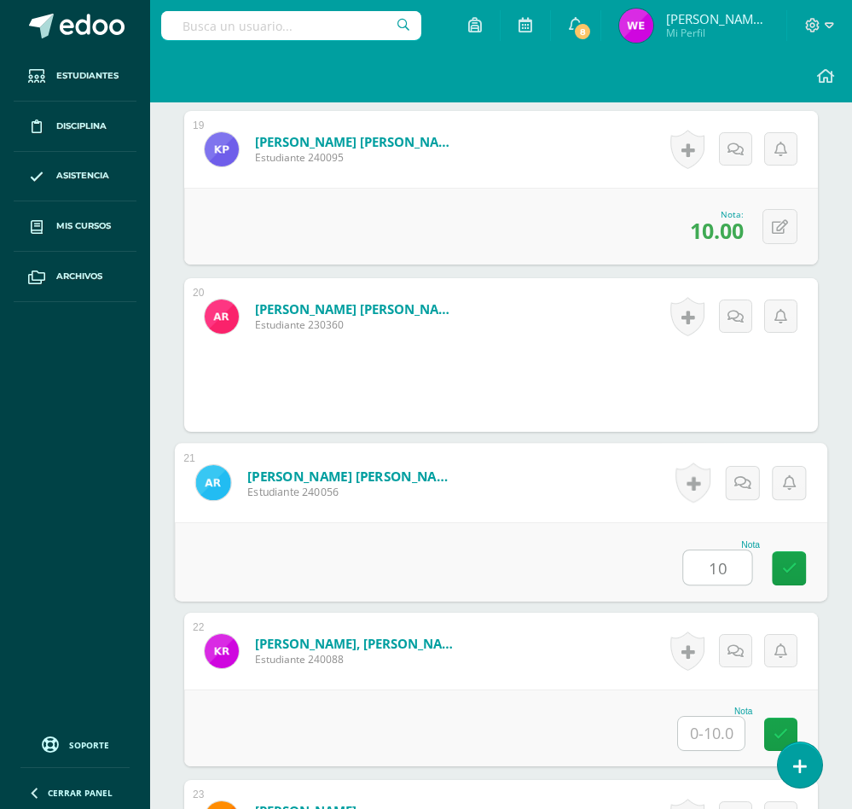
type input "10"
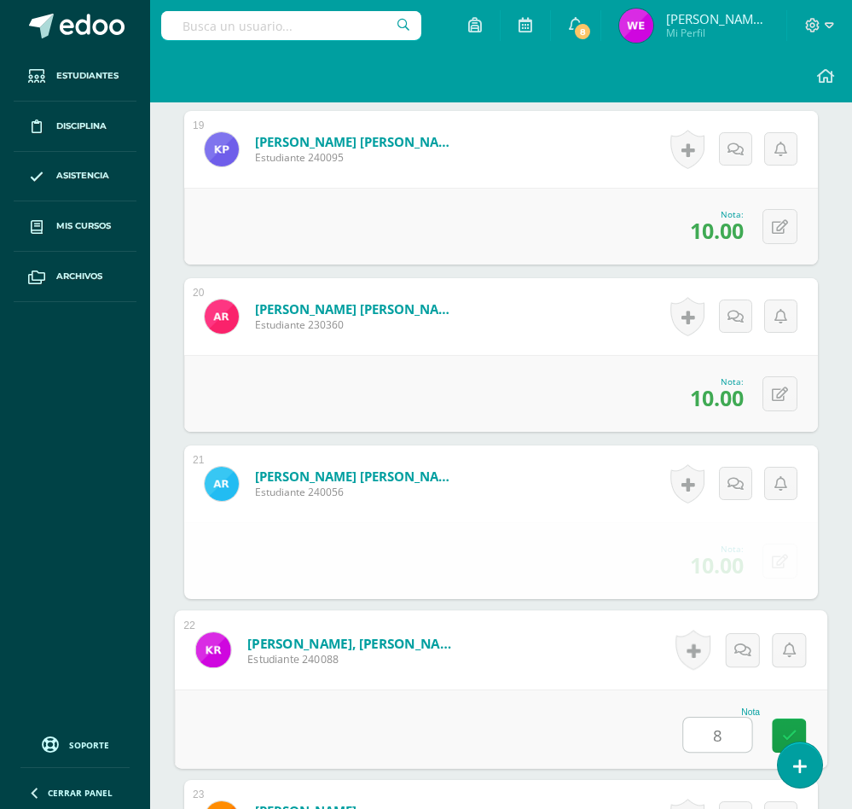
type input "8"
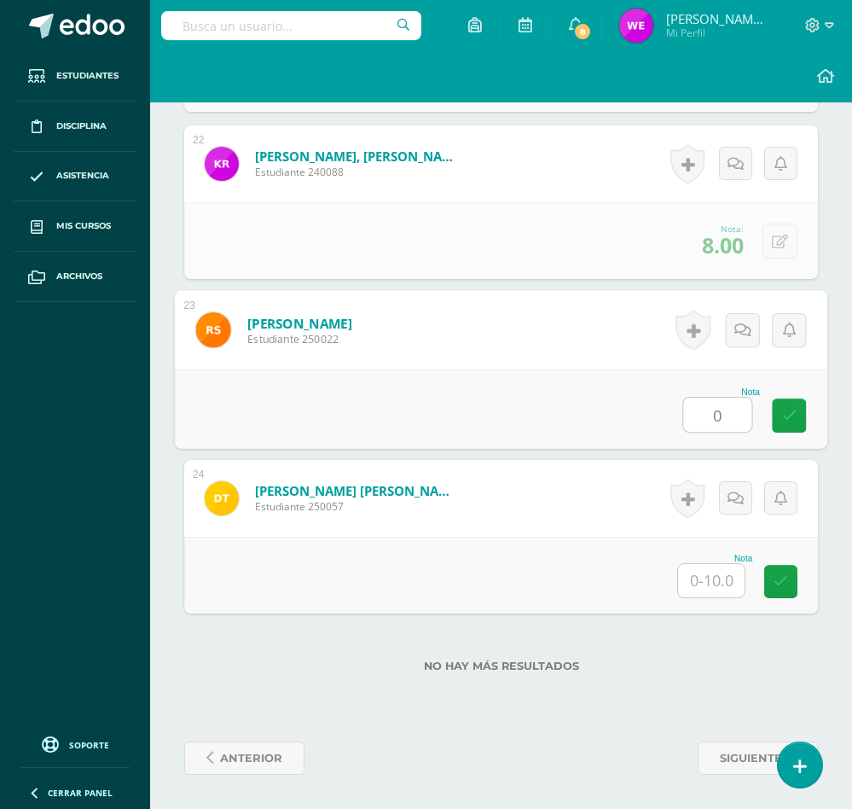
type input "0"
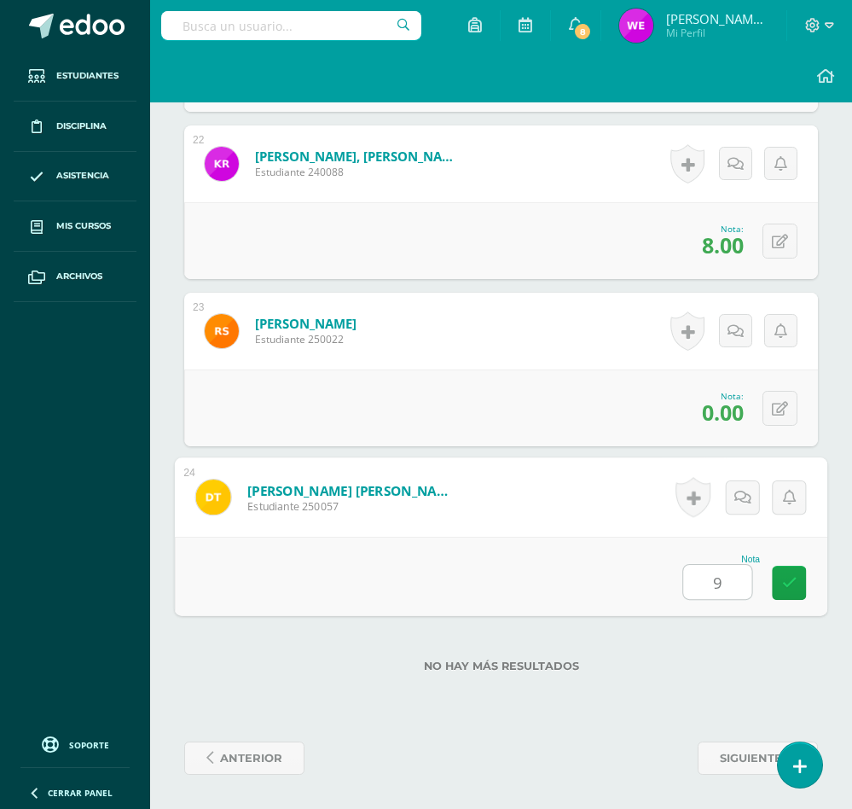
type input "9"
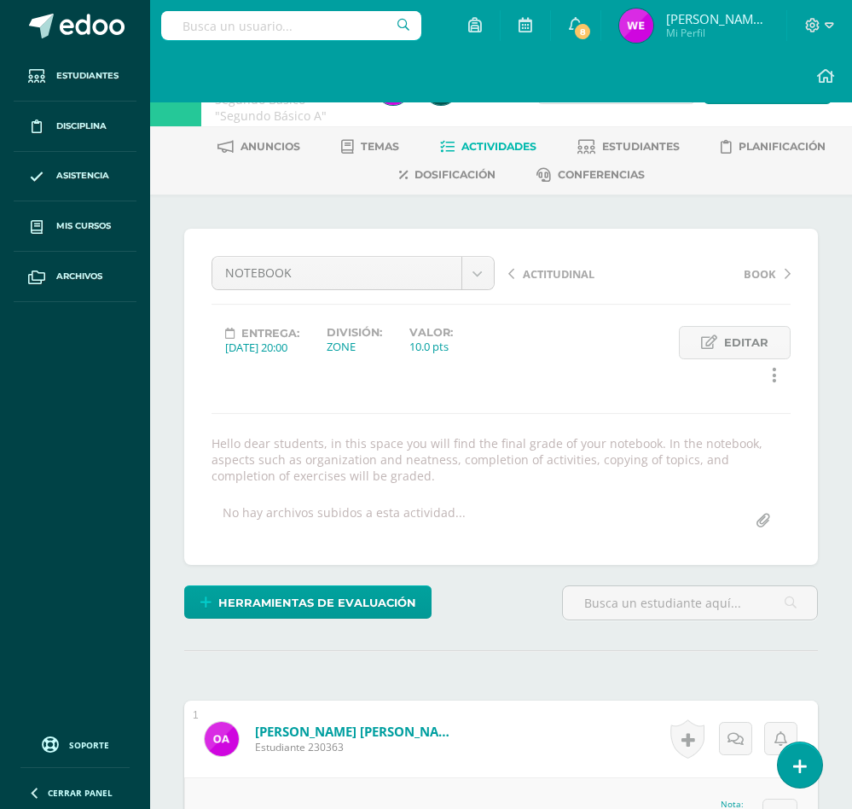
scroll to position [0, 0]
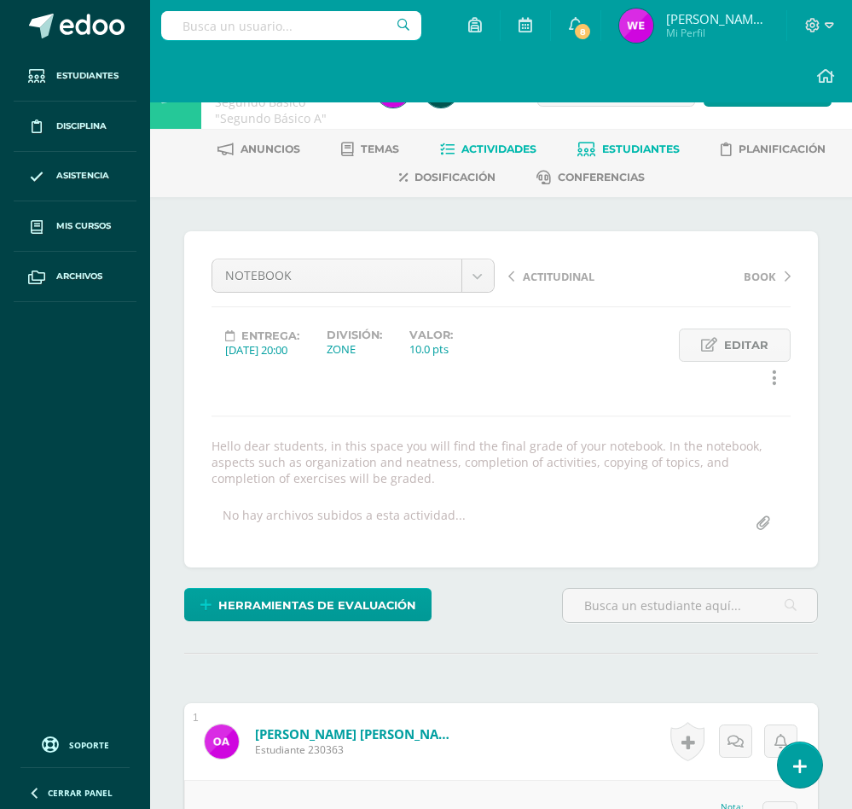
click at [632, 154] on link "Estudiantes" at bounding box center [628, 149] width 102 height 27
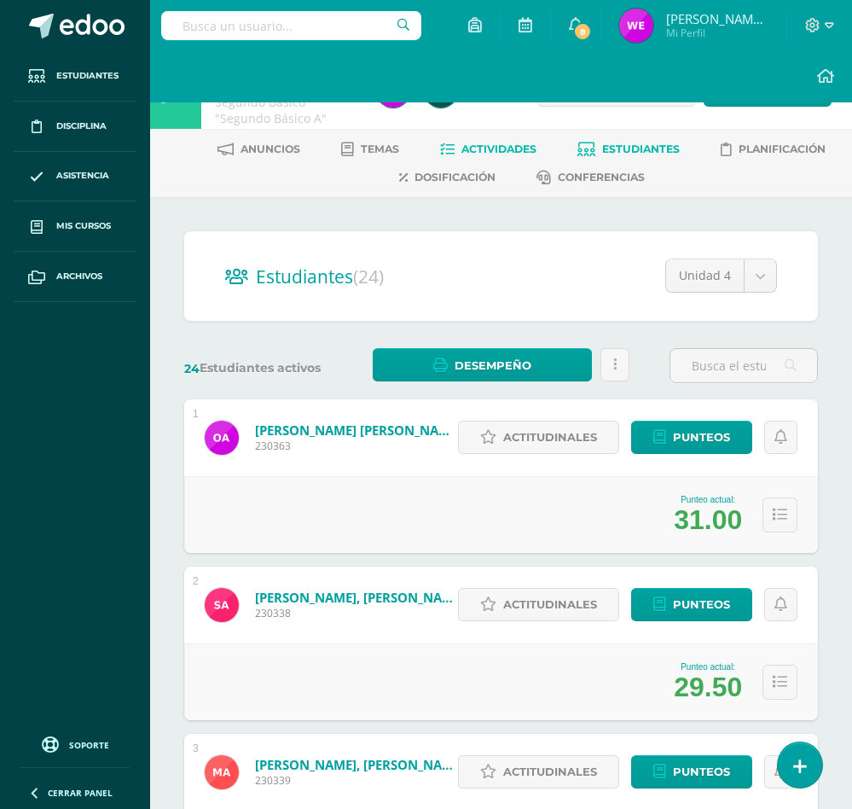
click at [508, 139] on link "Actividades" at bounding box center [488, 149] width 96 height 27
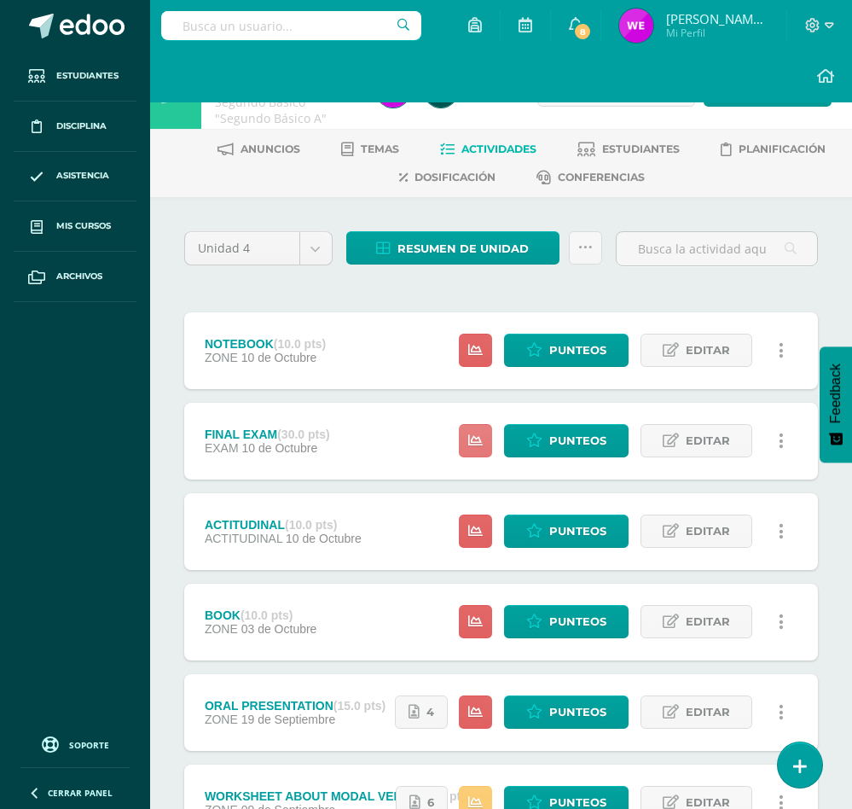
click at [479, 430] on link at bounding box center [475, 440] width 33 height 33
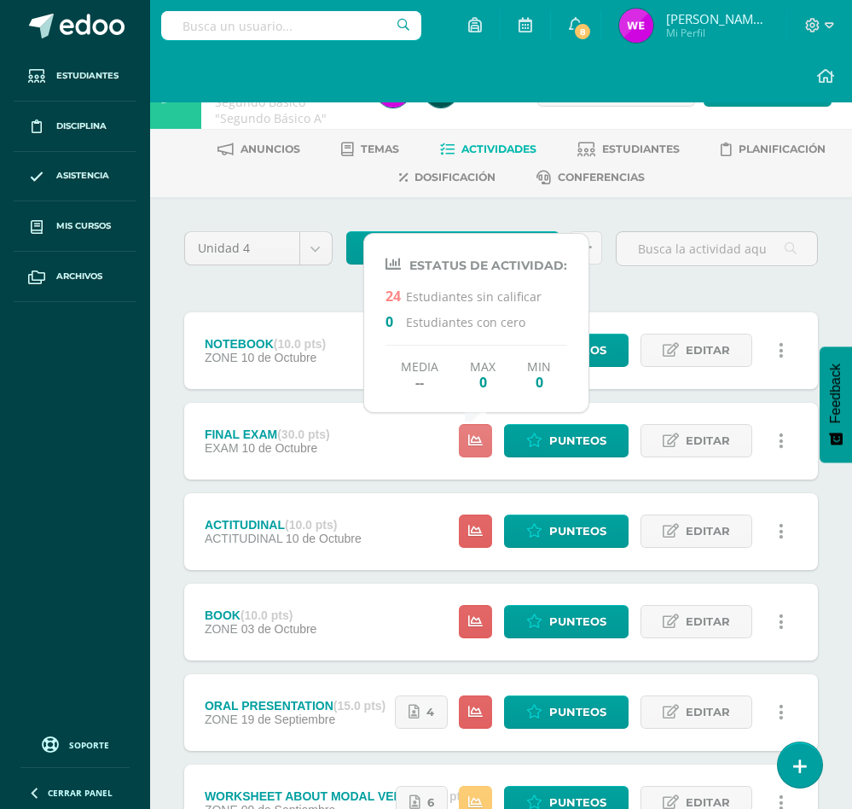
click at [479, 430] on link at bounding box center [475, 440] width 33 height 33
click at [477, 528] on icon at bounding box center [475, 531] width 15 height 15
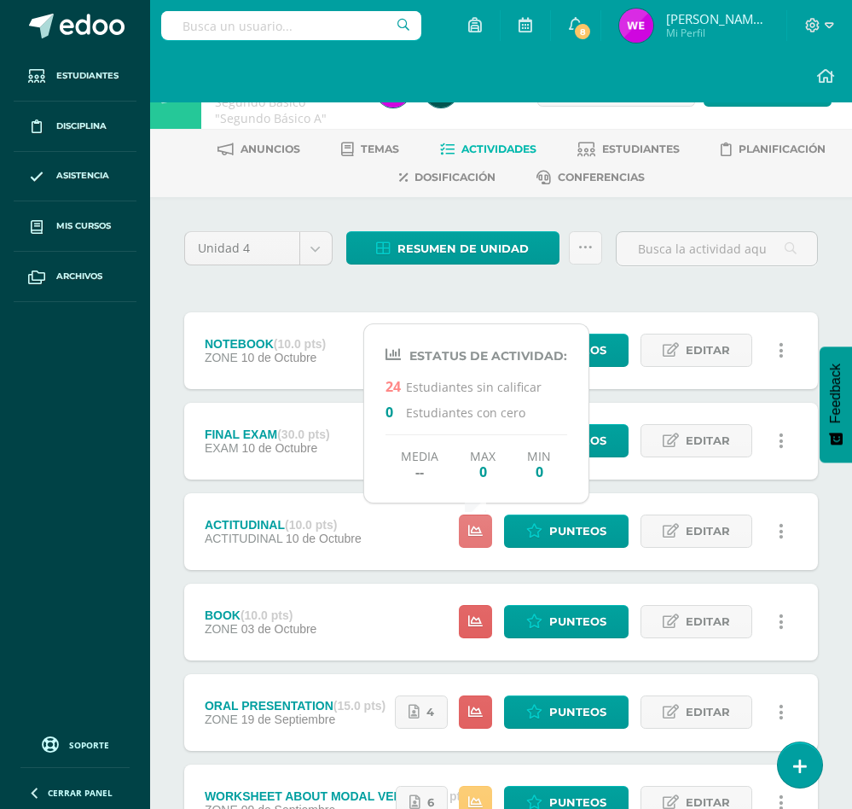
click at [476, 528] on icon at bounding box center [475, 531] width 15 height 15
click at [618, 445] on link "Punteos" at bounding box center [566, 440] width 125 height 33
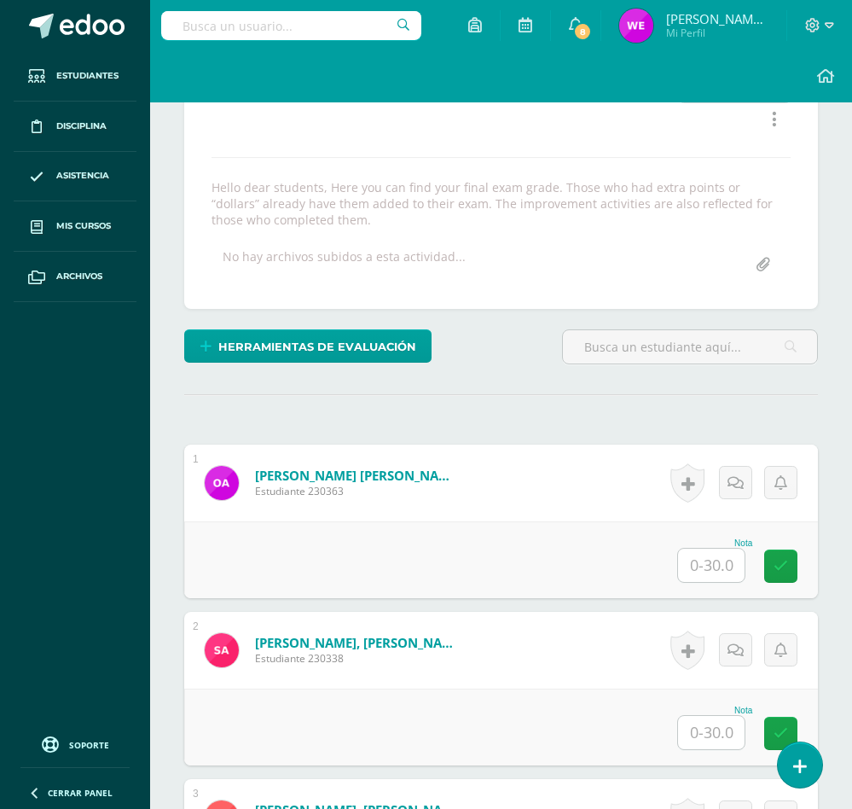
scroll to position [259, 0]
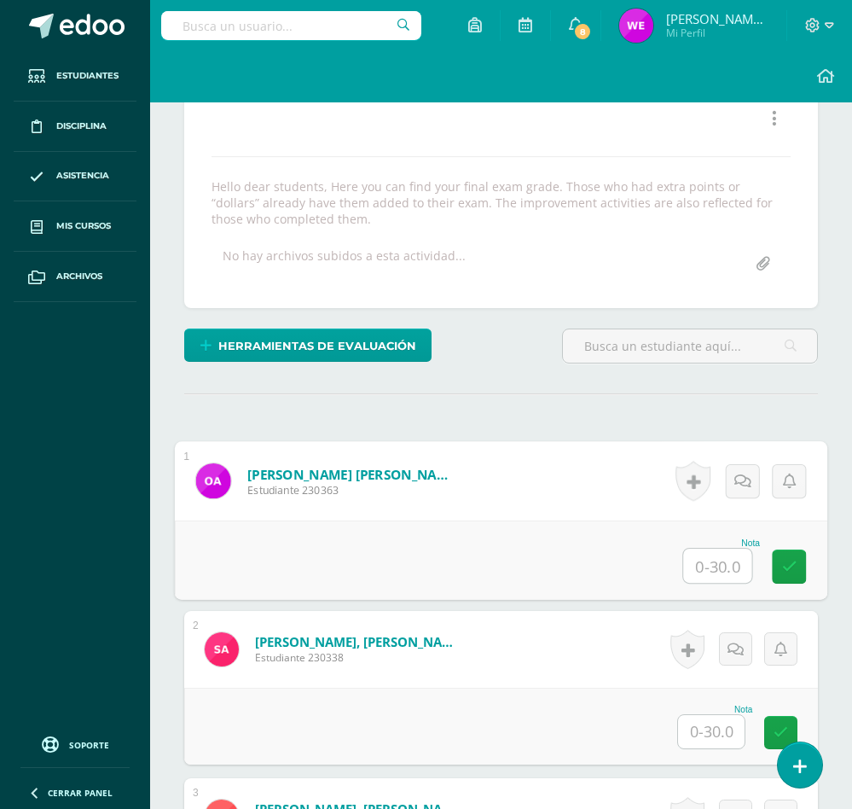
click at [719, 578] on input "text" at bounding box center [717, 565] width 68 height 34
type input "5"
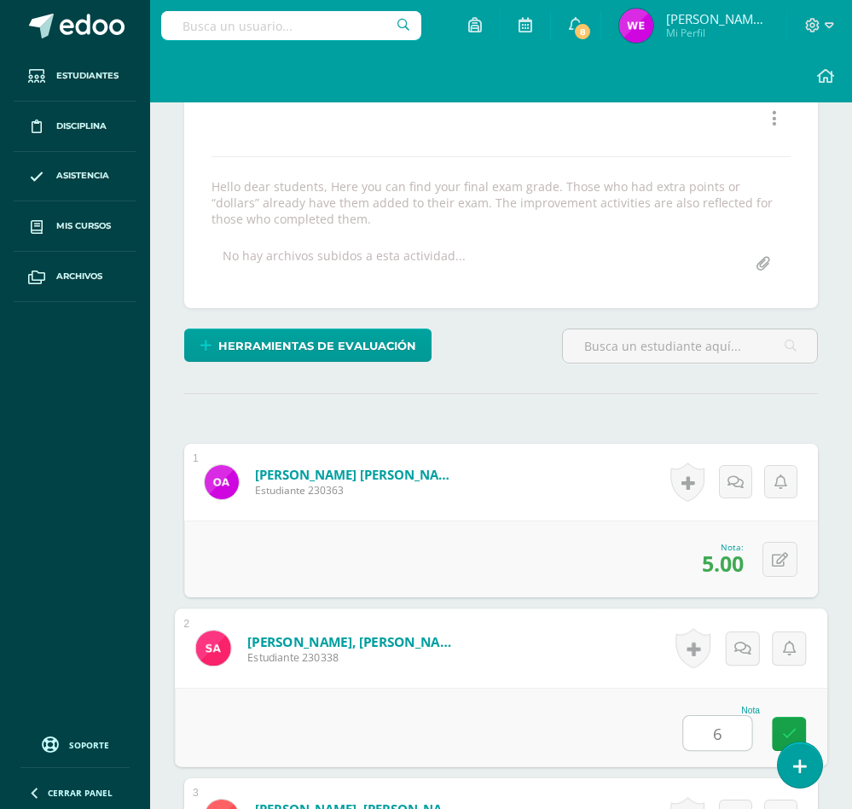
type input "6"
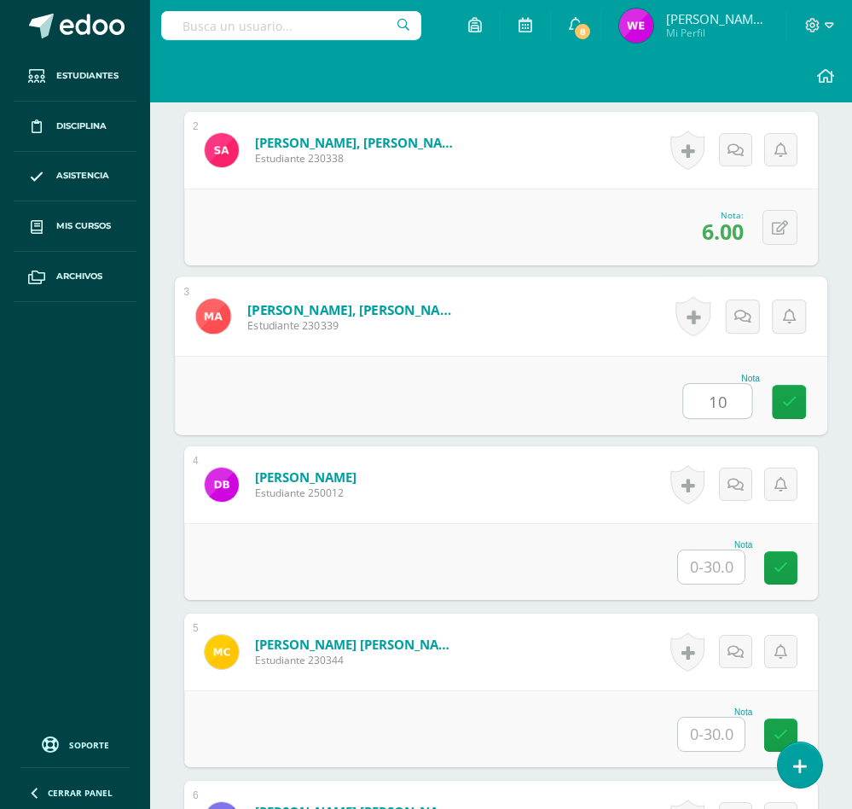
type input "10"
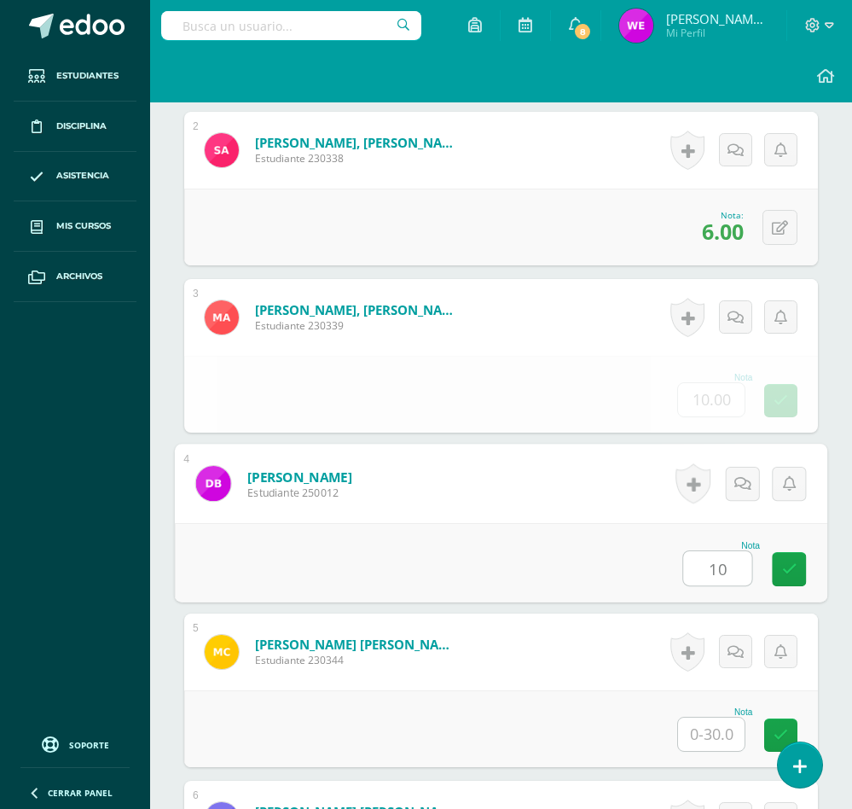
type input "10"
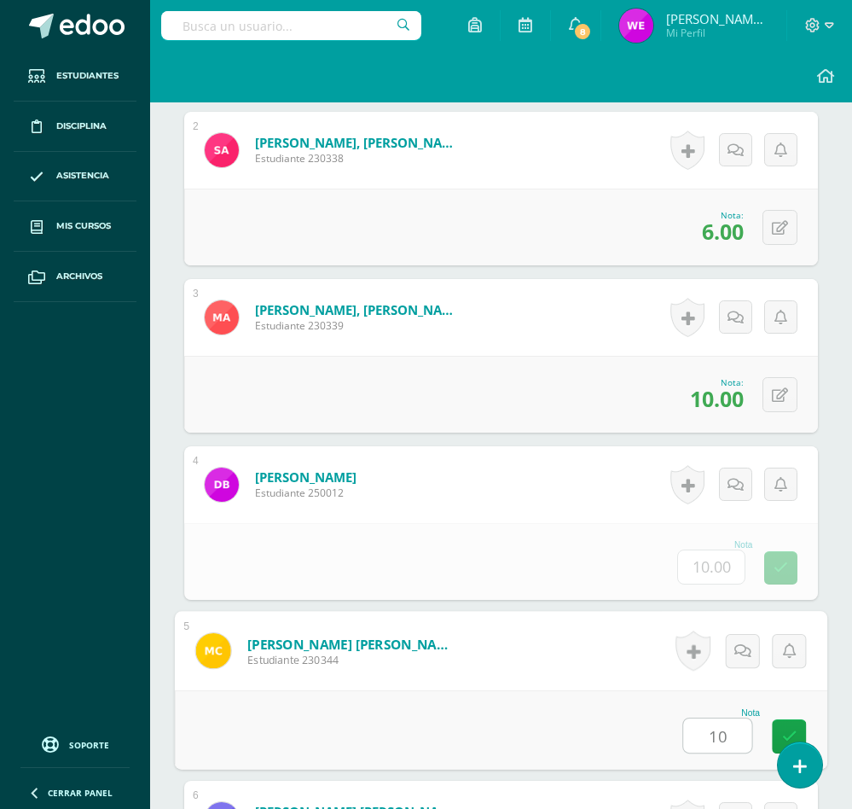
type input "10"
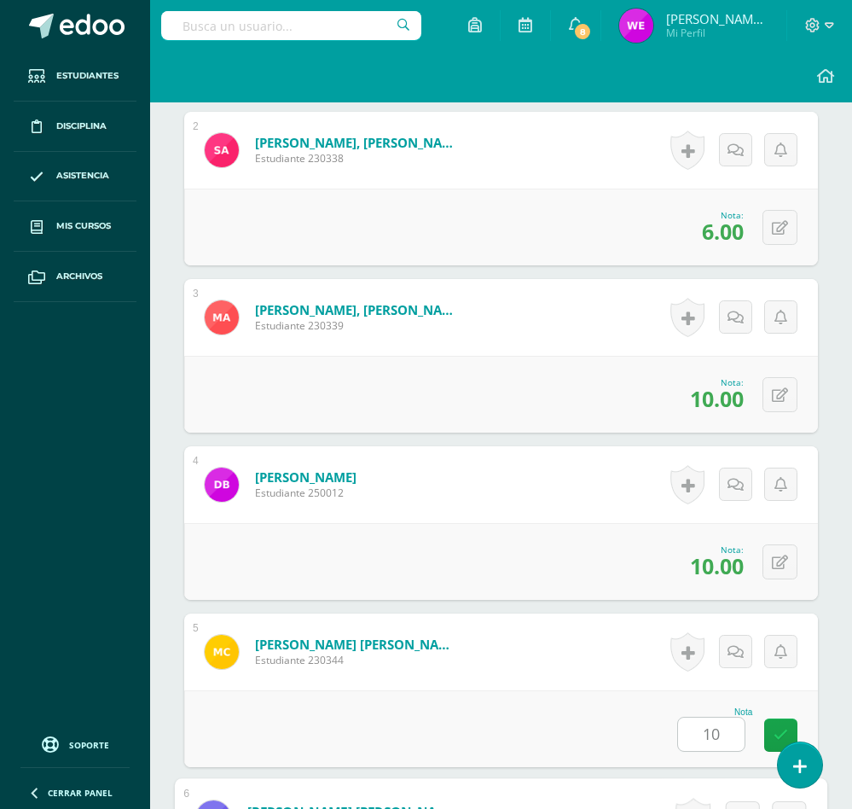
scroll to position [1260, 0]
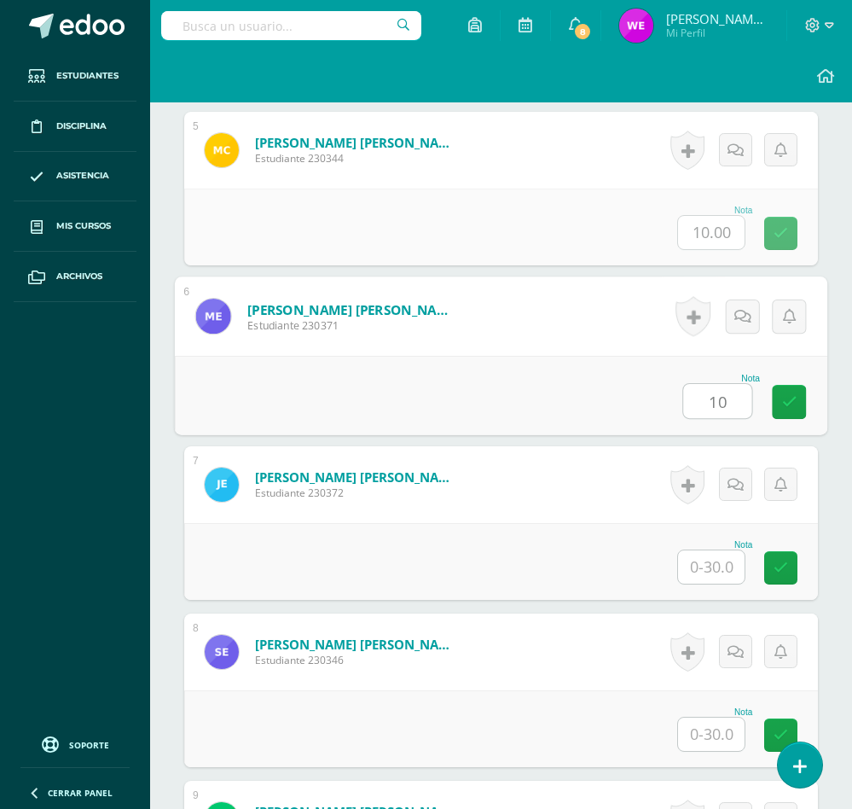
type input "10"
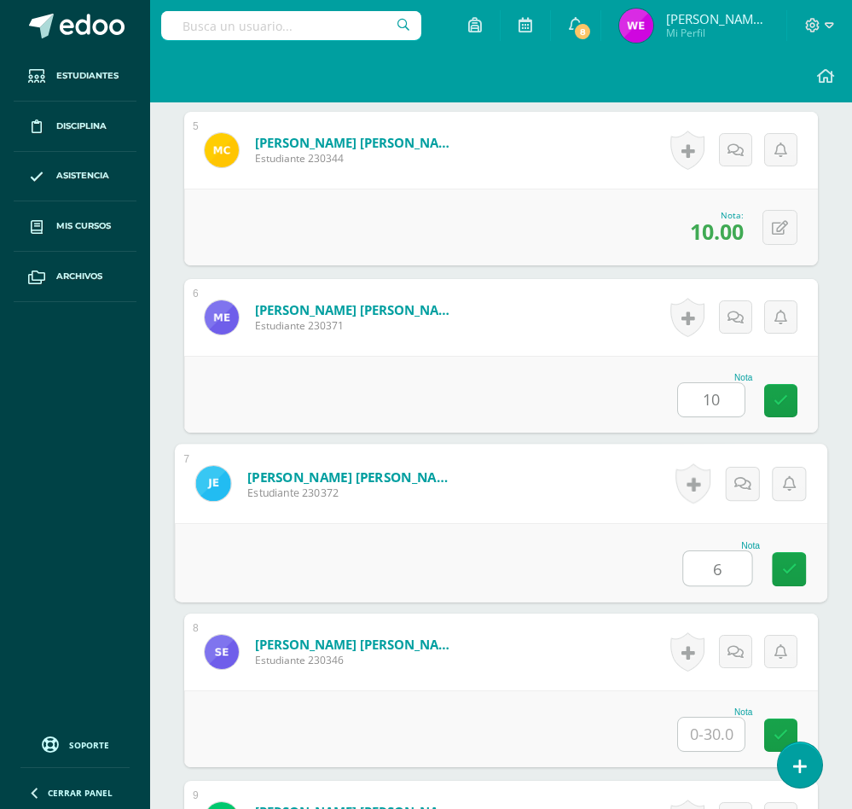
type input "6"
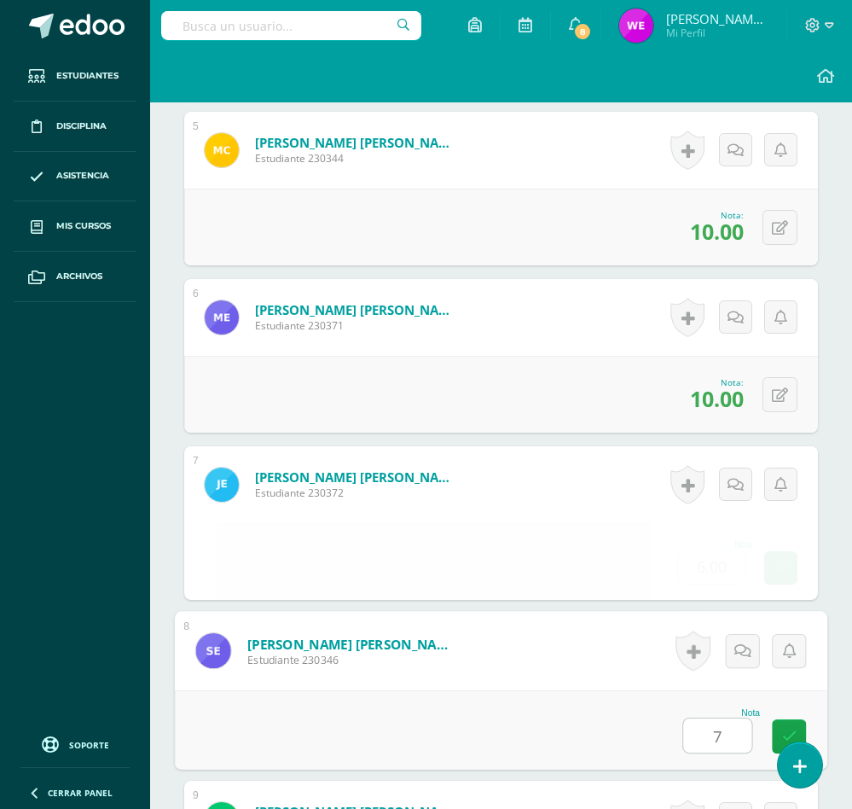
type input "7"
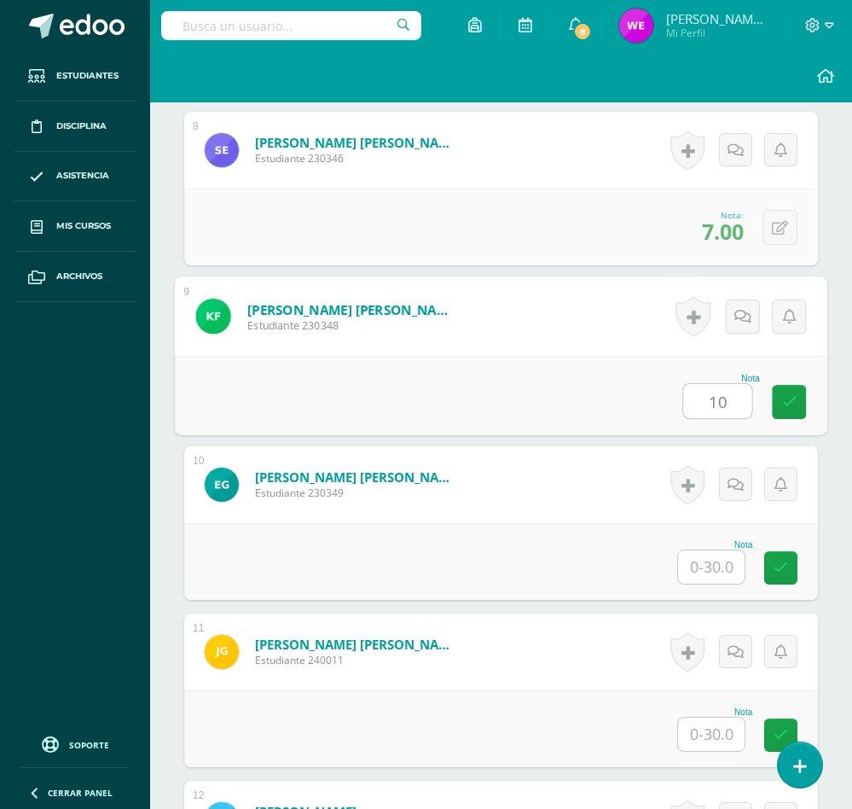
type input "10"
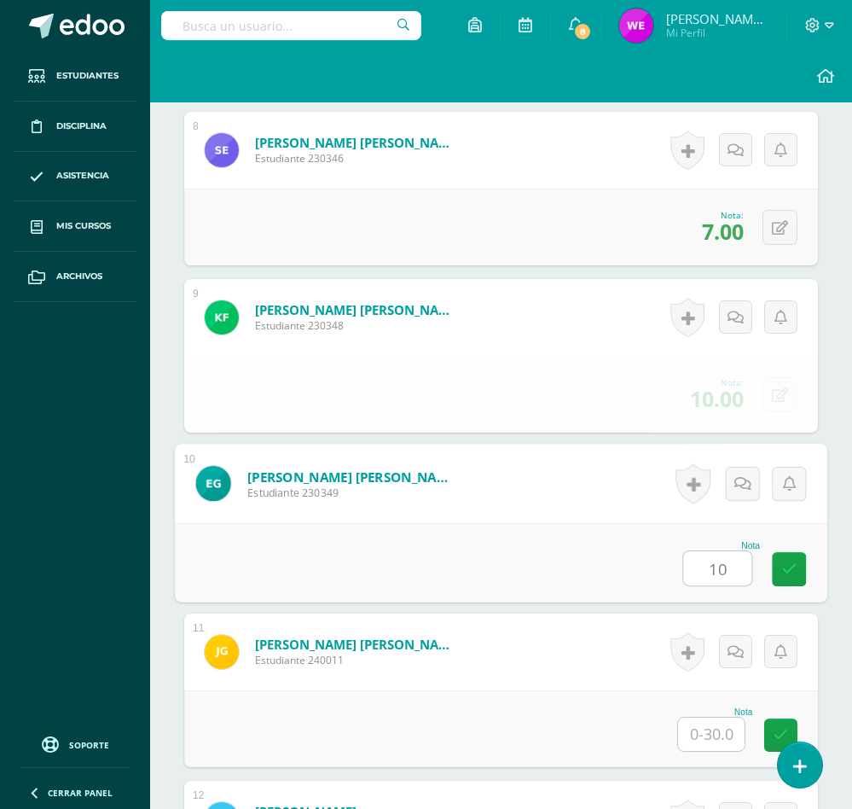
type input "10"
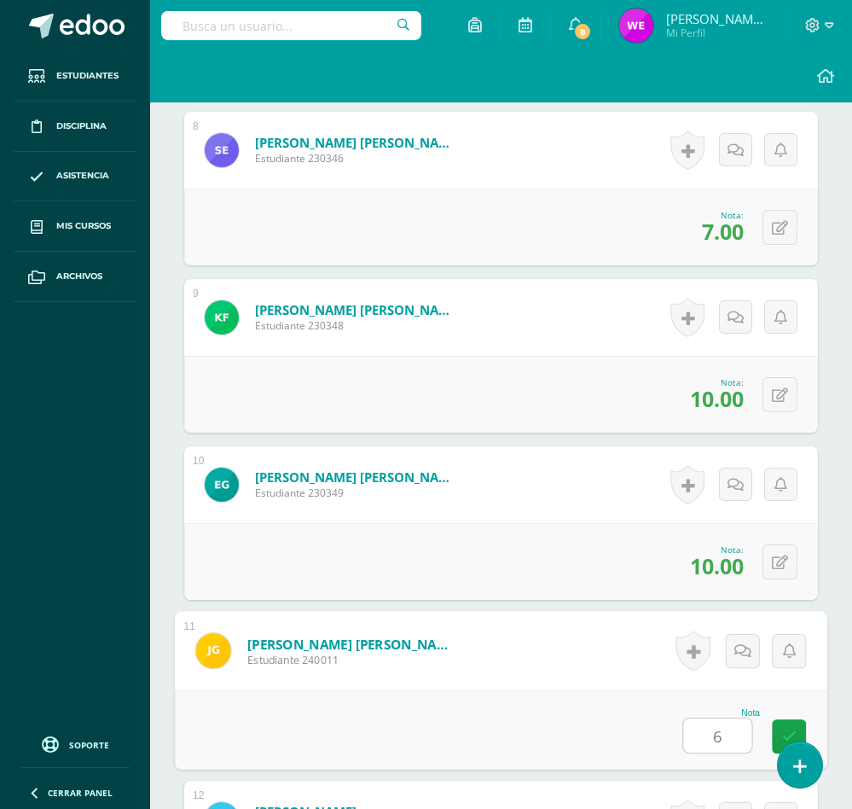
type input "6"
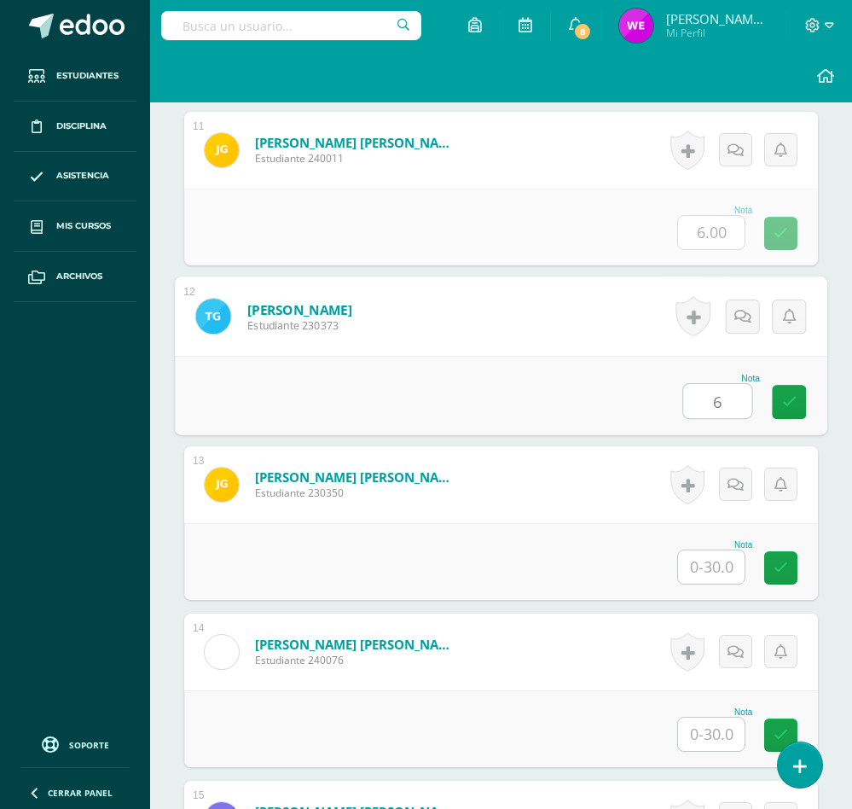
type input "6"
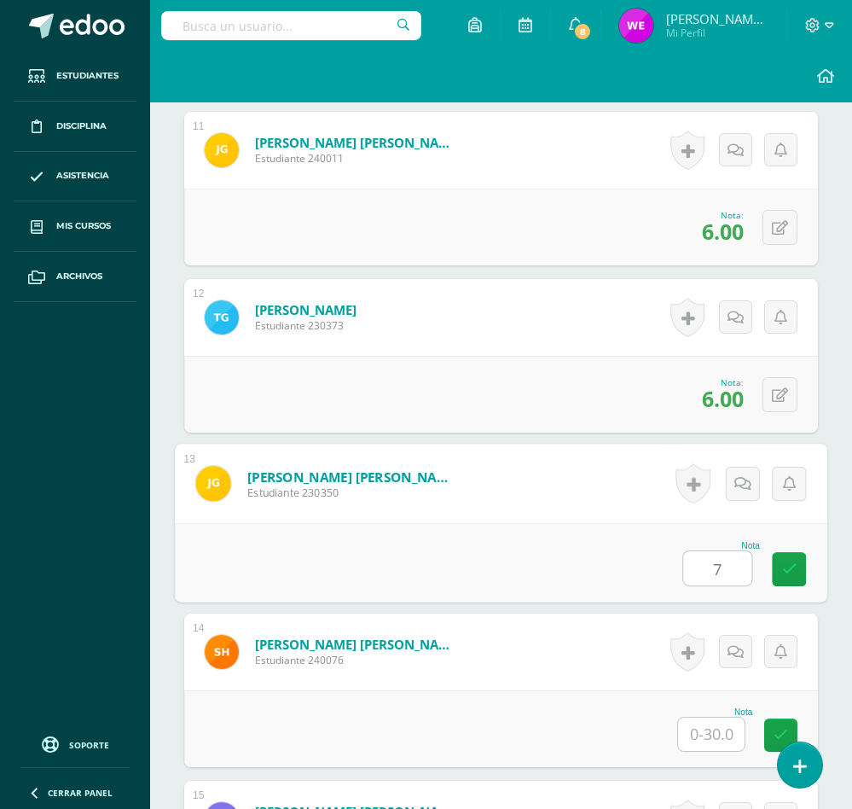
type input "7"
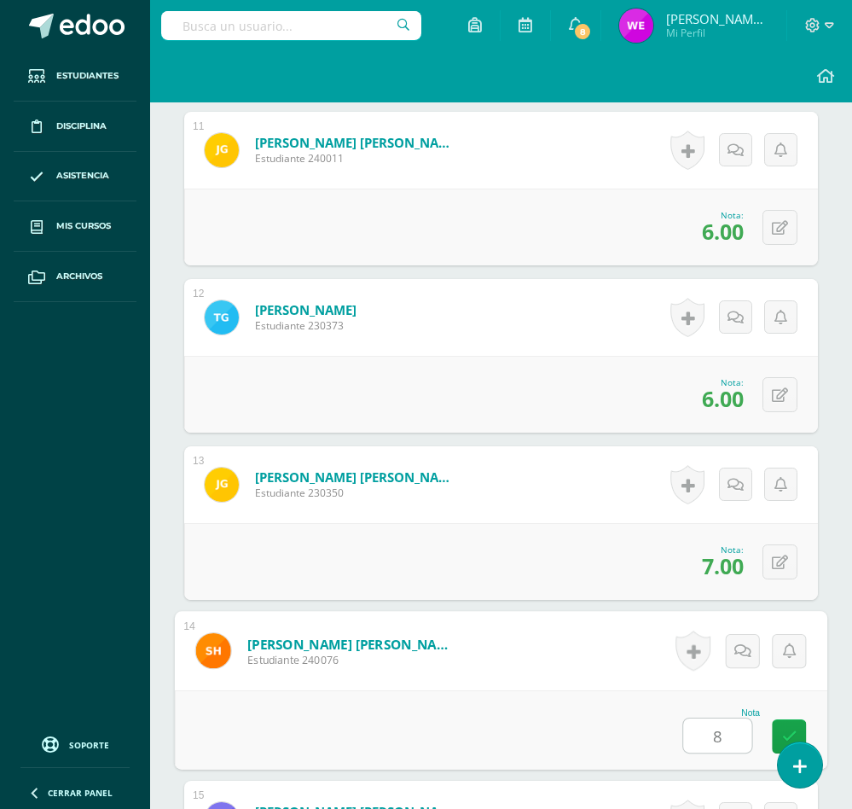
type input "8"
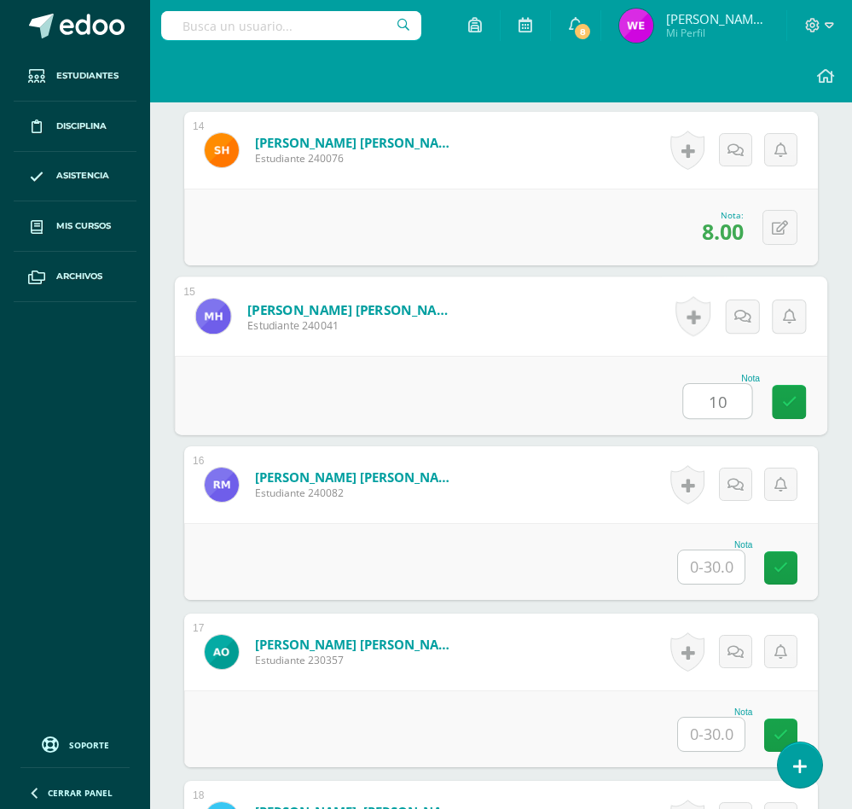
type input "10"
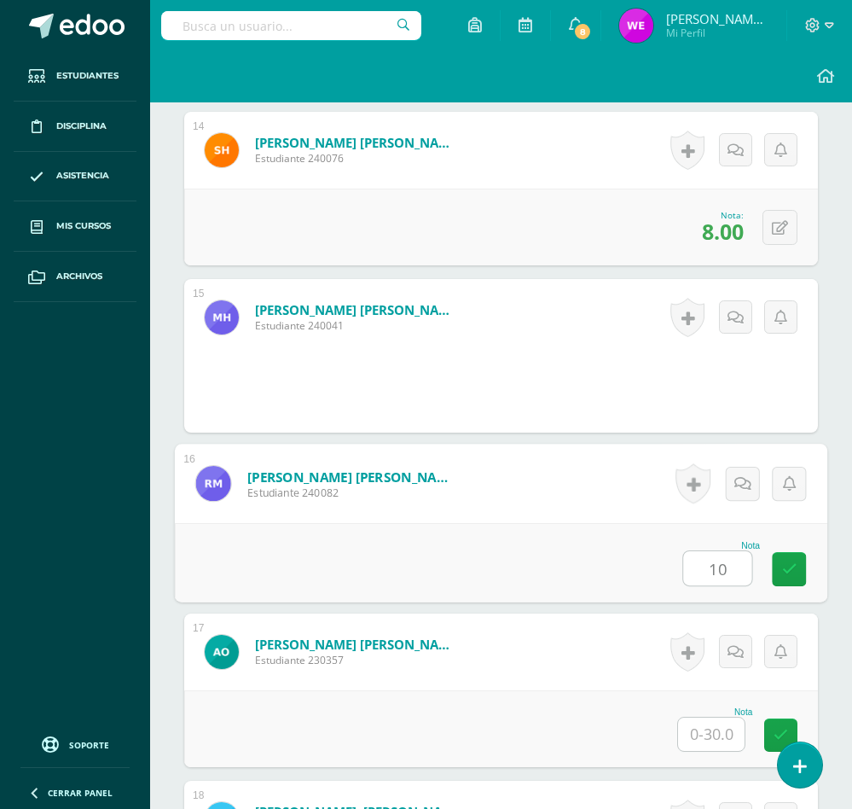
type input "10"
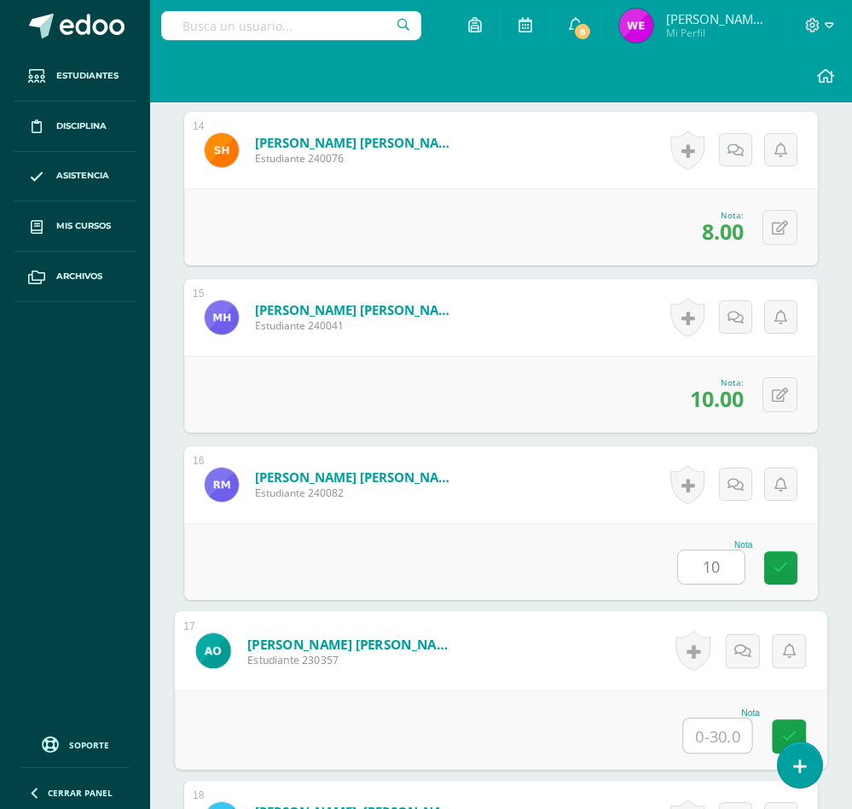
type input "8"
type input "5"
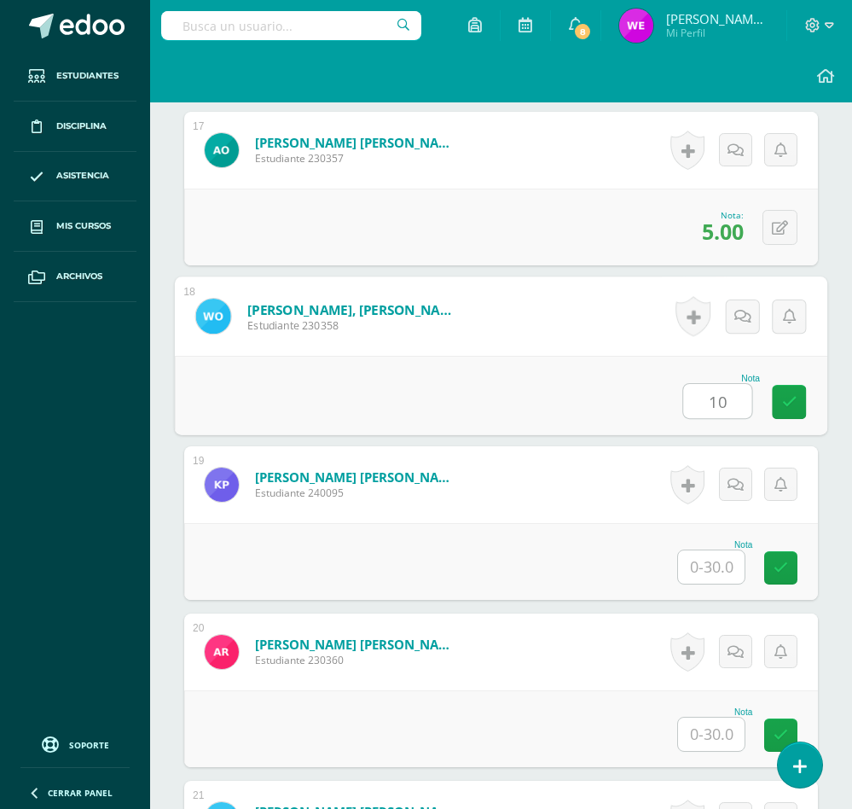
type input "10"
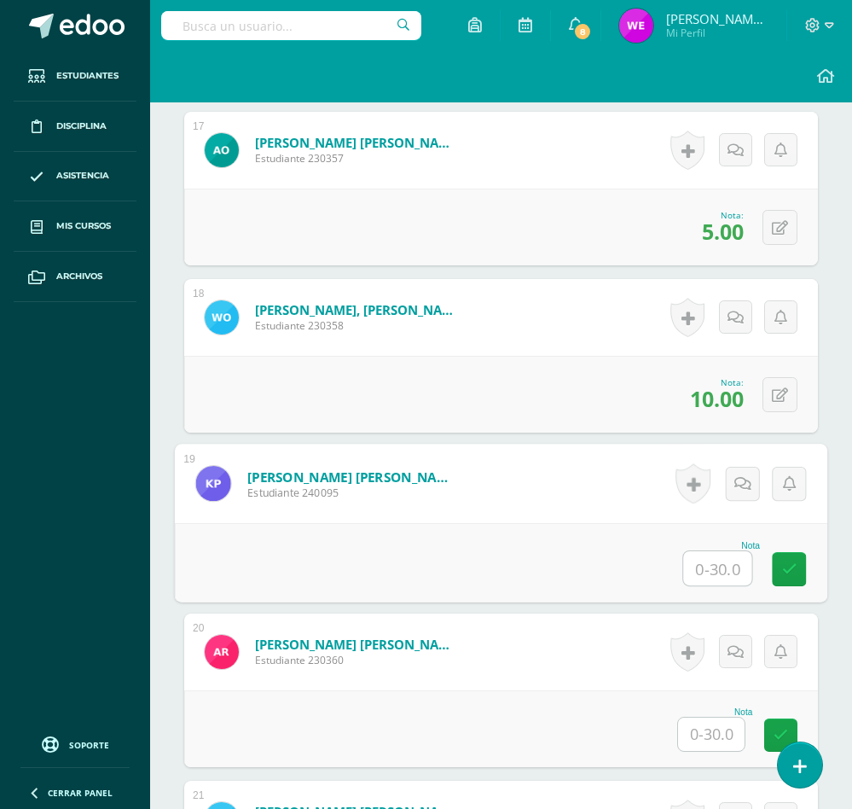
click at [699, 582] on input "text" at bounding box center [717, 568] width 68 height 34
type input "10"
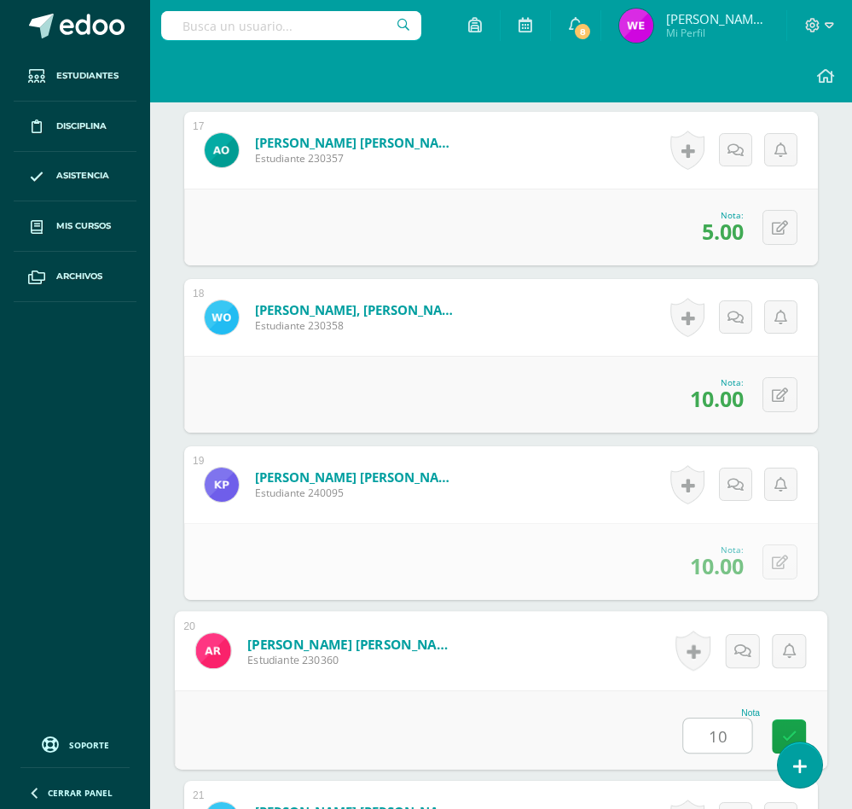
type input "10"
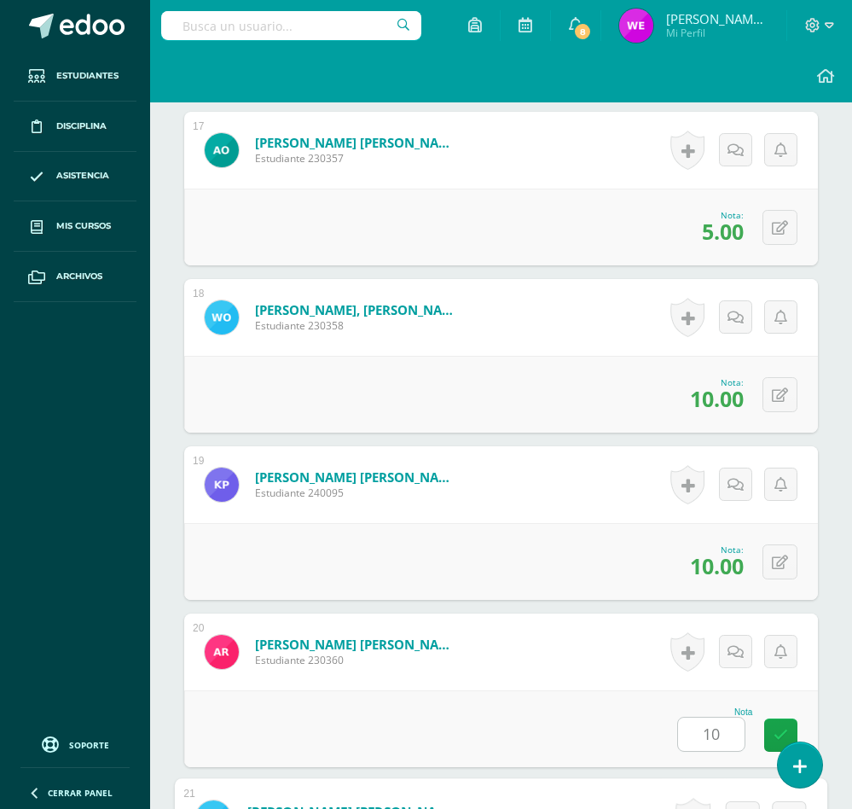
scroll to position [3768, 0]
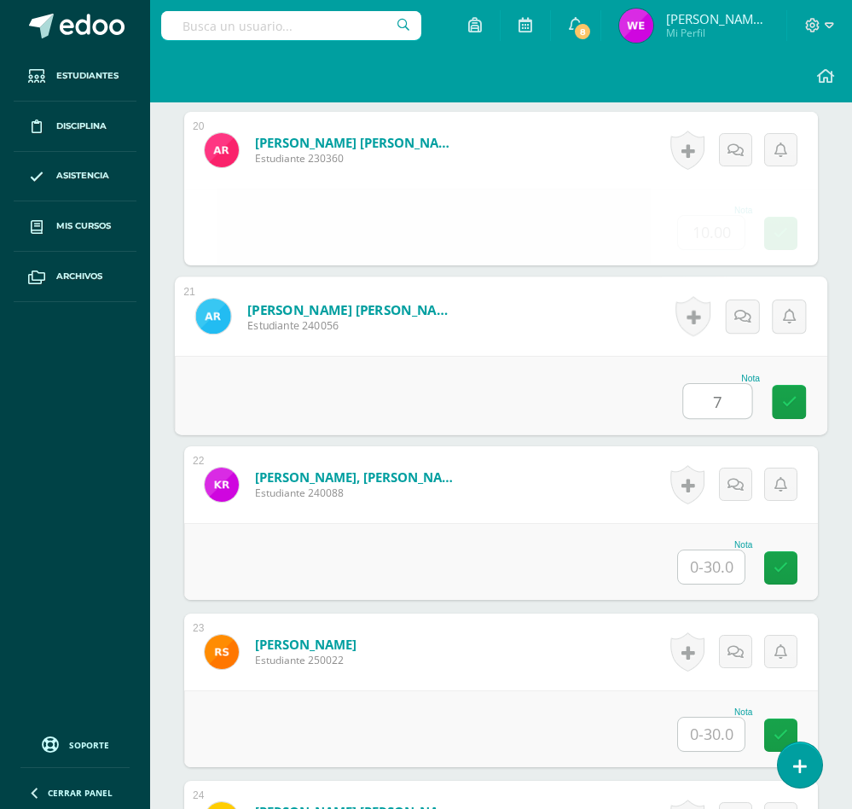
type input "7"
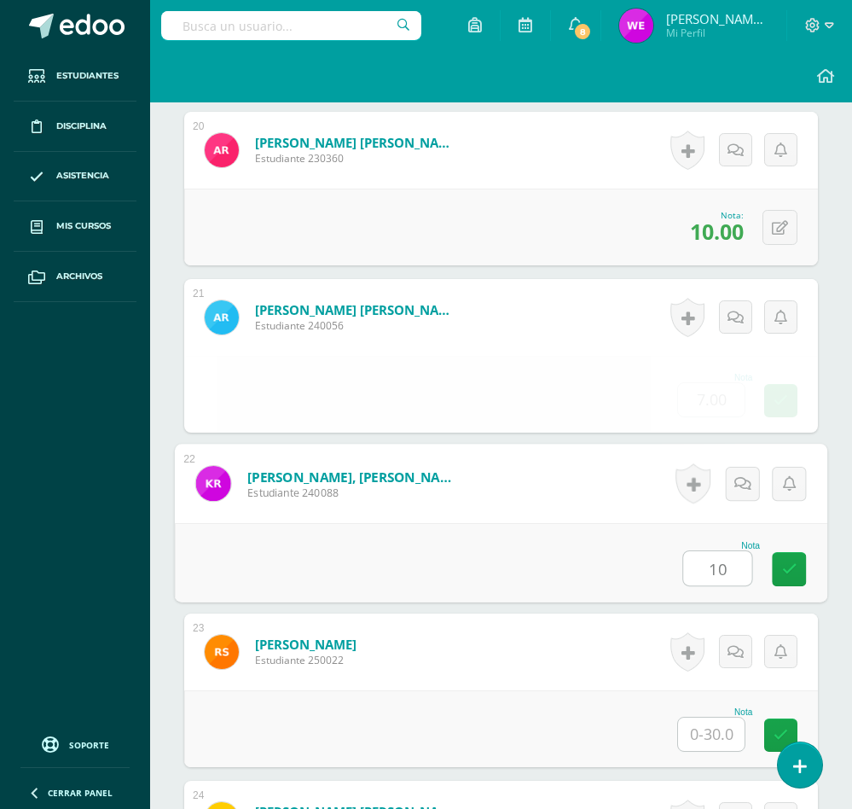
type input "10"
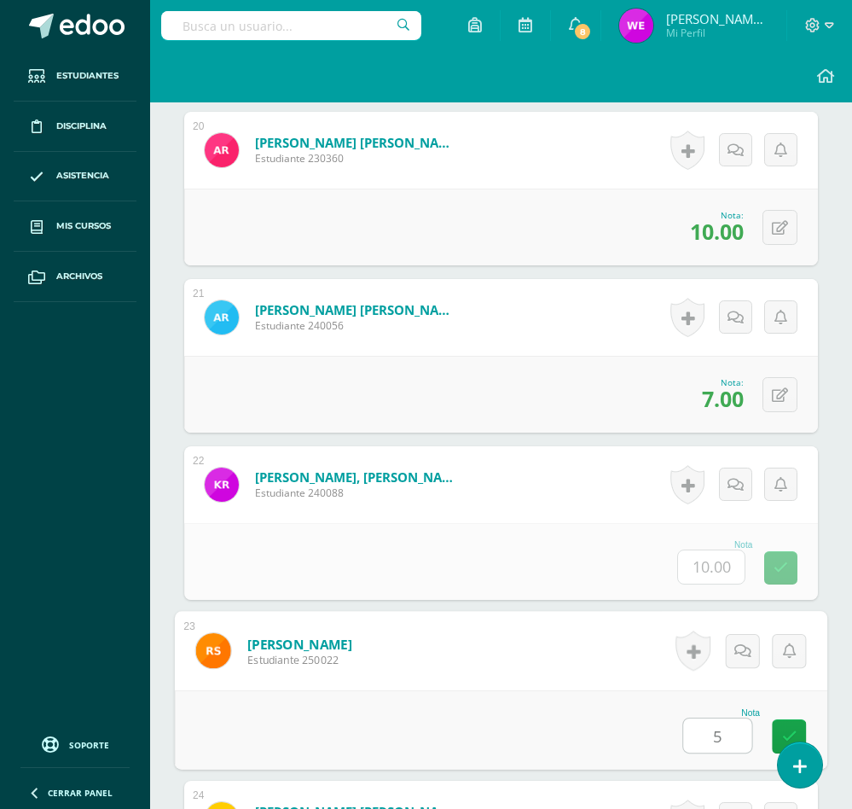
type input "5"
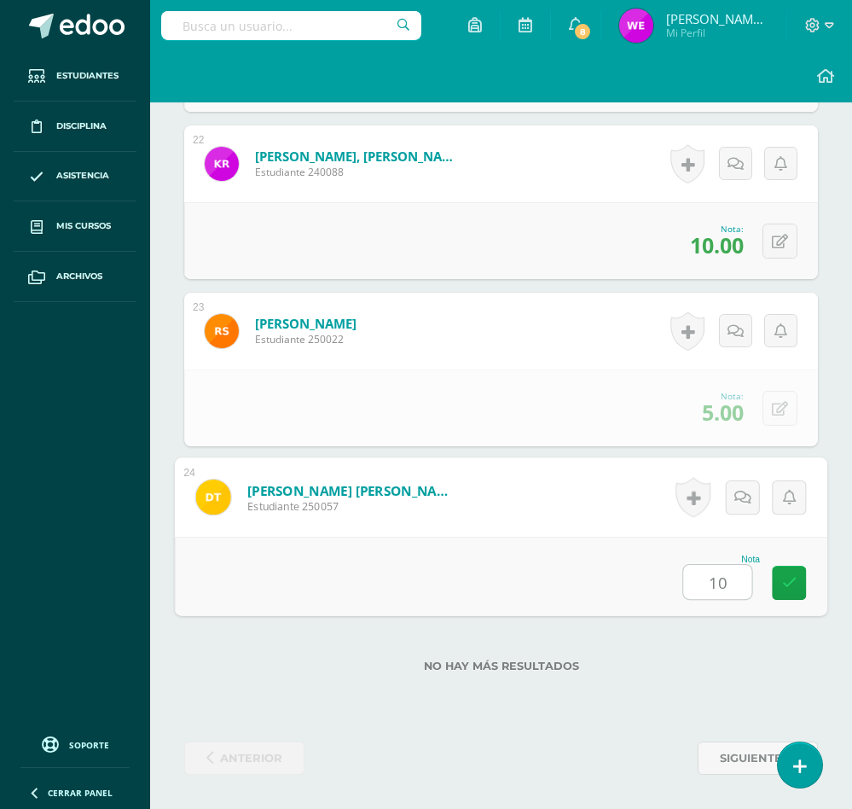
type input "10"
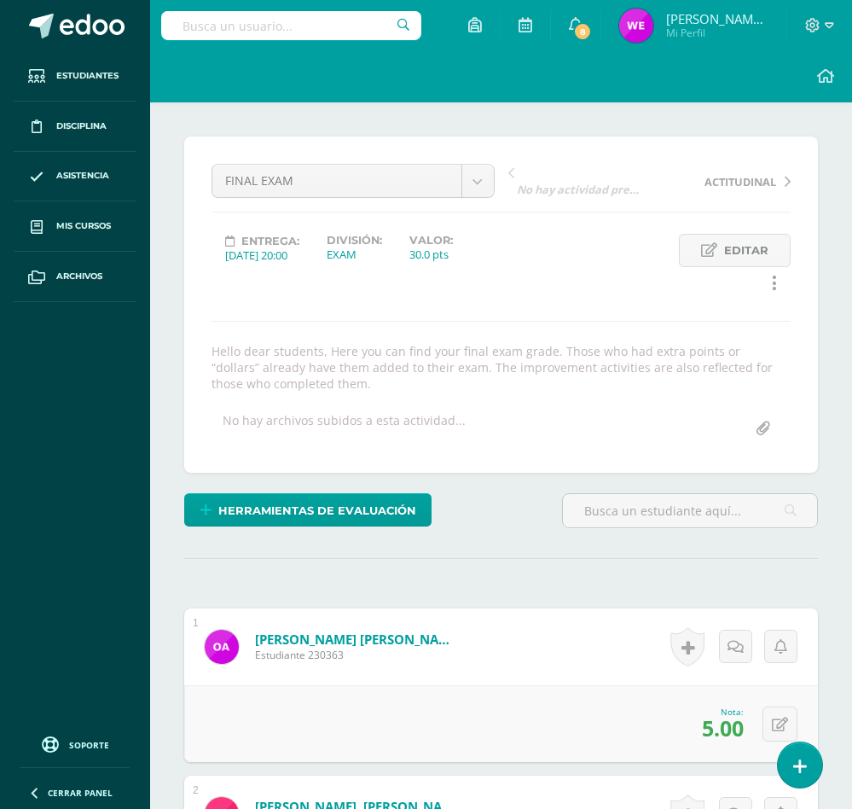
scroll to position [0, 0]
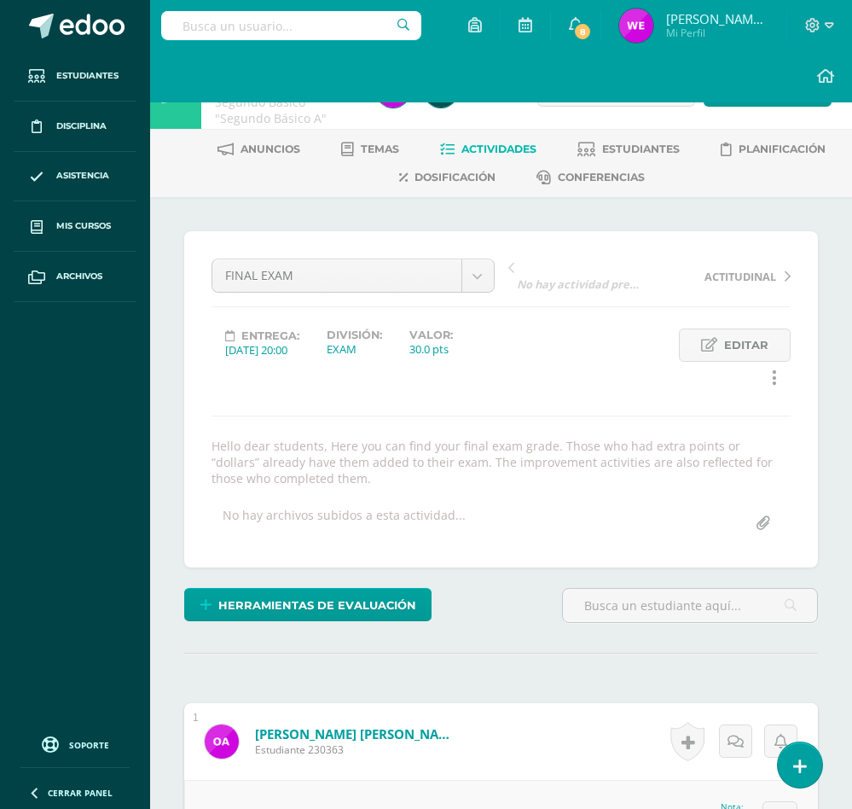
click at [482, 138] on link "Actividades" at bounding box center [488, 149] width 96 height 27
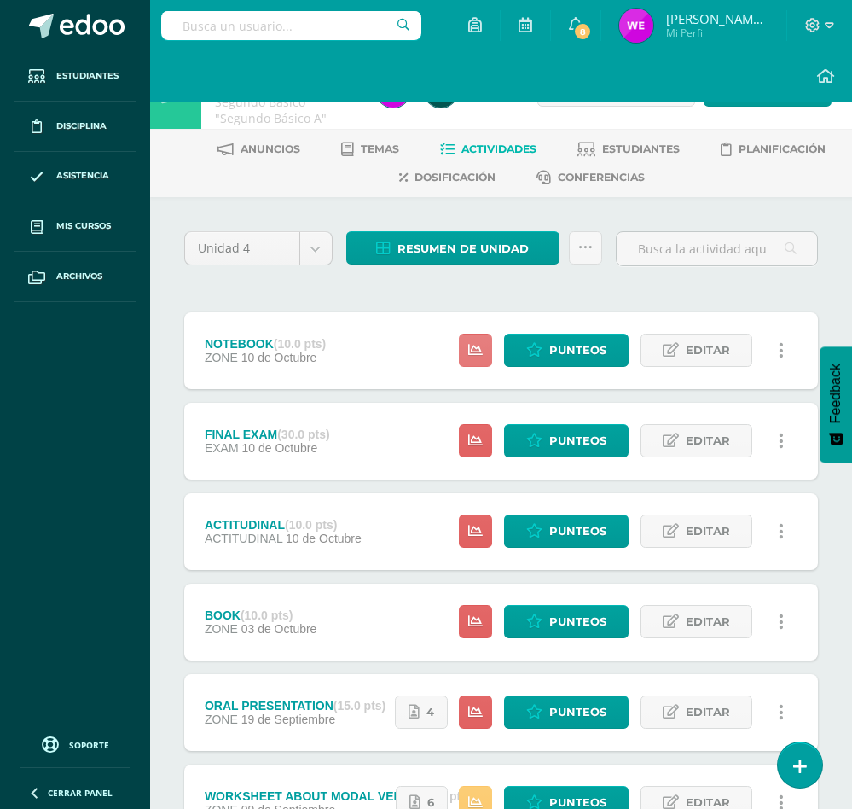
click at [468, 341] on link at bounding box center [475, 350] width 33 height 33
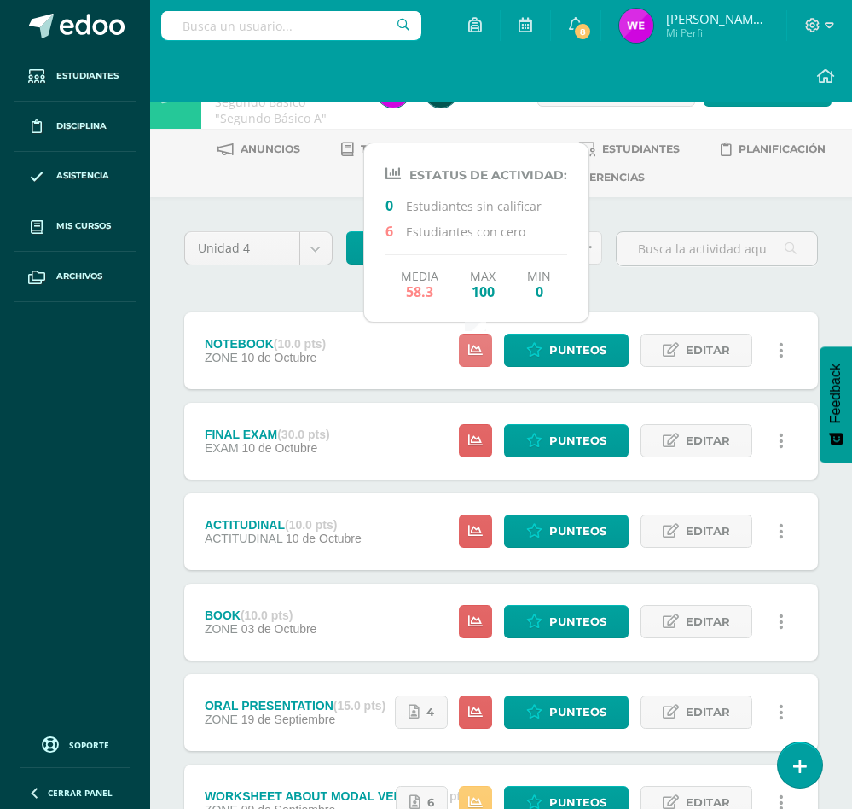
click at [476, 340] on link at bounding box center [475, 350] width 33 height 33
click at [463, 425] on link at bounding box center [475, 440] width 33 height 33
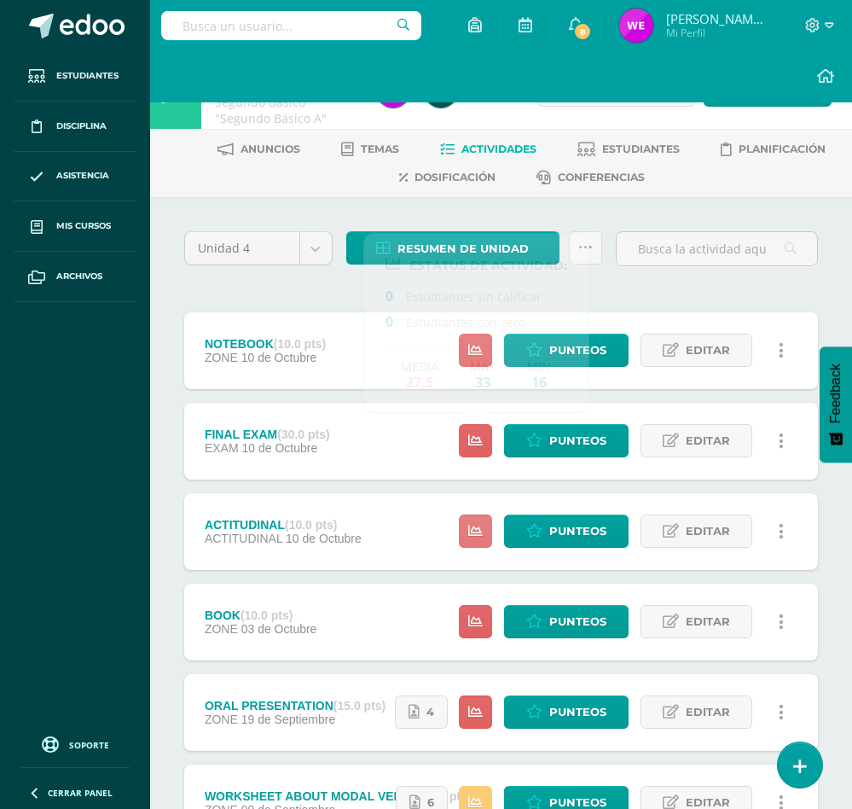
click at [473, 540] on link at bounding box center [475, 530] width 33 height 33
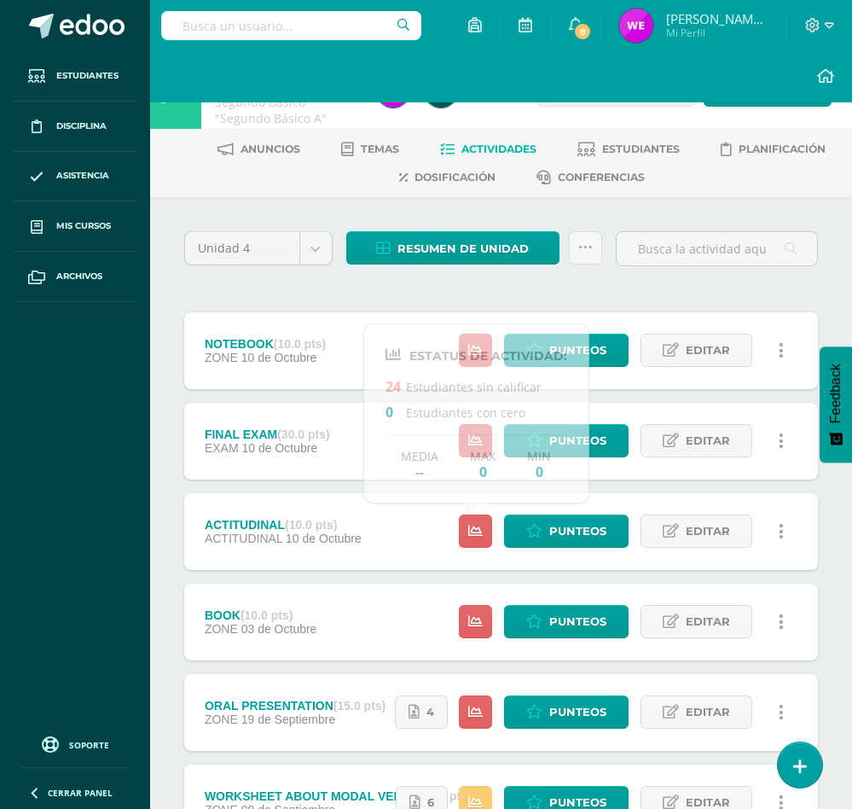
click at [693, 482] on div "NOTEBOOK (10.0 pts) ZONE 10 de Octubre Punteos Editar Historial de actividad El…" at bounding box center [501, 667] width 634 height 710
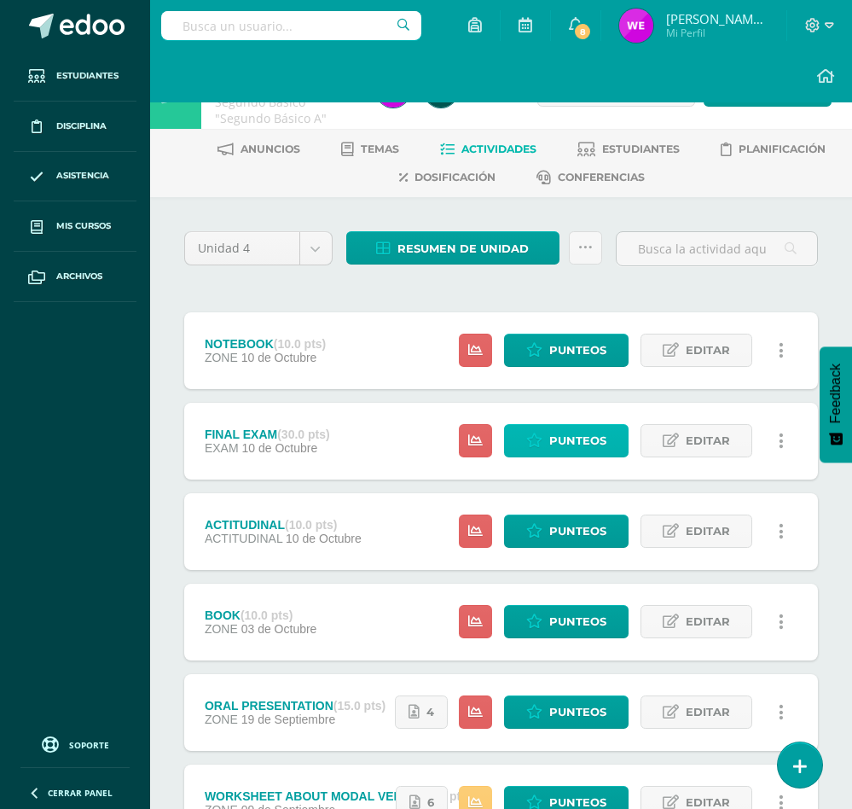
click at [550, 454] on span "Punteos" at bounding box center [577, 441] width 57 height 32
click at [550, 453] on span "Punteos" at bounding box center [577, 441] width 57 height 32
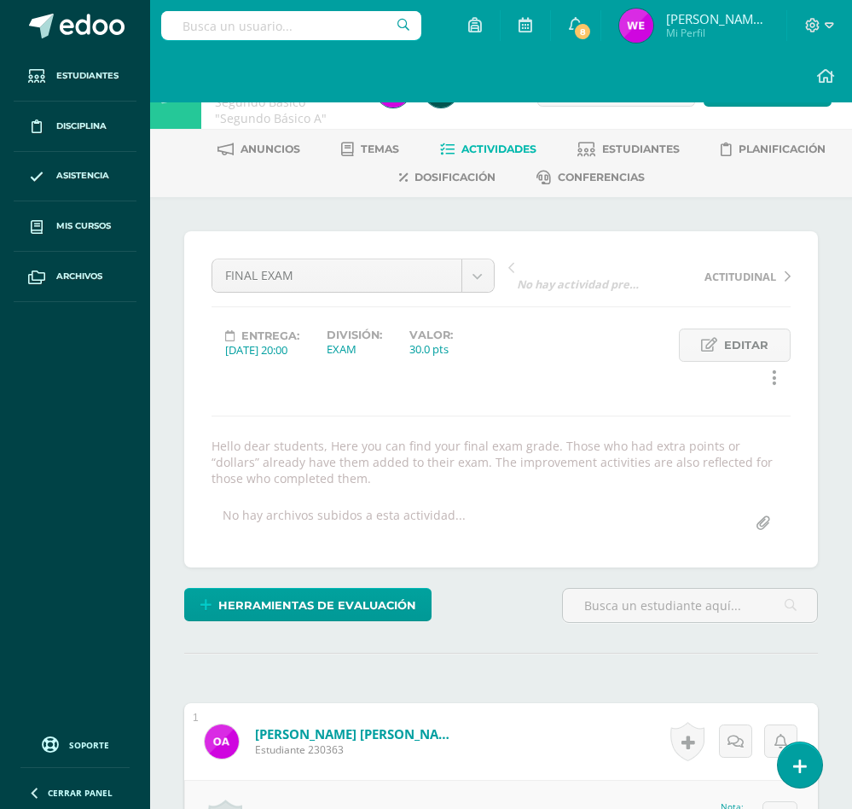
copy div "Hello dear students, Here you can find your final exam grade. Those who had ext…"
drag, startPoint x: 321, startPoint y: 479, endPoint x: 161, endPoint y: 438, distance: 164.9
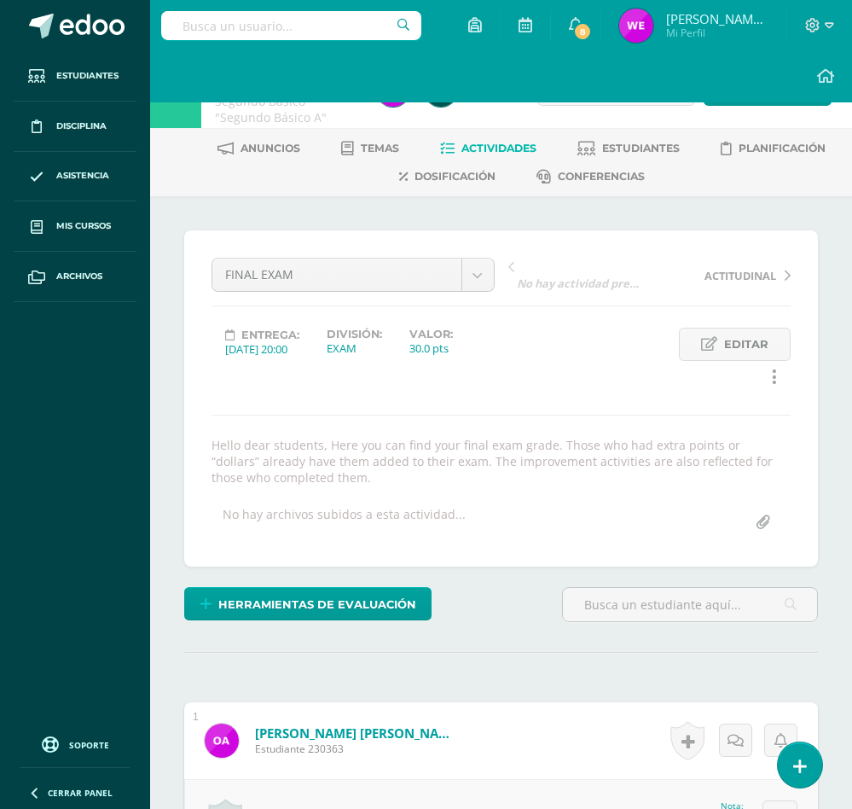
click at [496, 142] on span "Actividades" at bounding box center [498, 148] width 75 height 13
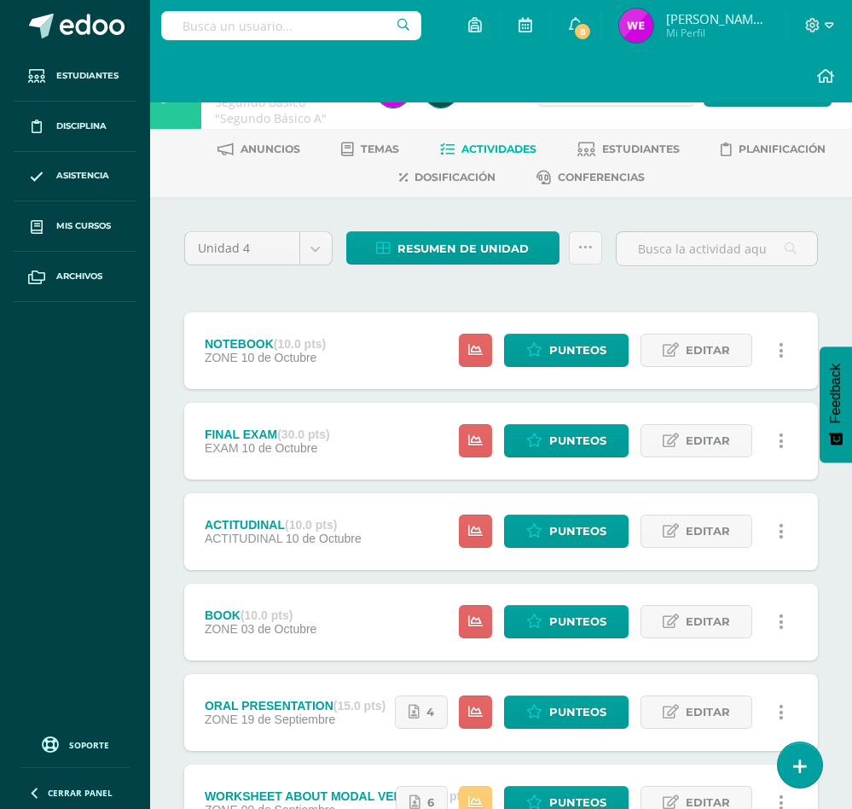
click at [780, 445] on icon at bounding box center [781, 441] width 5 height 19
click at [757, 527] on link "Eliminar" at bounding box center [748, 523] width 175 height 26
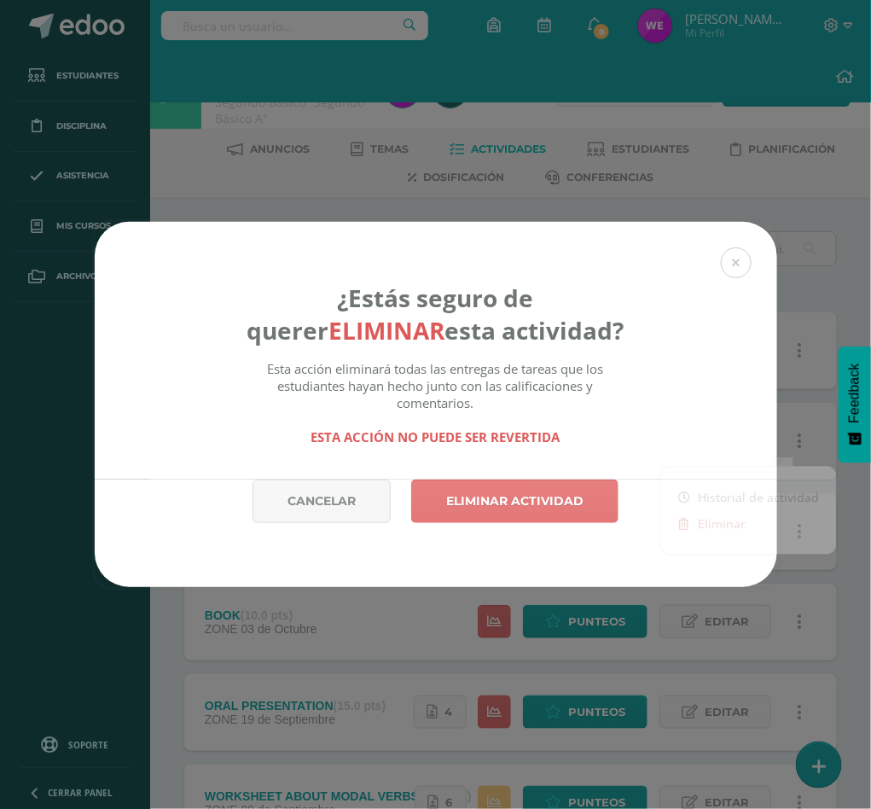
click at [566, 497] on link "Eliminar actividad" at bounding box center [514, 501] width 207 height 44
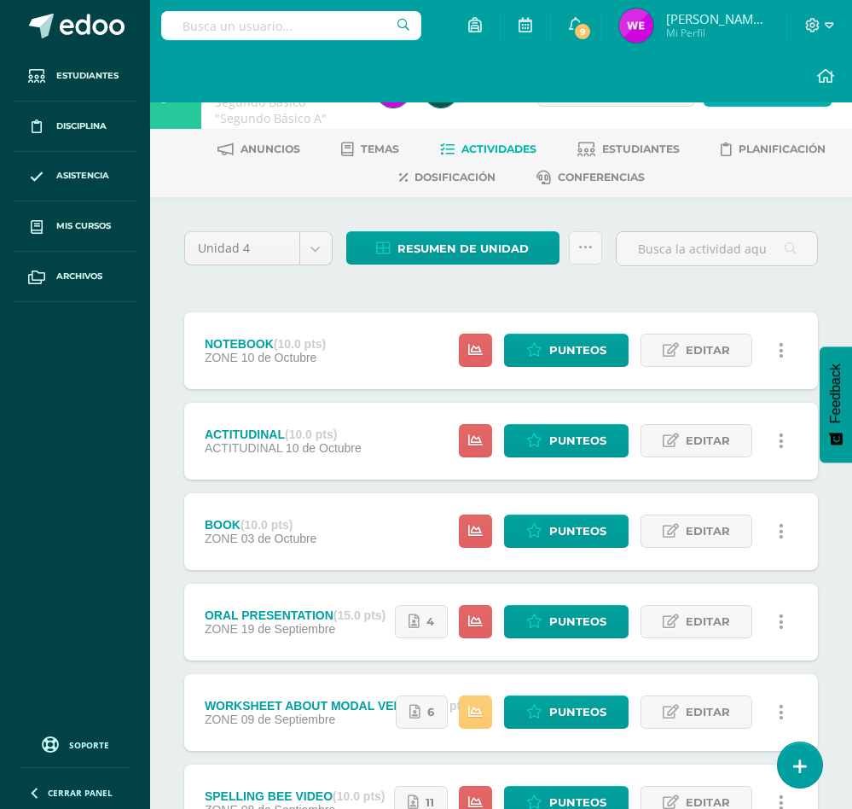
click at [757, 105] on span "Actividad" at bounding box center [777, 90] width 66 height 32
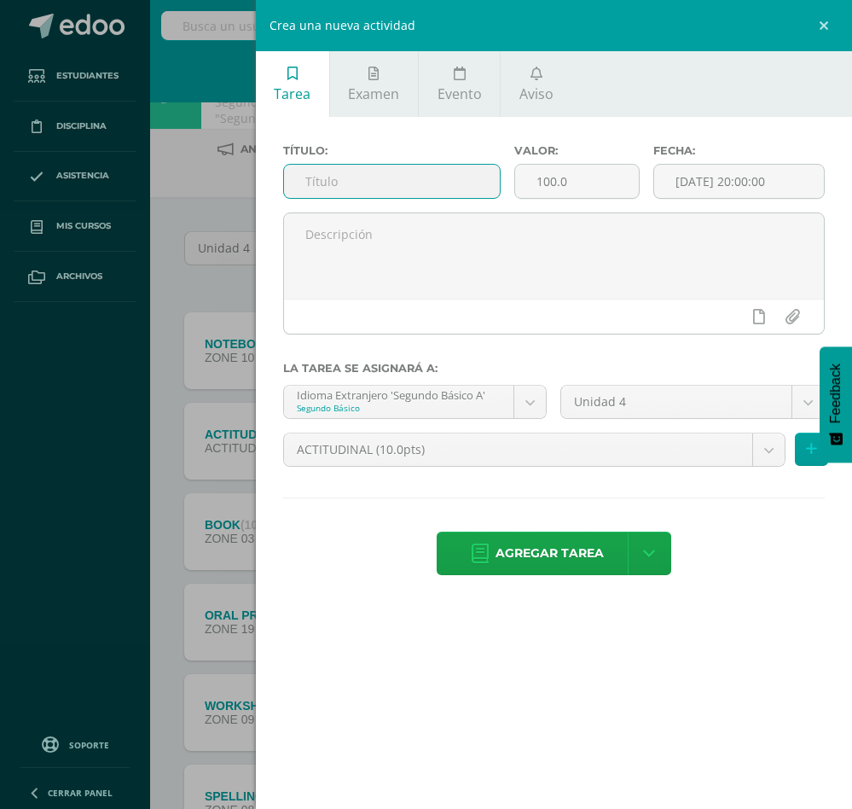
click at [386, 187] on input "text" at bounding box center [392, 181] width 216 height 33
type input "FINAL EXAM"
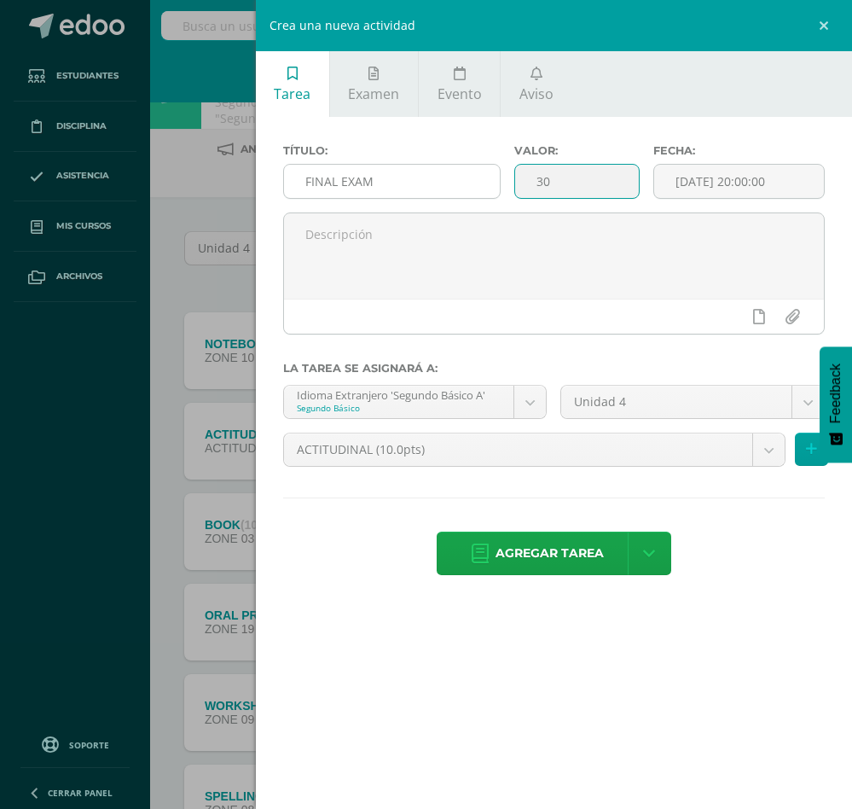
type input "30"
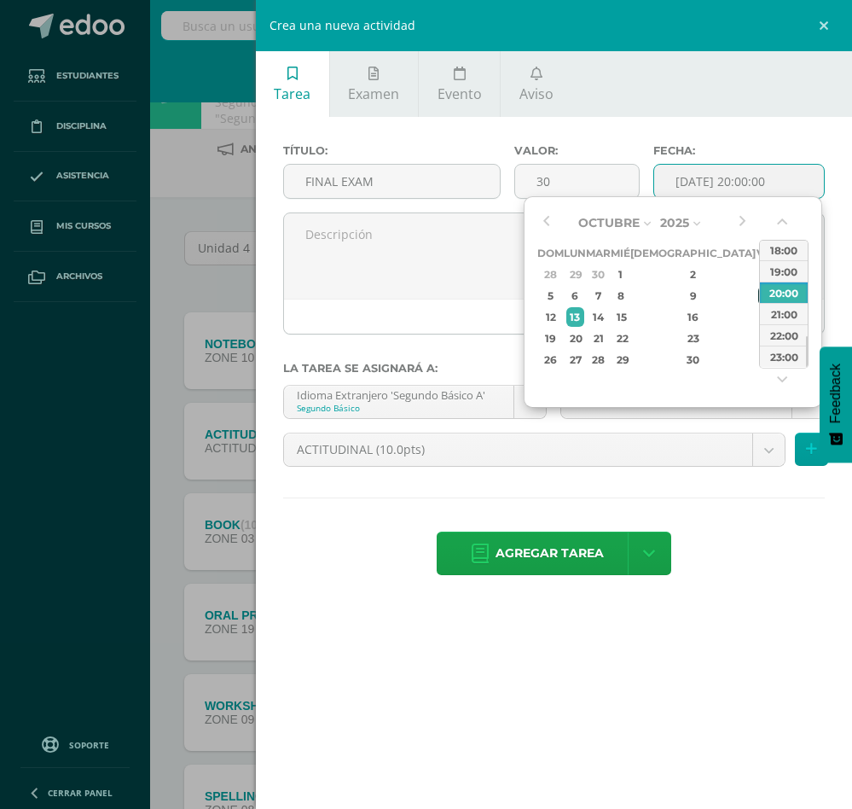
click at [758, 292] on div "10" at bounding box center [765, 296] width 15 height 20
type input "2025-10-10 20:00"
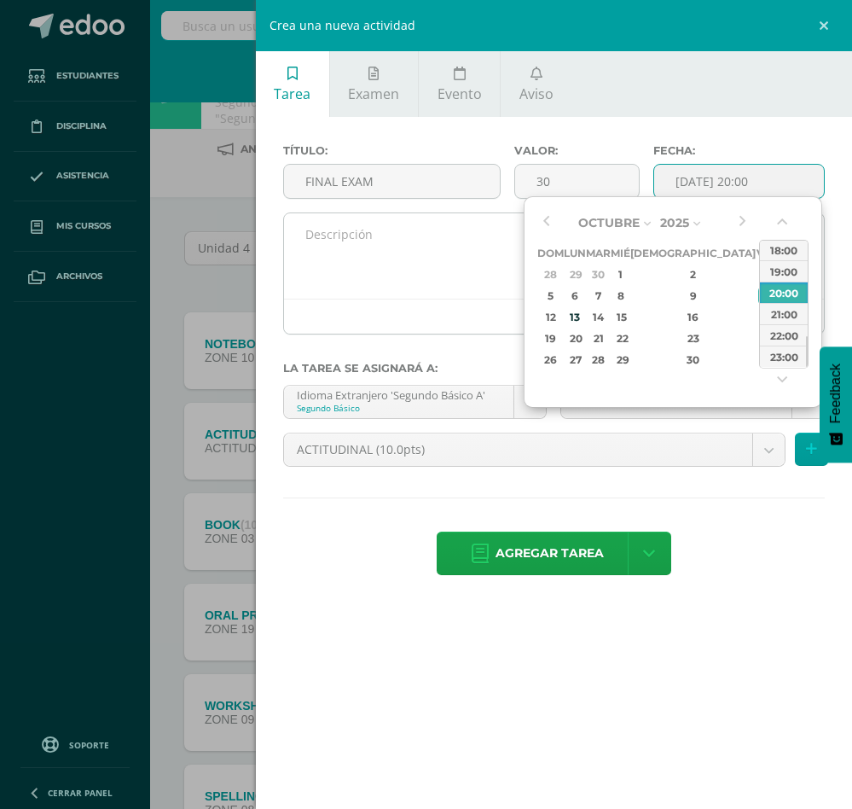
click at [464, 244] on textarea at bounding box center [554, 255] width 540 height 85
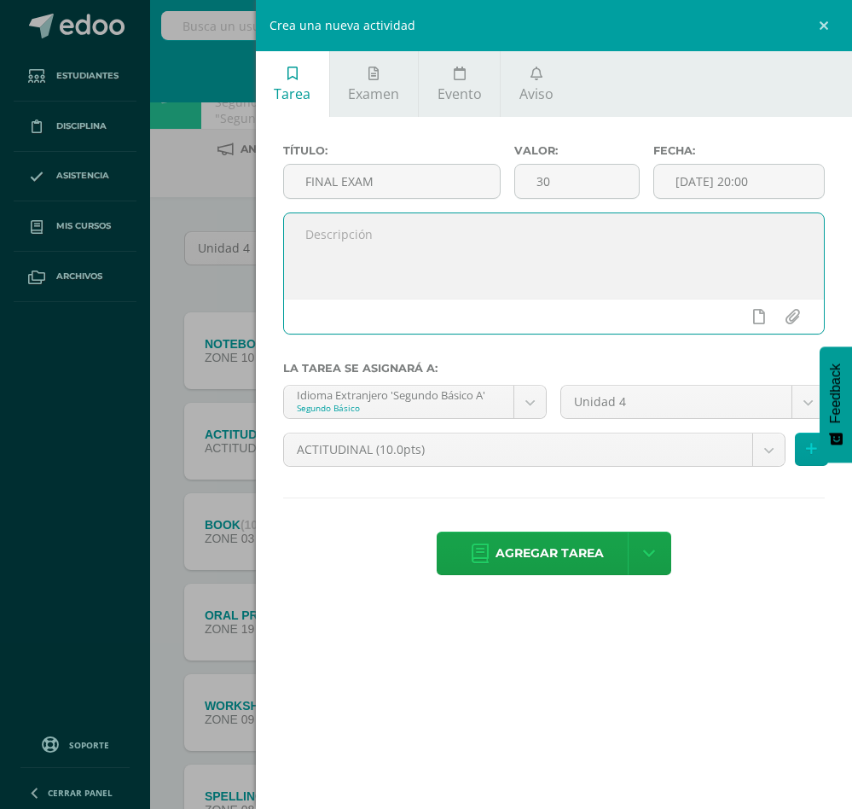
paste textarea "Hello dear students, Here you can find your final exam grade. Those who had ext…"
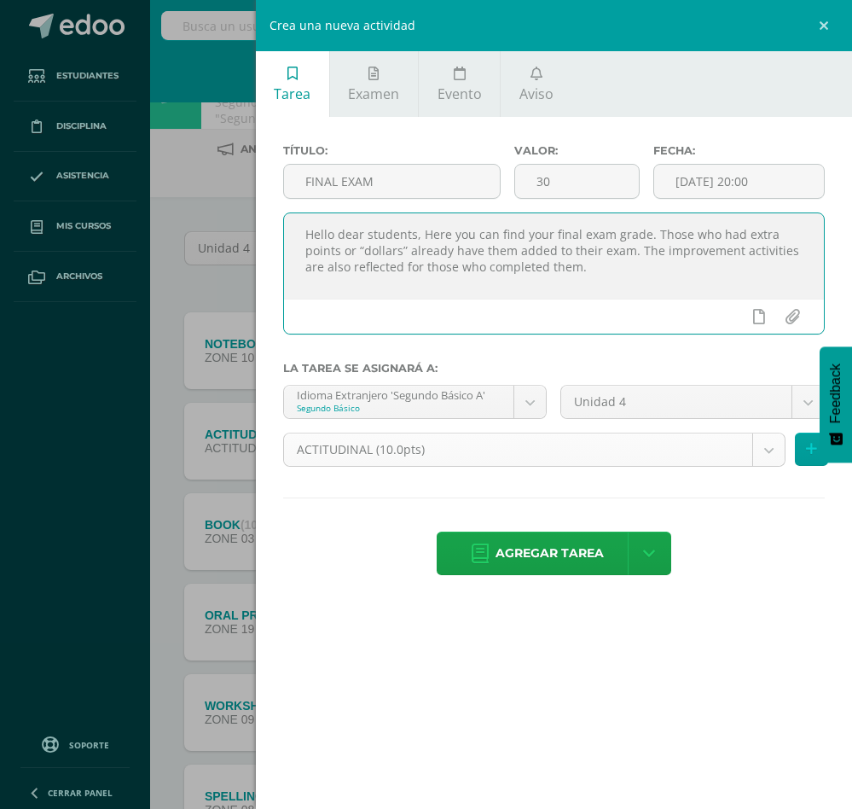
type textarea "Hello dear students, Here you can find your final exam grade. Those who had ext…"
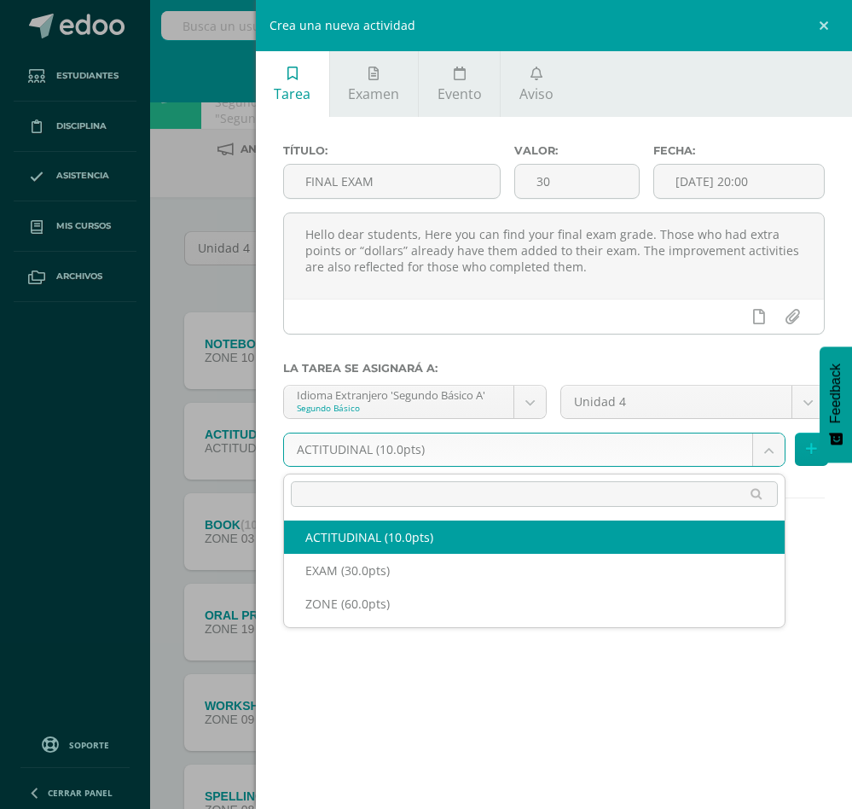
click at [658, 455] on body "La tarea FINAL EXAM fue eliminada exitosamente. Estudiantes Disciplina Asistenc…" at bounding box center [426, 522] width 852 height 1045
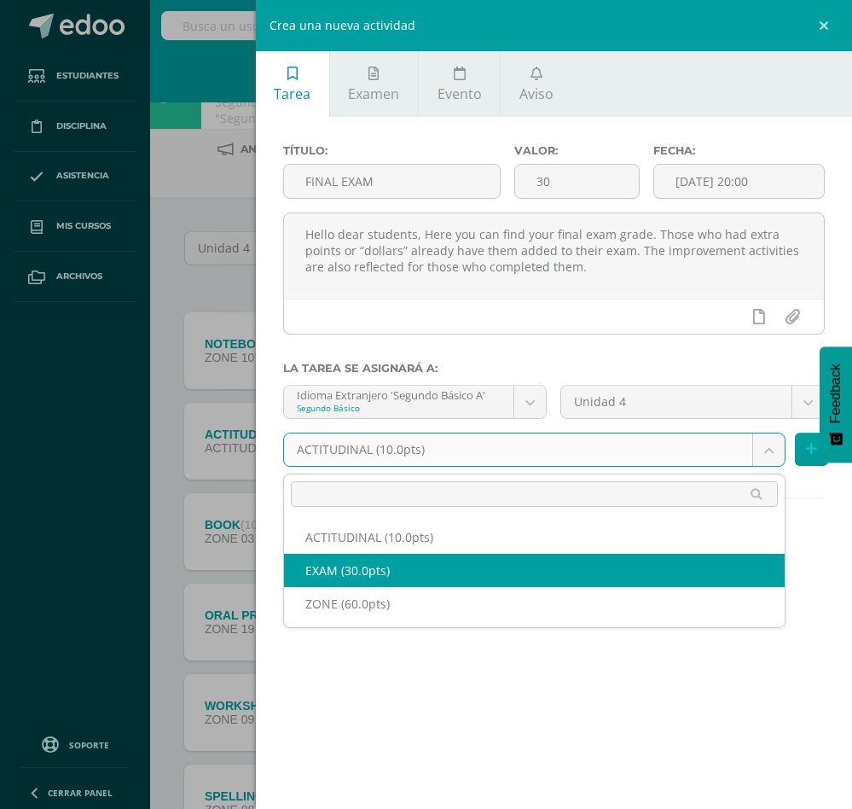
select select "107698"
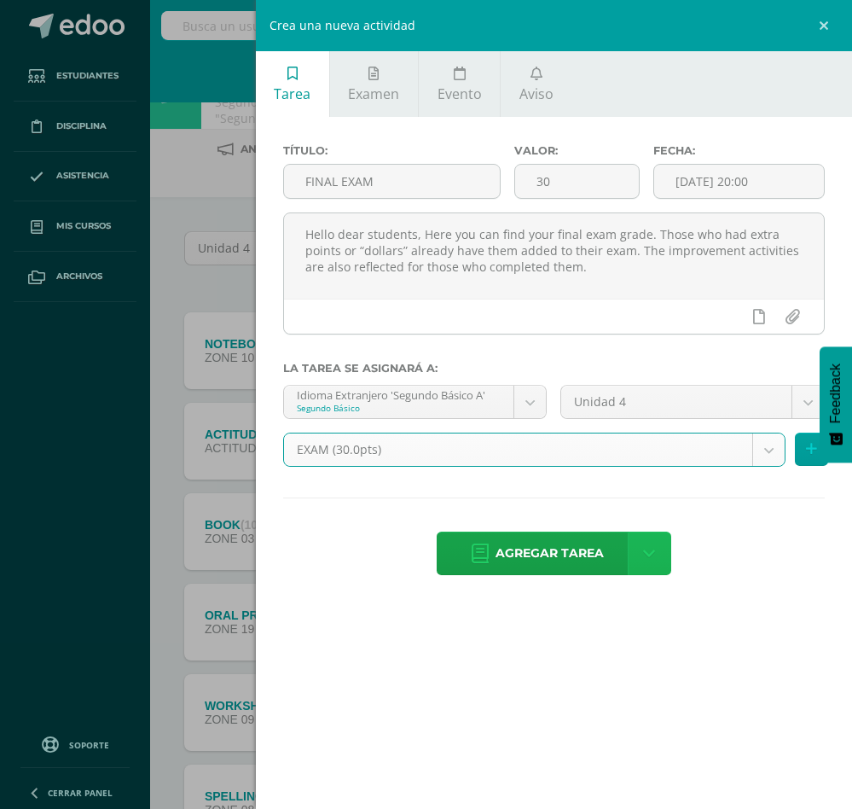
click at [641, 553] on link at bounding box center [650, 553] width 44 height 44
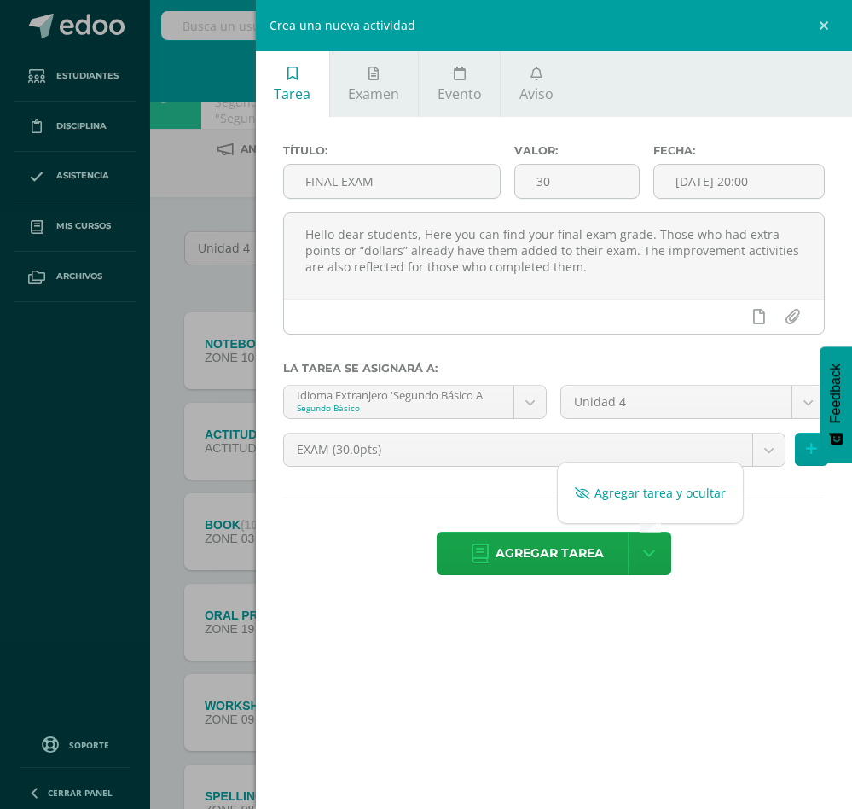
click at [656, 492] on link "Agregar tarea y ocultar" at bounding box center [650, 492] width 185 height 26
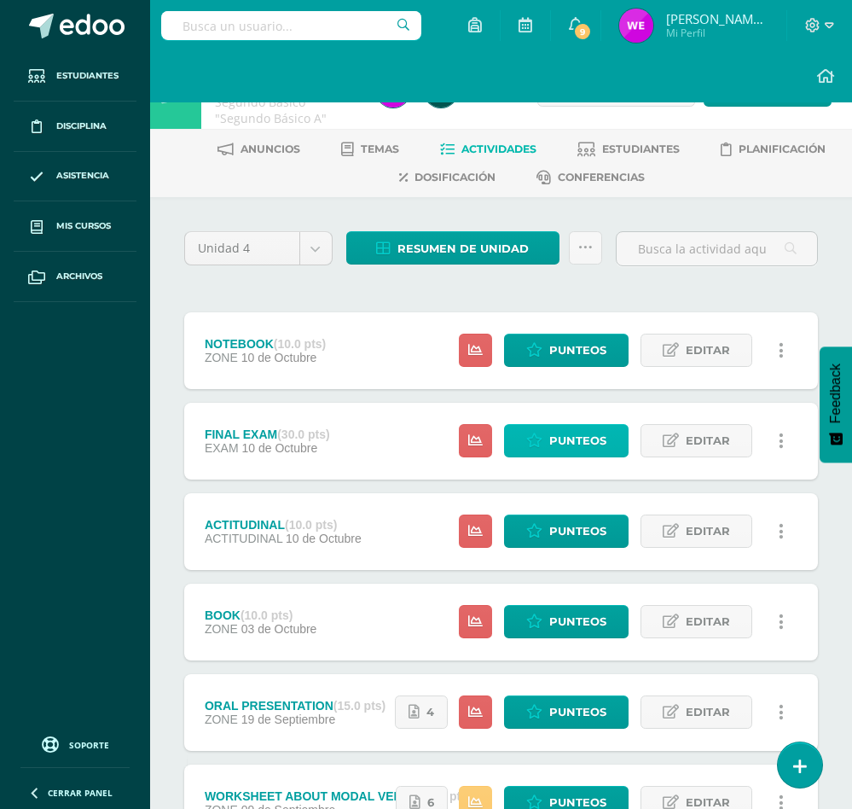
click at [576, 445] on span "Punteos" at bounding box center [577, 441] width 57 height 32
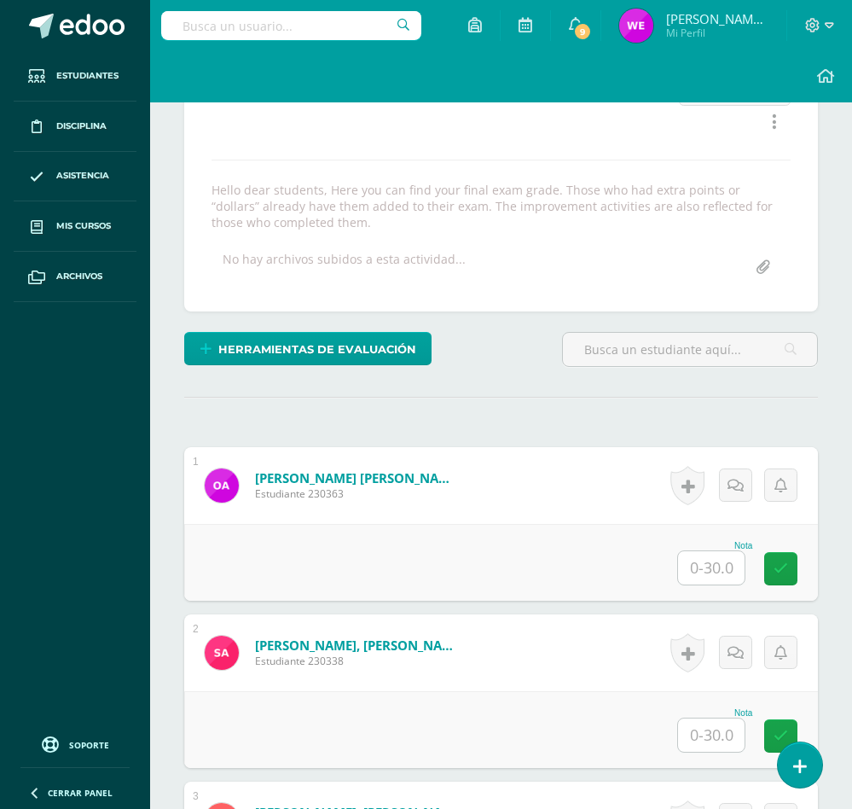
scroll to position [257, 0]
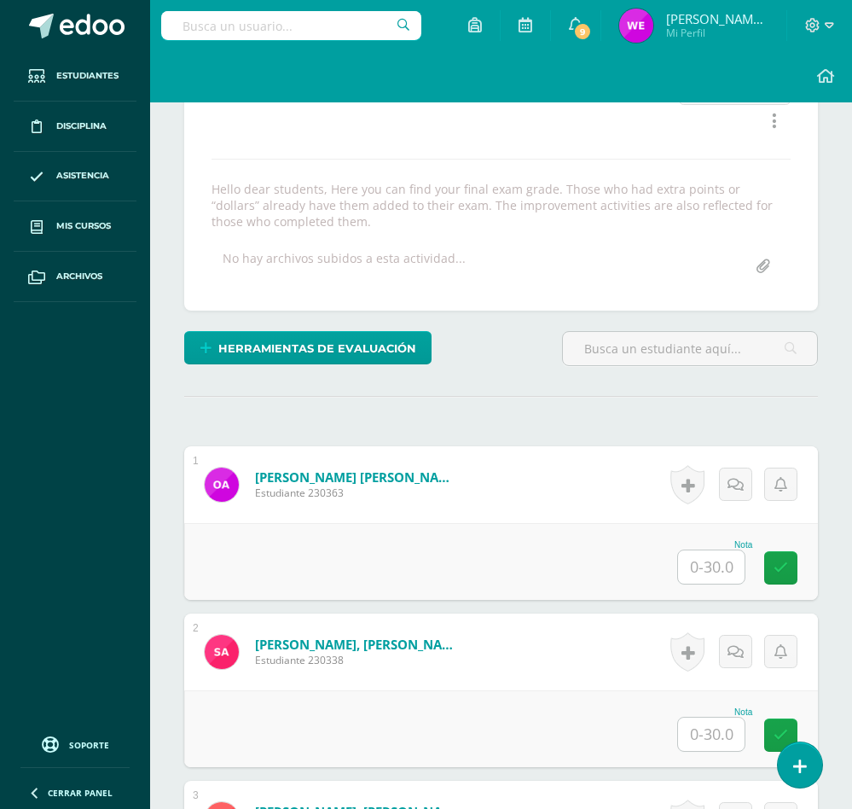
click at [706, 564] on input "text" at bounding box center [711, 566] width 67 height 33
type input "2"
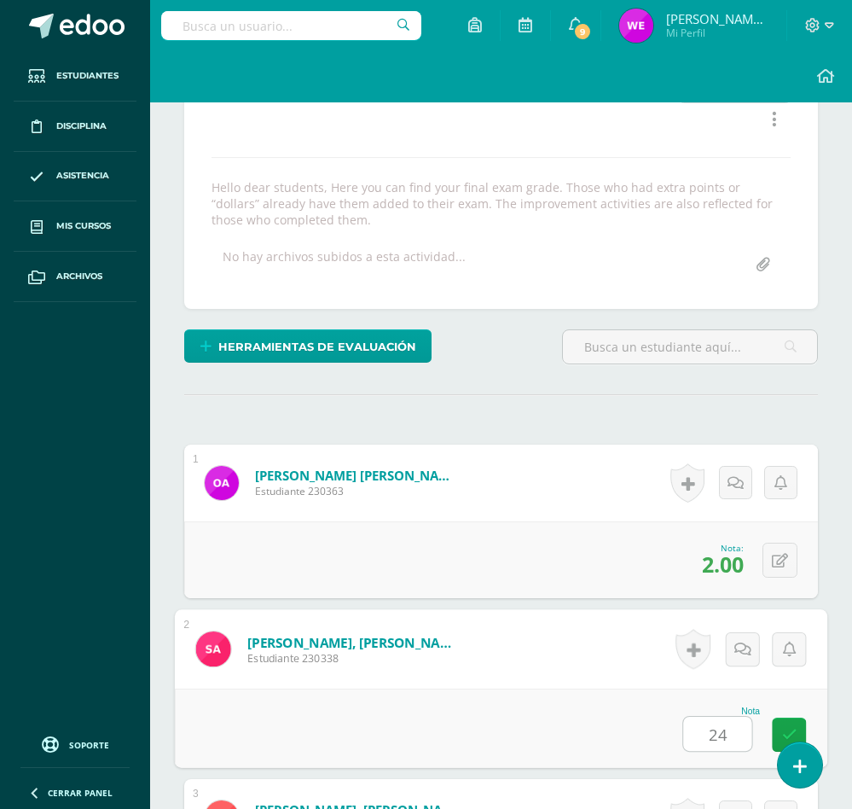
type input "24"
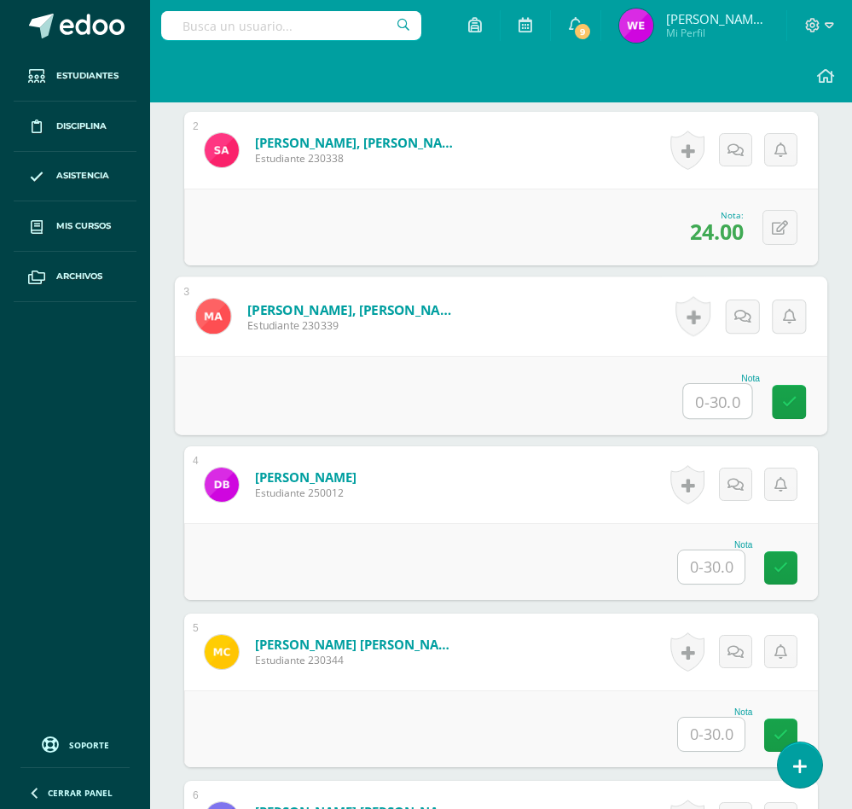
type input "0"
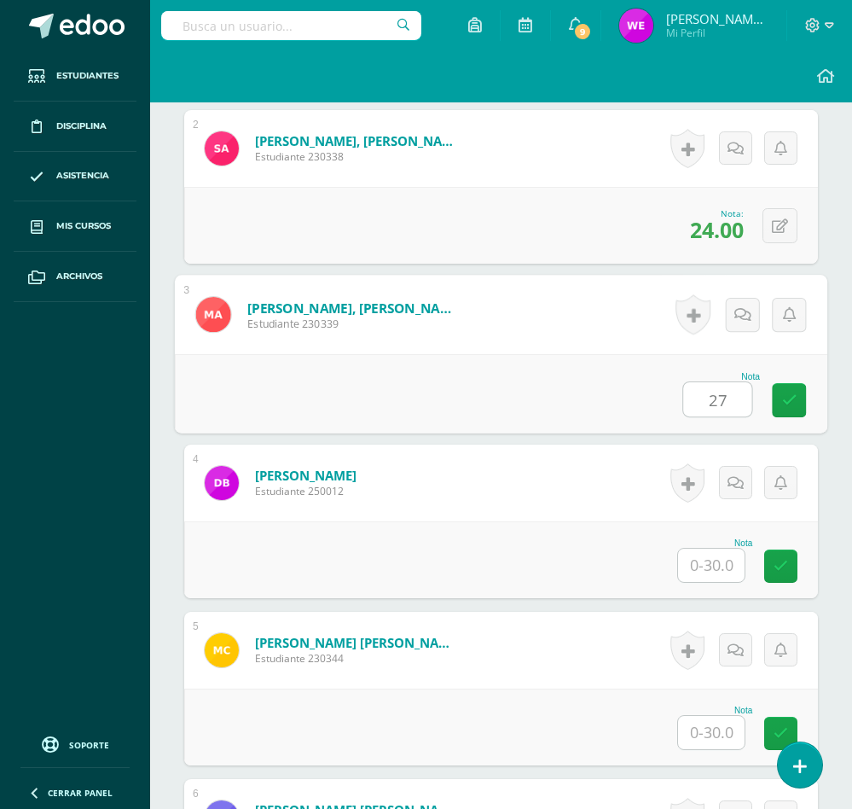
type input "27"
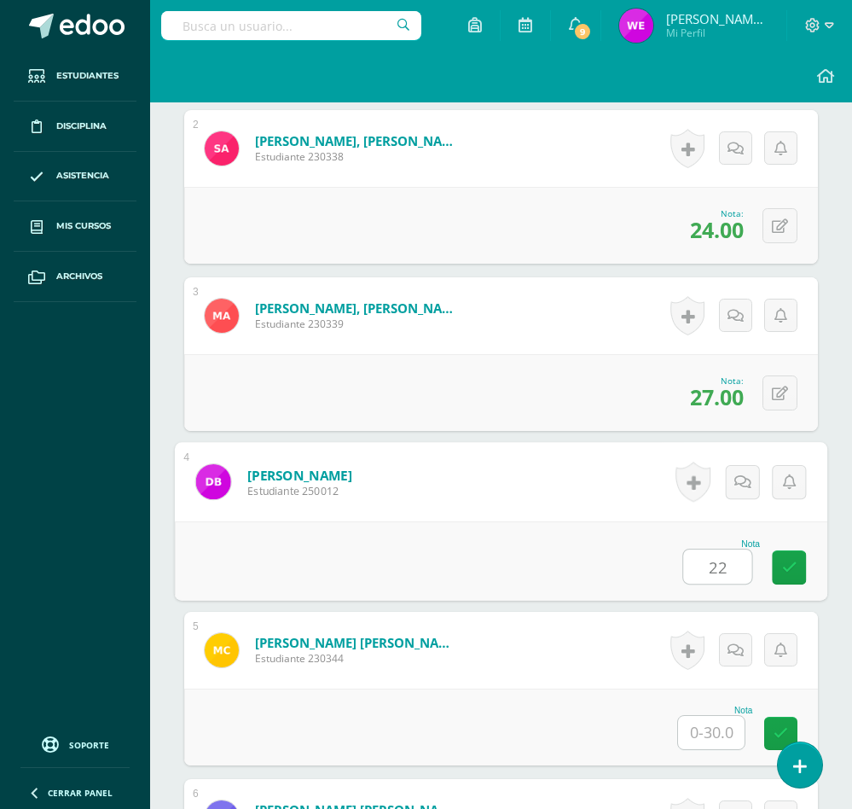
type input "22"
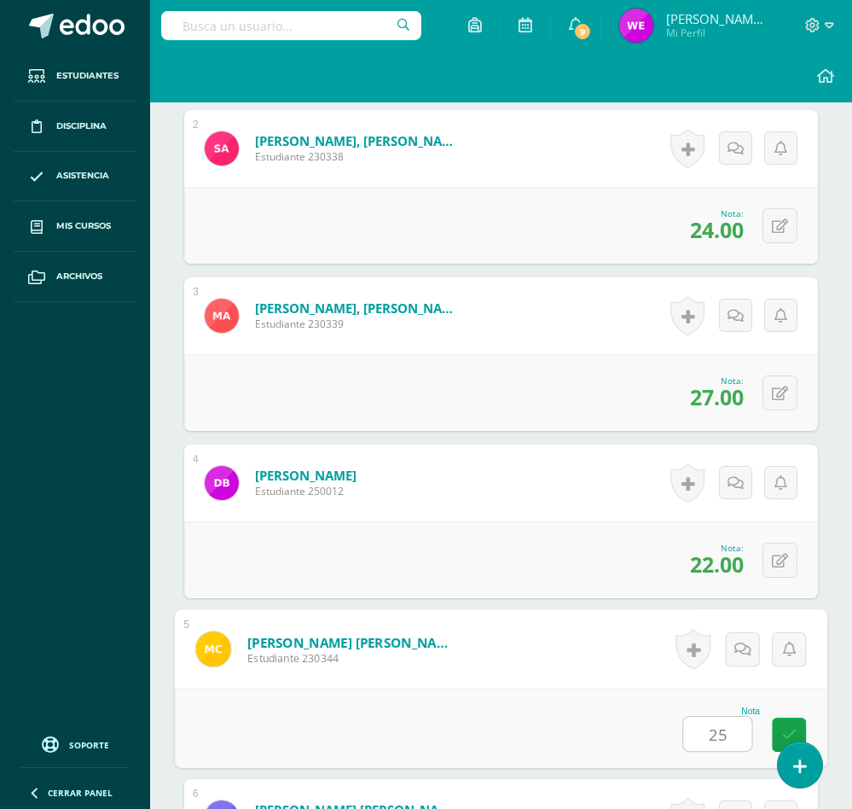
type input "25"
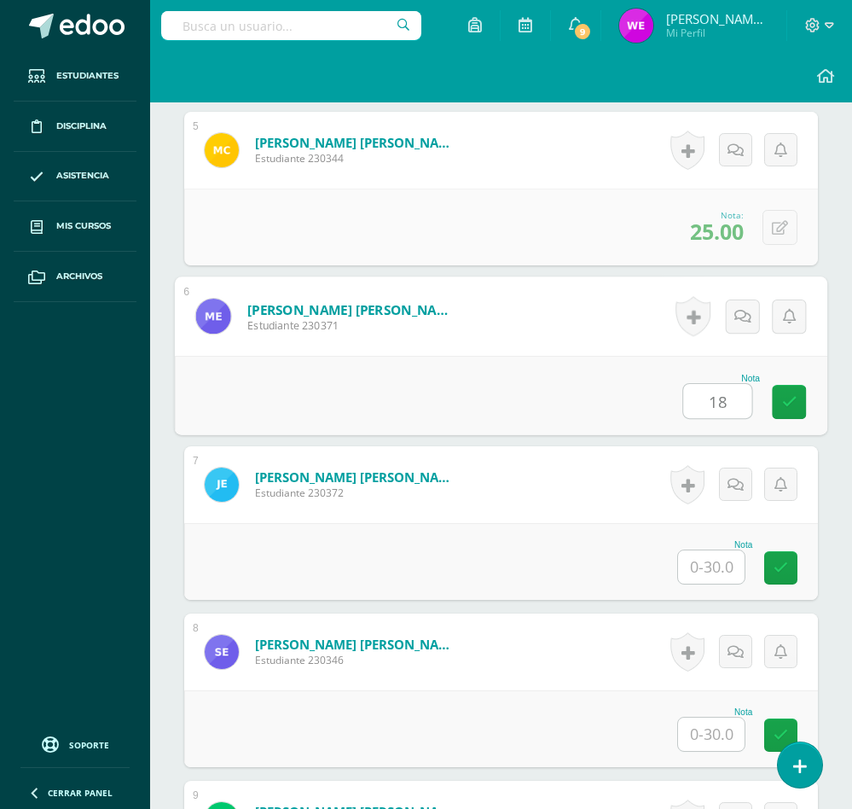
type input "18"
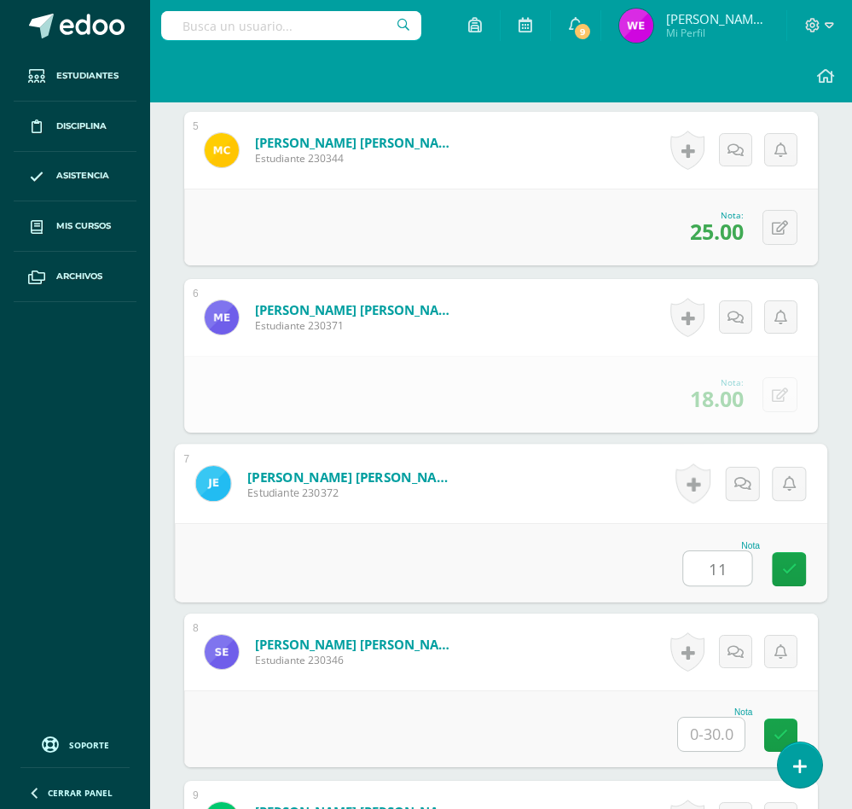
type input "11"
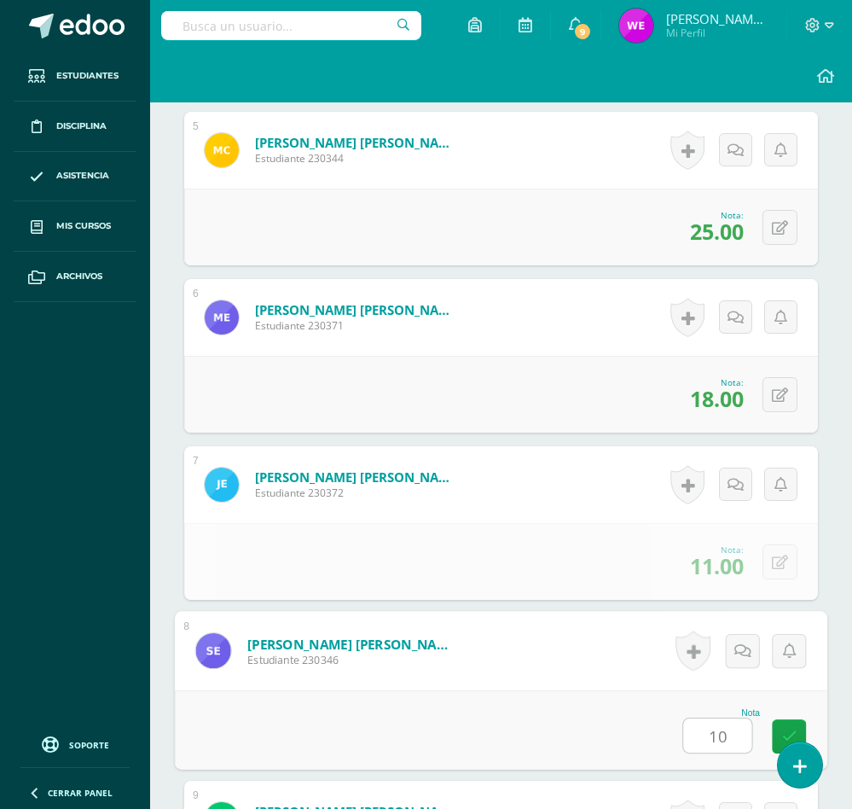
type input "10"
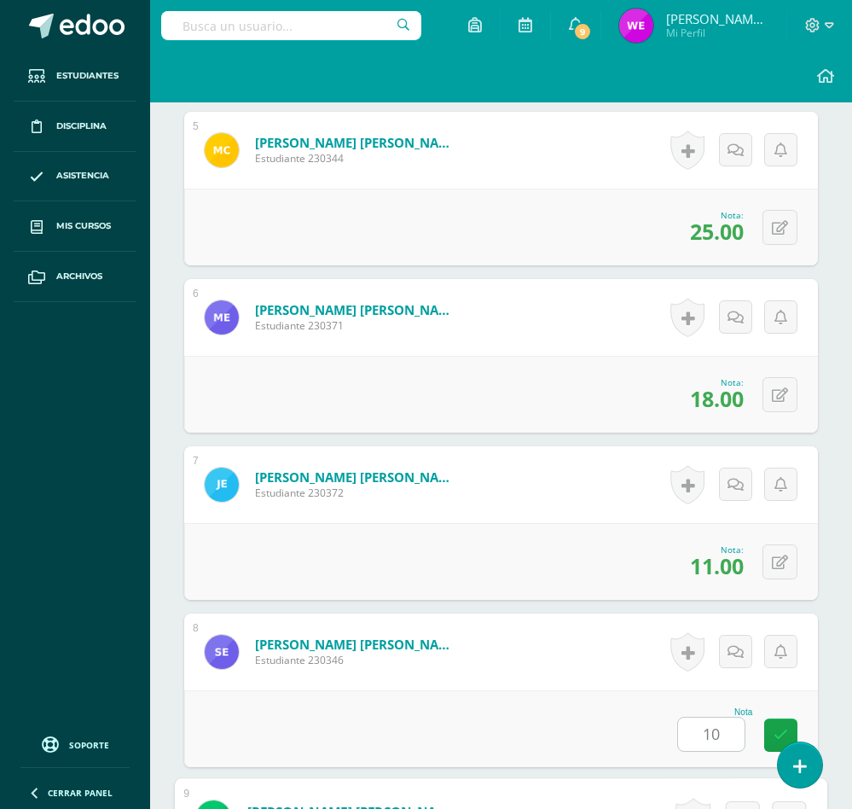
scroll to position [1761, 0]
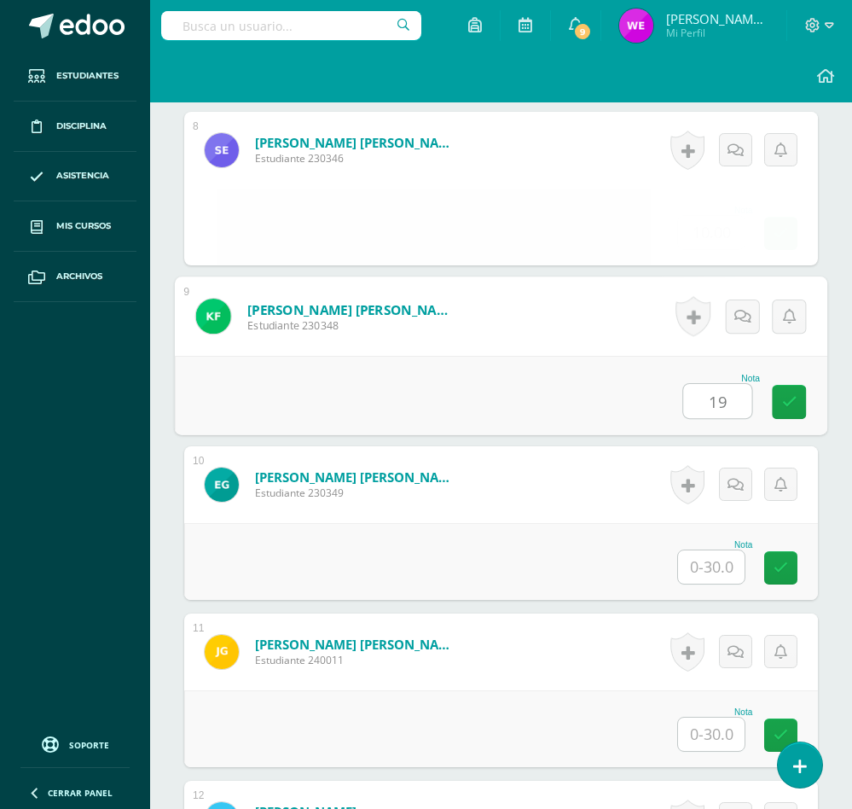
type input "19"
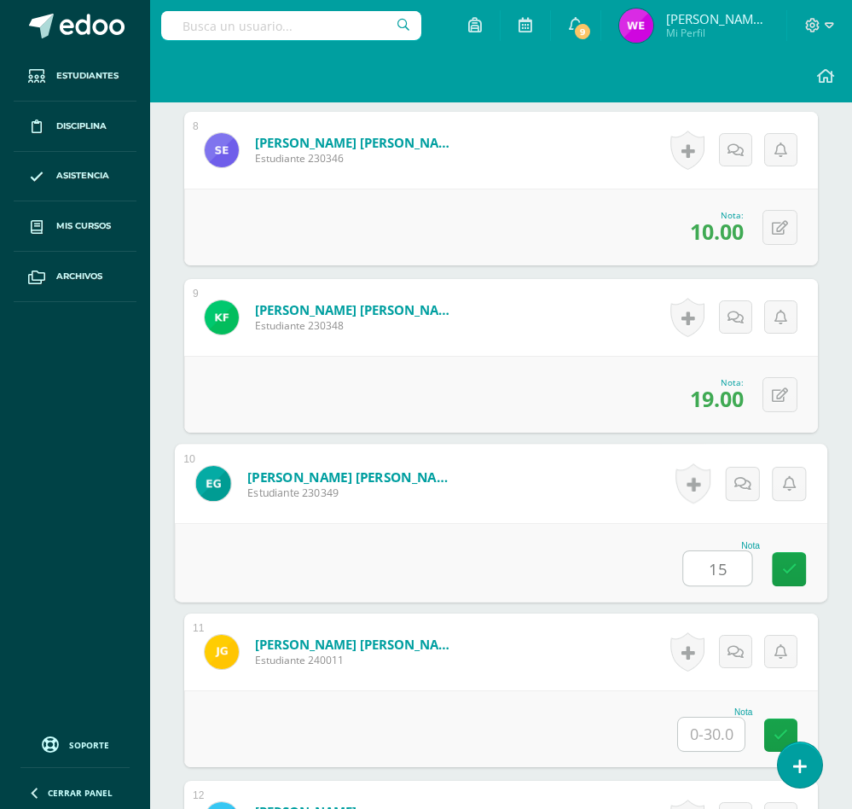
type input "15"
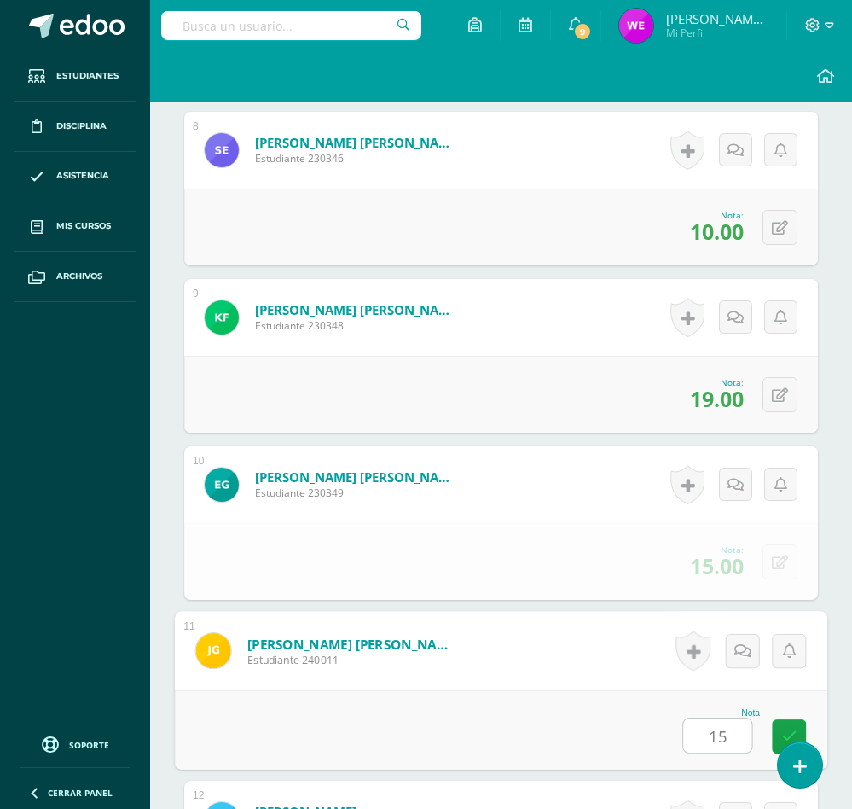
type input "15"
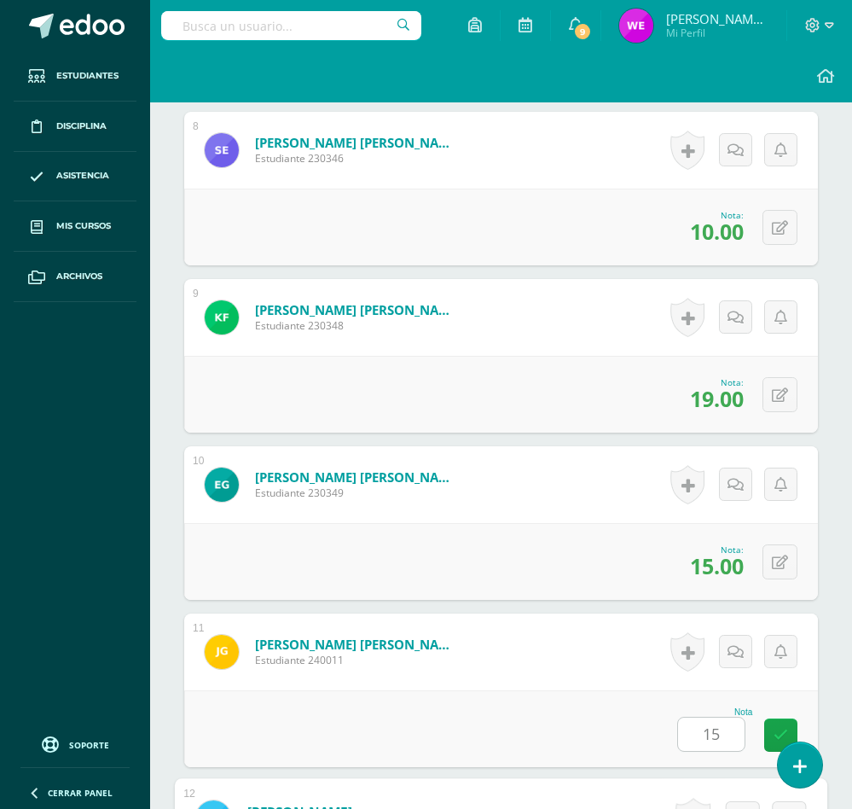
scroll to position [2263, 0]
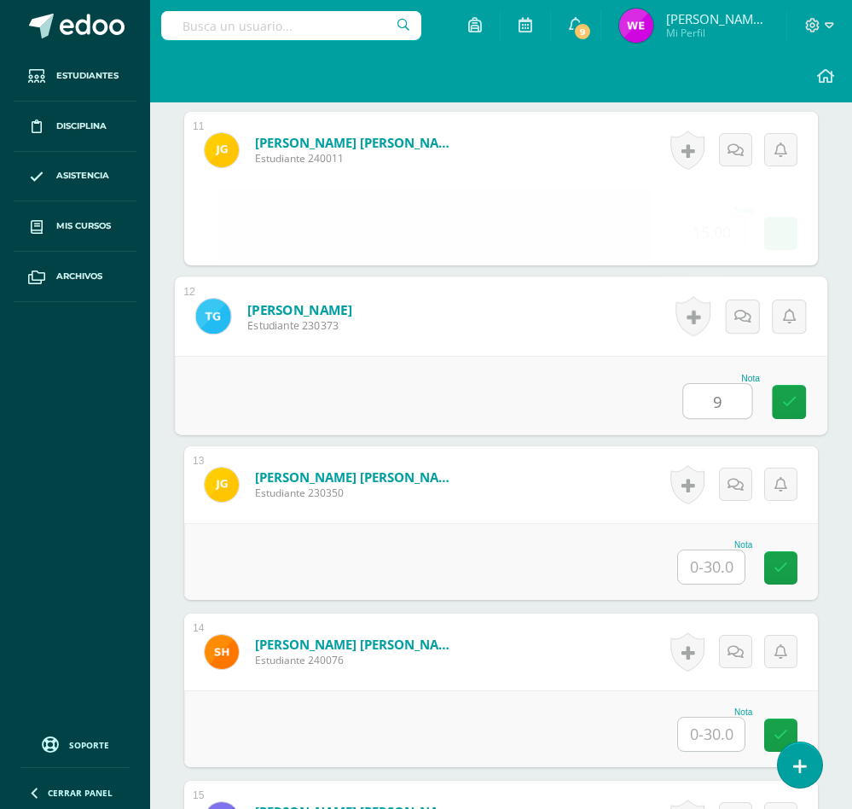
type input "9"
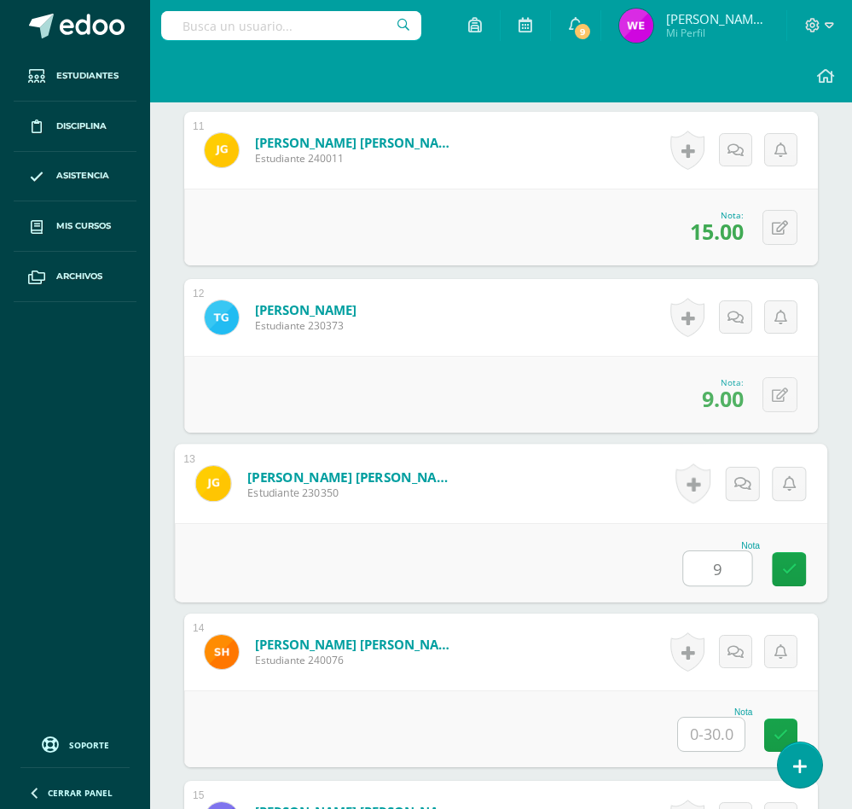
type input "9"
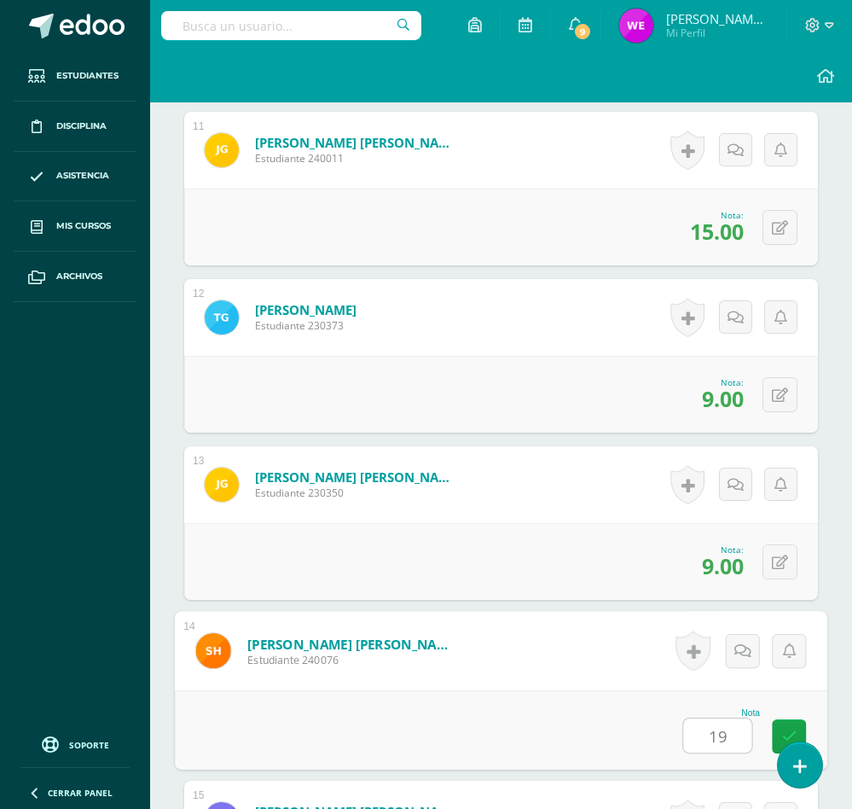
type input "19"
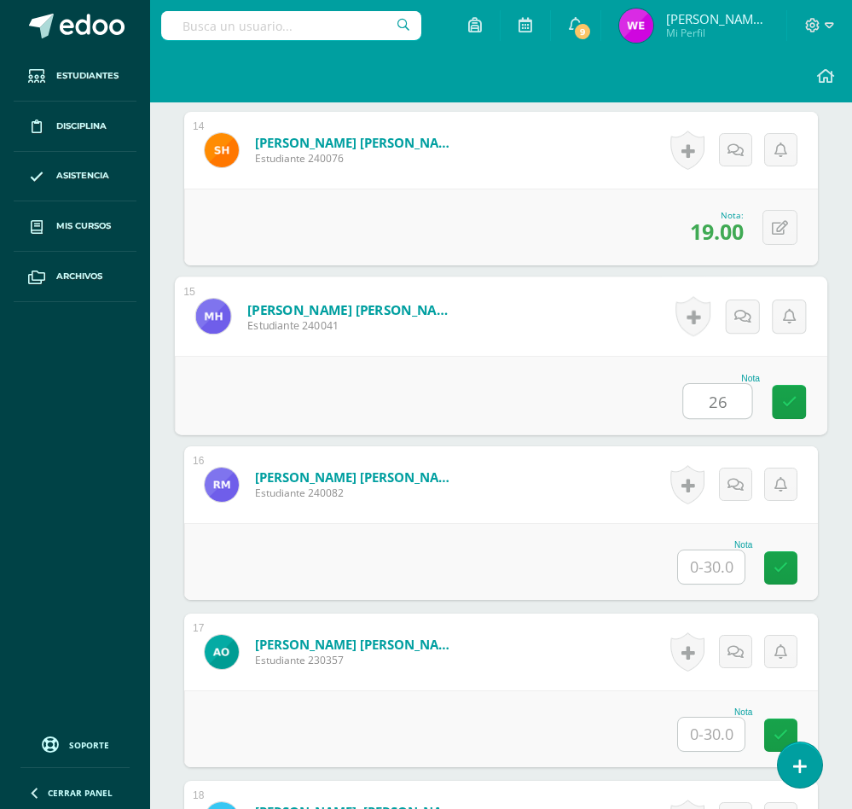
type input "26"
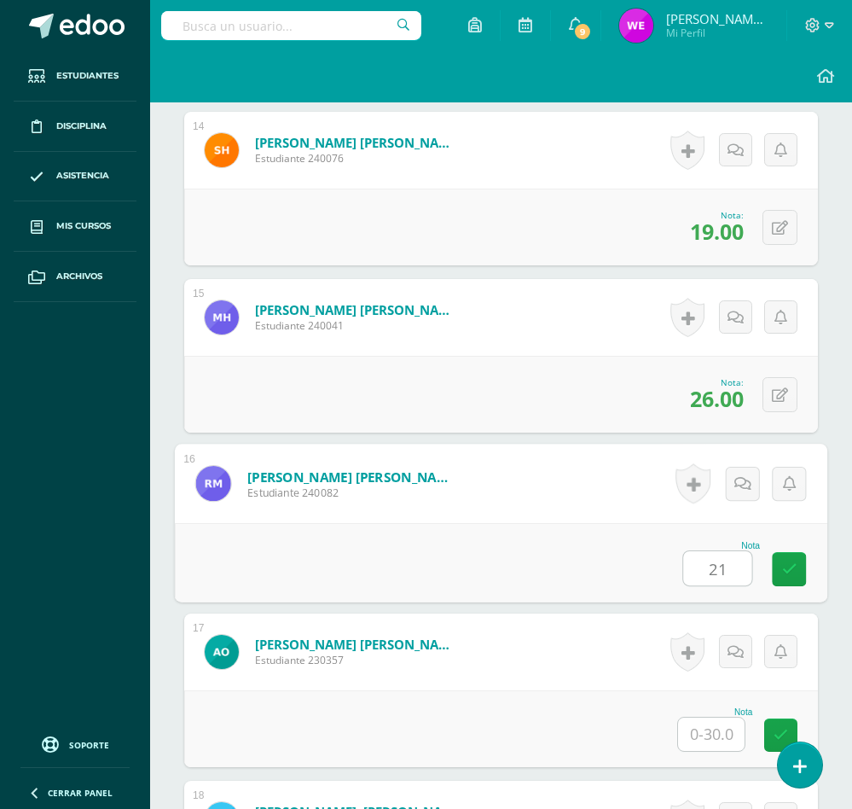
type input "21"
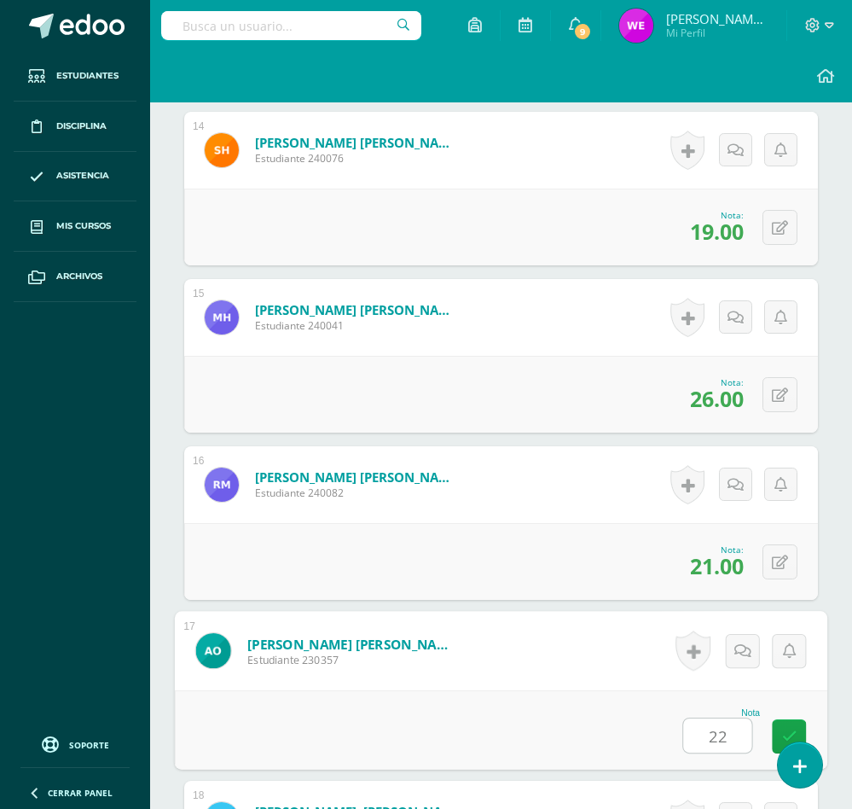
type input "22"
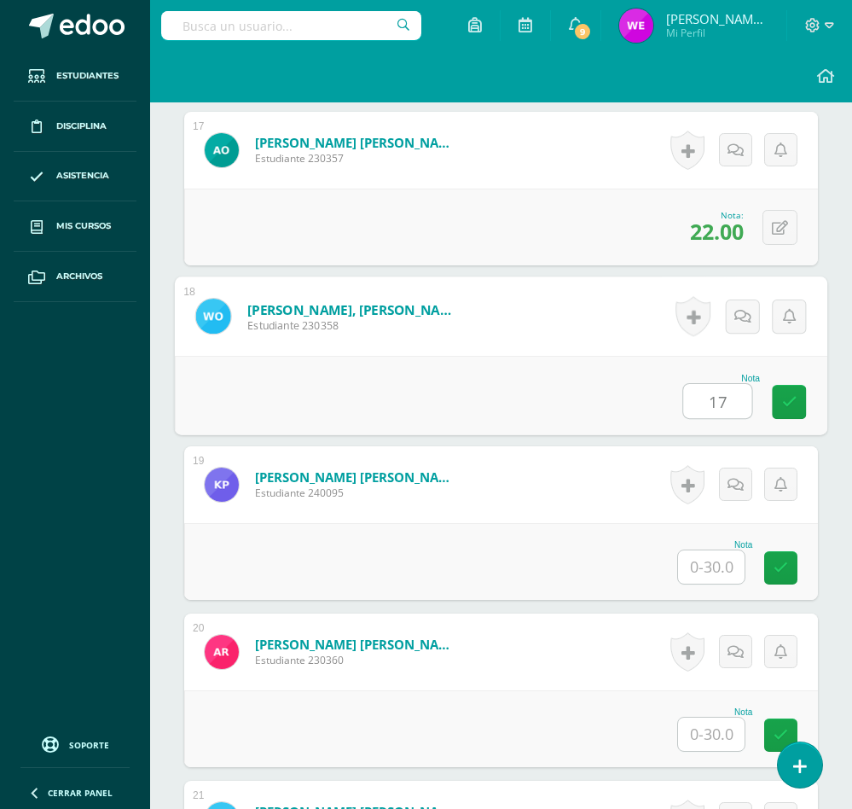
type input "17"
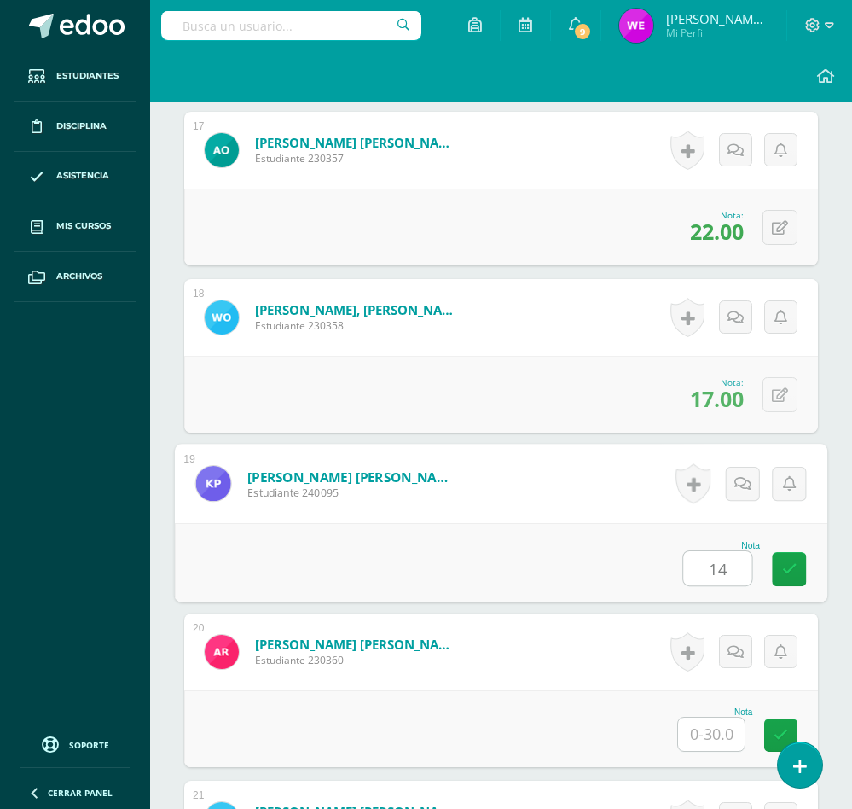
type input "14"
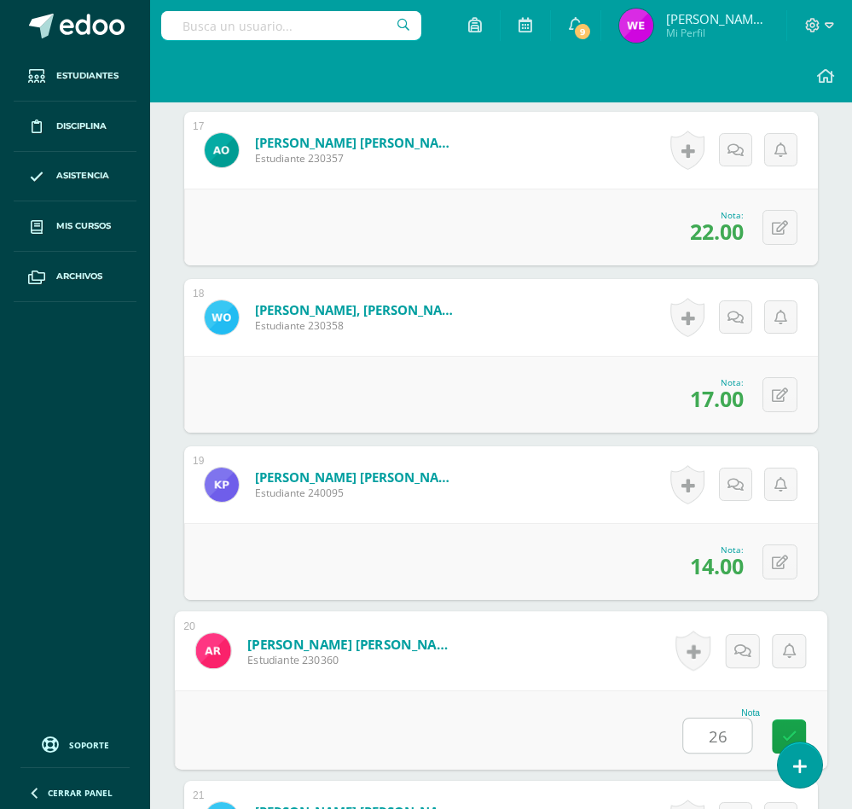
type input "26"
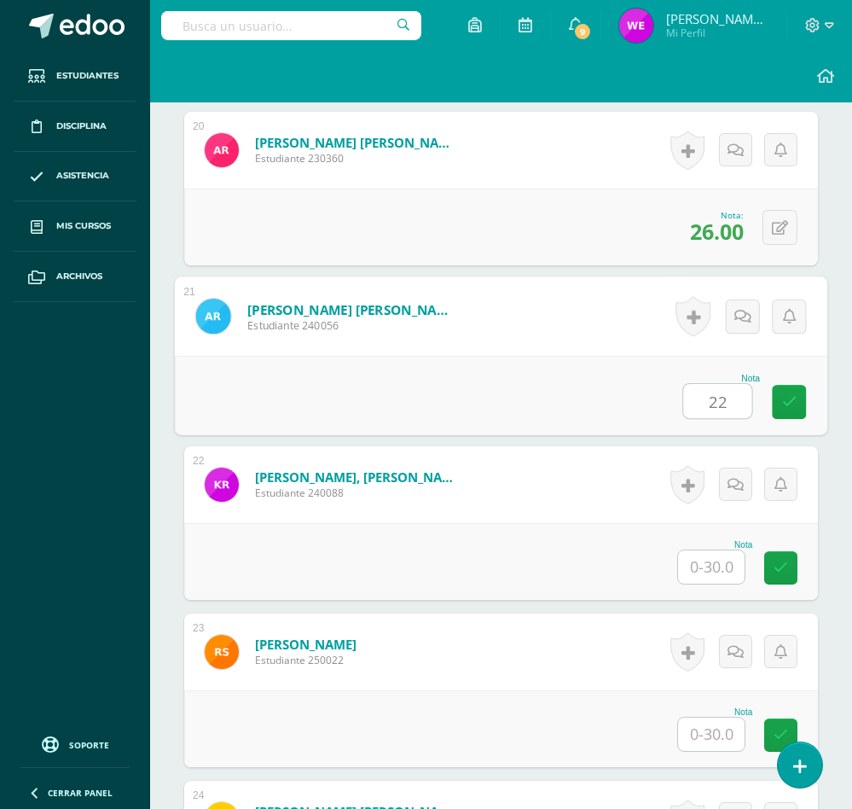
type input "22"
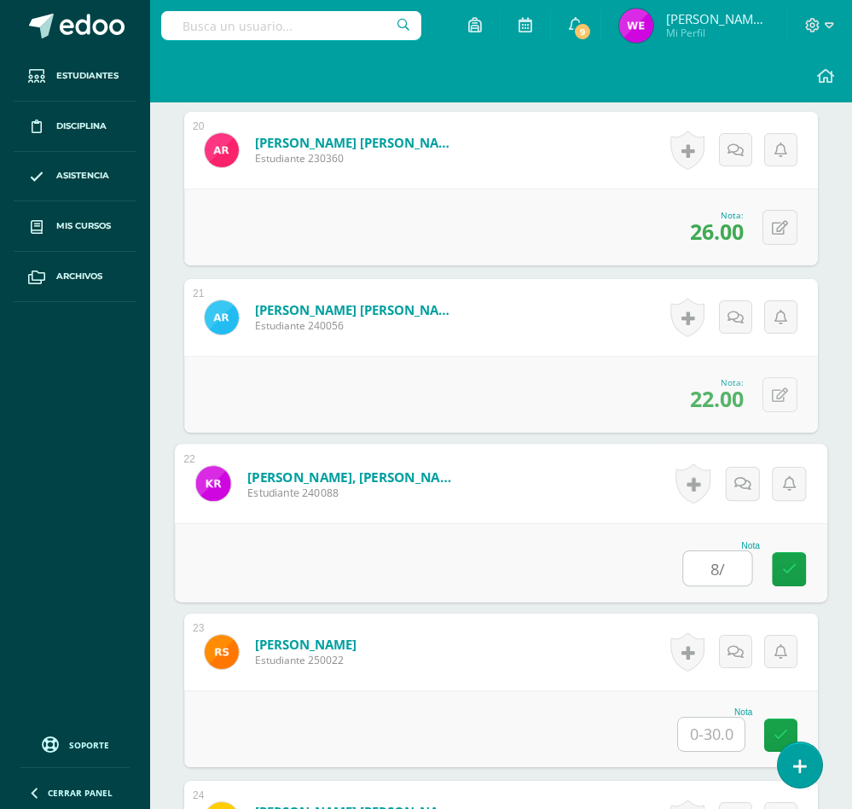
type input "8/"
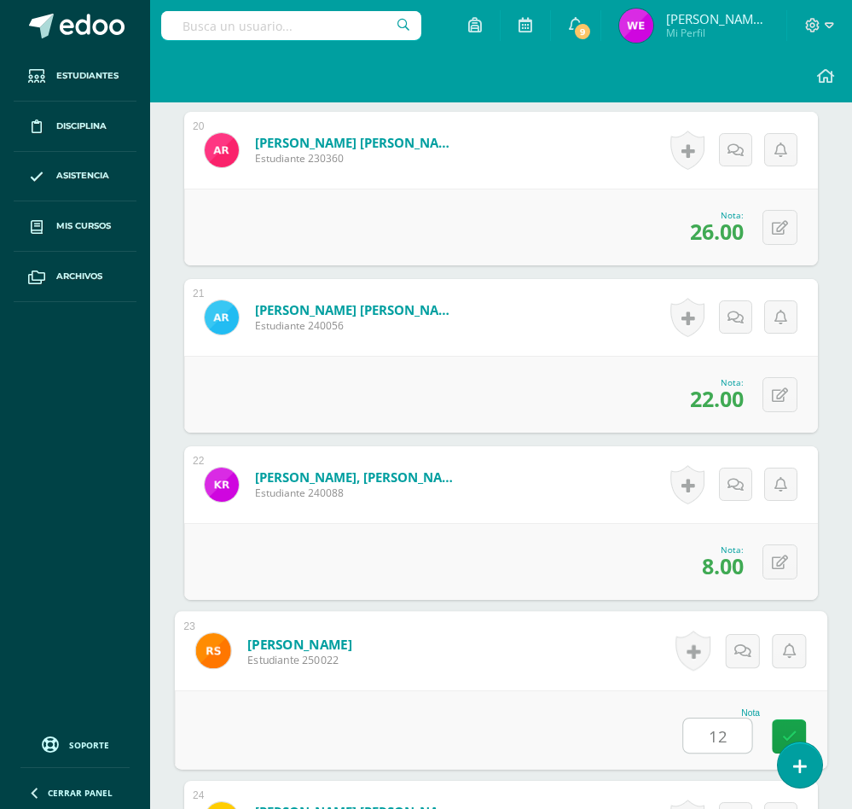
type input "12"
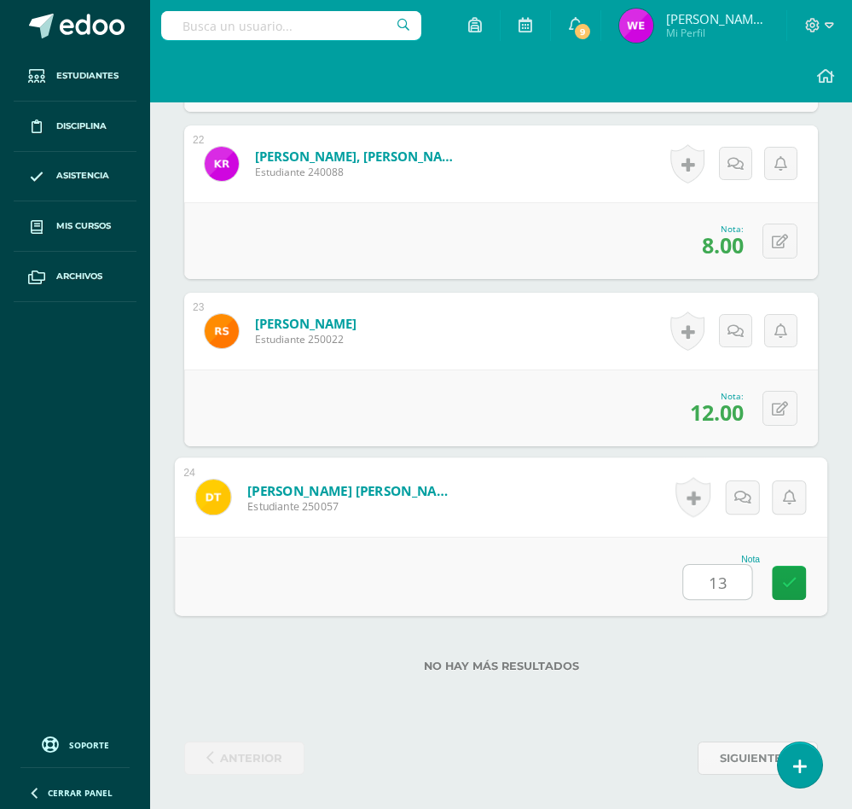
type input "13"
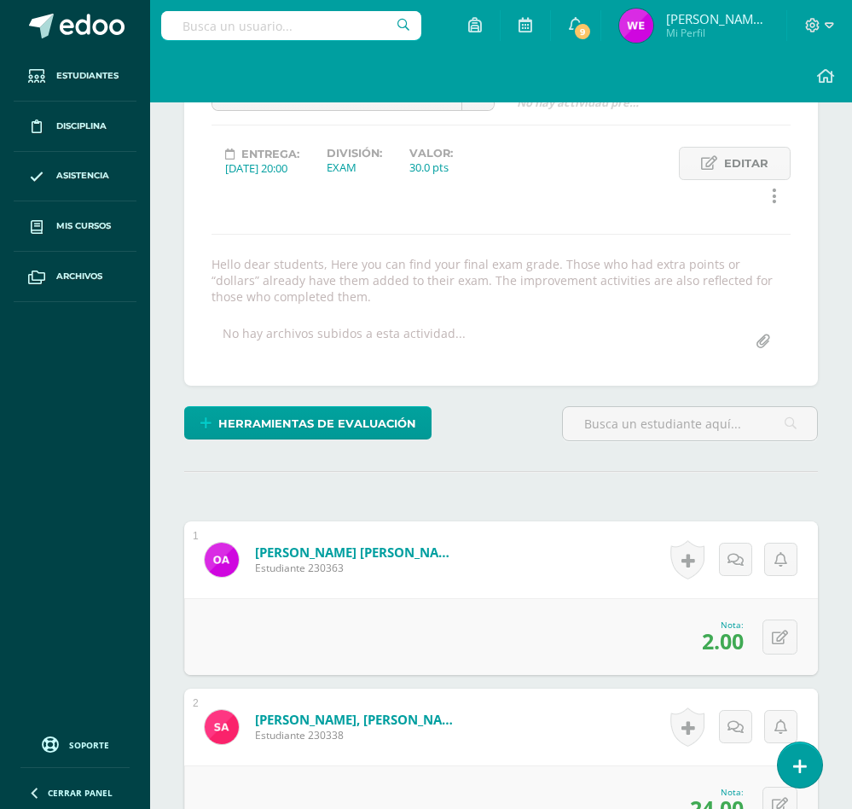
scroll to position [0, 0]
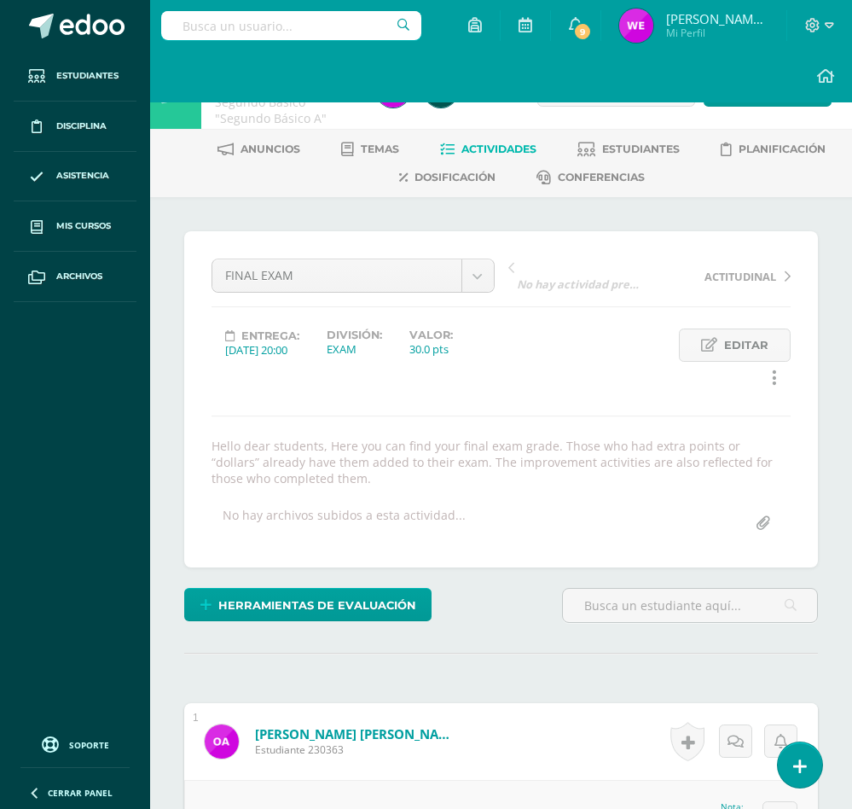
click at [514, 142] on span "Actividades" at bounding box center [498, 148] width 75 height 13
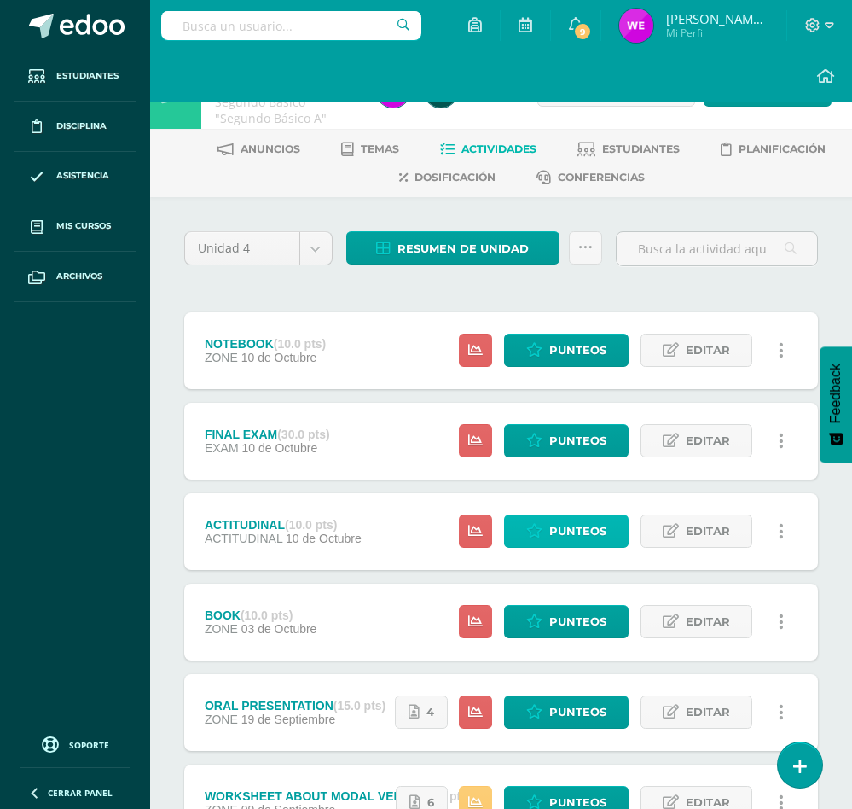
click at [577, 548] on link "Punteos" at bounding box center [566, 530] width 125 height 33
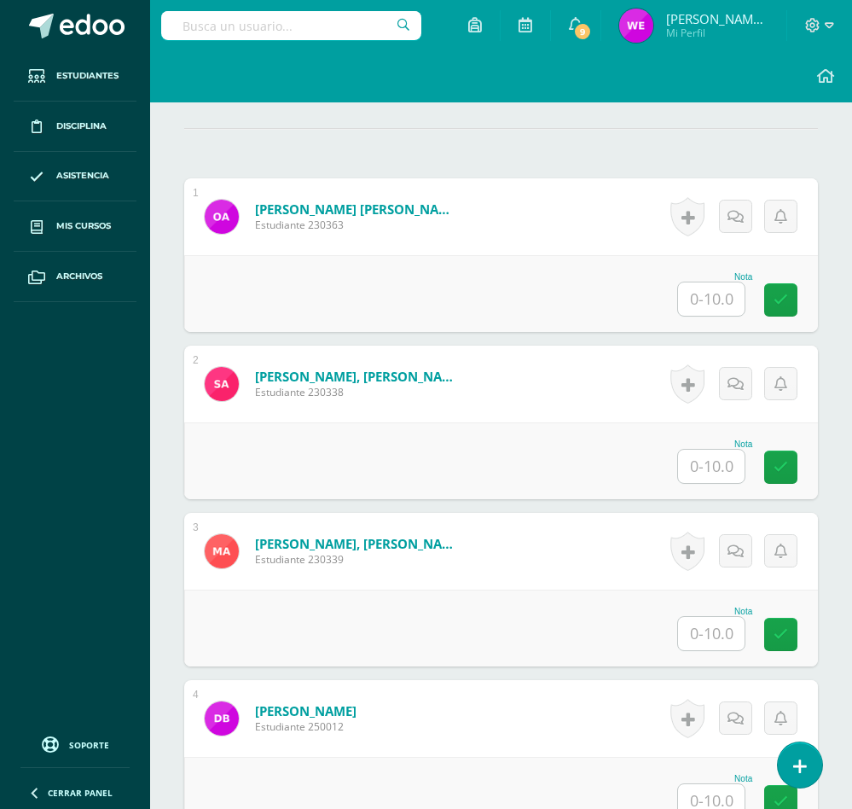
scroll to position [542, 0]
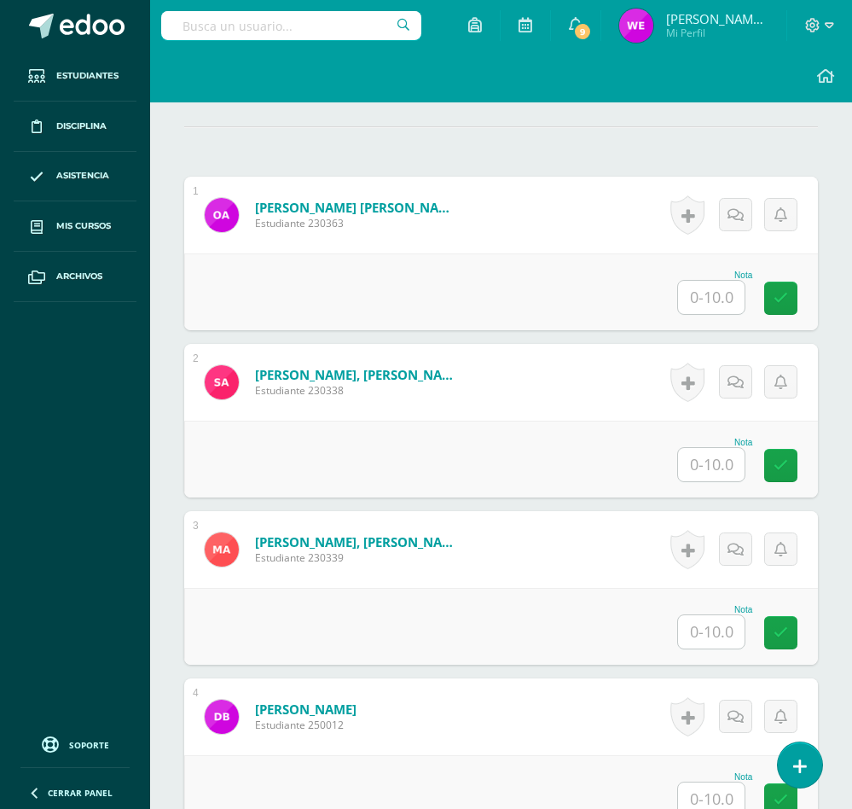
click at [724, 294] on input "text" at bounding box center [711, 297] width 67 height 33
type input "5"
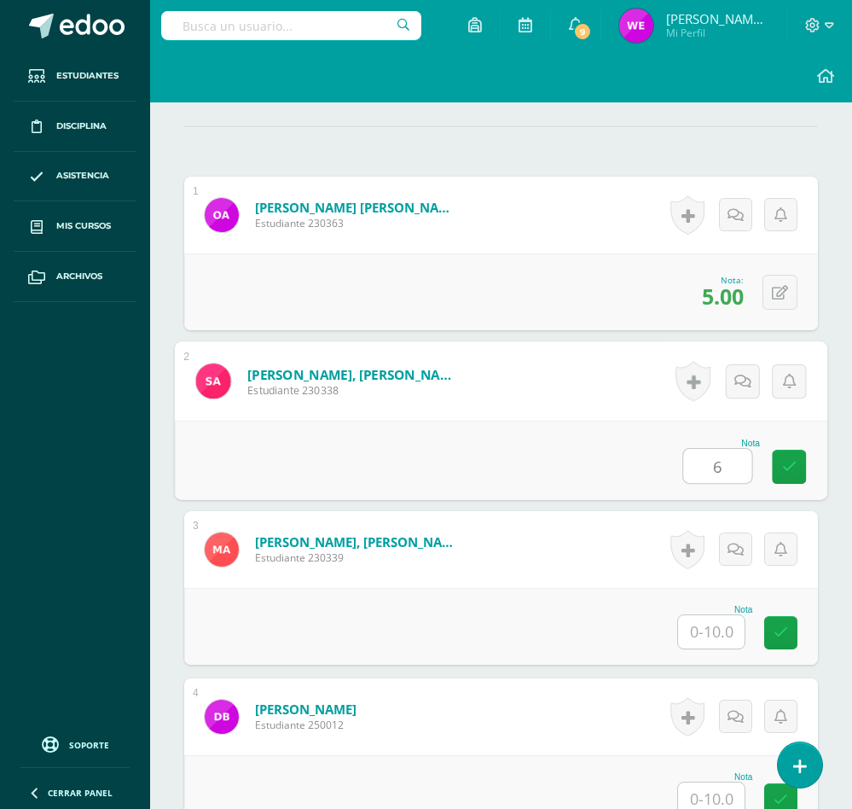
type input "6"
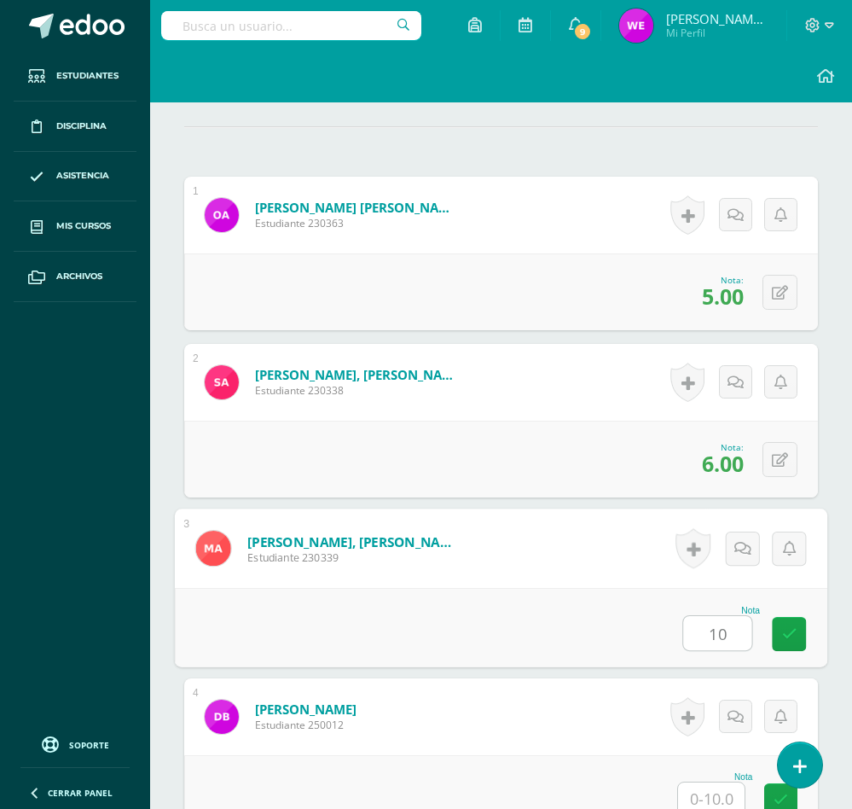
type input "10"
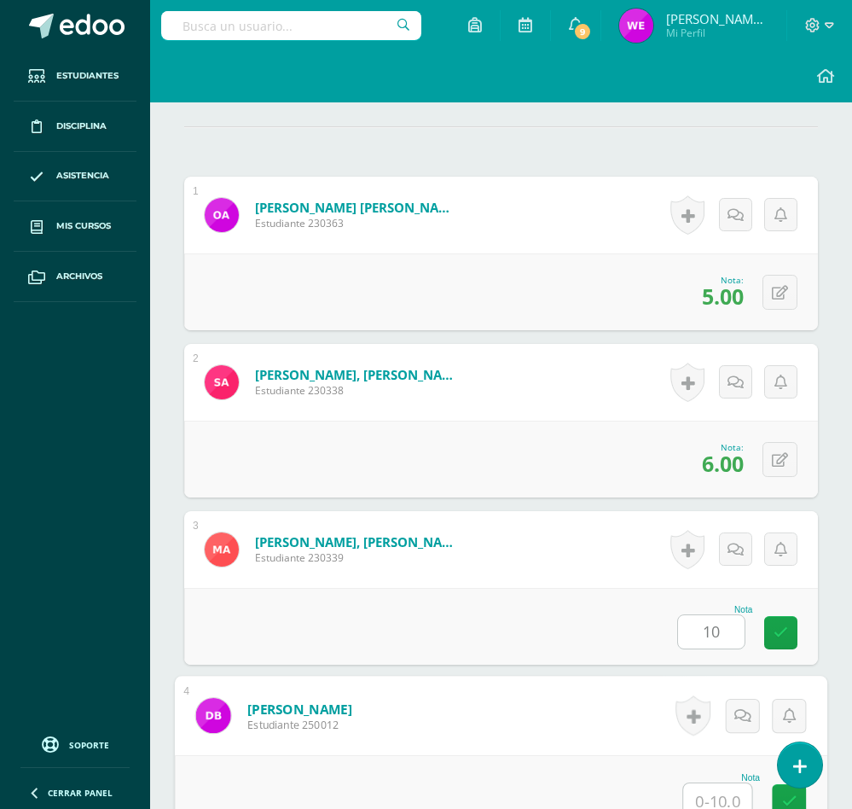
scroll to position [555, 0]
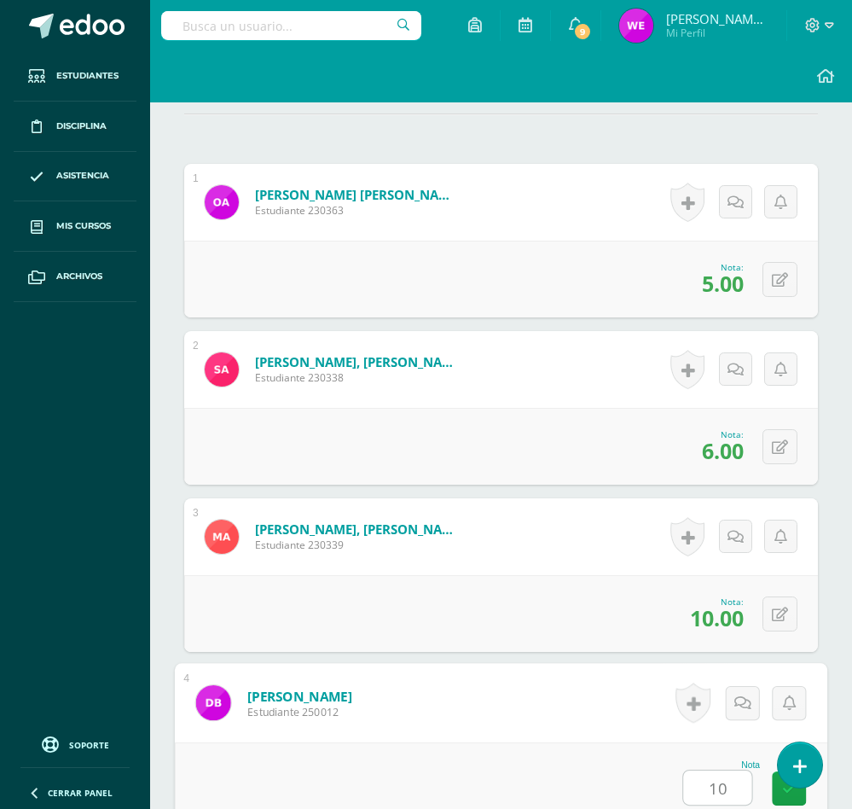
type input "10"
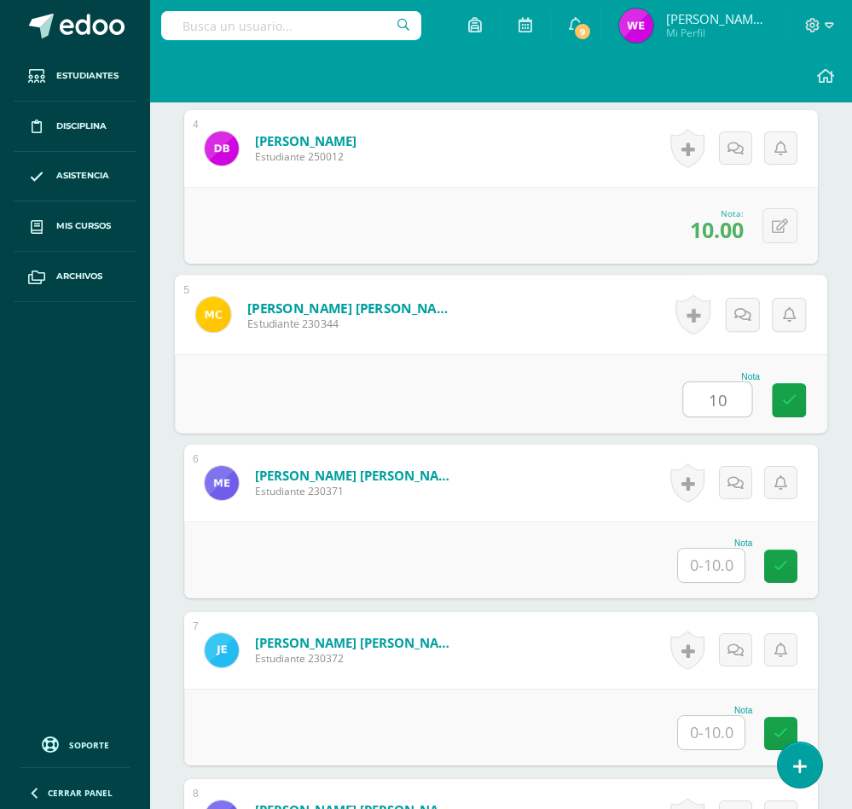
type input "10"
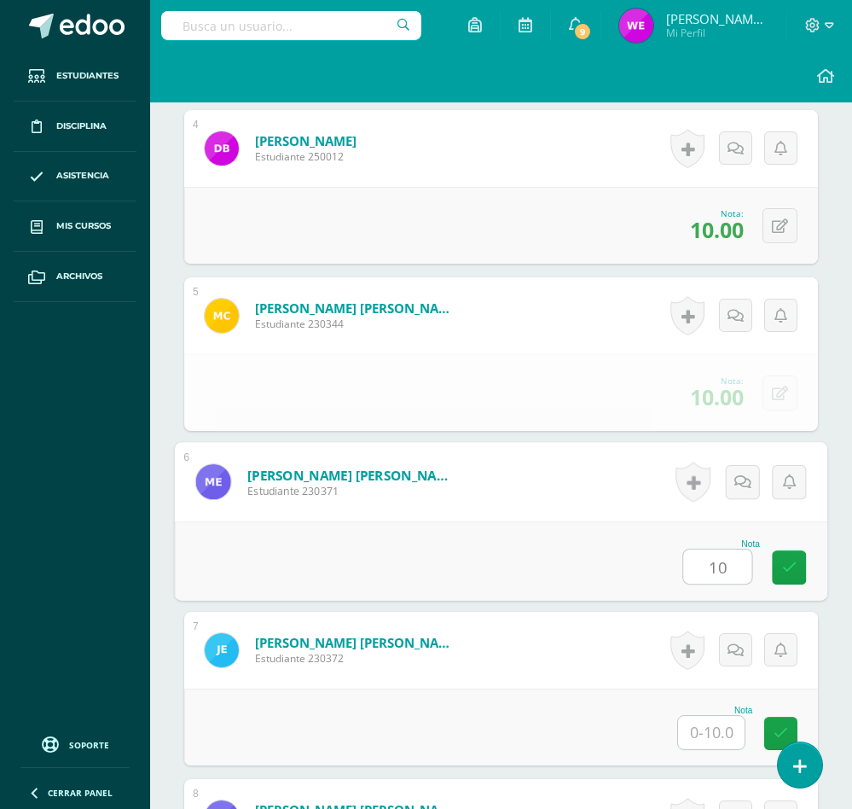
type input "10"
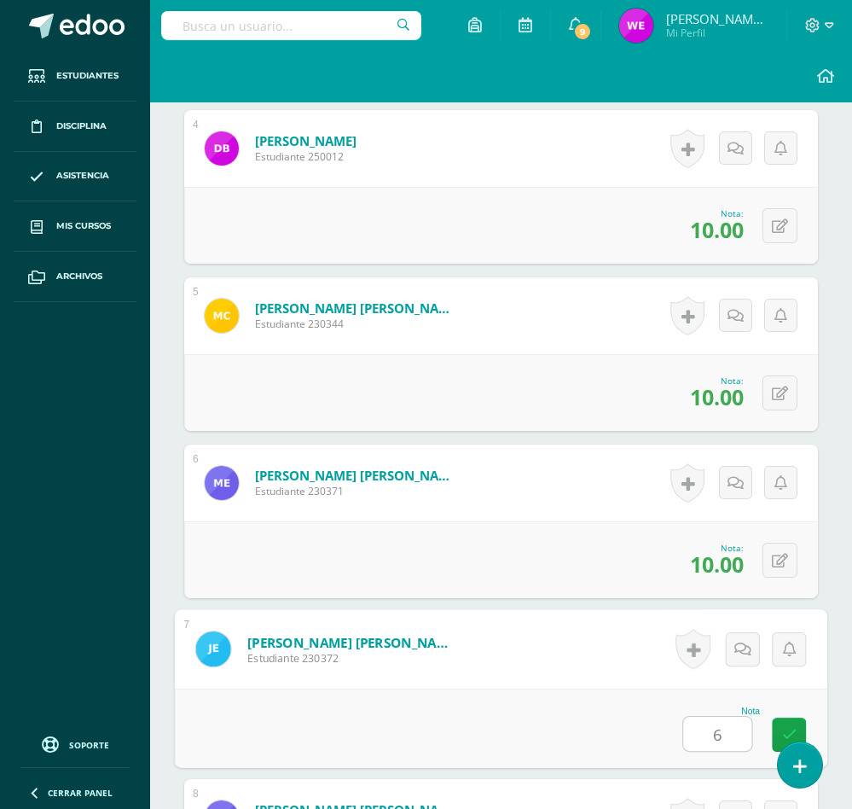
type input "6"
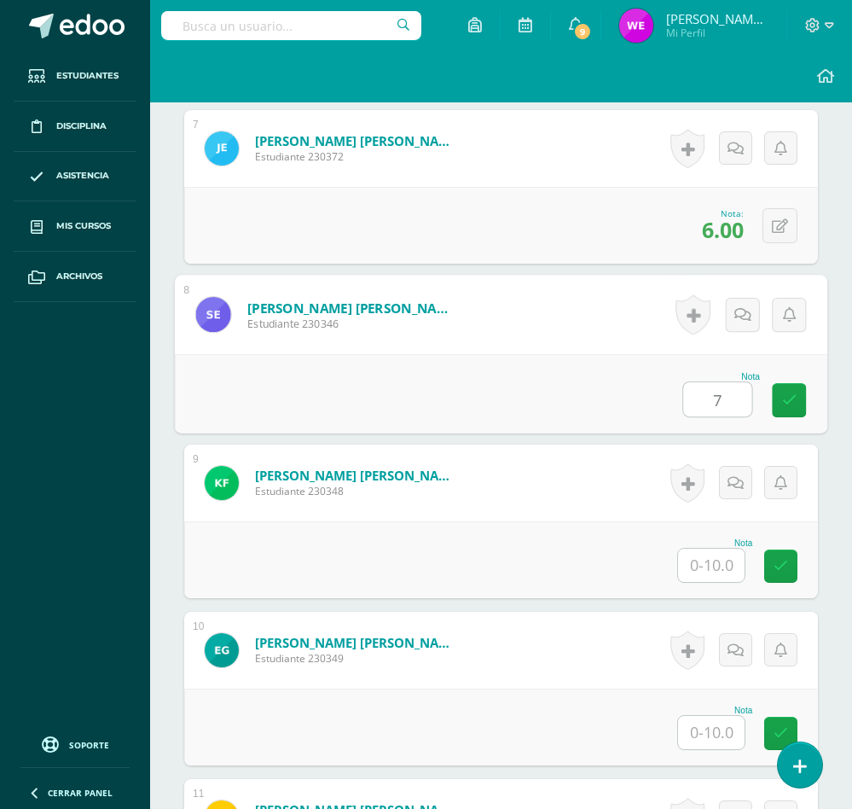
type input "7"
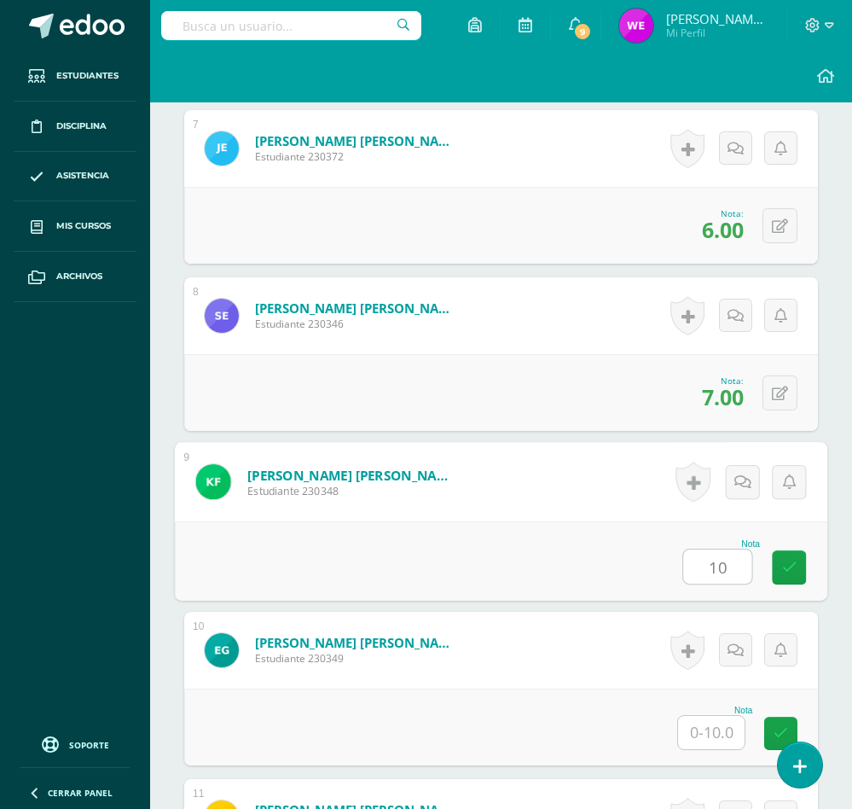
type input "10"
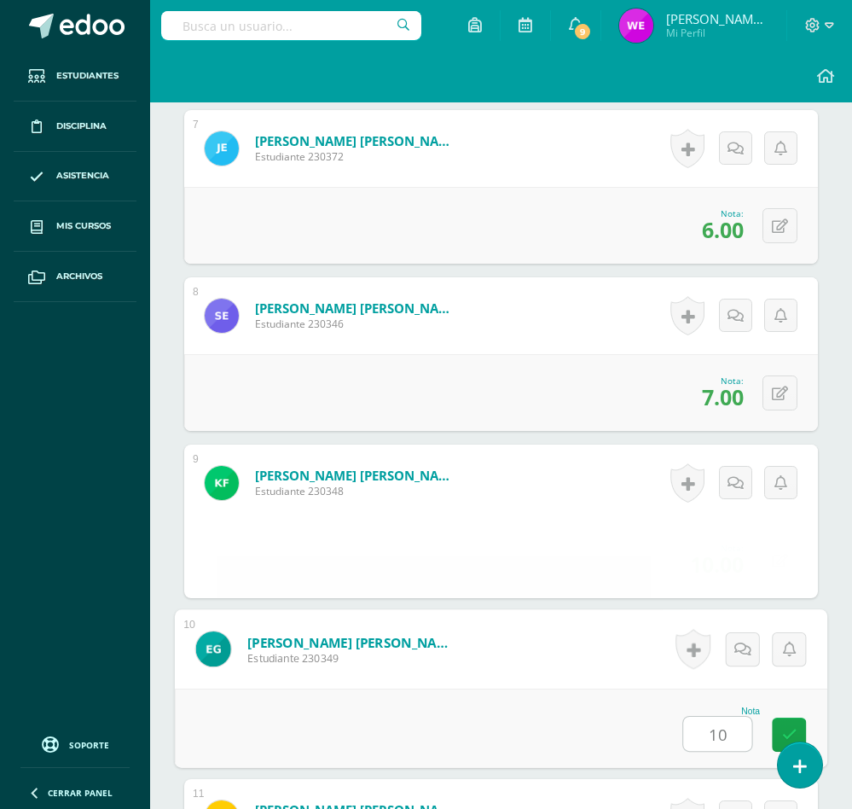
type input "10"
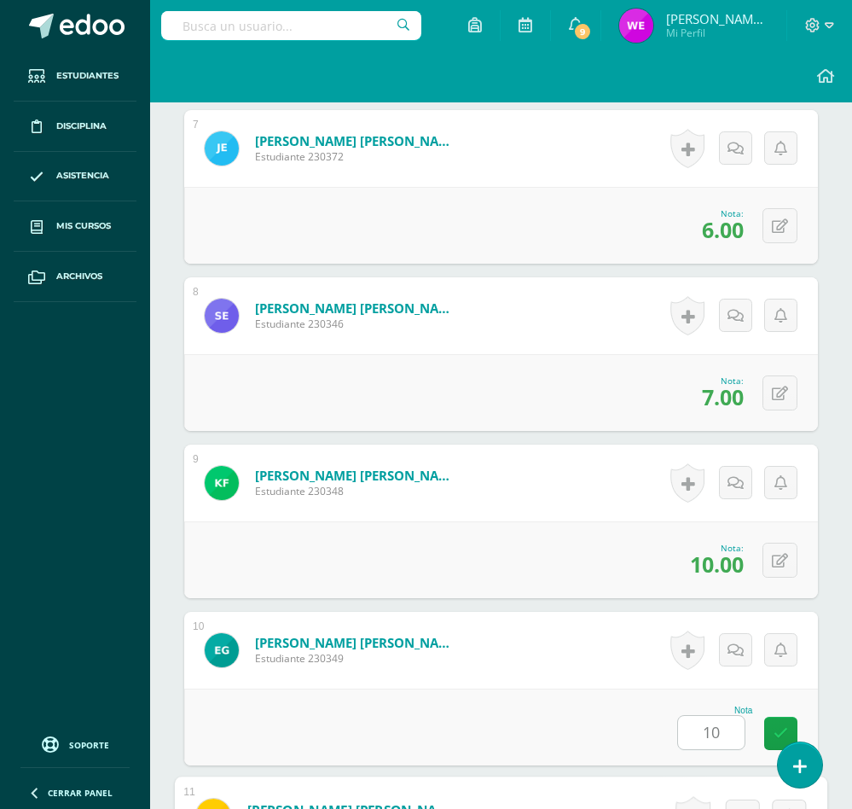
scroll to position [2114, 0]
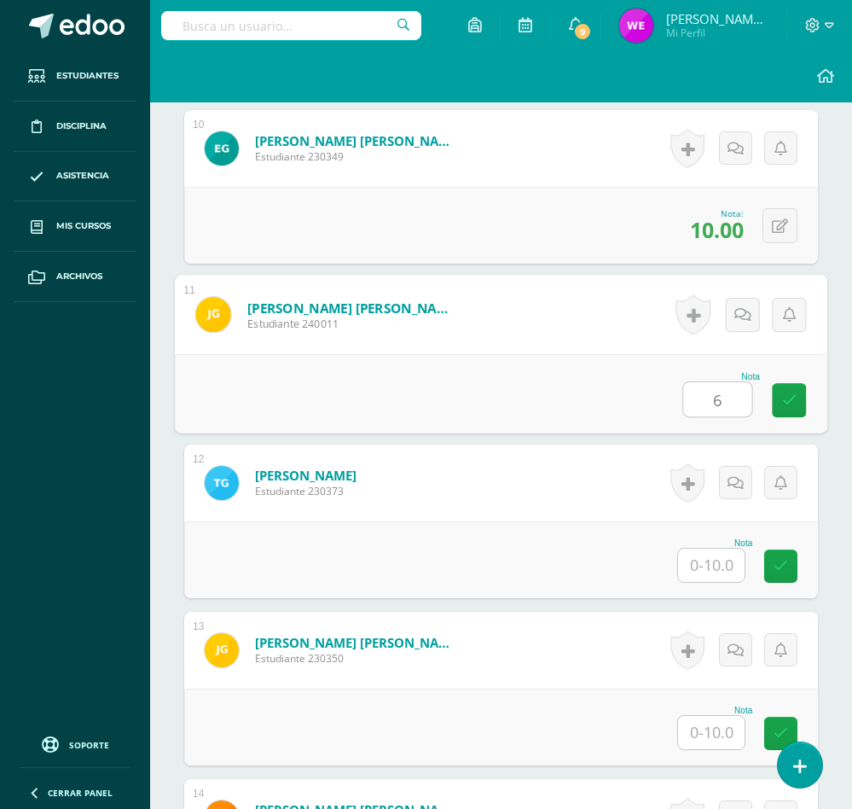
type input "6"
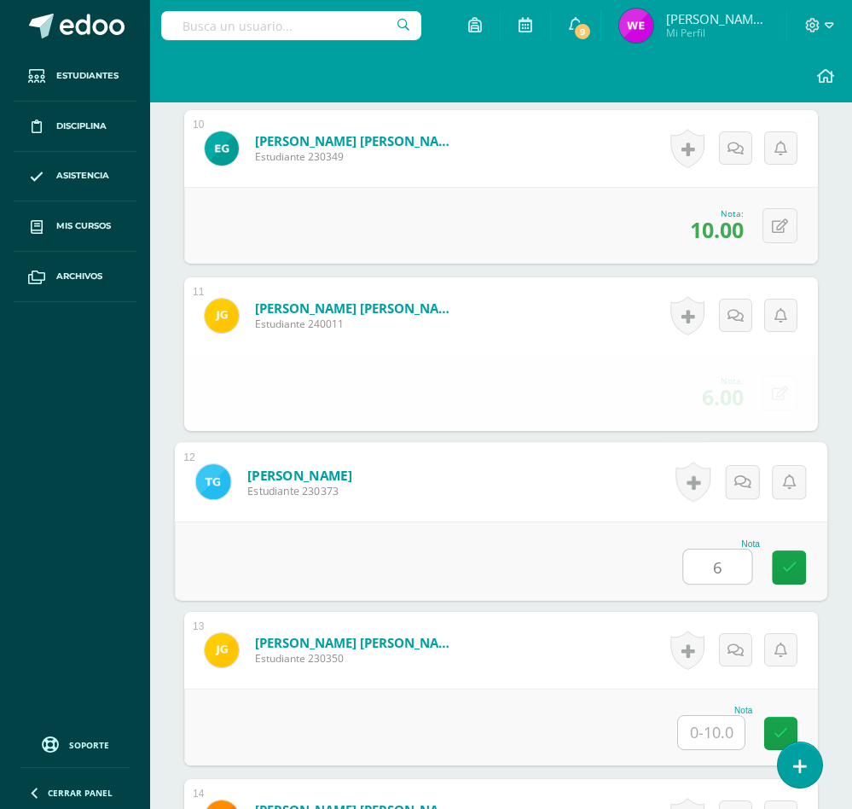
type input "6"
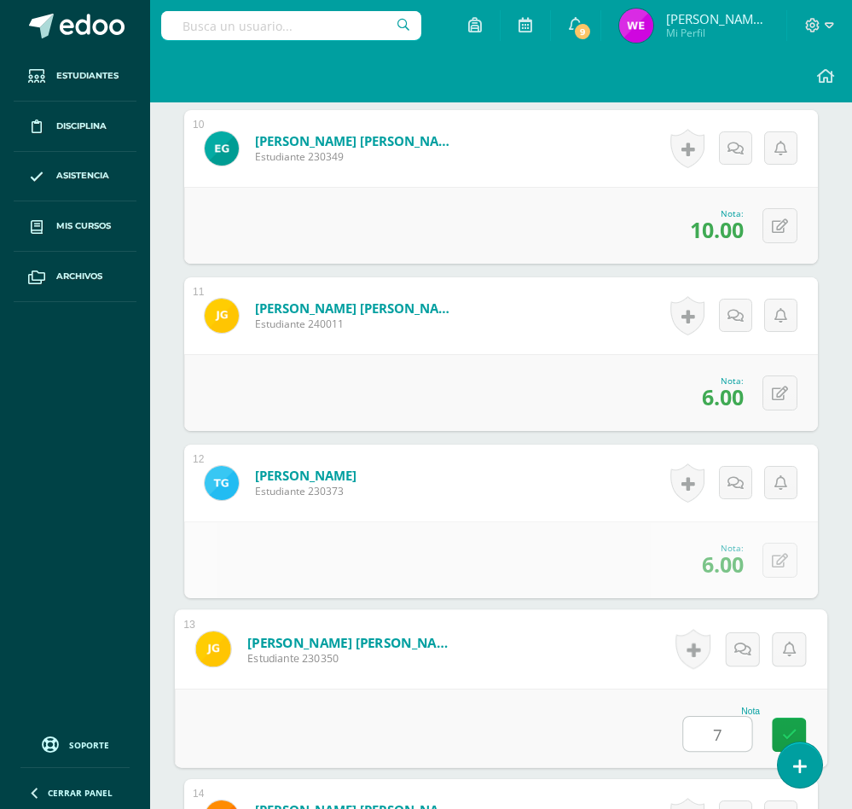
type input "7"
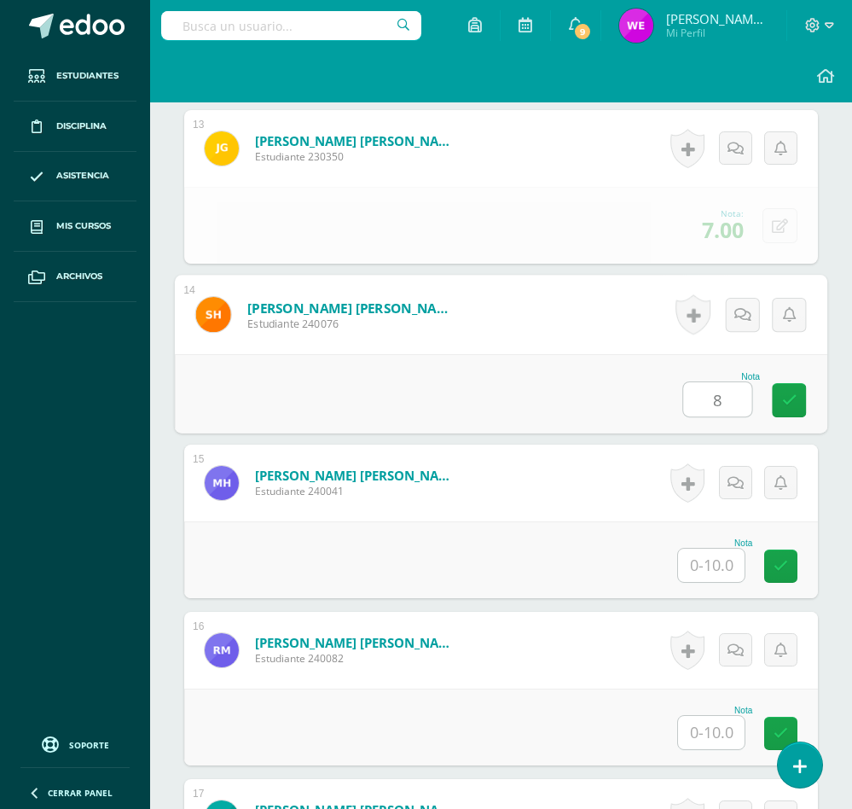
type input "8"
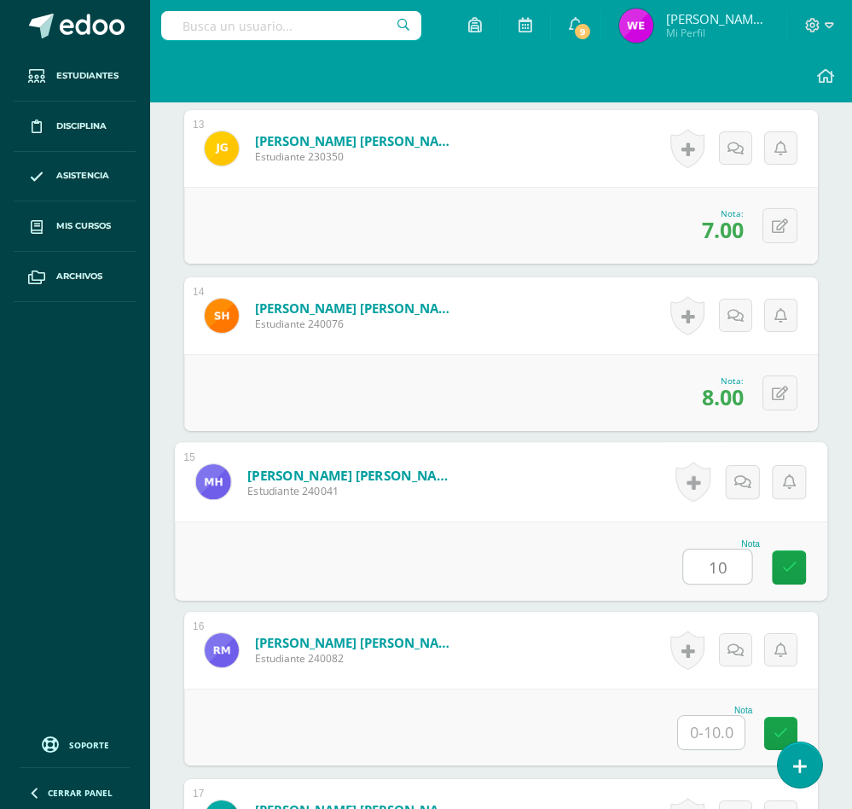
type input "10"
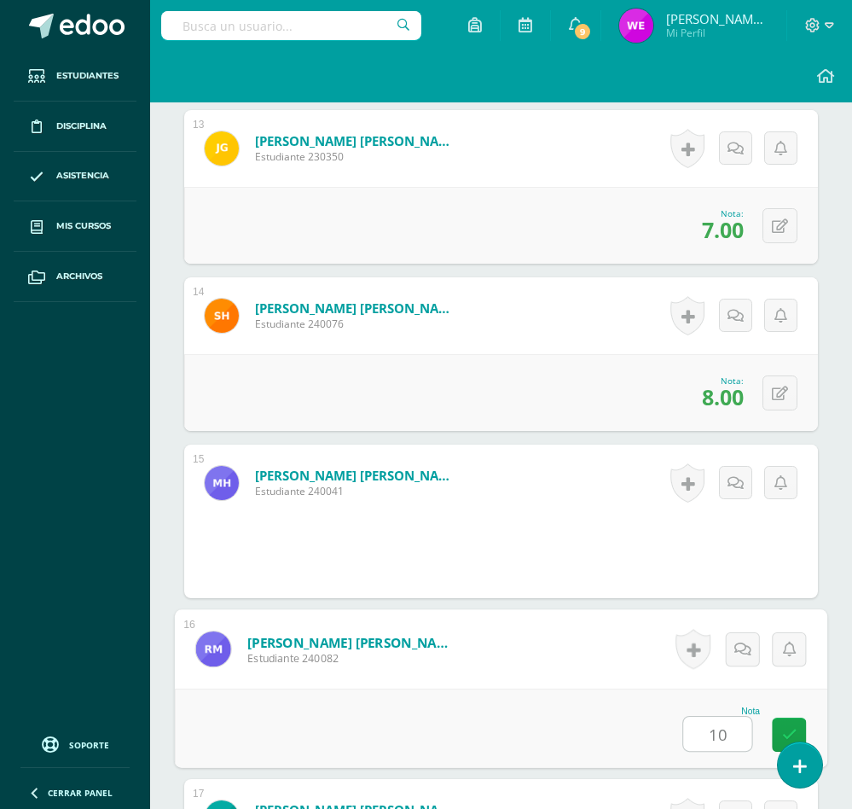
type input "10"
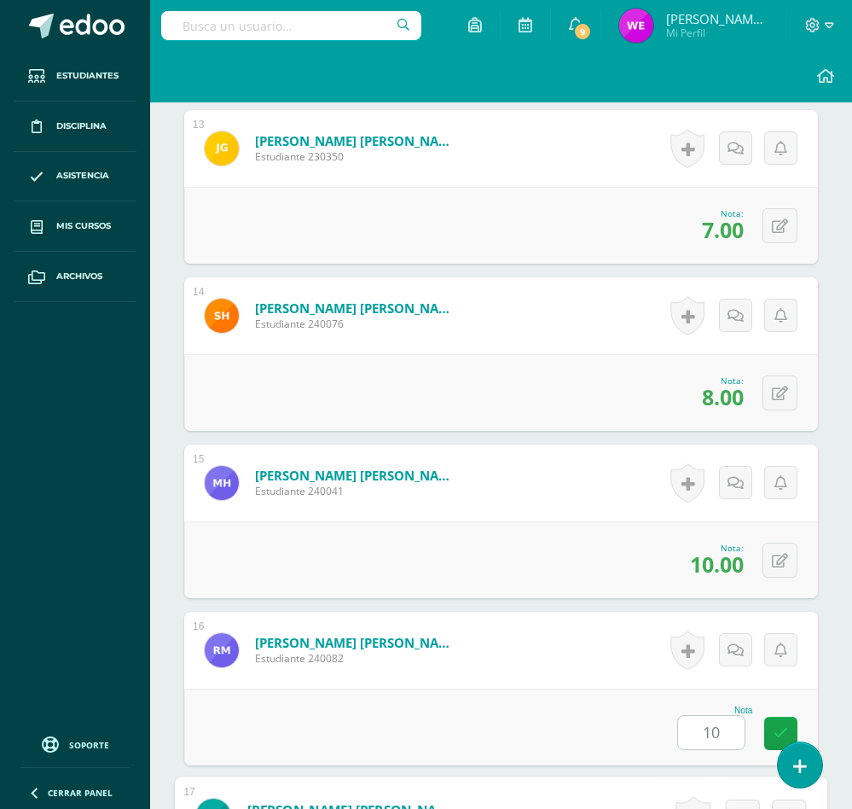
scroll to position [3117, 0]
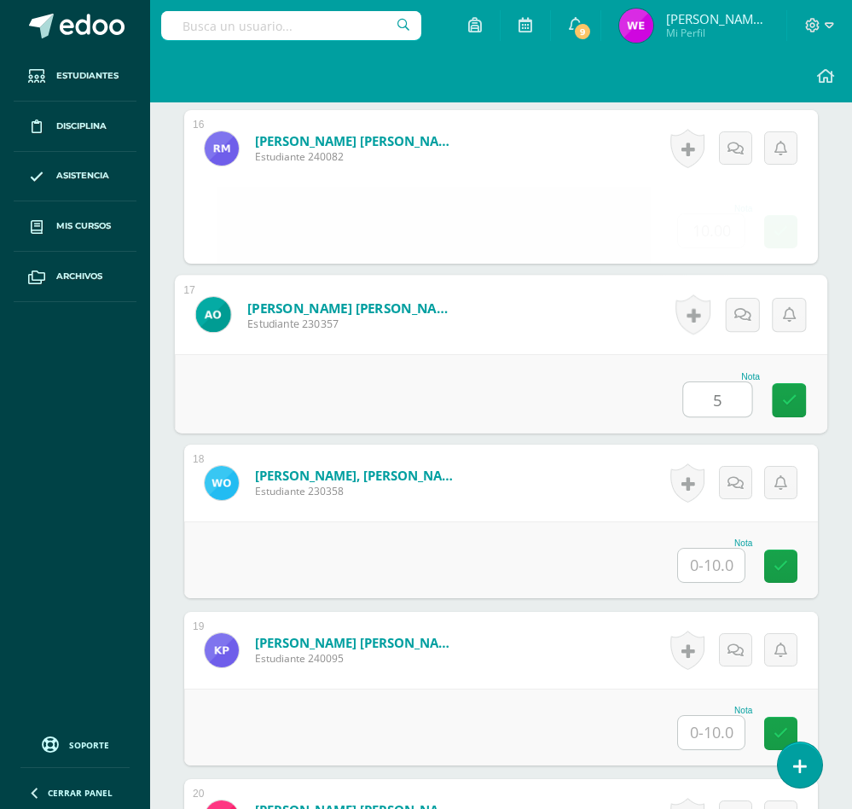
type input "5"
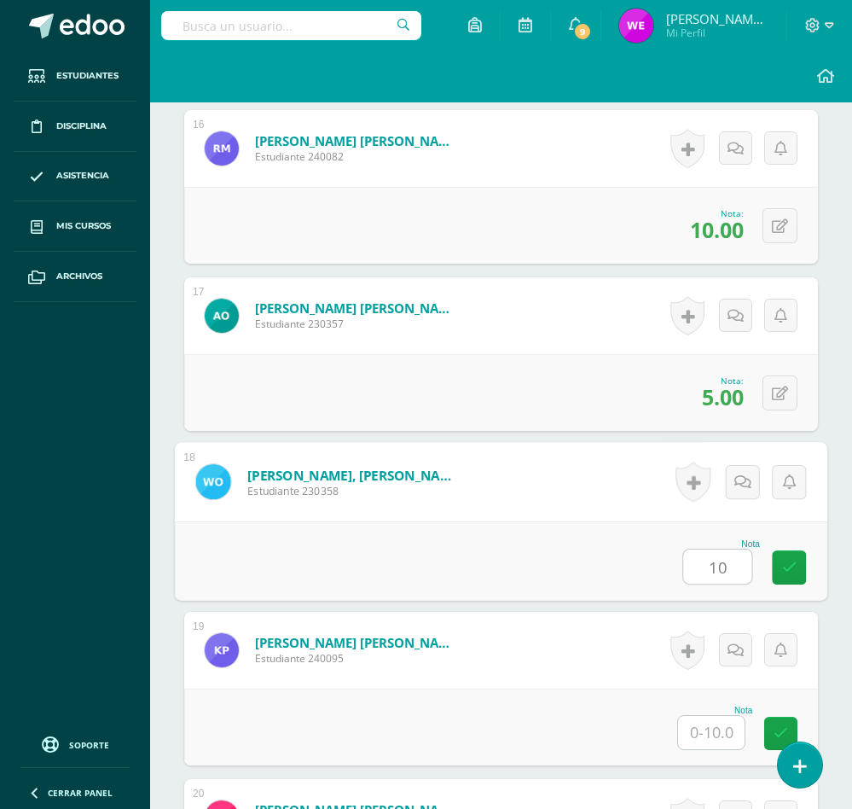
type input "10"
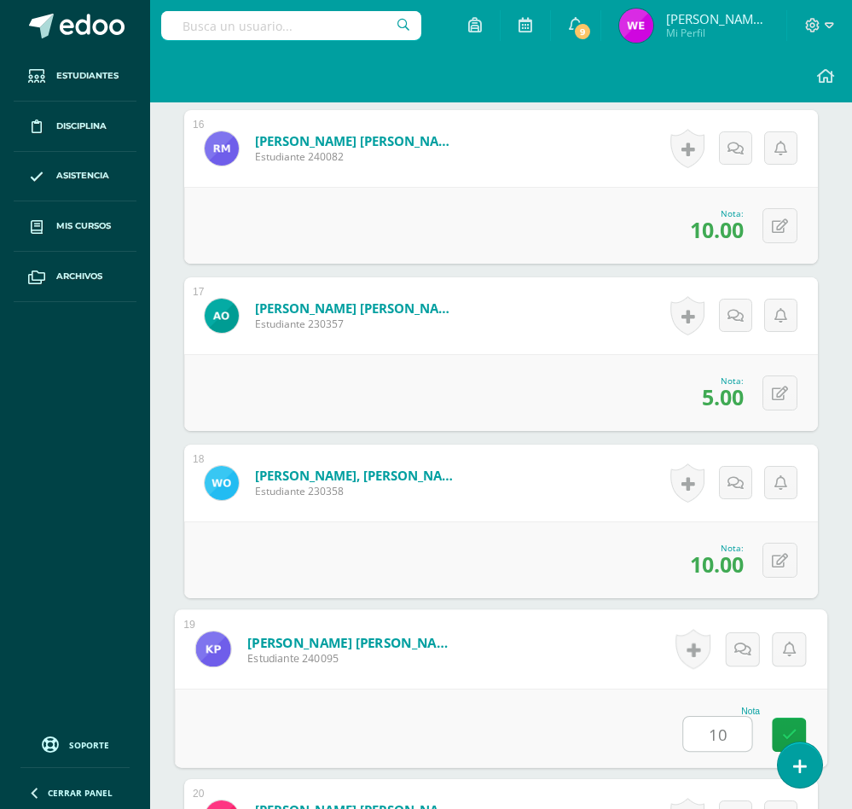
type input "10"
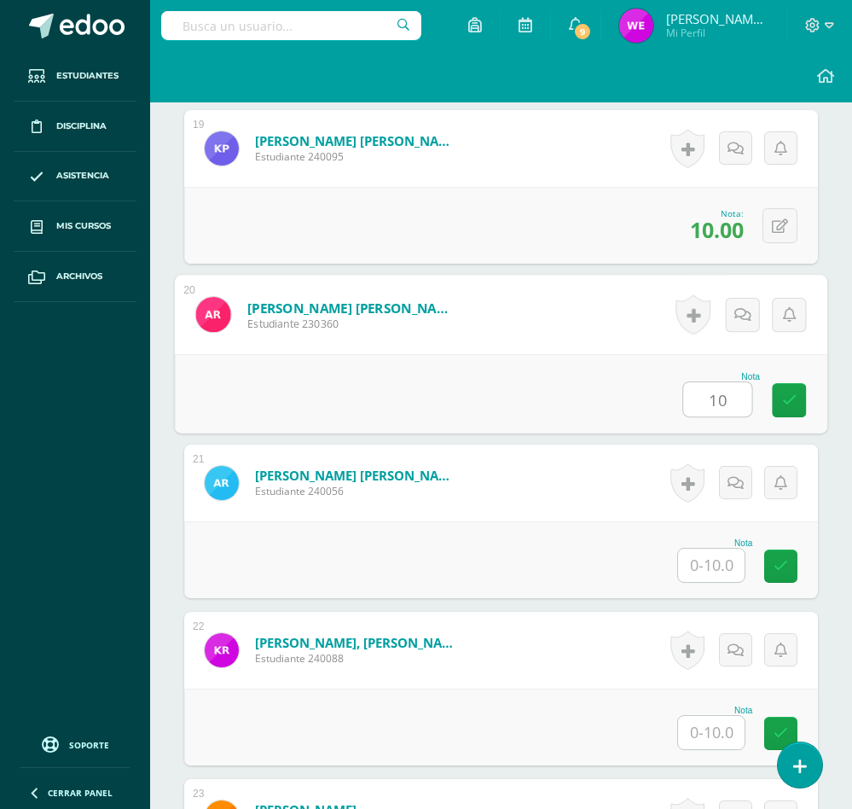
type input "10"
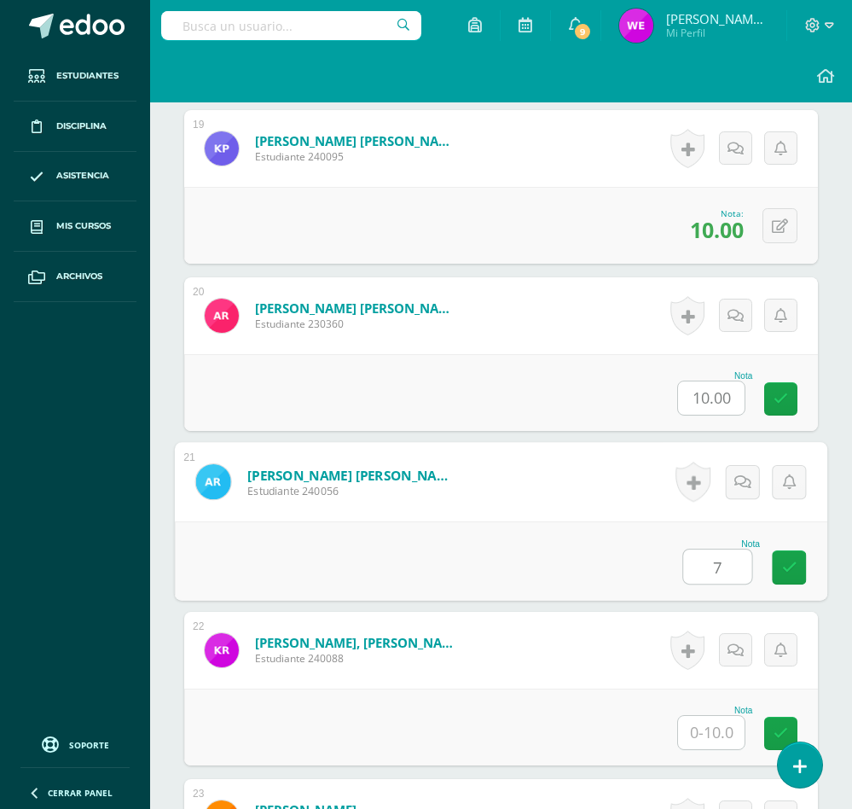
type input "7"
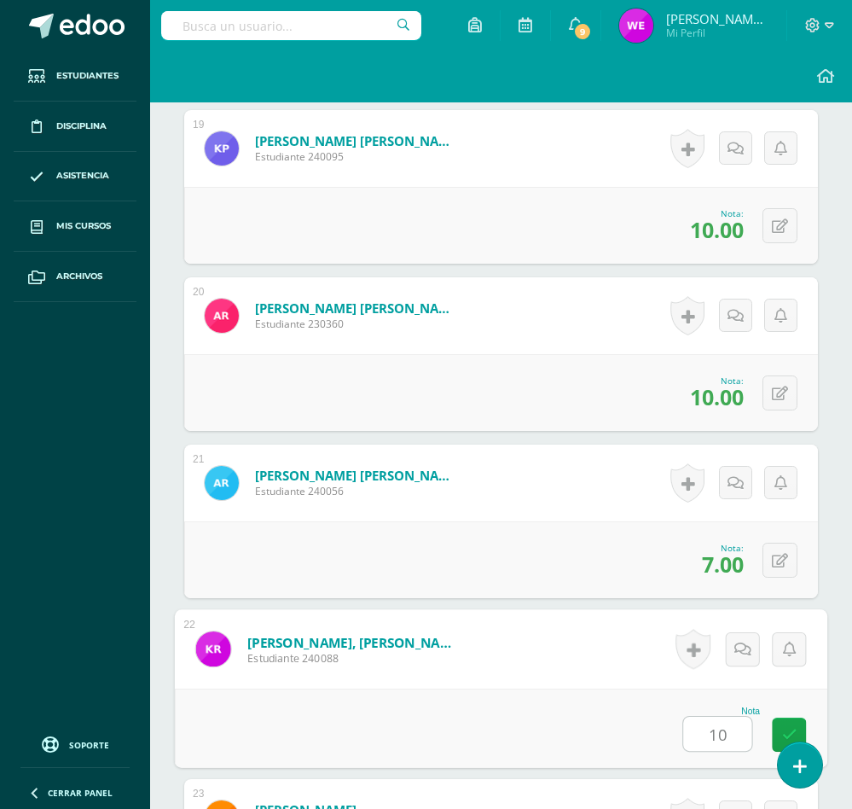
type input "10"
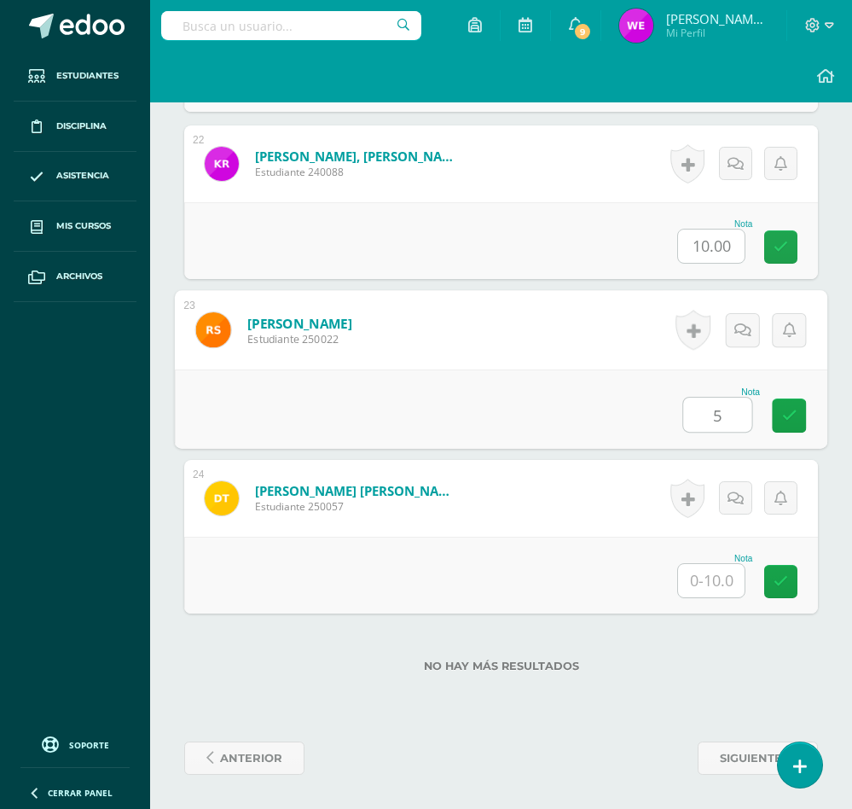
type input "5"
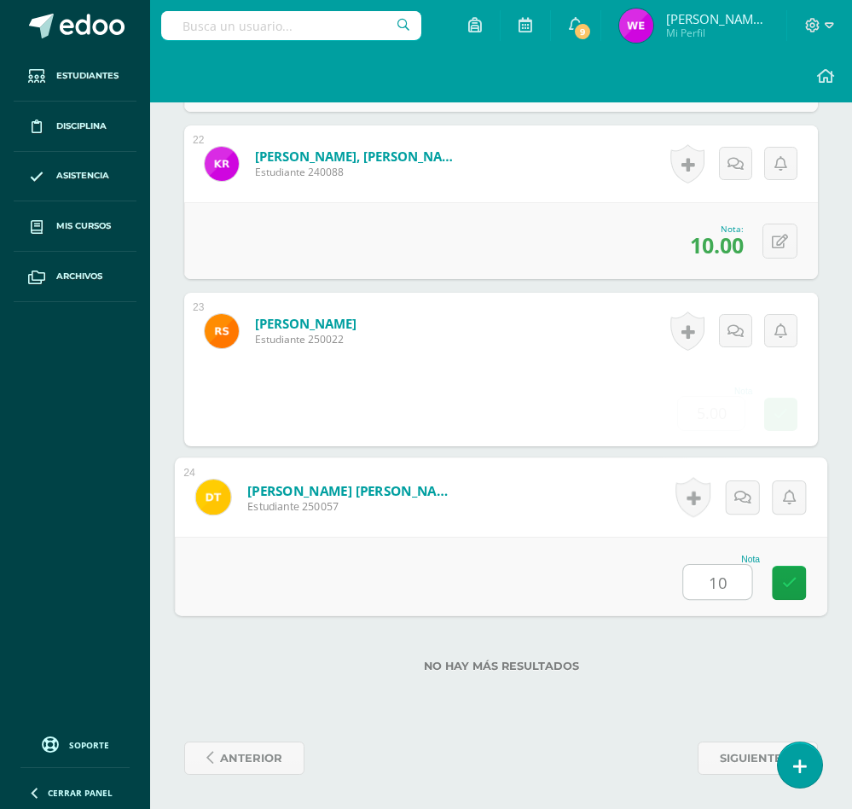
type input "10"
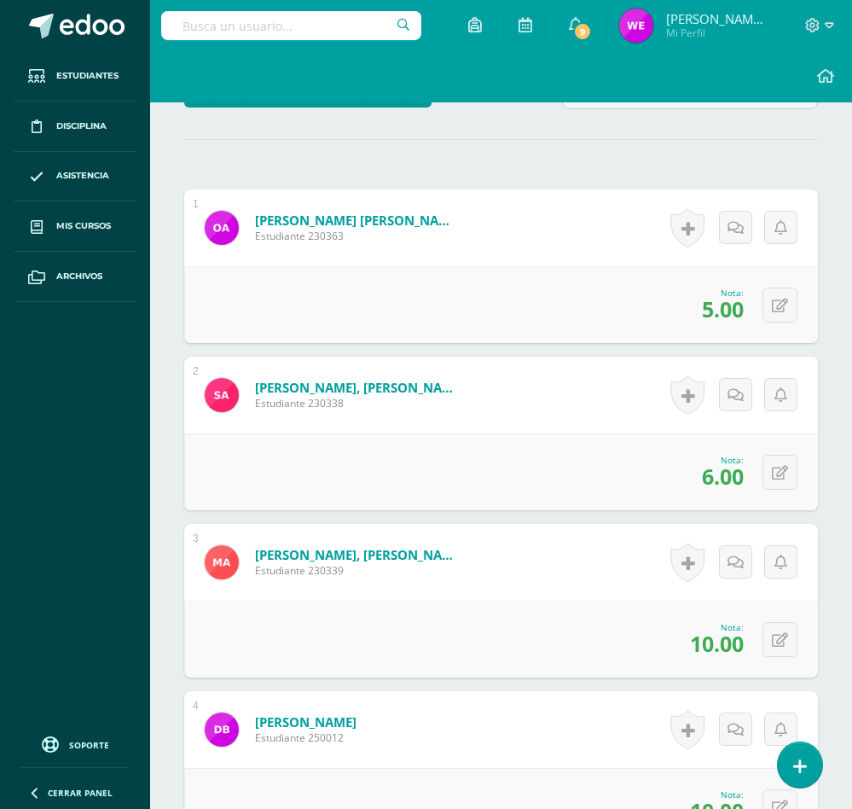
scroll to position [0, 0]
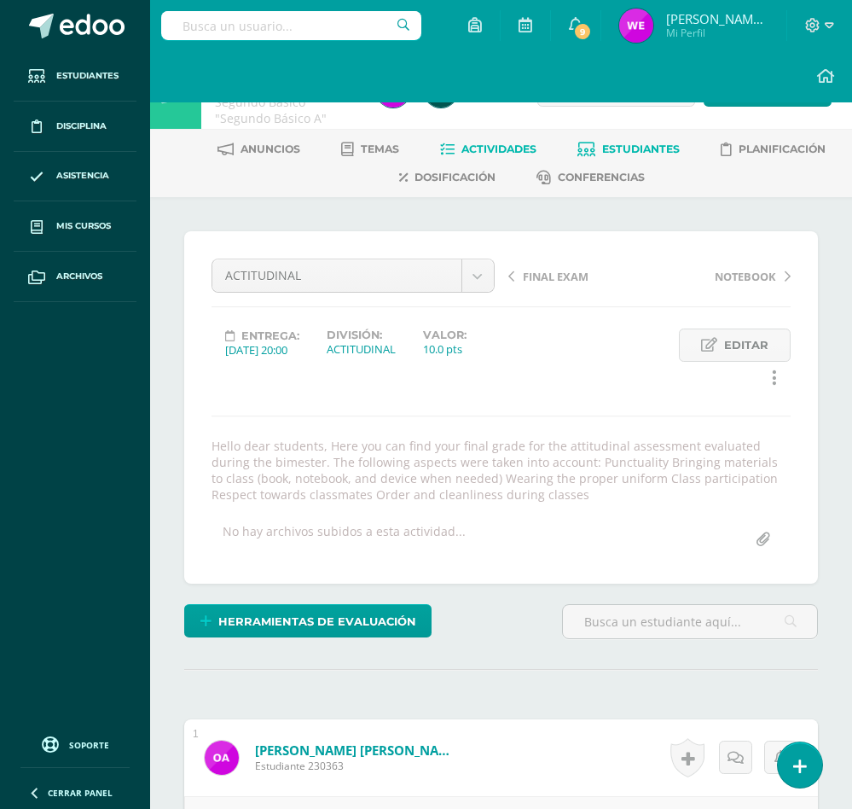
click at [609, 154] on span "Estudiantes" at bounding box center [641, 148] width 78 height 13
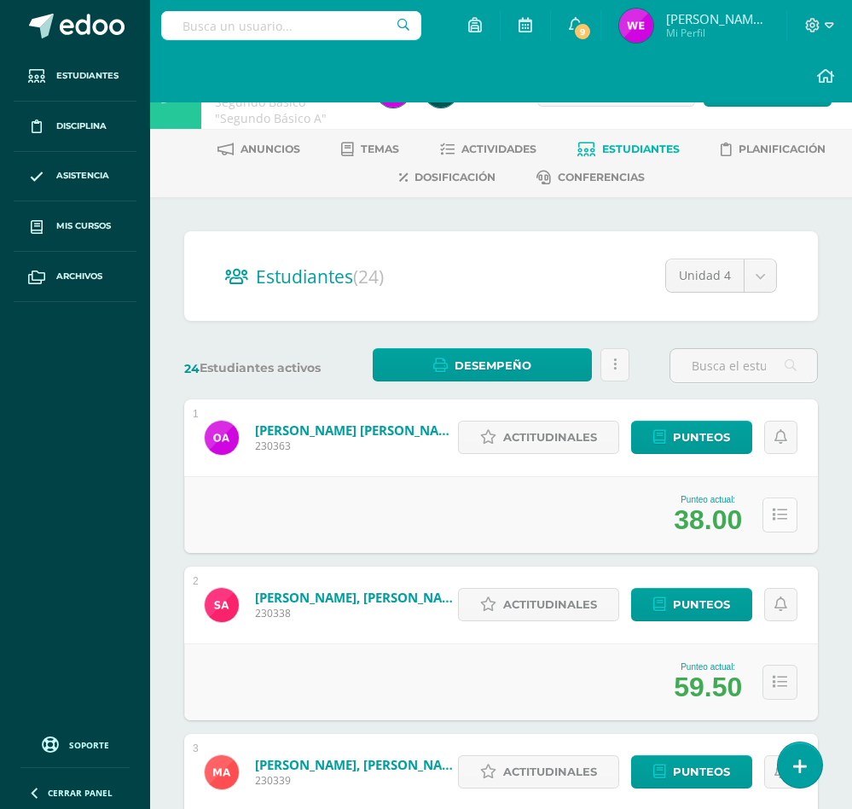
click at [768, 519] on button at bounding box center [780, 514] width 35 height 35
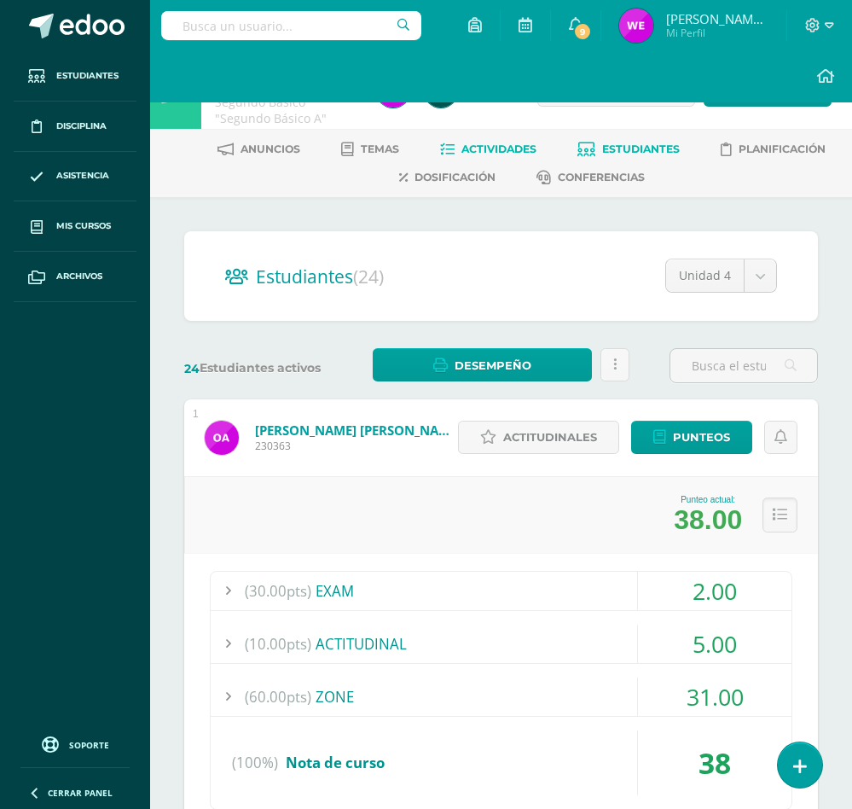
click at [494, 152] on span "Actividades" at bounding box center [498, 148] width 75 height 13
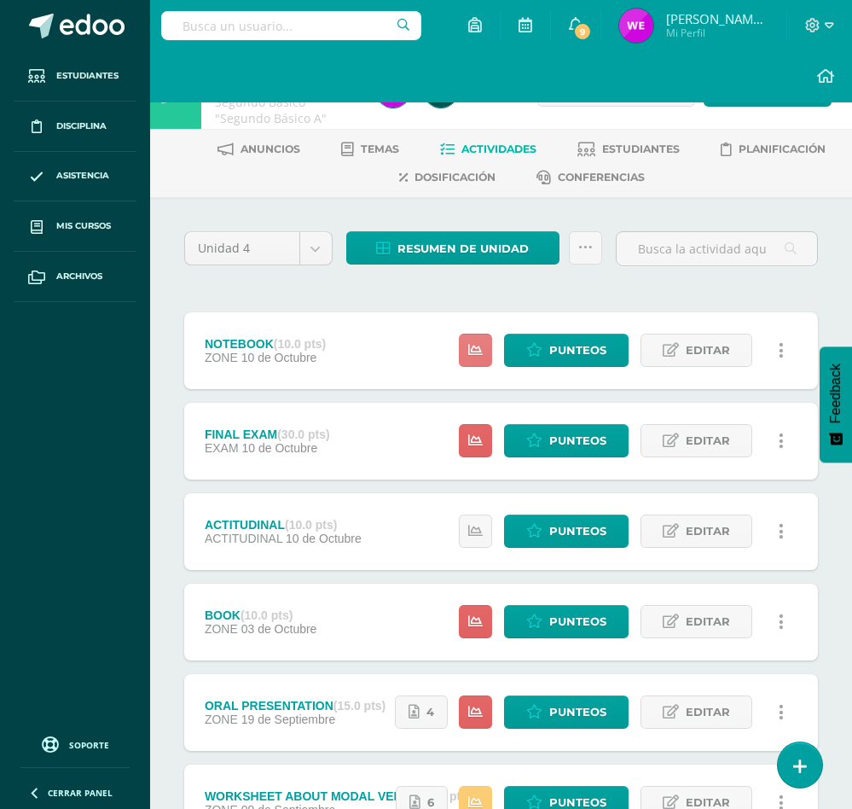
click at [476, 346] on icon at bounding box center [475, 350] width 15 height 15
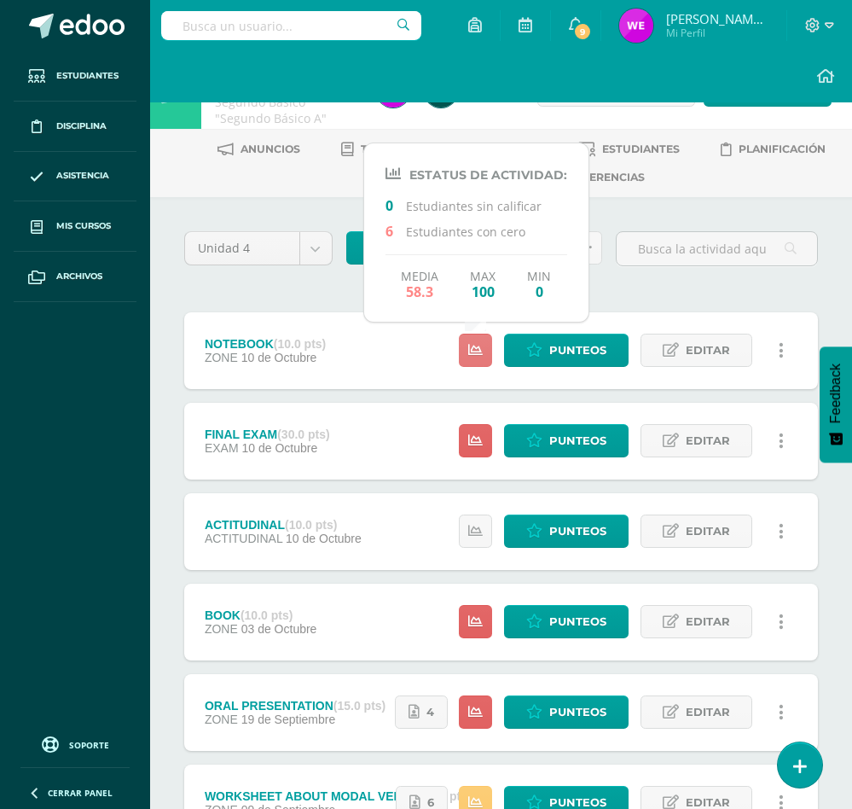
click at [476, 348] on icon at bounding box center [475, 350] width 15 height 15
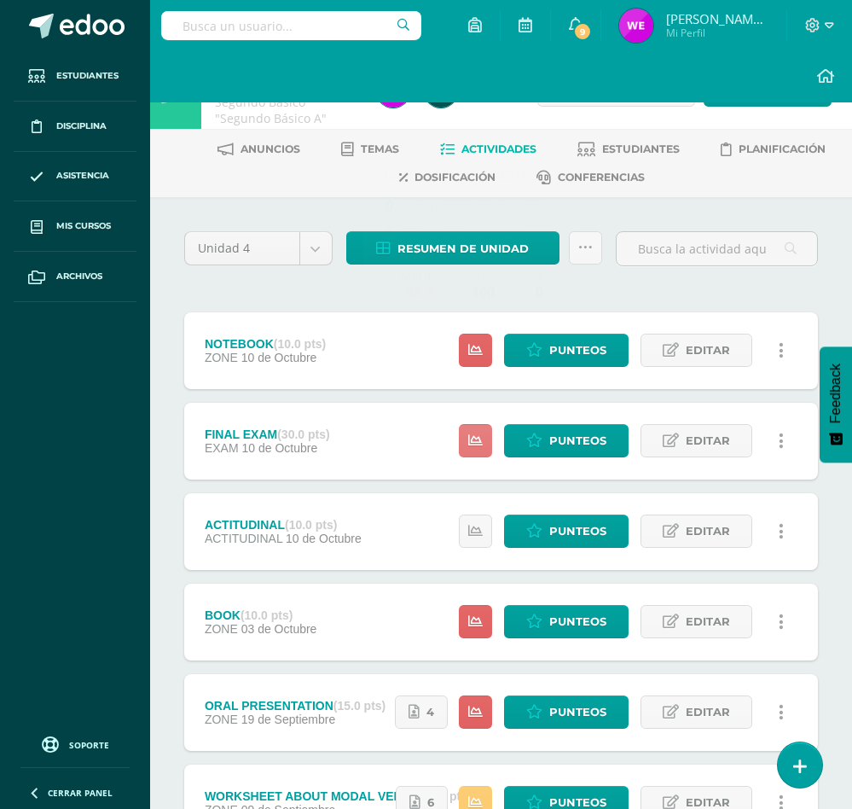
click at [477, 444] on icon at bounding box center [475, 440] width 15 height 15
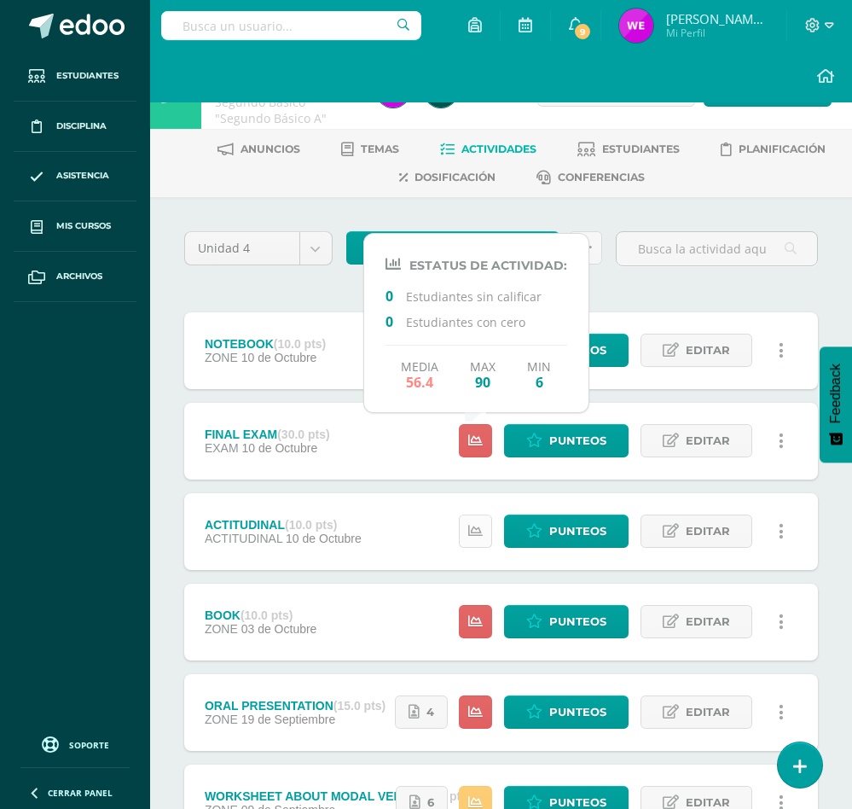
click at [477, 525] on icon at bounding box center [475, 531] width 15 height 15
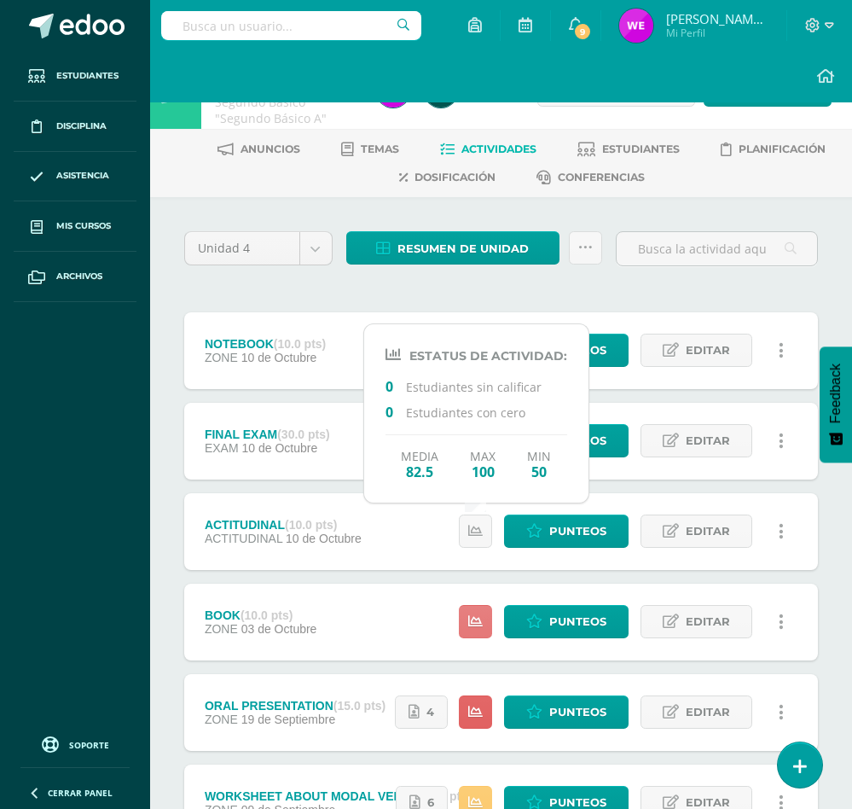
click at [473, 622] on icon at bounding box center [475, 621] width 15 height 15
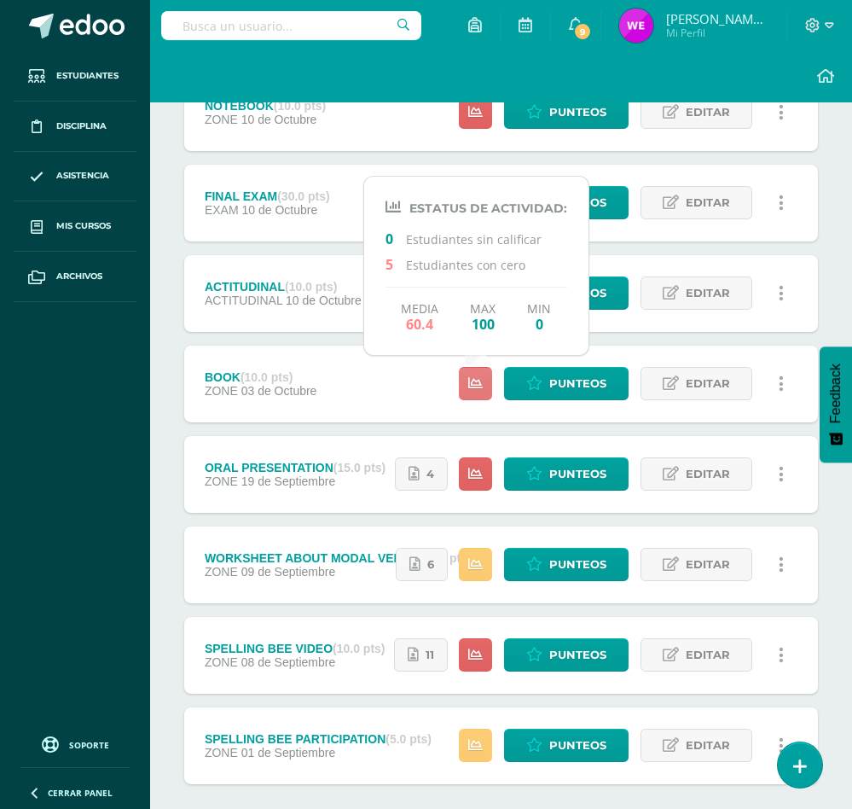
scroll to position [256, 0]
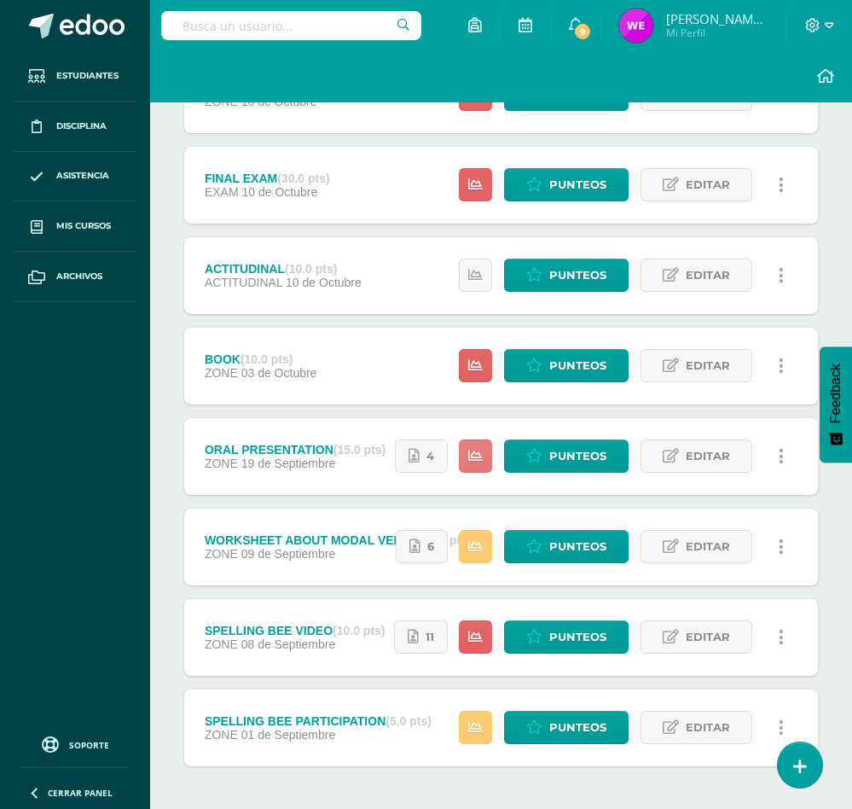
click at [487, 454] on link at bounding box center [475, 455] width 33 height 33
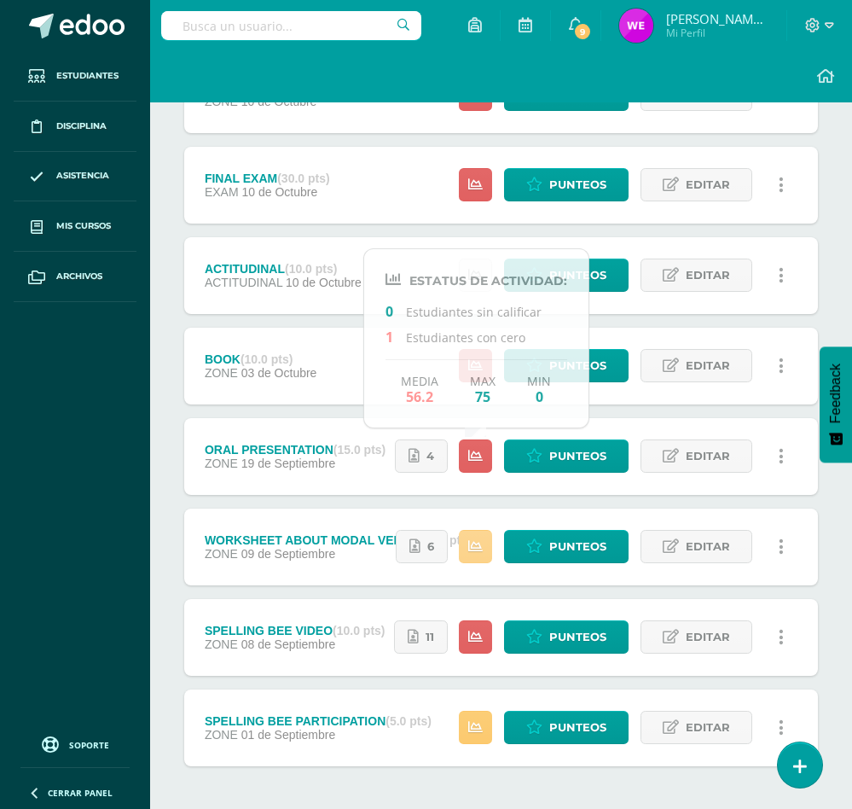
click at [469, 541] on icon at bounding box center [475, 546] width 15 height 15
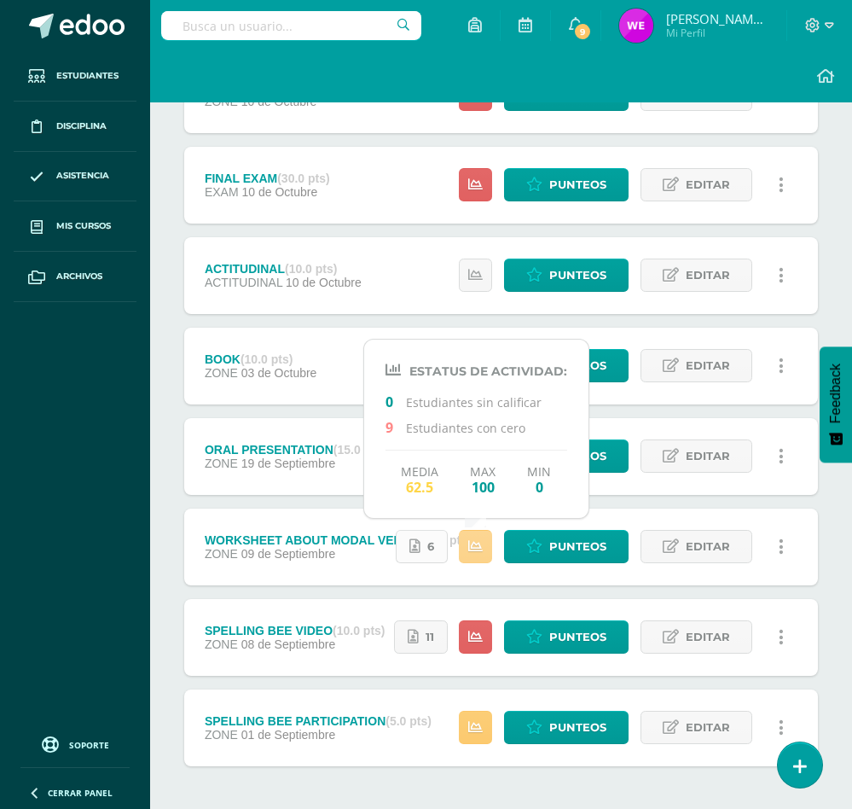
scroll to position [328, 0]
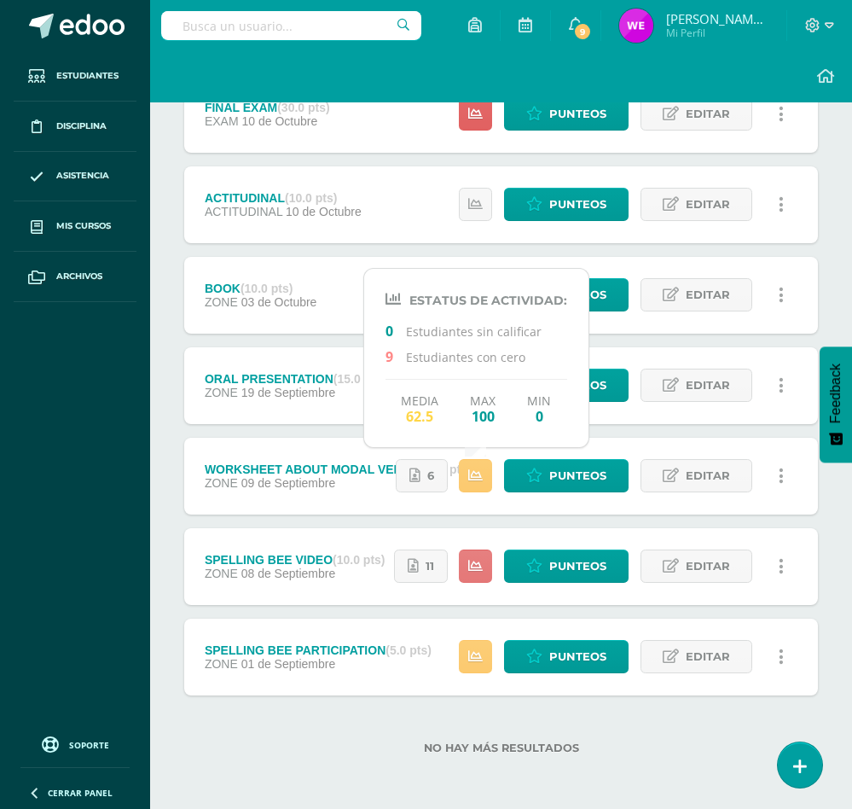
click at [474, 568] on icon at bounding box center [475, 566] width 15 height 15
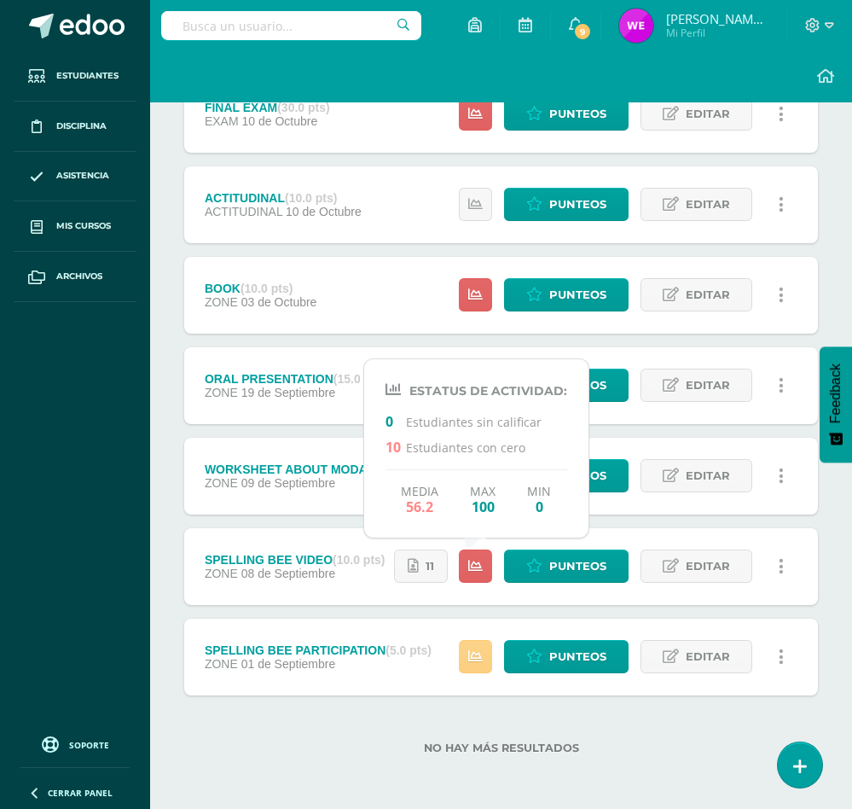
click at [476, 673] on div "Estatus de Actividad: 1 Estudiantes sin calificar 0 Estudiantes con cero Media …" at bounding box center [625, 656] width 385 height 77
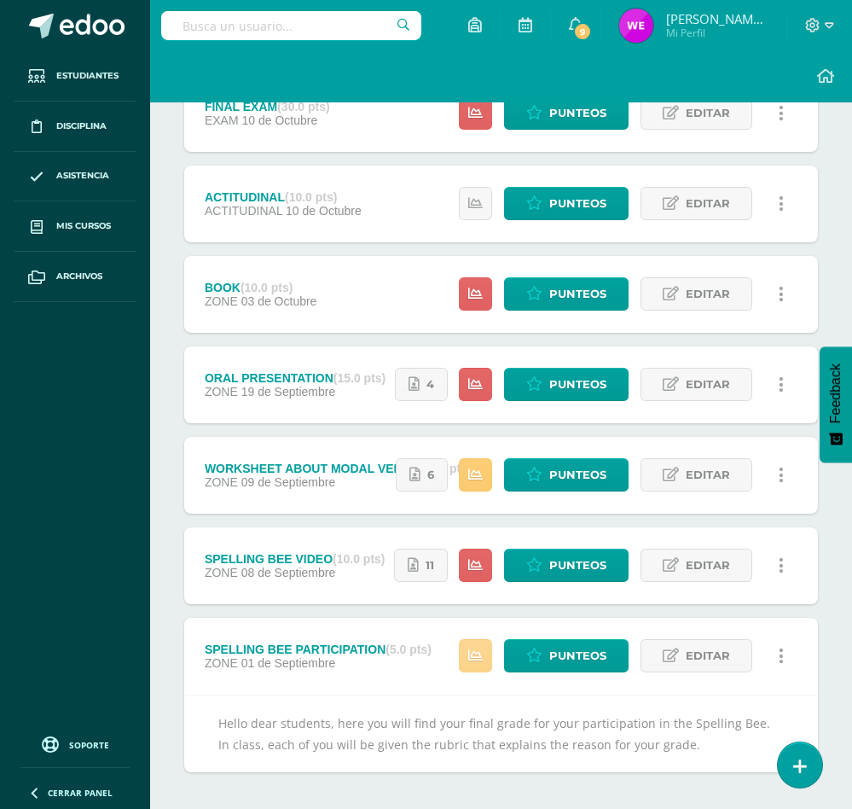
click at [473, 664] on link at bounding box center [475, 655] width 33 height 33
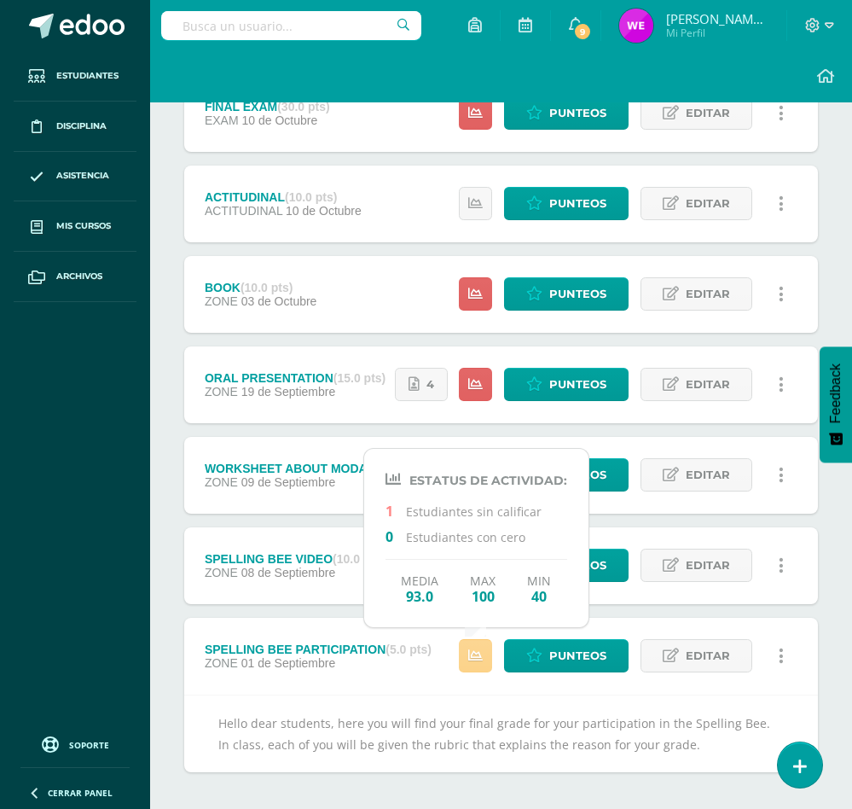
click at [473, 663] on icon at bounding box center [475, 655] width 15 height 15
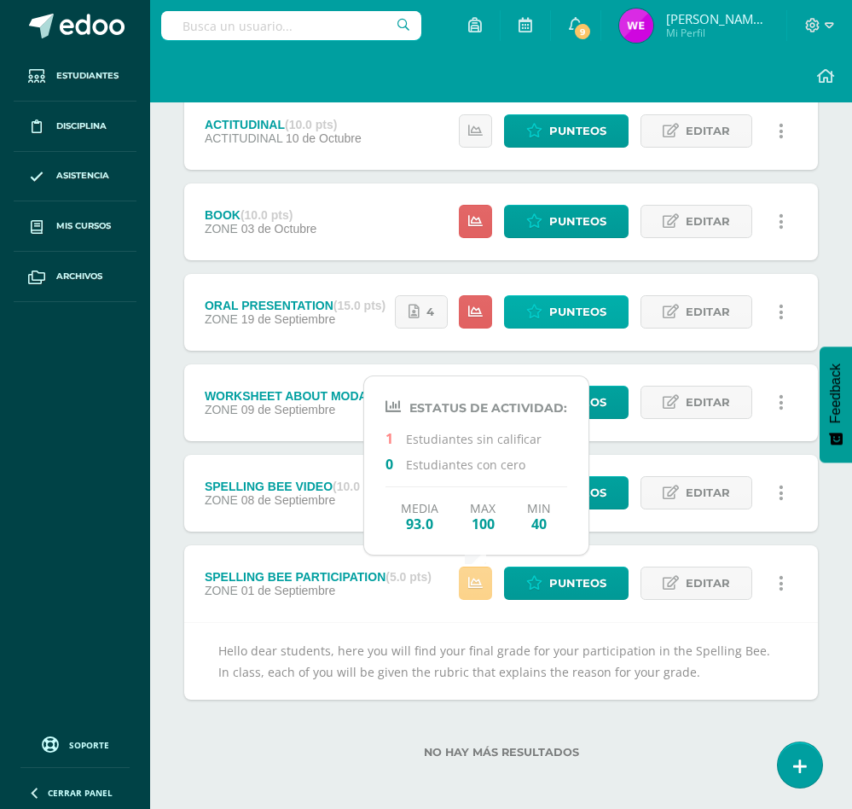
scroll to position [405, 0]
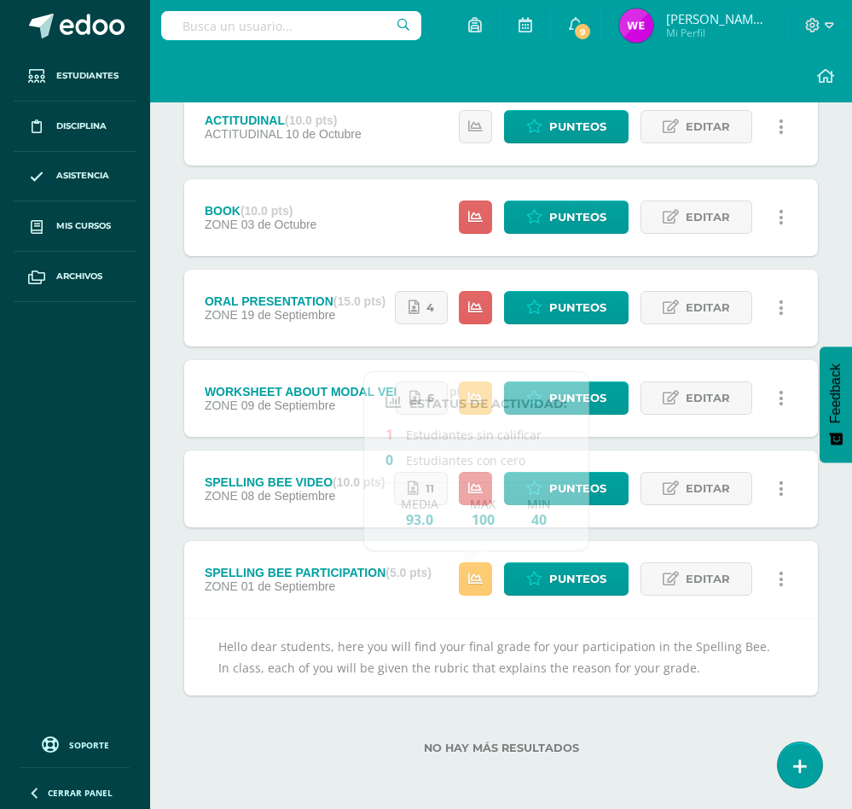
click at [834, 619] on div "Unidad 4 Unidad 1 Unidad 2 Unidad 3 Unidad 4 Resumen de unidad Descargar como H…" at bounding box center [501, 301] width 702 height 1016
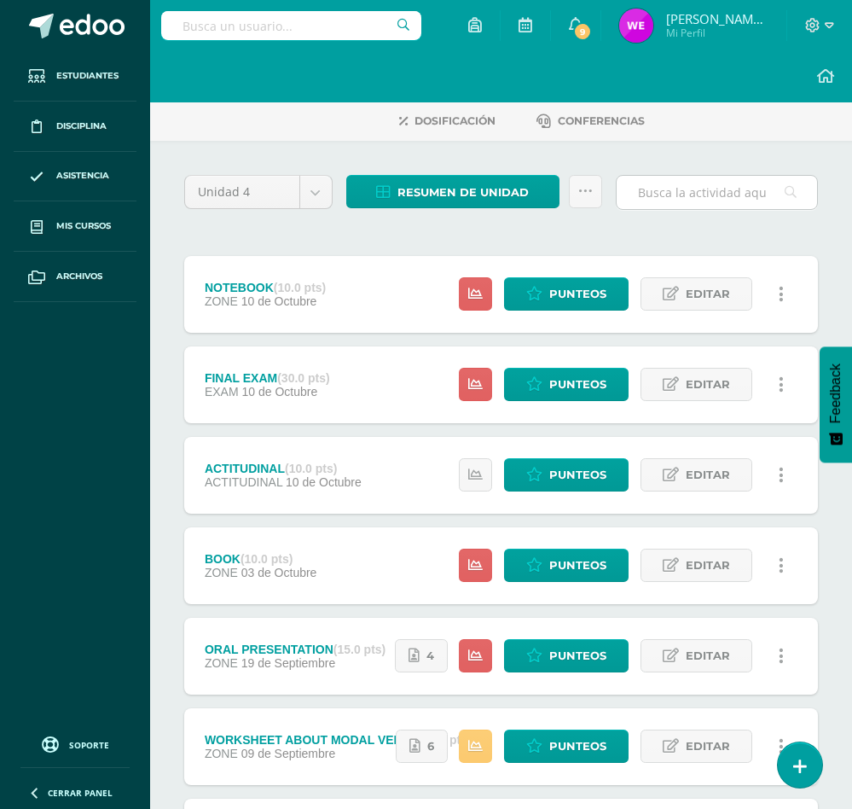
scroll to position [21, 0]
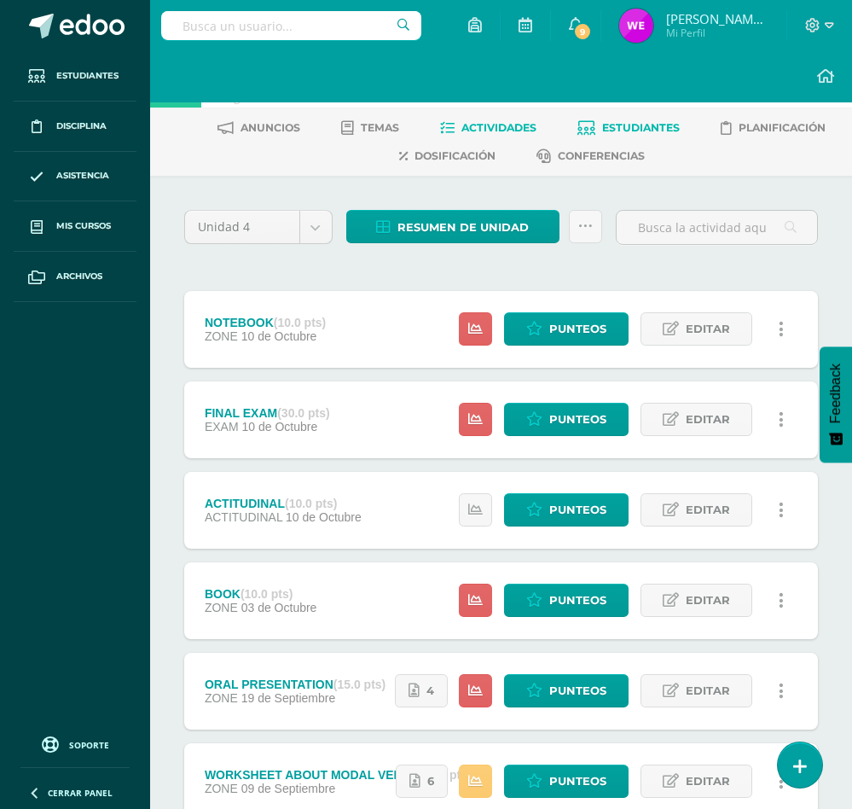
click at [658, 128] on span "Estudiantes" at bounding box center [641, 127] width 78 height 13
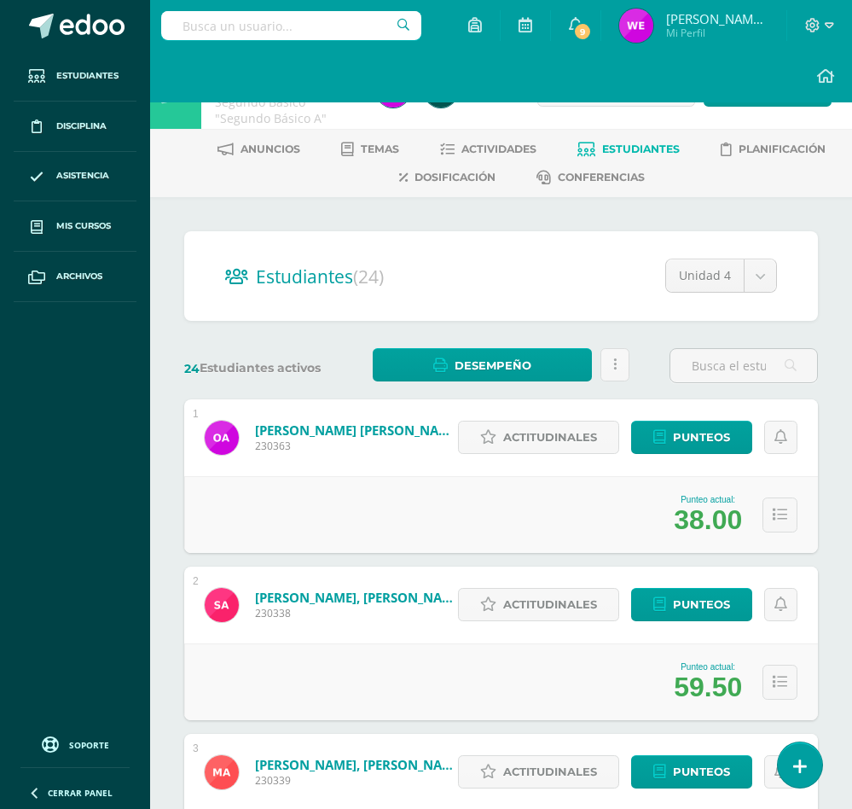
click at [758, 520] on div "Punteo actual: 38.00" at bounding box center [501, 514] width 634 height 77
click at [779, 514] on icon at bounding box center [780, 515] width 15 height 15
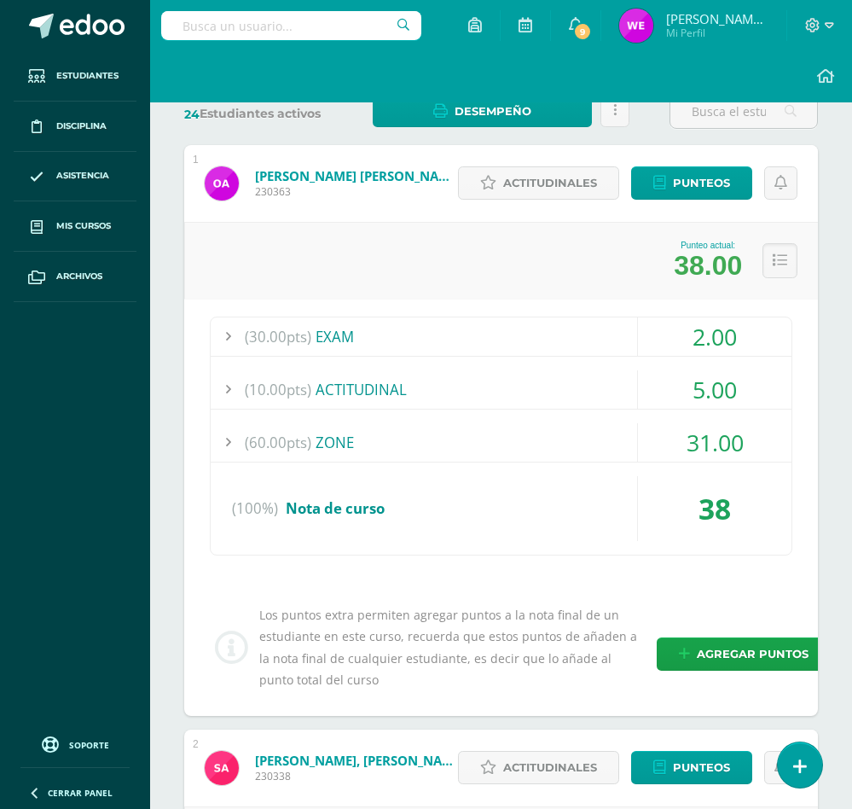
scroll to position [256, 0]
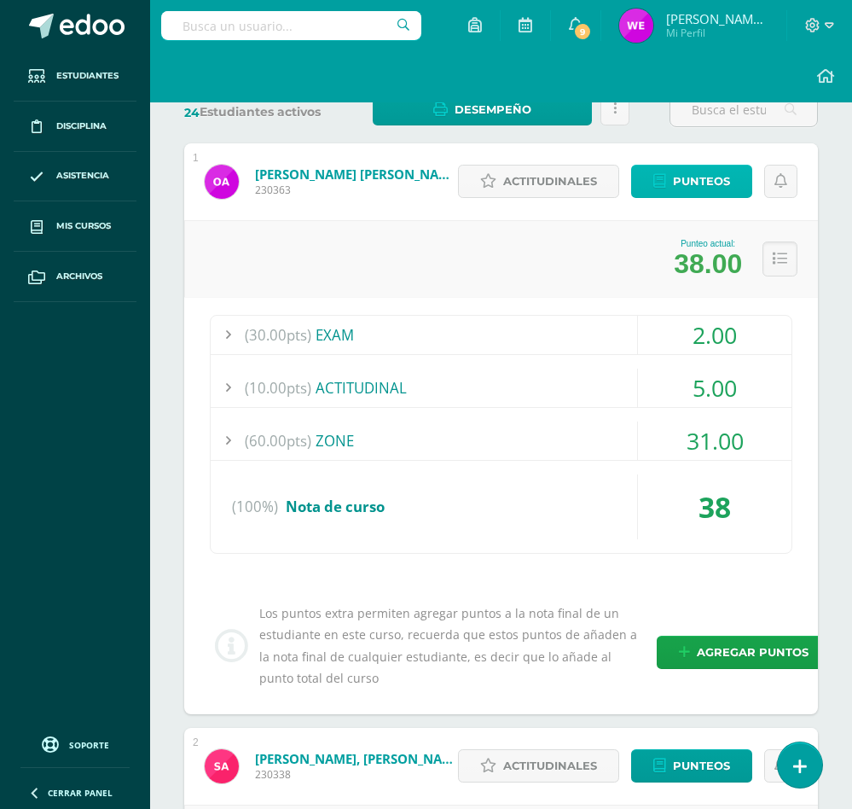
click at [674, 184] on span "Punteos" at bounding box center [701, 181] width 57 height 32
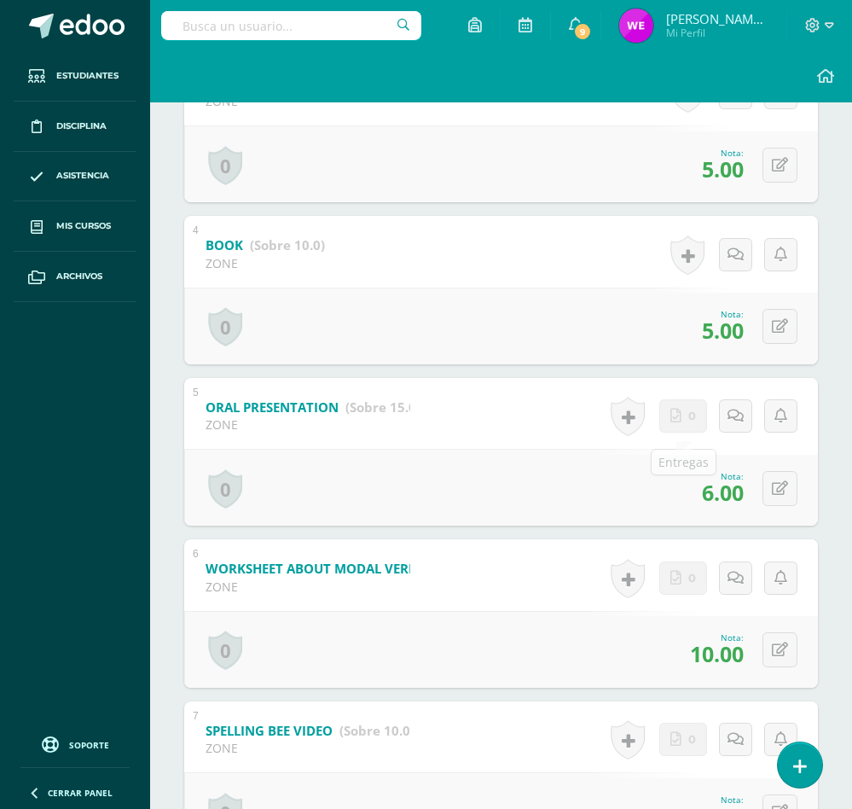
scroll to position [768, 0]
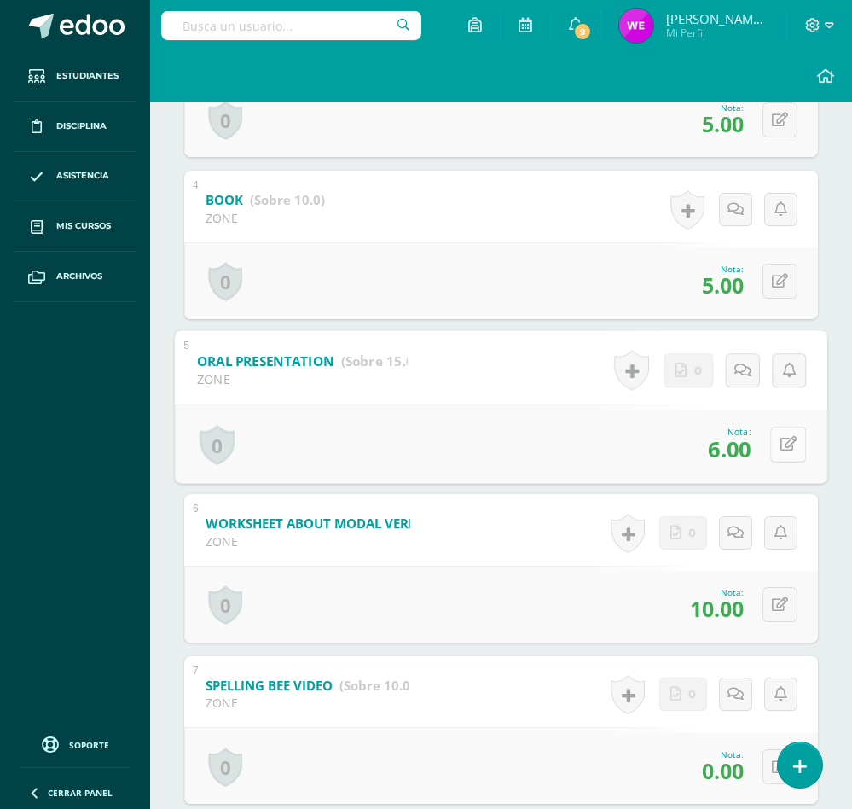
click at [774, 451] on button at bounding box center [788, 444] width 36 height 36
type input "8"
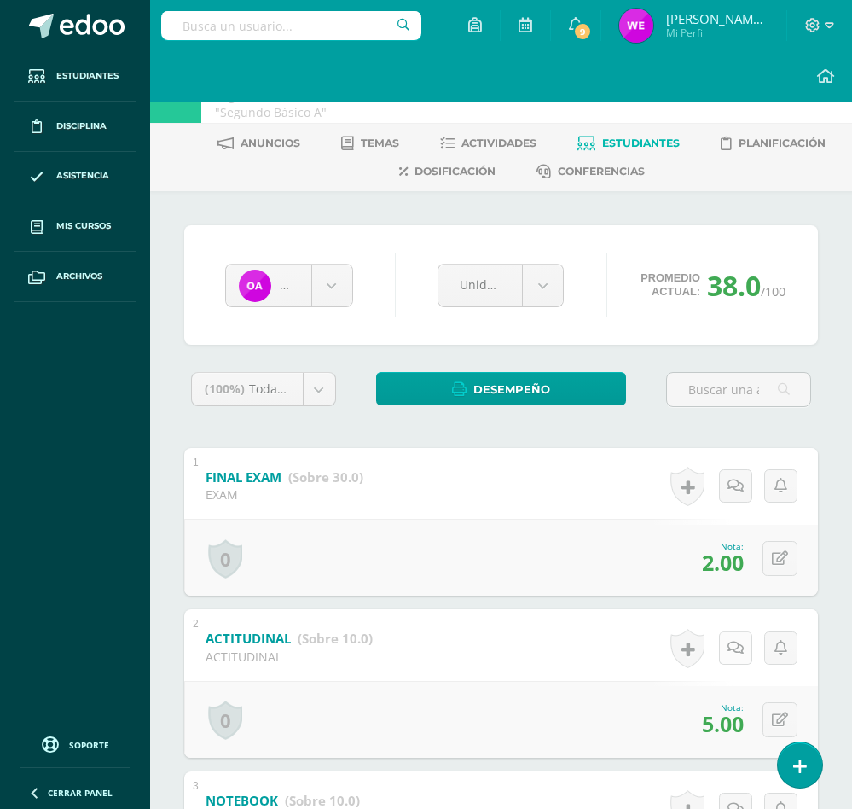
scroll to position [0, 0]
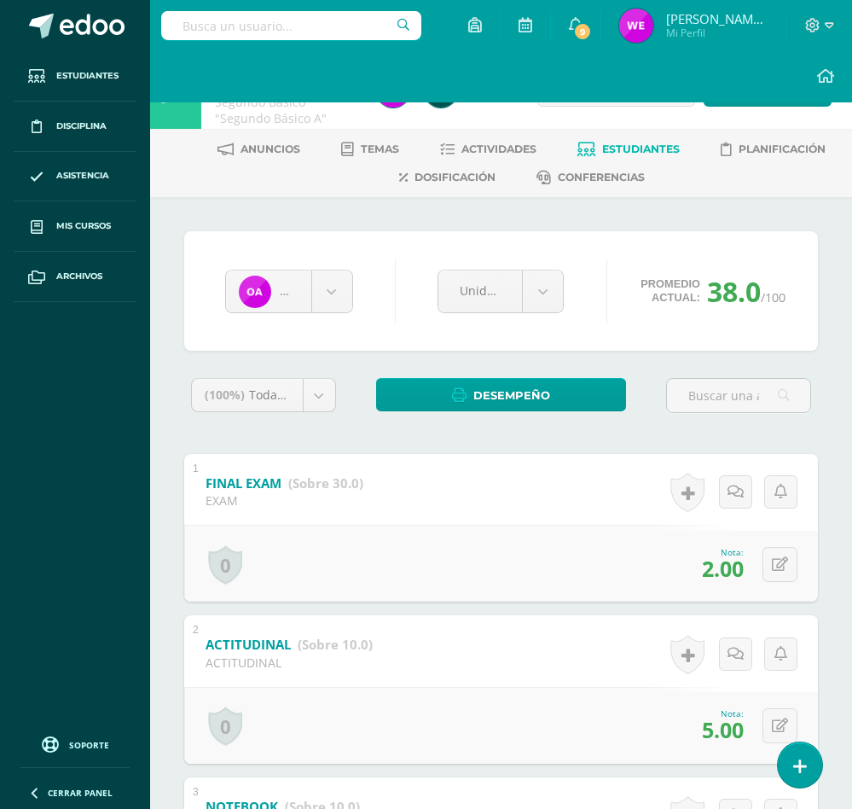
click at [673, 149] on span "Estudiantes" at bounding box center [641, 148] width 78 height 13
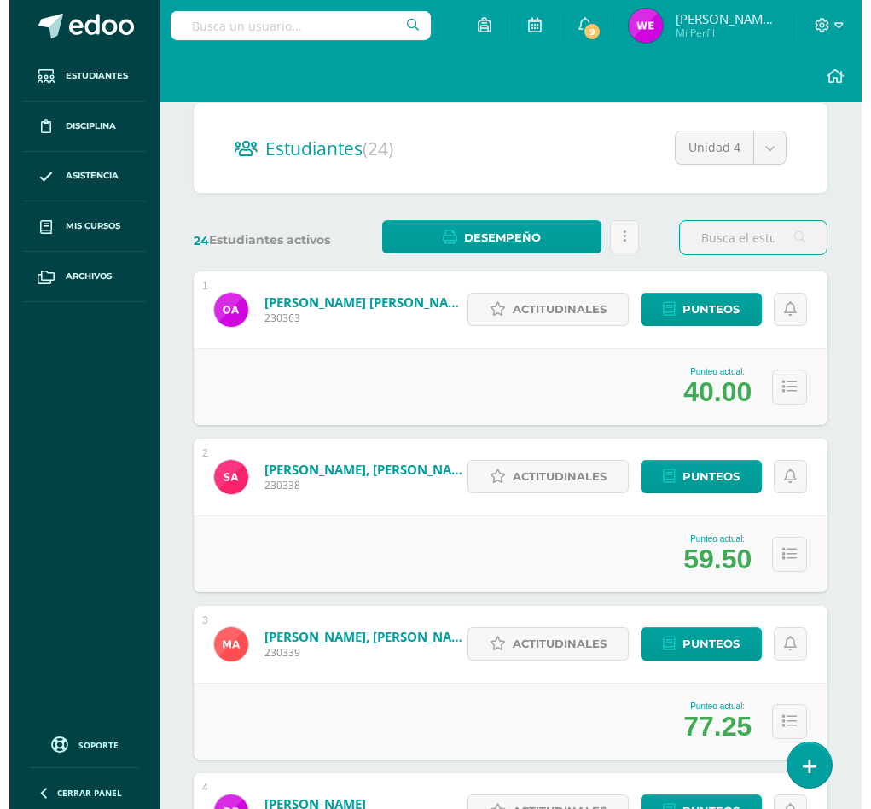
scroll to position [256, 0]
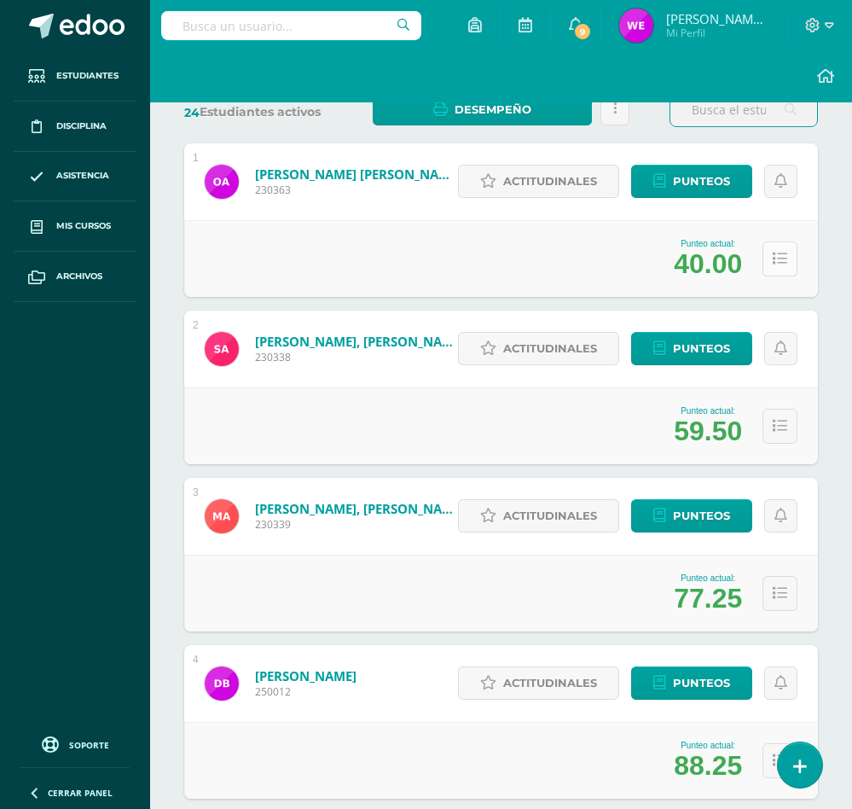
click at [780, 259] on icon at bounding box center [780, 259] width 15 height 15
click at [775, 269] on button at bounding box center [780, 258] width 35 height 35
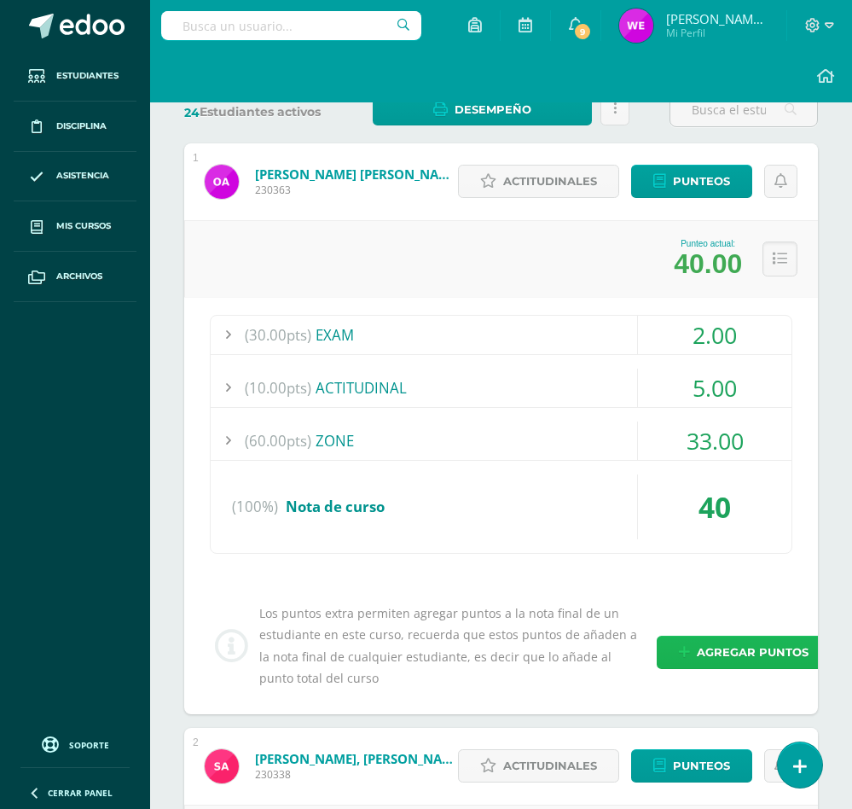
click at [760, 655] on span "Agregar puntos" at bounding box center [753, 652] width 112 height 32
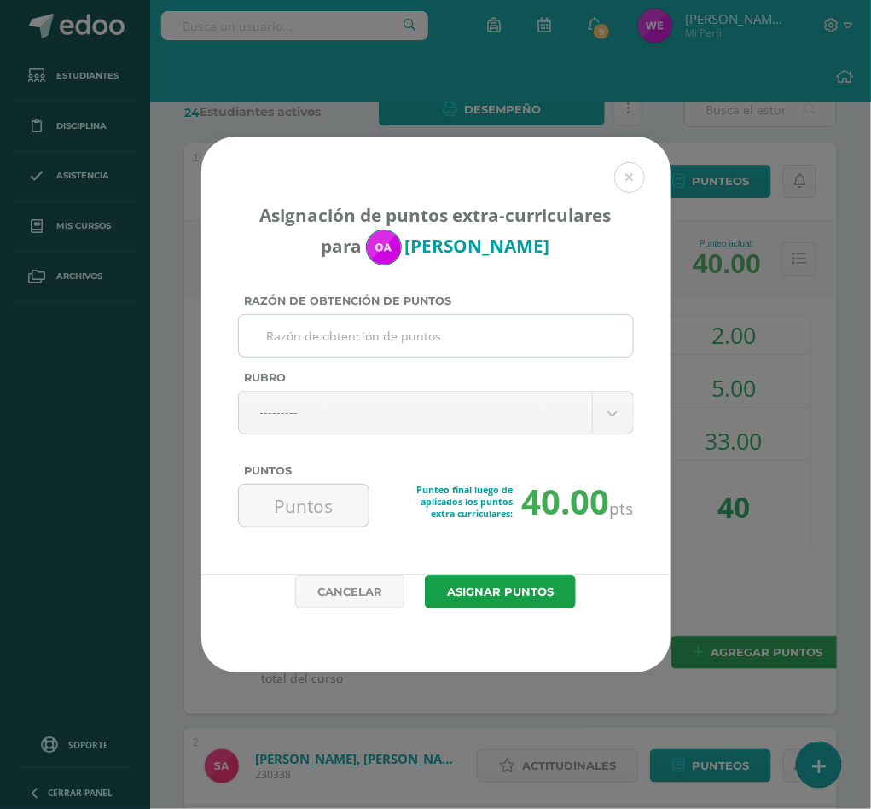
click at [413, 328] on input "Razón de obtención de puntos" at bounding box center [436, 336] width 380 height 42
type input "Hello dear students, Here you can find your final exam grade. Those who had ext…"
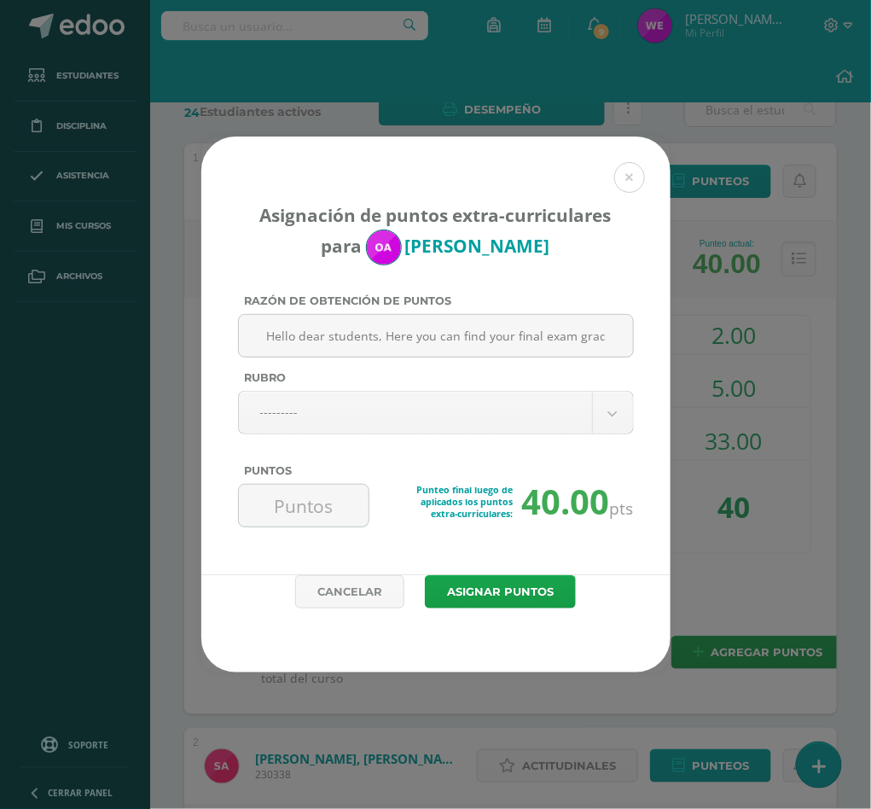
drag, startPoint x: 612, startPoint y: 338, endPoint x: -2, endPoint y: 333, distance: 614.2
type input "ACTIVIDAD DE MEJORAMIENTO"
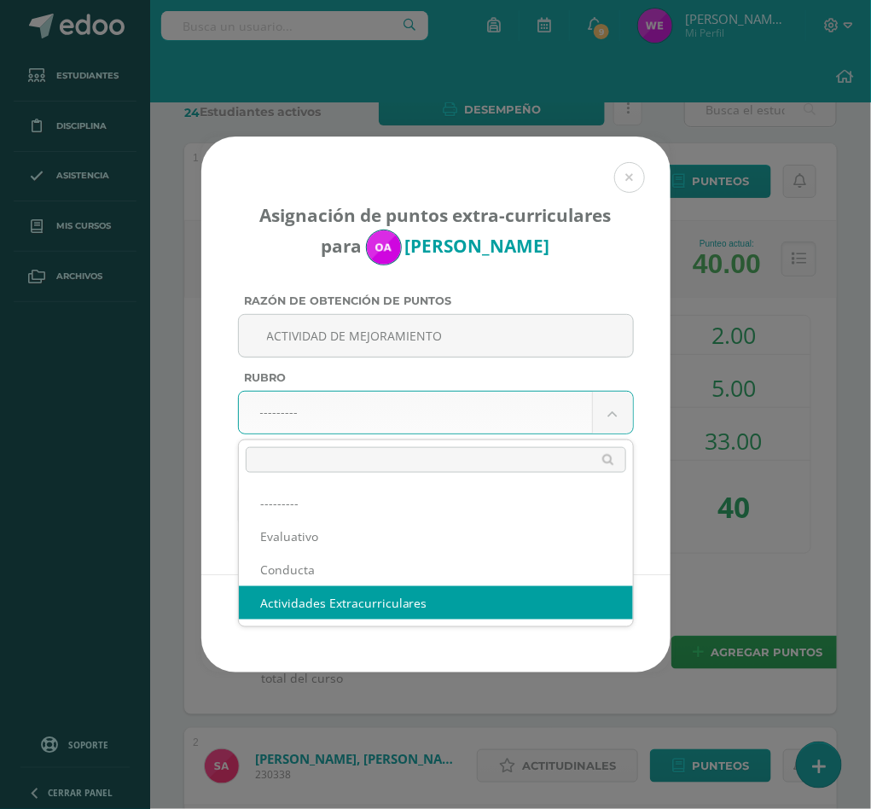
select select "3"
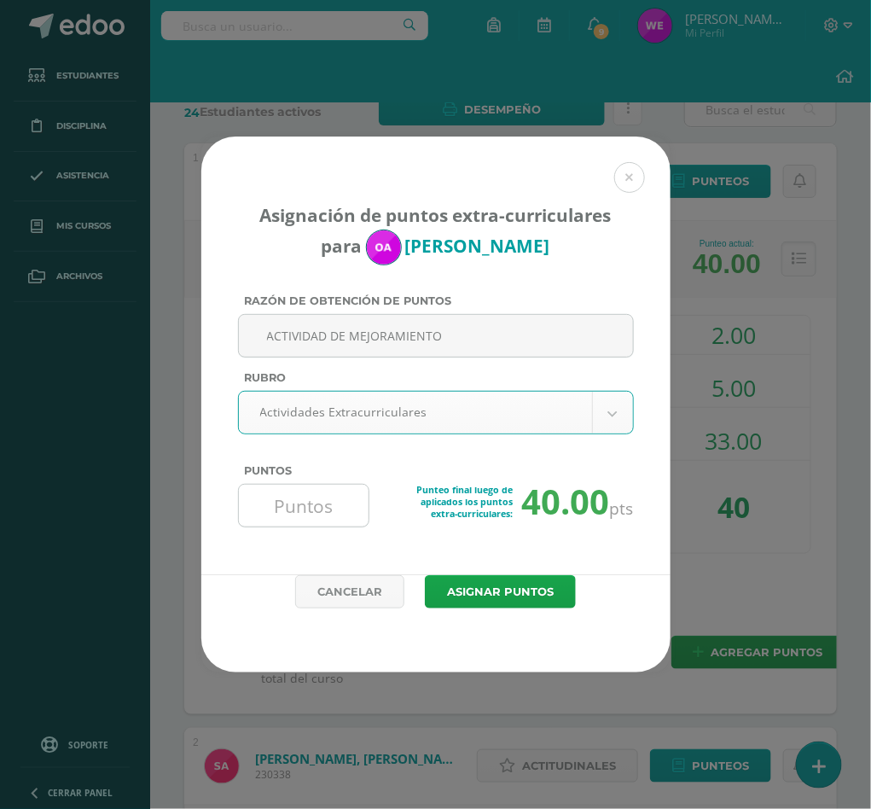
click at [313, 520] on input "Puntos" at bounding box center [304, 505] width 117 height 42
drag, startPoint x: 341, startPoint y: 502, endPoint x: -2, endPoint y: 484, distance: 343.4
type input "20"
click at [425, 575] on button "Asignar puntos" at bounding box center [500, 591] width 151 height 33
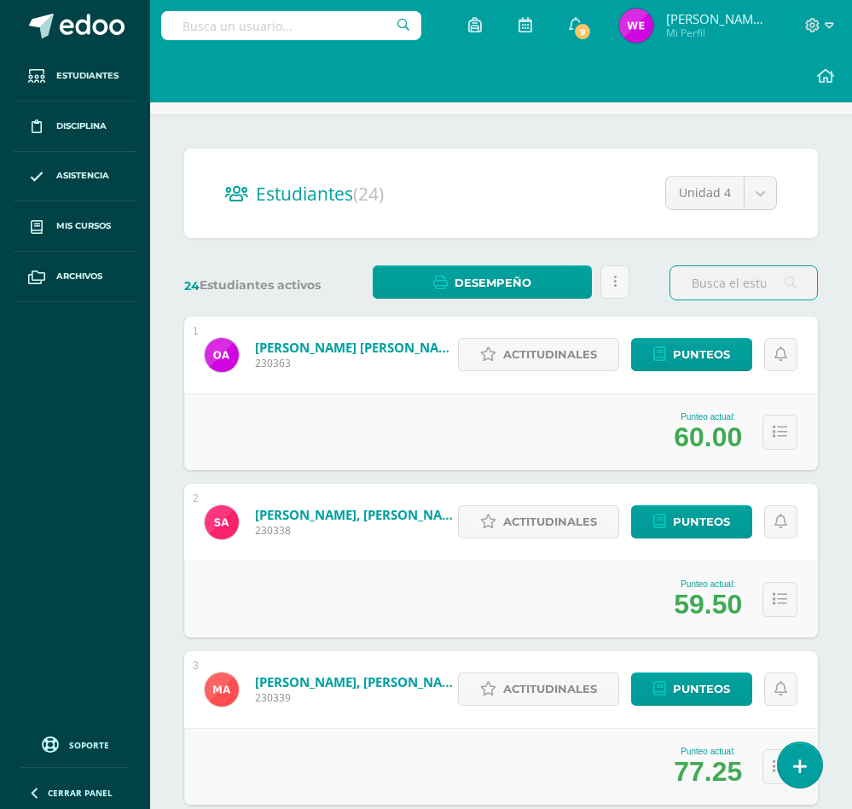
scroll to position [128, 0]
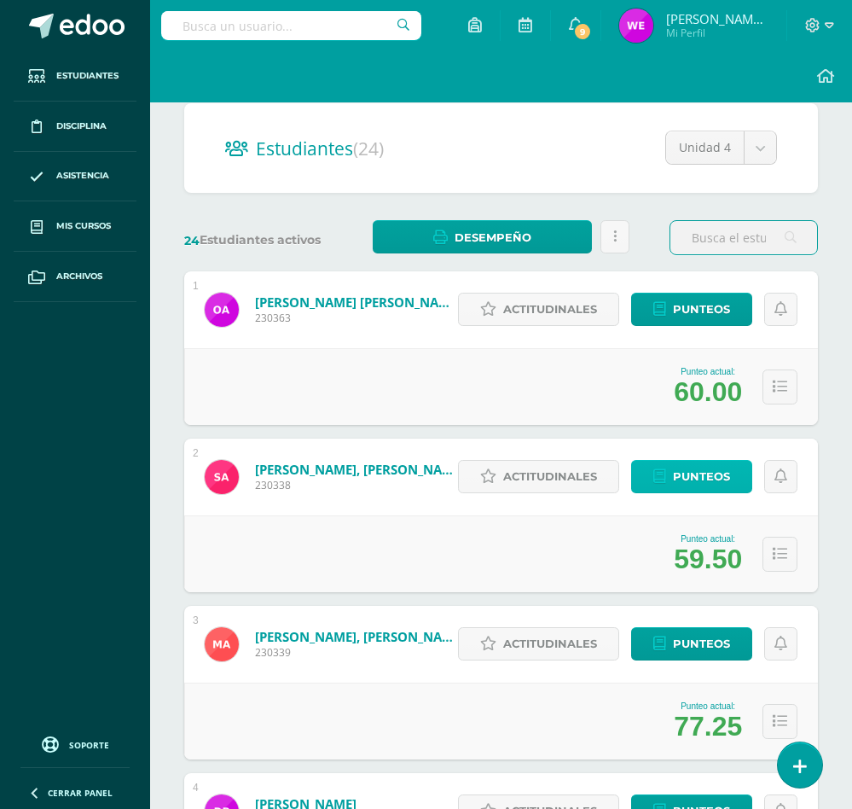
click at [717, 463] on span "Punteos" at bounding box center [701, 477] width 57 height 32
click at [705, 484] on span "Punteos" at bounding box center [701, 477] width 57 height 32
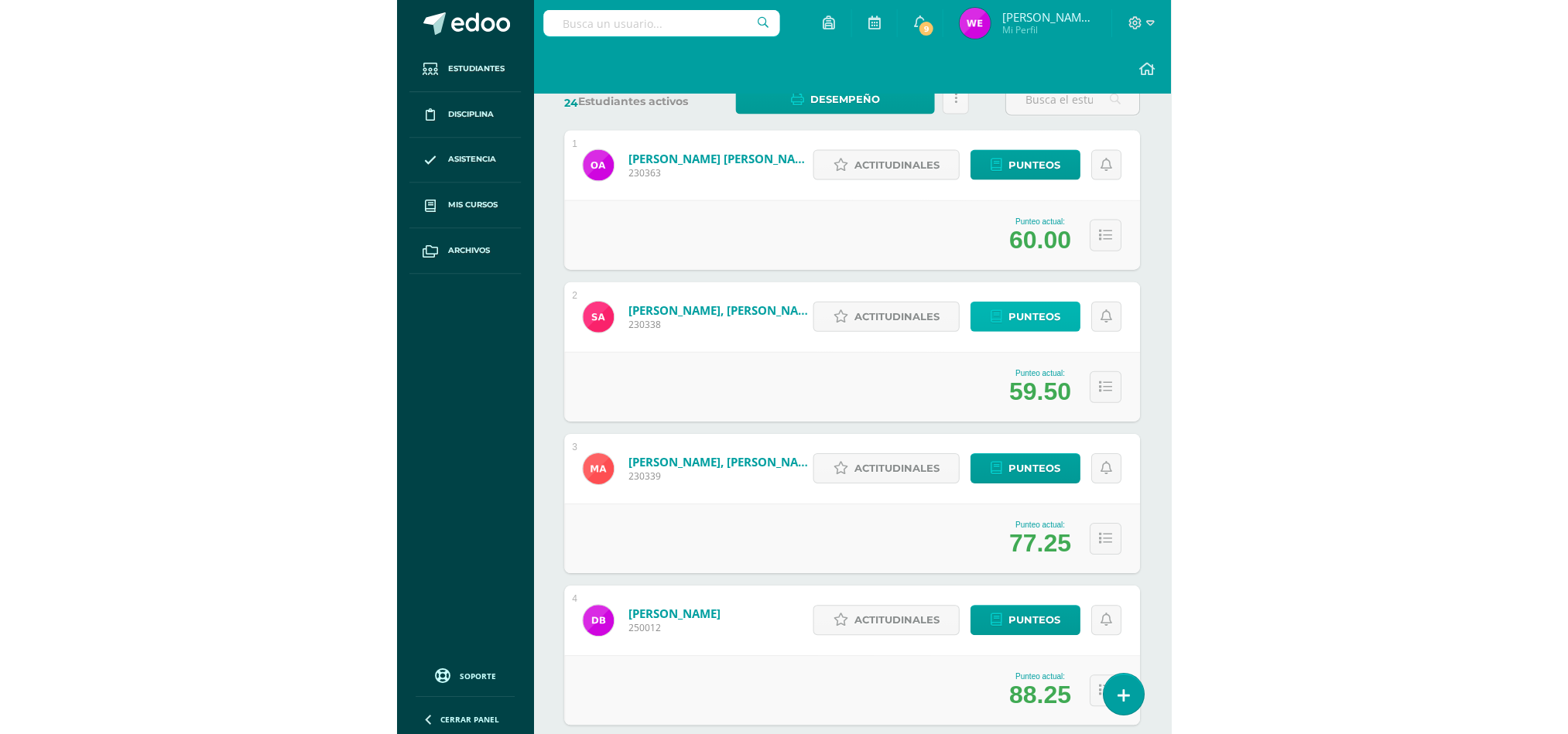
scroll to position [208, 0]
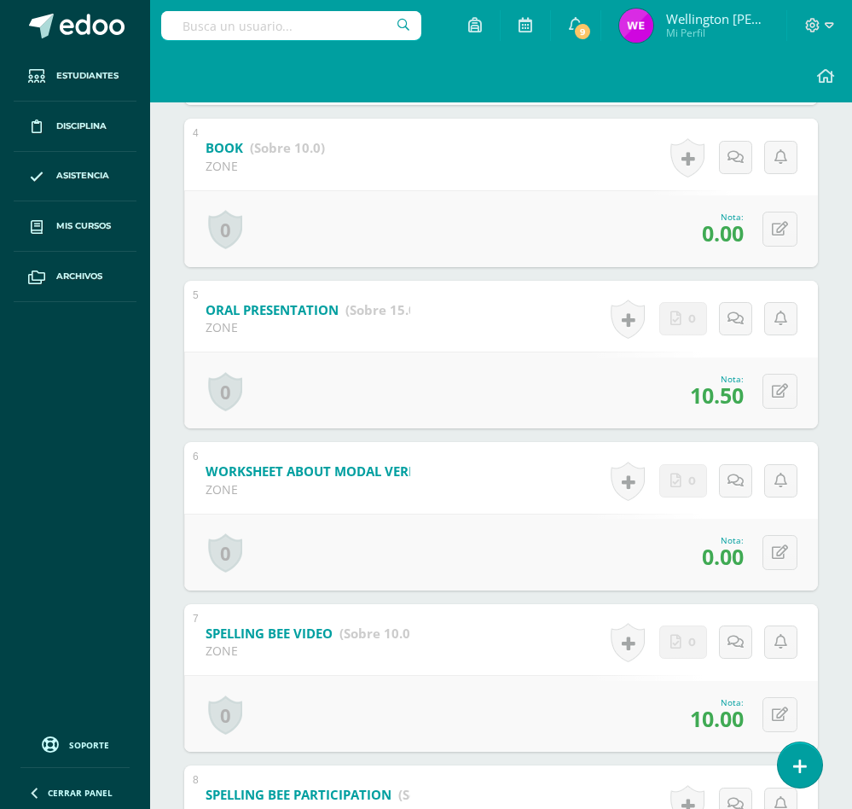
scroll to position [952, 0]
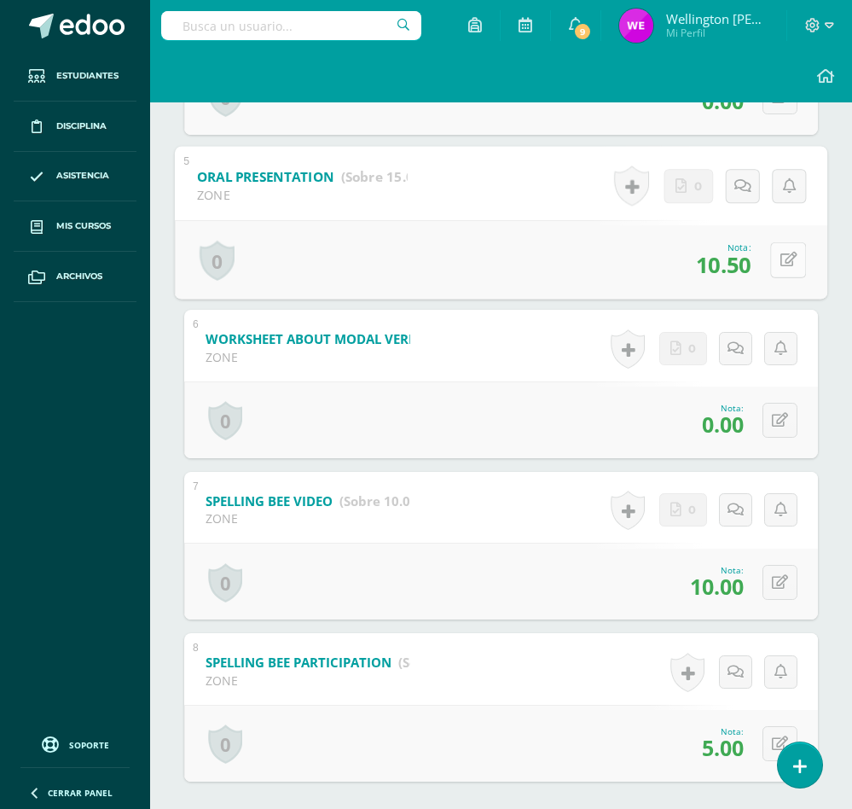
click at [780, 262] on icon at bounding box center [788, 259] width 17 height 15
type input "14"
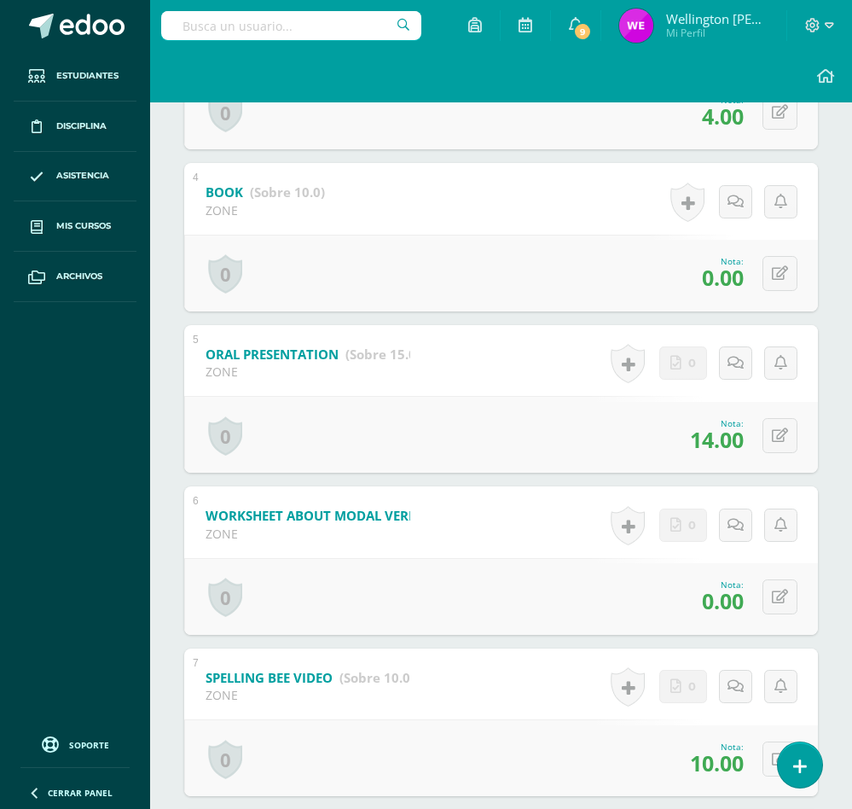
scroll to position [824, 0]
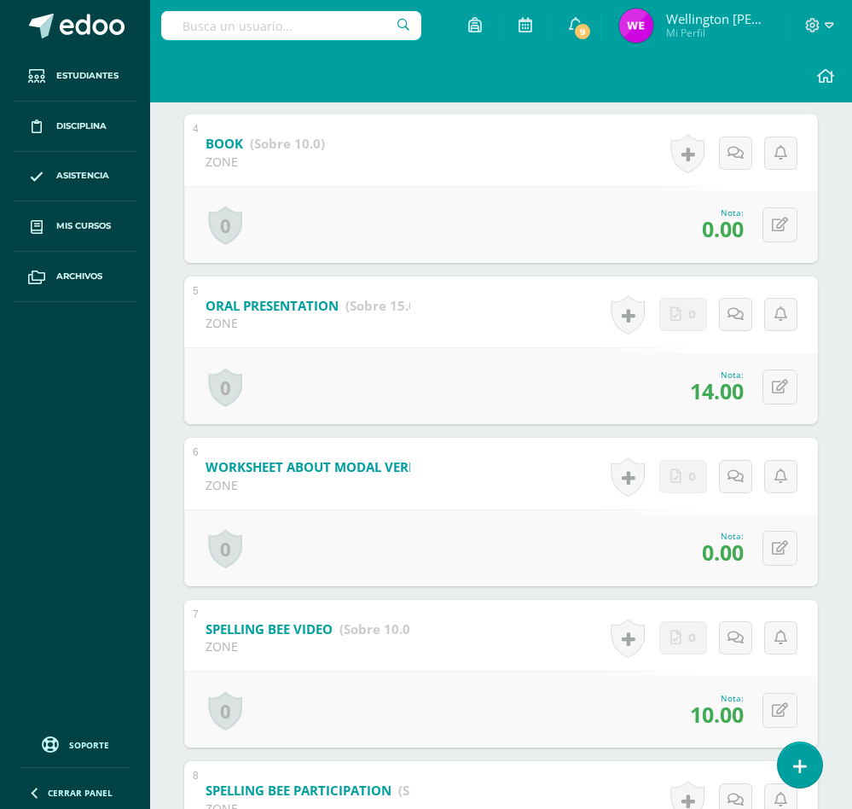
click at [753, 556] on div "0 Logros Logros obtenidos Aún no hay logros agregados Nota: 0.00" at bounding box center [501, 547] width 634 height 77
click at [775, 546] on button at bounding box center [780, 548] width 35 height 35
type input "10"
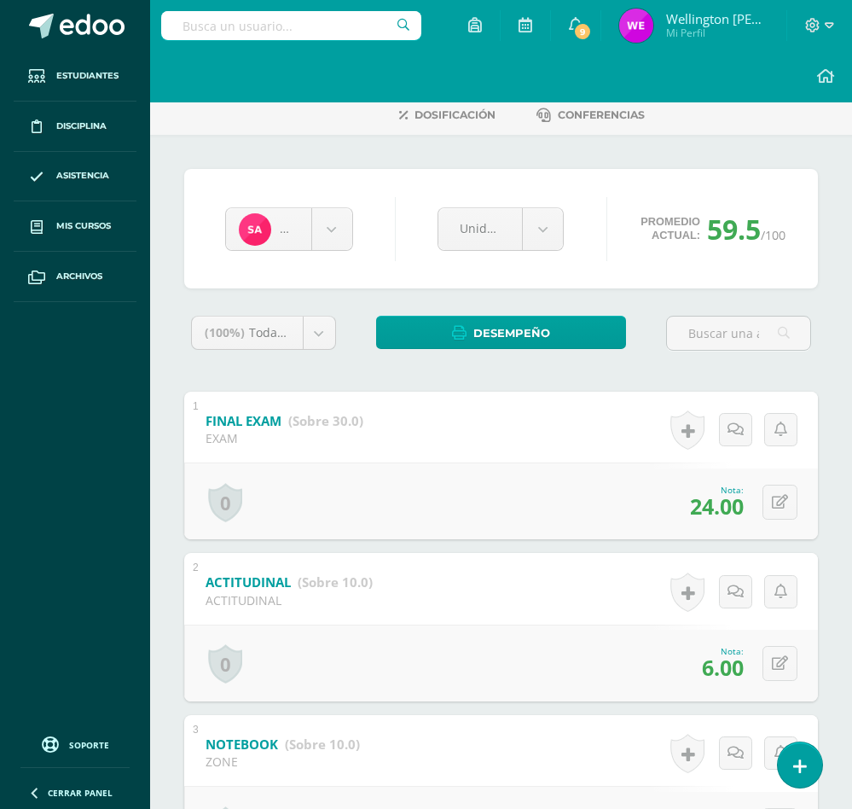
scroll to position [0, 0]
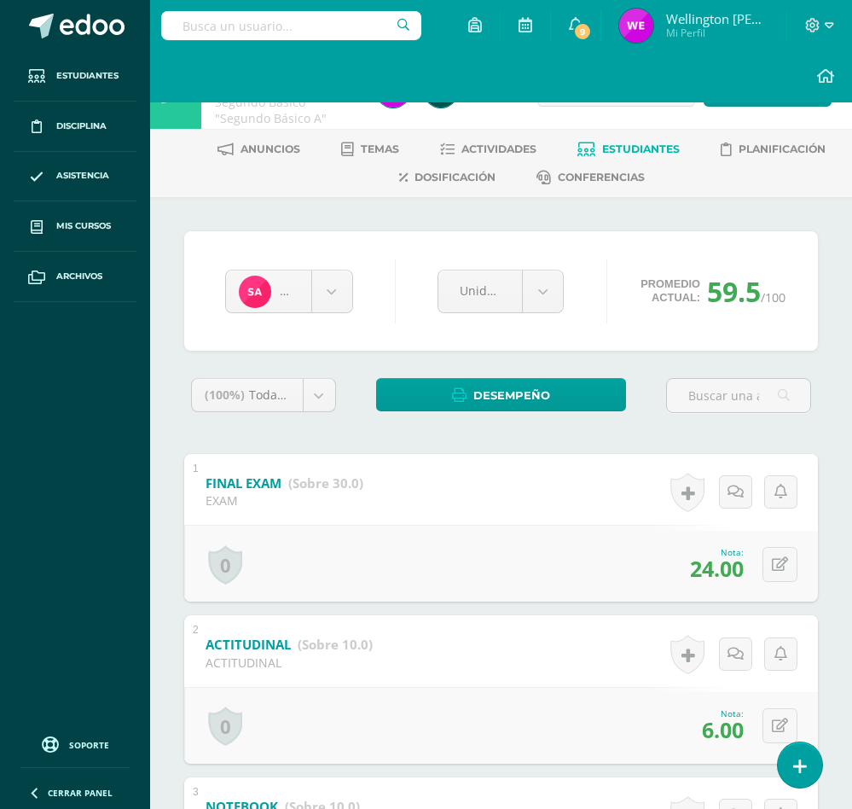
click at [646, 142] on span "Estudiantes" at bounding box center [641, 148] width 78 height 13
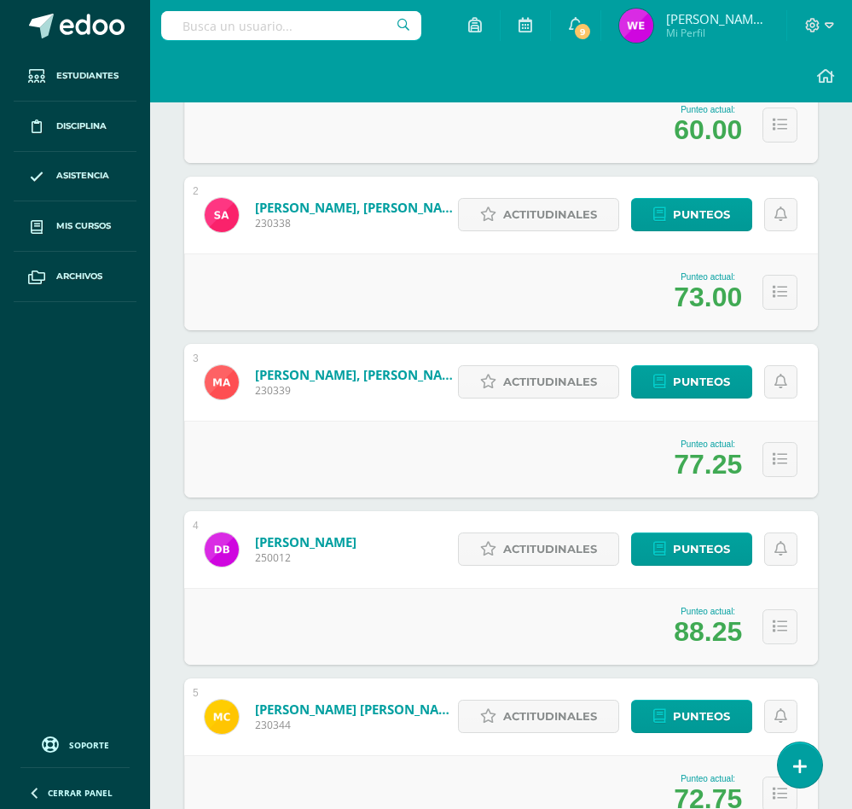
scroll to position [512, 0]
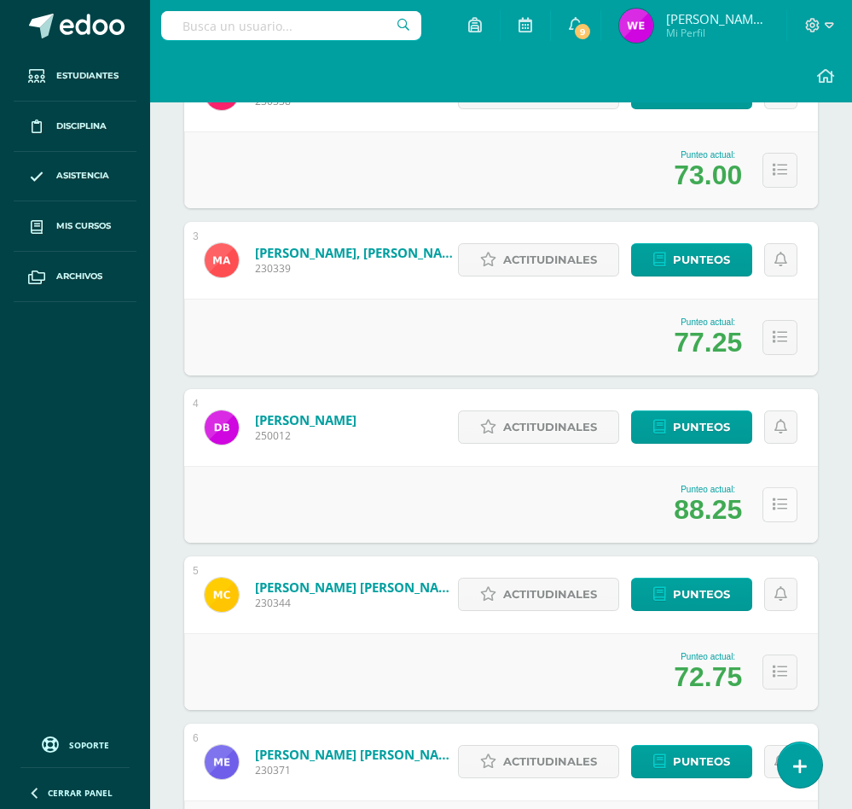
click at [773, 502] on icon at bounding box center [780, 504] width 15 height 15
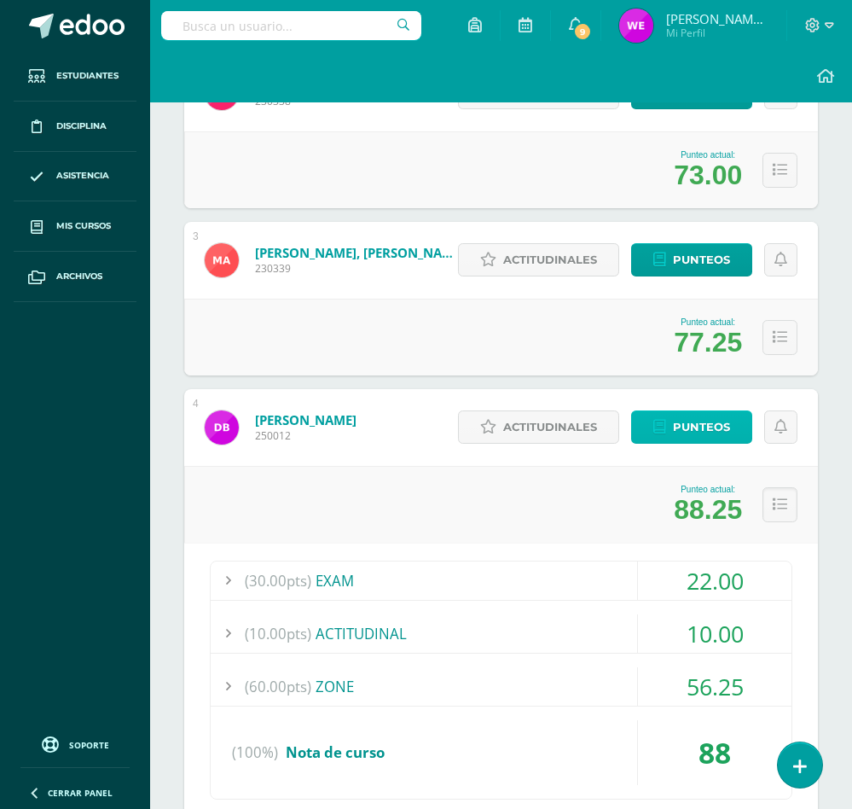
click at [719, 422] on span "Punteos" at bounding box center [701, 427] width 57 height 32
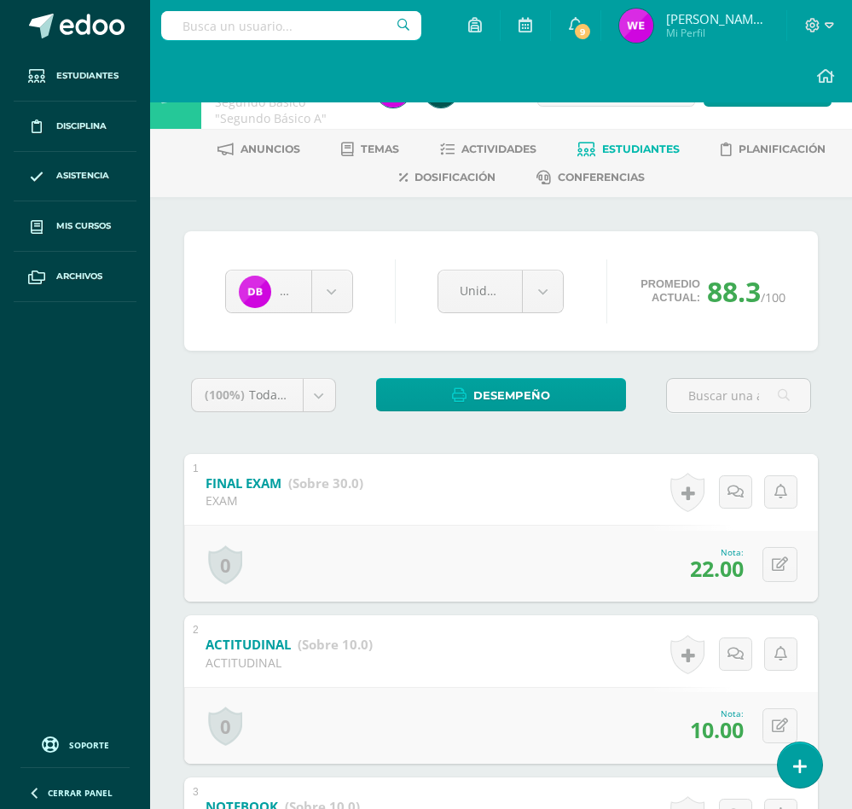
click at [472, 125] on div at bounding box center [453, 90] width 168 height 78
click at [469, 144] on span "Actividades" at bounding box center [498, 148] width 75 height 13
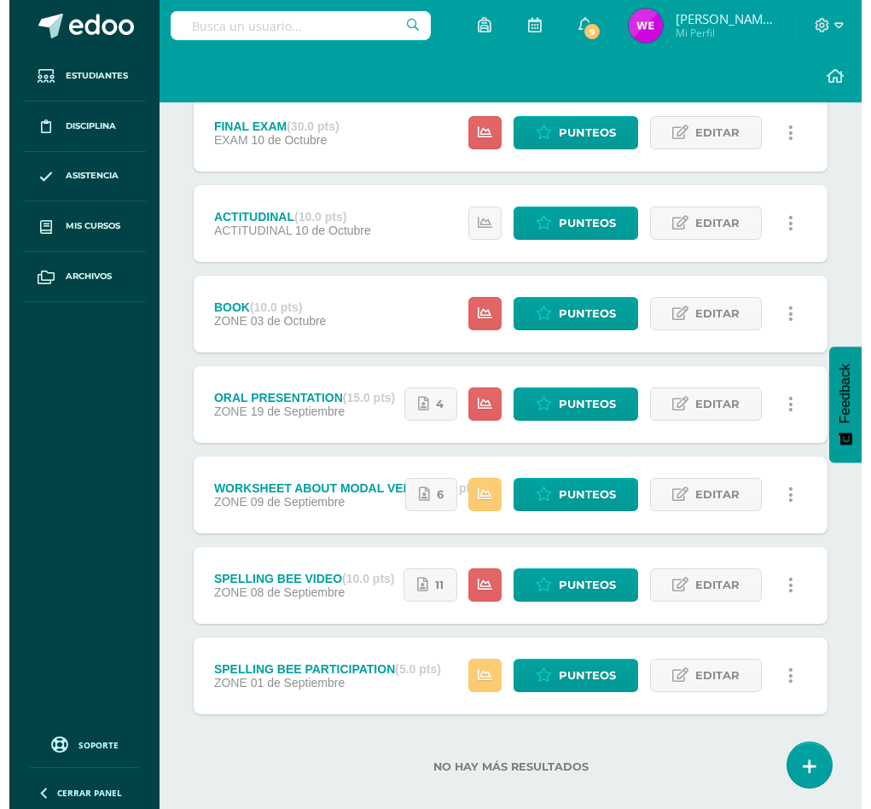
scroll to position [328, 0]
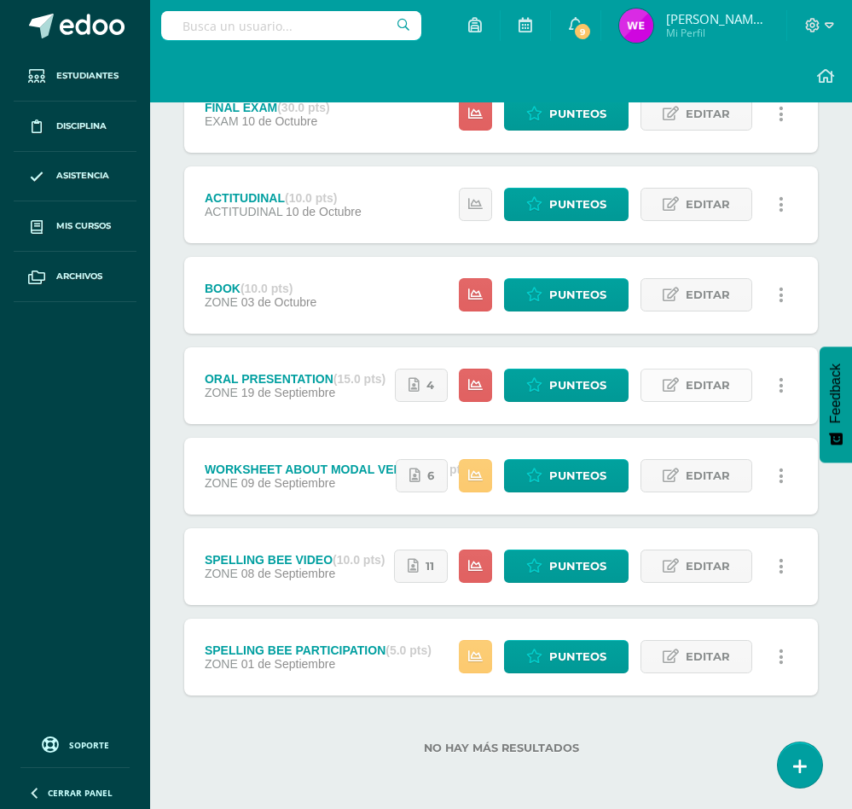
click at [663, 386] on icon at bounding box center [671, 385] width 16 height 15
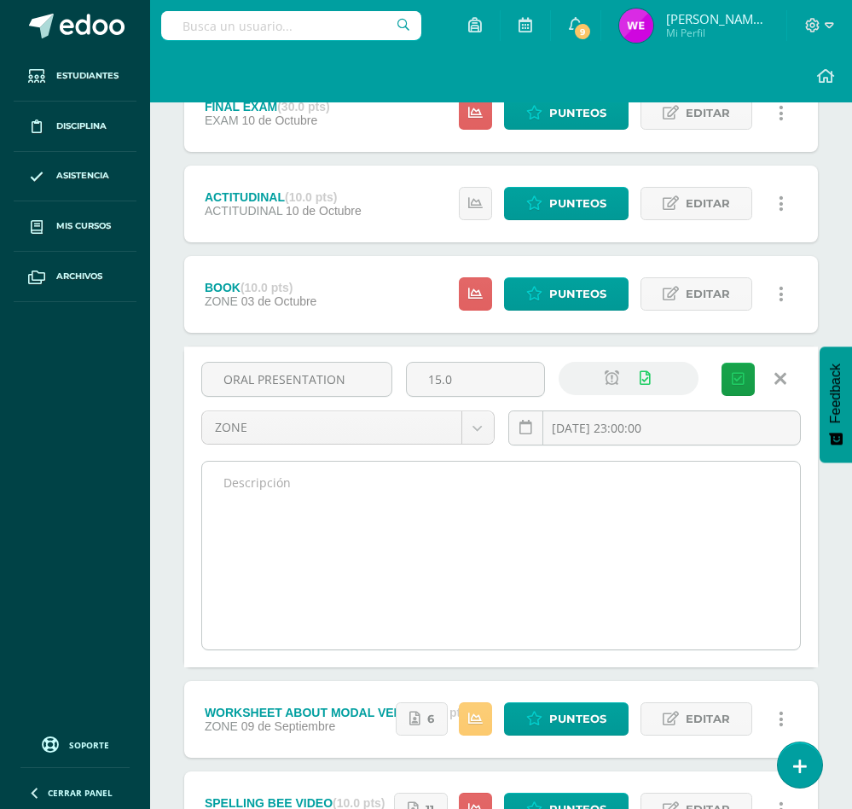
click at [364, 545] on textarea at bounding box center [501, 555] width 598 height 188
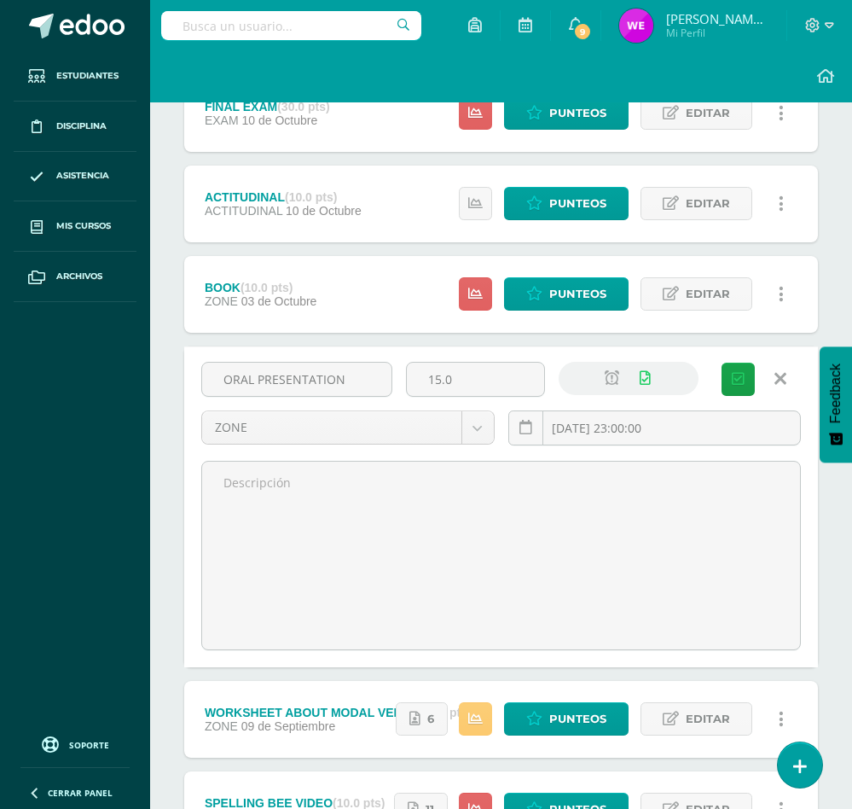
click at [775, 382] on icon at bounding box center [780, 378] width 12 height 19
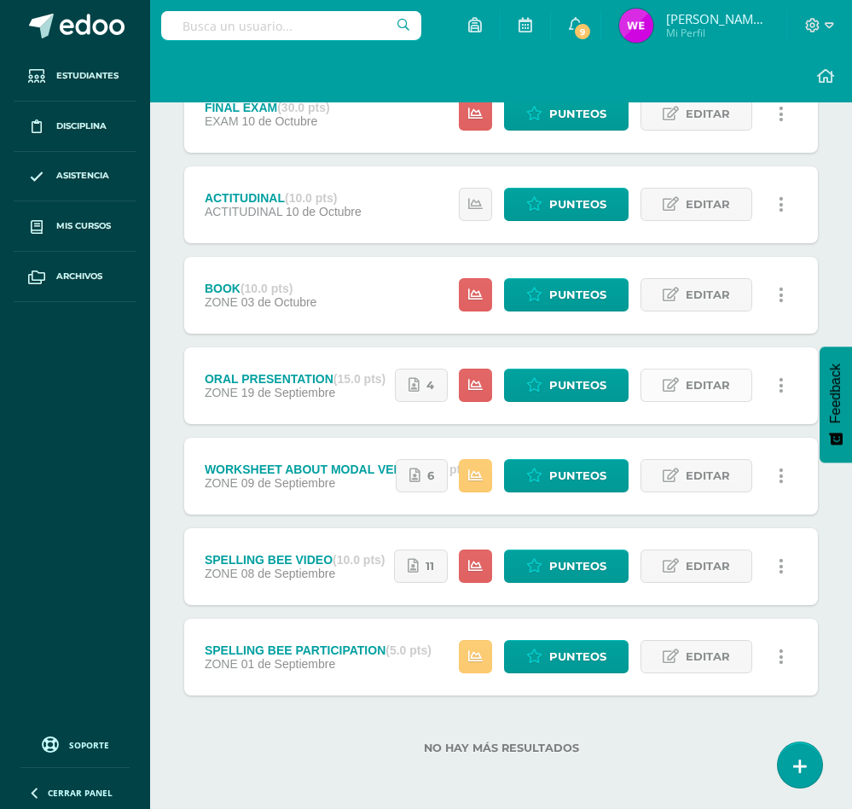
click at [710, 384] on span "Editar" at bounding box center [708, 385] width 44 height 32
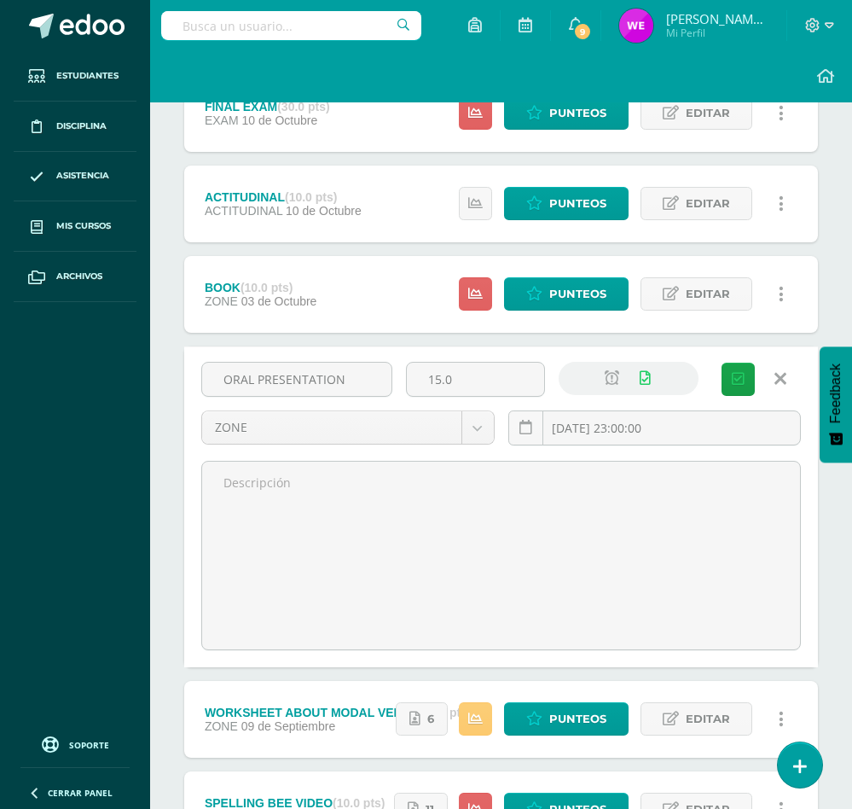
click at [776, 367] on link at bounding box center [780, 379] width 44 height 32
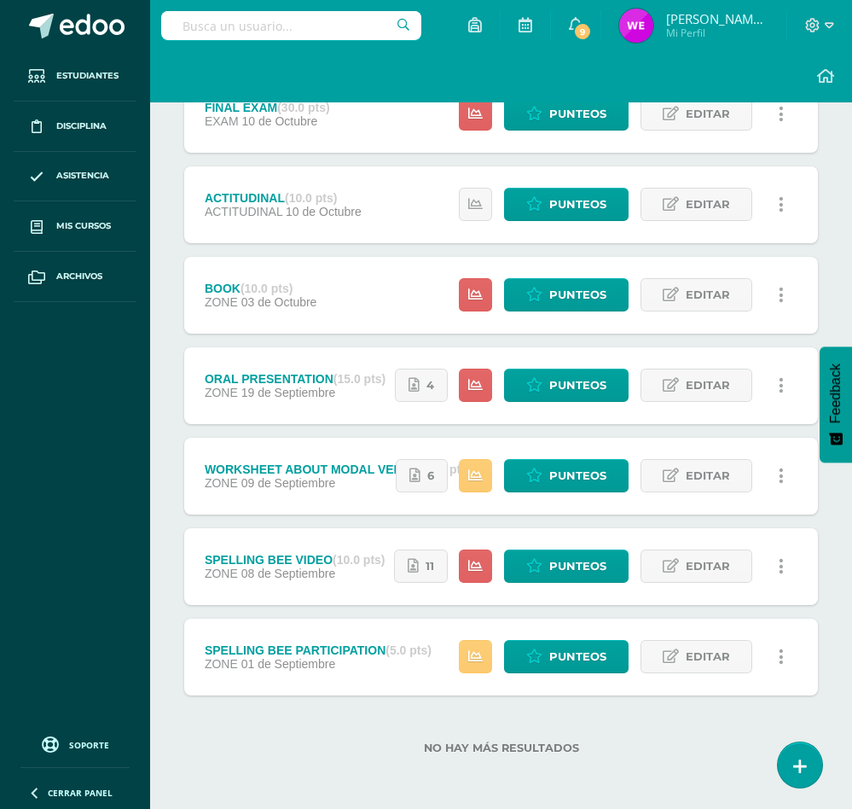
click at [781, 381] on icon at bounding box center [781, 385] width 5 height 19
click at [751, 471] on link "Eliminar" at bounding box center [748, 468] width 175 height 26
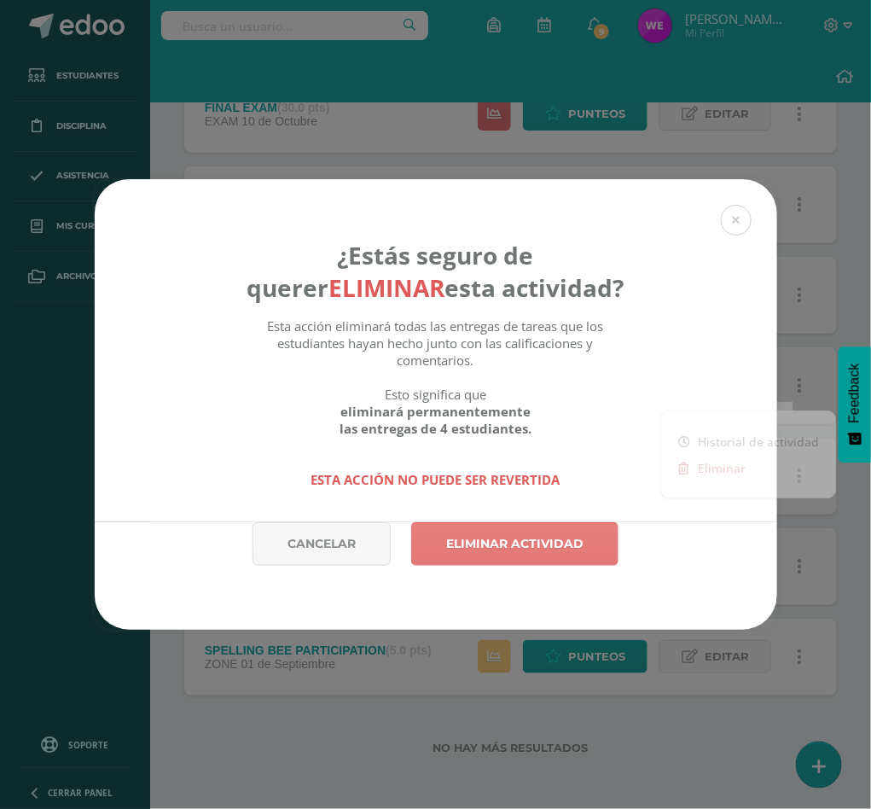
click at [530, 540] on link "Eliminar actividad" at bounding box center [514, 544] width 207 height 44
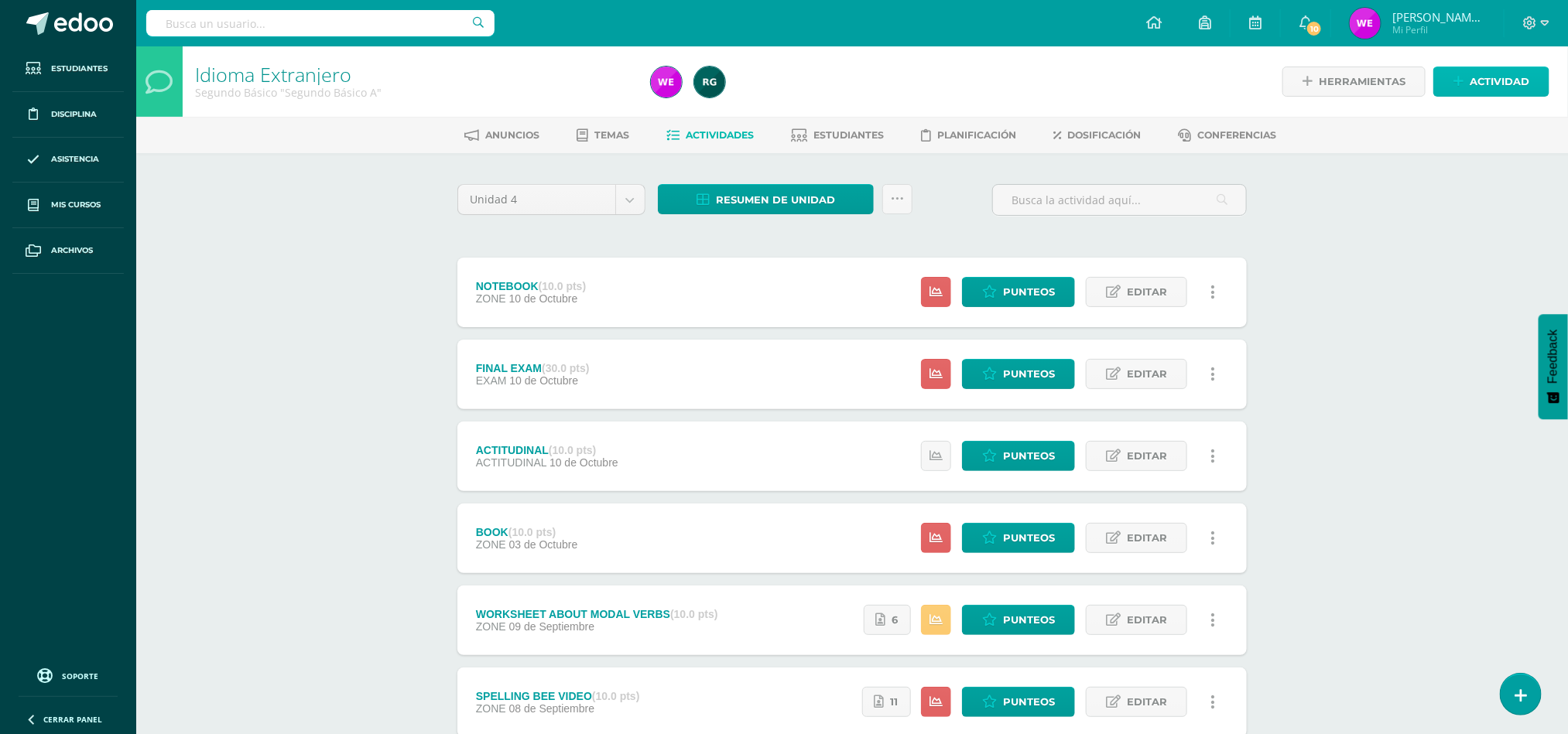
click at [789, 76] on span "Actividad" at bounding box center [1500, 82] width 60 height 29
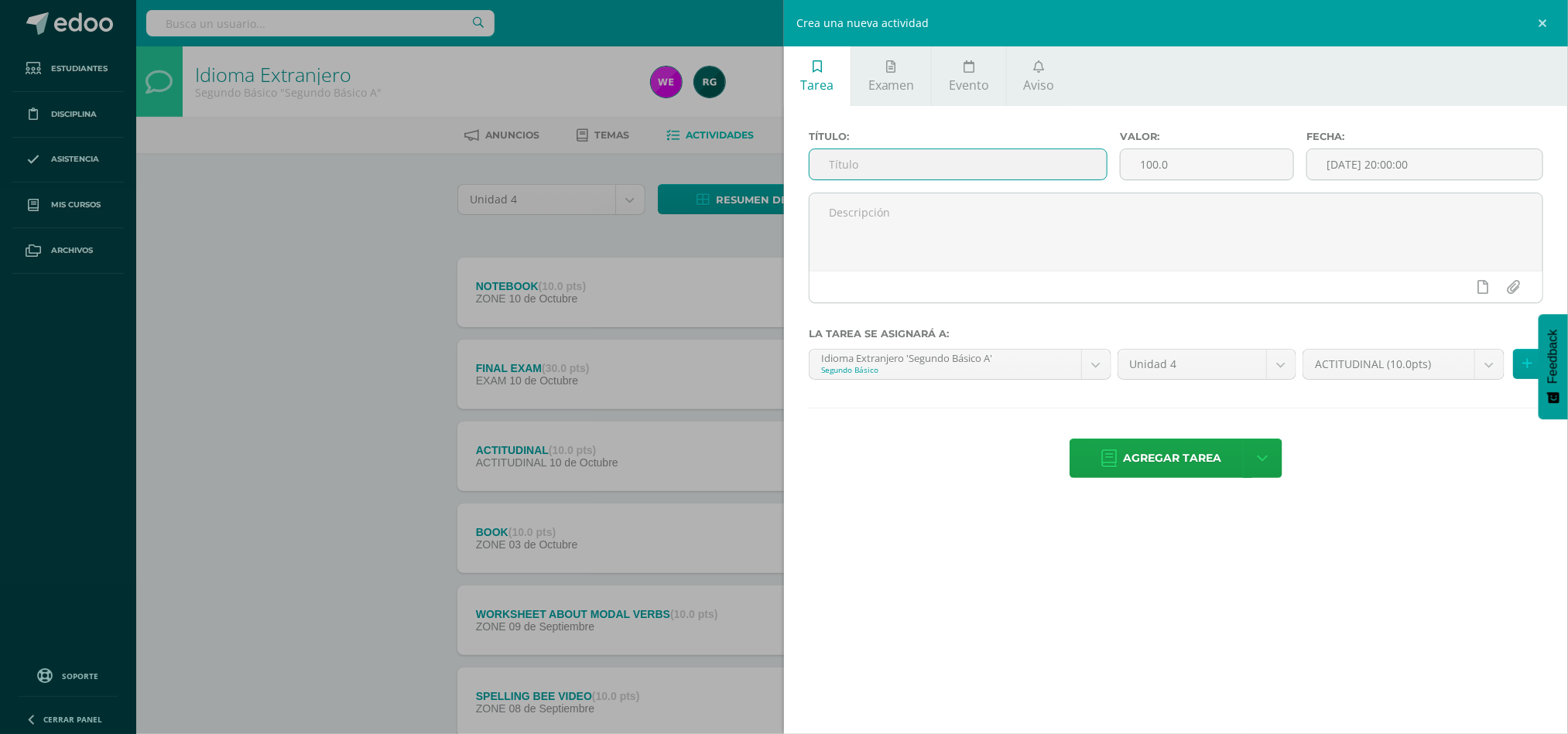
click at [789, 172] on input "text" at bounding box center [958, 164] width 298 height 30
type input "ORAL PRESENTATION"
type input "15"
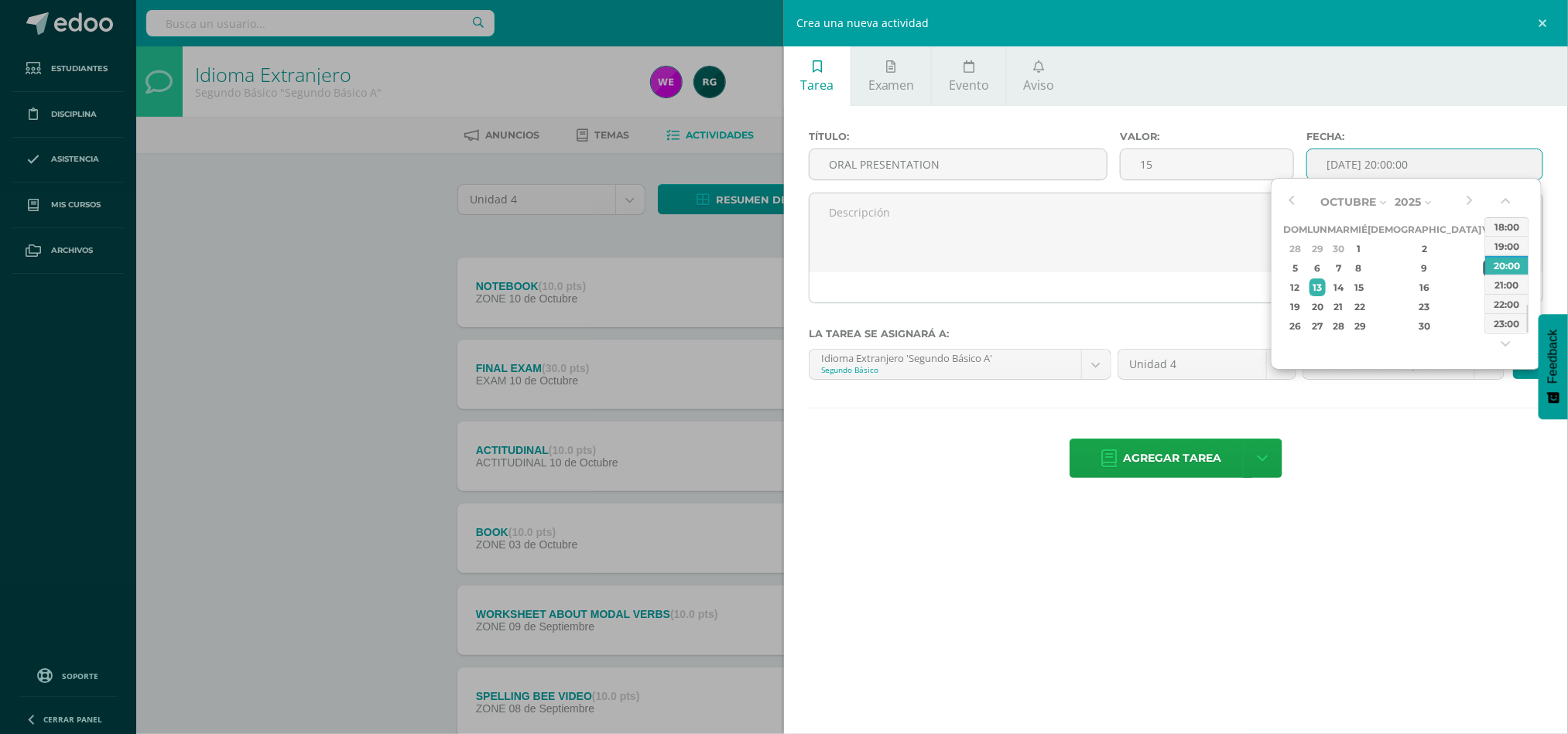
click at [789, 269] on div "10" at bounding box center [1490, 269] width 14 height 18
type input "2025-10-10 20:00"
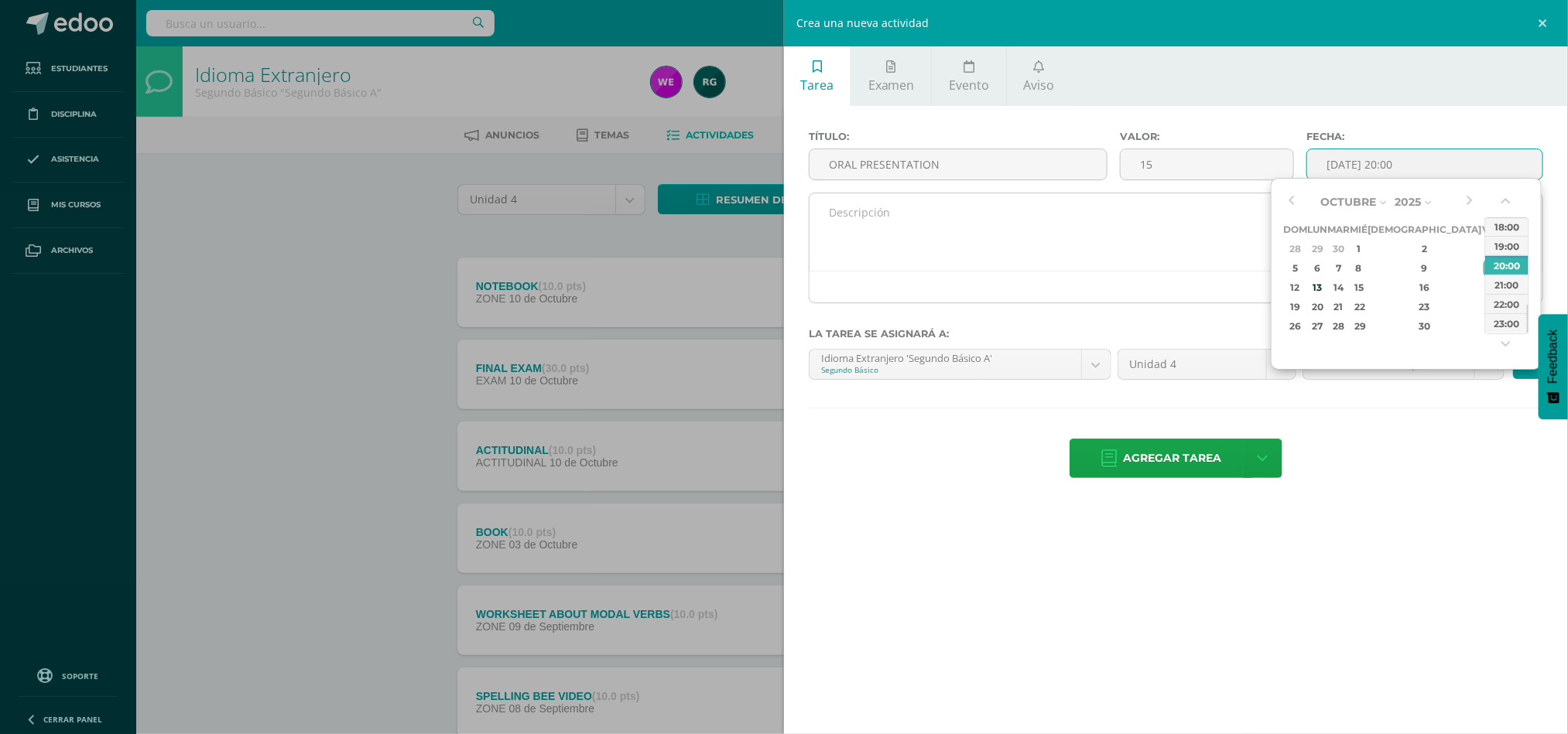
click at [789, 213] on textarea at bounding box center [1176, 231] width 733 height 77
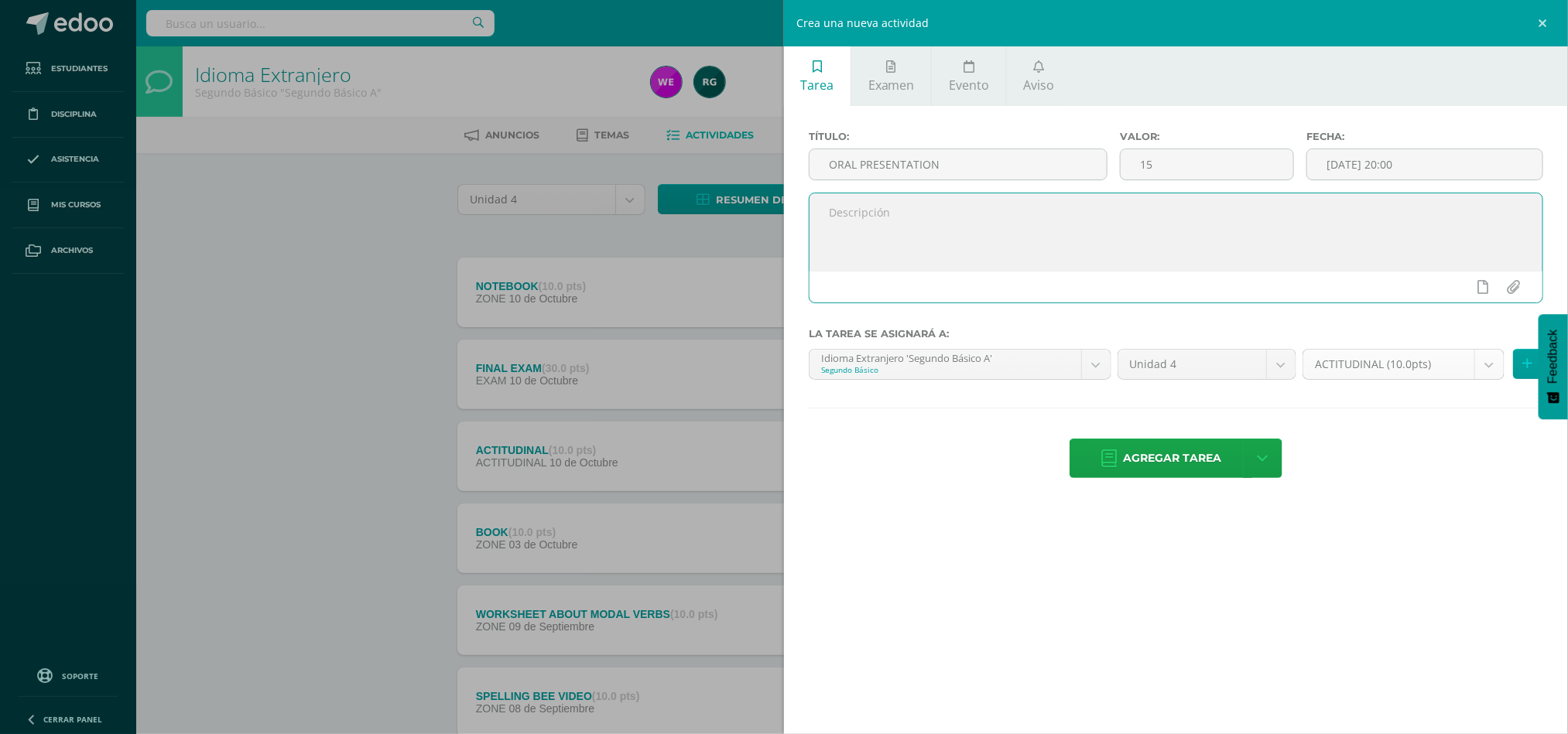
click at [789, 358] on body "La tarea ORAL PRESENTATION fue eliminada exitosamente. Estudiantes Disciplina A…" at bounding box center [784, 461] width 1568 height 923
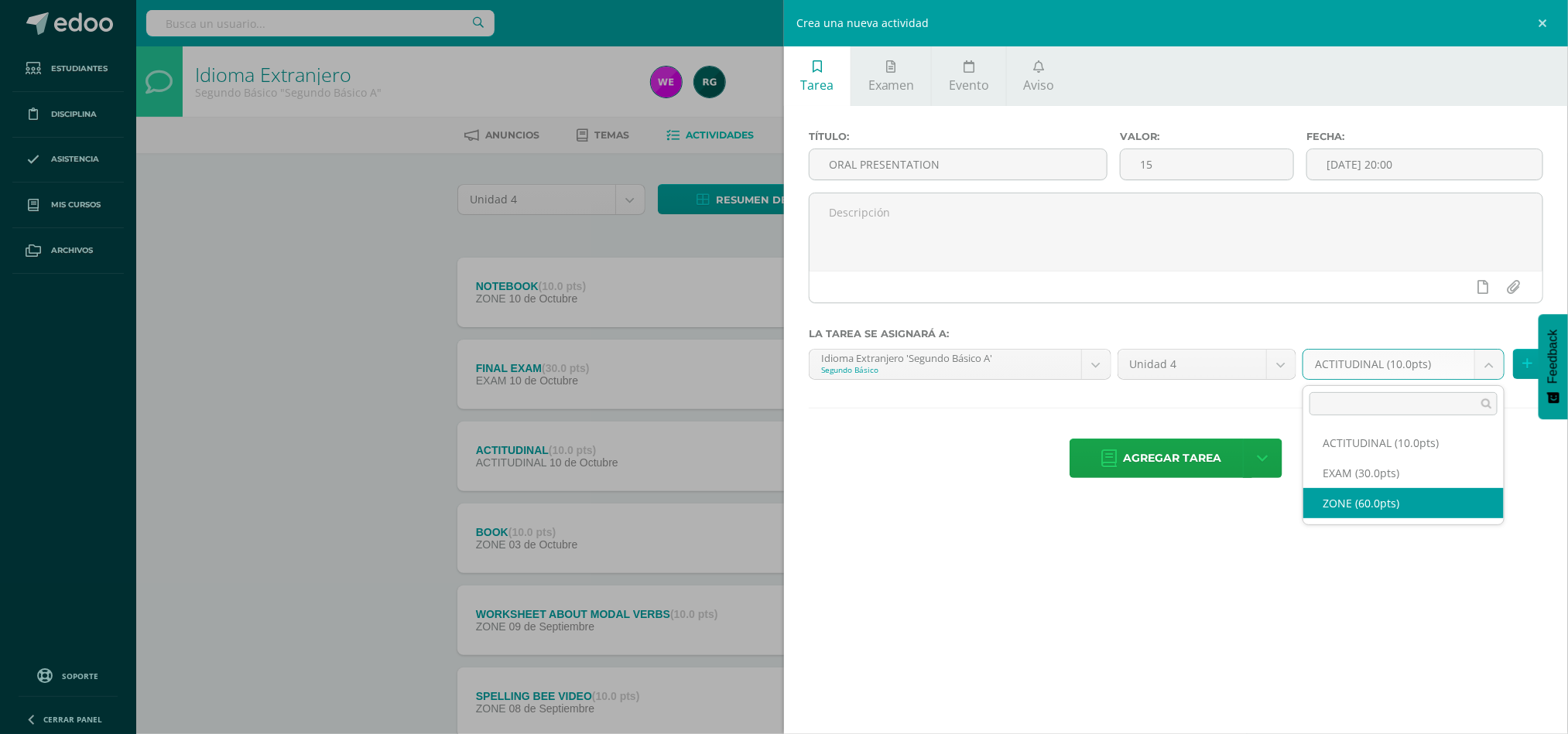
select select "107700"
click at [789, 458] on icon at bounding box center [1263, 458] width 11 height 17
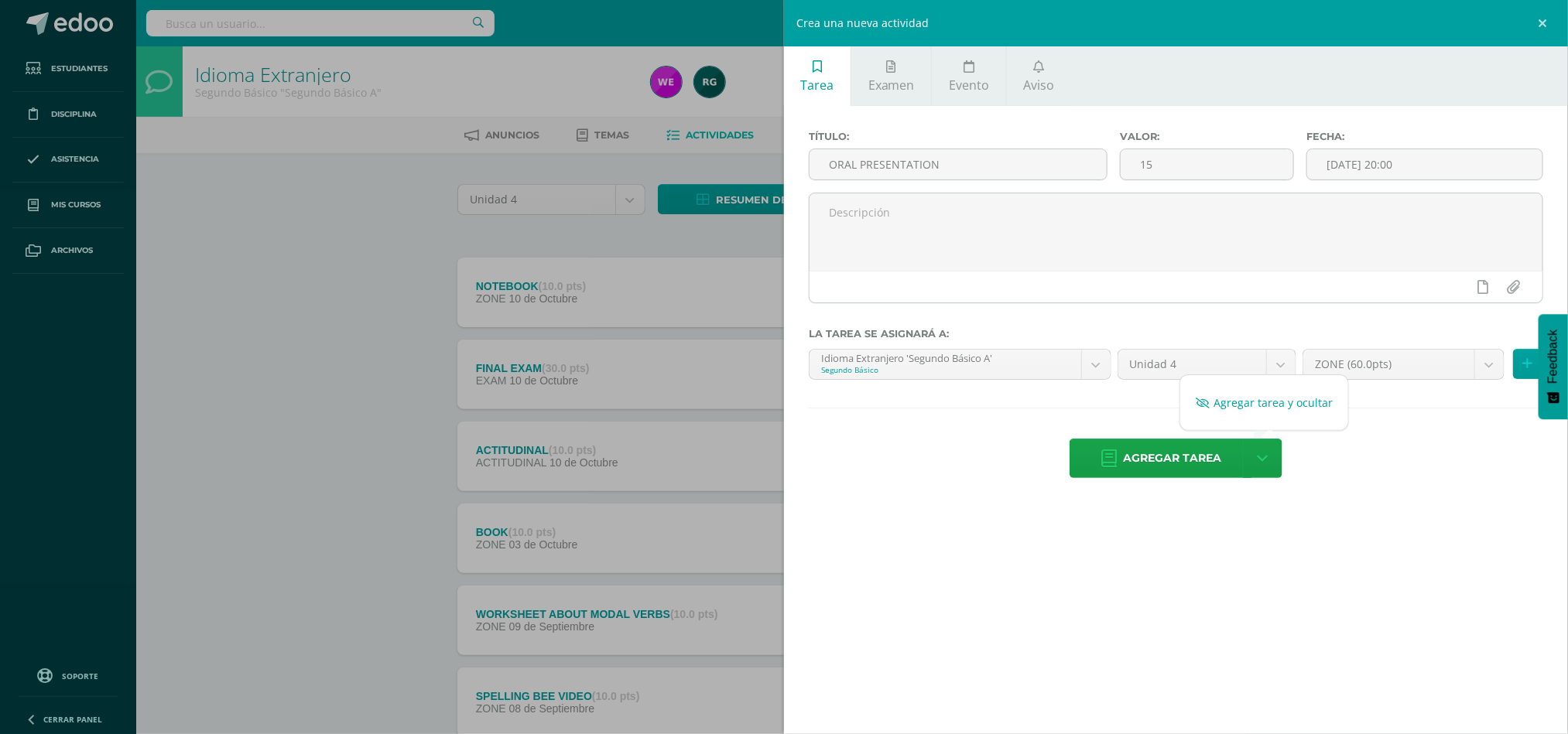
click at [789, 406] on link "Agregar tarea y ocultar" at bounding box center [1264, 403] width 168 height 24
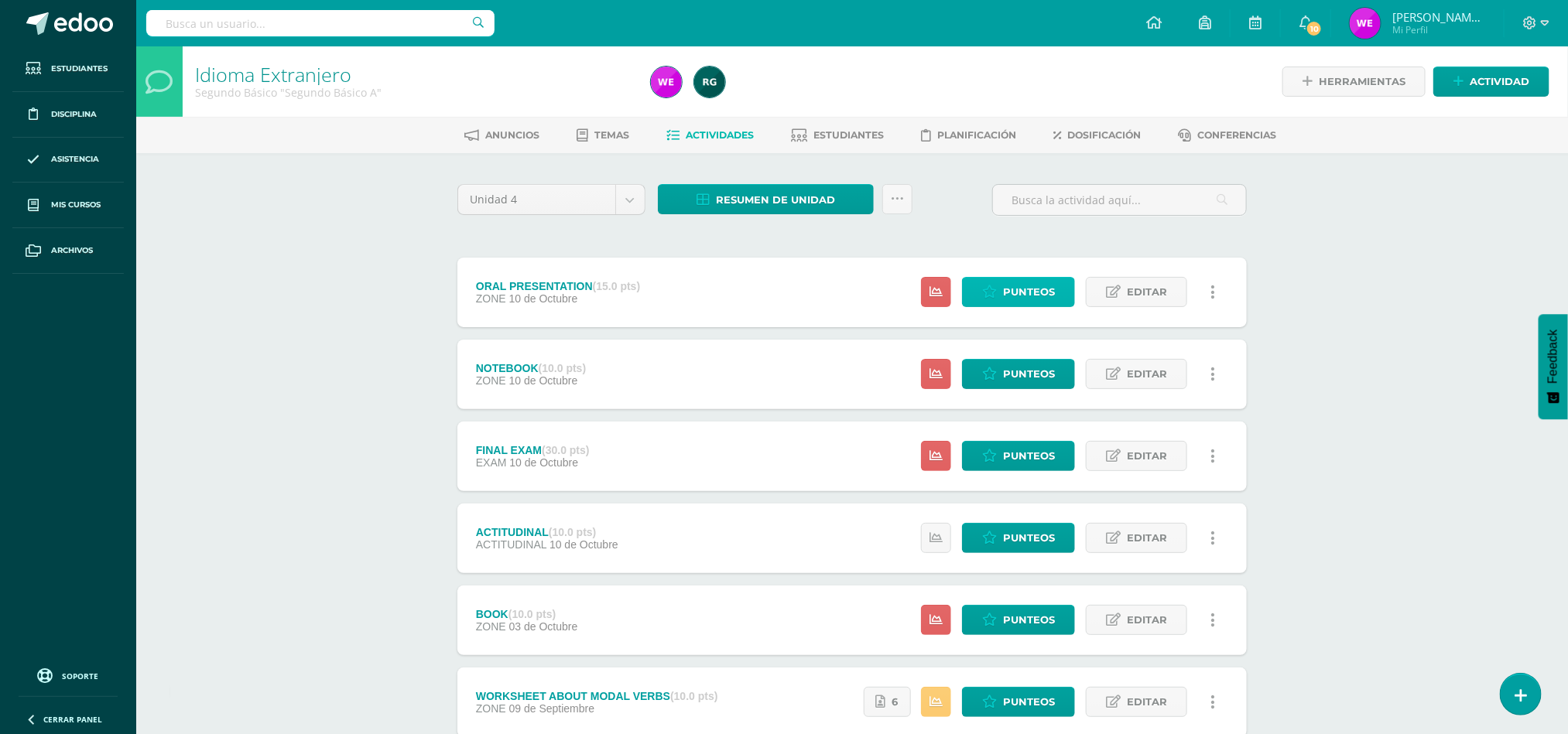
click at [1039, 302] on span "Punteos" at bounding box center [1028, 292] width 52 height 29
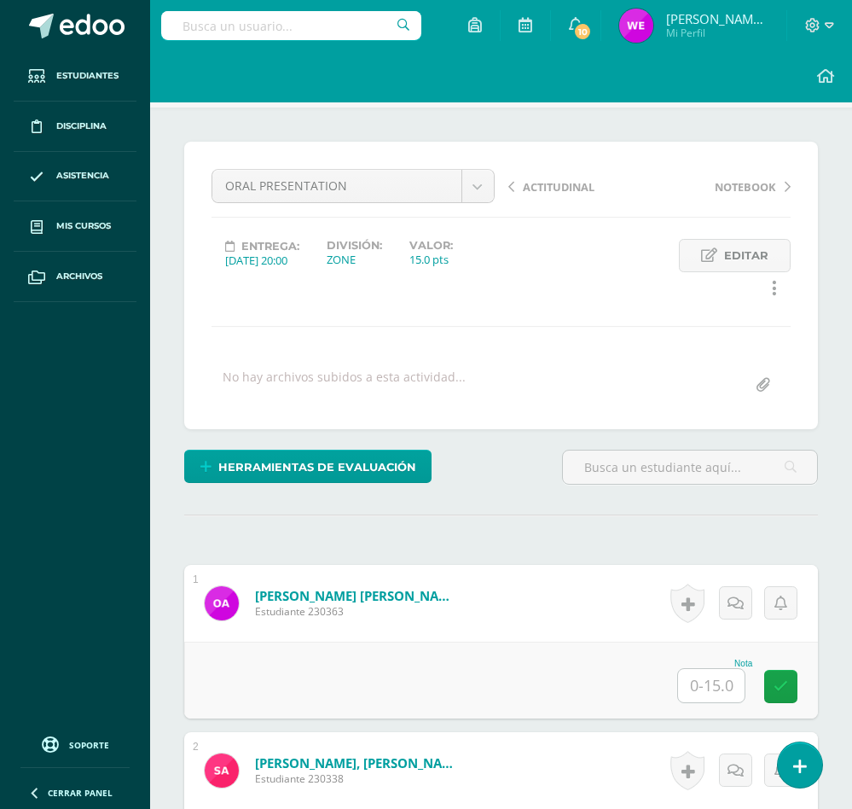
scroll to position [90, 0]
click at [705, 691] on input "text" at bounding box center [711, 684] width 67 height 33
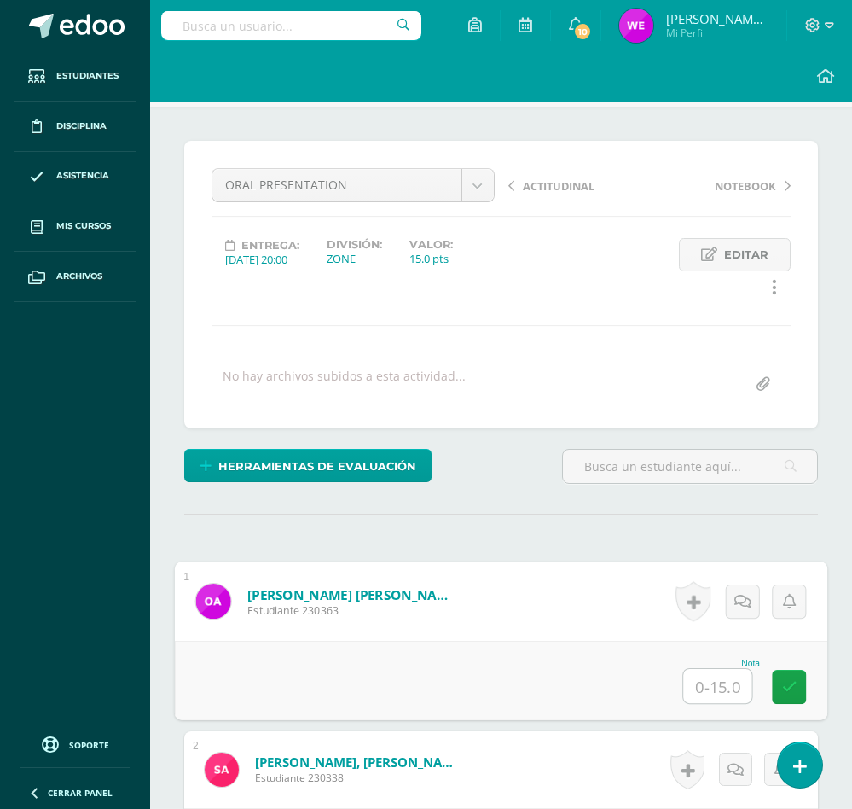
scroll to position [92, 0]
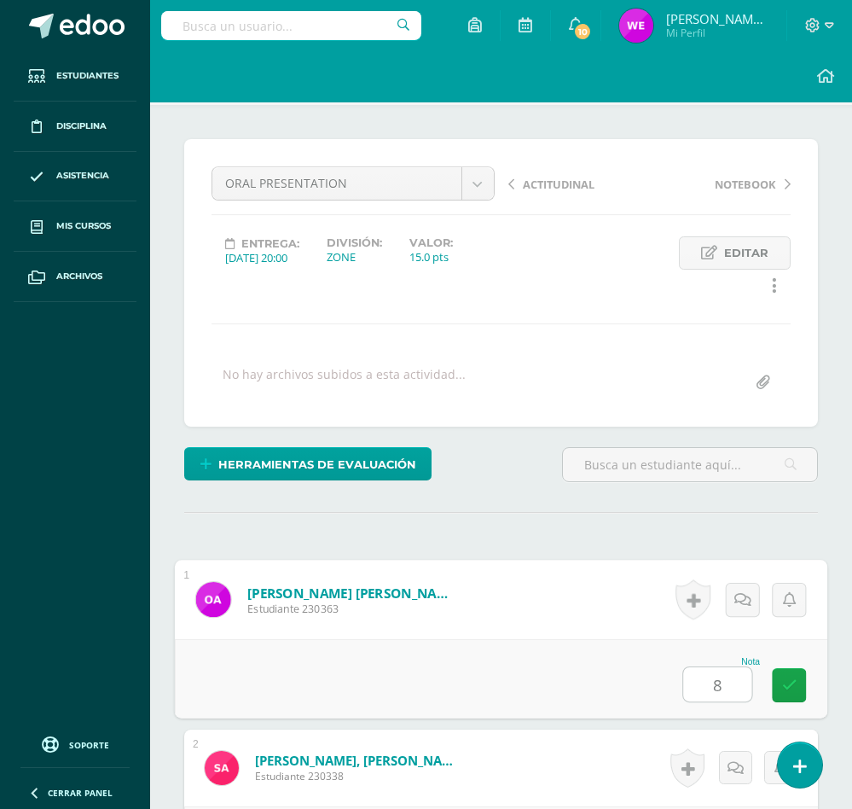
type input "8"
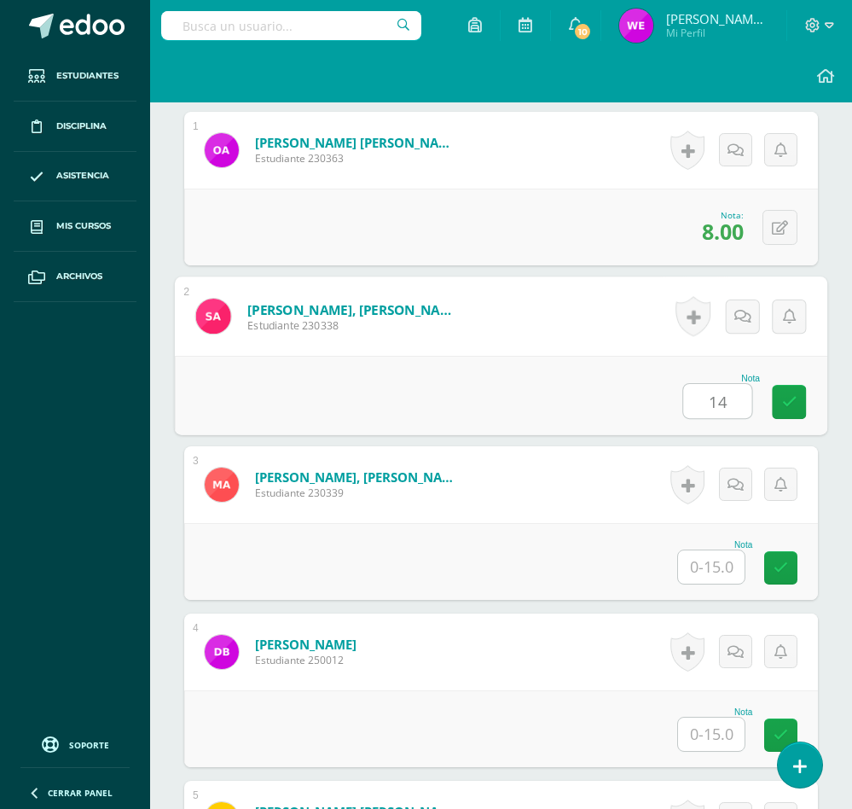
type input "14"
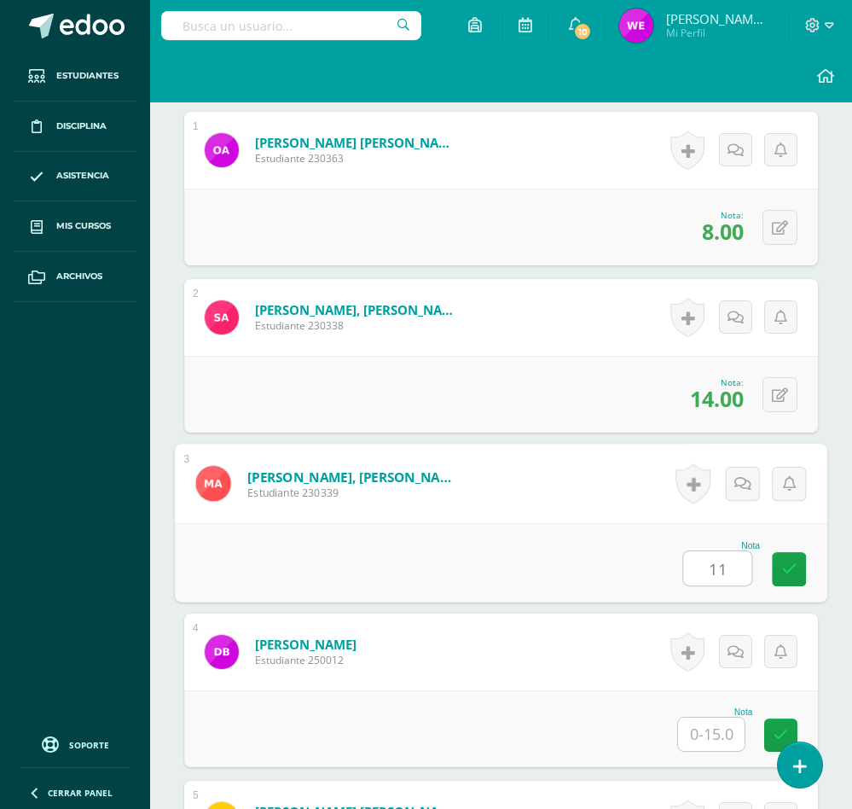
type input "11"
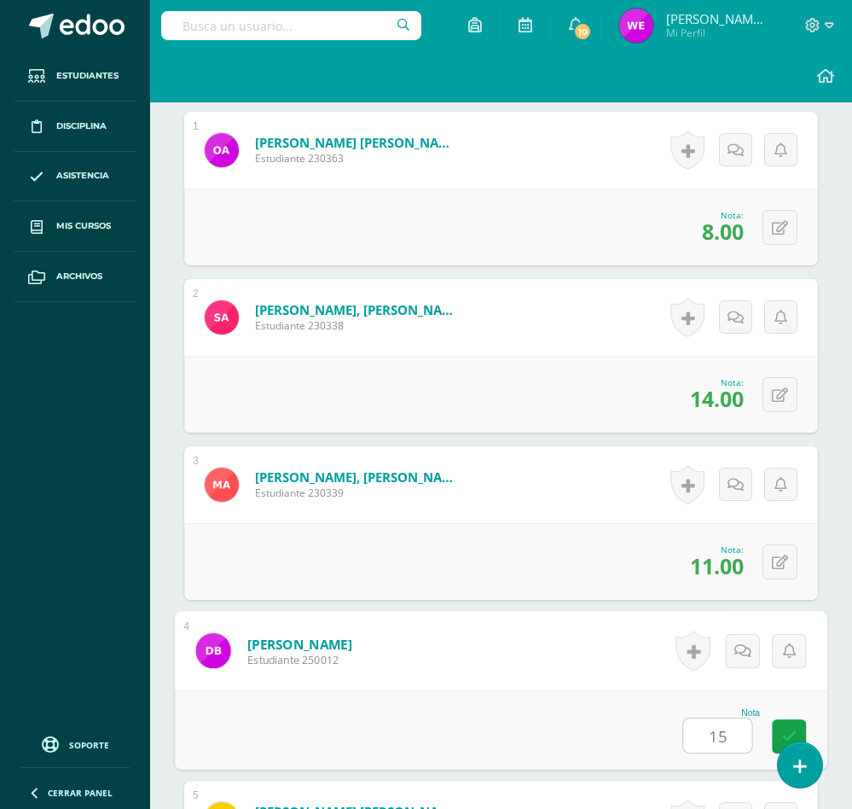
type input "15"
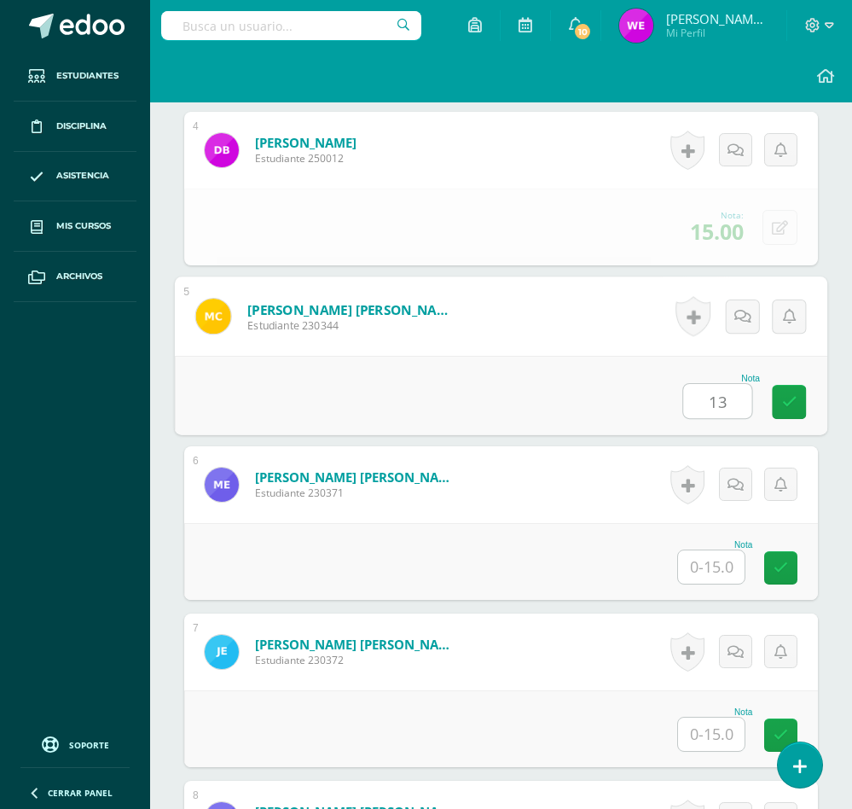
type input "13"
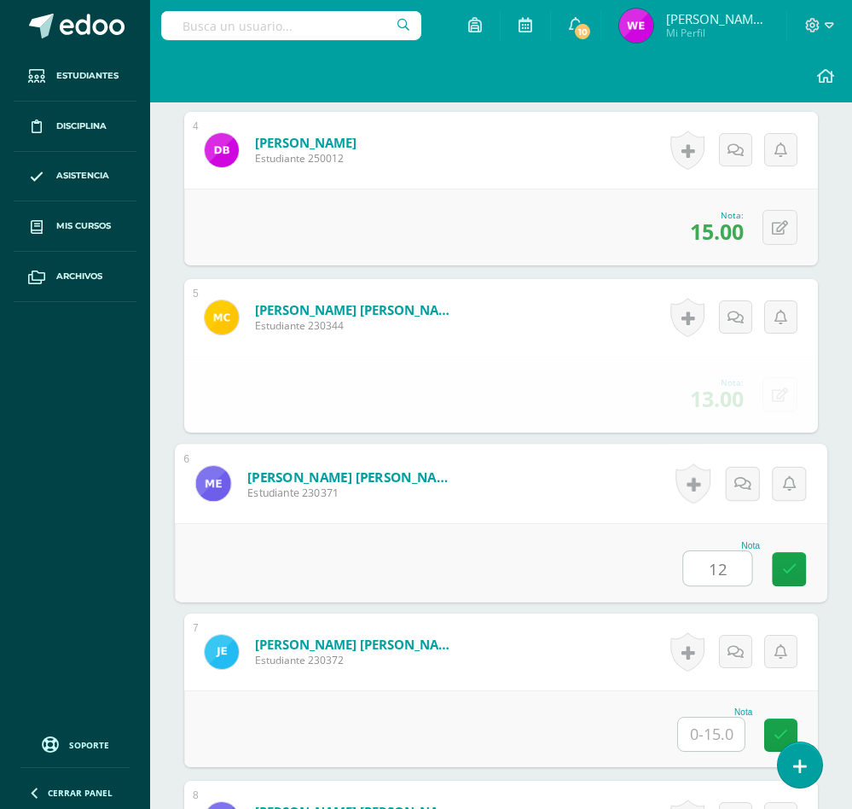
type input "12"
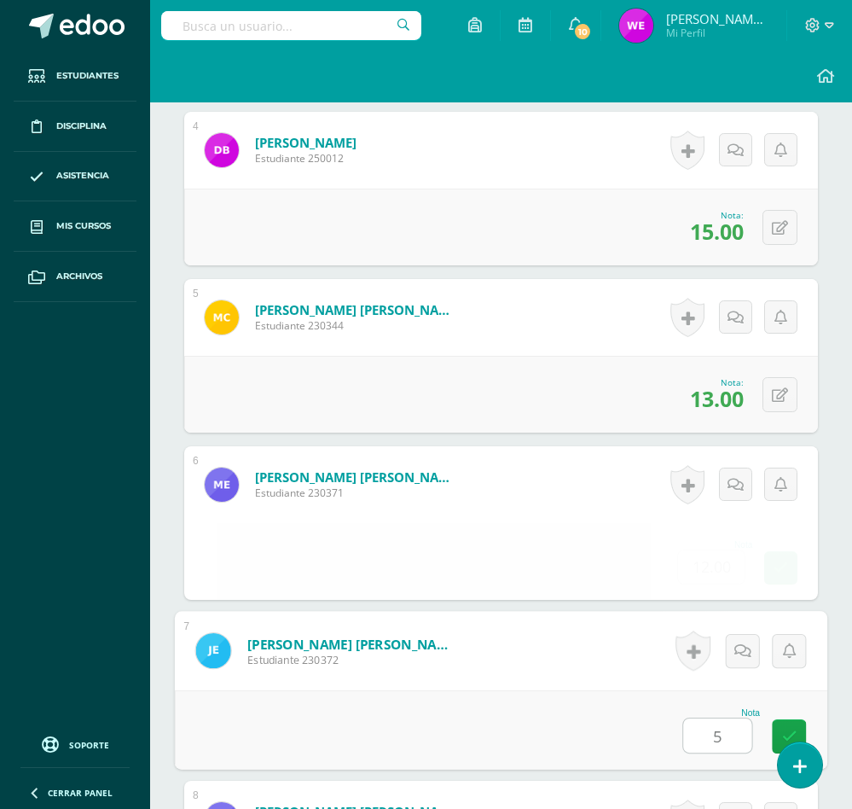
type input "5"
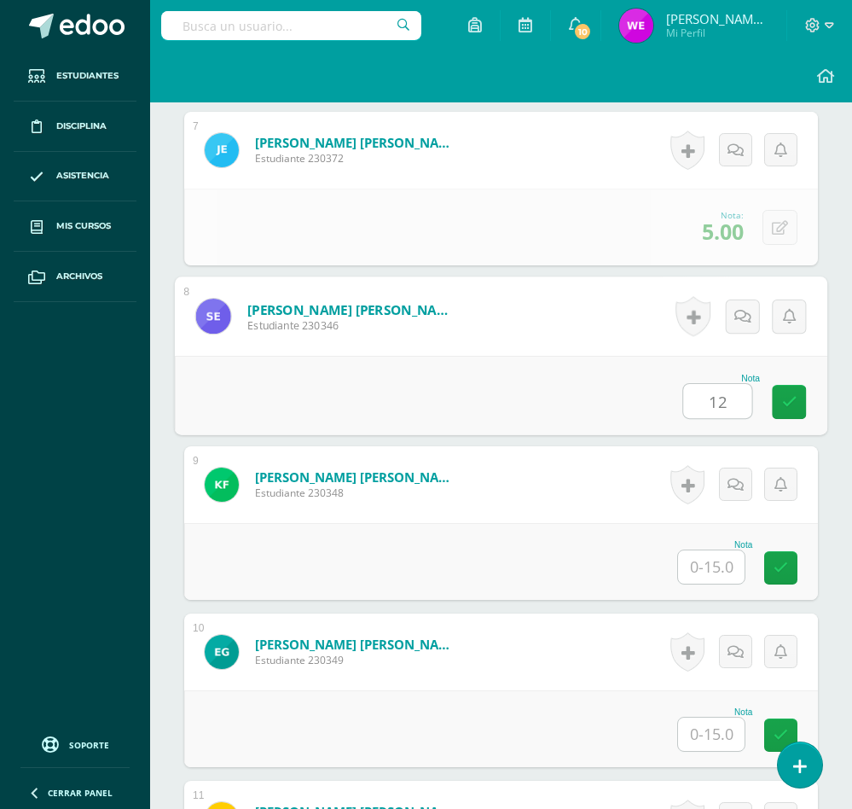
type input "12"
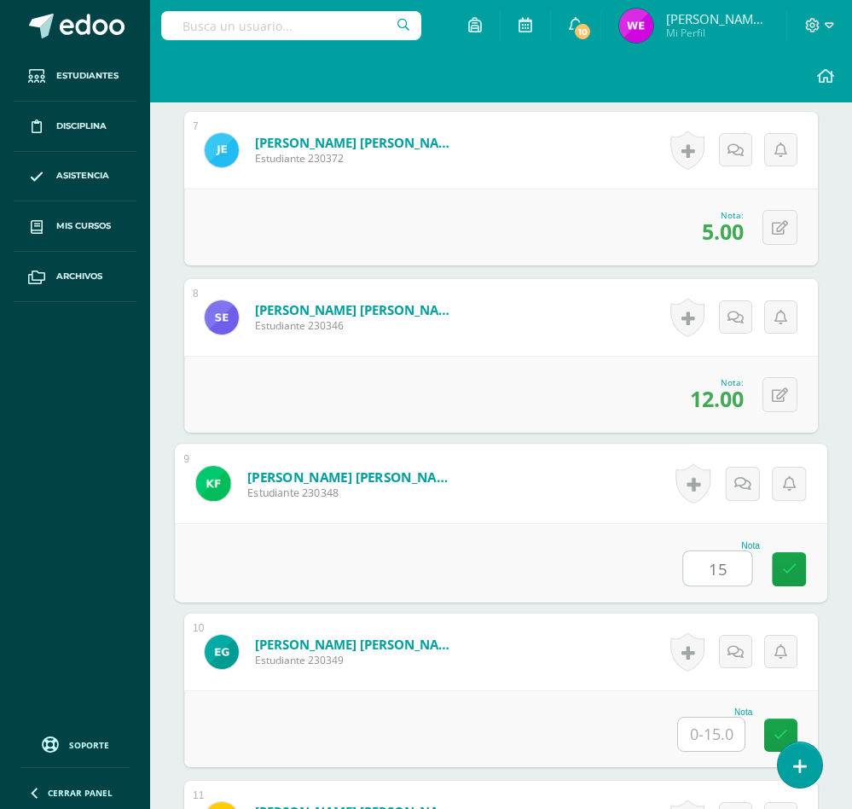
type input "15"
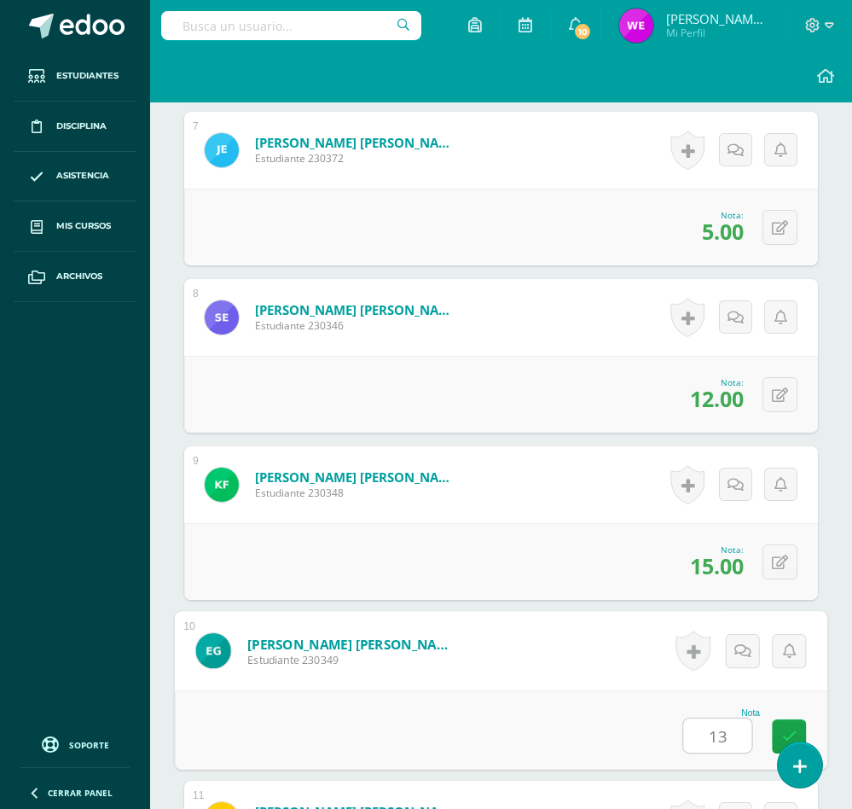
type input "13"
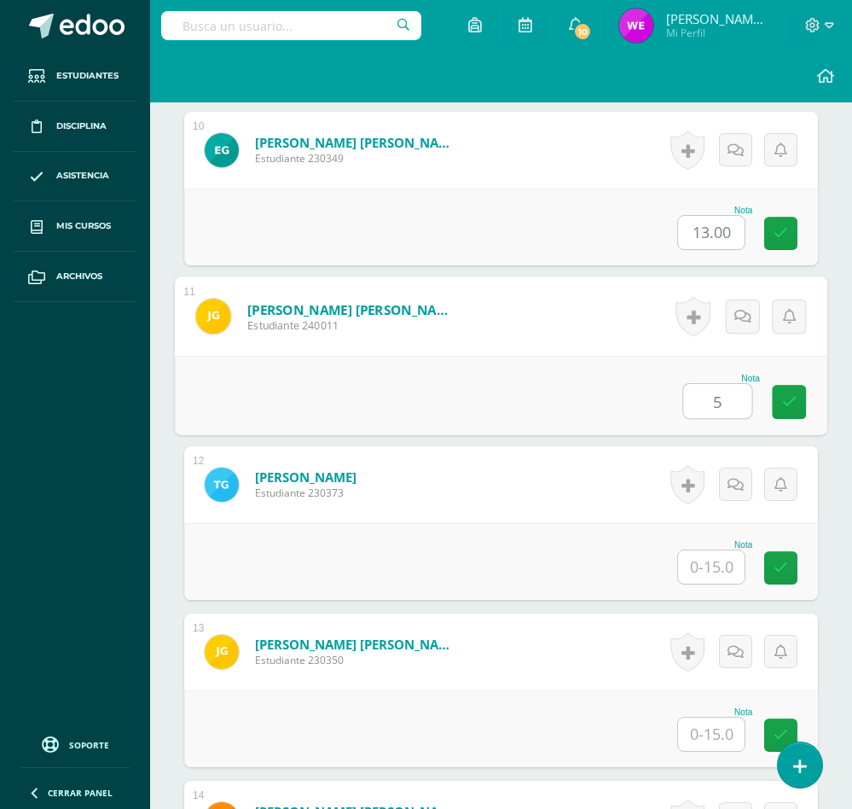
type input "5"
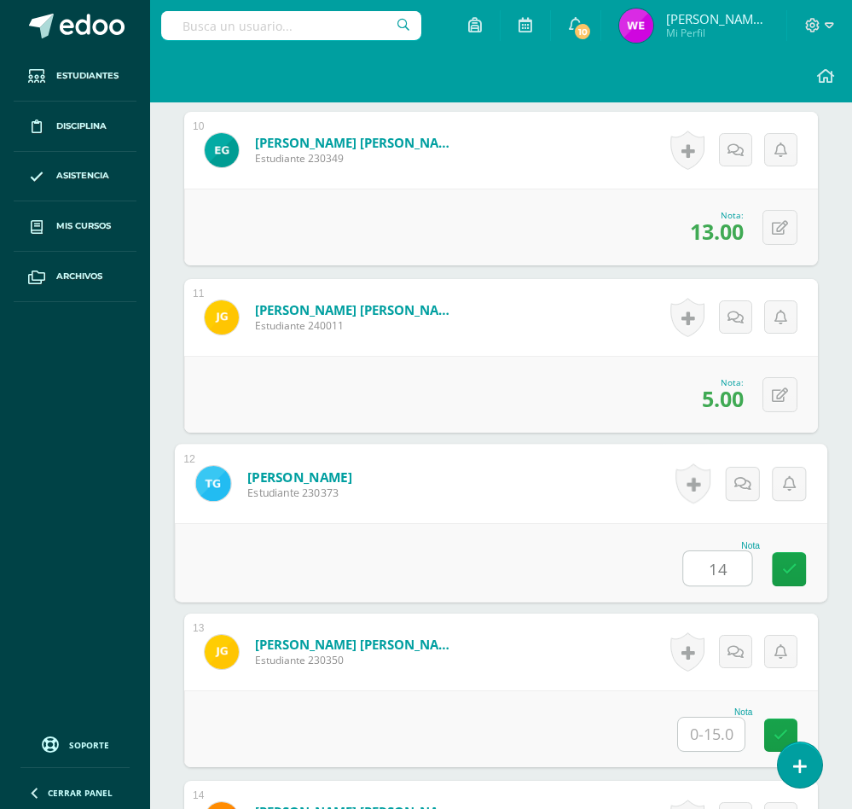
type input "14"
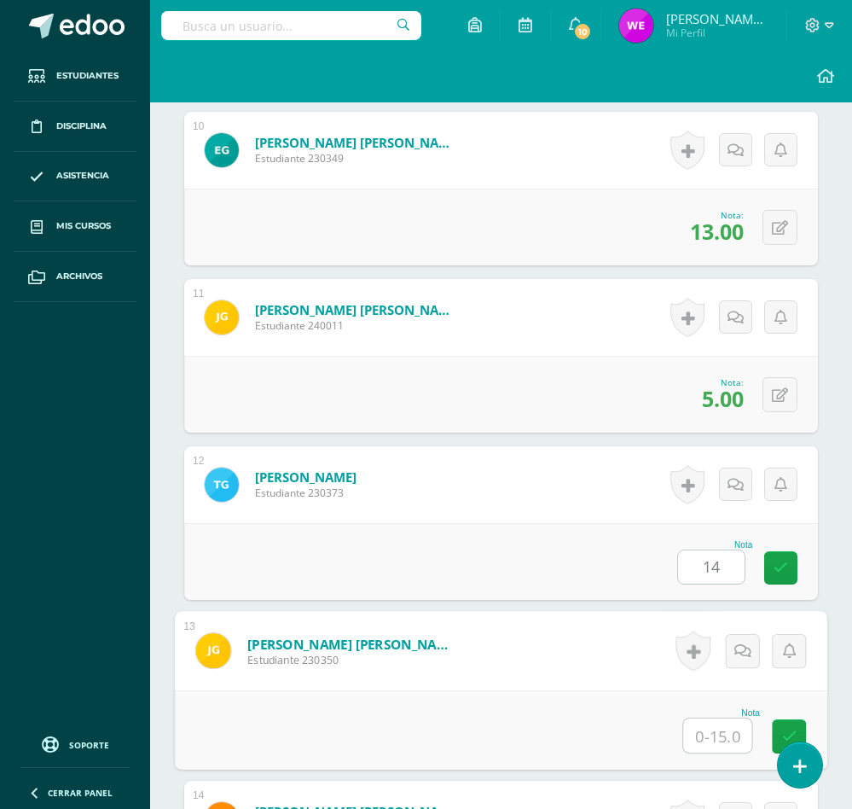
type input "1"
type input "5"
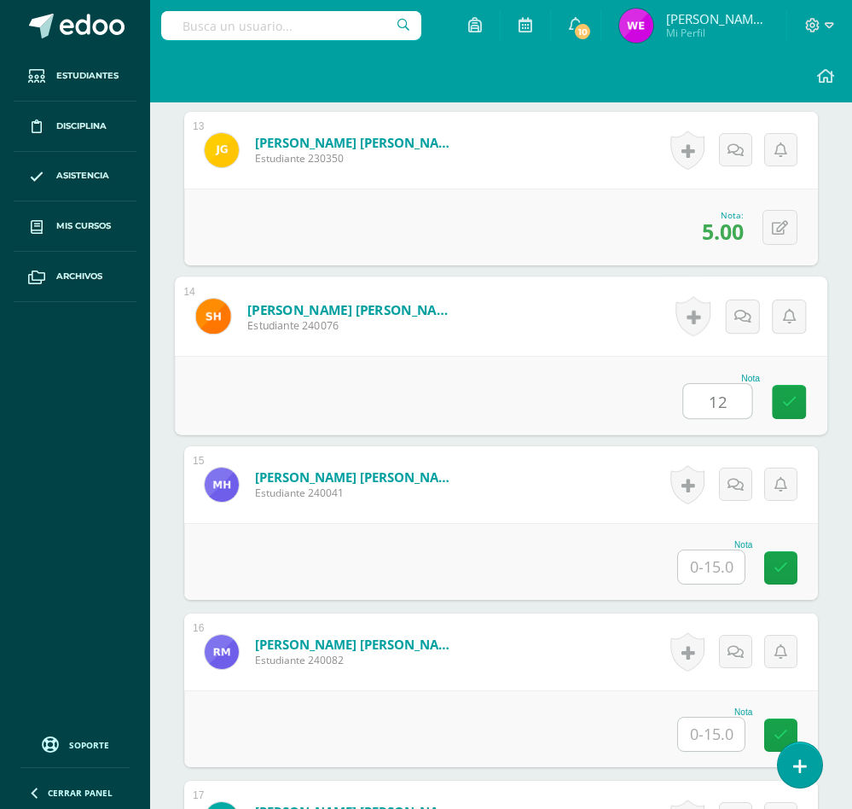
type input "12"
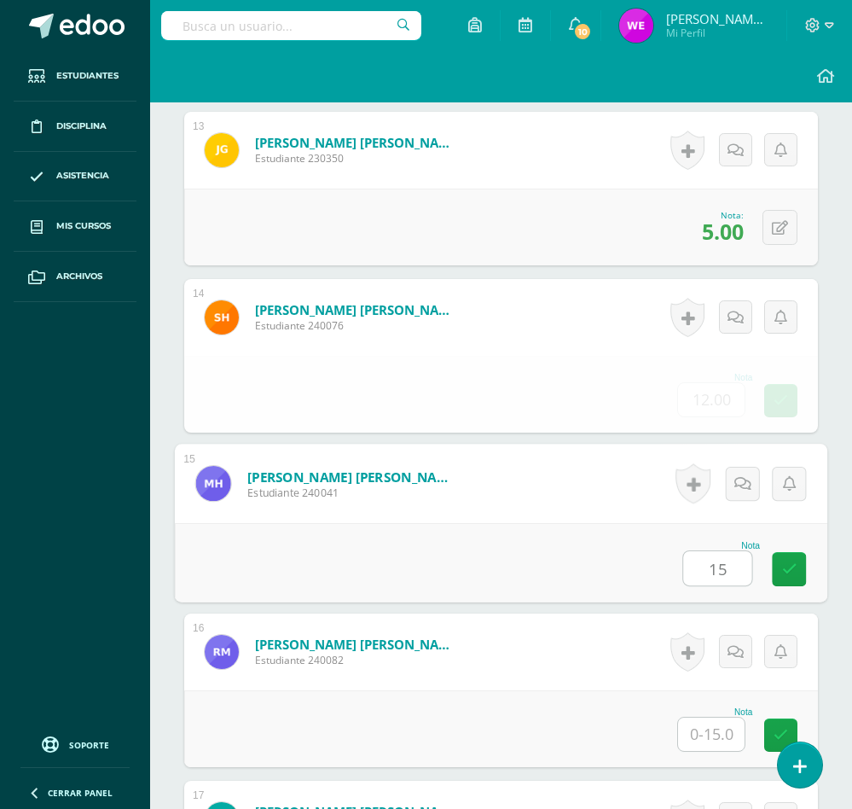
type input "15"
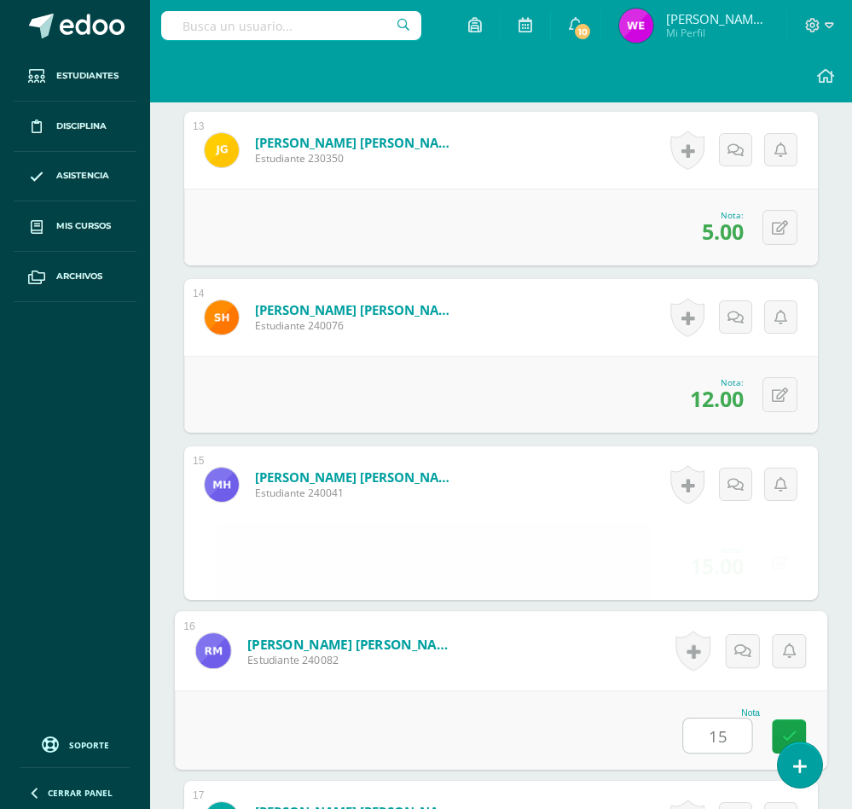
type input "15"
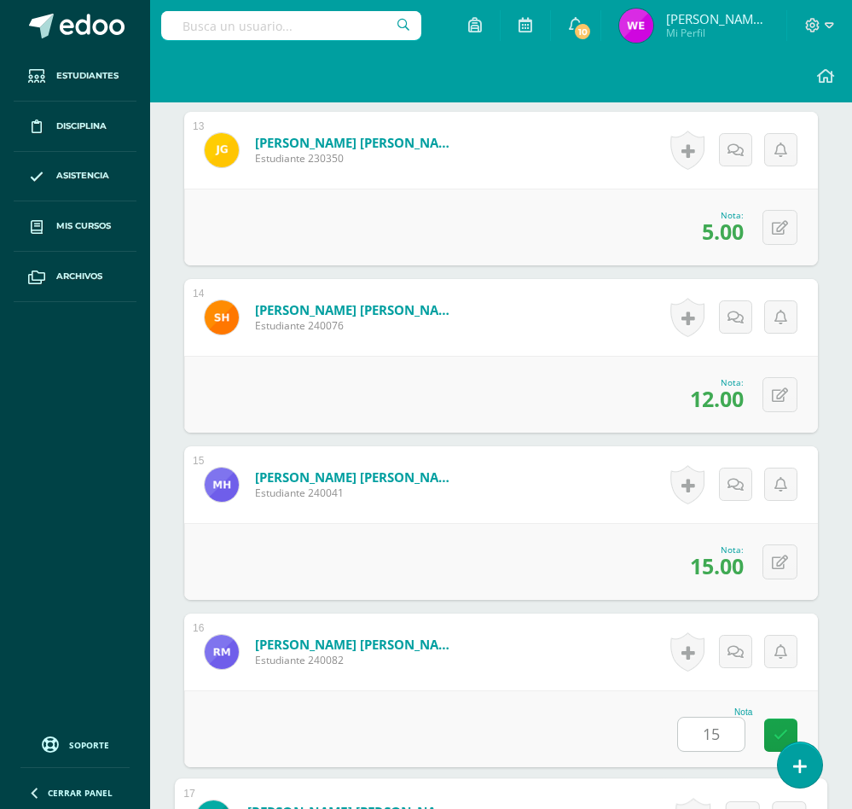
scroll to position [3050, 0]
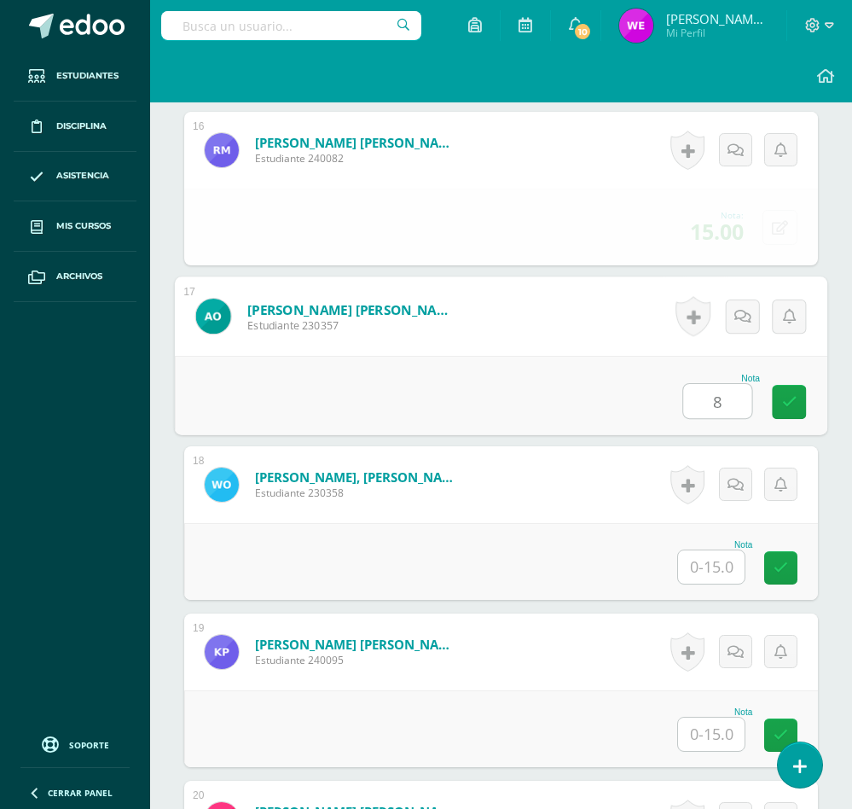
type input "8"
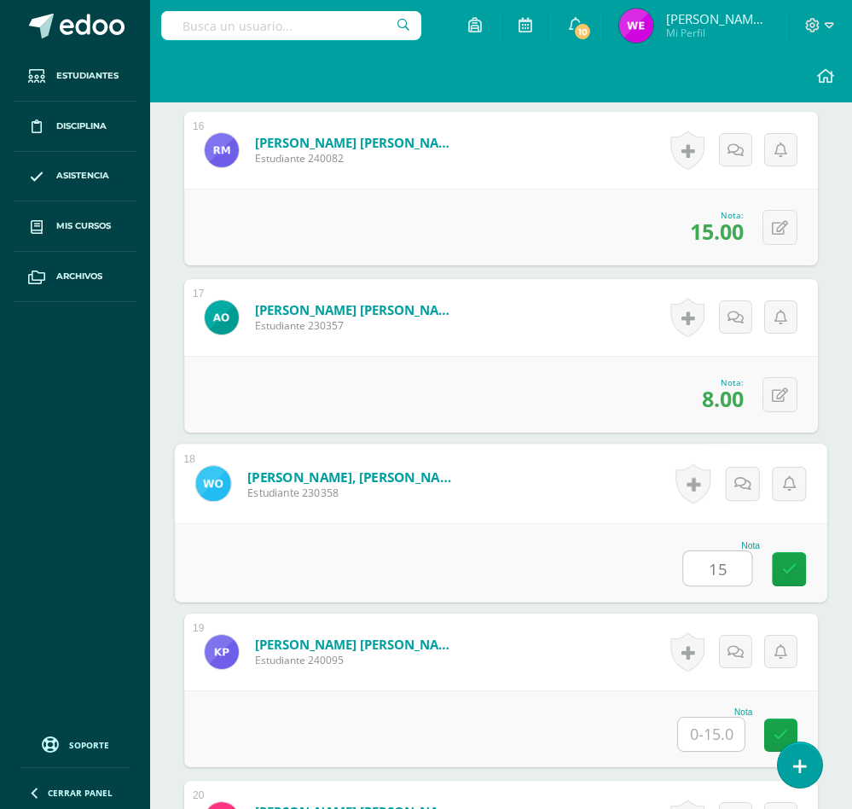
type input "15"
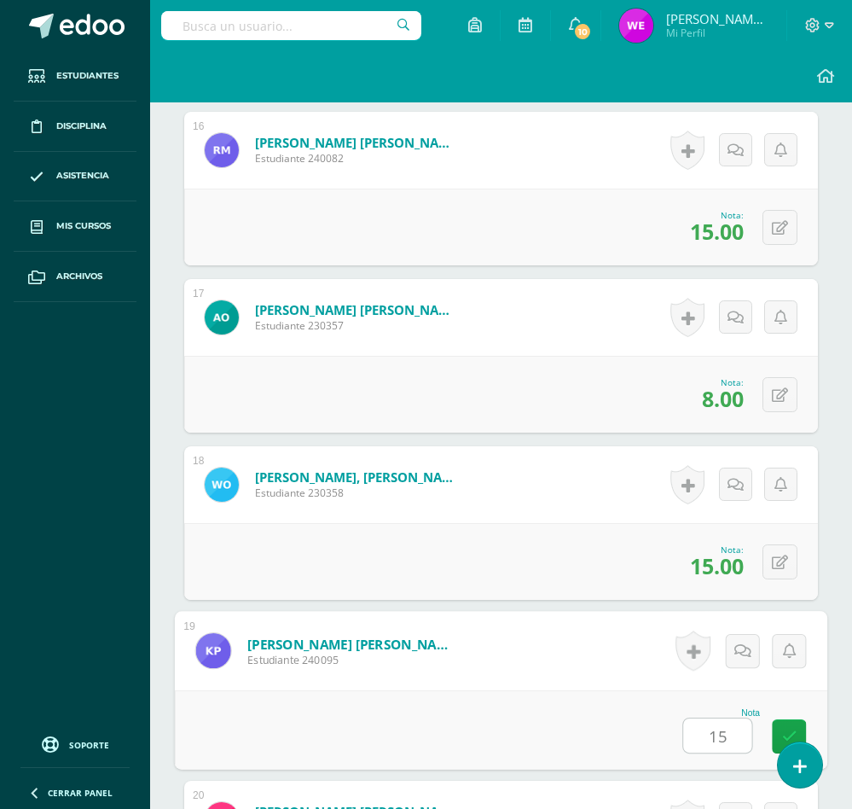
type input "15"
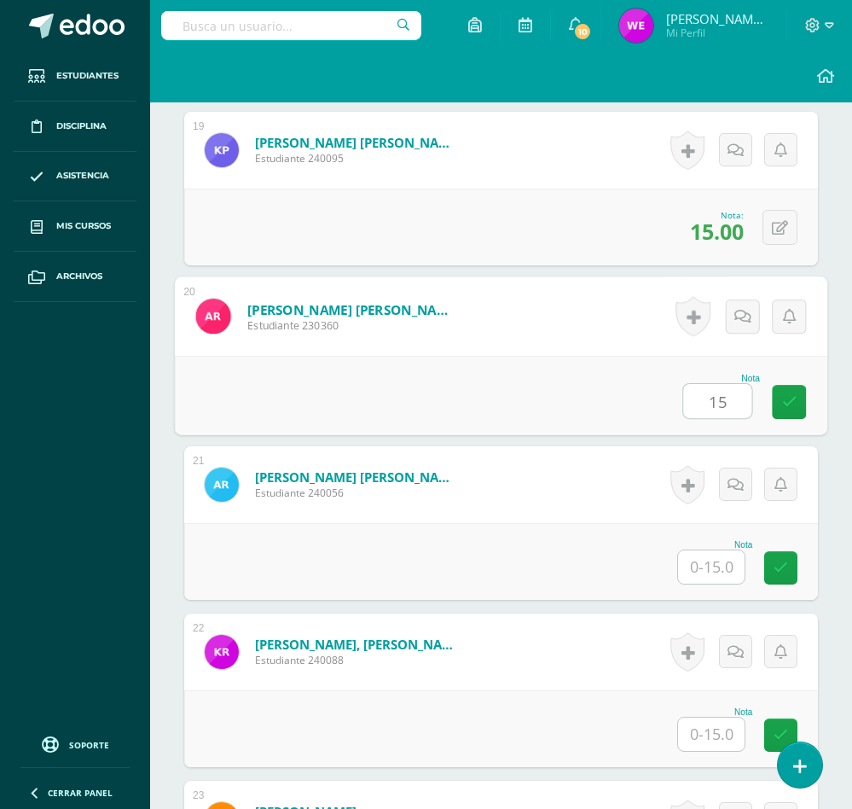
type input "15"
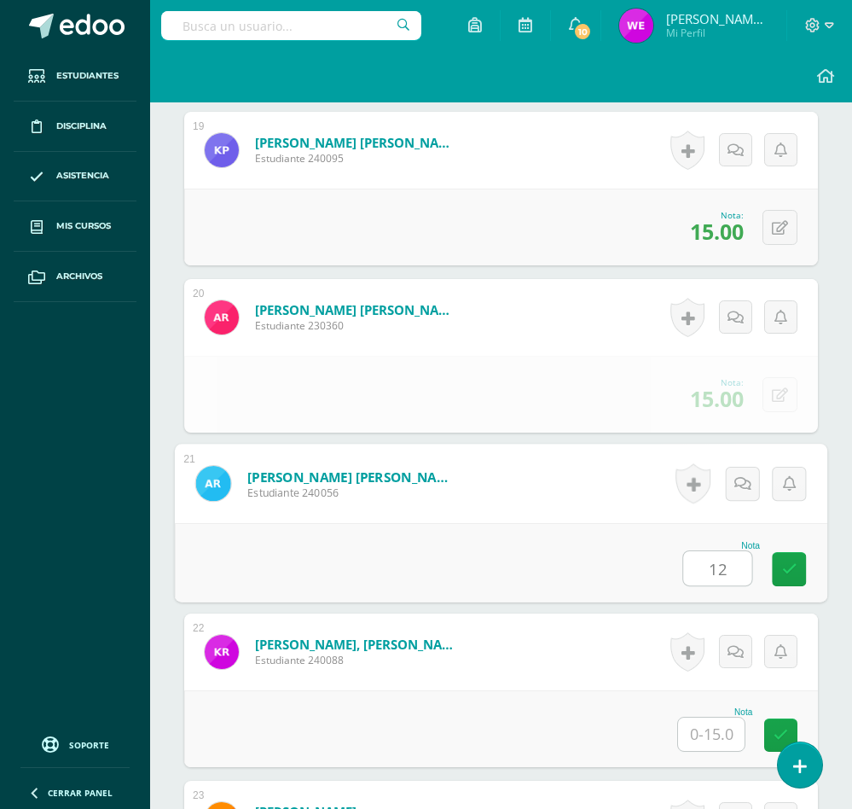
type input "12"
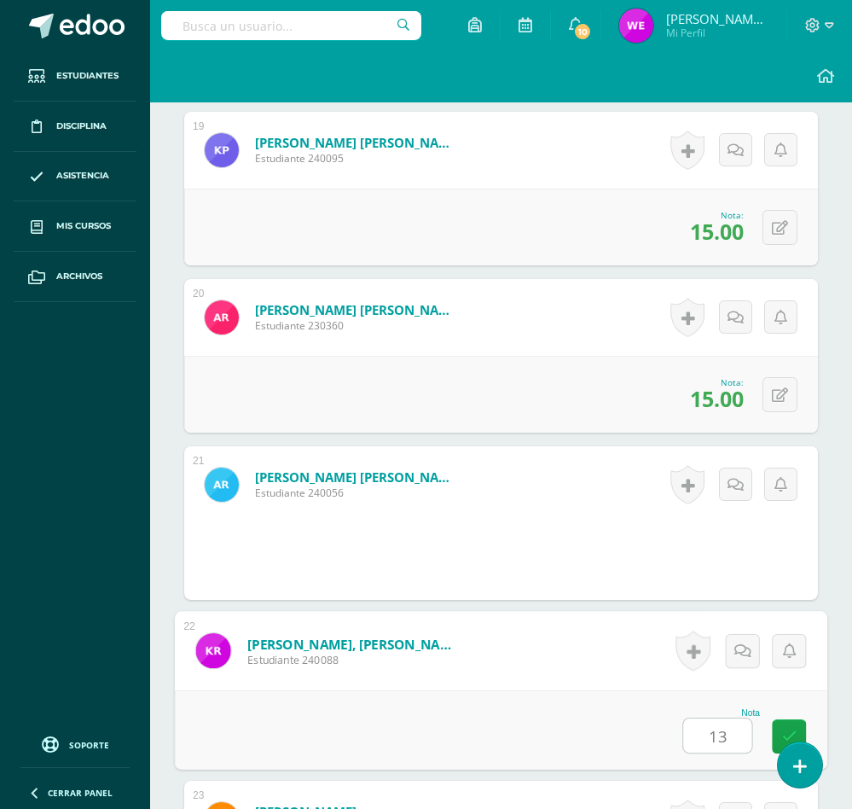
type input "13"
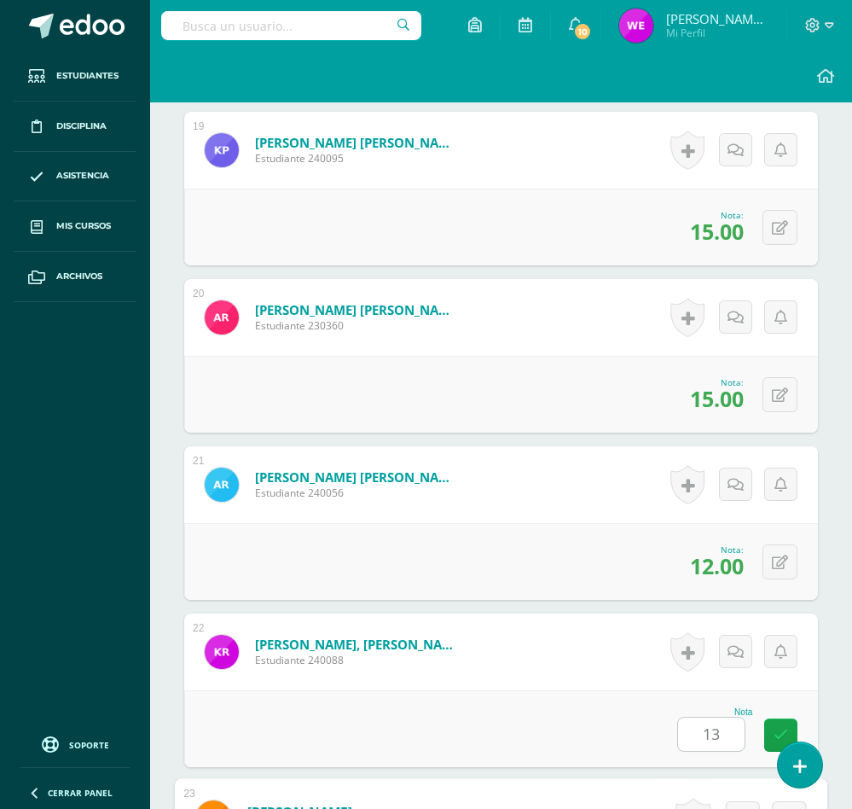
scroll to position [4046, 0]
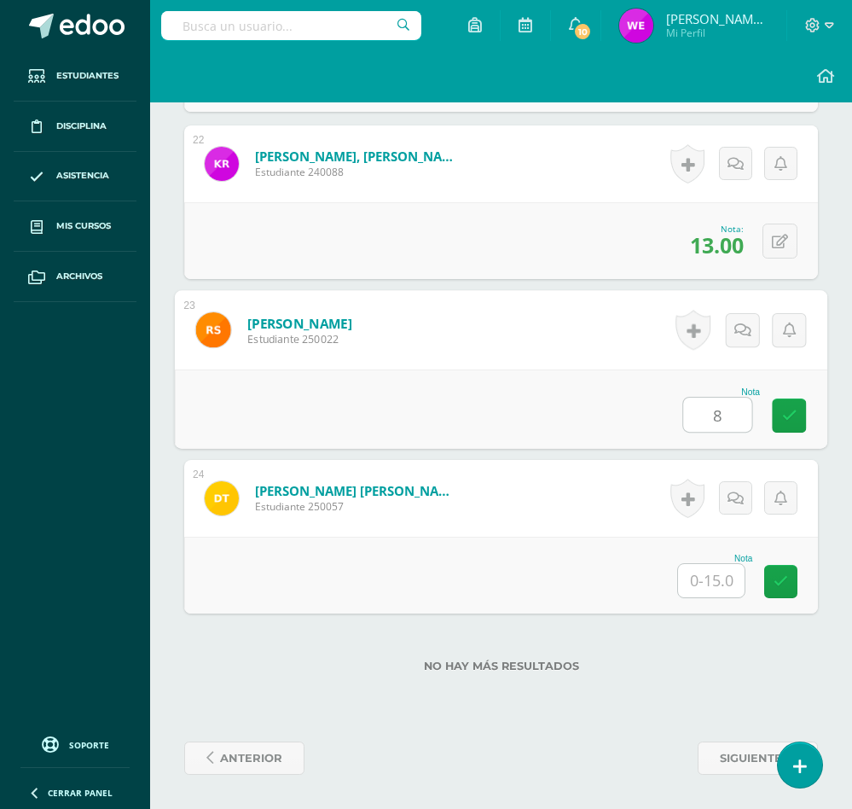
type input "8"
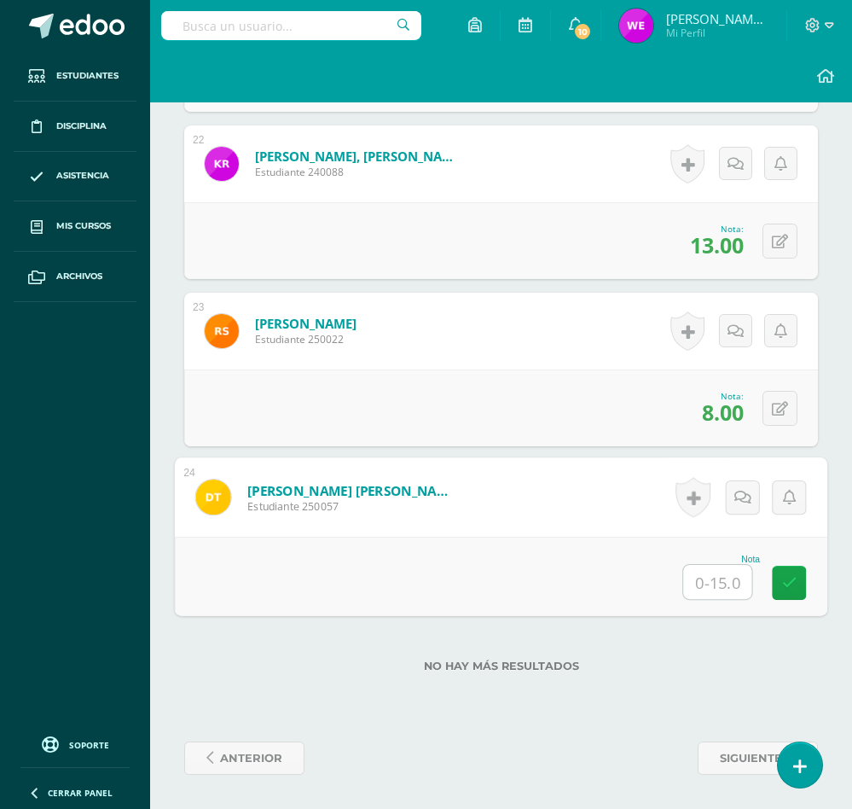
type input "0"
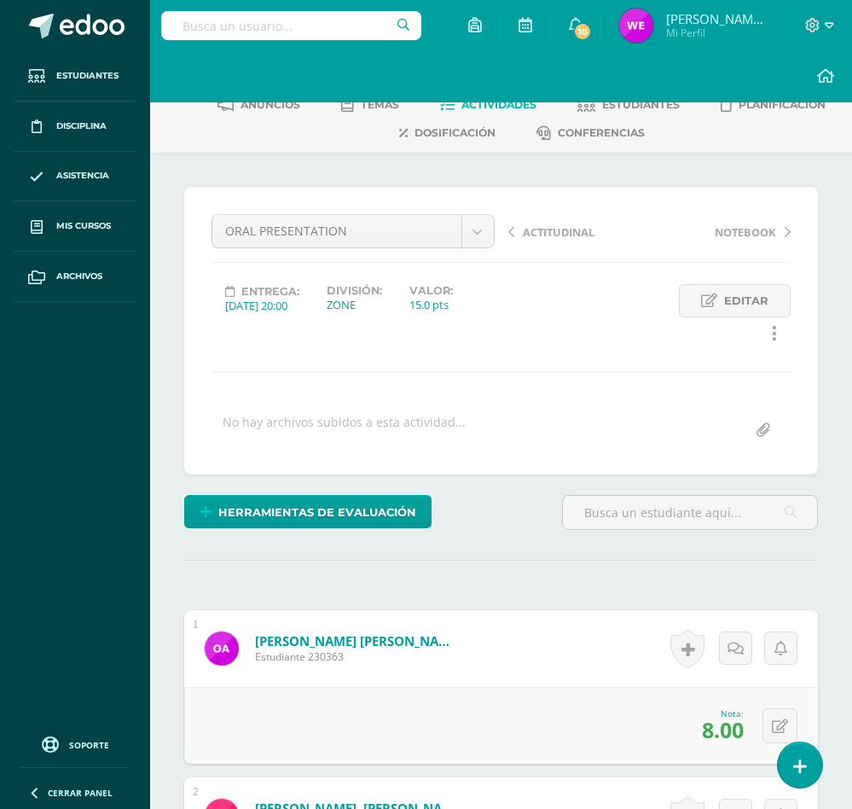
scroll to position [0, 0]
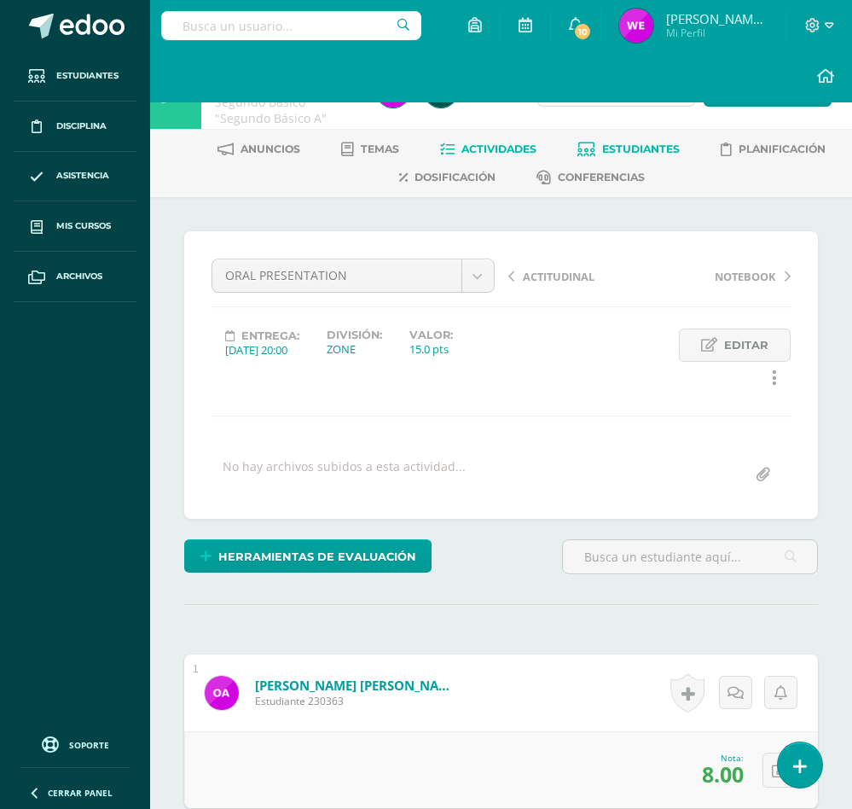
click at [663, 149] on span "Estudiantes" at bounding box center [641, 148] width 78 height 13
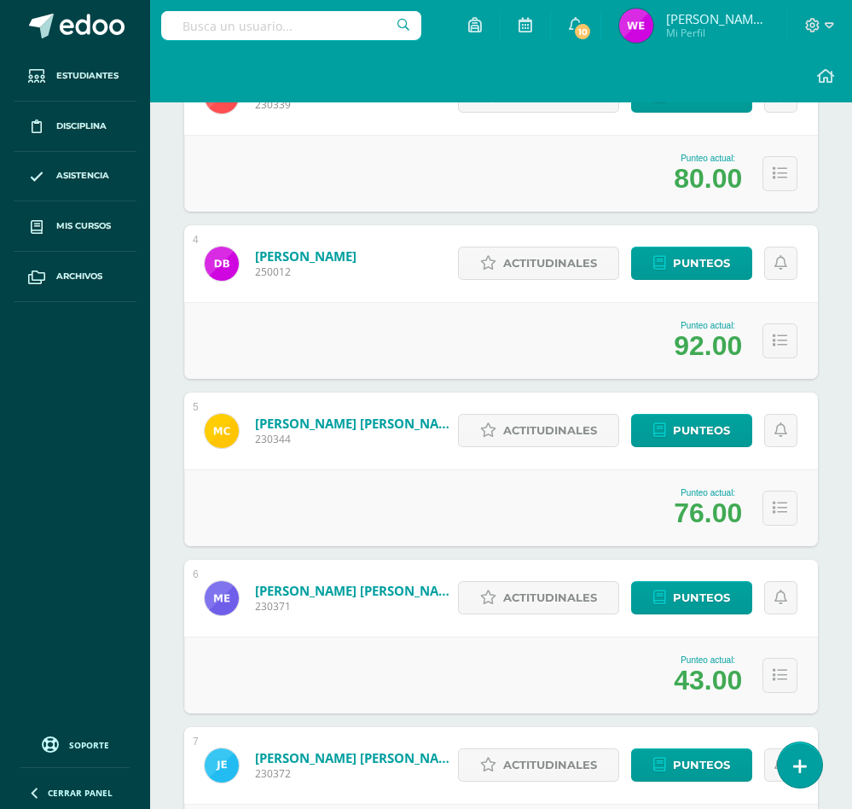
scroll to position [640, 0]
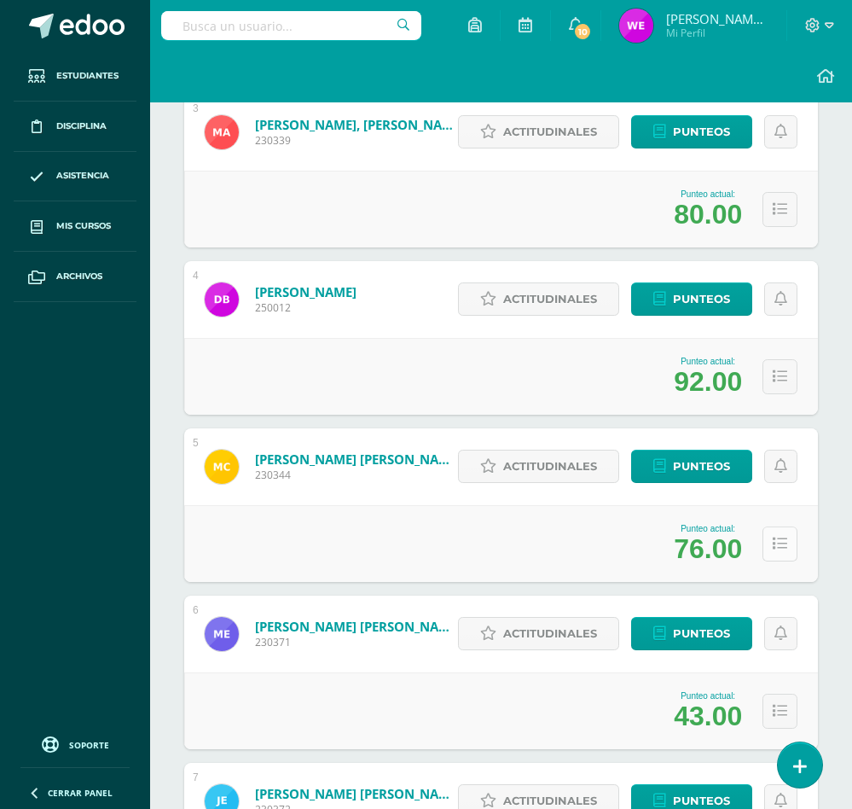
click at [780, 542] on icon at bounding box center [780, 544] width 15 height 15
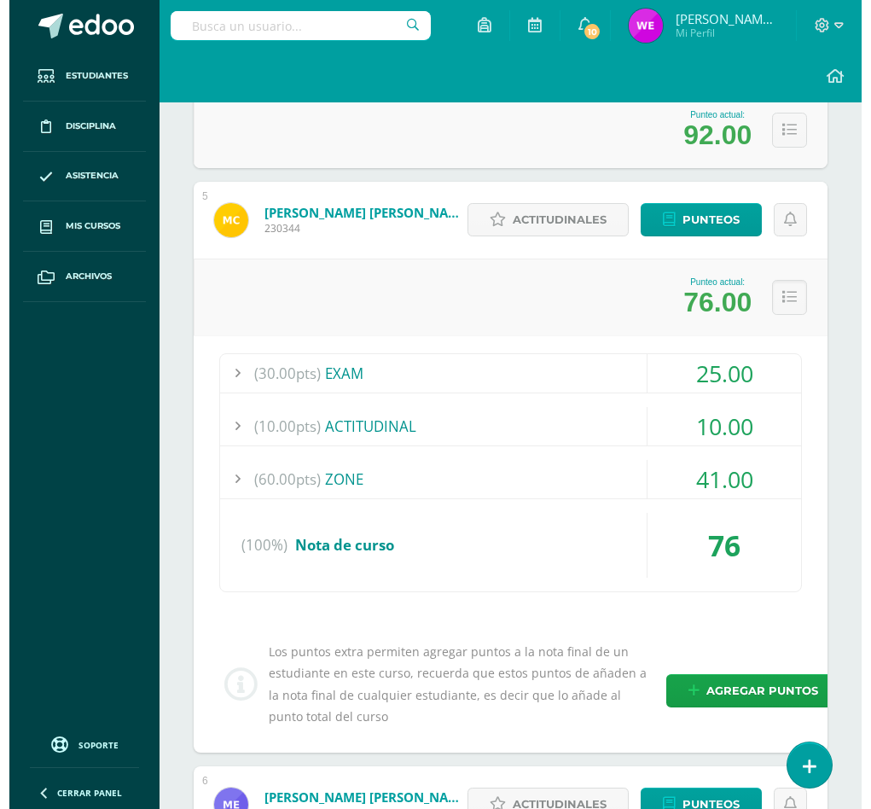
scroll to position [896, 0]
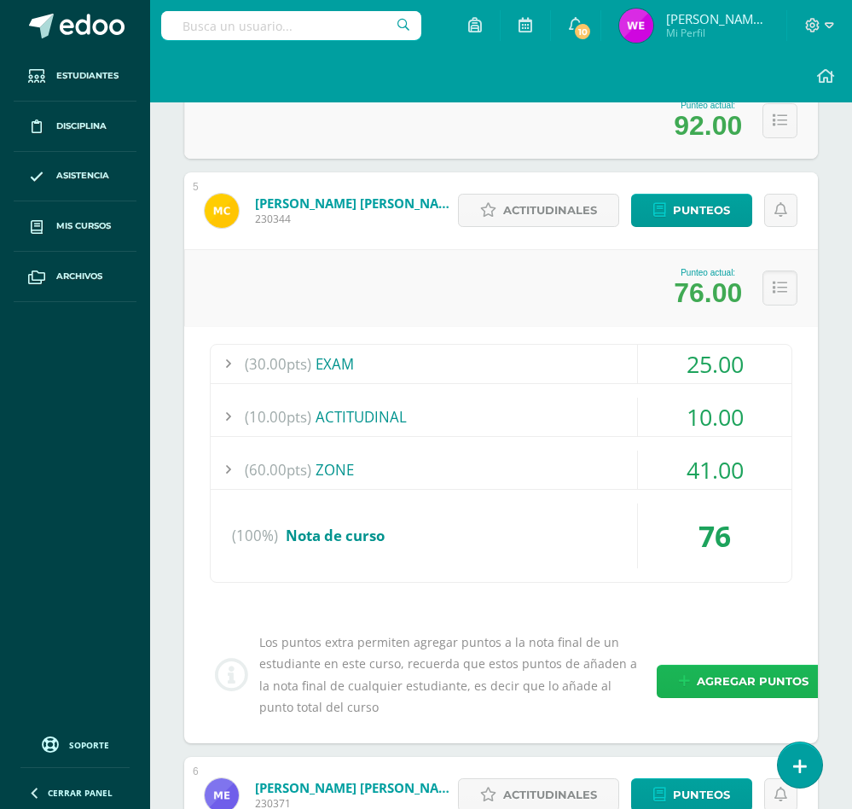
click at [730, 679] on span "Agregar puntos" at bounding box center [753, 681] width 112 height 32
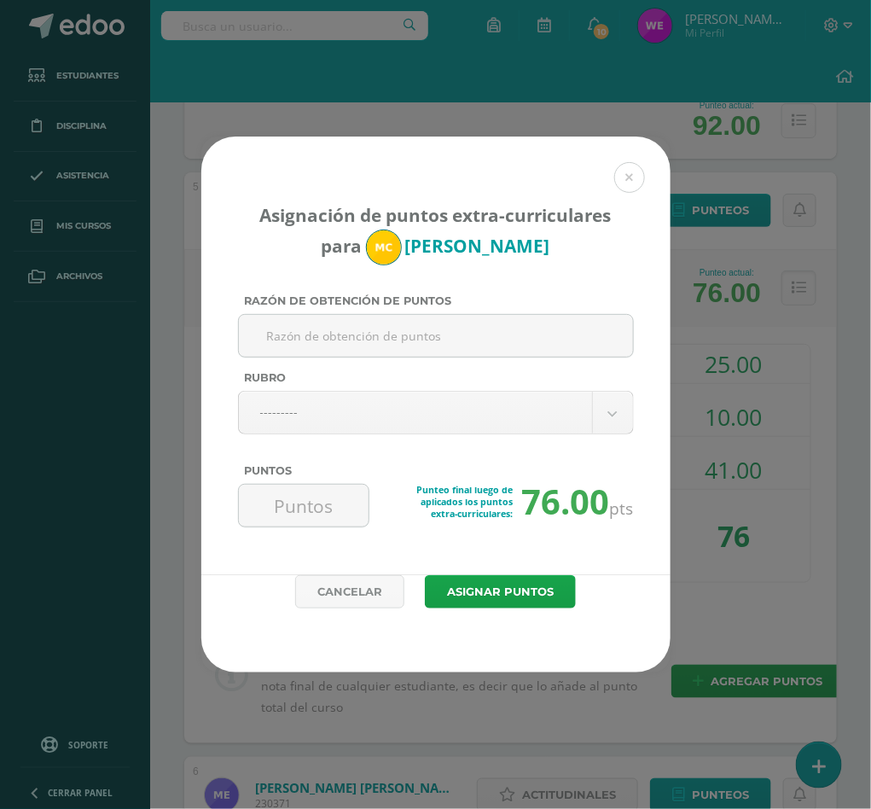
paste input "ACTIVIDAD DE MEJORAMIENTO"
type input "ACTIVIDAD DE MEJORAMIENTO"
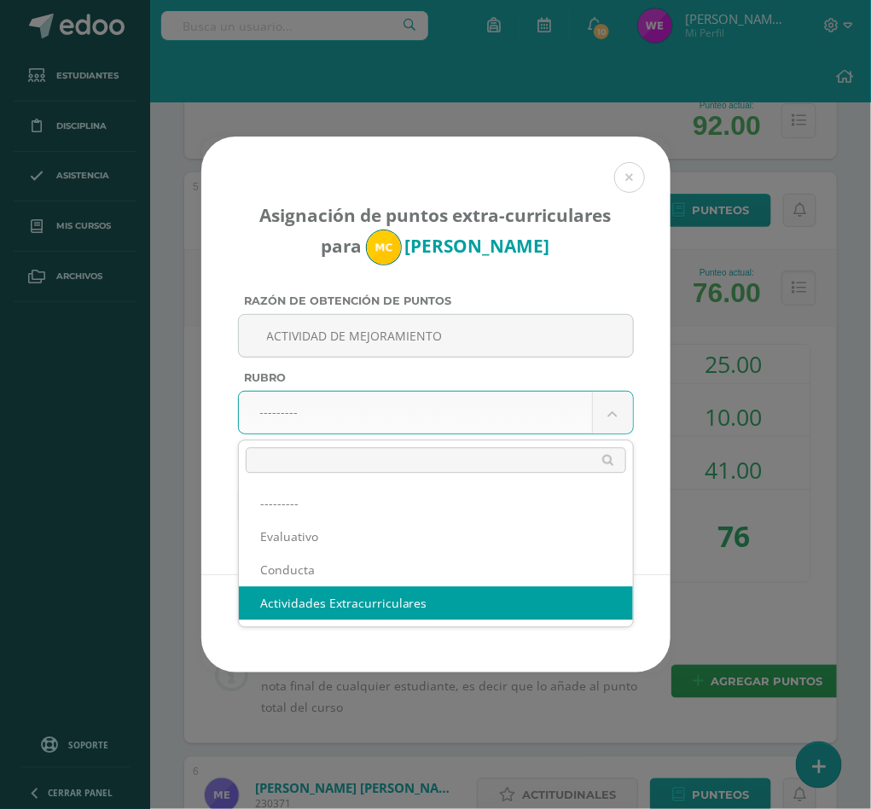
select select "3"
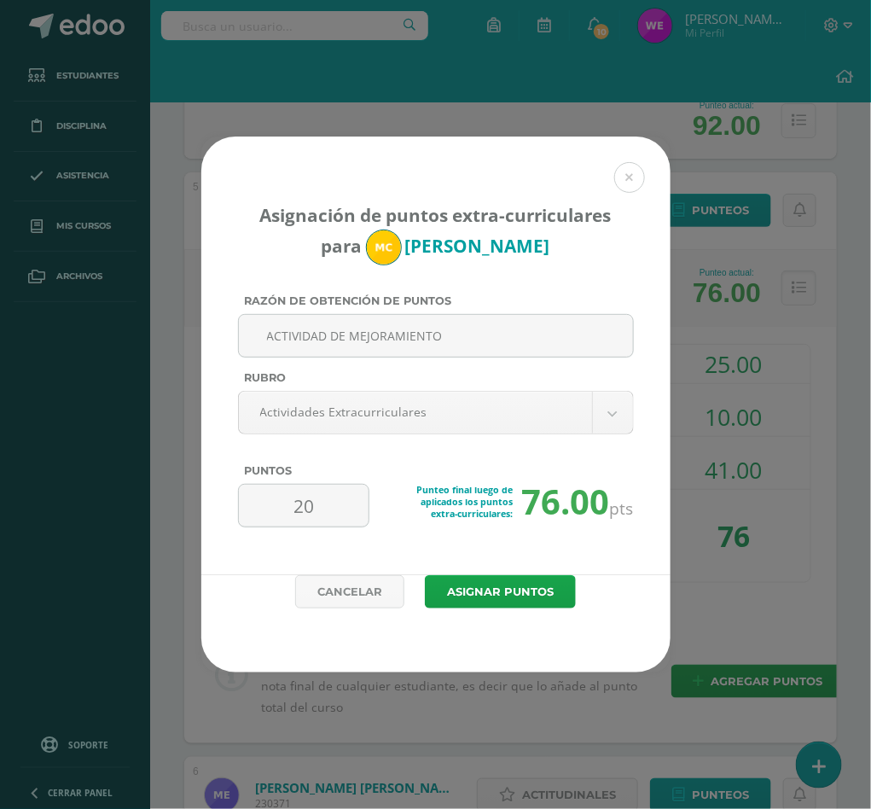
type input "20"
click at [519, 589] on button "Asignar puntos" at bounding box center [500, 591] width 151 height 33
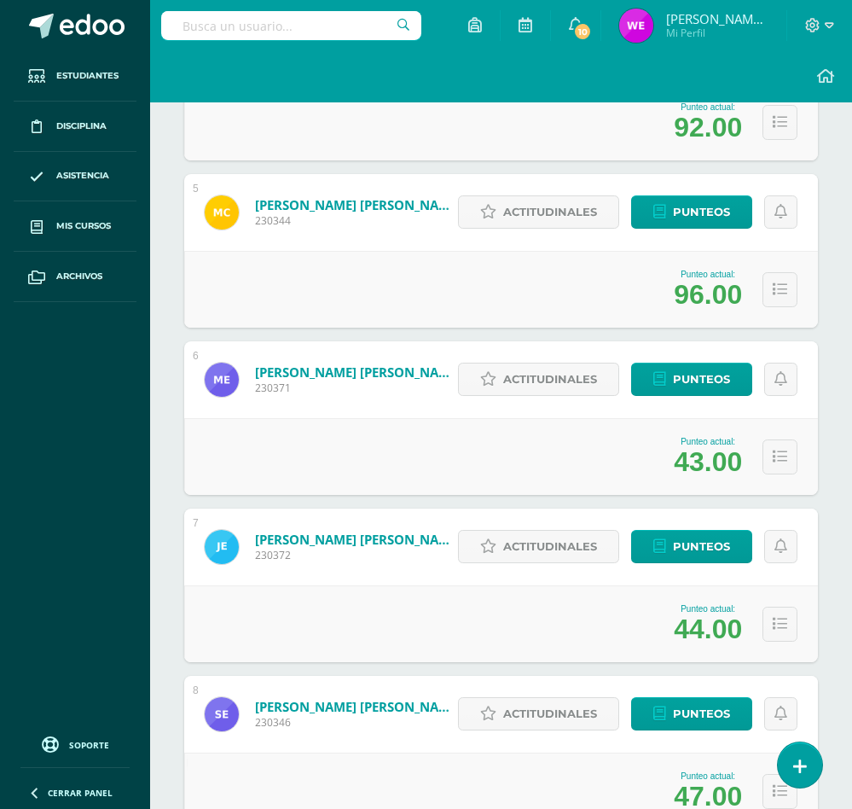
scroll to position [896, 0]
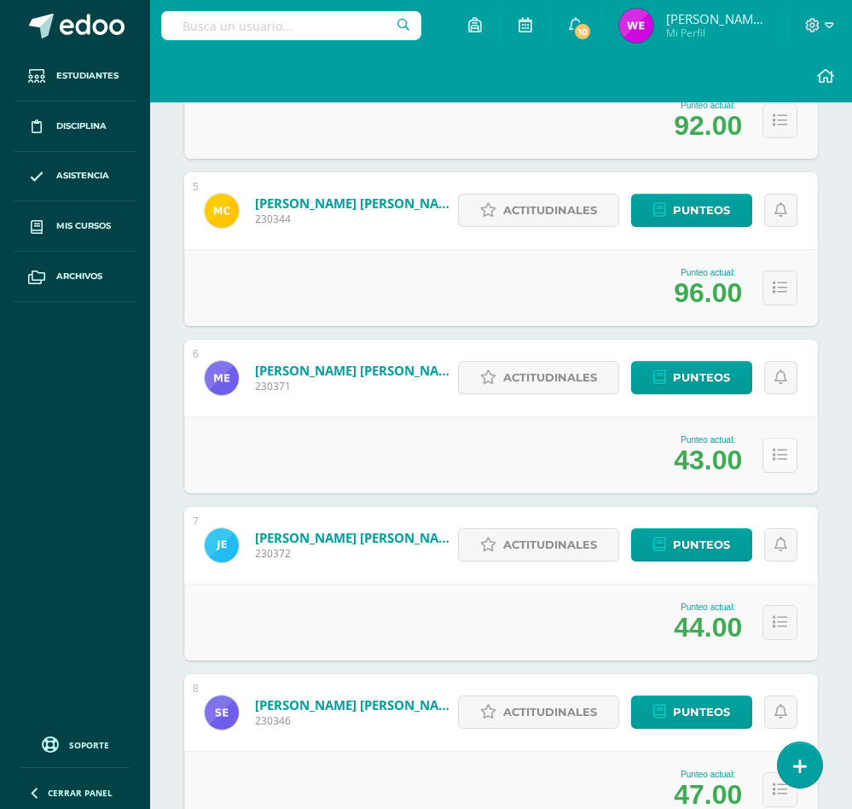
click at [781, 449] on icon at bounding box center [780, 455] width 15 height 15
click at [776, 467] on button at bounding box center [780, 455] width 35 height 35
click at [774, 455] on icon at bounding box center [780, 455] width 15 height 15
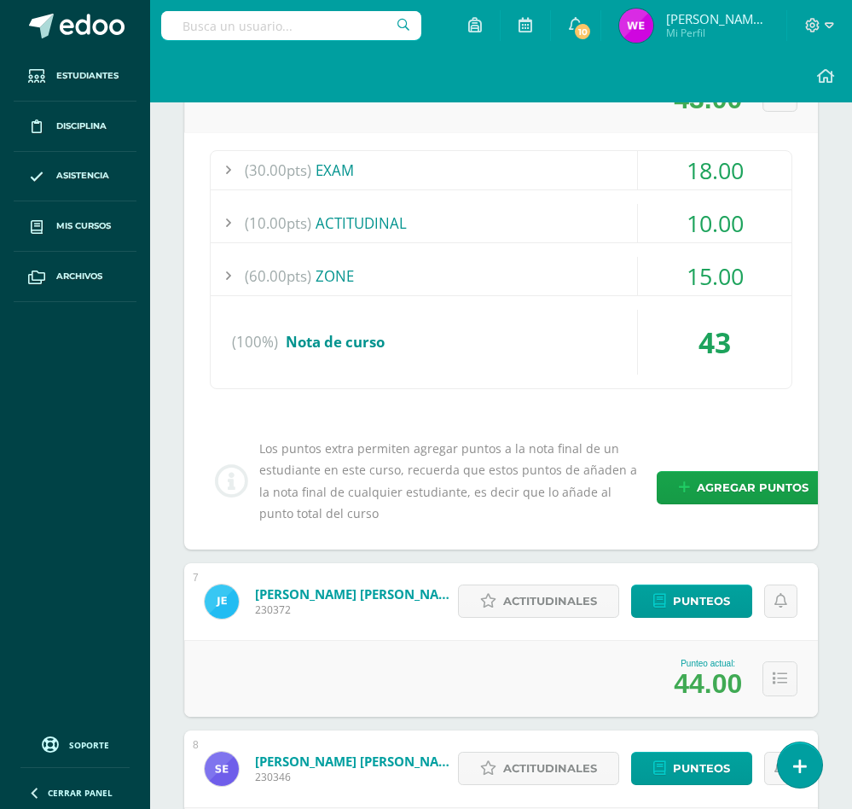
scroll to position [1279, 0]
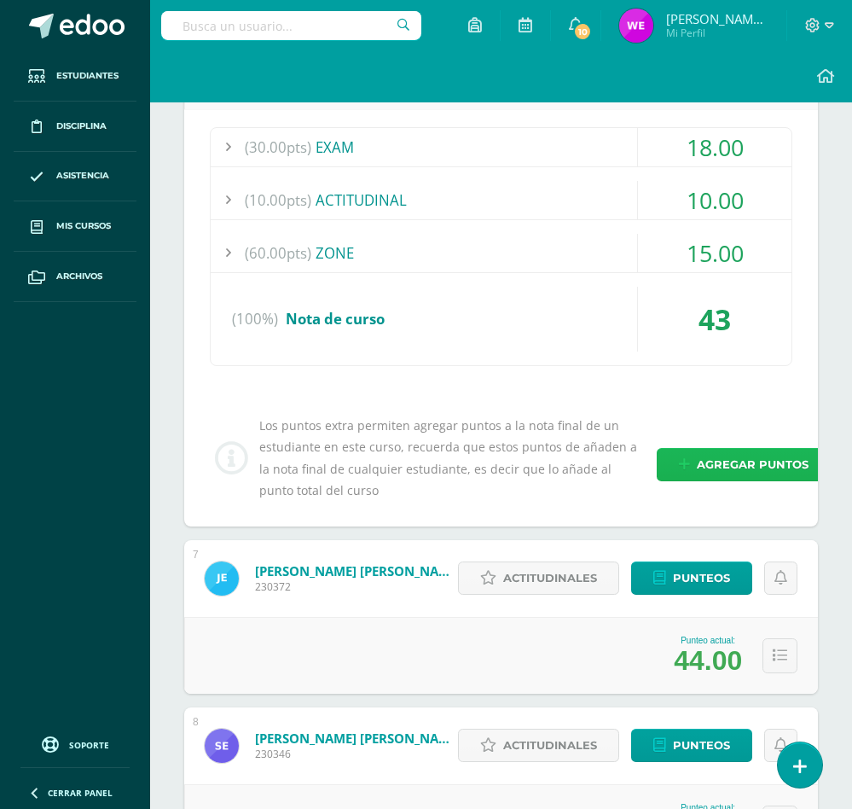
click at [740, 459] on span "Agregar puntos" at bounding box center [753, 465] width 112 height 32
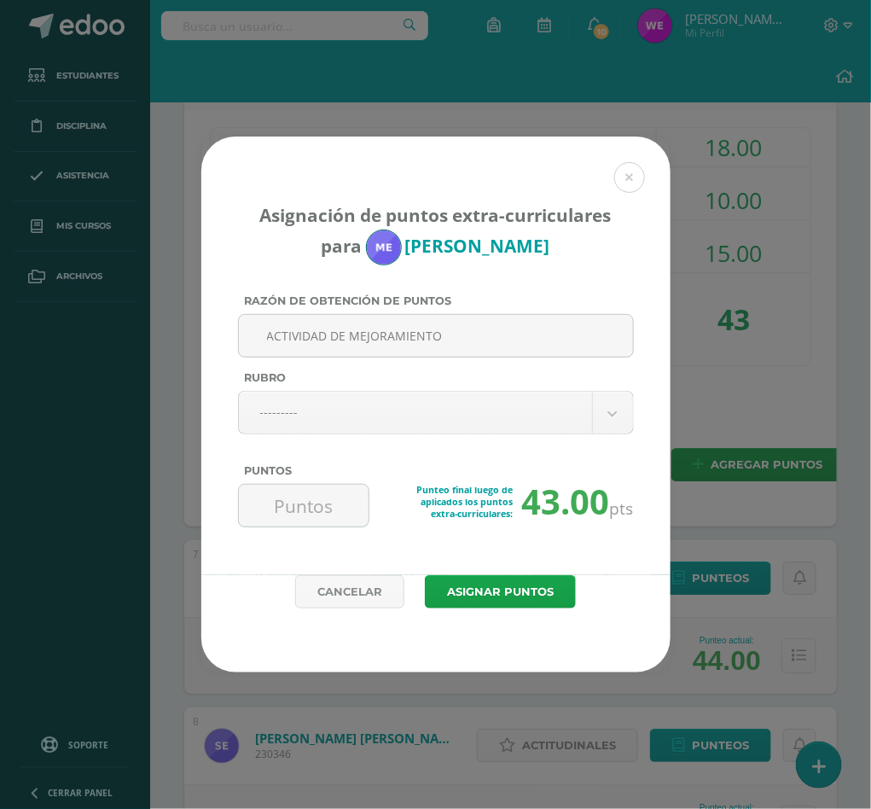
type input "ACTIVIDAD DE MEJORAMIENTO"
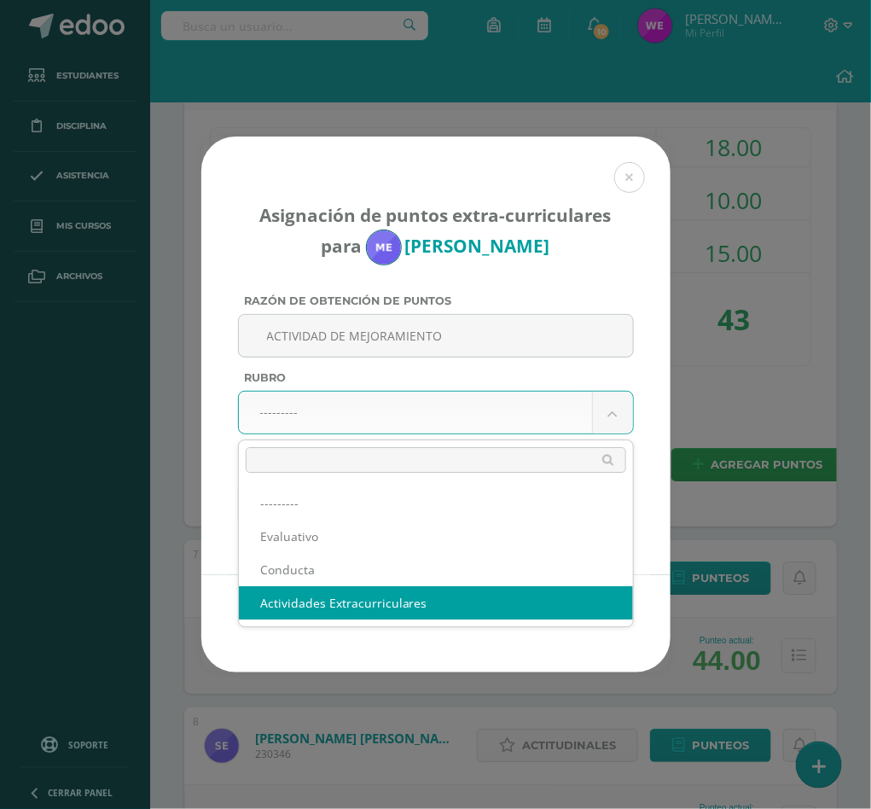
select select "3"
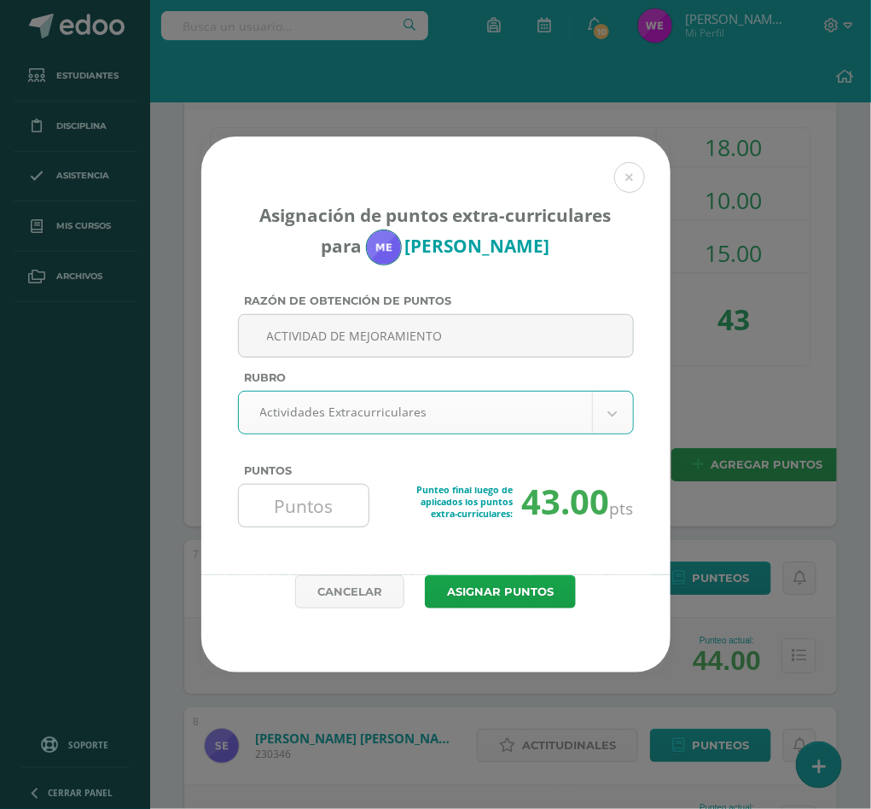
click at [334, 491] on input "Puntos" at bounding box center [304, 505] width 117 height 42
type input "0"
click at [635, 167] on button at bounding box center [629, 177] width 31 height 31
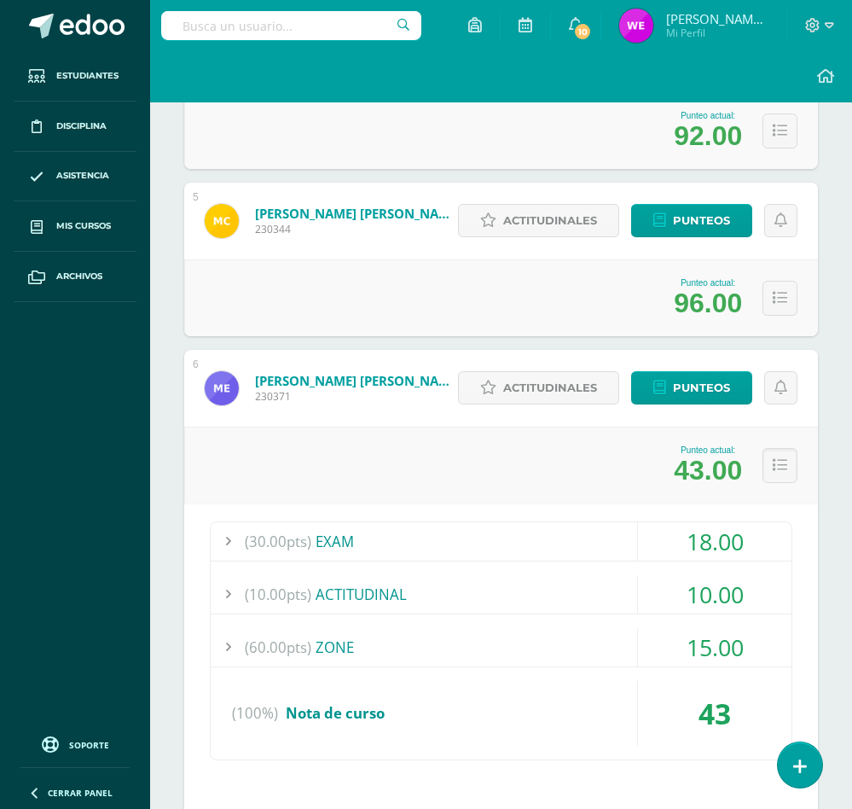
scroll to position [896, 0]
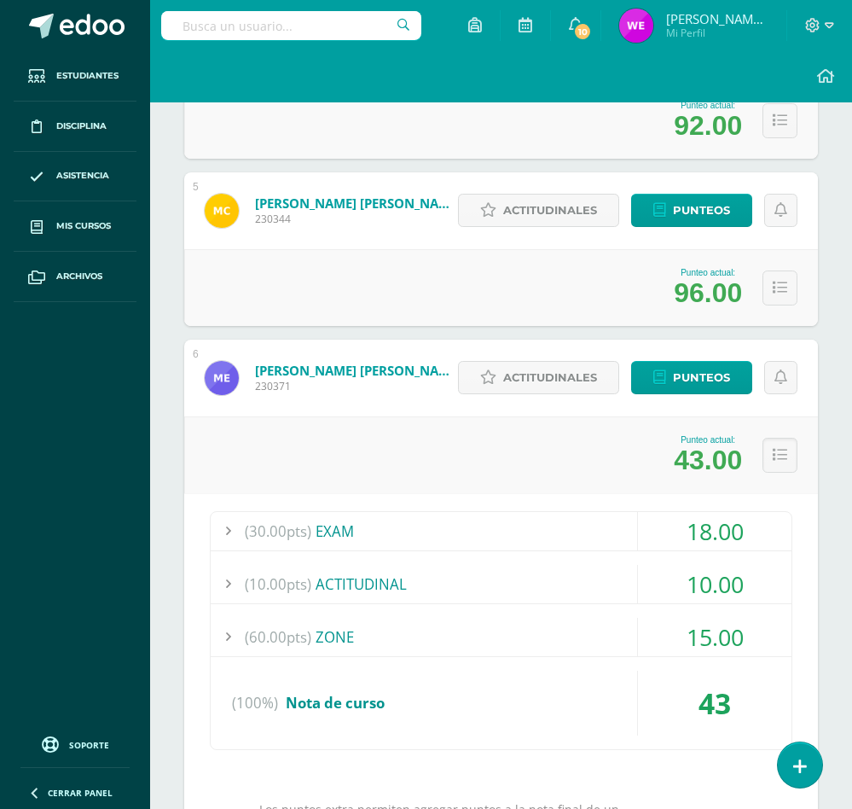
click at [325, 623] on div "(60.00pts) ZONE" at bounding box center [501, 637] width 581 height 38
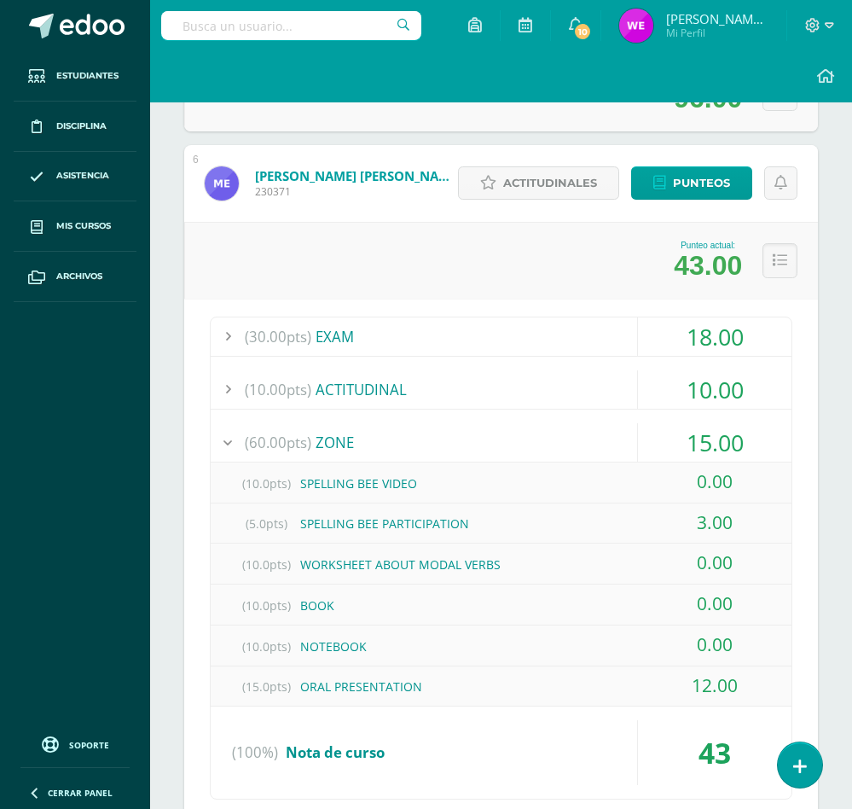
scroll to position [1151, 0]
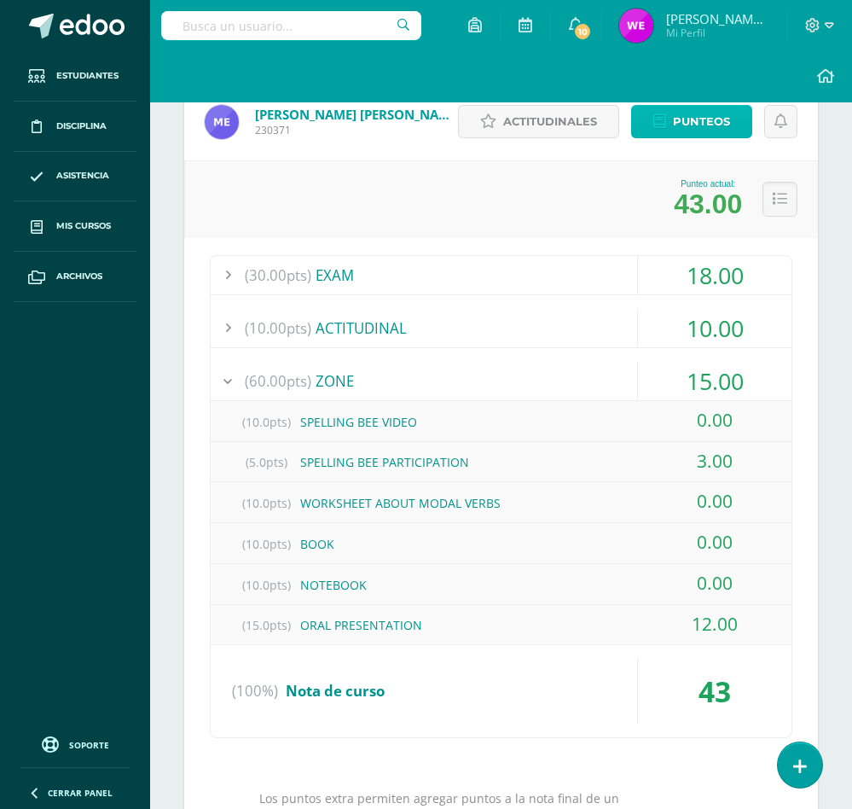
click at [715, 131] on span "Punteos" at bounding box center [701, 122] width 57 height 32
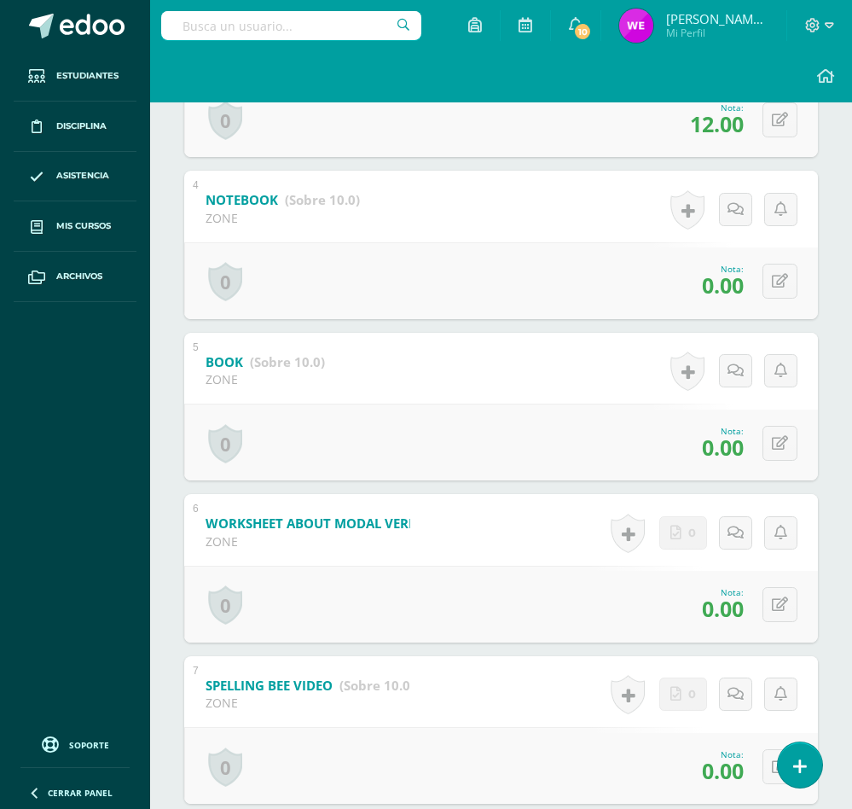
scroll to position [896, 0]
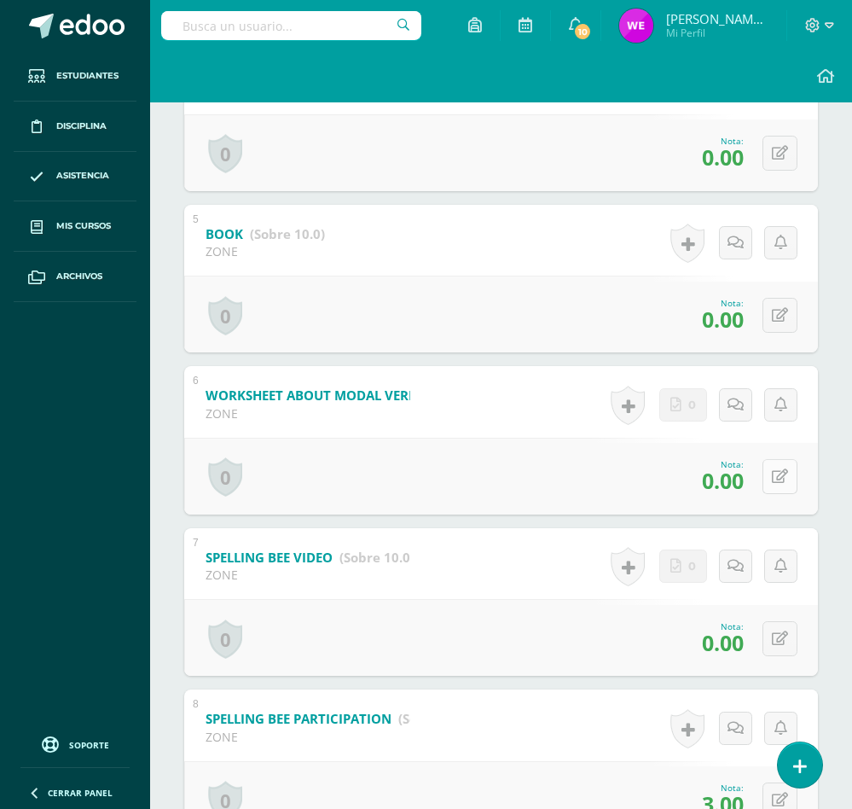
click at [776, 484] on button at bounding box center [780, 476] width 35 height 35
type input "10"
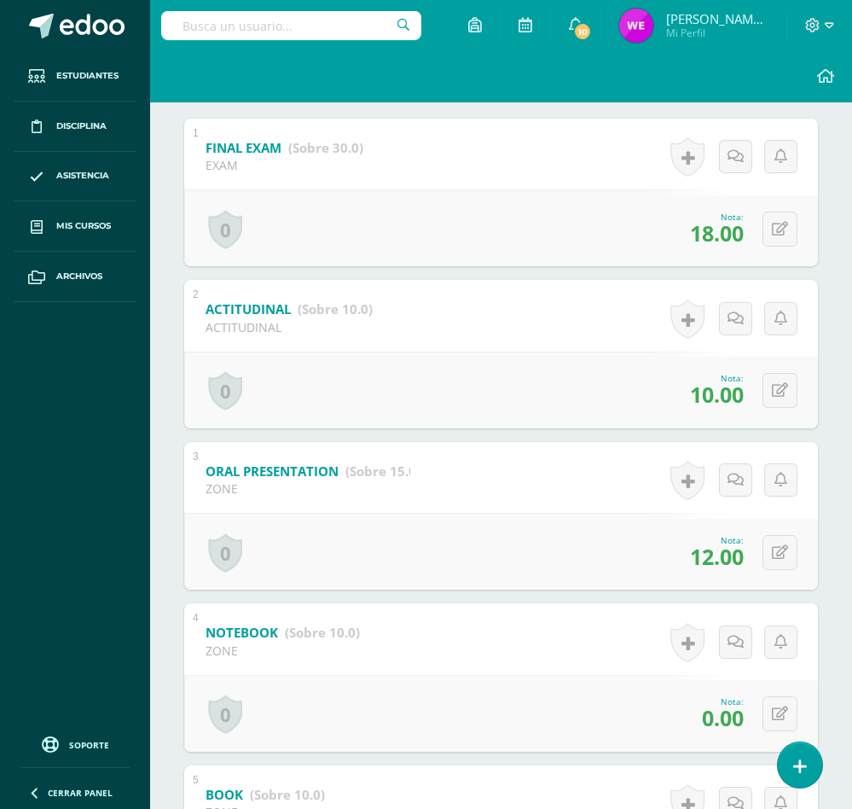
scroll to position [0, 0]
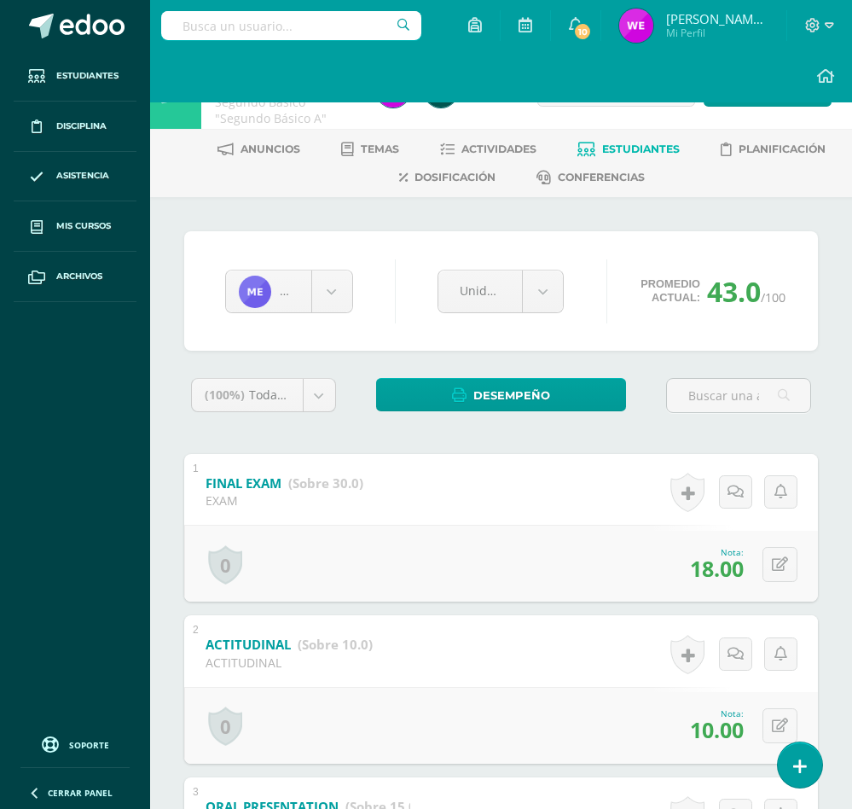
click at [650, 143] on span "Estudiantes" at bounding box center [641, 148] width 78 height 13
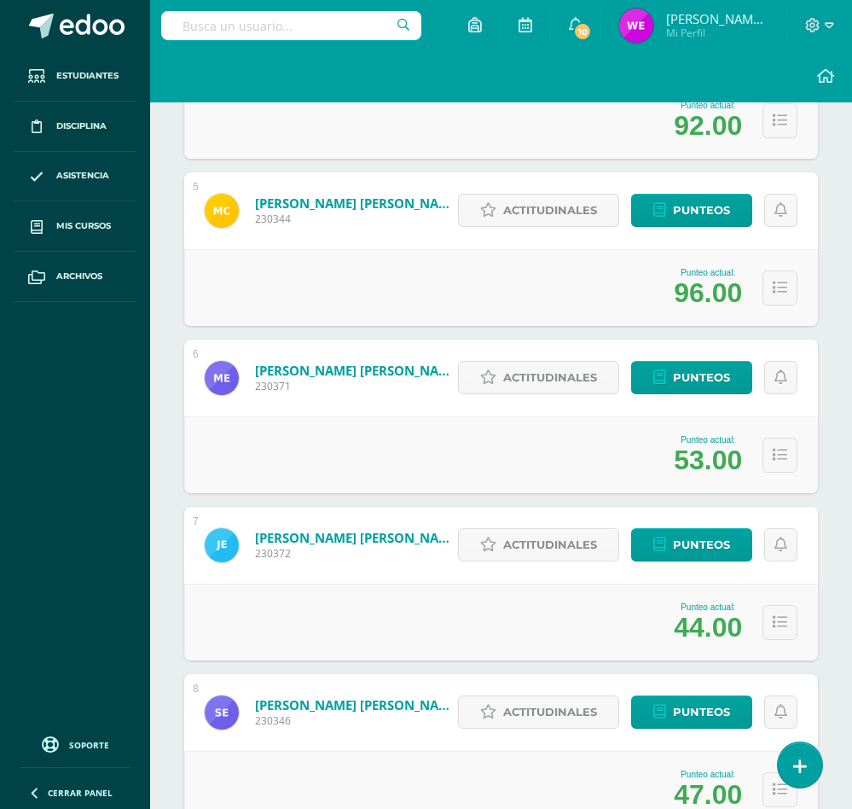
scroll to position [1024, 0]
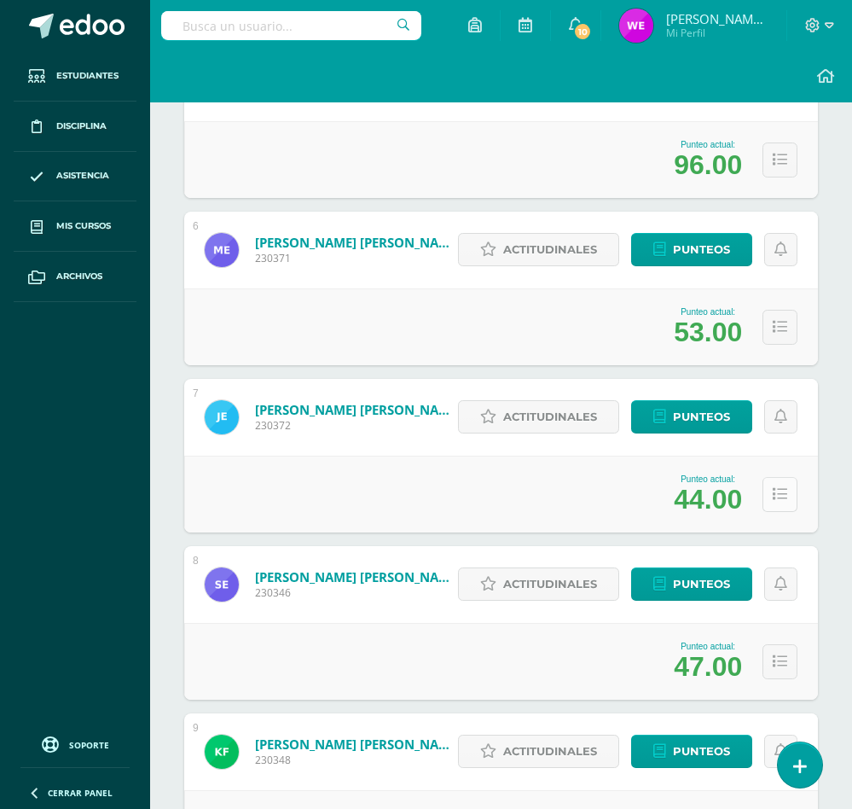
click at [786, 494] on icon at bounding box center [780, 494] width 15 height 15
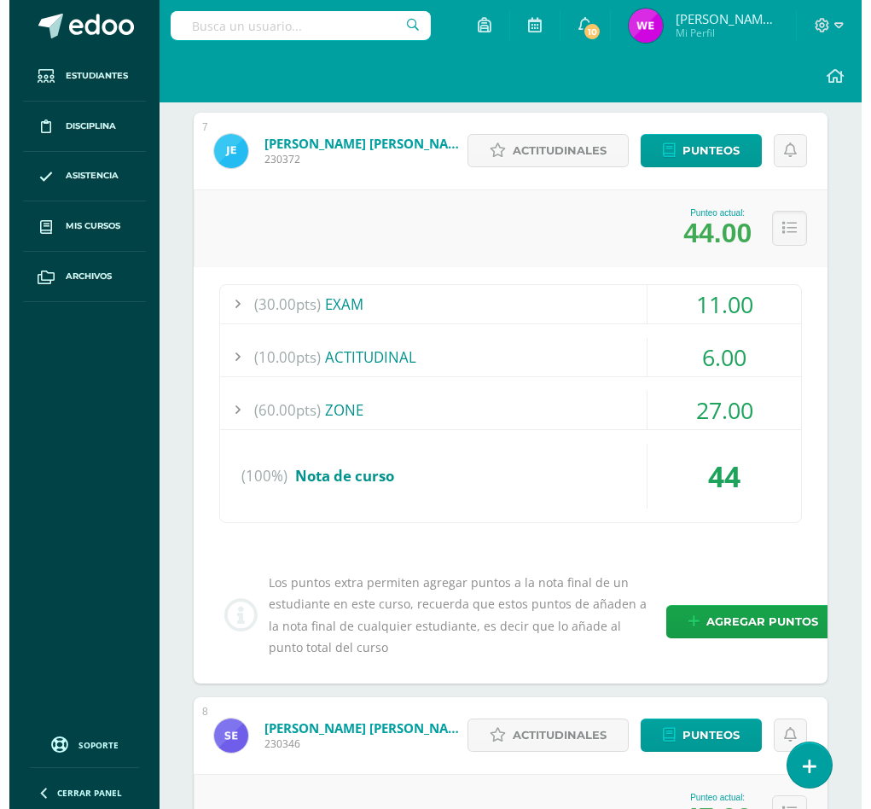
scroll to position [1279, 0]
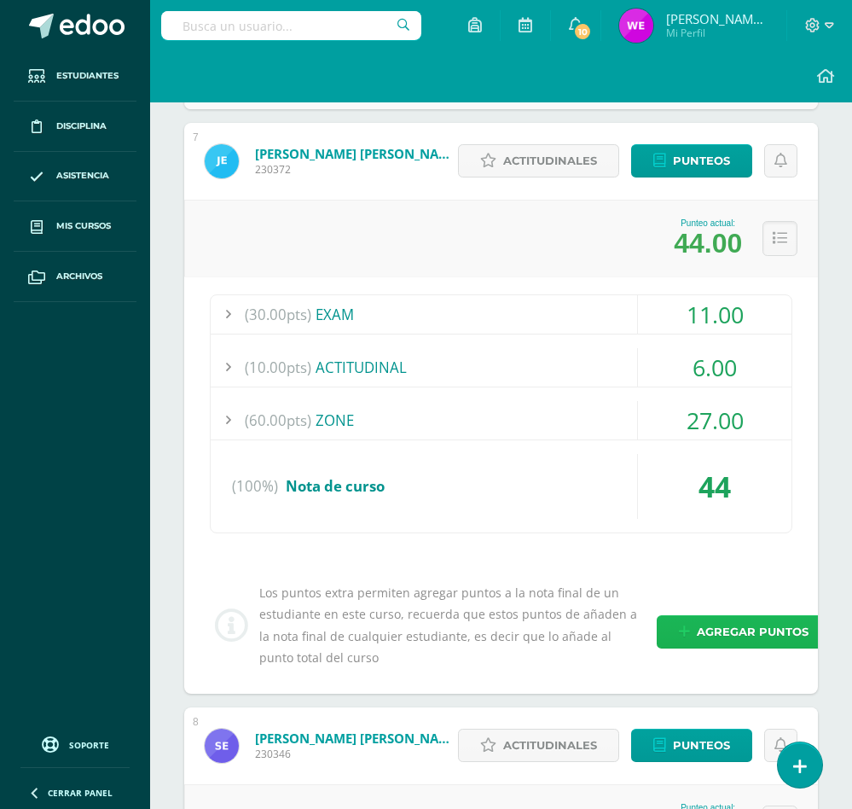
click at [735, 646] on span "Agregar puntos" at bounding box center [753, 632] width 112 height 32
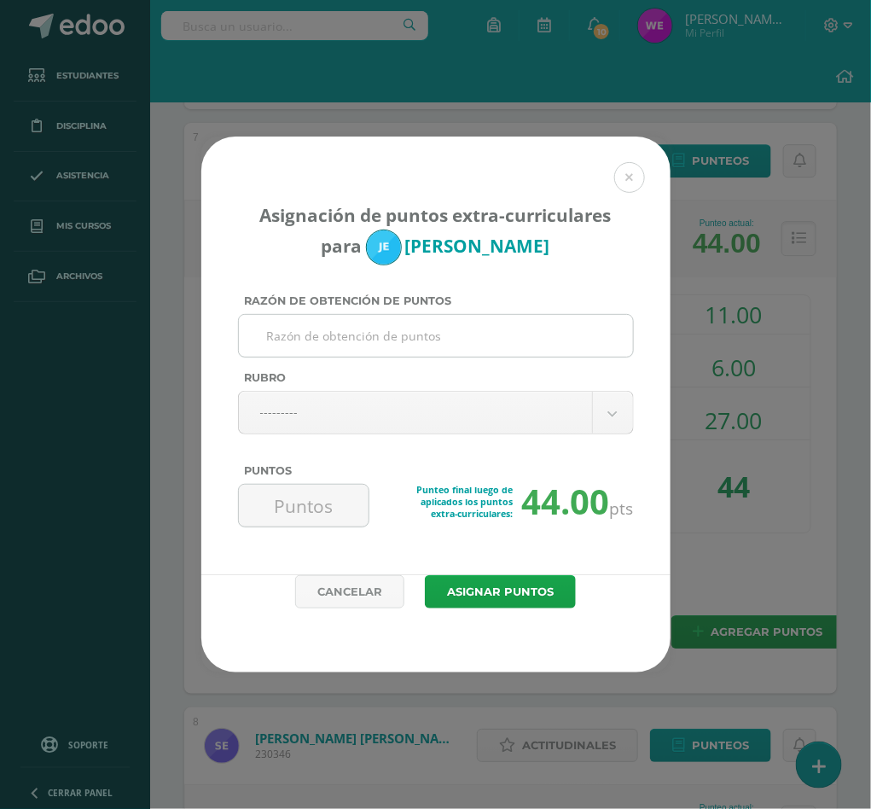
click at [492, 348] on input "Razón de obtención de puntos" at bounding box center [436, 336] width 380 height 42
type input "ACTIVIDAD DE MEJORAMIENTO"
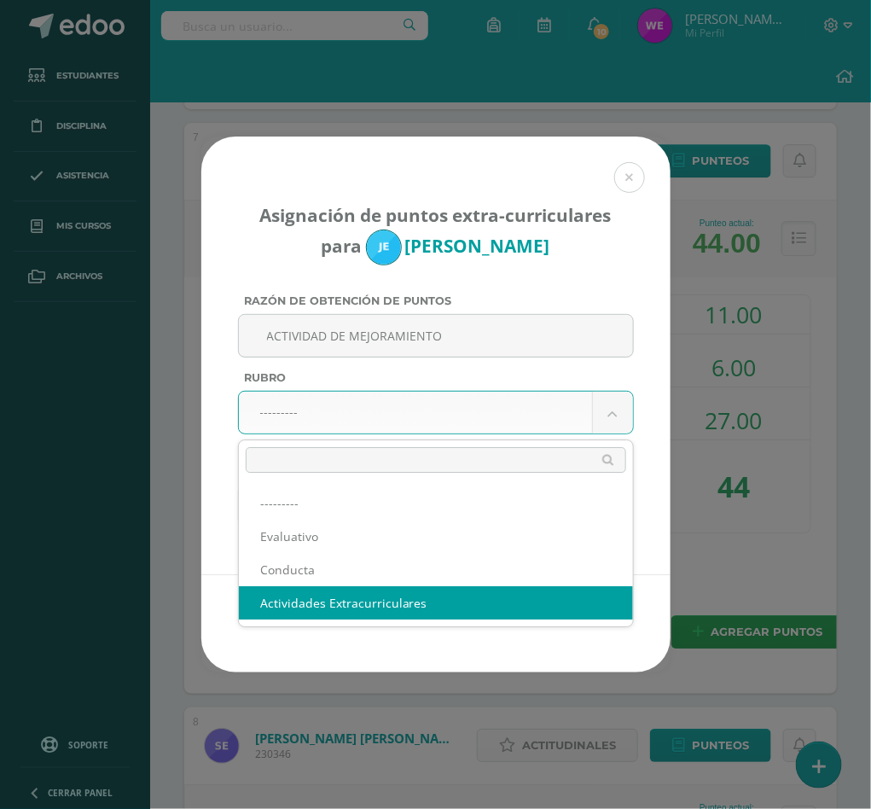
select select "3"
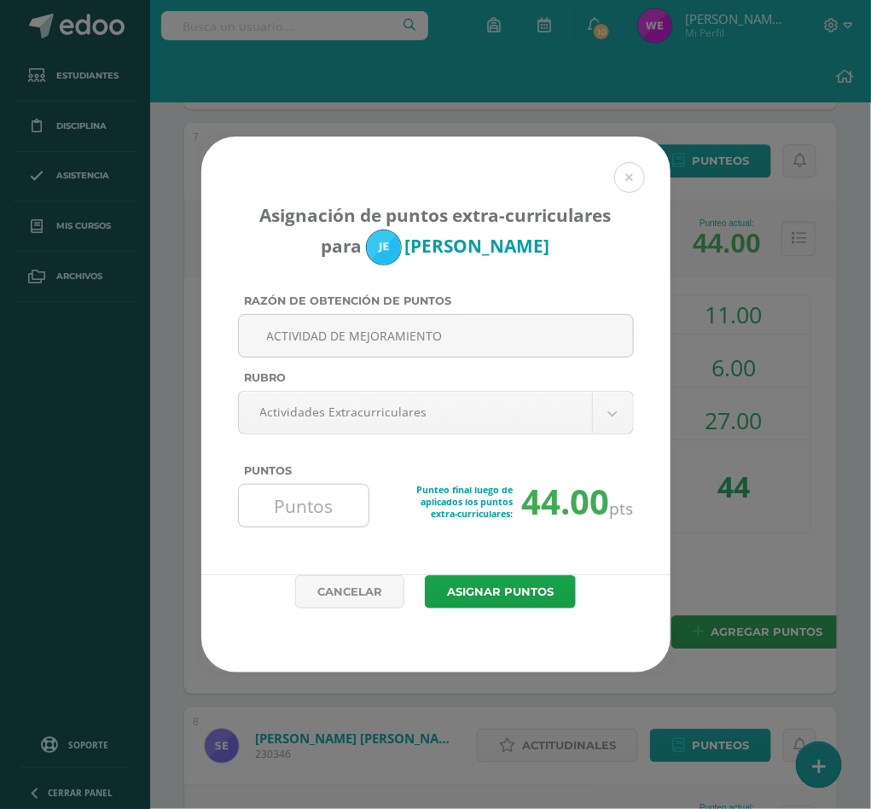
click at [299, 491] on input "Puntos" at bounding box center [304, 505] width 117 height 42
type input "16"
click at [505, 600] on button "Asignar puntos" at bounding box center [500, 591] width 151 height 33
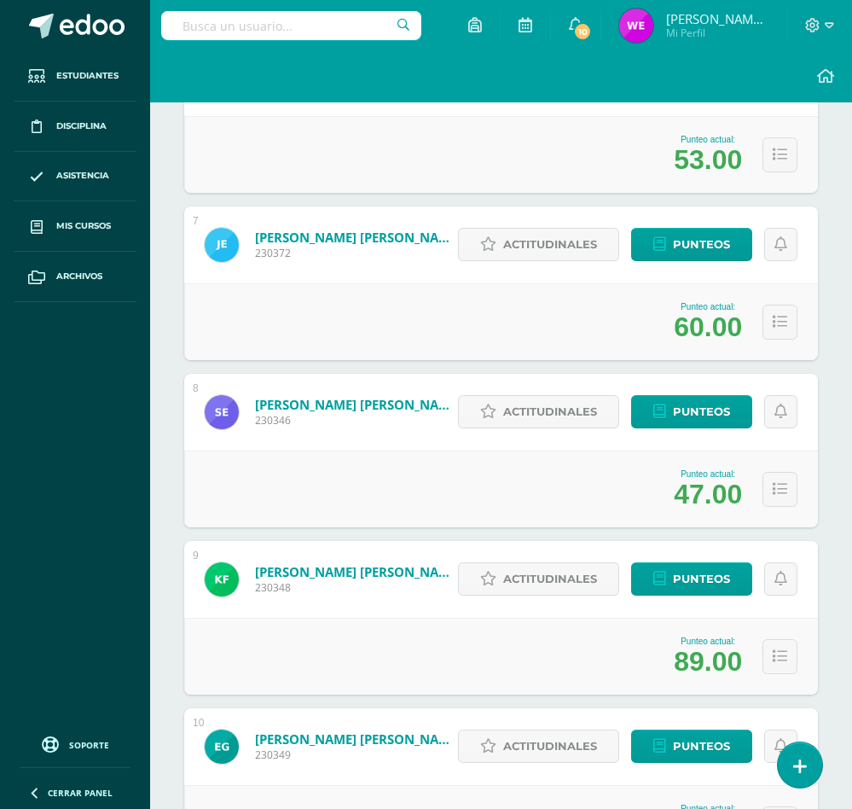
scroll to position [1151, 0]
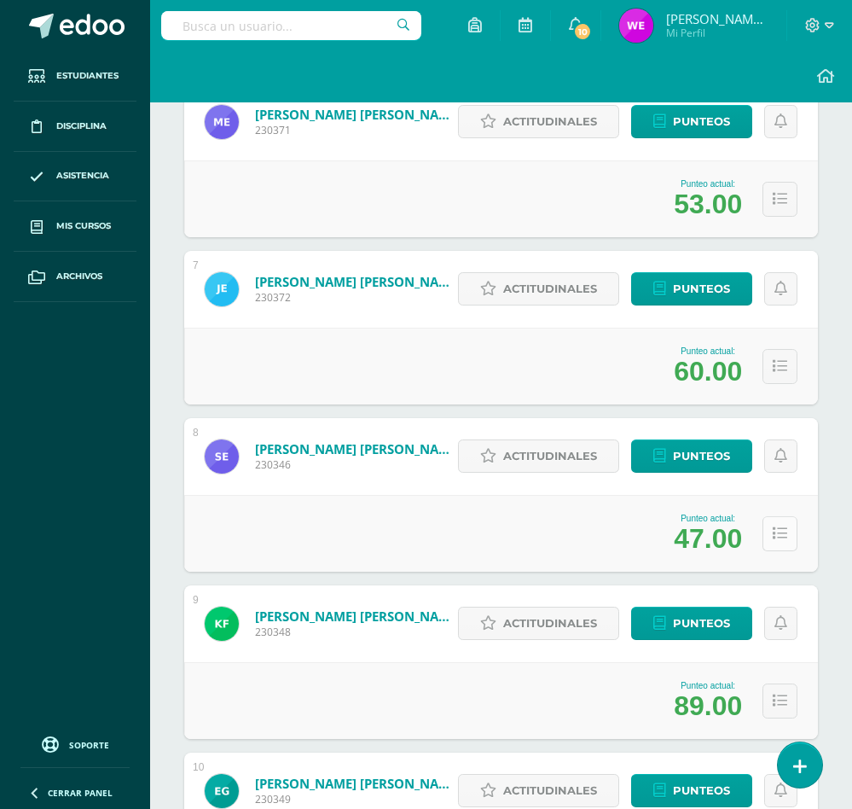
click at [783, 535] on icon at bounding box center [780, 533] width 15 height 15
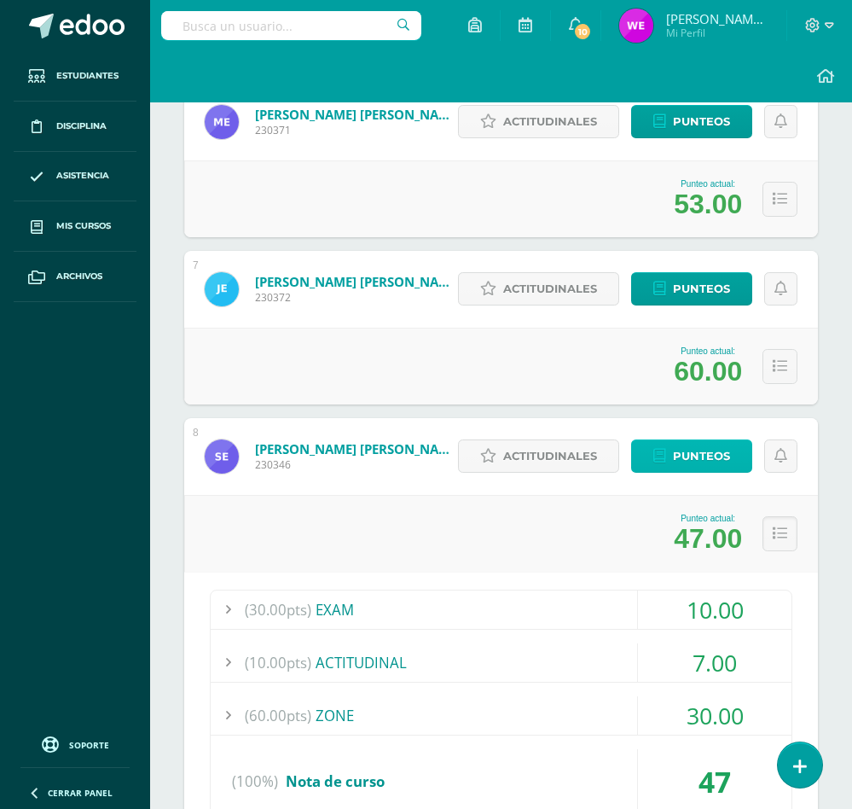
click at [669, 445] on link "Punteos" at bounding box center [691, 455] width 121 height 33
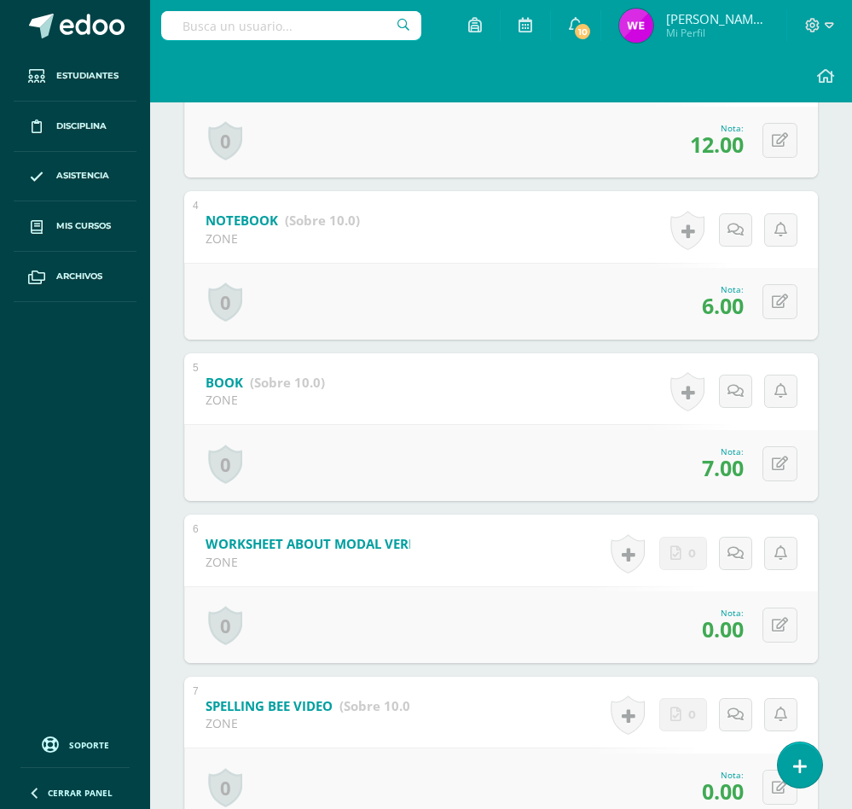
scroll to position [896, 0]
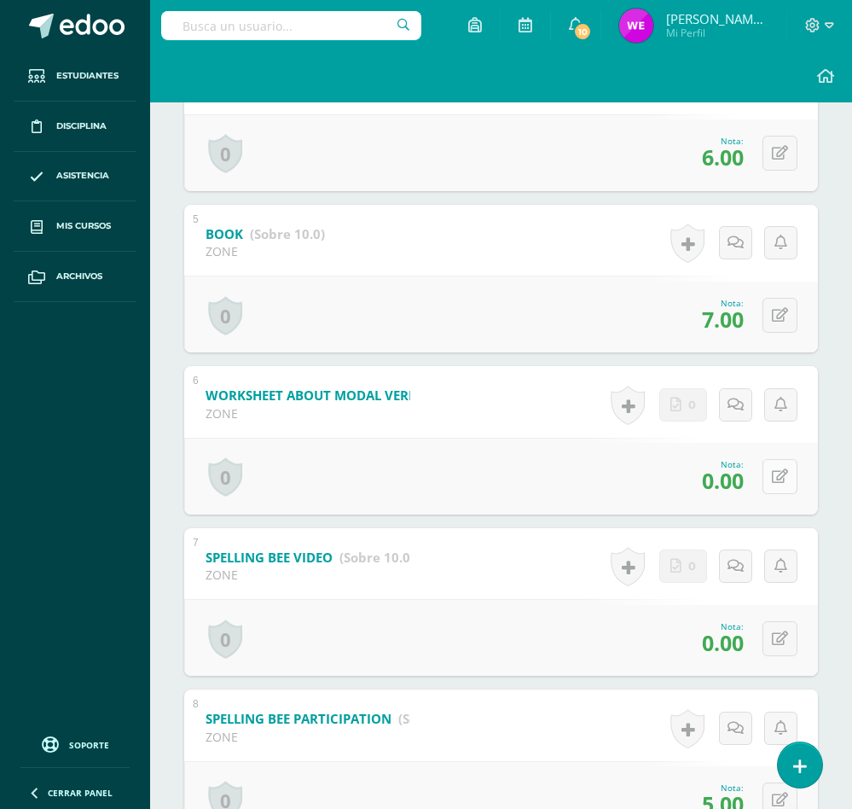
click at [774, 494] on button at bounding box center [780, 476] width 35 height 35
type input "10"
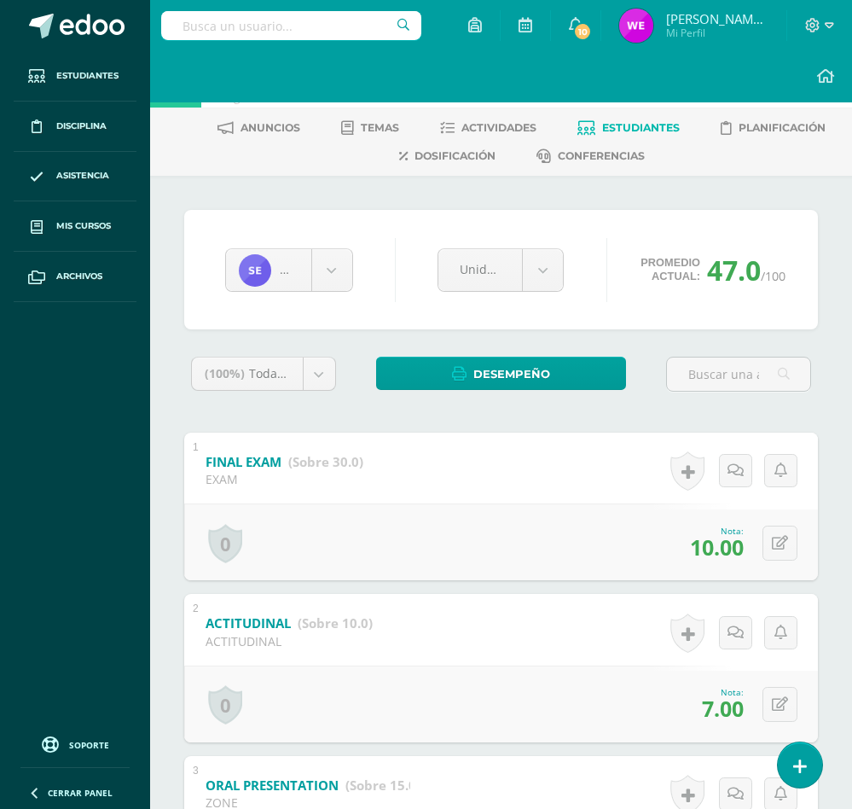
scroll to position [0, 0]
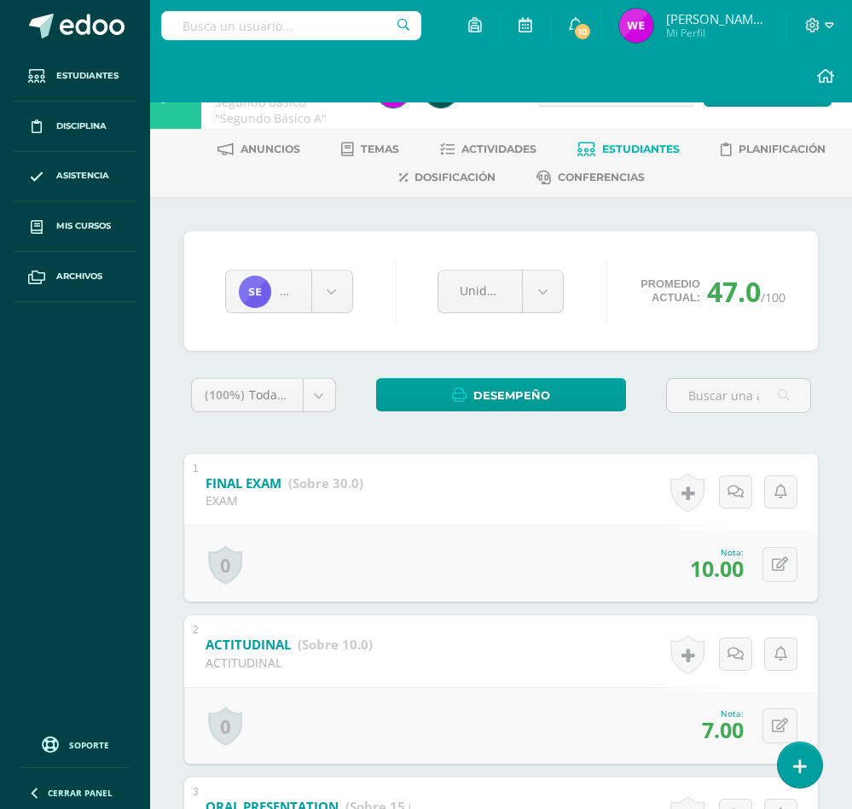
click at [592, 147] on icon at bounding box center [586, 149] width 18 height 15
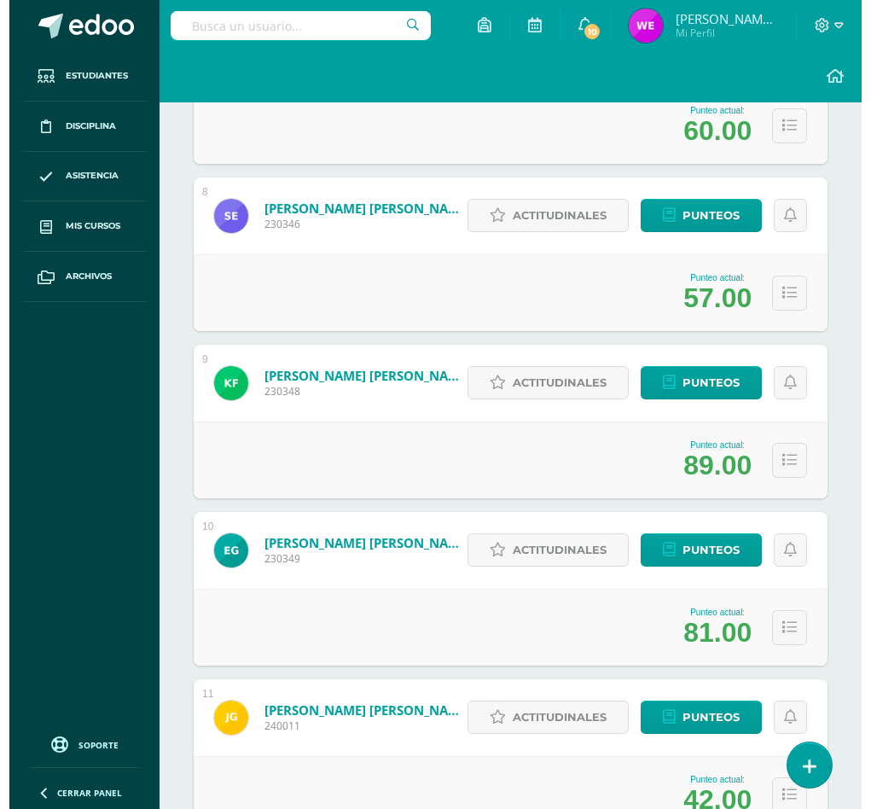
scroll to position [1407, 0]
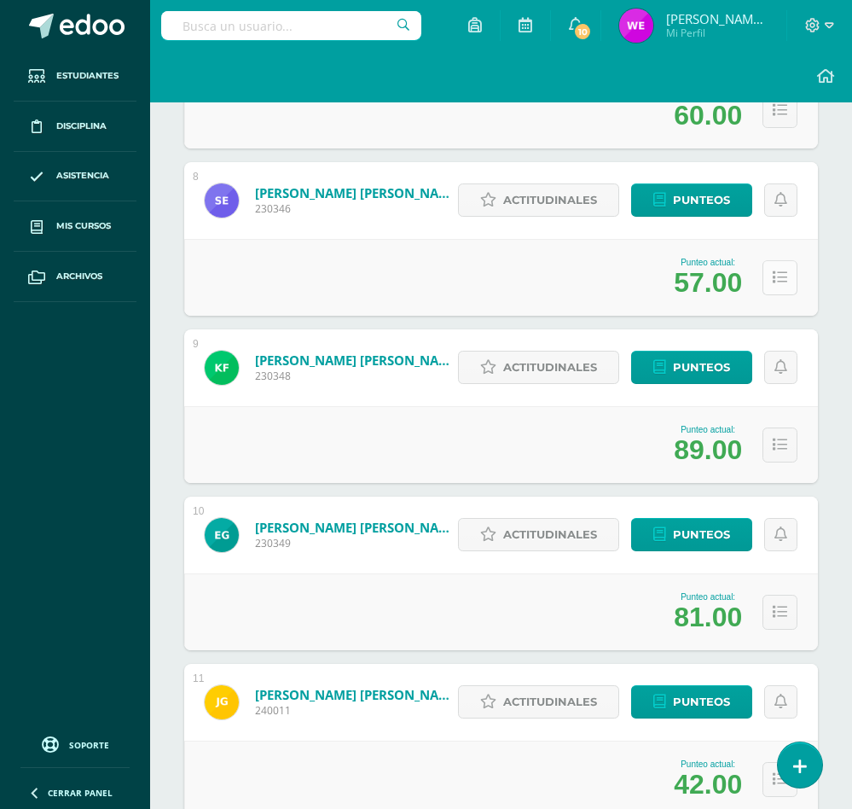
click at [776, 280] on icon at bounding box center [780, 277] width 15 height 15
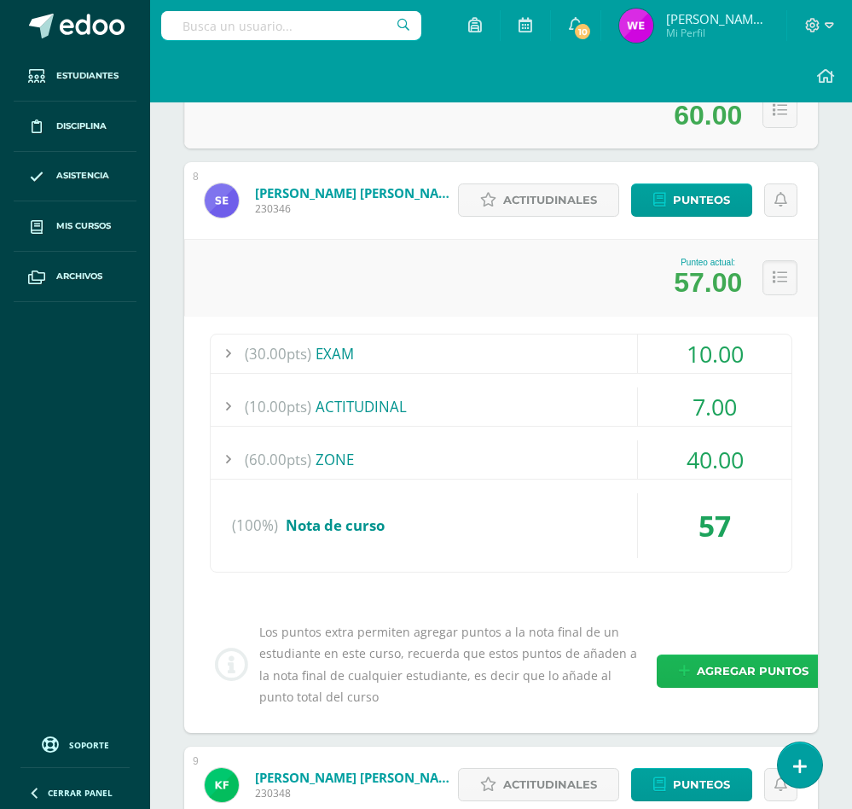
click at [717, 686] on span "Agregar puntos" at bounding box center [753, 671] width 112 height 32
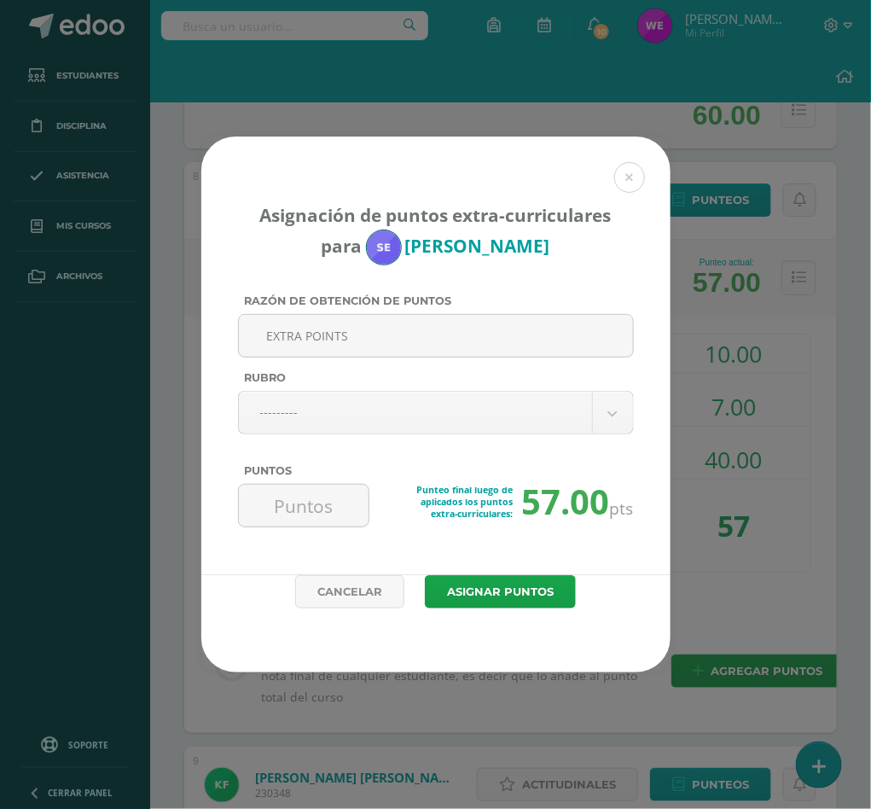
type input "EXTRA POINTS"
click at [362, 374] on label "Rubro" at bounding box center [436, 377] width 396 height 13
click at [240, 433] on input "Rubro" at bounding box center [239, 433] width 1 height 1
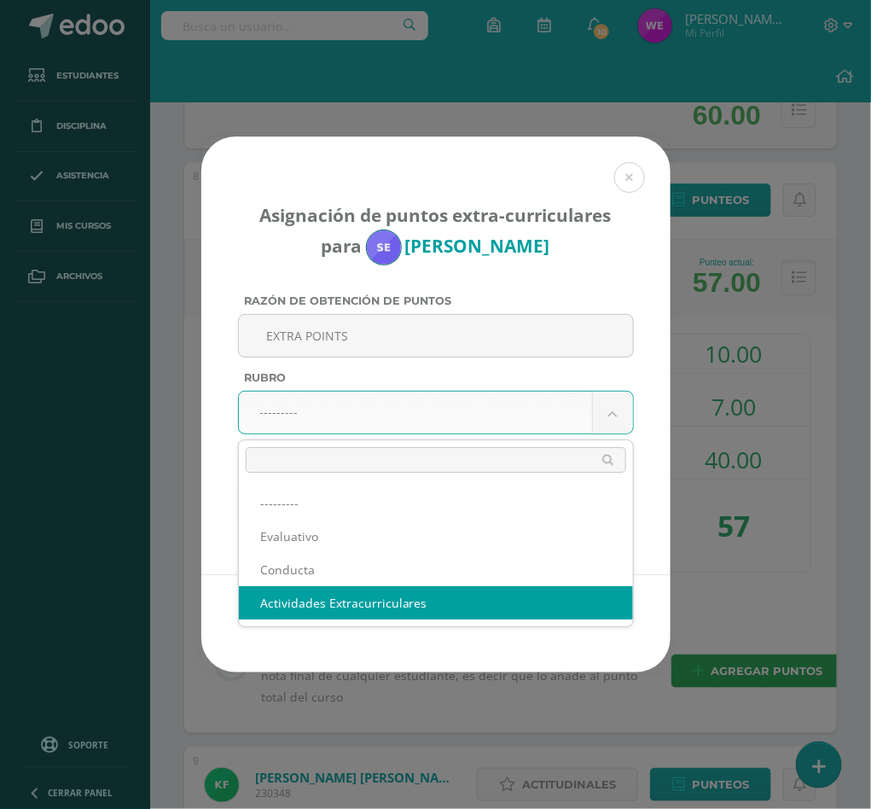
select select "3"
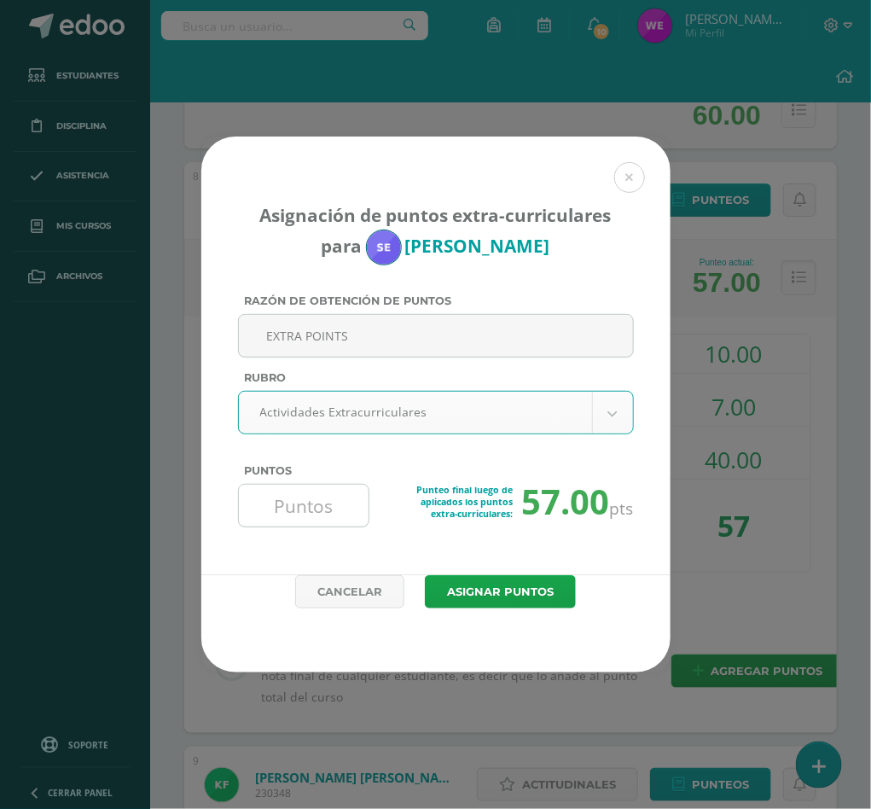
click at [338, 509] on input "Puntos" at bounding box center [304, 505] width 117 height 42
type input "3"
click at [425, 575] on button "Asignar puntos" at bounding box center [500, 591] width 151 height 33
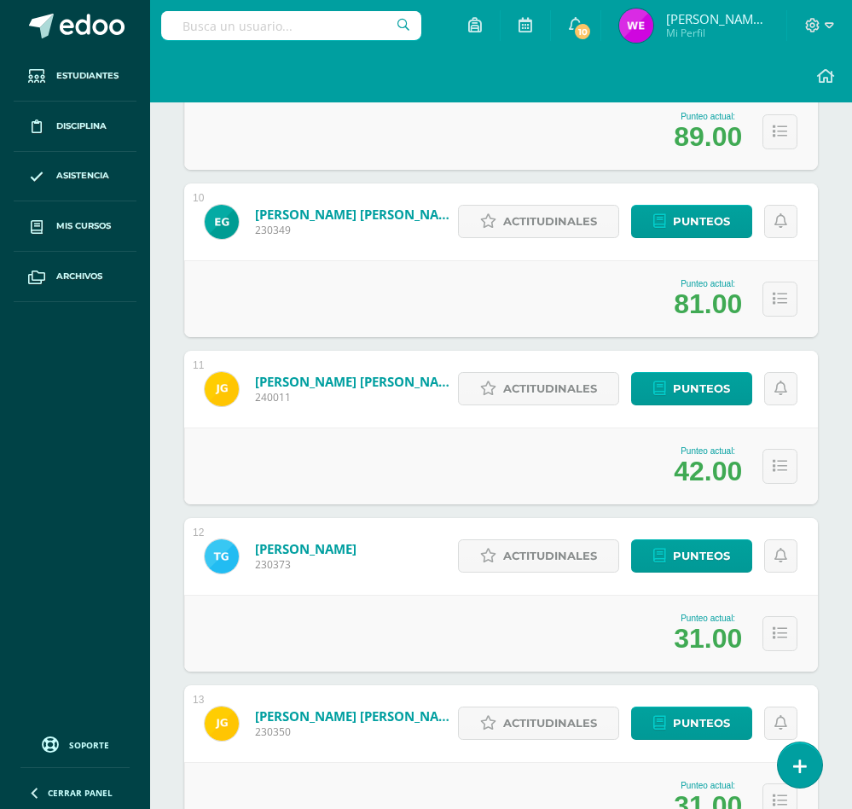
scroll to position [1740, 0]
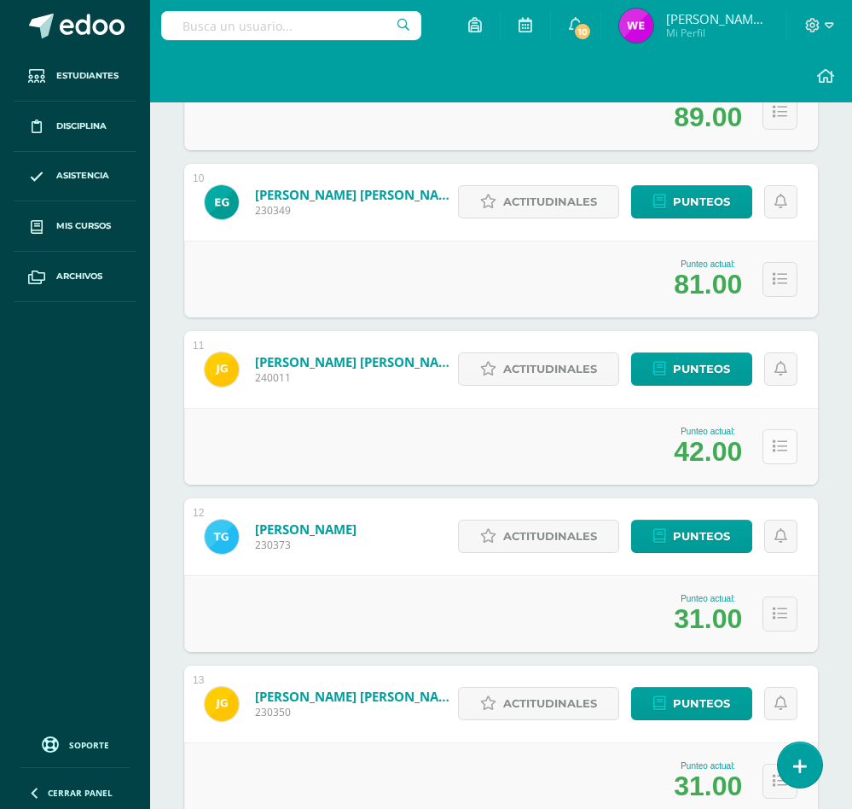
click at [779, 446] on icon at bounding box center [780, 446] width 15 height 15
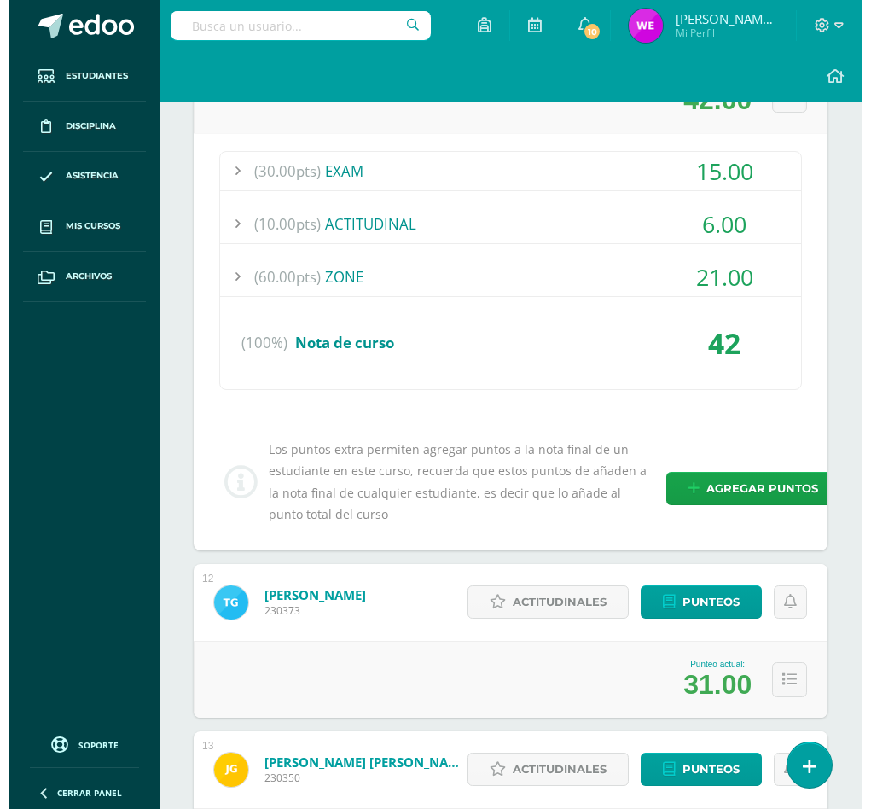
scroll to position [2124, 0]
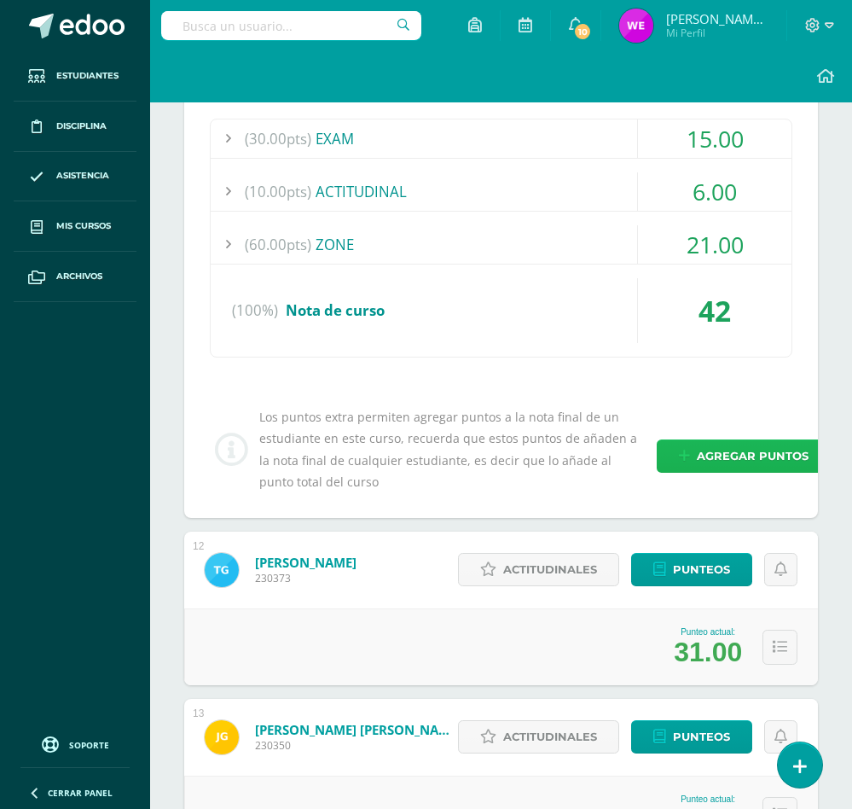
click at [719, 456] on span "Agregar puntos" at bounding box center [753, 456] width 112 height 32
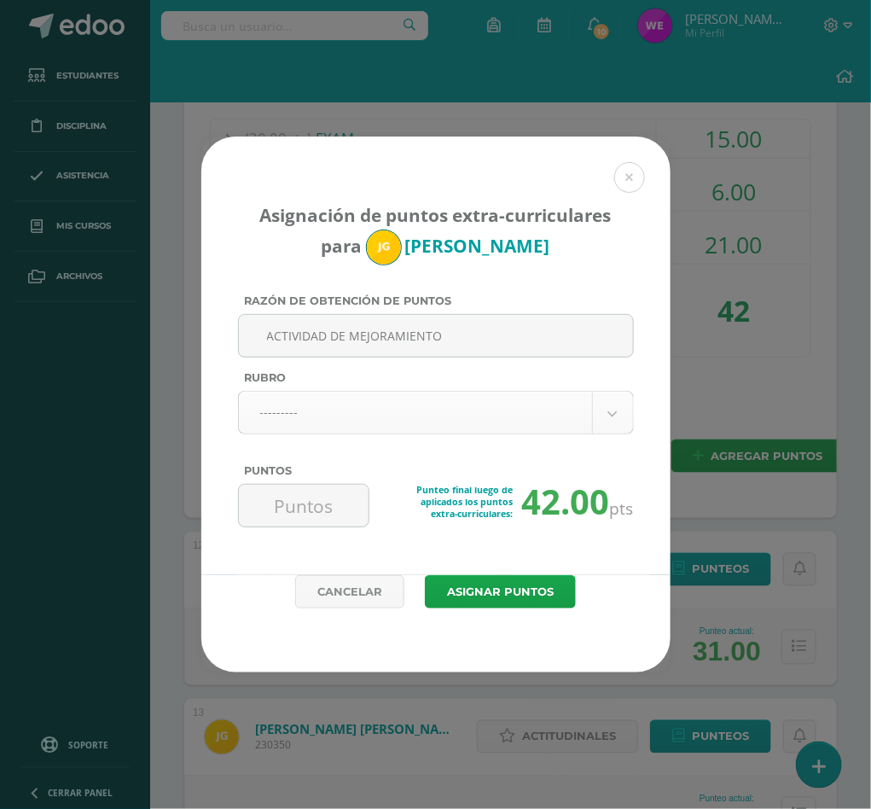
type input "ACTIVIDAD DE MEJORAMIENTO"
click at [335, 417] on body "Asignación de puntos extra-curriculares para Josué Gamboa Razón de obtención de…" at bounding box center [435, 340] width 871 height 4928
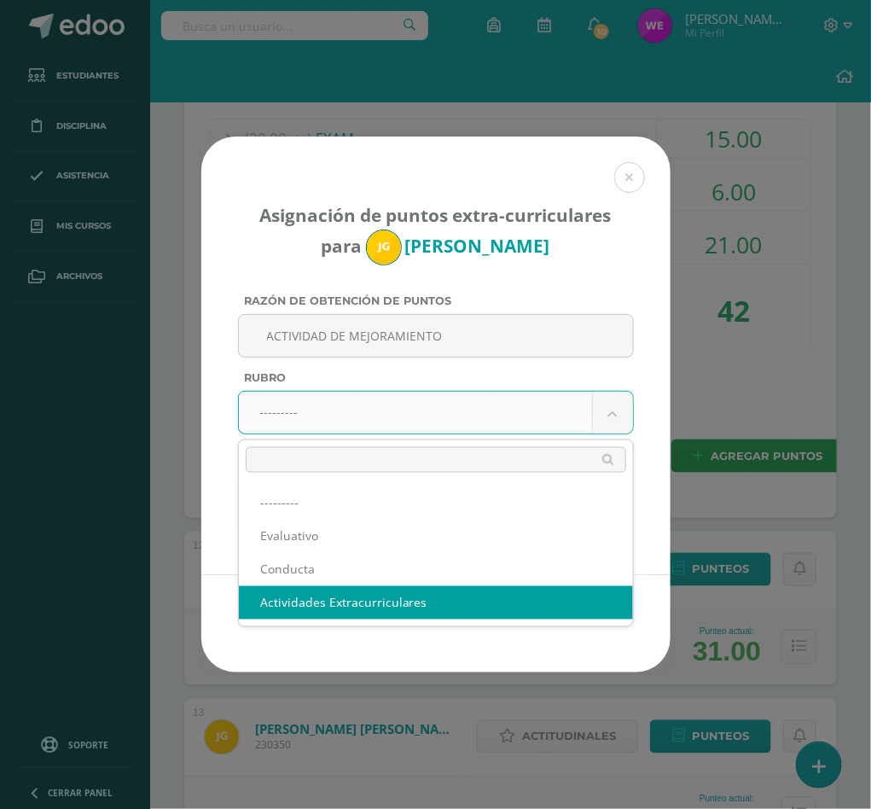
select select "3"
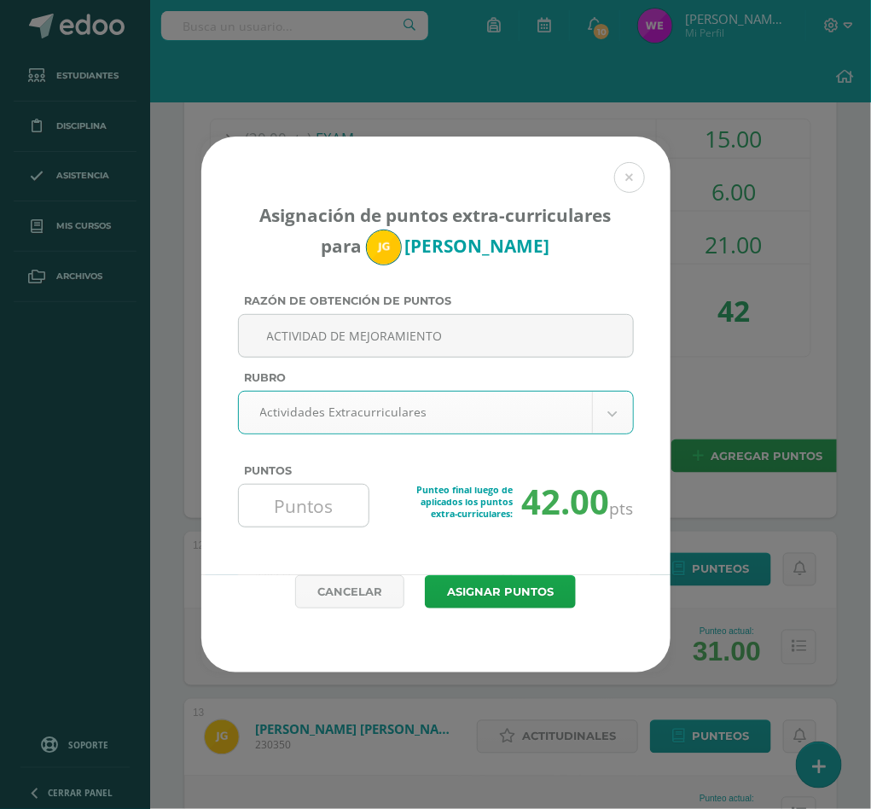
click at [302, 500] on input "Puntos" at bounding box center [304, 505] width 117 height 42
type input "20"
click at [425, 575] on button "Asignar puntos" at bounding box center [500, 591] width 151 height 33
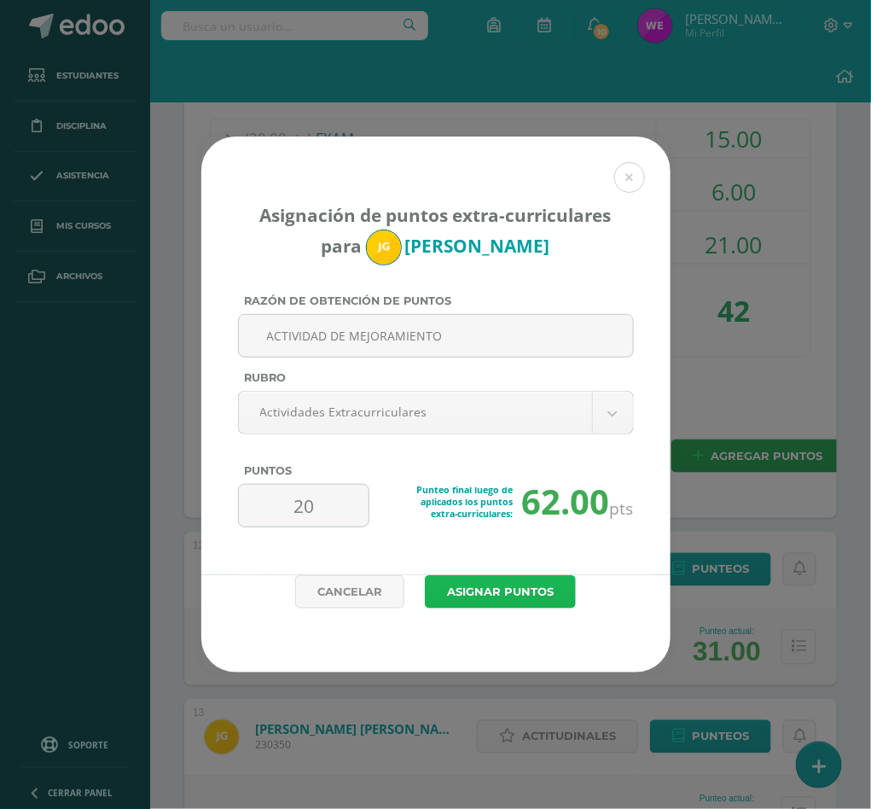
click at [482, 589] on button "Asignar puntos" at bounding box center [500, 591] width 151 height 33
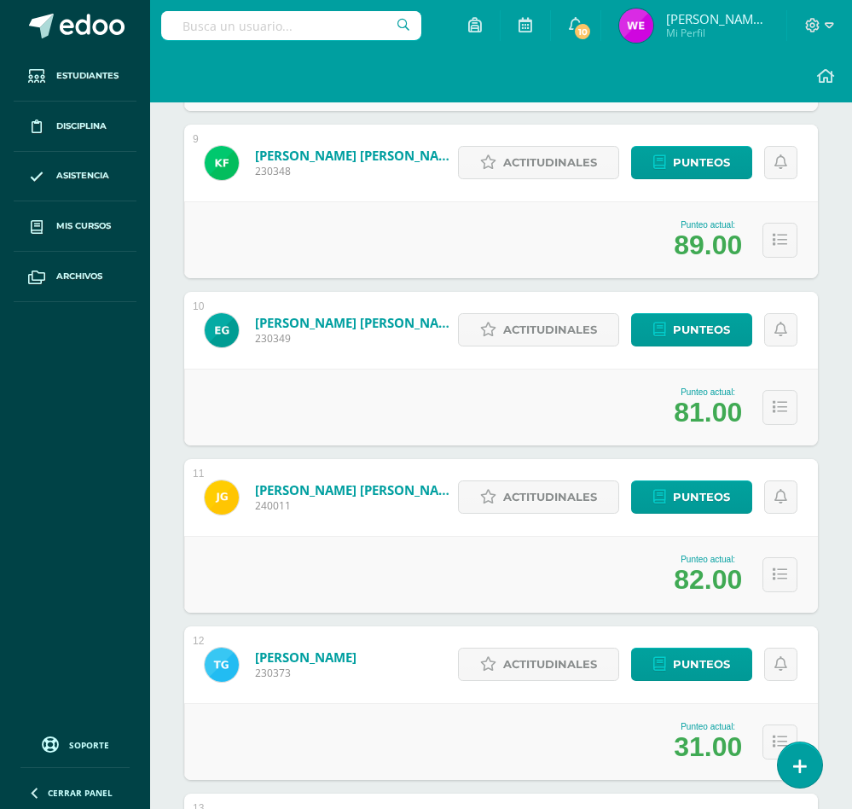
scroll to position [1868, 0]
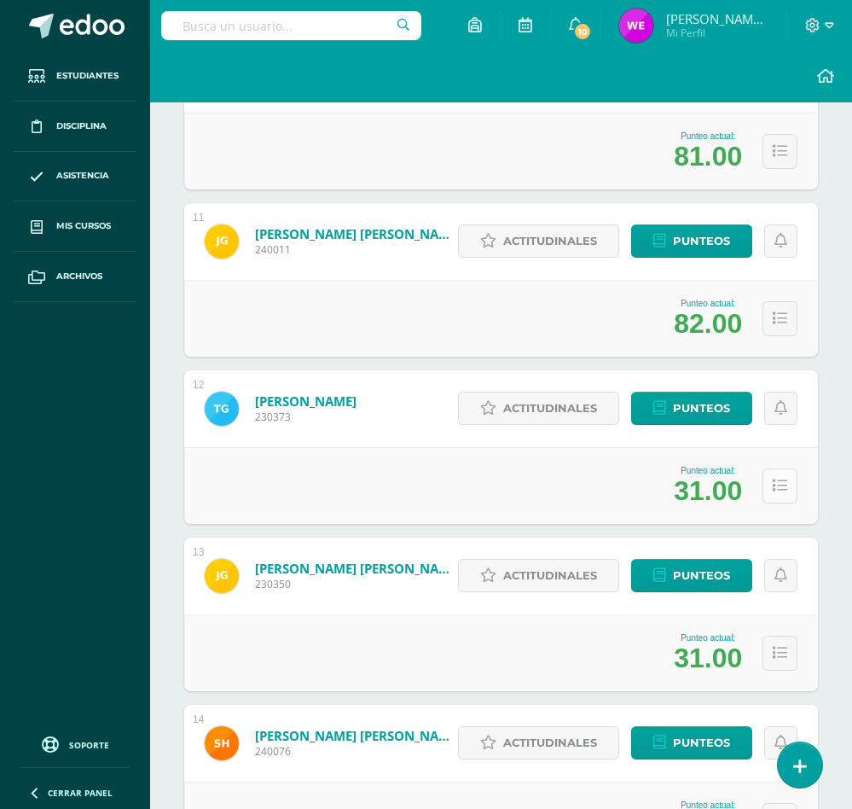
click at [768, 490] on button at bounding box center [780, 485] width 35 height 35
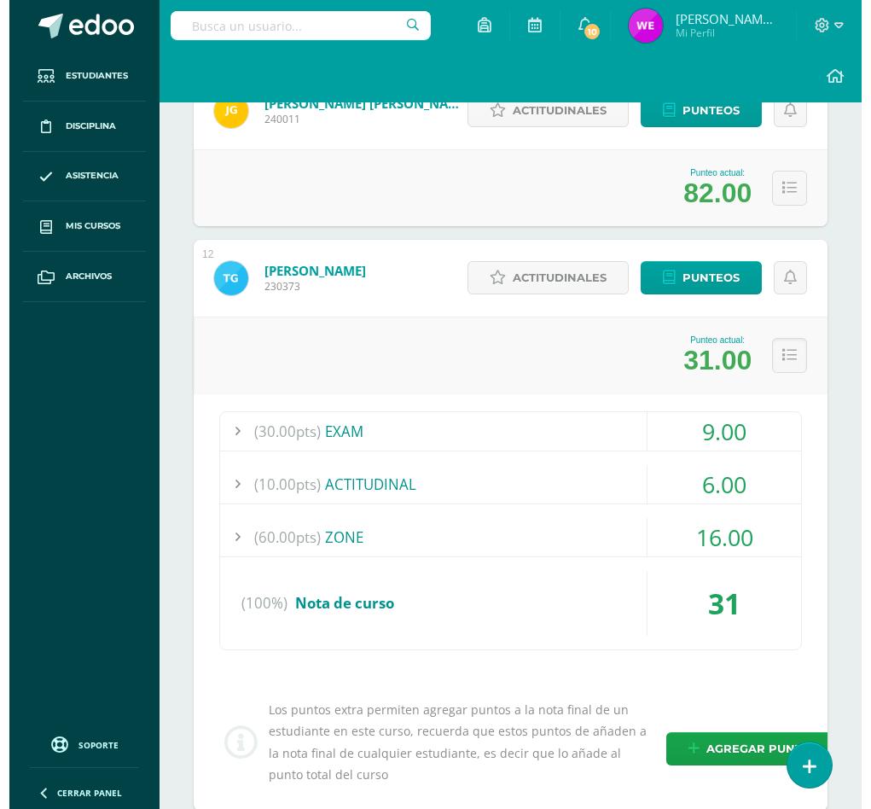
scroll to position [2252, 0]
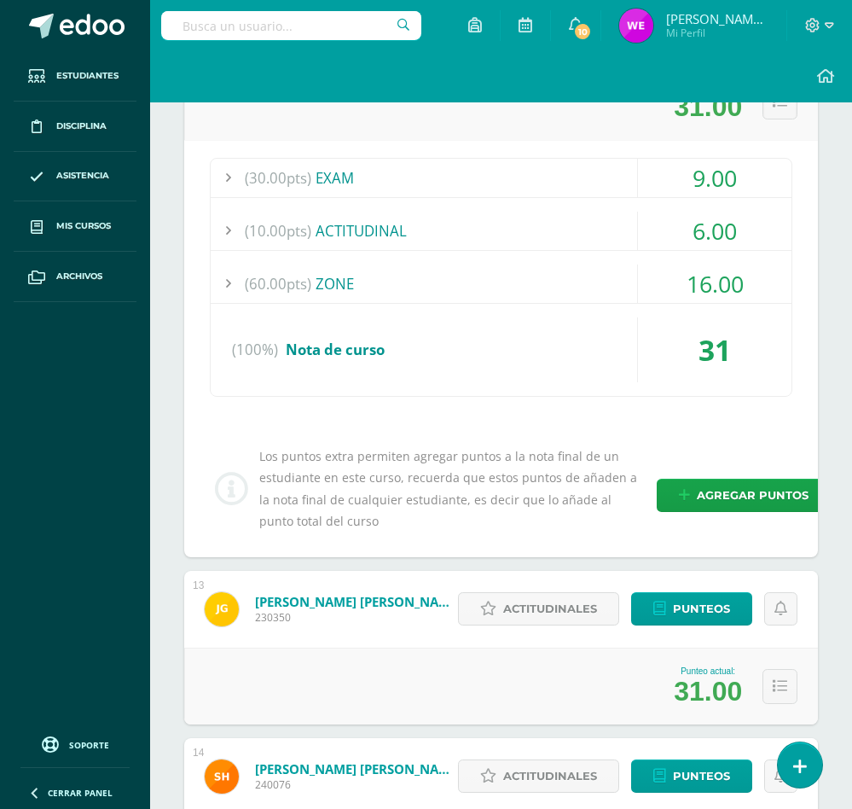
click at [735, 518] on div "Los puntos extra permiten agregar puntos a la nota final de un estudiante en es…" at bounding box center [501, 488] width 596 height 86
click at [747, 494] on span "Agregar puntos" at bounding box center [753, 495] width 112 height 32
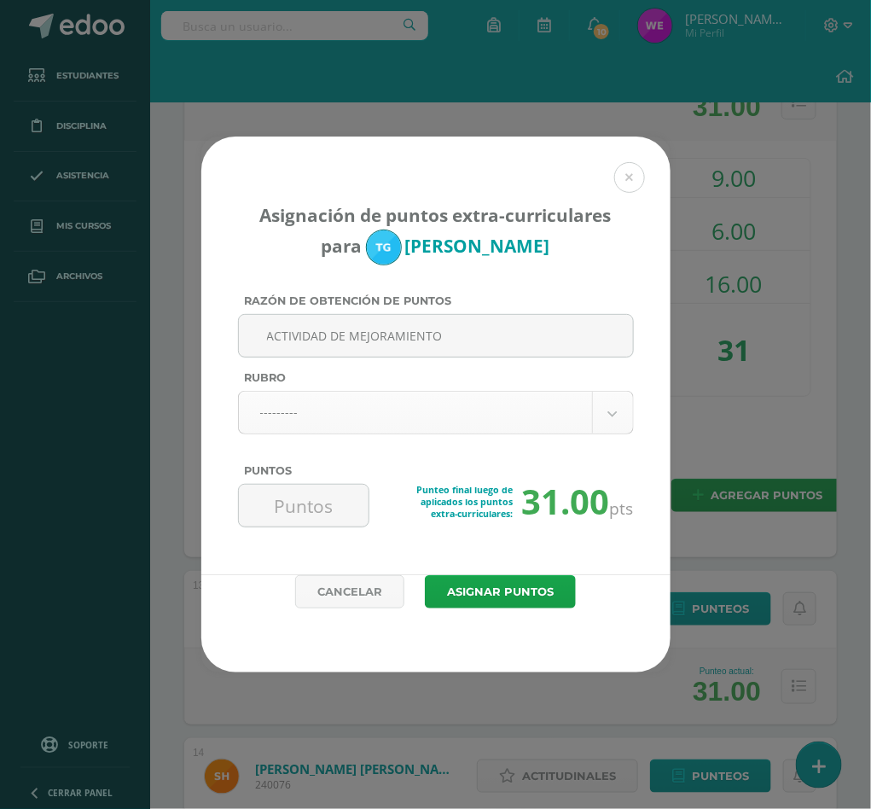
type input "ACTIVIDAD DE MEJORAMIENTO"
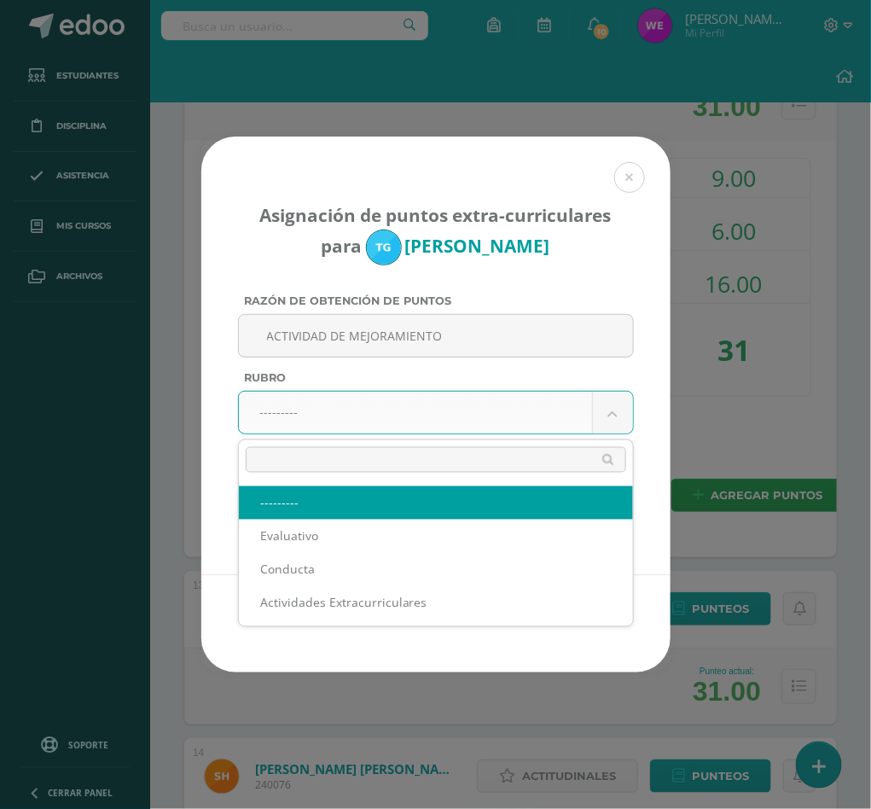
click at [413, 422] on body "Asignación de puntos extra-curriculares para Tiffany Garrido Razón de obtención…" at bounding box center [435, 212] width 871 height 4928
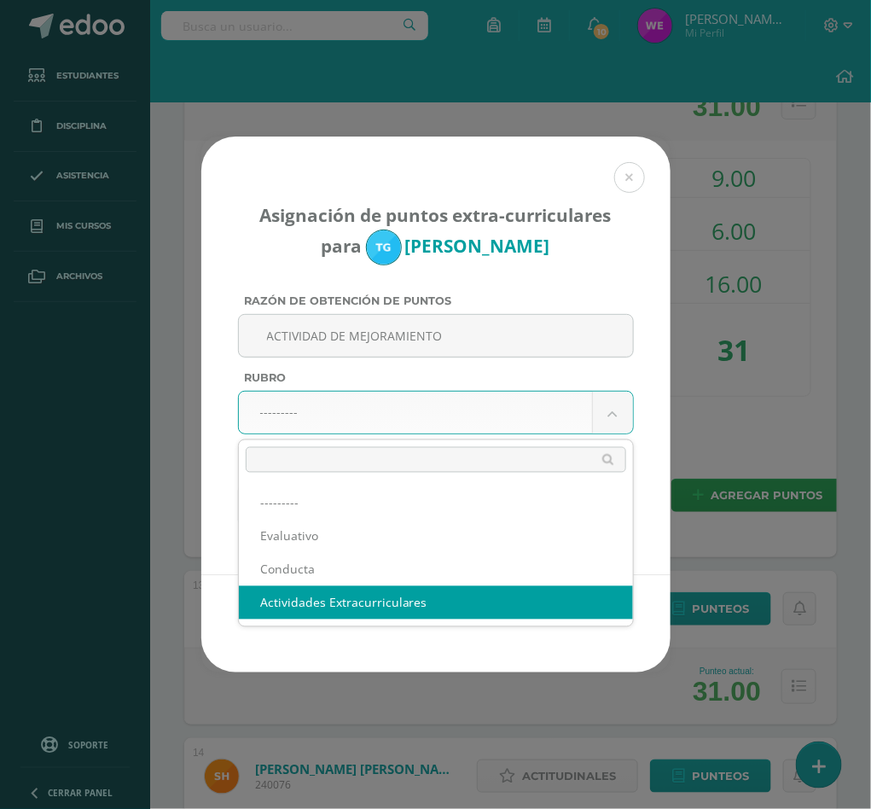
select select "3"
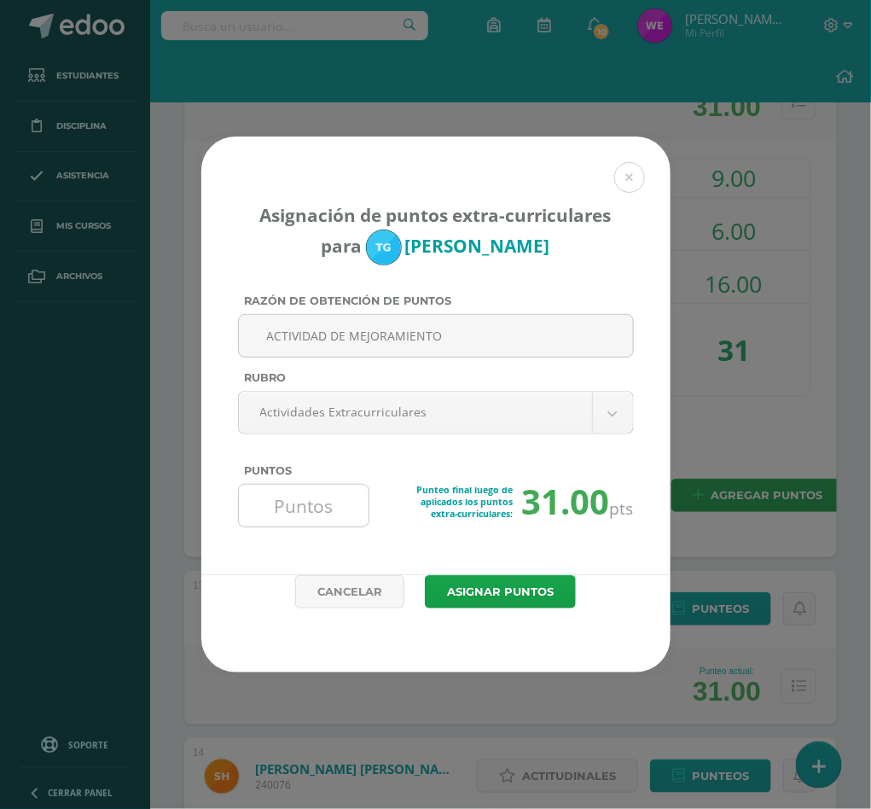
click at [300, 507] on input "Puntos" at bounding box center [304, 505] width 117 height 42
type input "19"
click at [425, 575] on button "Asignar puntos" at bounding box center [500, 591] width 151 height 33
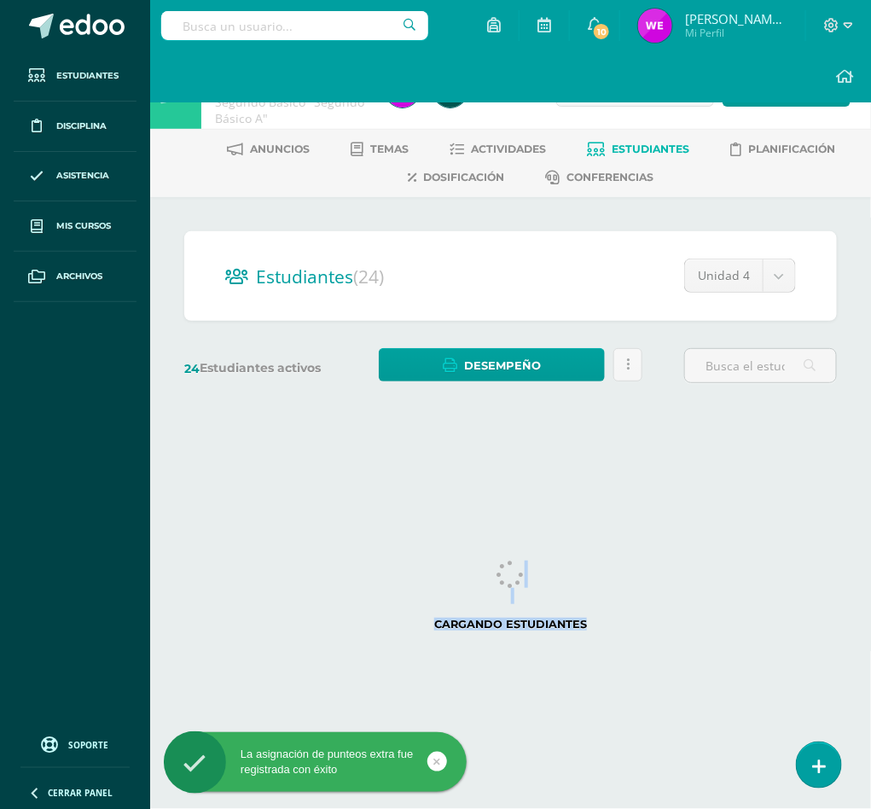
click at [574, 433] on html "La asignación de punteos extra fue registrada con éxito Estudiantes Disciplina …" at bounding box center [435, 216] width 871 height 433
click at [604, 228] on div "Estudiantes (24) Unidad 4 Unidad 4 Unidad 3 Unidad 2 Unidad 1 24 Estudiantes ac…" at bounding box center [510, 315] width 721 height 236
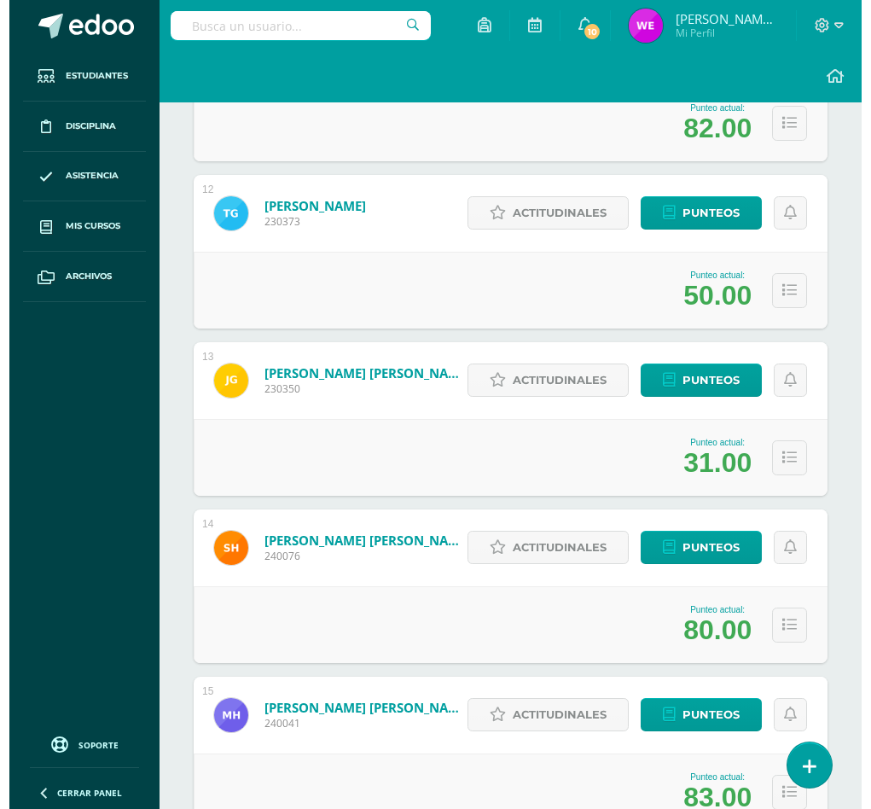
scroll to position [2124, 0]
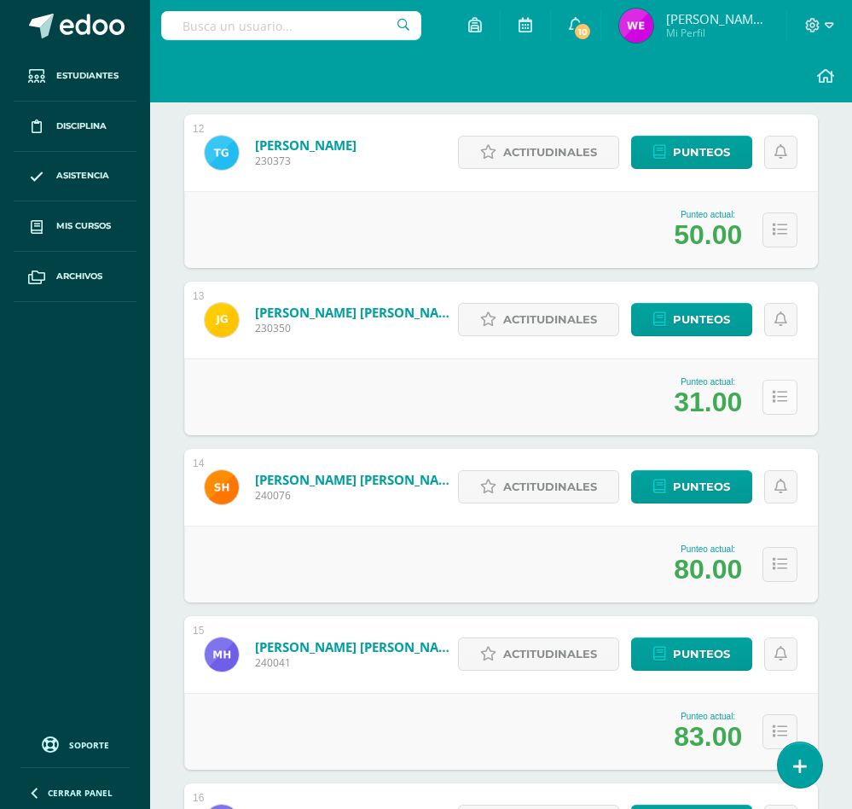
click at [778, 394] on icon at bounding box center [780, 397] width 15 height 15
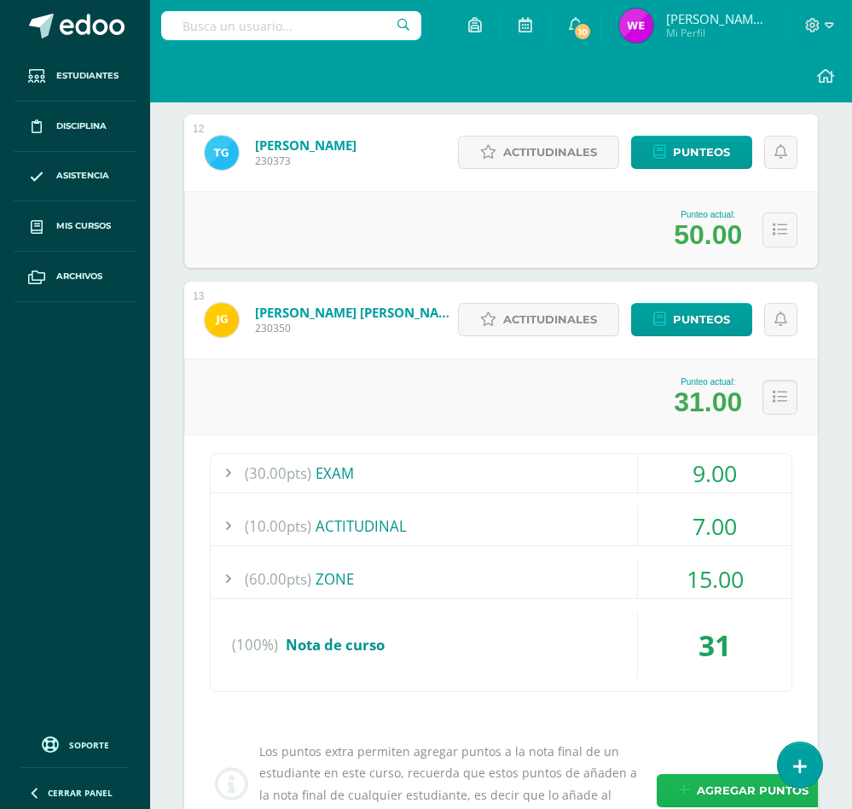
click at [717, 793] on span "Agregar puntos" at bounding box center [753, 790] width 112 height 32
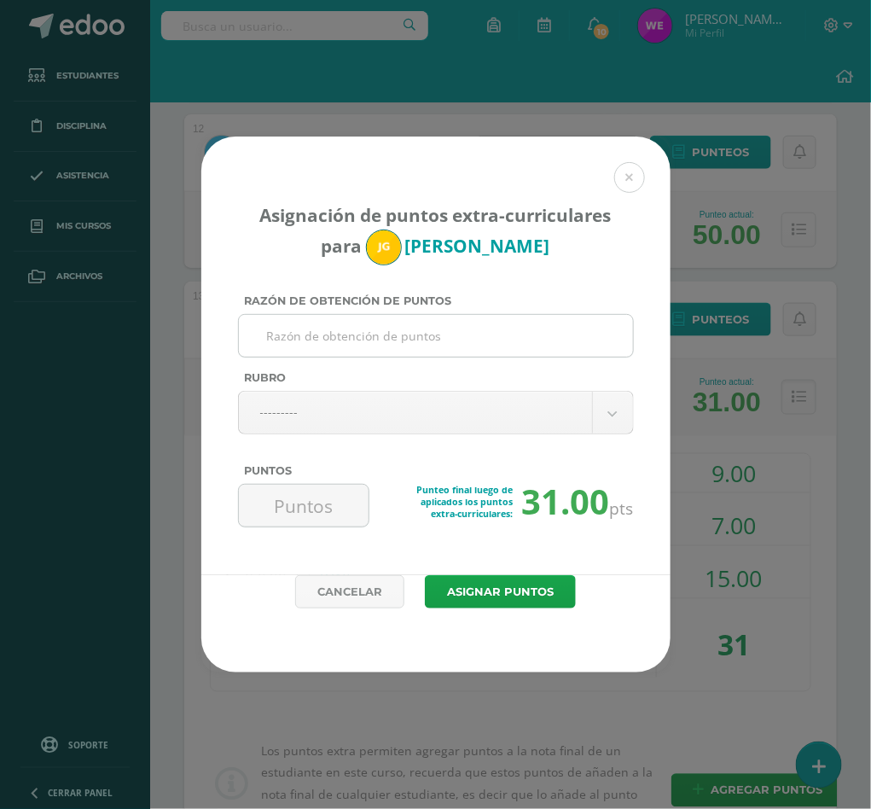
paste input "ACTIVIDAD DE MEJORAMIENTO"
type input "ACTIVIDAD DE MEJORAMIENTO"
click at [316, 408] on body "Asignación de puntos extra-curriculares para José Gómez Razón de obtención de p…" at bounding box center [435, 340] width 871 height 4928
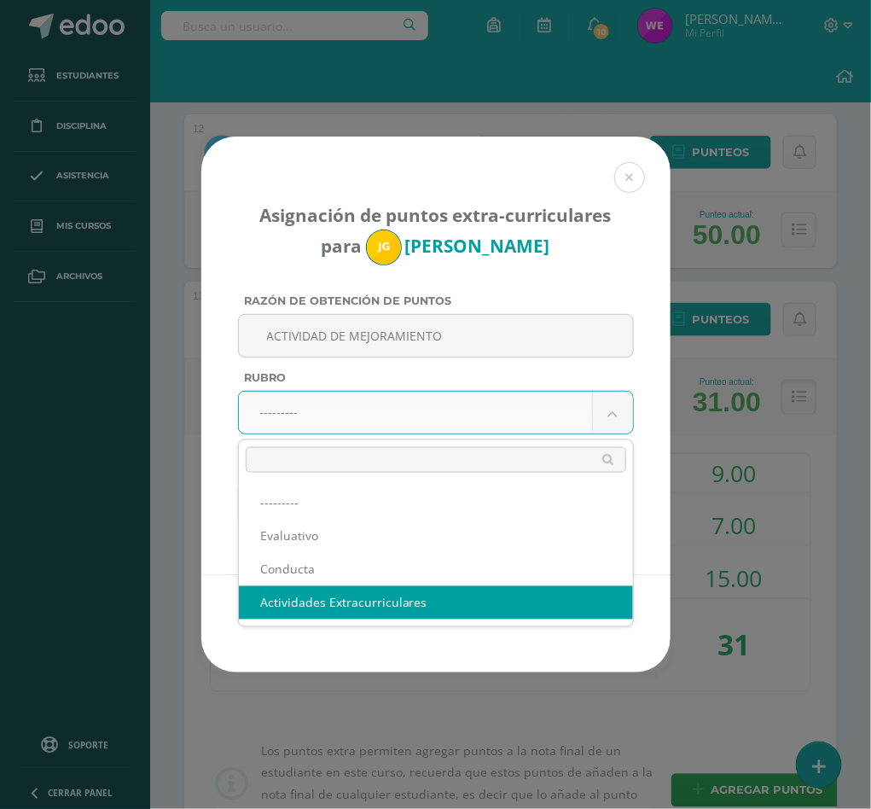
select select "3"
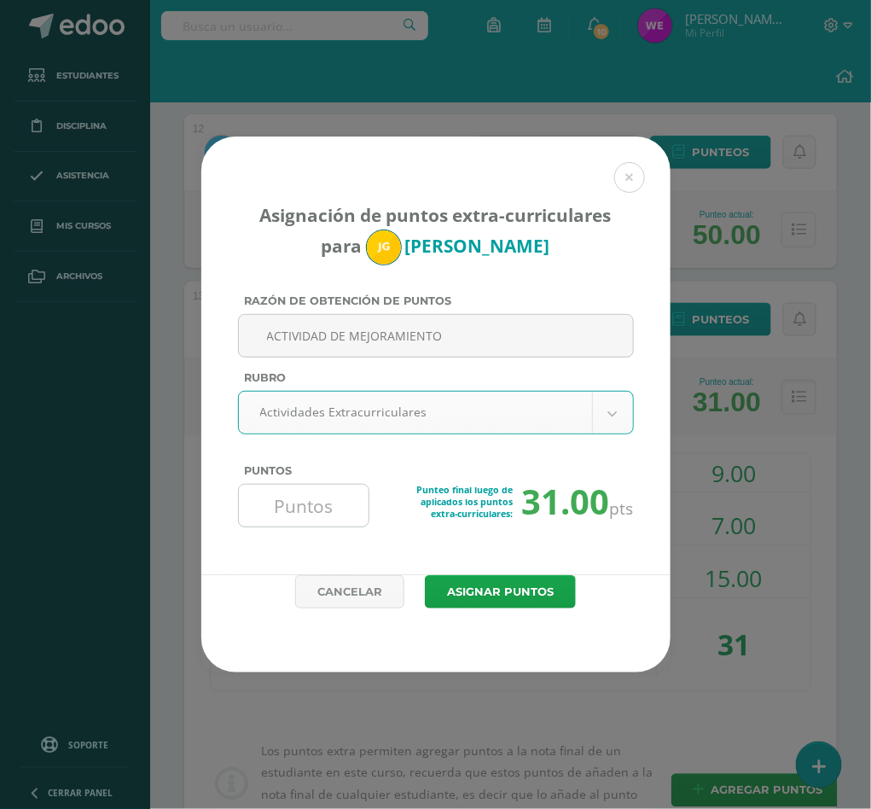
click at [312, 510] on input "Puntos" at bounding box center [304, 505] width 117 height 42
type input "20"
click at [425, 575] on button "Asignar puntos" at bounding box center [500, 591] width 151 height 33
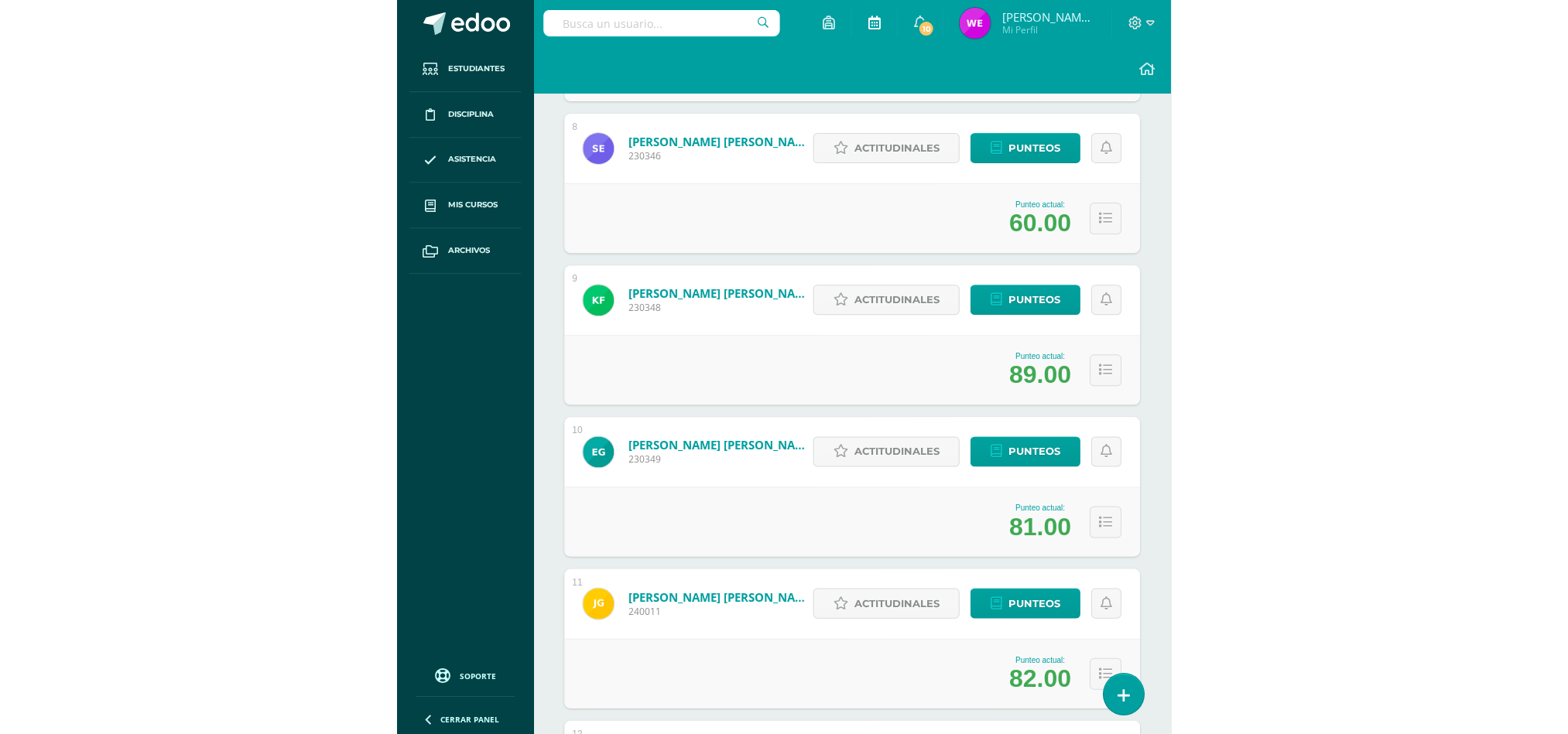
scroll to position [1270, 0]
